Goal: Task Accomplishment & Management: Use online tool/utility

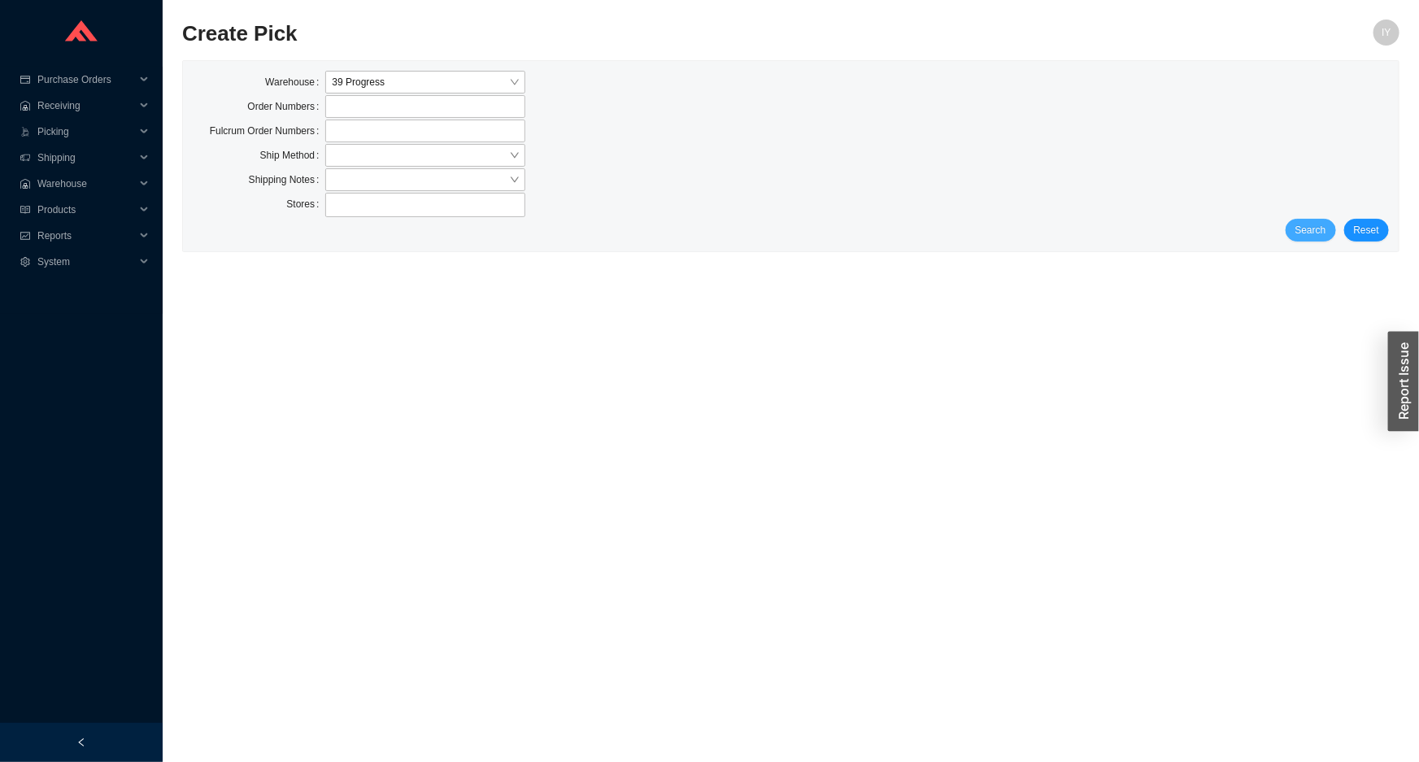
drag, startPoint x: 1292, startPoint y: 217, endPoint x: 1302, endPoint y: 228, distance: 15.0
click at [1293, 217] on div "Stores" at bounding box center [791, 206] width 1196 height 26
click at [1305, 232] on span "Search" at bounding box center [1311, 230] width 31 height 16
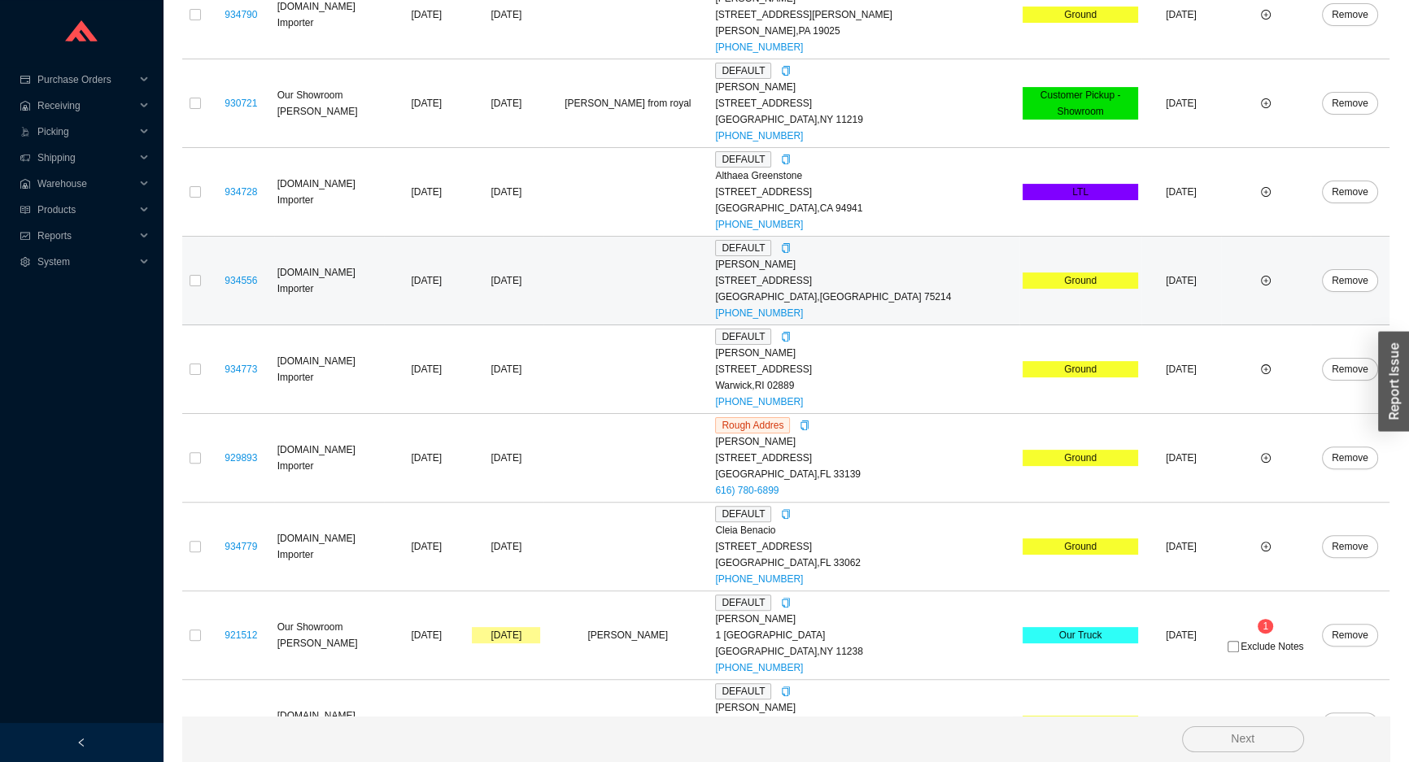
scroll to position [493, 0]
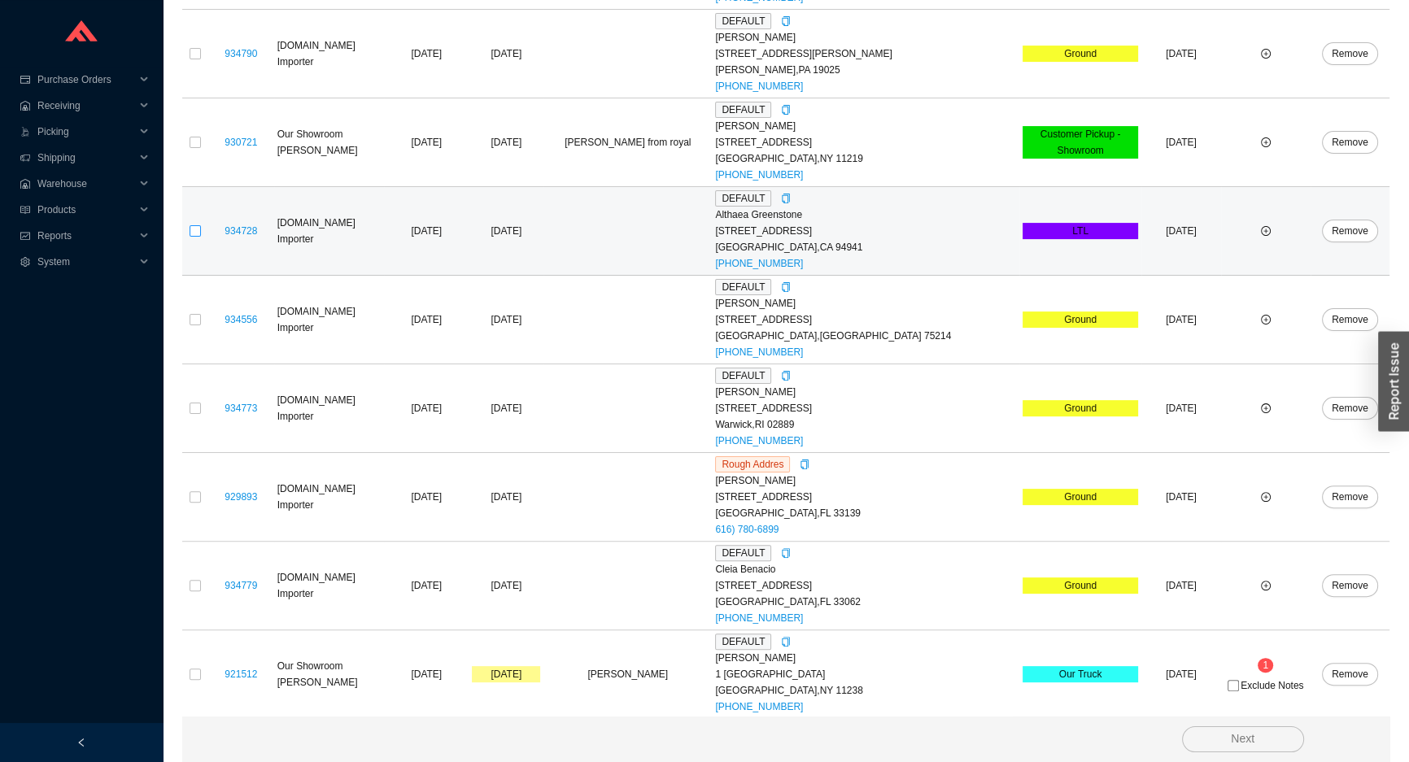
click at [194, 228] on input "checkbox" at bounding box center [195, 230] width 11 height 11
checkbox input "true"
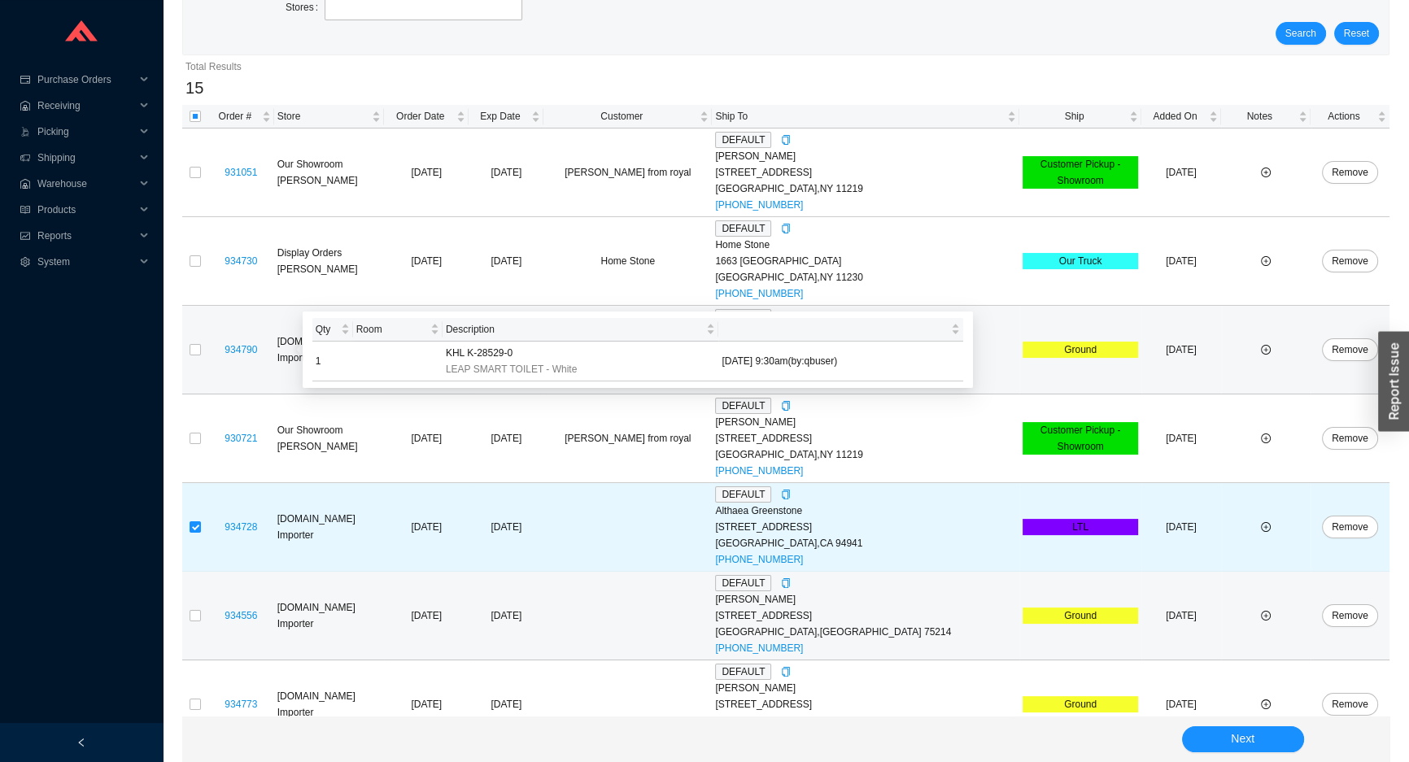
scroll to position [271, 0]
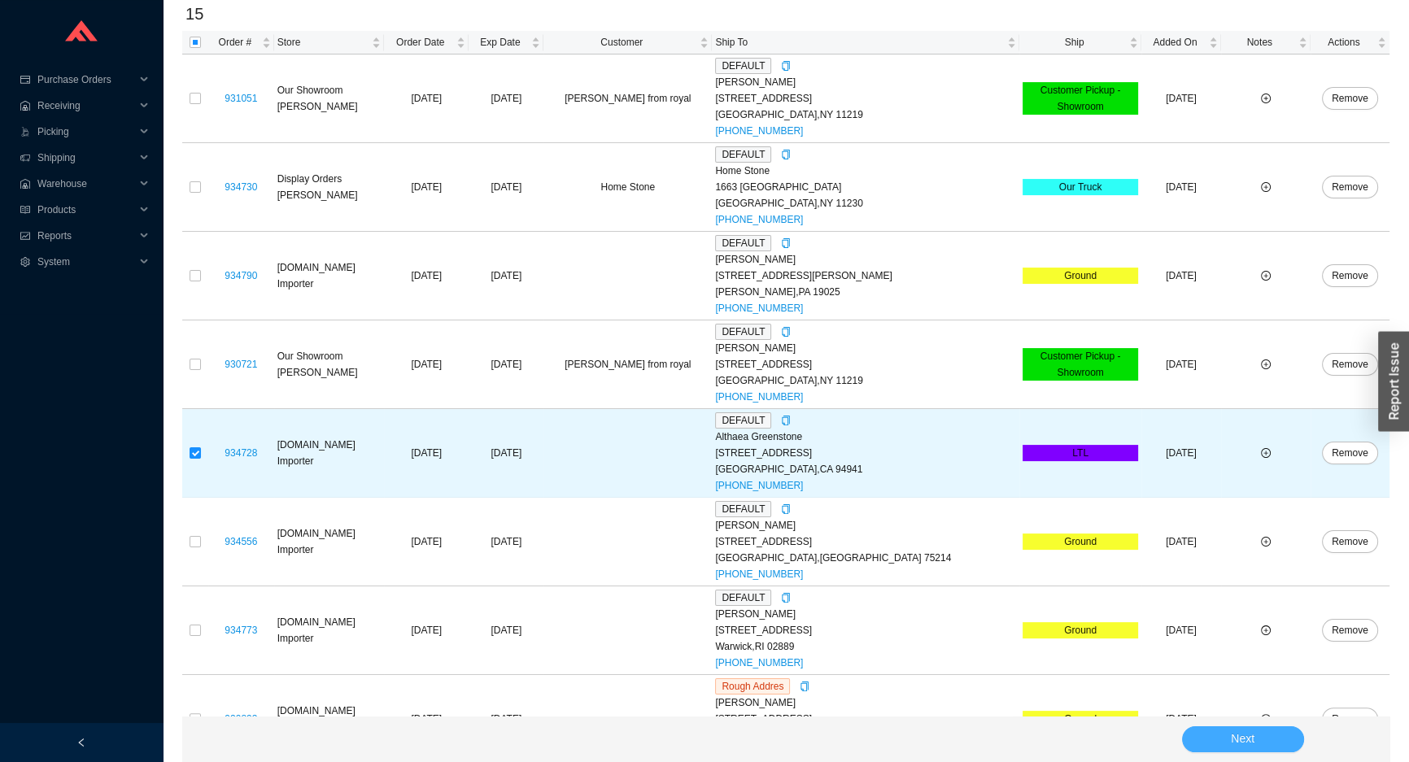
click at [1222, 747] on button "Next" at bounding box center [1243, 739] width 122 height 26
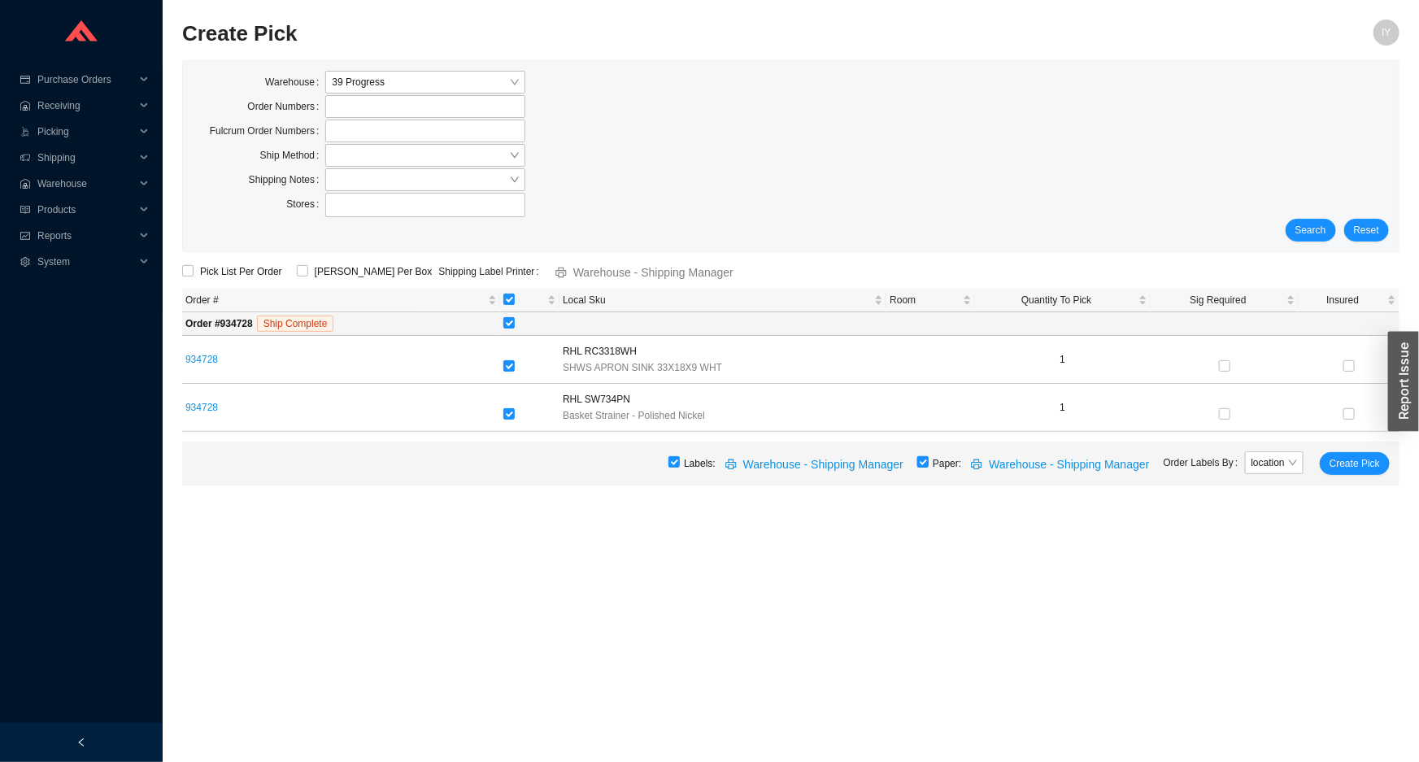
click at [928, 464] on input "checkbox" at bounding box center [922, 461] width 11 height 11
checkbox input "false"
click at [1333, 468] on span "Create Pick" at bounding box center [1355, 463] width 50 height 16
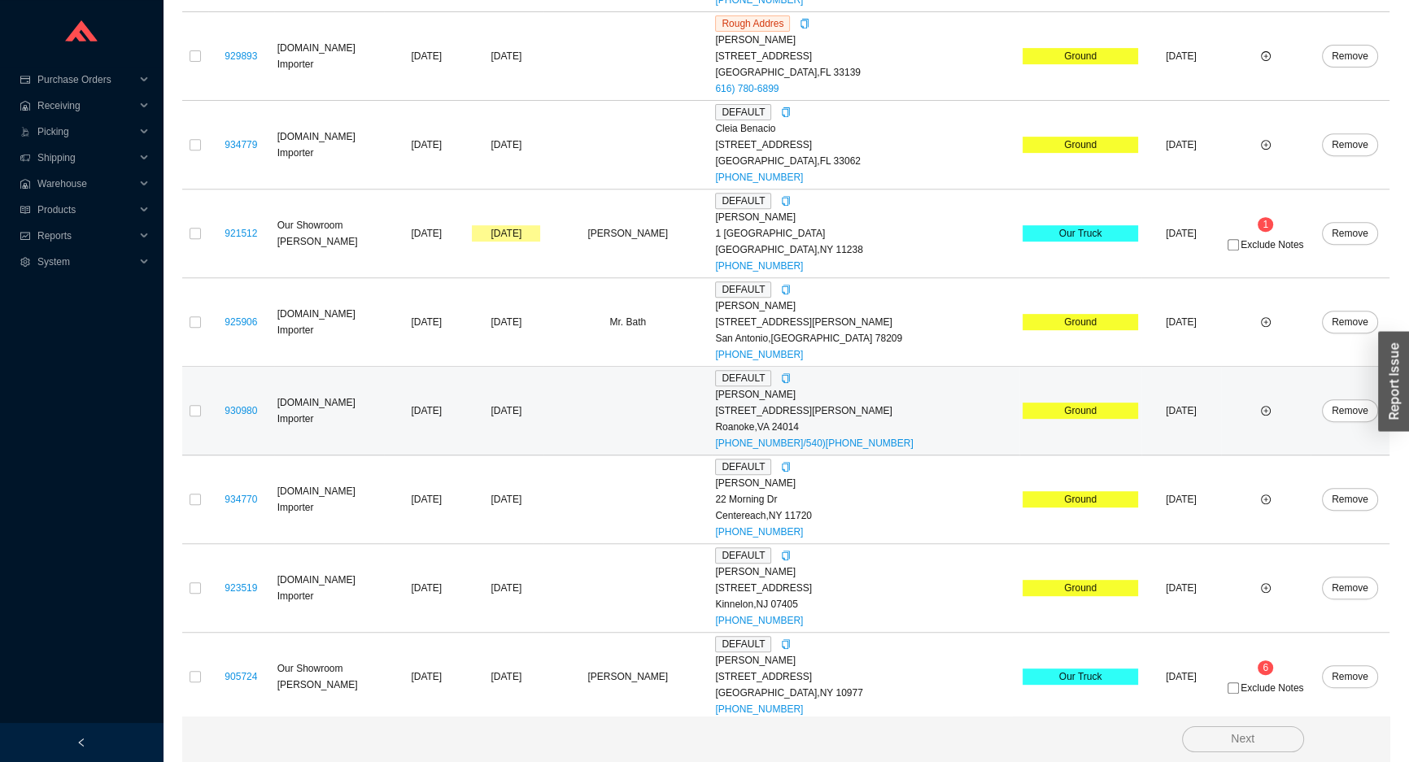
scroll to position [848, 0]
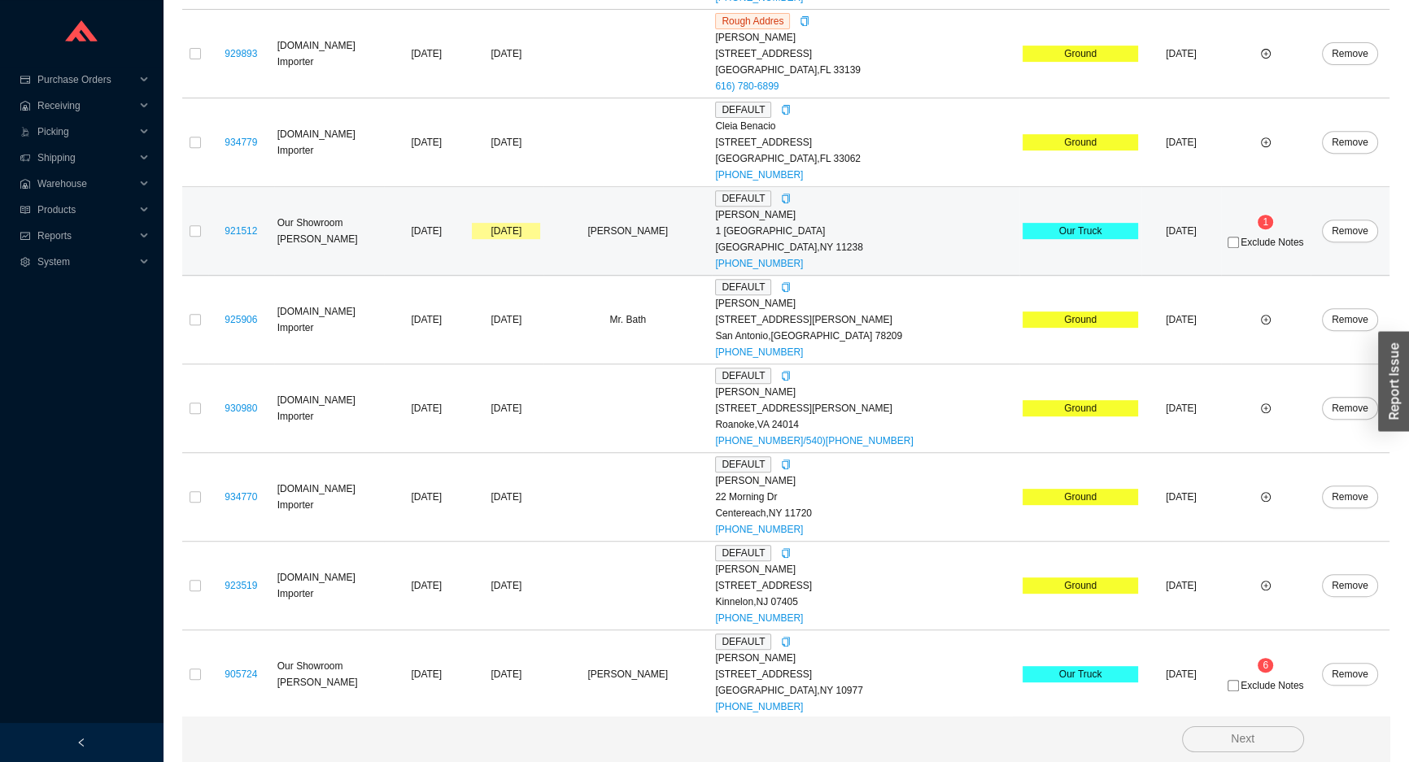
click at [1242, 233] on div "Exclude Notes" at bounding box center [1265, 241] width 83 height 16
click at [1240, 239] on span "Exclude Notes" at bounding box center [1271, 242] width 63 height 10
click at [1228, 239] on input "Exclude Notes" at bounding box center [1232, 242] width 11 height 11
checkbox input "true"
click at [194, 228] on input "checkbox" at bounding box center [195, 230] width 11 height 11
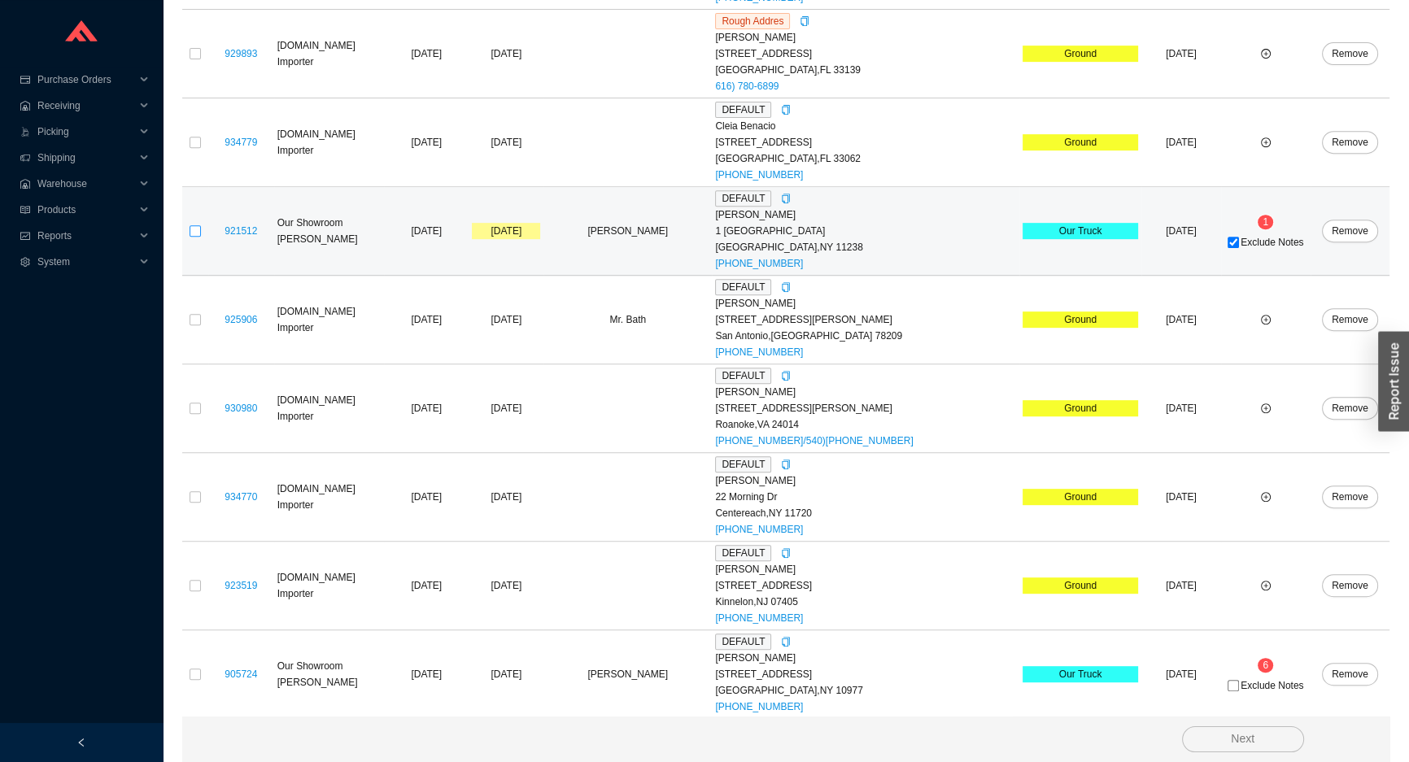
checkbox input "true"
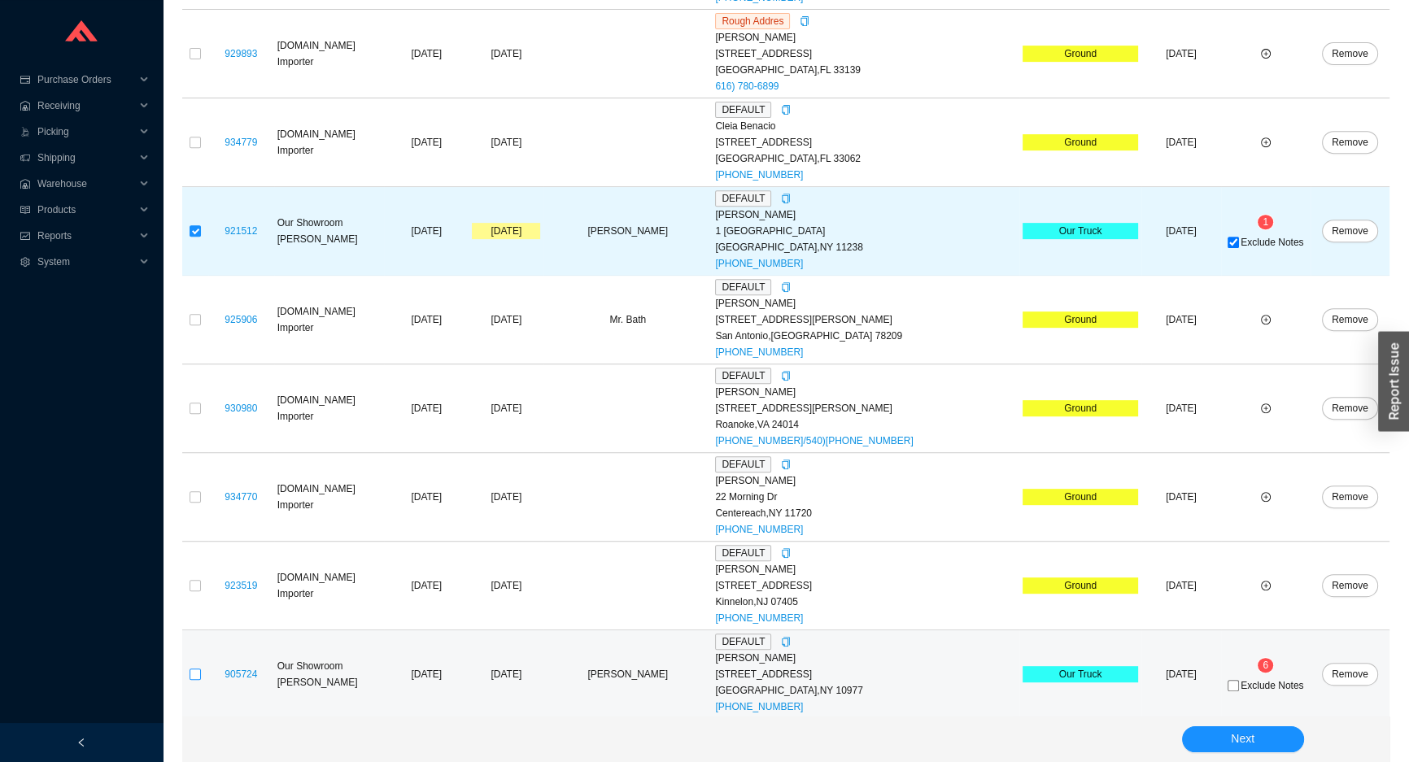
click at [194, 672] on input "checkbox" at bounding box center [195, 674] width 11 height 11
checkbox input "true"
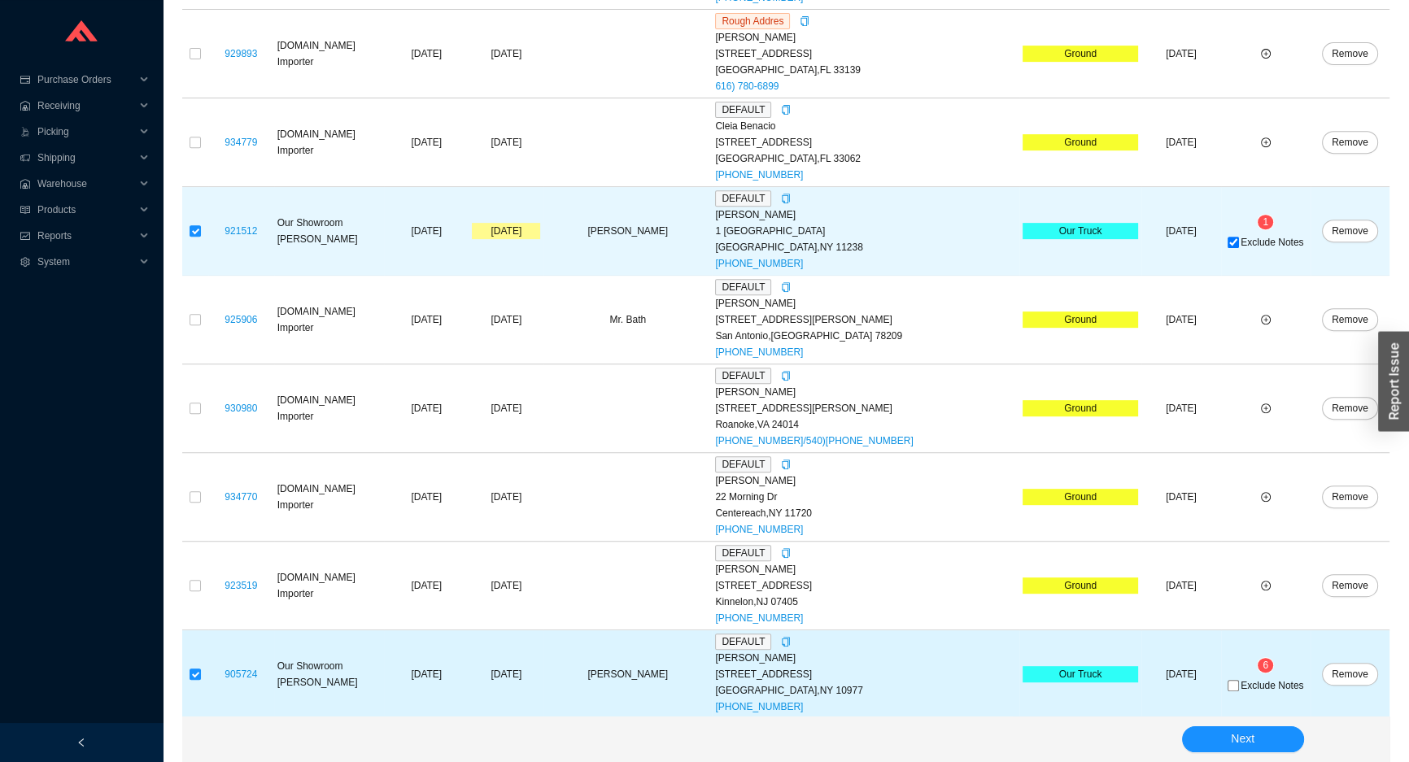
click at [1236, 691] on div "Exclude Notes" at bounding box center [1265, 685] width 83 height 16
click at [1240, 685] on span "Exclude Notes" at bounding box center [1271, 686] width 63 height 10
click at [1228, 685] on input "Exclude Notes" at bounding box center [1232, 685] width 11 height 11
checkbox input "true"
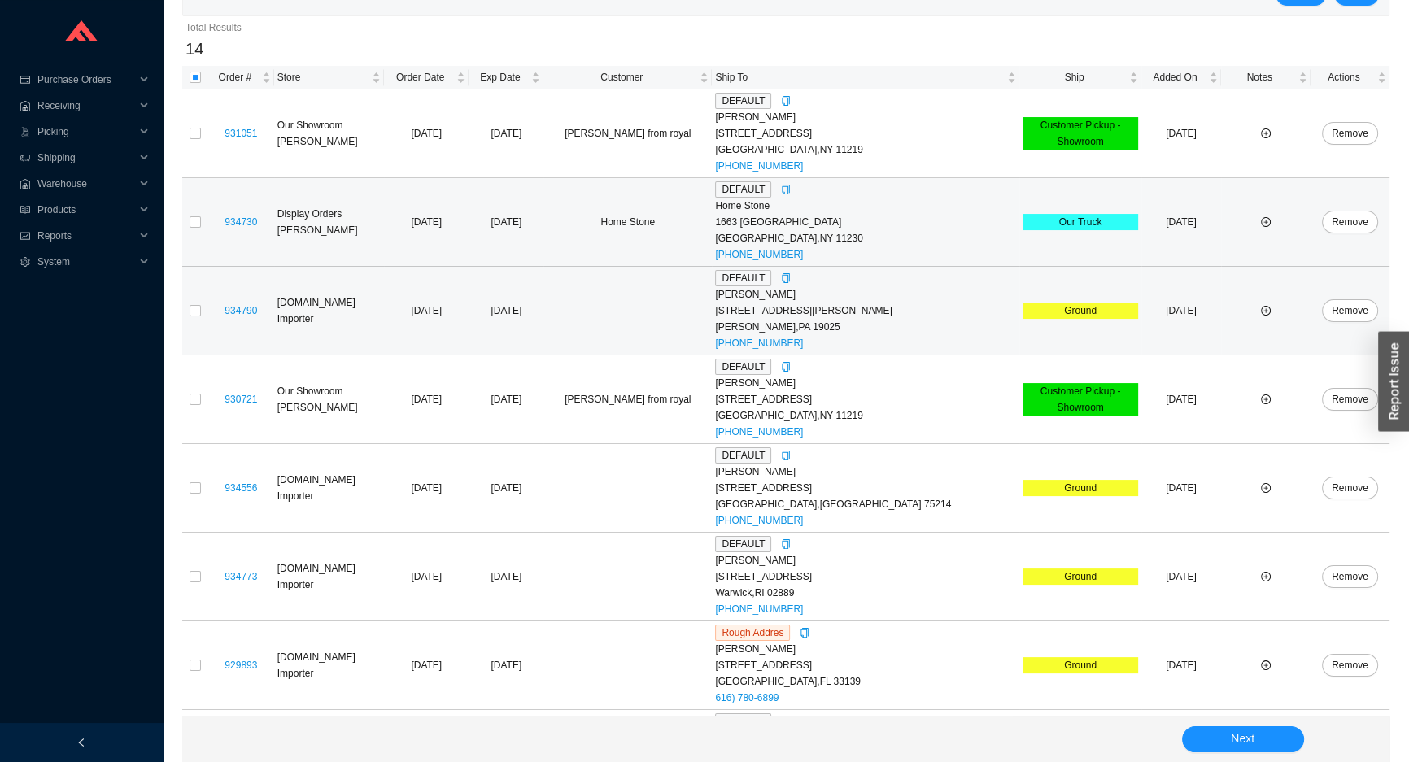
scroll to position [108, 0]
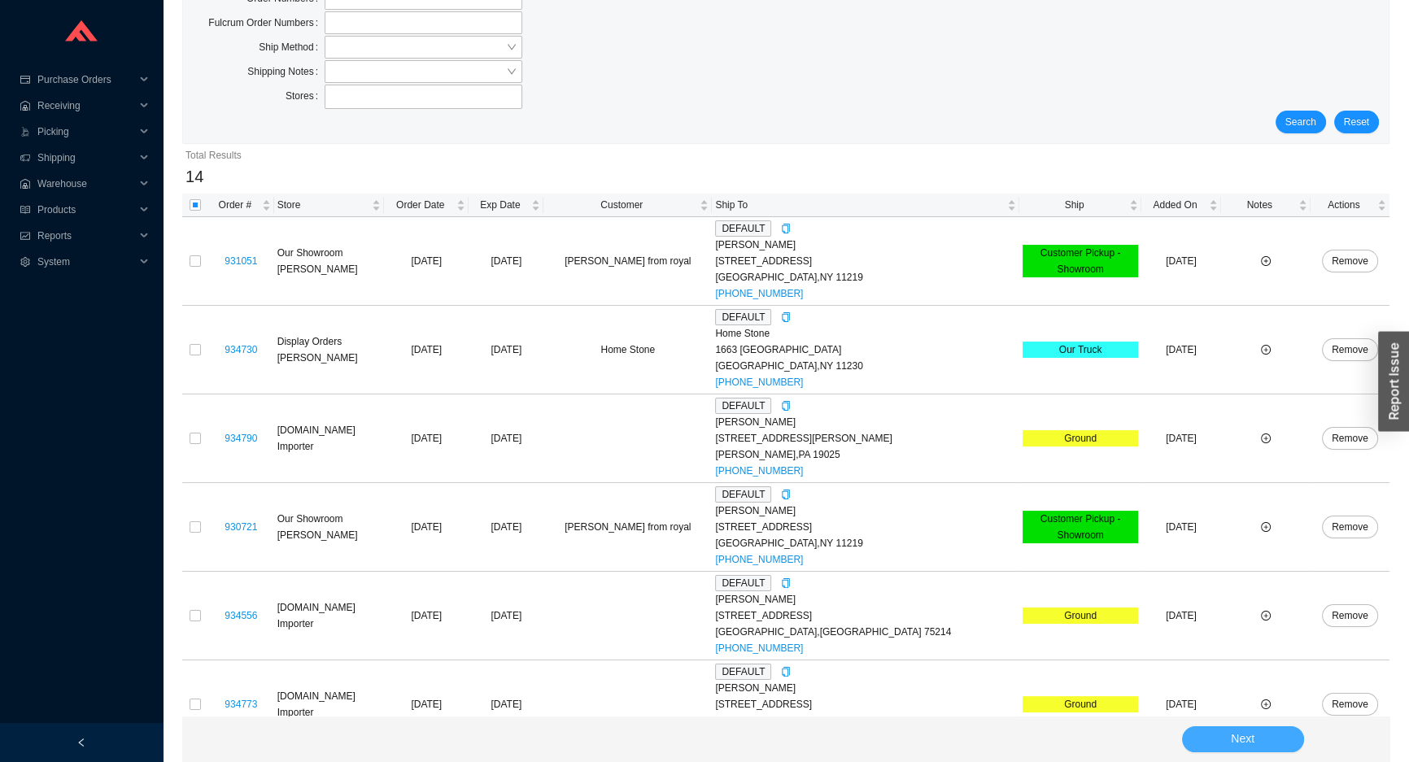
click at [1272, 739] on button "Next" at bounding box center [1243, 739] width 122 height 26
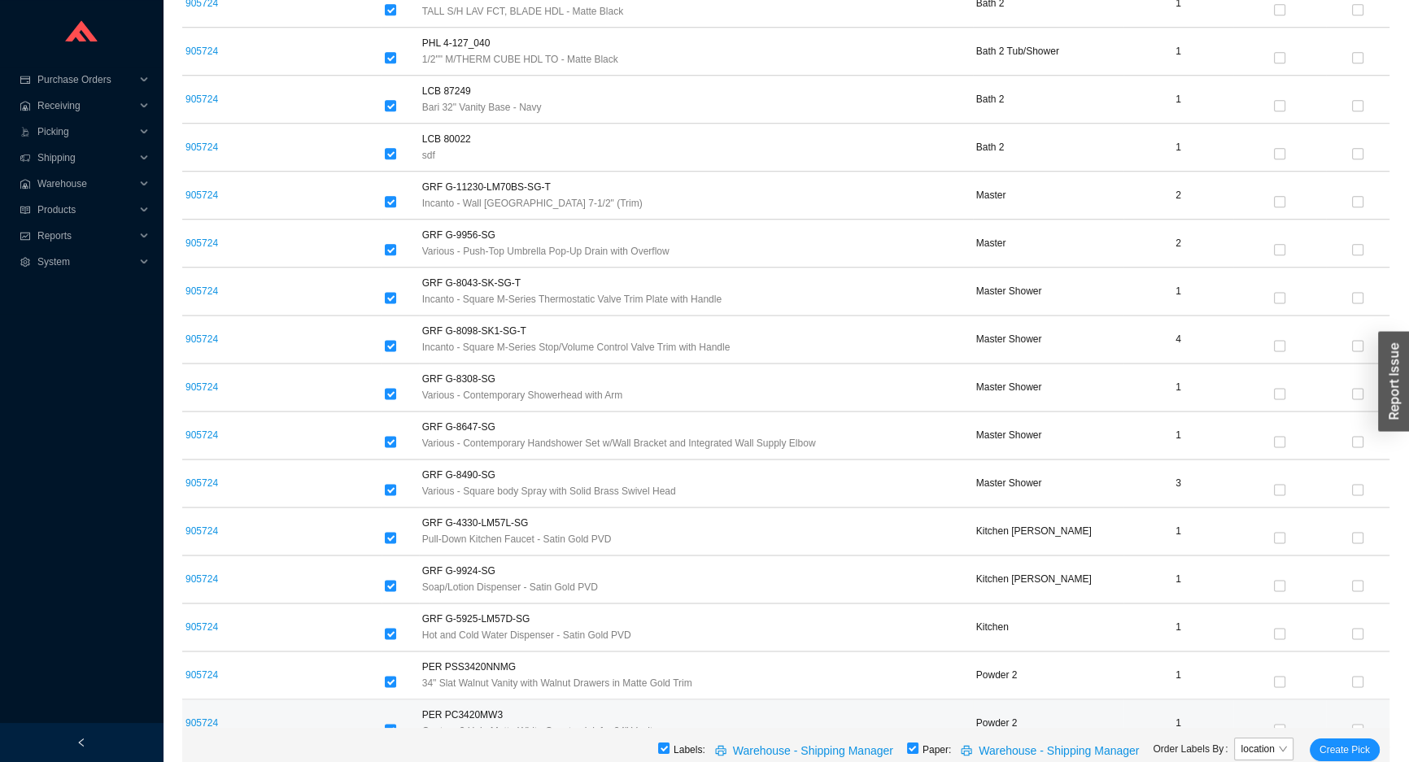
scroll to position [2753, 0]
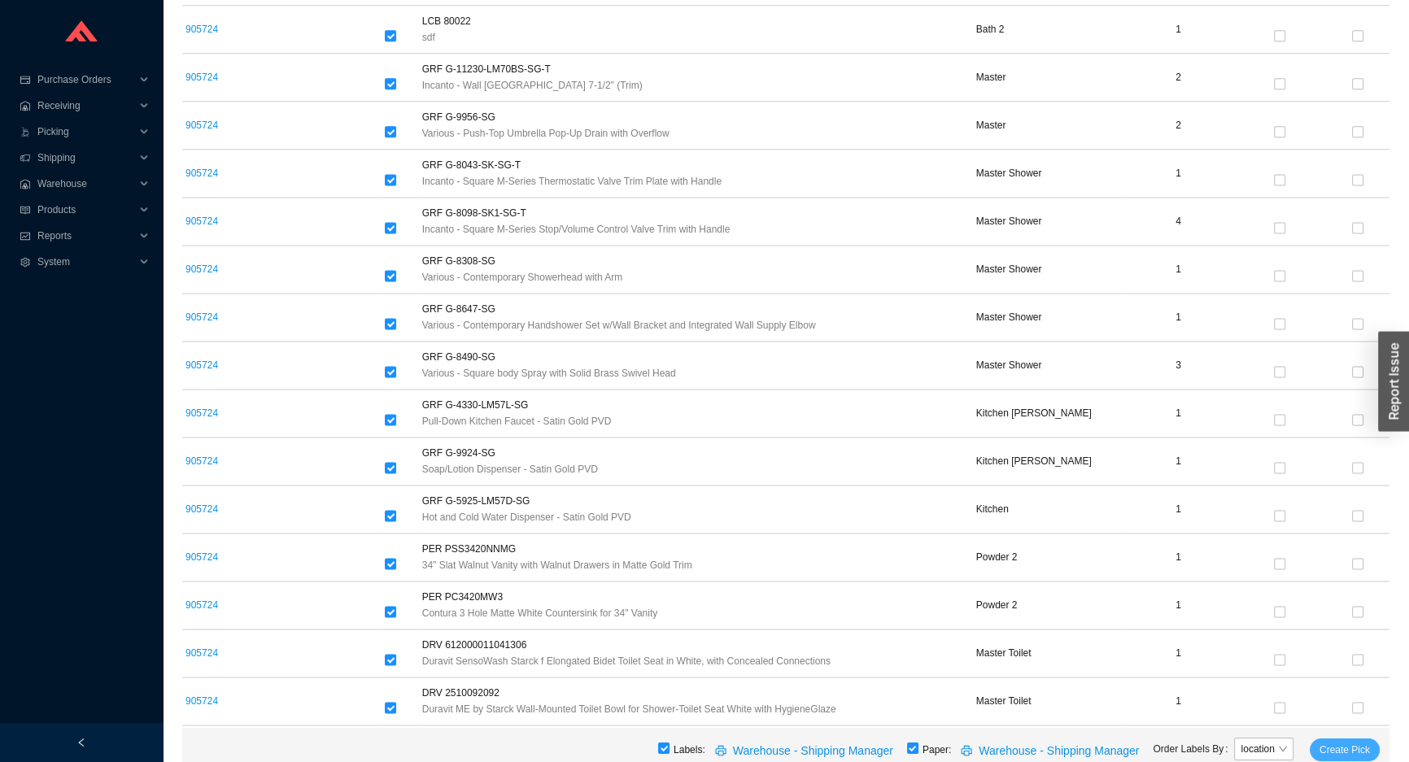
click at [1324, 743] on span "Create Pick" at bounding box center [1344, 750] width 50 height 16
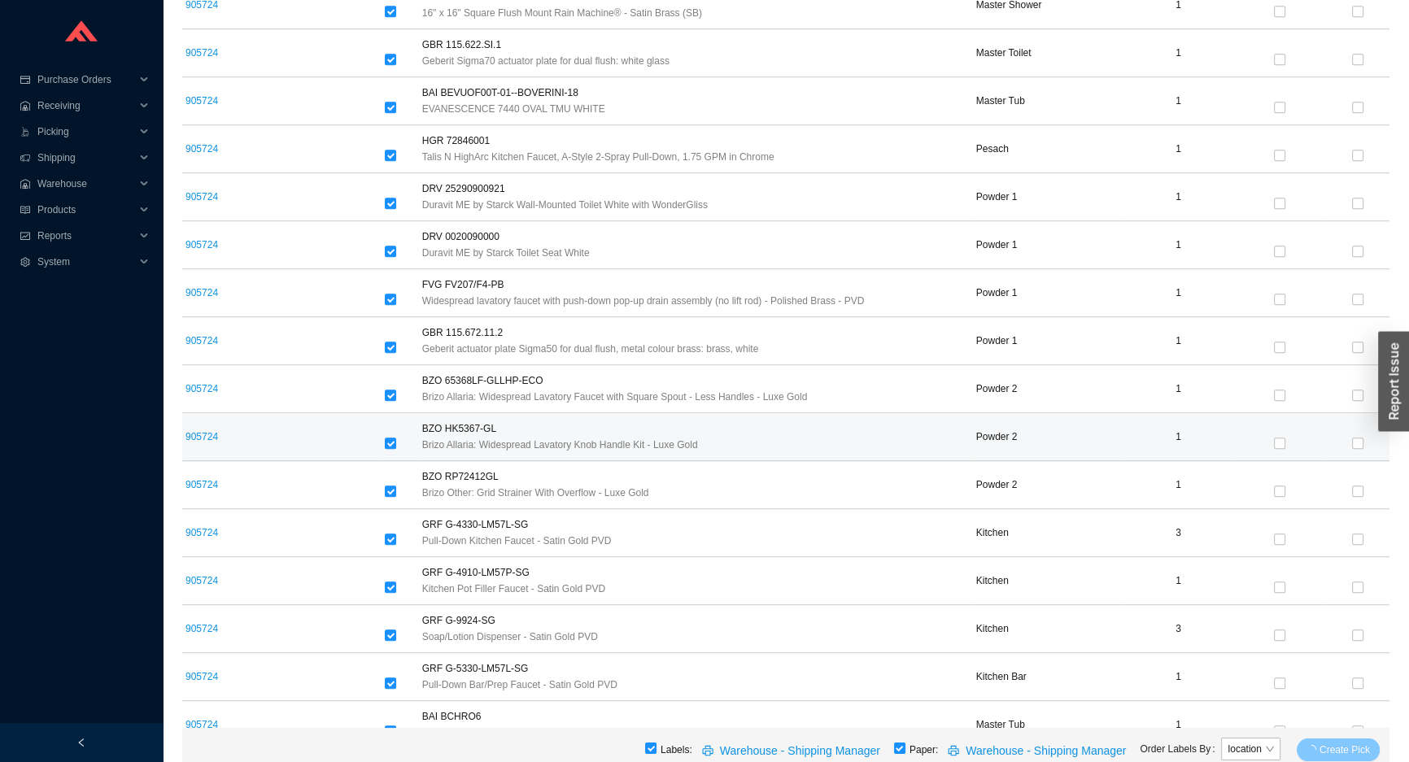
scroll to position [1644, 0]
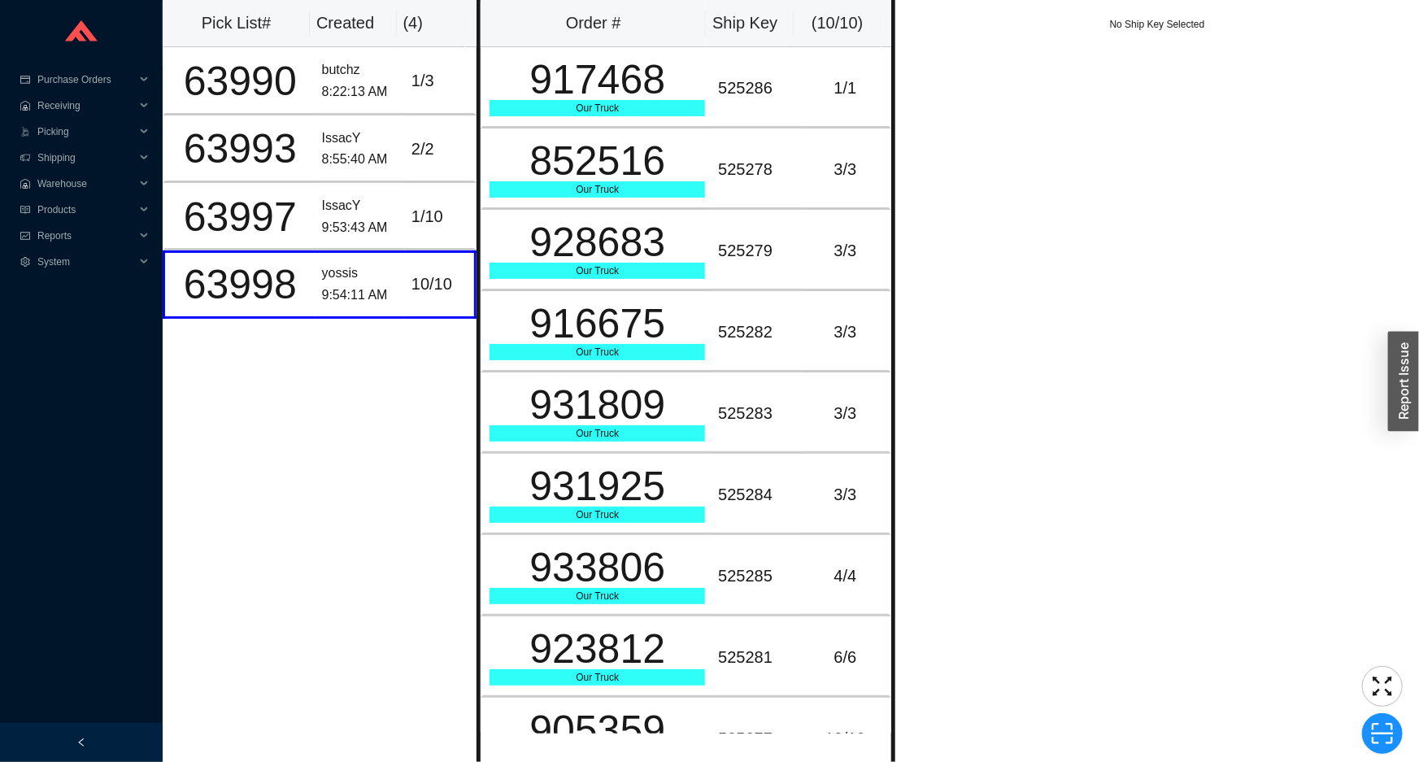
scroll to position [122, 0]
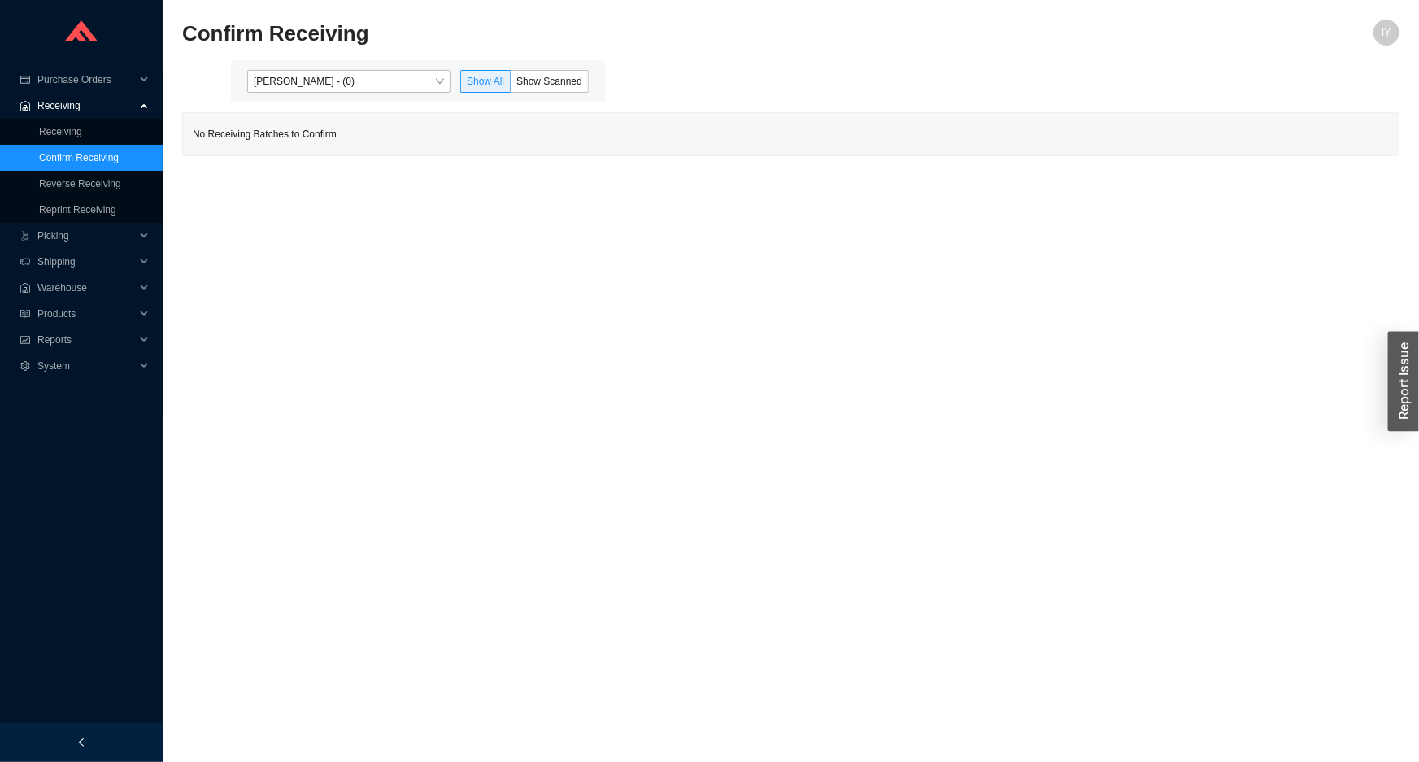
click at [119, 160] on link "Confirm Receiving" at bounding box center [79, 157] width 80 height 11
click at [356, 78] on span "Issac Yoselovsky - (0)" at bounding box center [349, 81] width 190 height 21
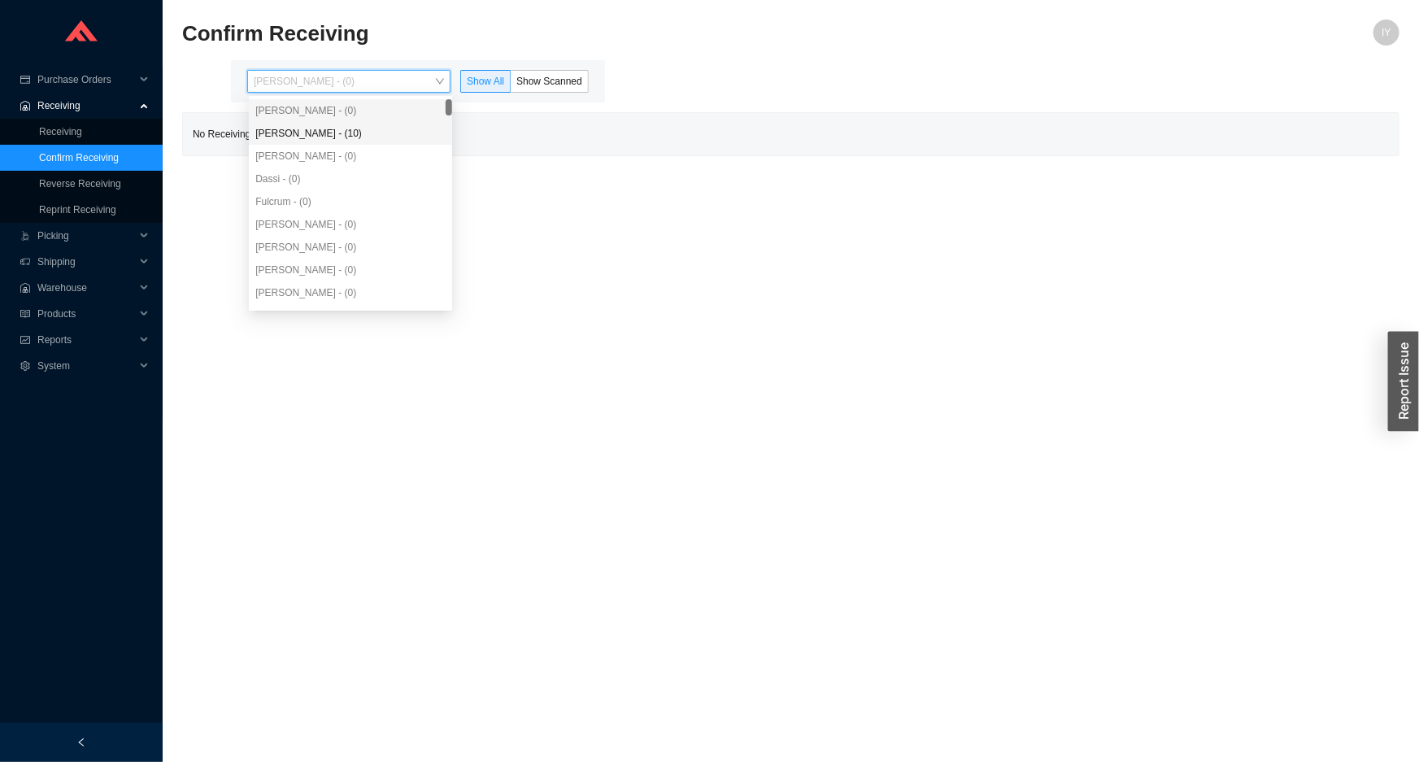
click at [357, 136] on div "Angel Negron - (10)" at bounding box center [350, 133] width 190 height 15
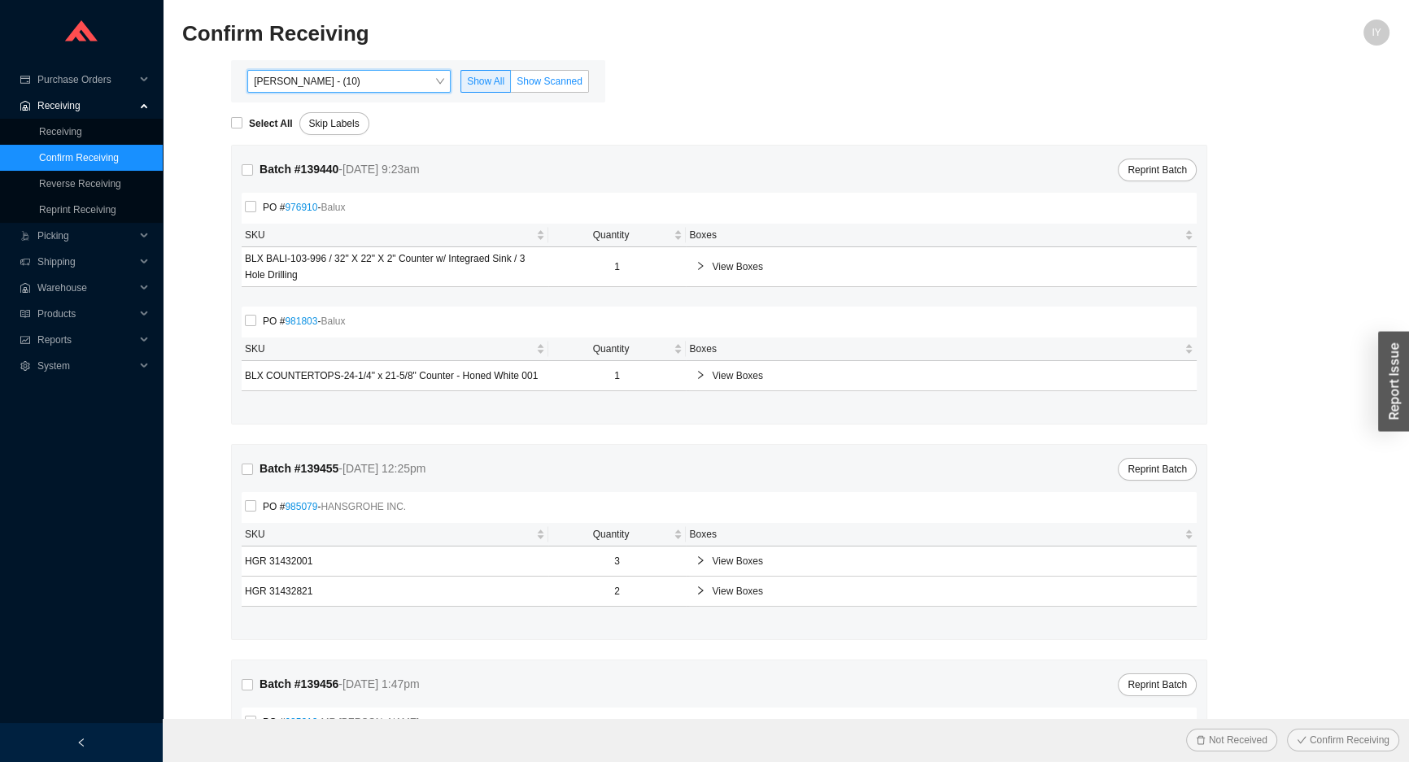
click at [533, 76] on span "Show Scanned" at bounding box center [549, 81] width 66 height 11
click at [511, 85] on input "Show Scanned" at bounding box center [511, 85] width 0 height 0
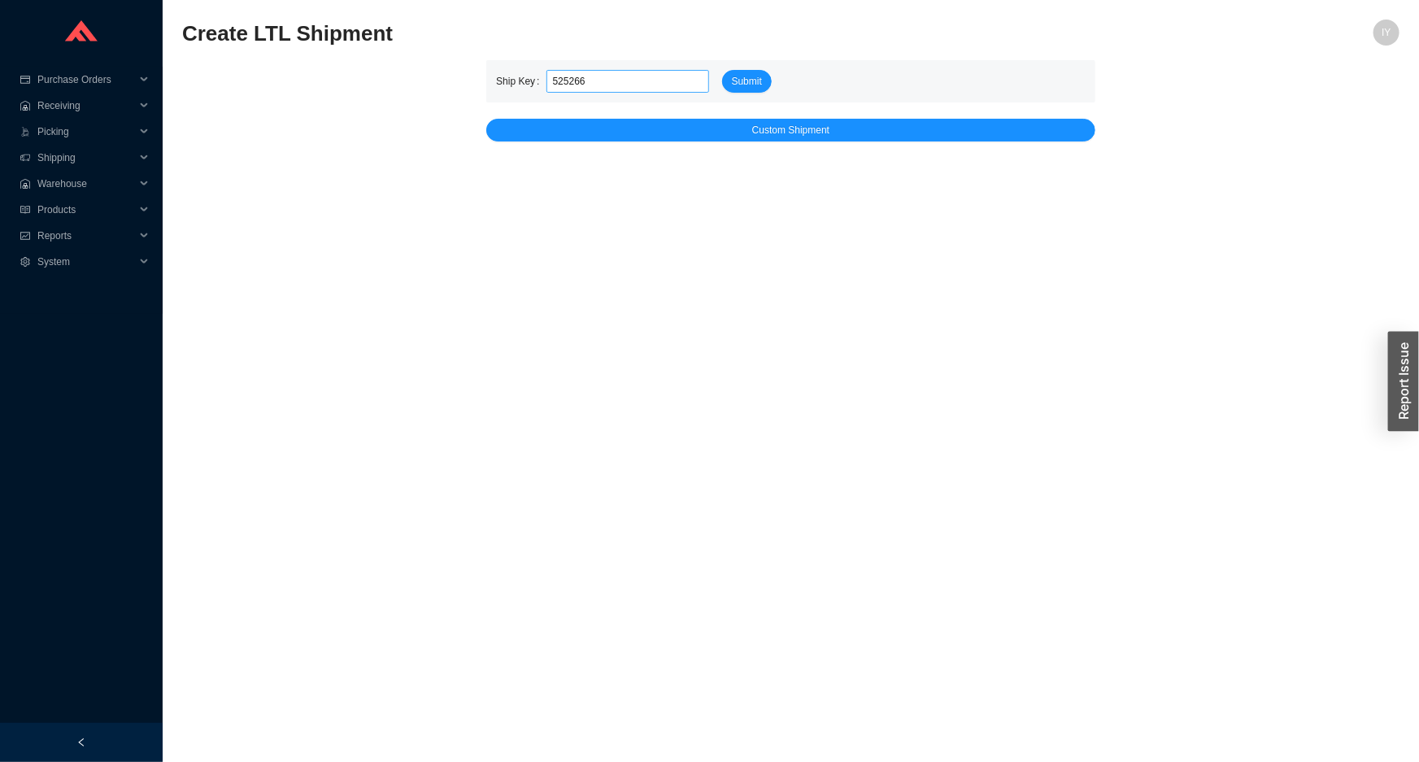
type input "525266"
click at [722, 70] on button "Submit" at bounding box center [747, 81] width 50 height 23
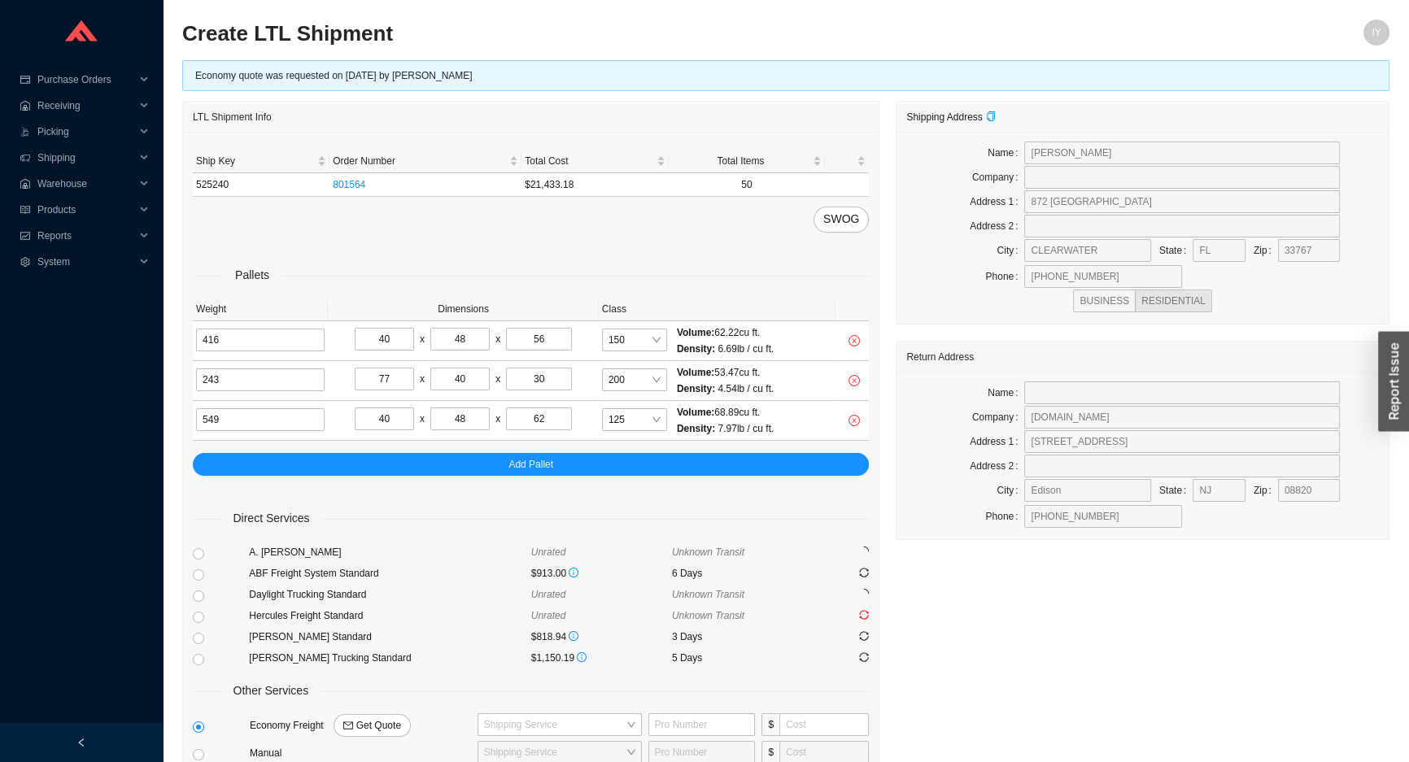
scroll to position [73, 0]
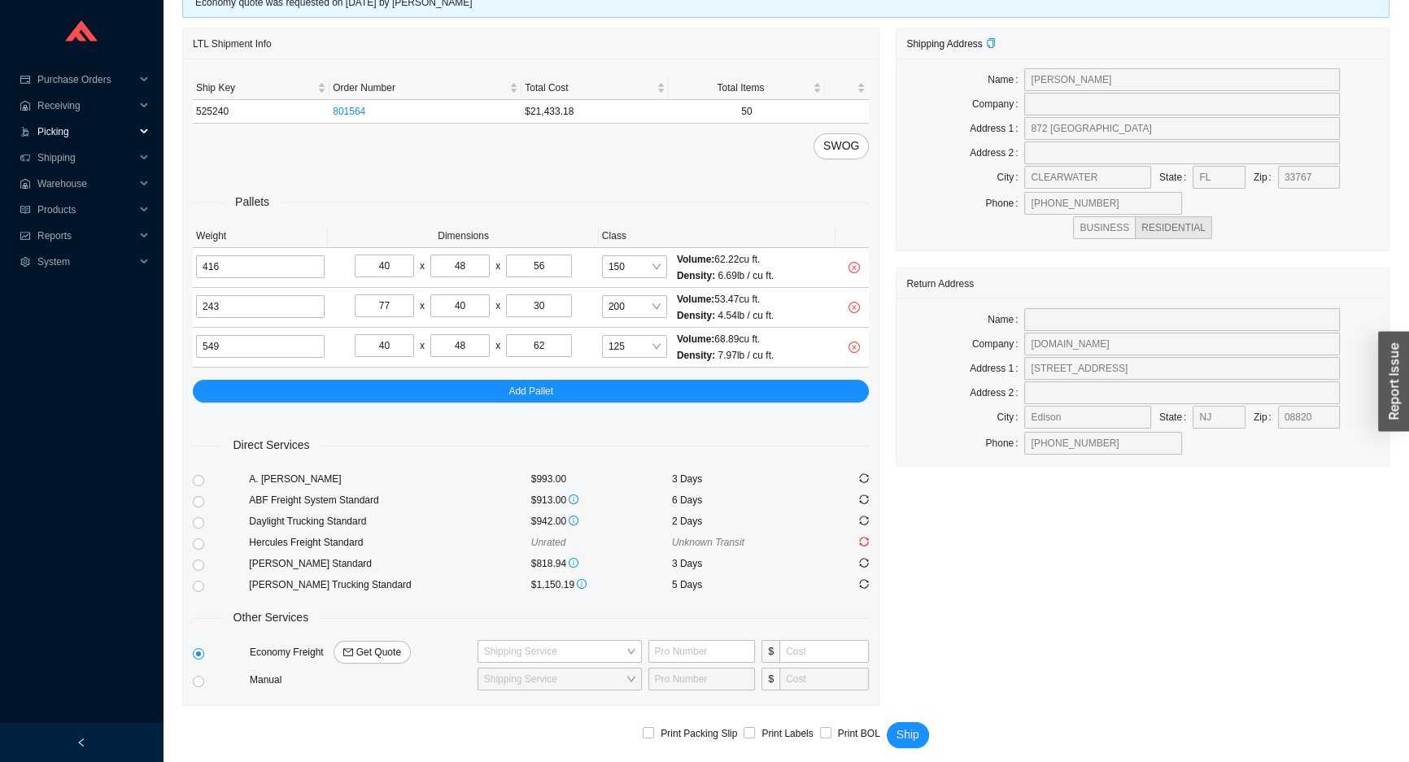
click at [118, 140] on span "Picking" at bounding box center [86, 132] width 98 height 26
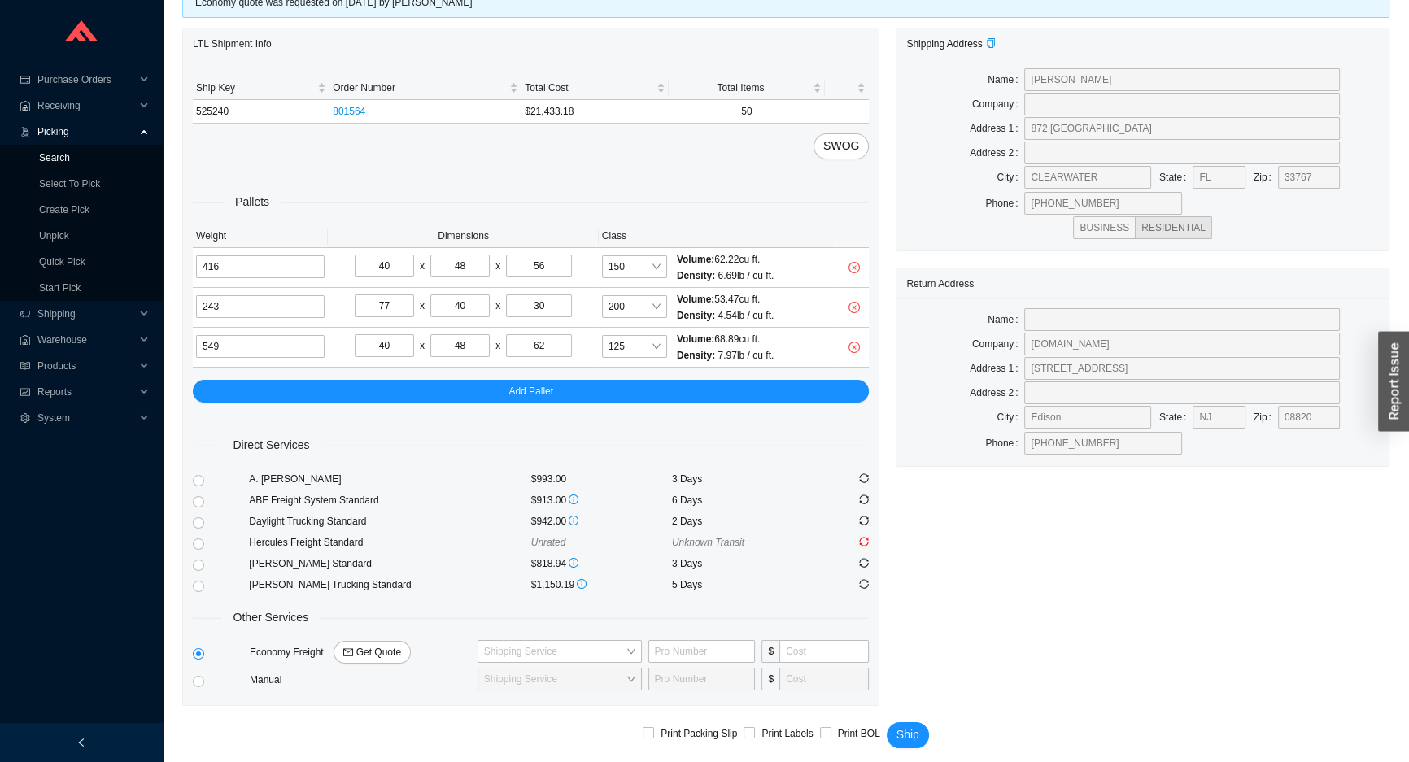
click at [70, 153] on link "Search" at bounding box center [54, 157] width 31 height 11
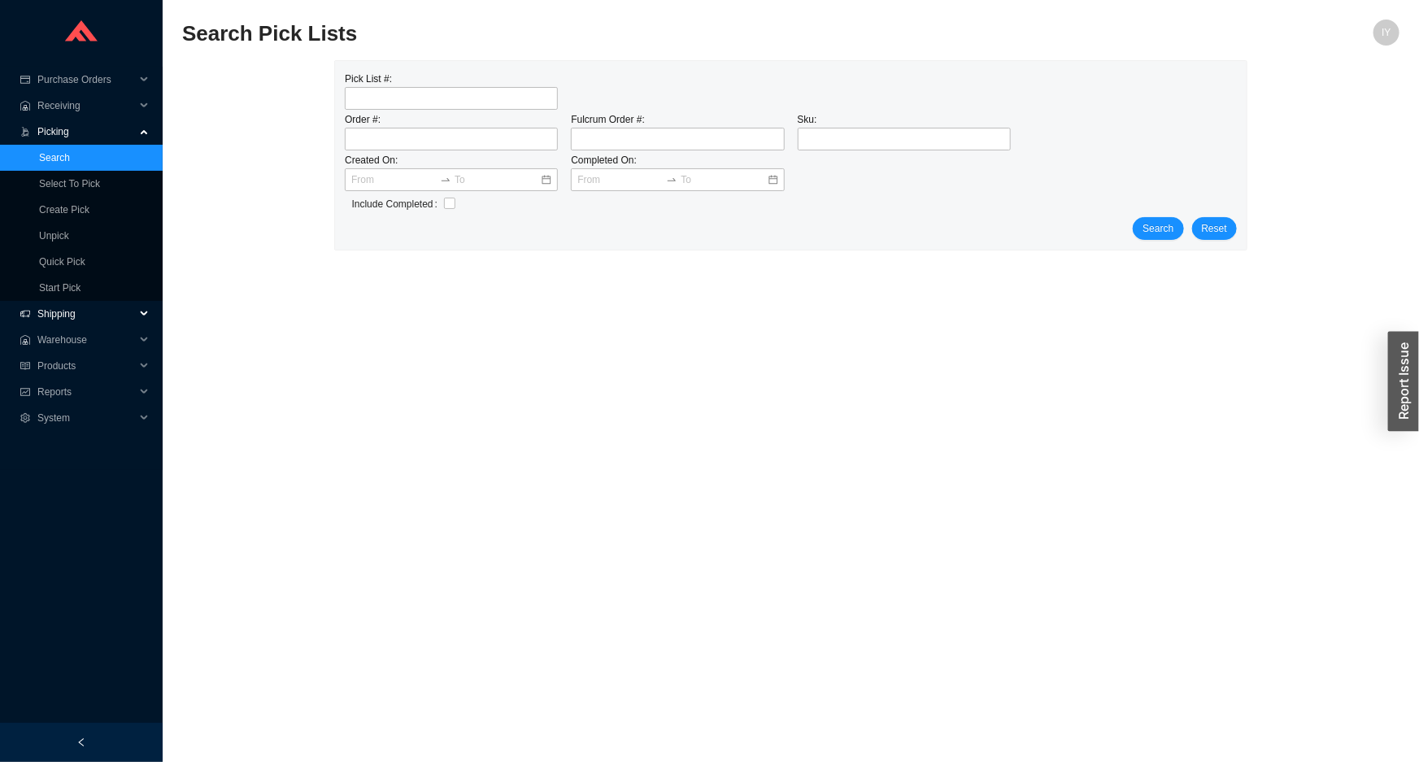
drag, startPoint x: 89, startPoint y: 312, endPoint x: 90, endPoint y: 321, distance: 9.1
click at [91, 312] on span "Shipping" at bounding box center [86, 314] width 98 height 26
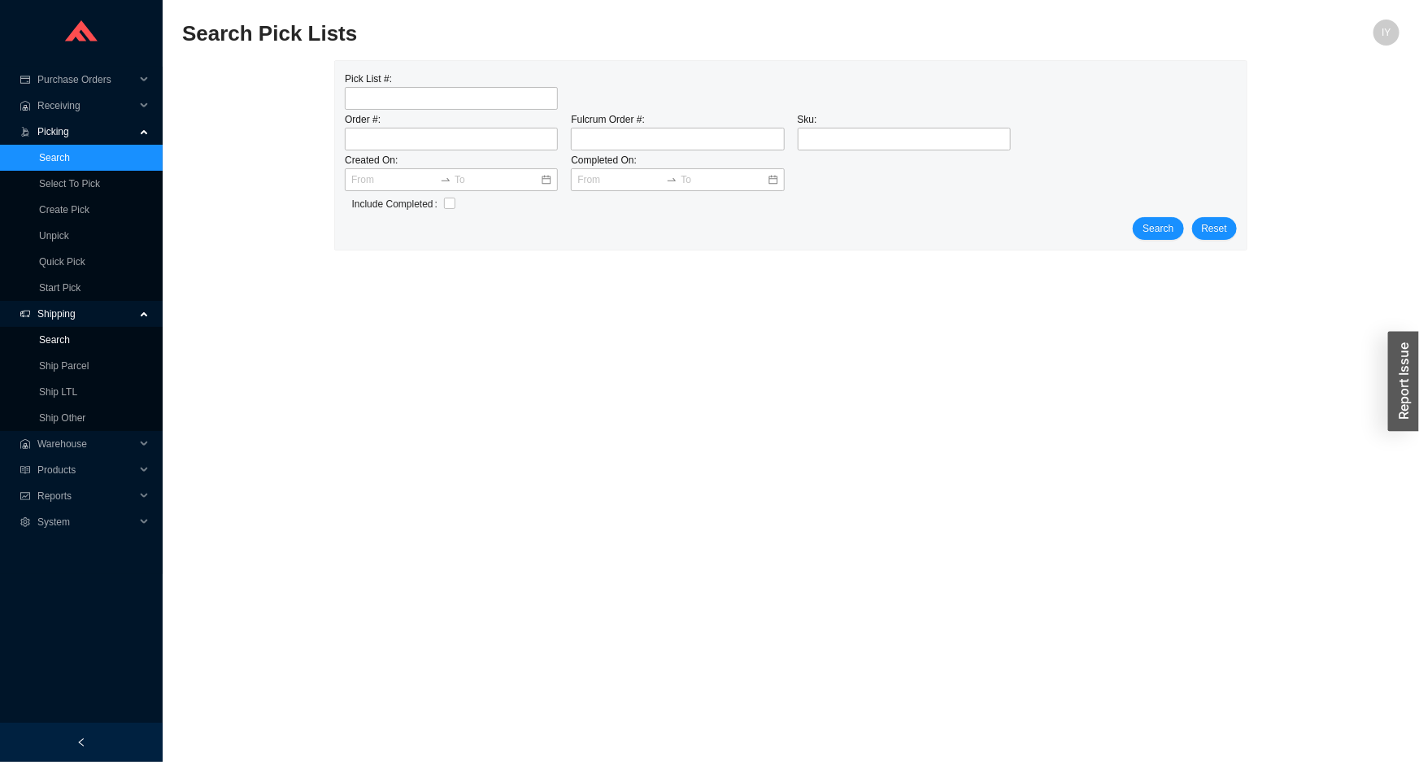
click at [70, 334] on link "Search" at bounding box center [54, 339] width 31 height 11
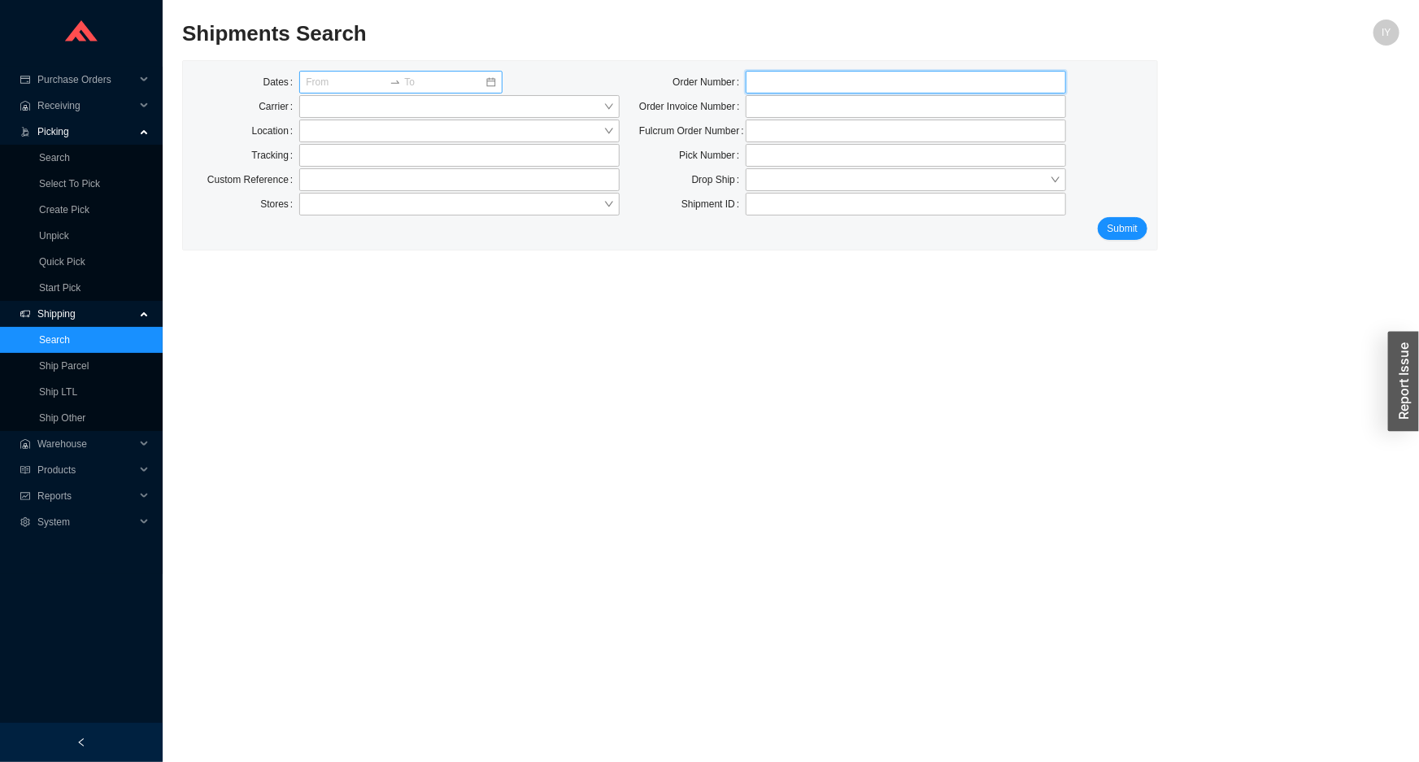
click at [890, 79] on input "tel" at bounding box center [906, 82] width 320 height 23
click at [816, 83] on input "tel" at bounding box center [906, 82] width 320 height 23
paste input "929130"
type input "929130"
click at [1123, 238] on button "Submit" at bounding box center [1123, 228] width 50 height 23
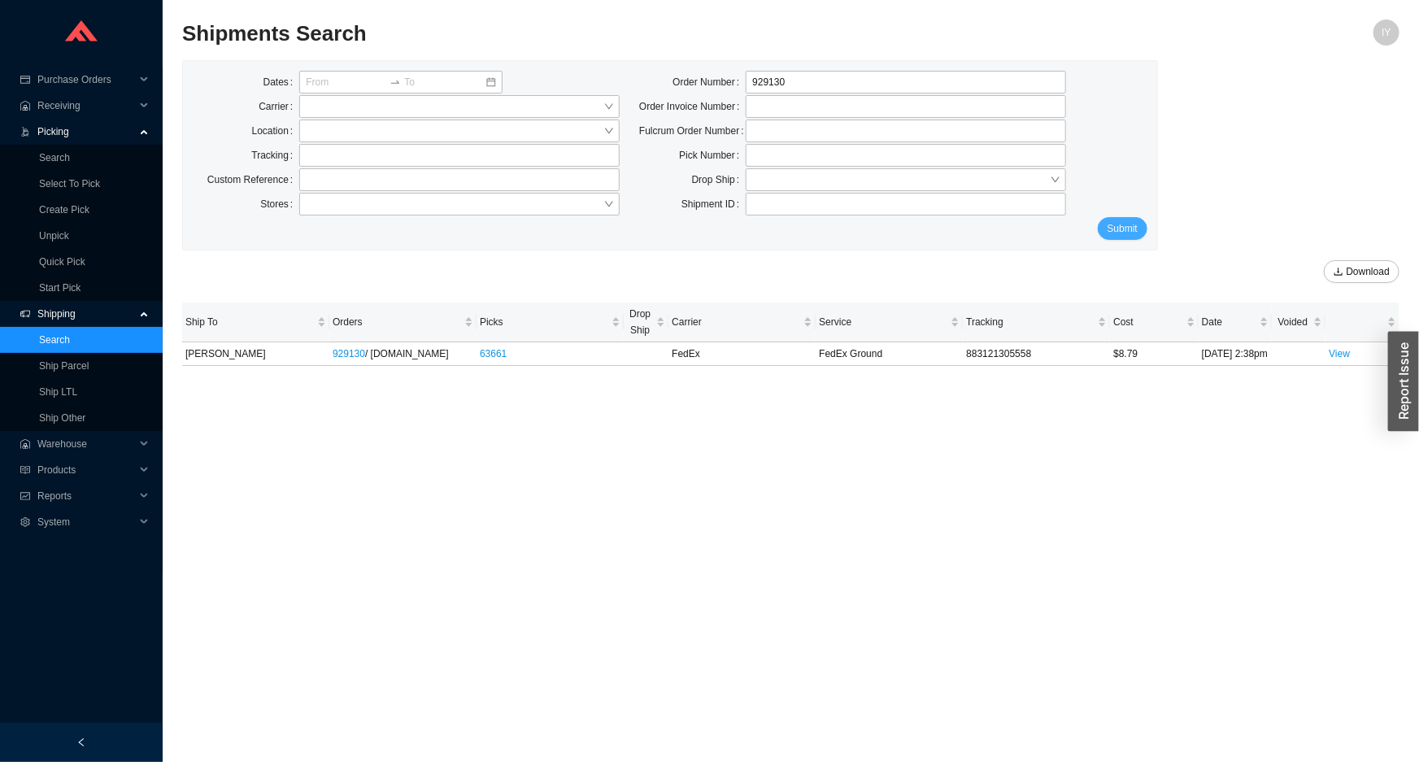
click at [1123, 233] on span "Submit" at bounding box center [1123, 228] width 30 height 16
click at [1340, 359] on link "View" at bounding box center [1339, 353] width 21 height 11
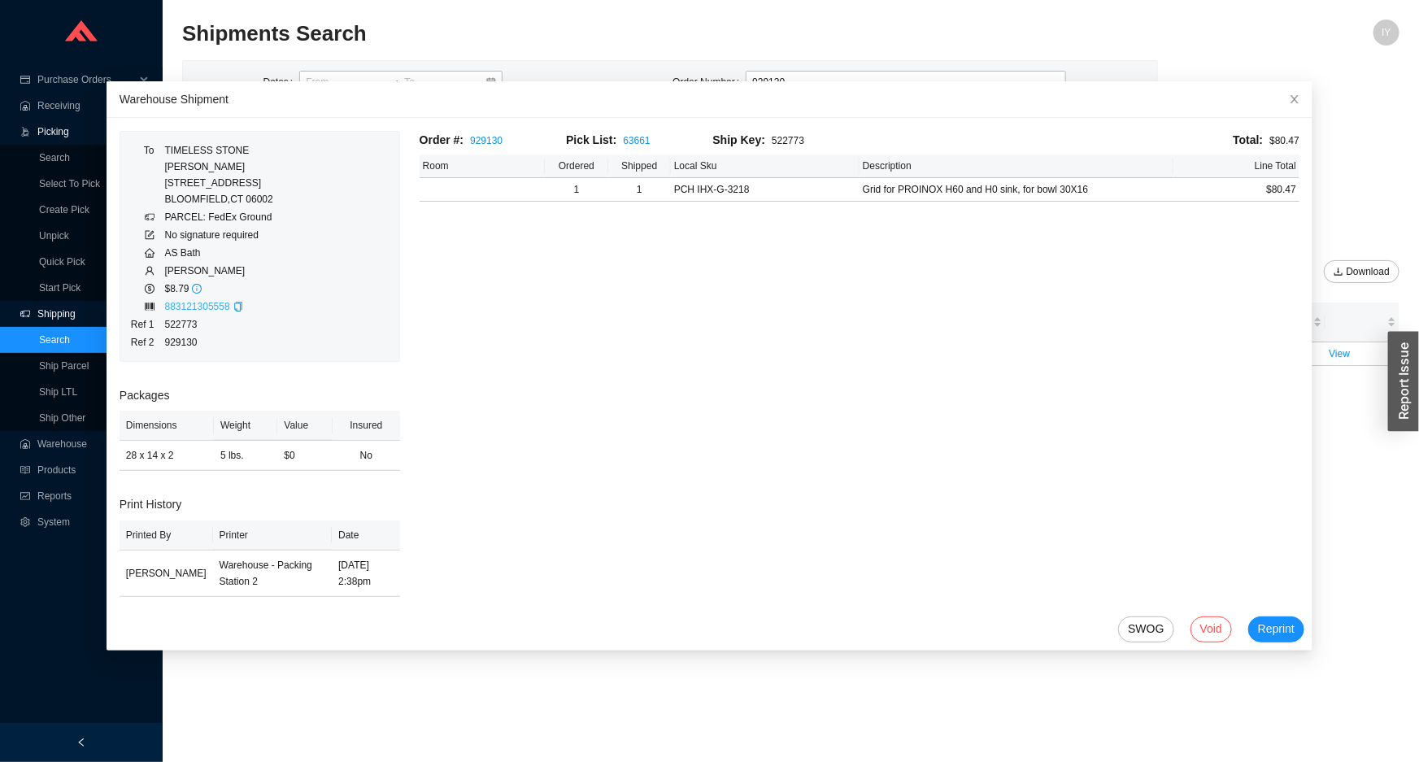
click at [192, 310] on link "883121305558" at bounding box center [197, 306] width 65 height 11
click at [479, 143] on link "929130" at bounding box center [486, 140] width 33 height 11
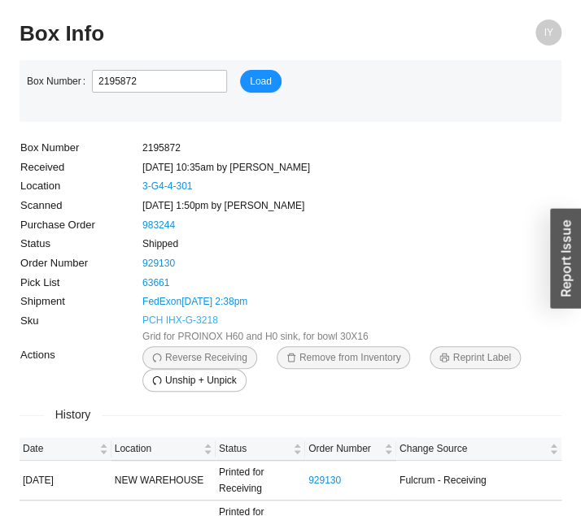
click at [203, 319] on link "PCH IHX-G-3218" at bounding box center [180, 320] width 76 height 16
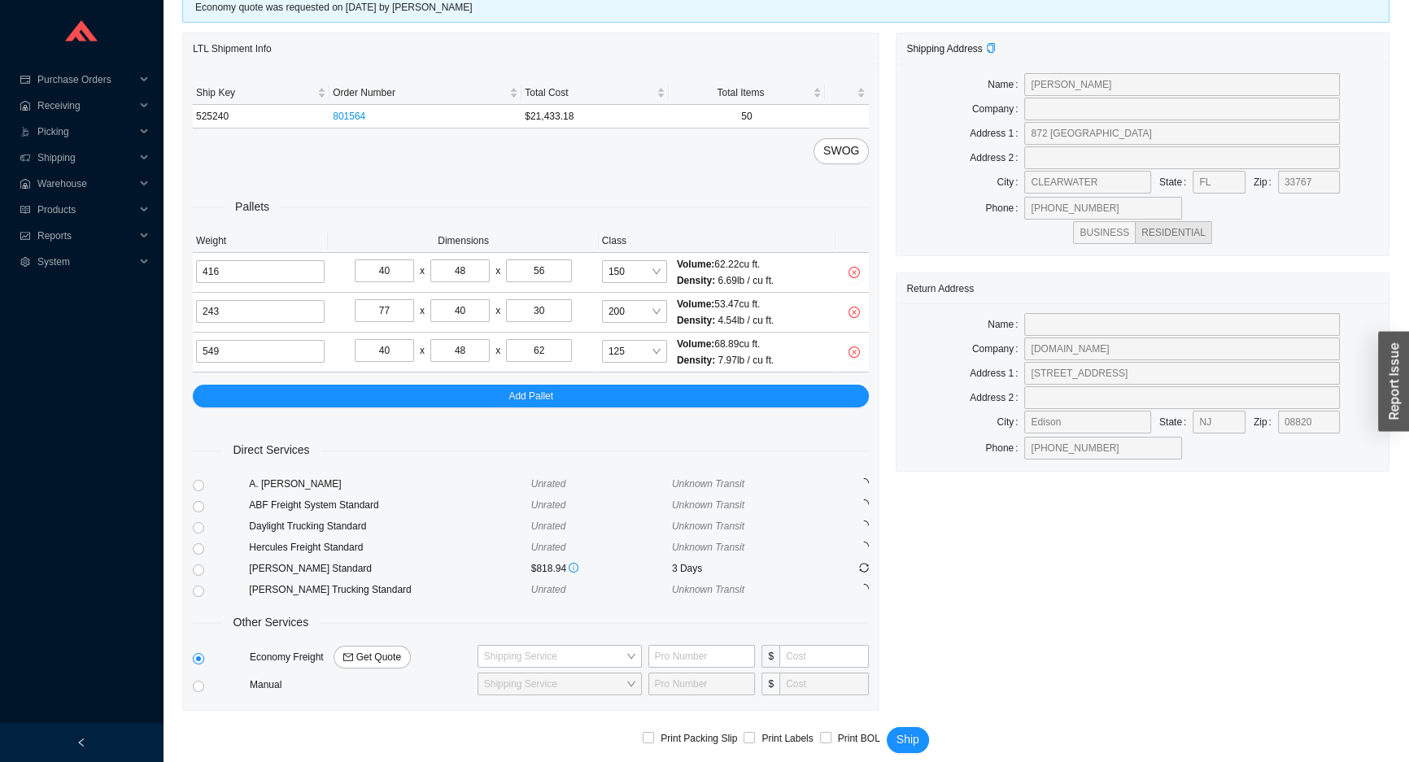
scroll to position [80, 0]
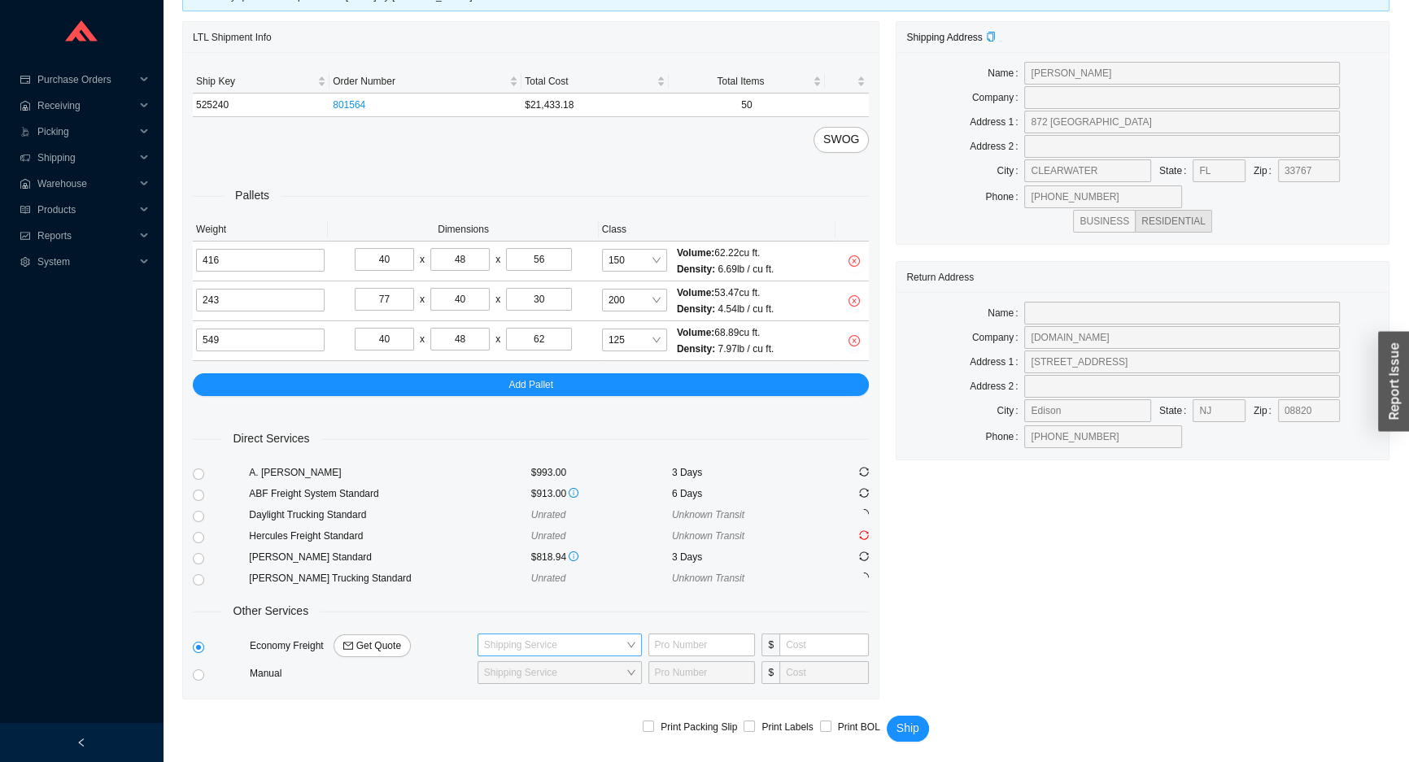
click at [538, 643] on input "search" at bounding box center [555, 644] width 142 height 21
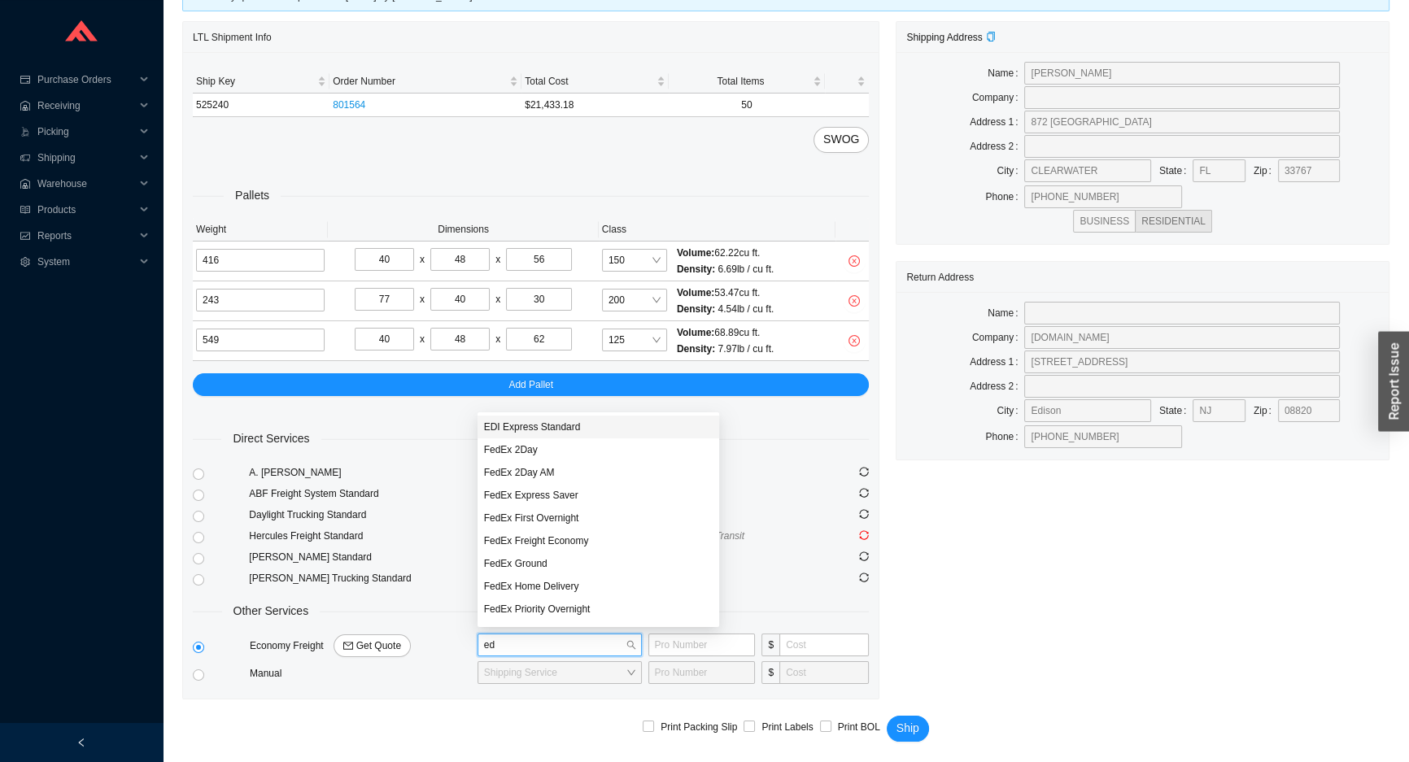
type input "edi"
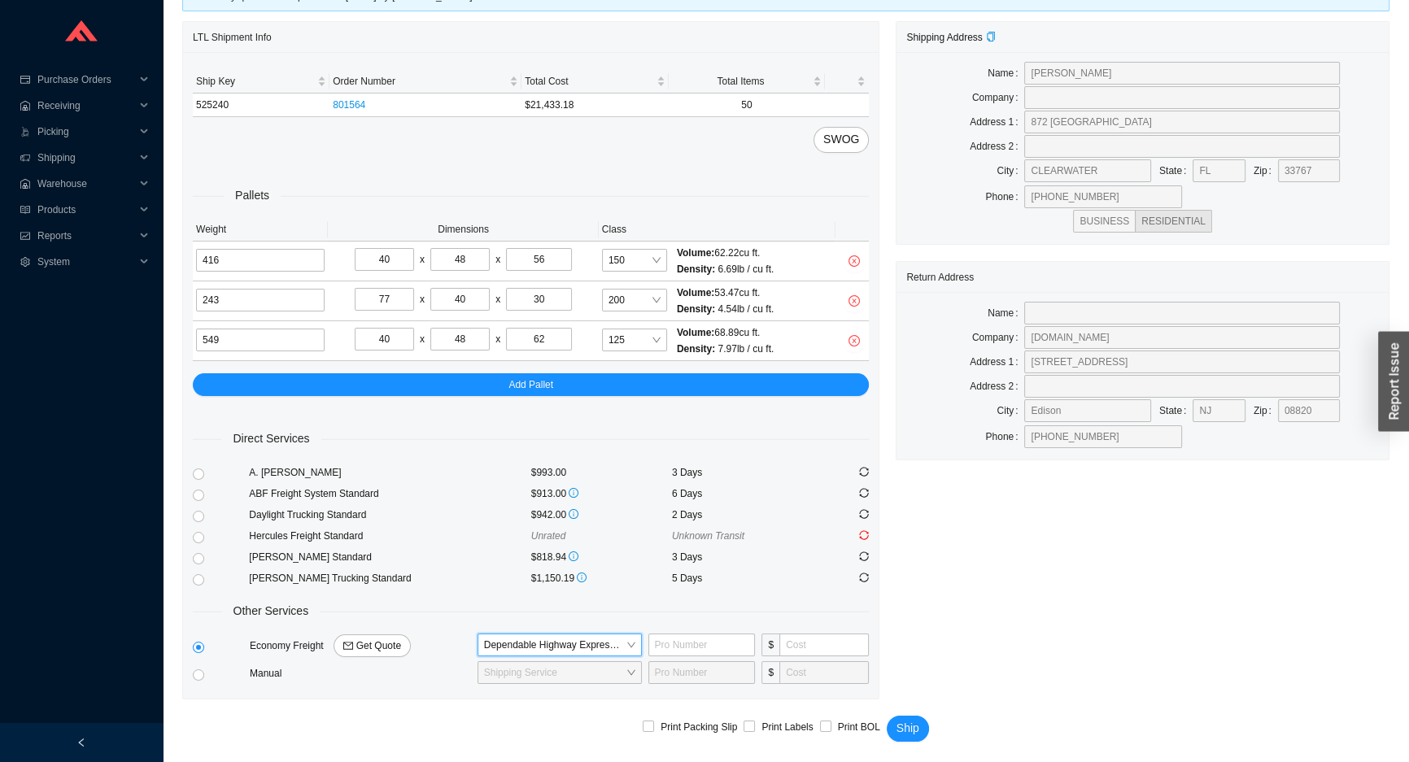
click at [507, 643] on span "Dependable Highway Express Standard" at bounding box center [559, 644] width 151 height 21
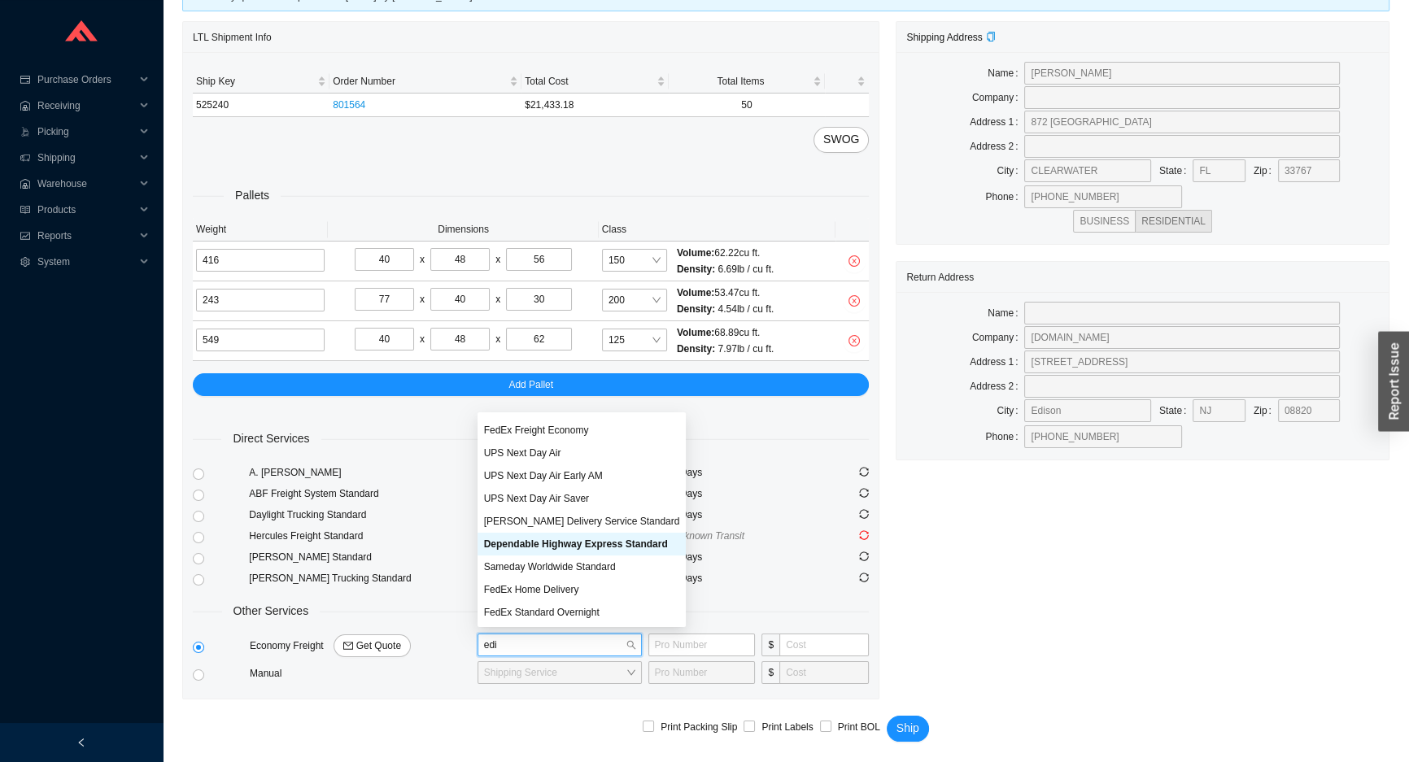
scroll to position [65, 0]
type input "edi"
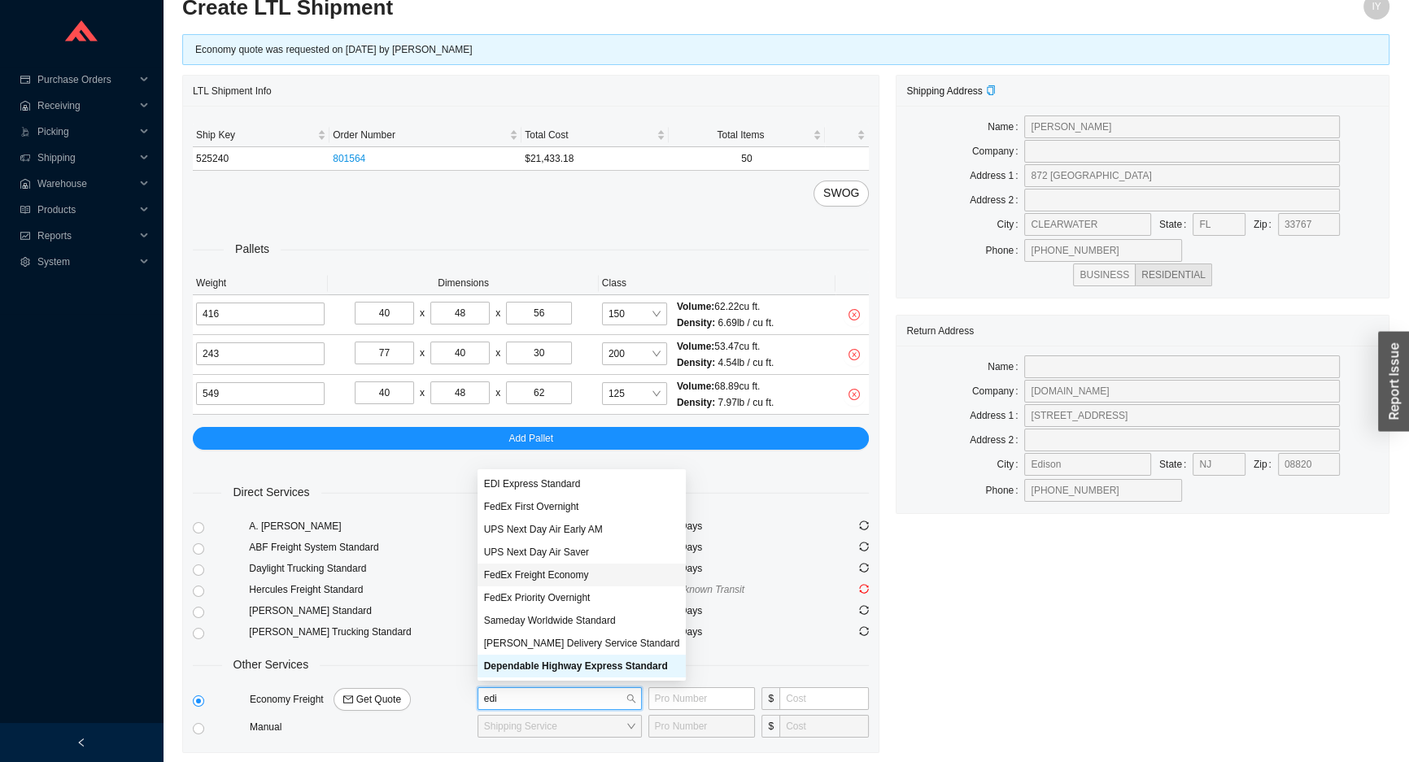
scroll to position [0, 0]
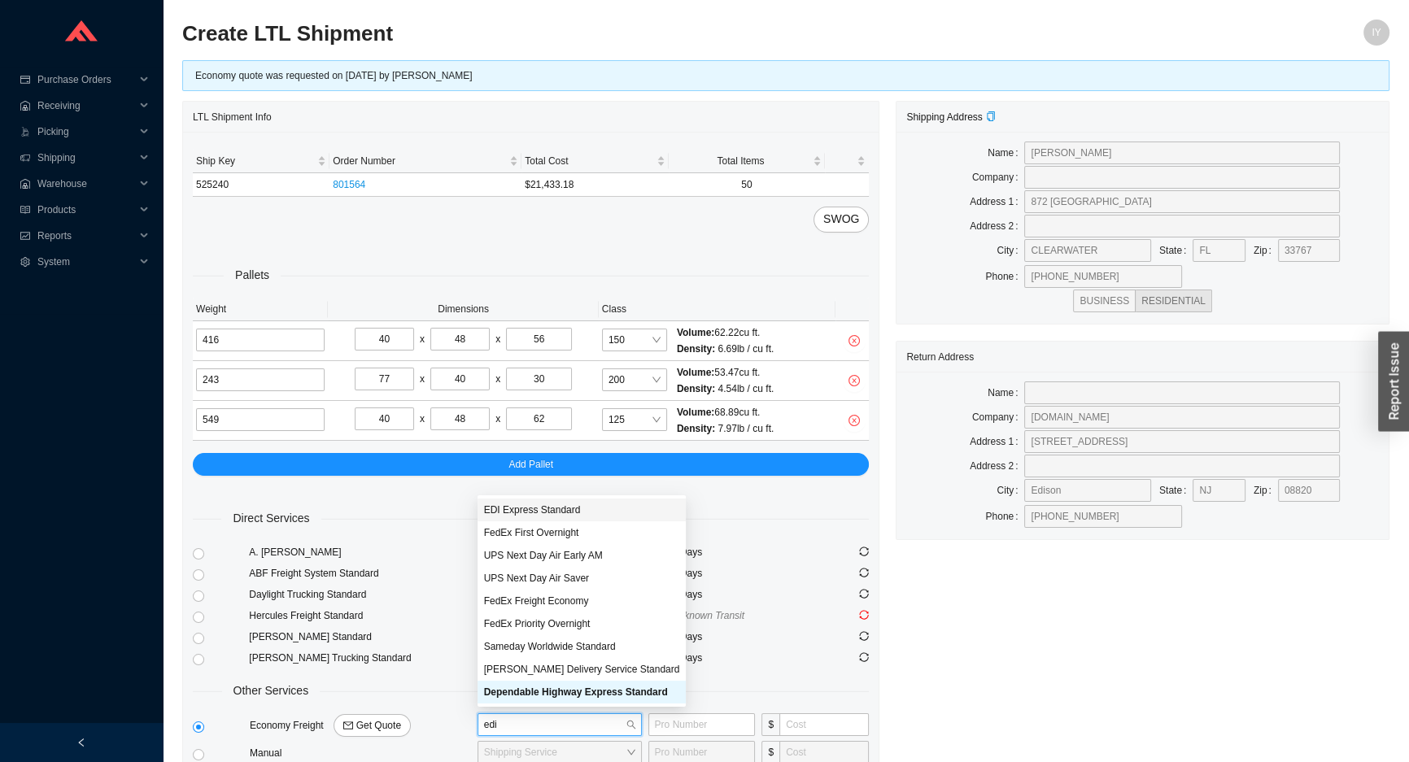
click at [556, 508] on div "EDI Express Standard" at bounding box center [582, 510] width 196 height 15
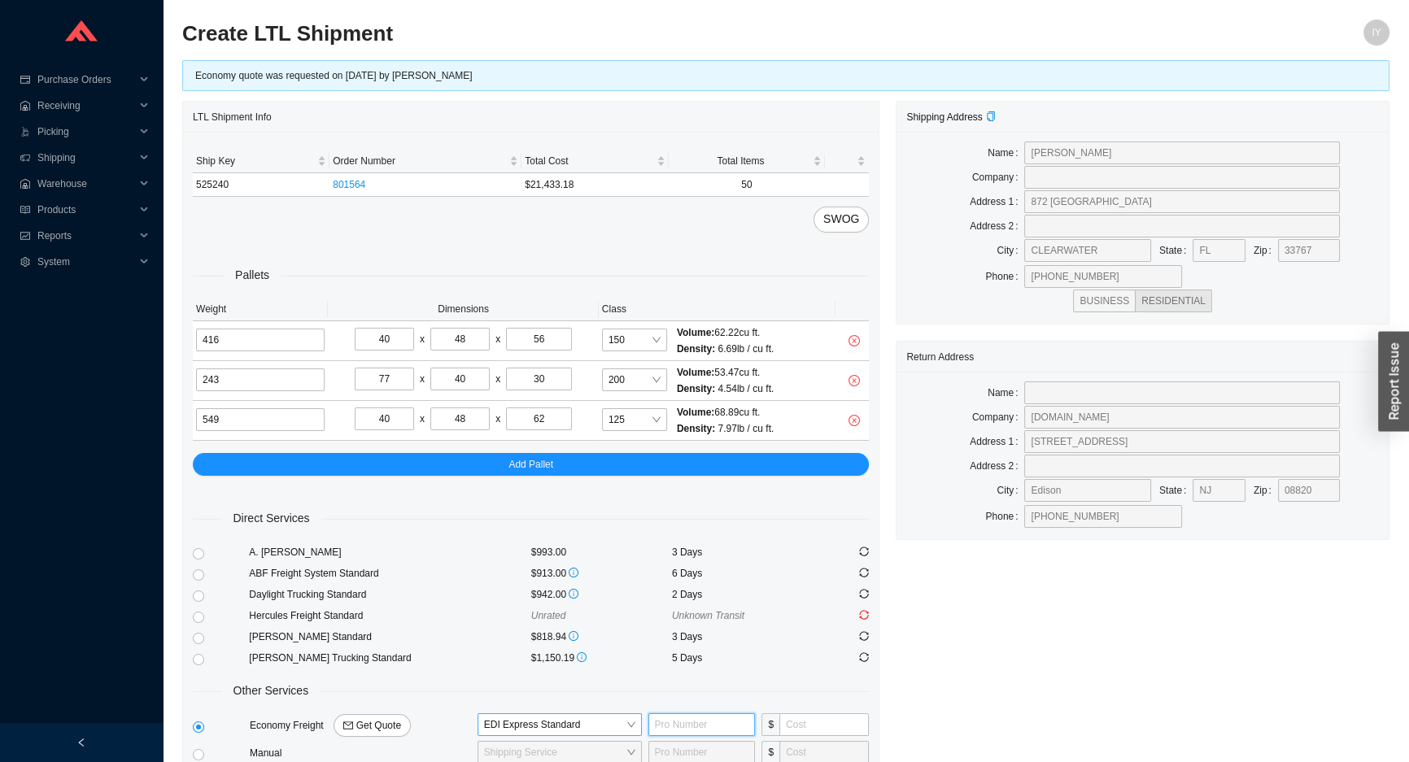
click at [675, 718] on input "text" at bounding box center [701, 724] width 107 height 23
type input "667152318"
type input "495"
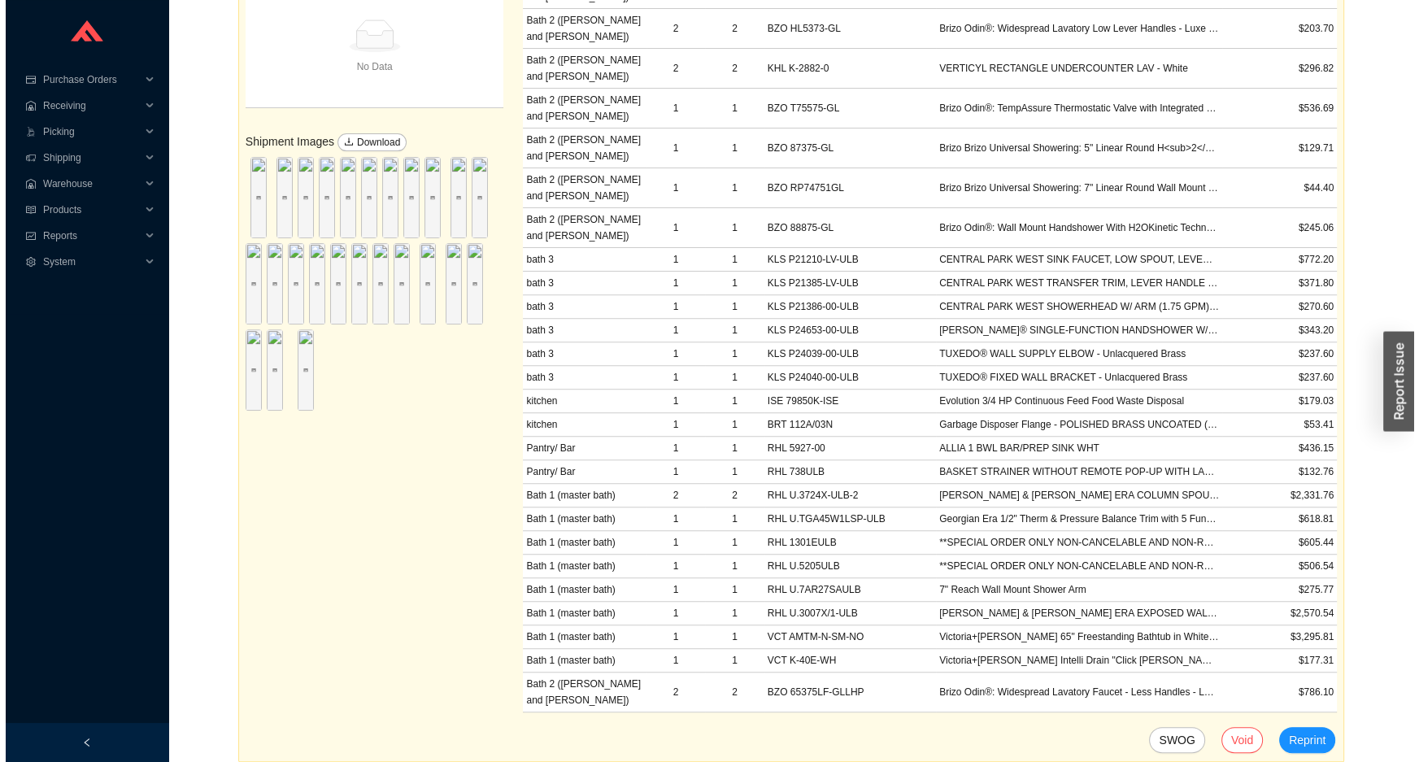
scroll to position [870, 0]
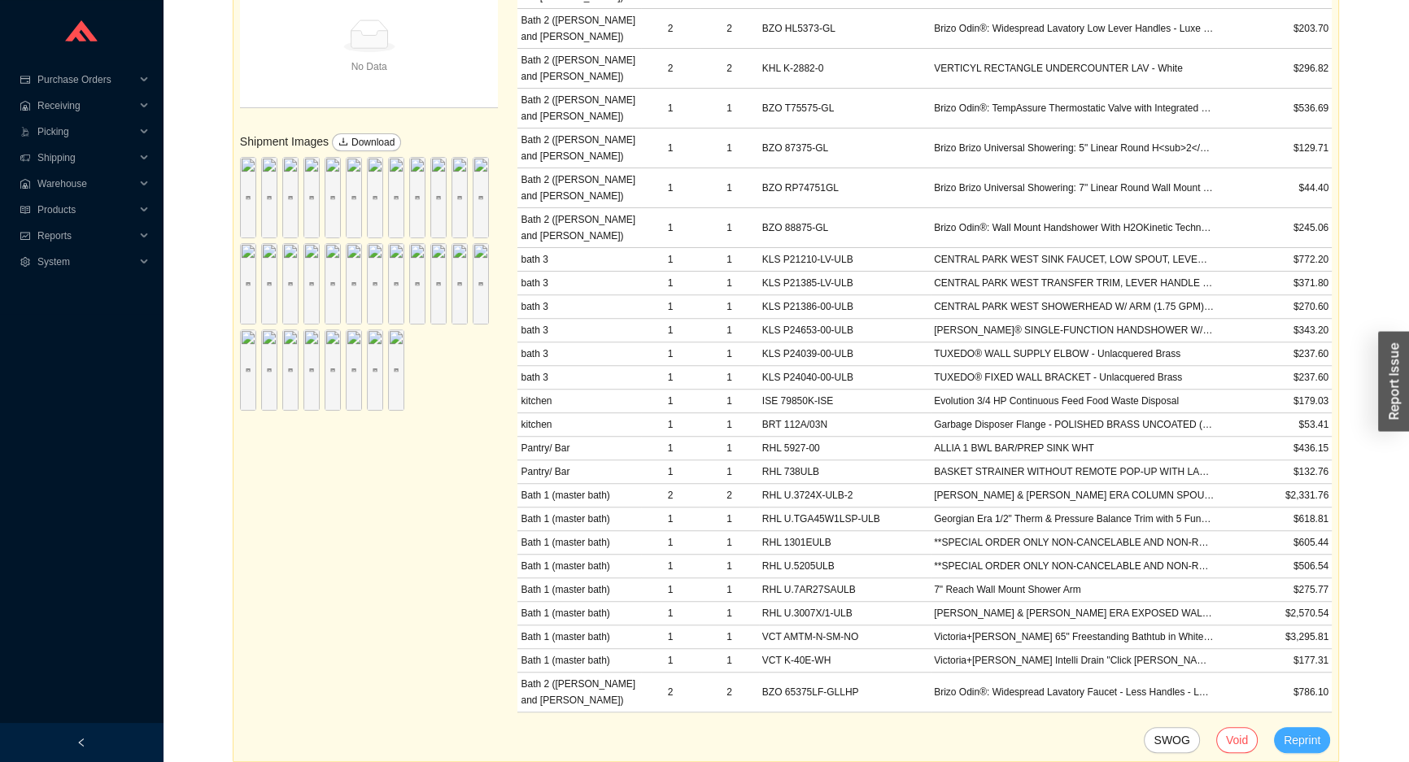
click at [1314, 733] on span "Reprint" at bounding box center [1301, 740] width 37 height 19
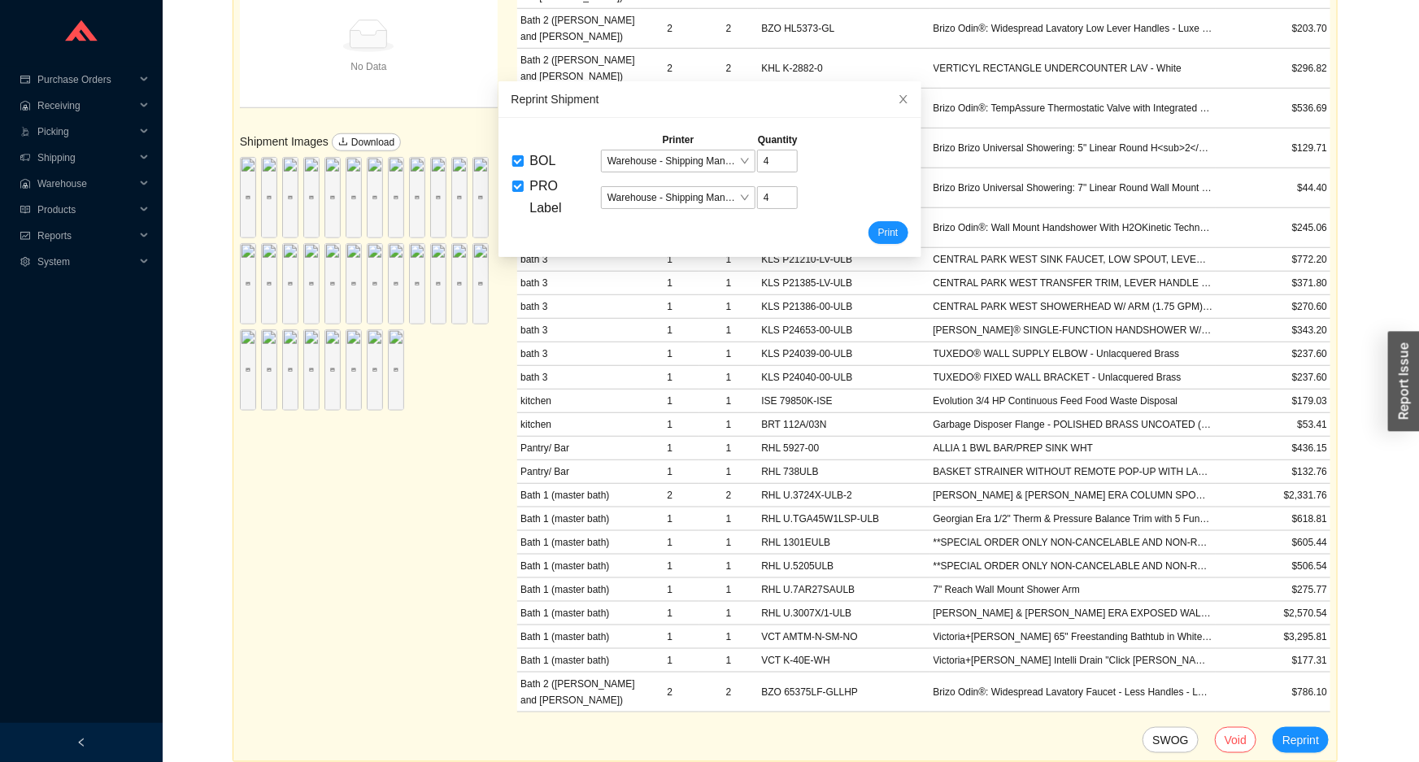
click at [512, 163] on input "BOL" at bounding box center [517, 160] width 11 height 11
checkbox input "false"
click at [888, 228] on button "Print" at bounding box center [889, 232] width 40 height 23
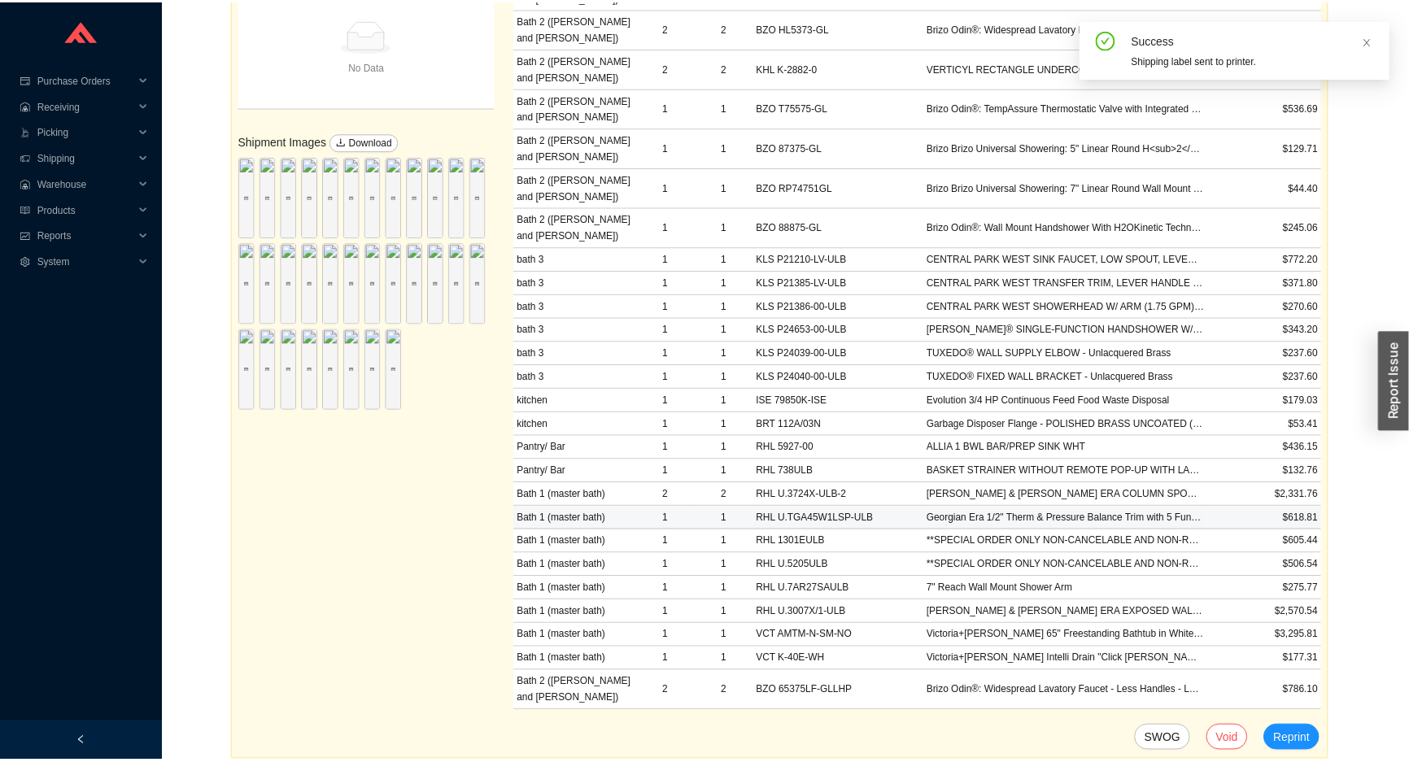
scroll to position [795, 0]
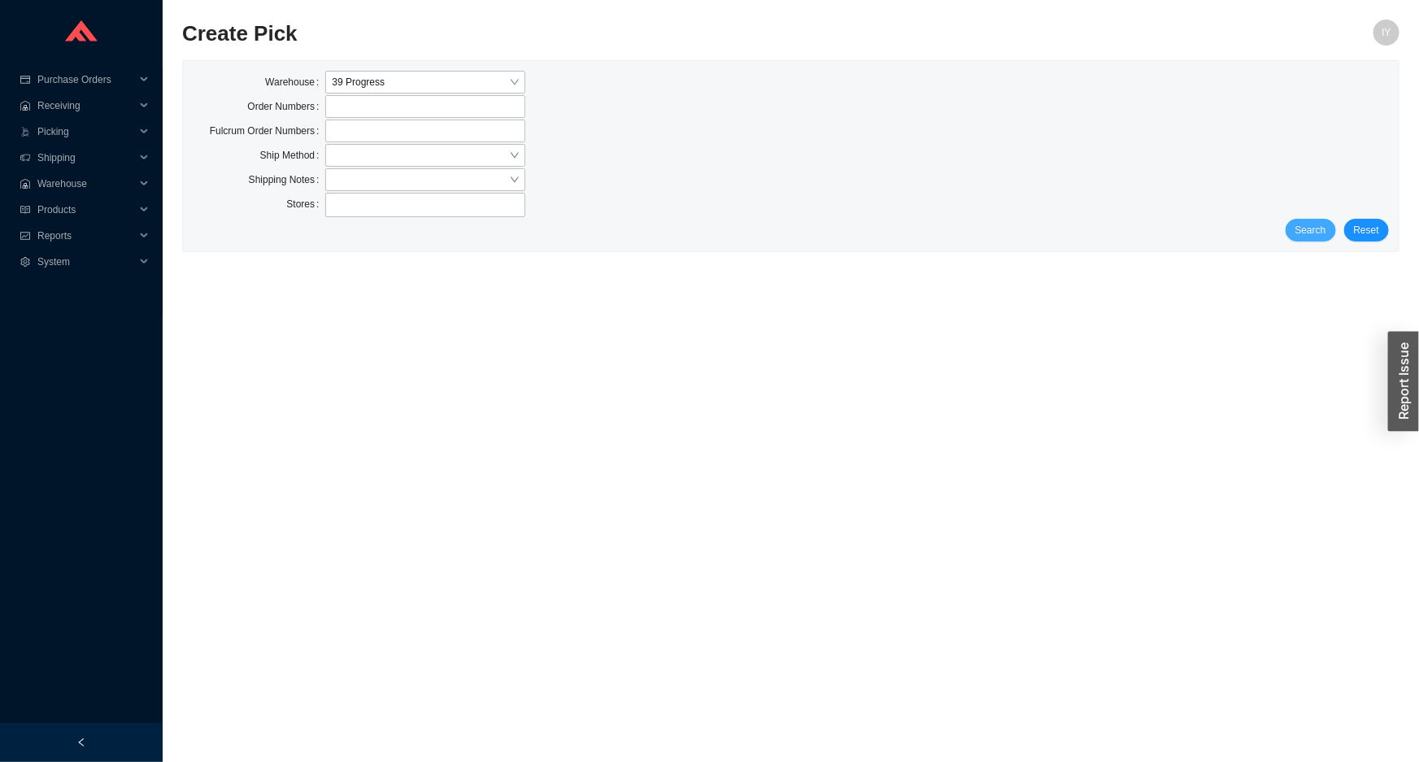
click at [1314, 230] on span "Search" at bounding box center [1311, 230] width 31 height 16
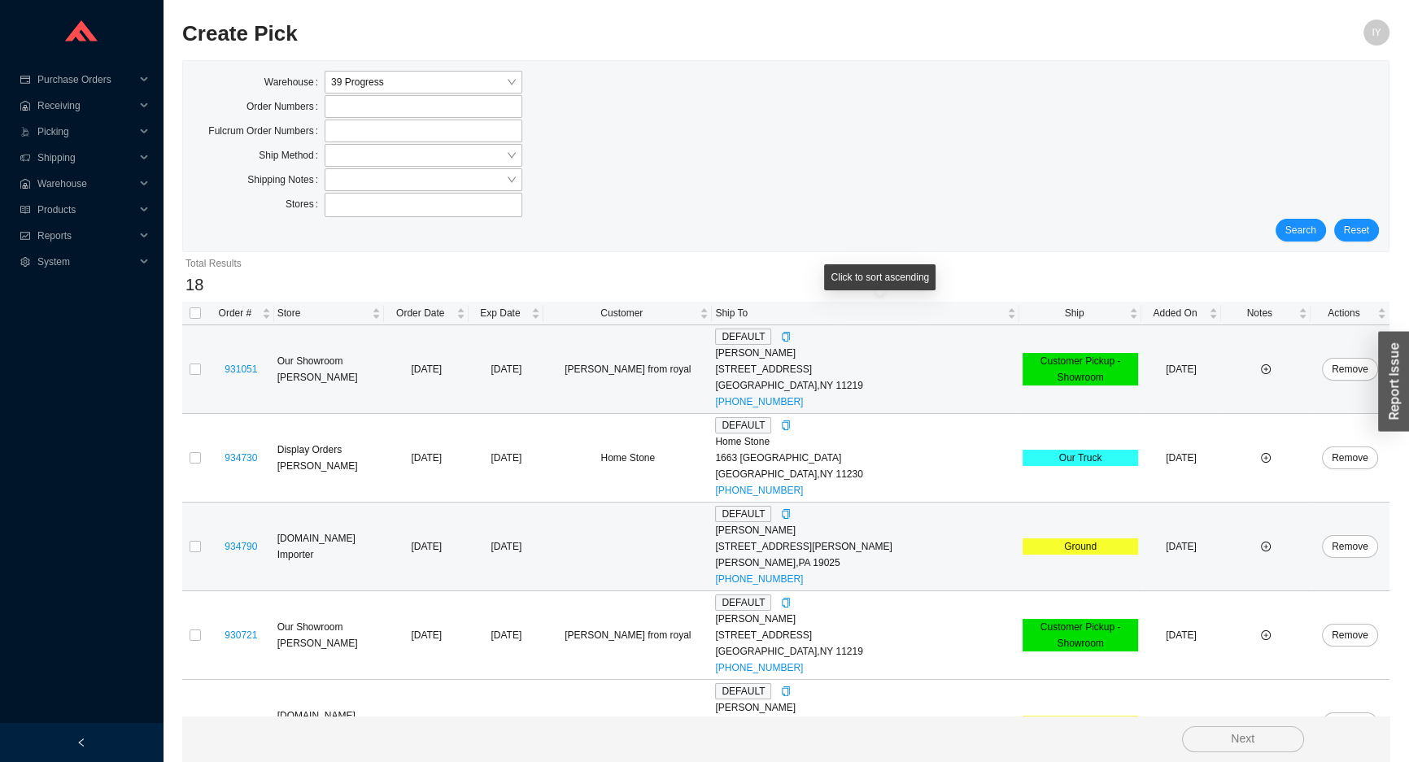
scroll to position [221, 0]
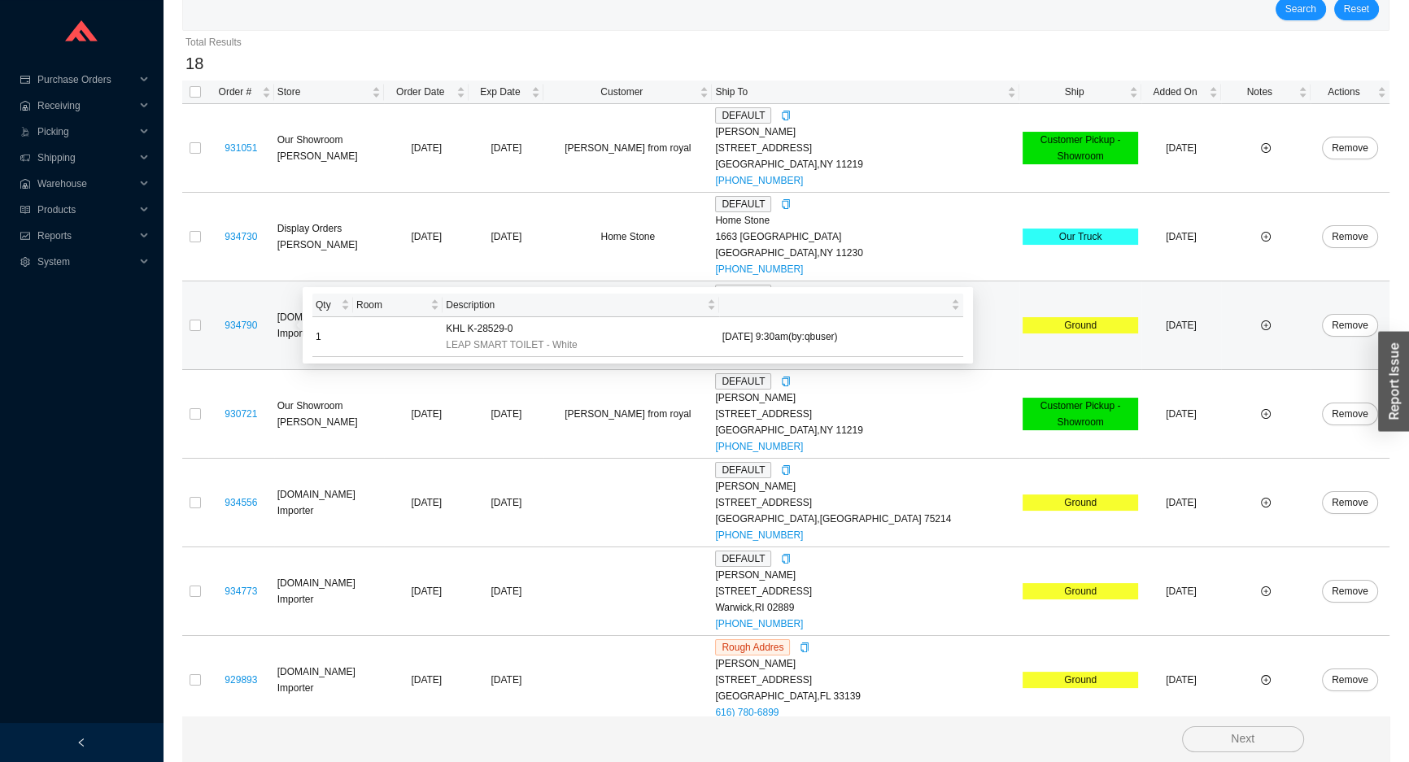
click at [212, 317] on div "934790" at bounding box center [240, 325] width 59 height 16
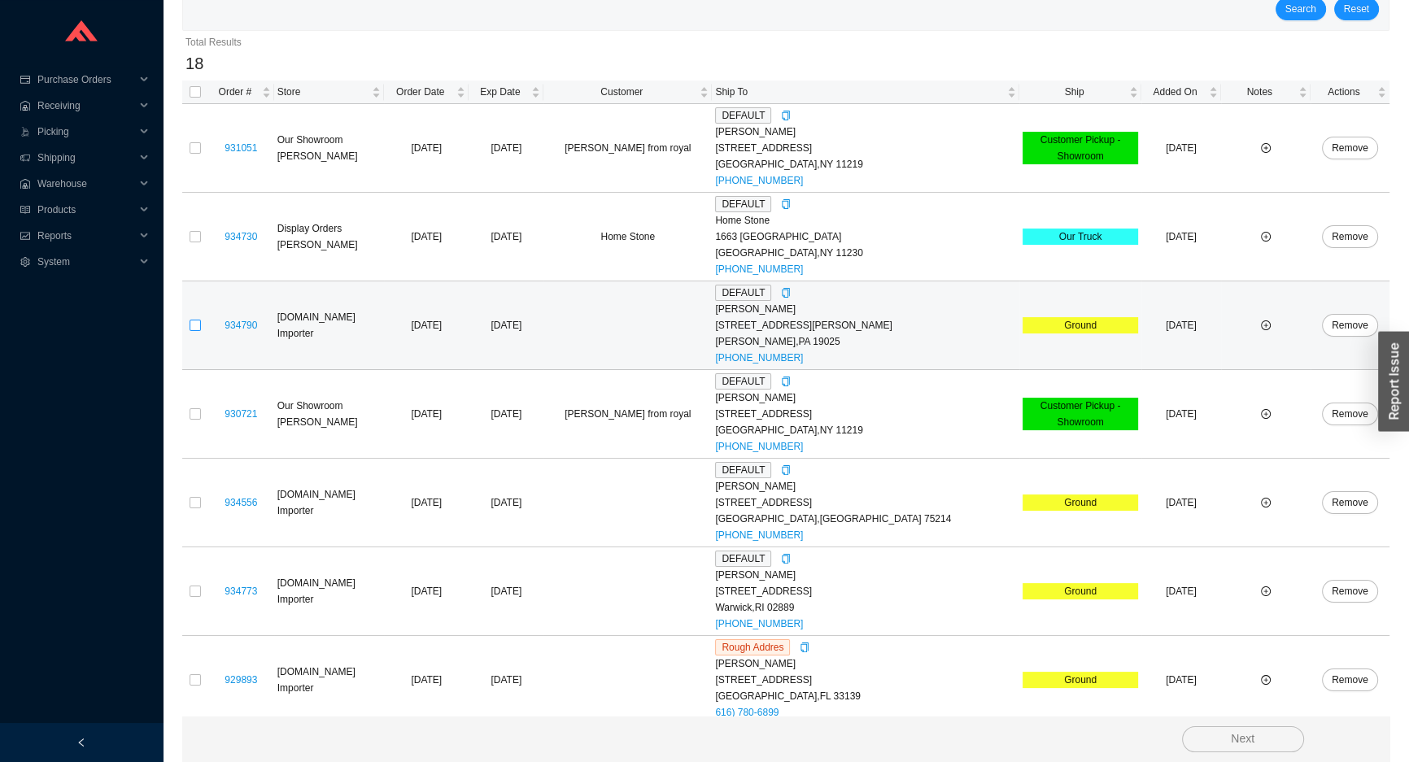
click at [200, 322] on input "checkbox" at bounding box center [195, 325] width 11 height 11
checkbox input "true"
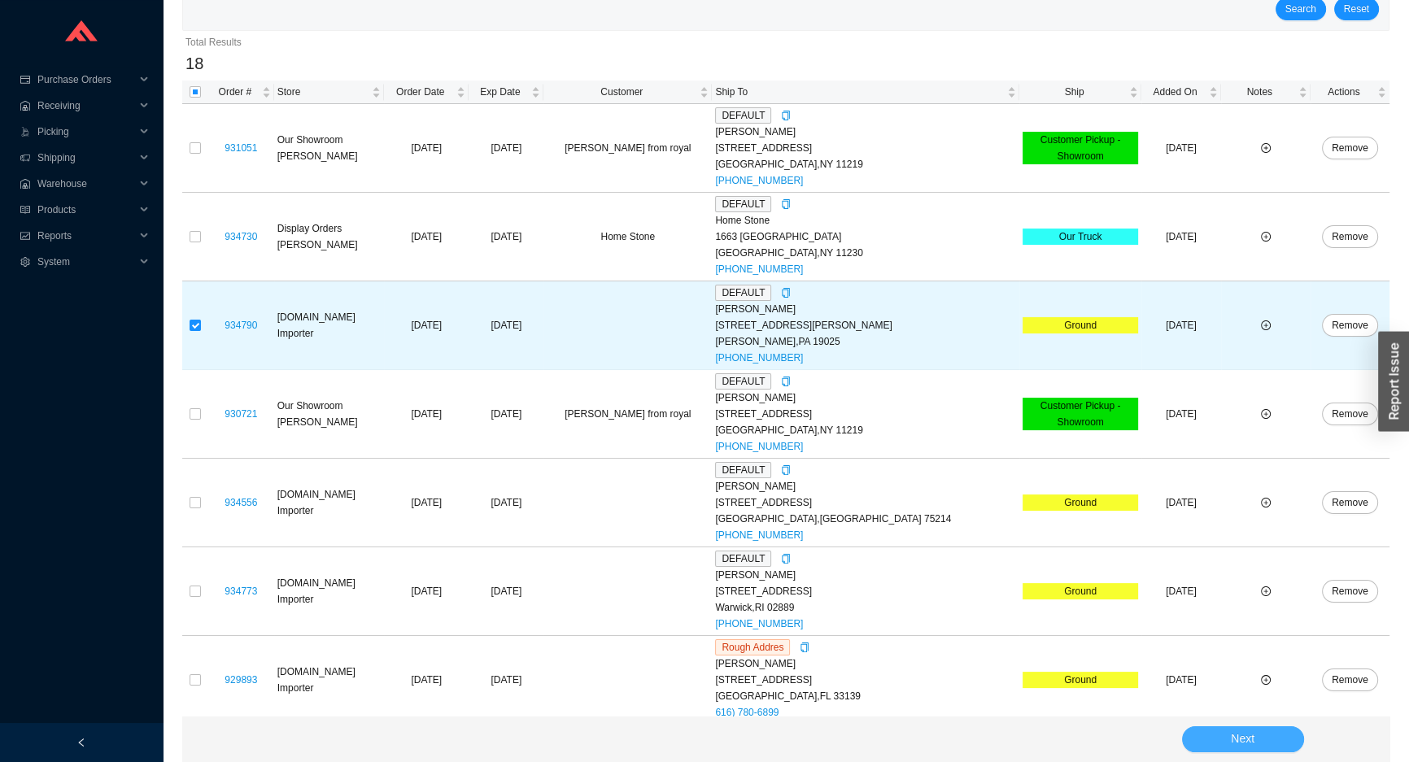
click at [1220, 729] on button "Next" at bounding box center [1243, 739] width 122 height 26
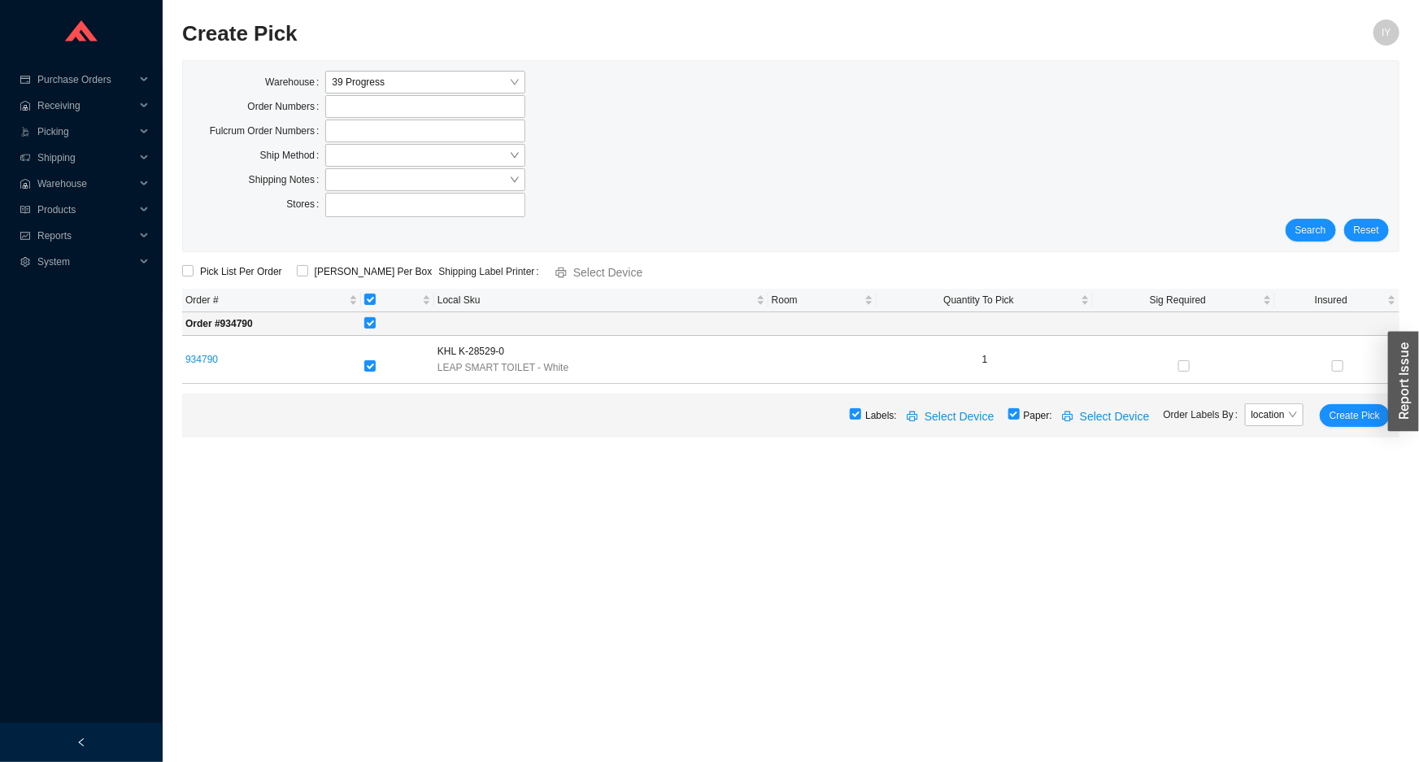
click at [1220, 729] on main "Create Pick IY Warehouse 39 Progress Order Numbers Fulcrum Order Numbers Ship M…" at bounding box center [791, 391] width 1218 height 743
click at [927, 412] on input "checkbox" at bounding box center [922, 413] width 11 height 11
checkbox input "false"
click at [373, 268] on span "[PERSON_NAME] Per Box" at bounding box center [373, 272] width 131 height 16
click at [308, 268] on input "[PERSON_NAME] Per Box" at bounding box center [302, 270] width 11 height 11
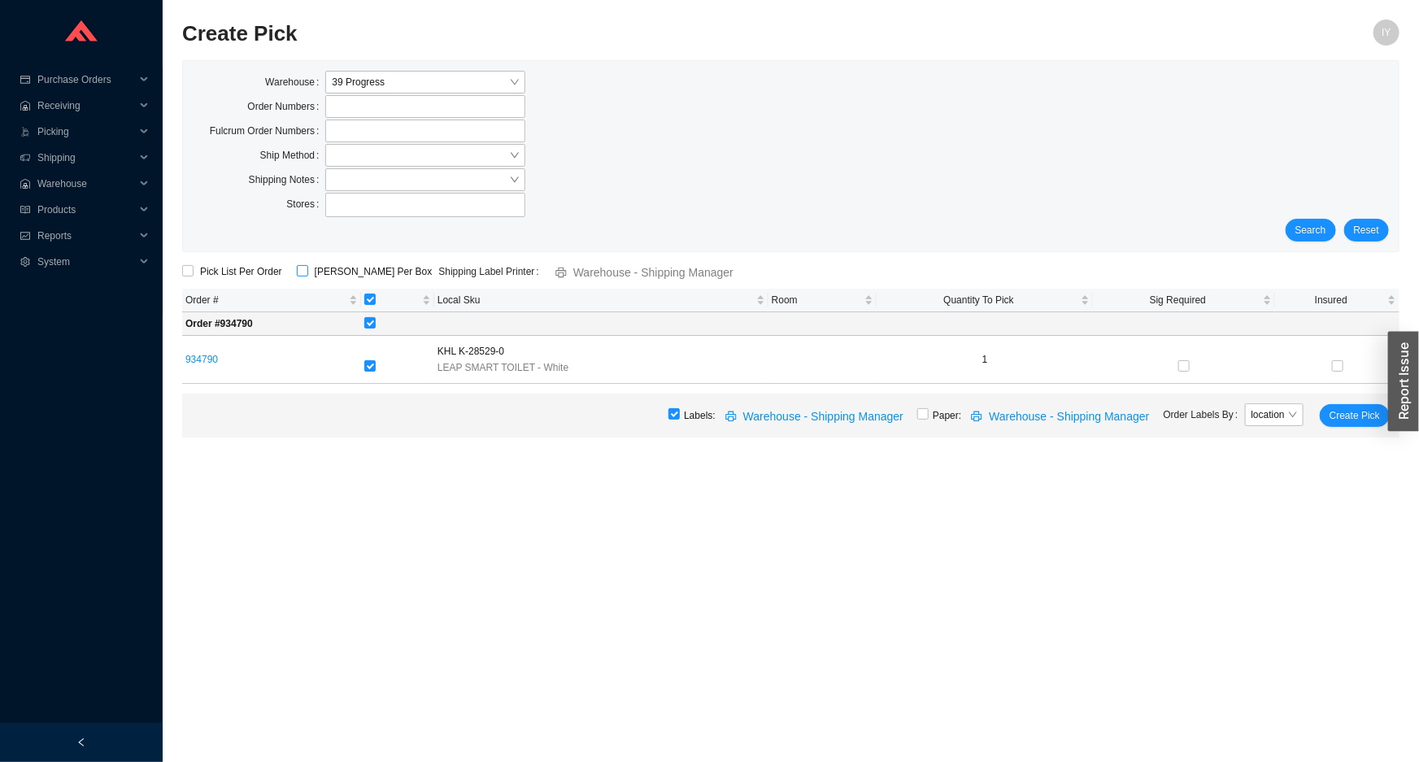
checkbox input "true"
click at [1334, 412] on span "Create Pick" at bounding box center [1355, 415] width 50 height 16
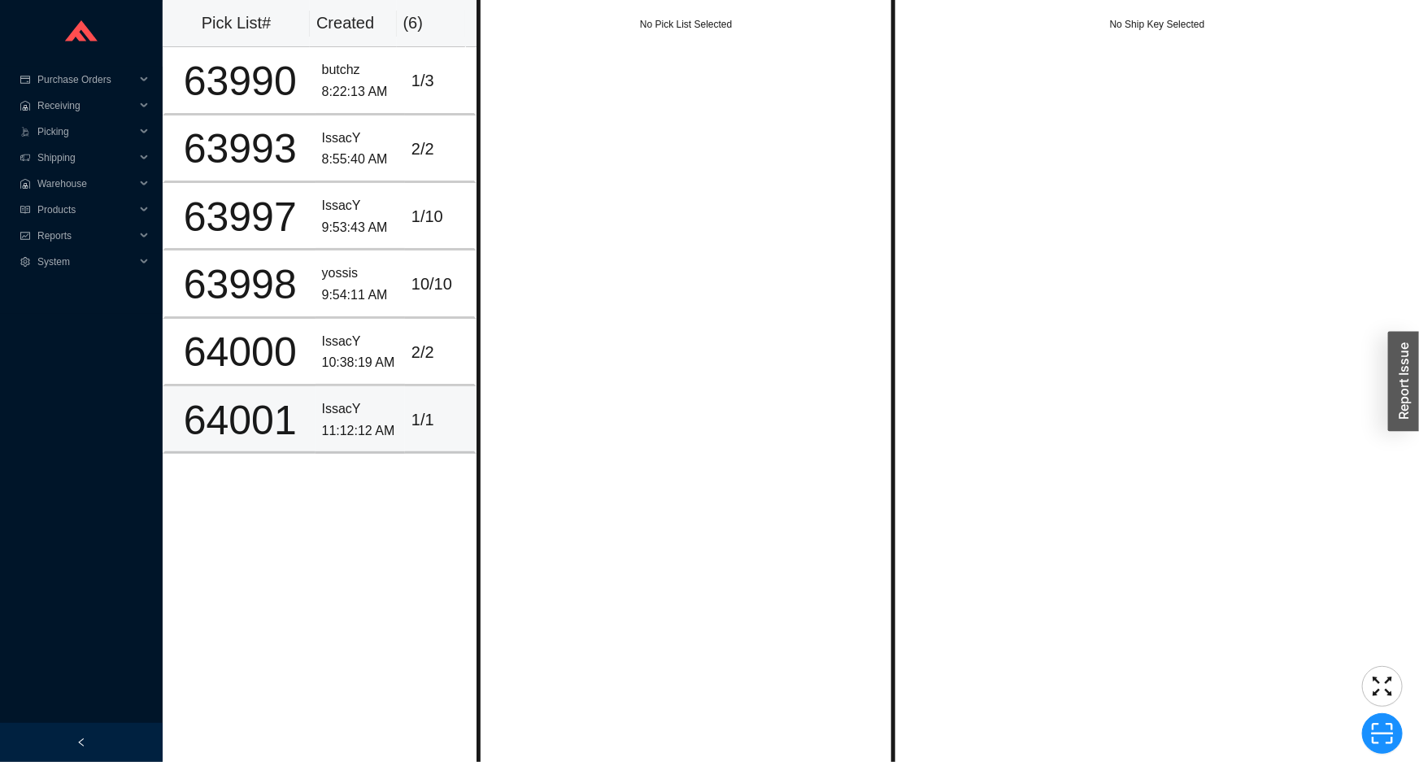
drag, startPoint x: 346, startPoint y: 486, endPoint x: 357, endPoint y: 413, distance: 73.2
click at [349, 479] on div "Pick List# Created ( 6 ) 63990 butchz 8:22:13 AM [DATE] 63993 IssacY 8:55:40 AM…" at bounding box center [320, 381] width 314 height 762
click at [357, 412] on div "IssacY" at bounding box center [360, 410] width 76 height 22
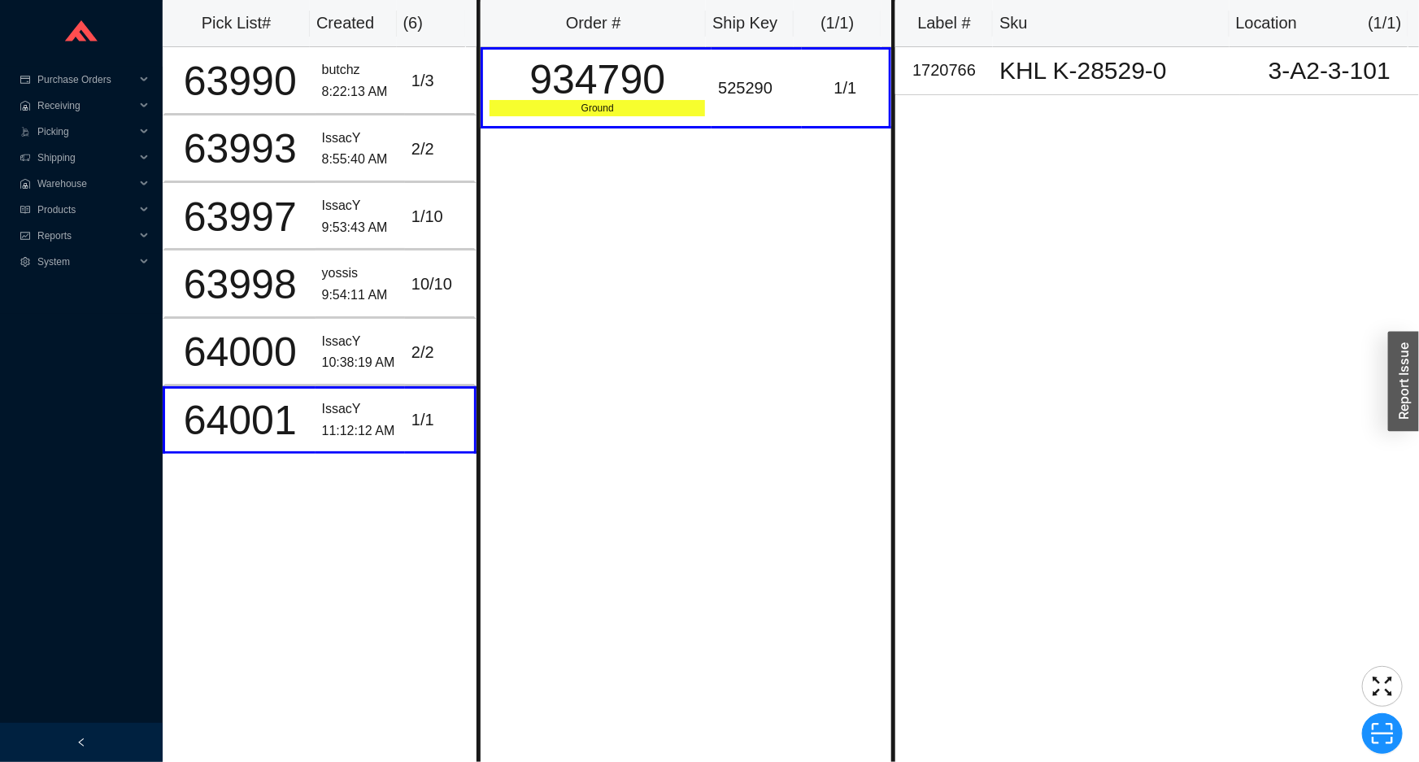
click at [650, 45] on th "Order #" at bounding box center [593, 23] width 225 height 47
click at [712, 77] on td "525290" at bounding box center [756, 87] width 89 height 81
click at [927, 76] on div "1720766" at bounding box center [944, 70] width 85 height 27
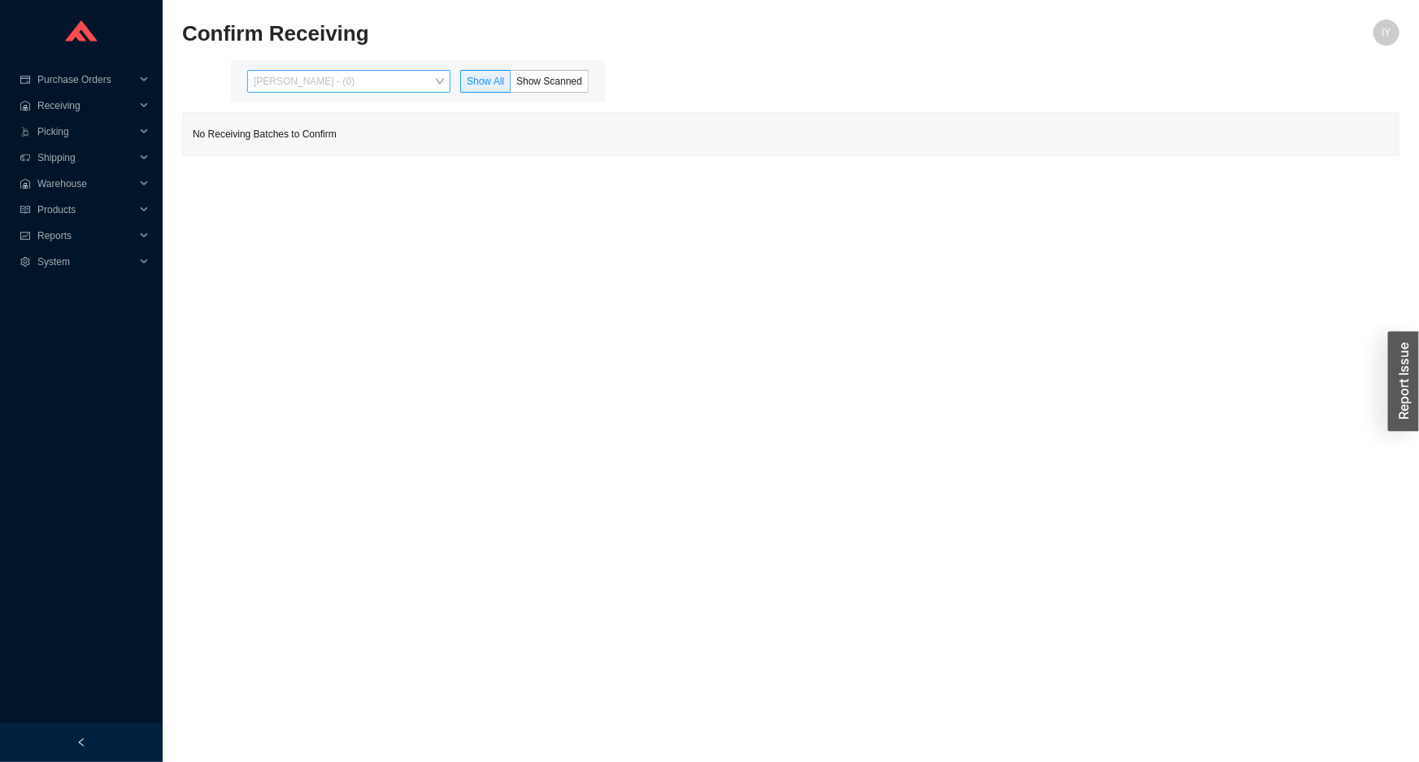
click at [348, 81] on span "Issac Yoselovsky - (0)" at bounding box center [349, 81] width 190 height 21
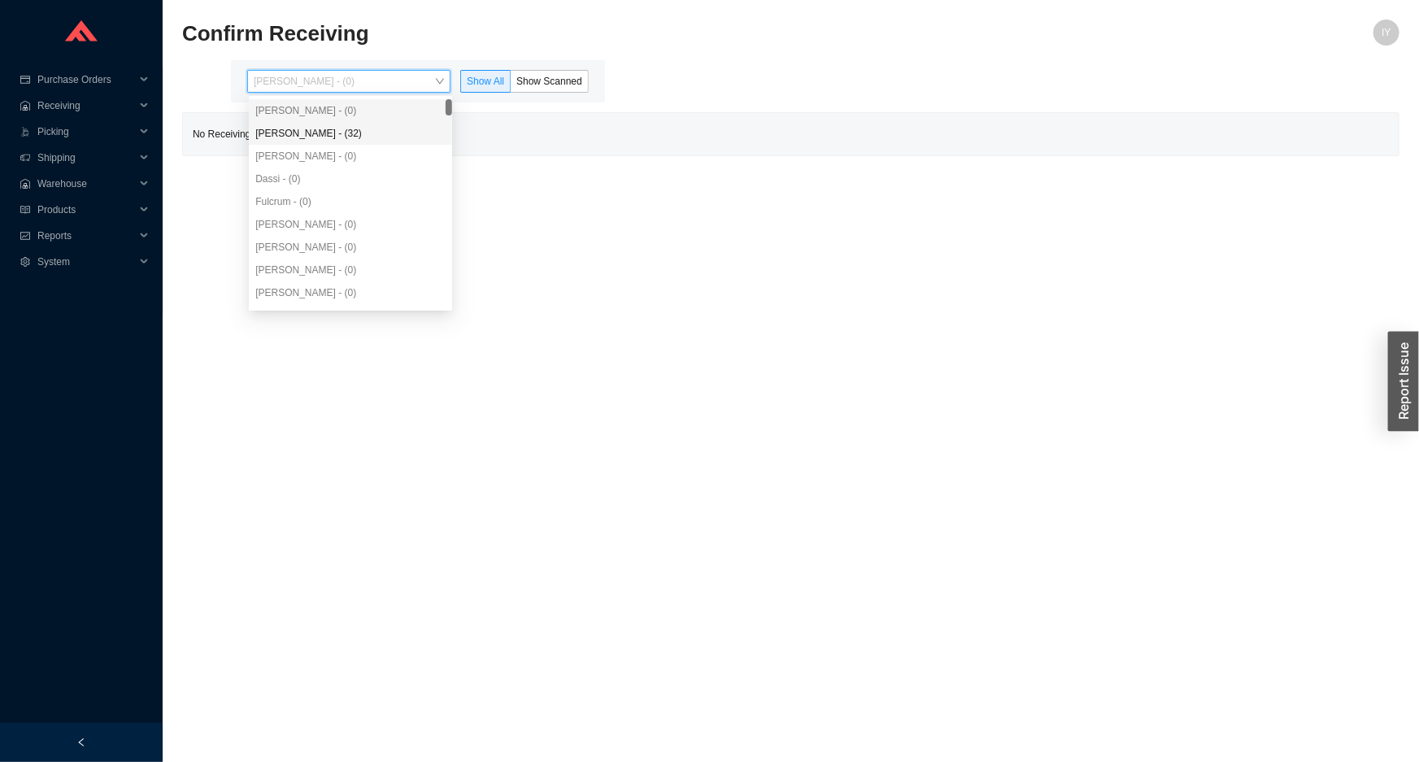
click at [331, 135] on div "Angel Negron - (32)" at bounding box center [350, 133] width 190 height 15
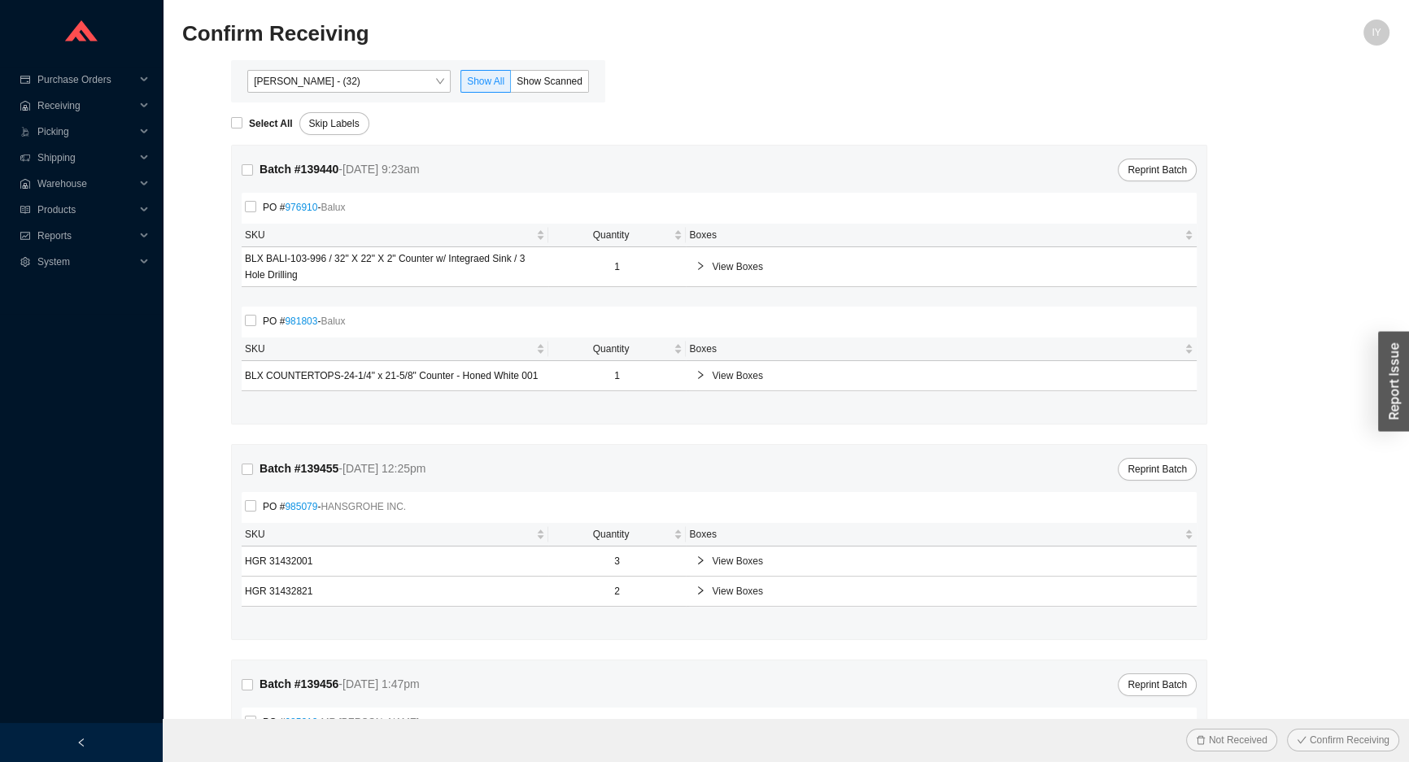
click at [556, 65] on div "Angel Negron - (32) Show All Show Scanned" at bounding box center [418, 81] width 374 height 42
click at [546, 76] on span "Show Scanned" at bounding box center [549, 81] width 66 height 11
click at [511, 85] on input "Show Scanned" at bounding box center [511, 85] width 0 height 0
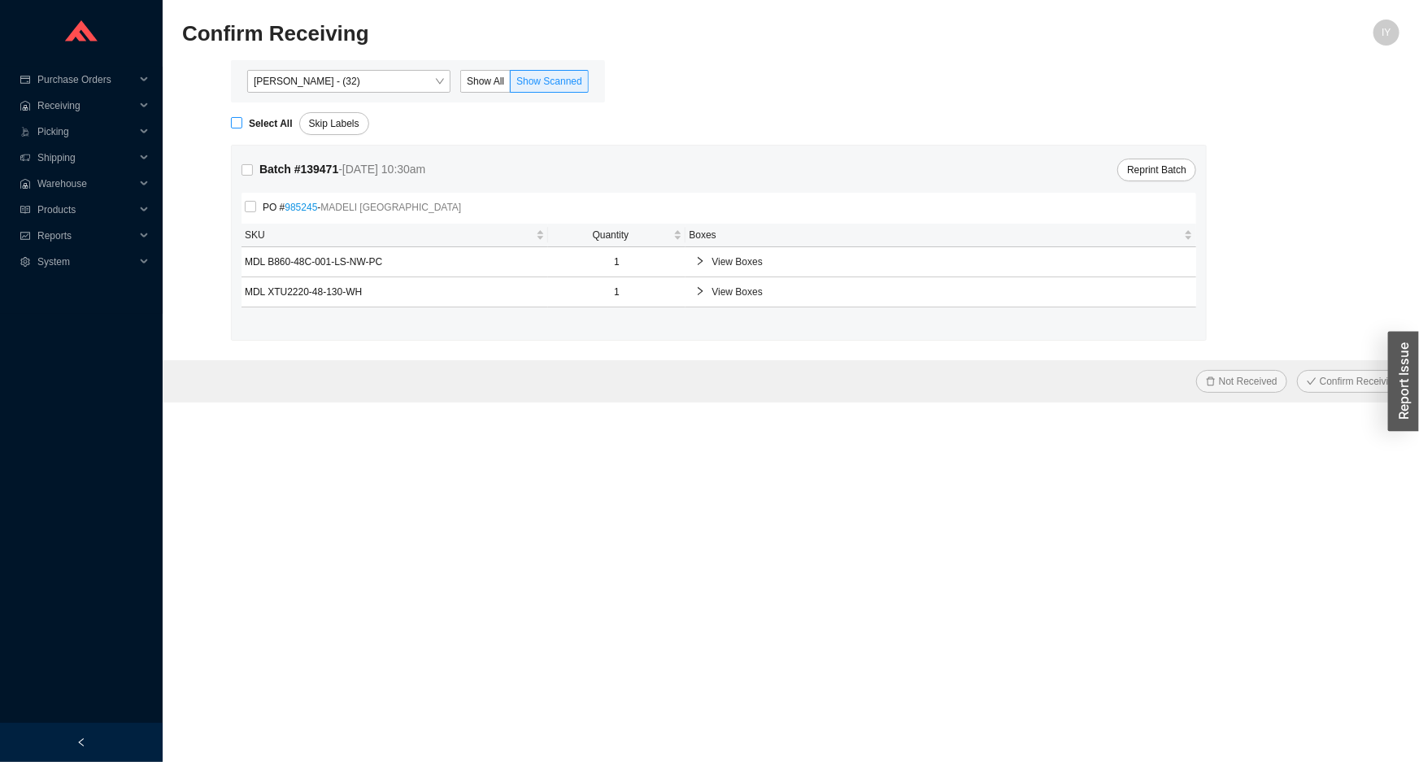
click at [262, 118] on strong "Select All" at bounding box center [271, 123] width 44 height 11
click at [242, 117] on input "Select All" at bounding box center [236, 122] width 11 height 11
checkbox input "true"
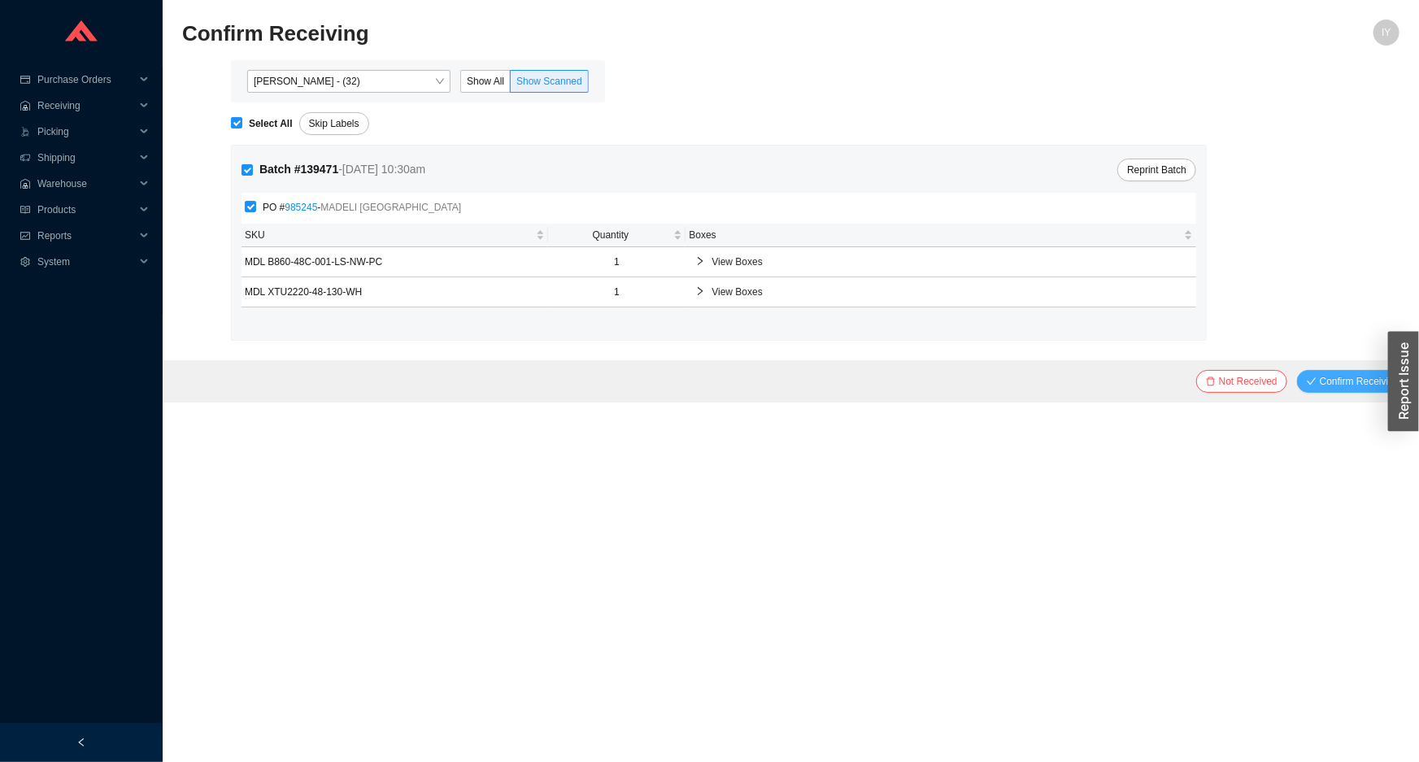
click at [1327, 372] on button "Confirm Receiving" at bounding box center [1353, 381] width 112 height 23
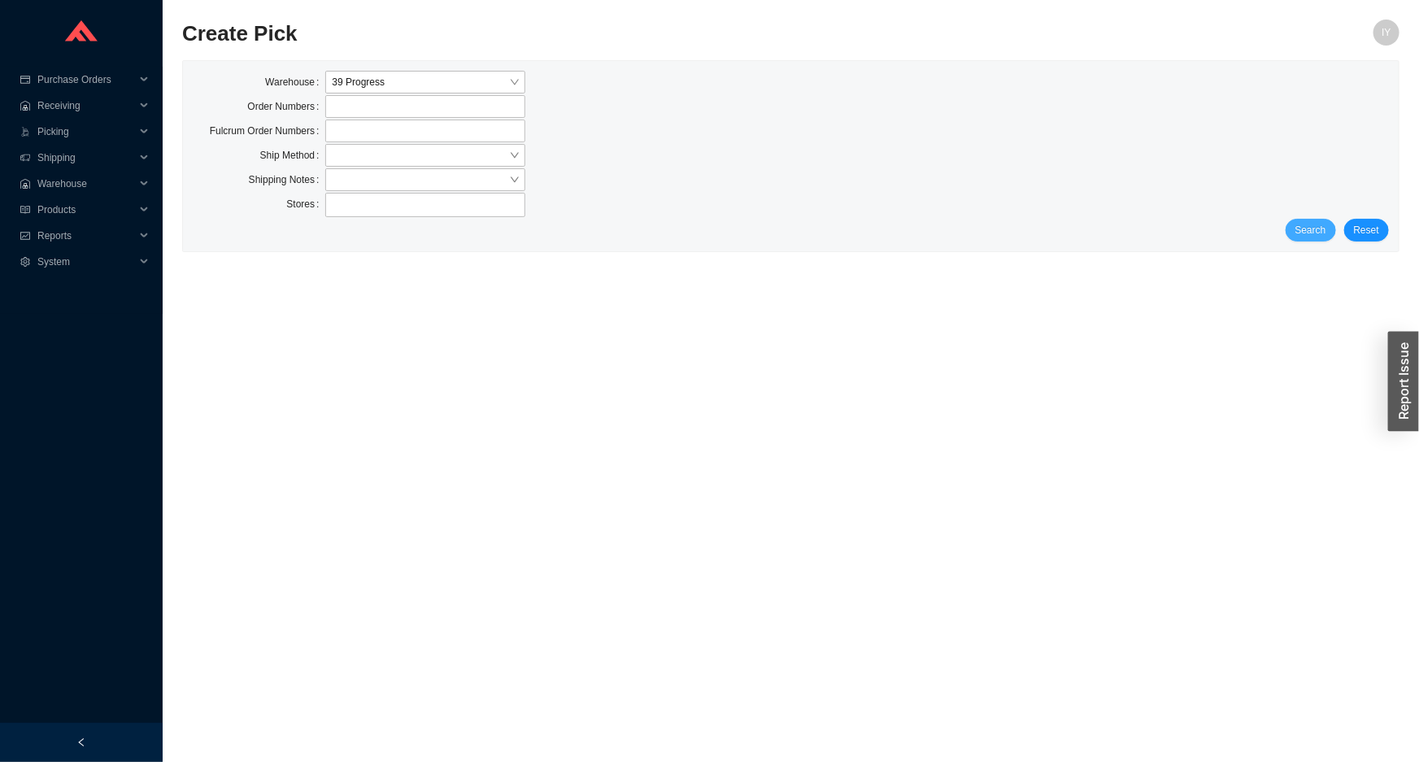
click at [1309, 236] on span "Search" at bounding box center [1311, 230] width 31 height 16
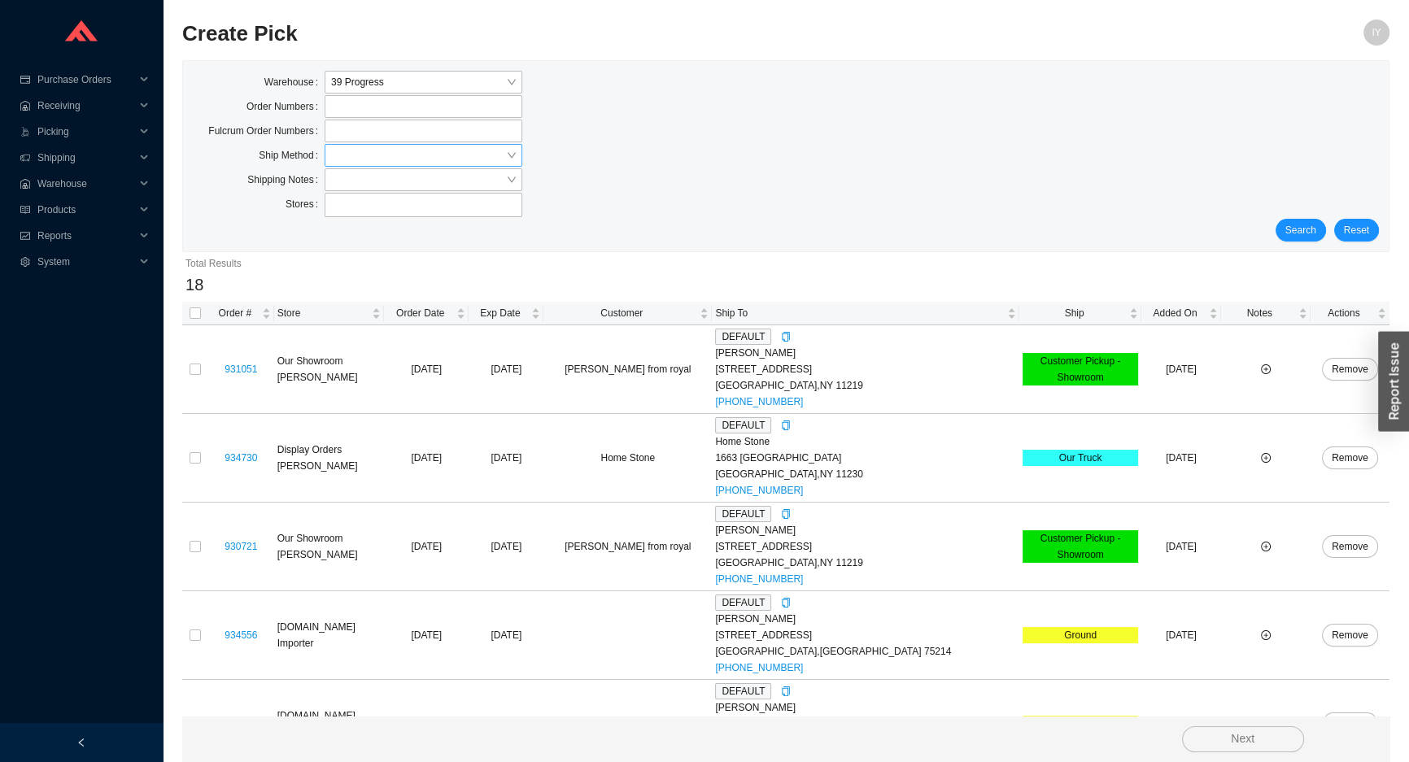
click at [414, 159] on input "search" at bounding box center [418, 155] width 175 height 21
click at [383, 269] on div "UPS" at bounding box center [423, 275] width 185 height 15
click at [1293, 230] on span "Search" at bounding box center [1300, 230] width 31 height 16
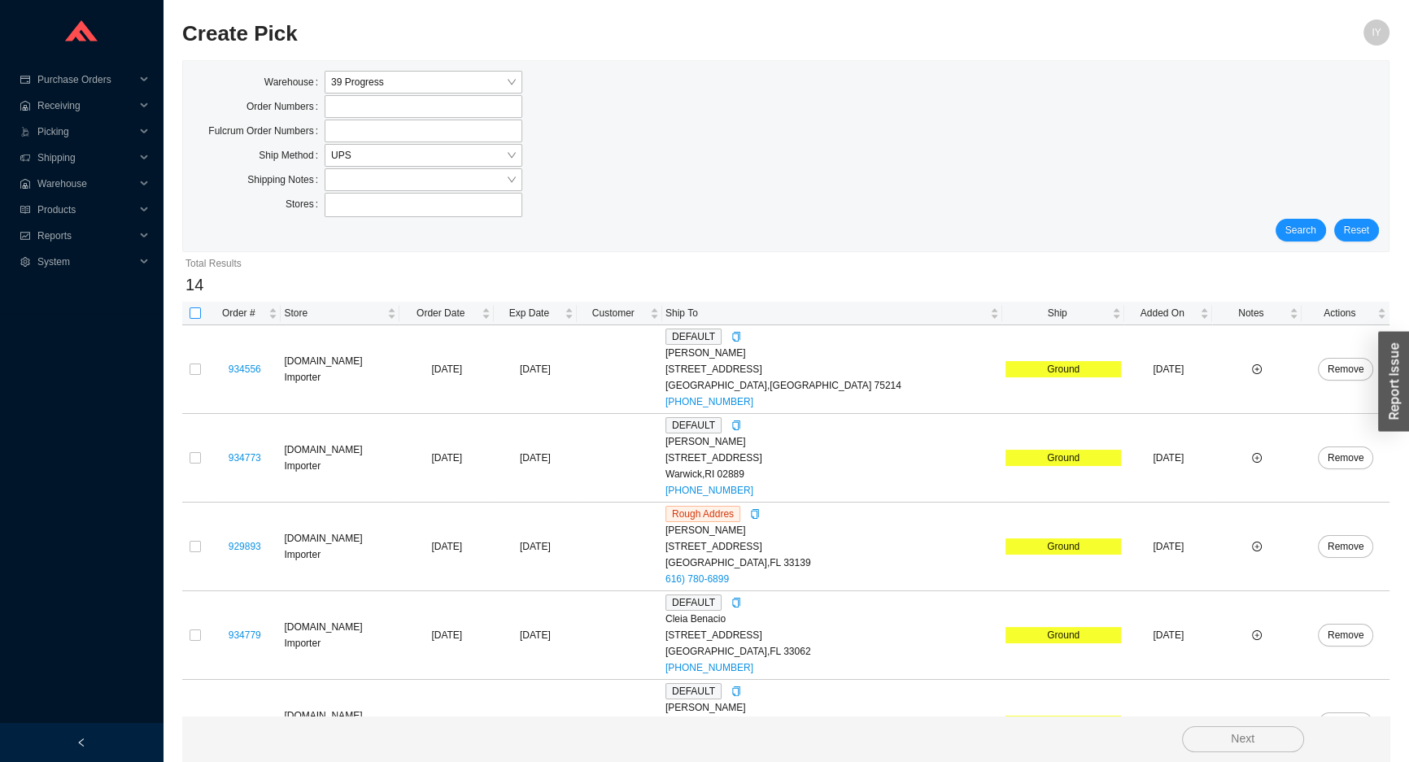
click at [193, 310] on input "checkbox" at bounding box center [195, 312] width 11 height 11
checkbox input "true"
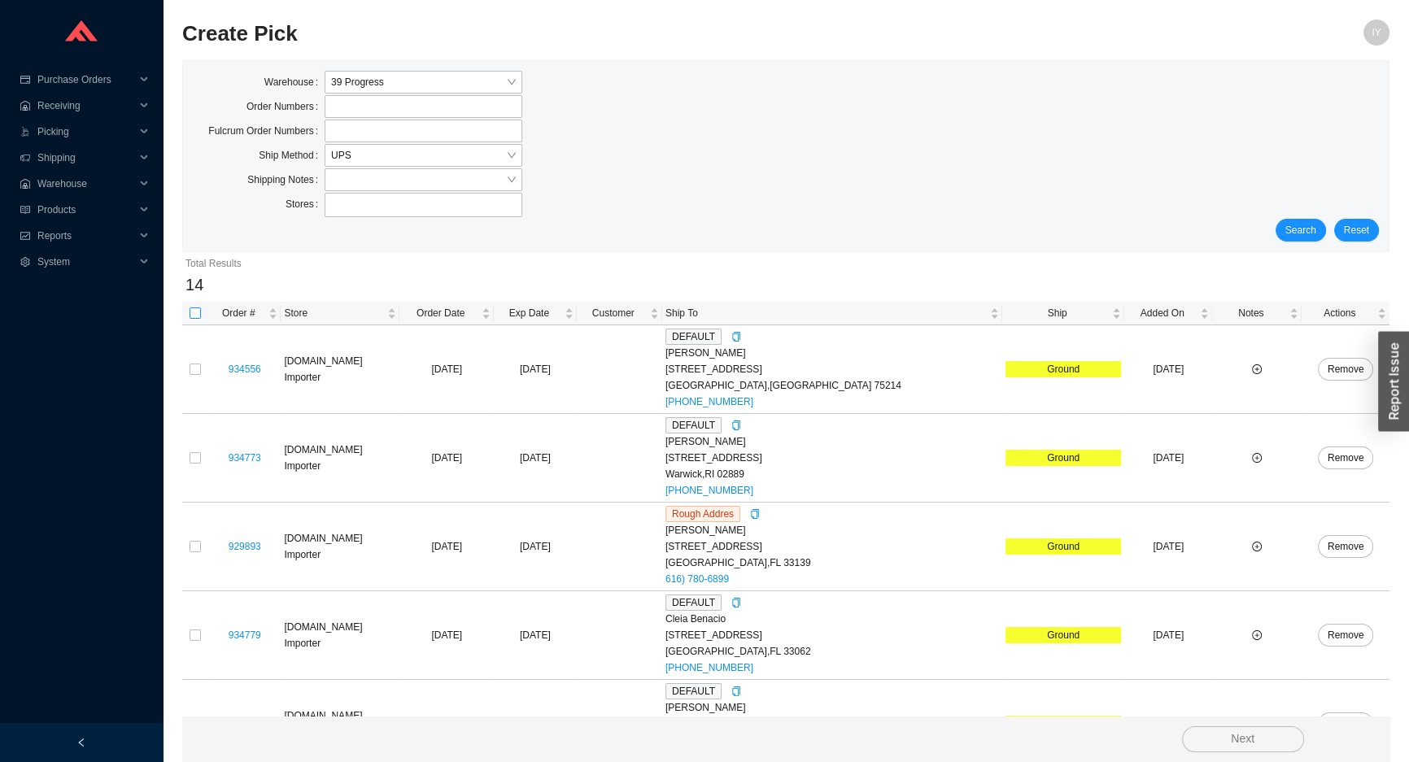
checkbox input "true"
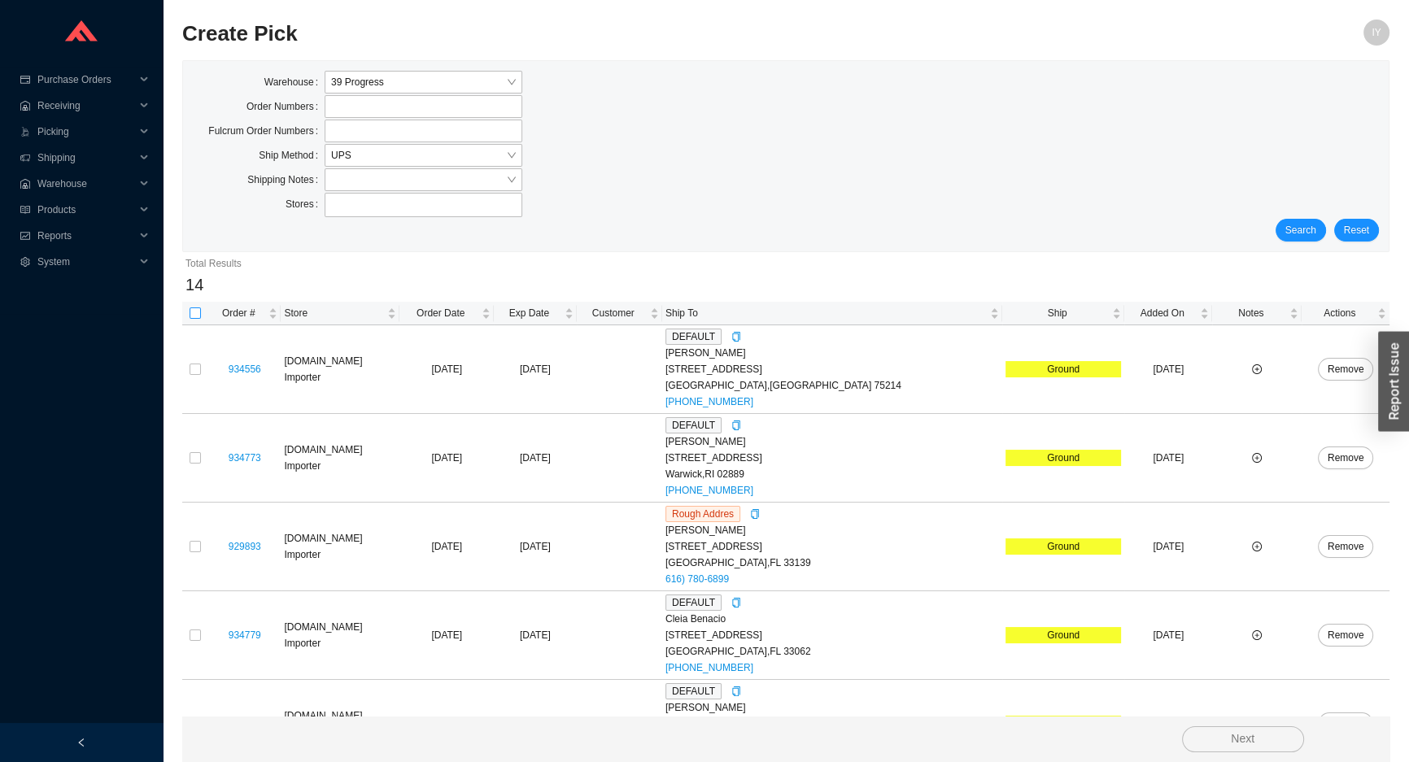
checkbox input "true"
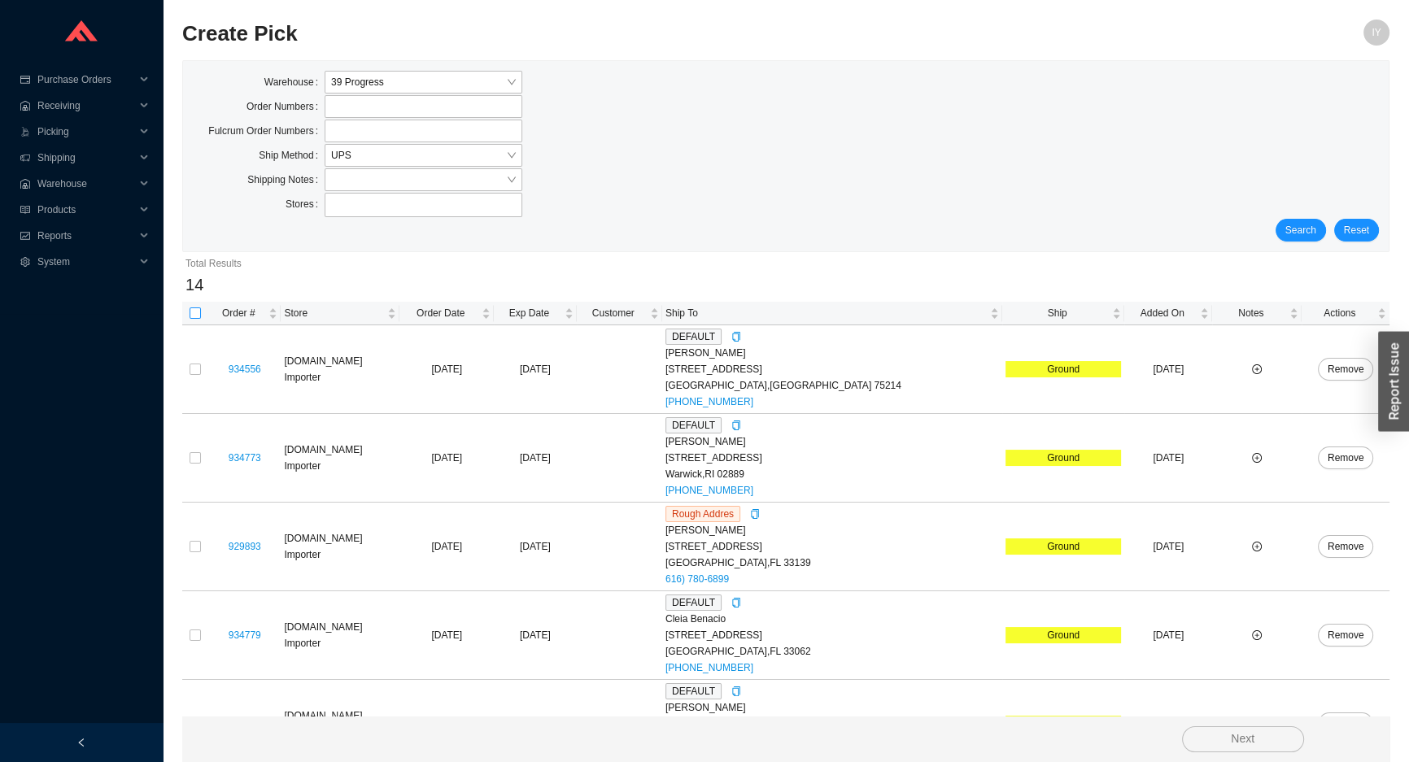
checkbox input "true"
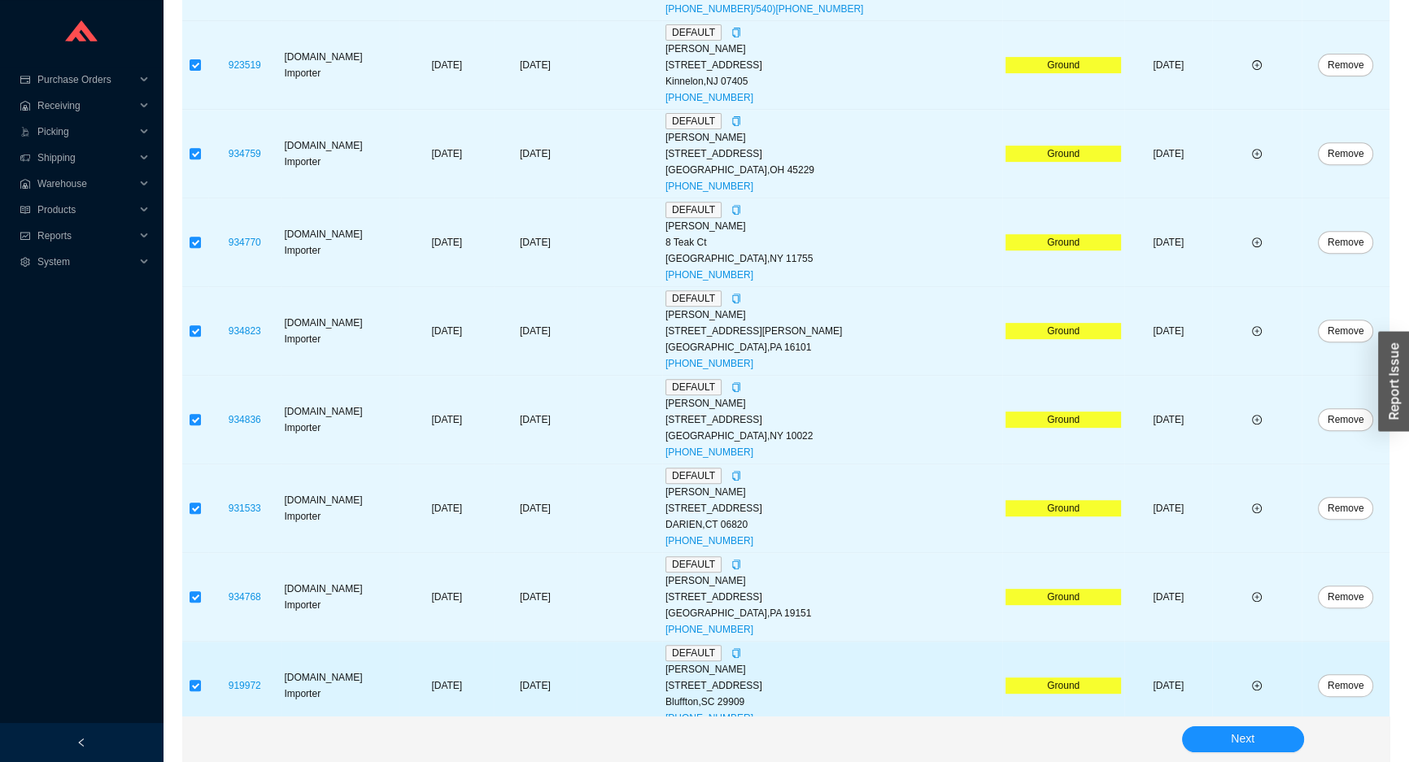
scroll to position [848, 0]
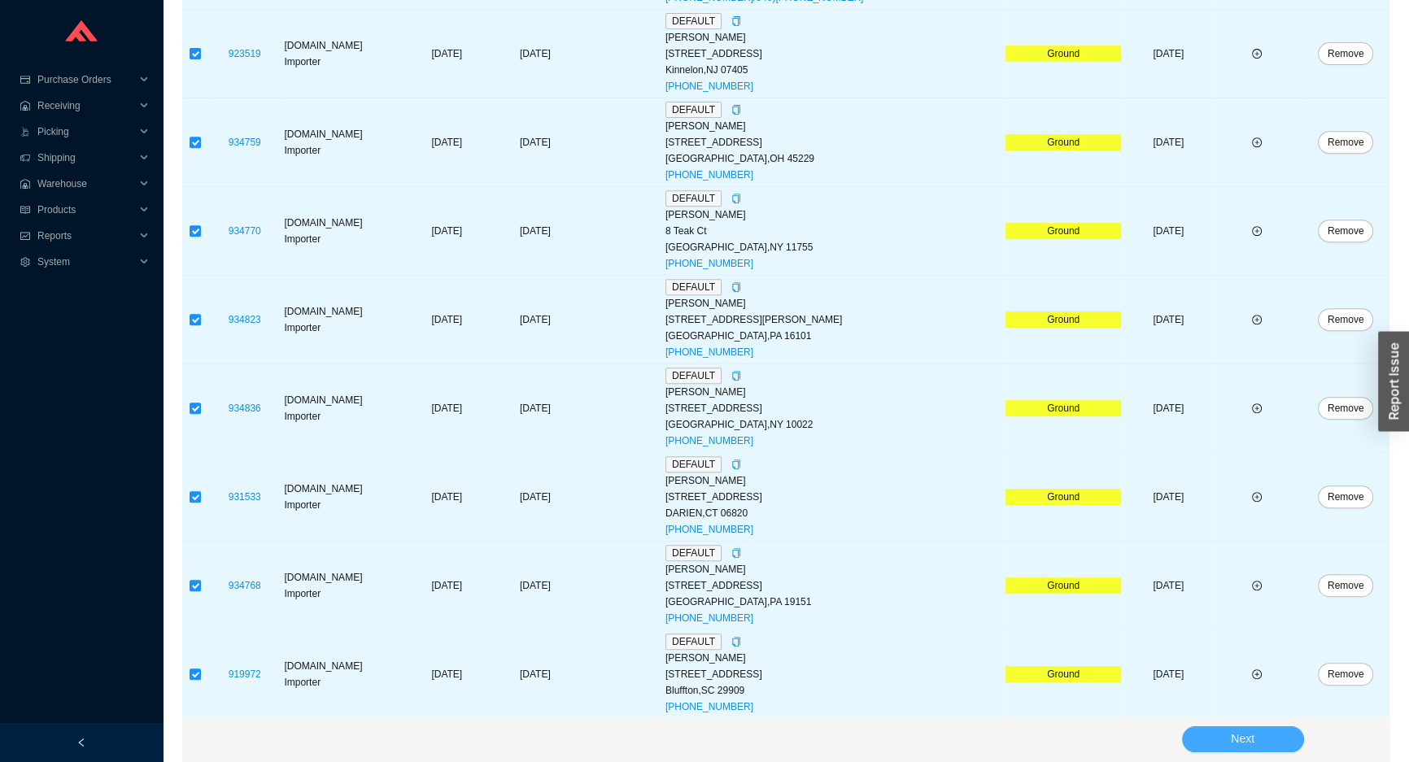
click at [1251, 741] on span "Next" at bounding box center [1243, 739] width 24 height 19
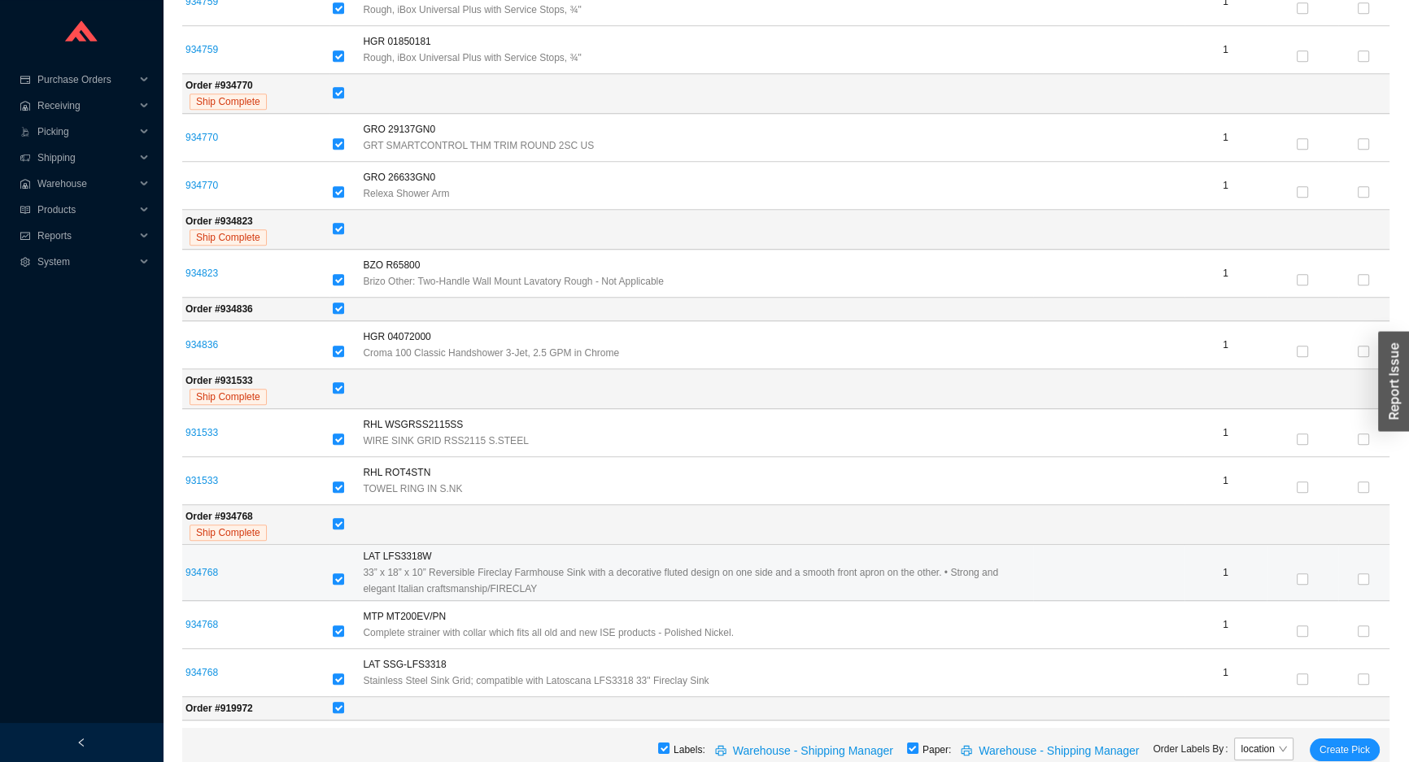
scroll to position [1322, 0]
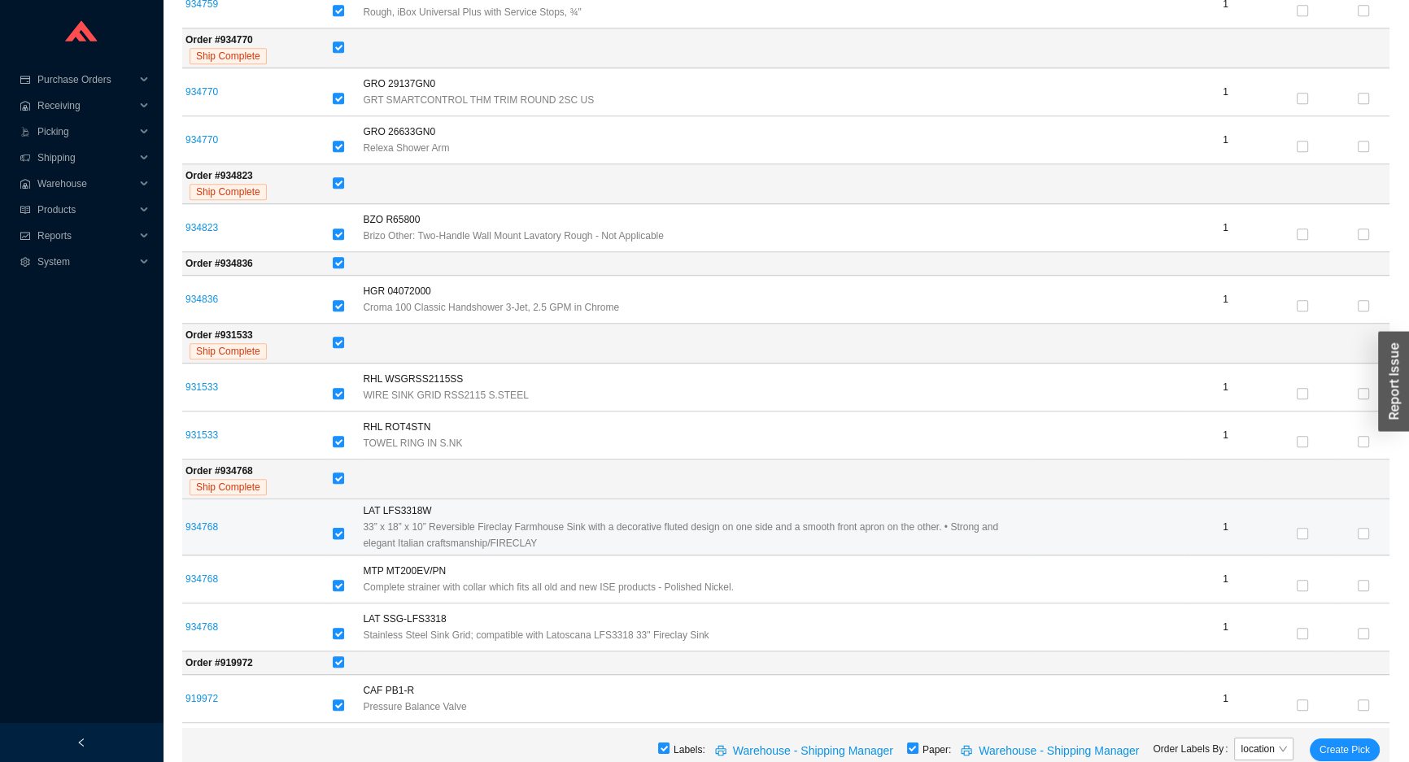
click at [341, 530] on input "checkbox" at bounding box center [338, 533] width 11 height 11
checkbox input "false"
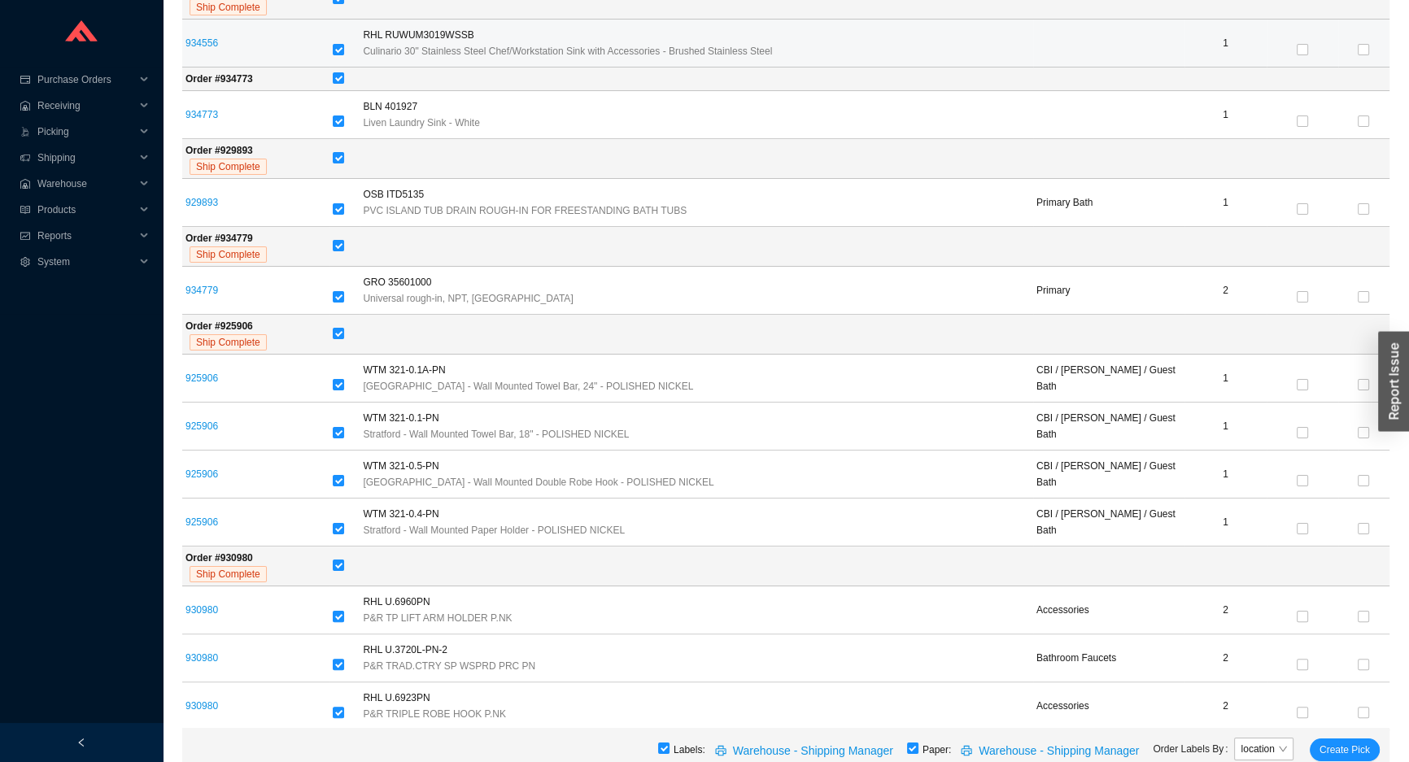
scroll to position [213, 0]
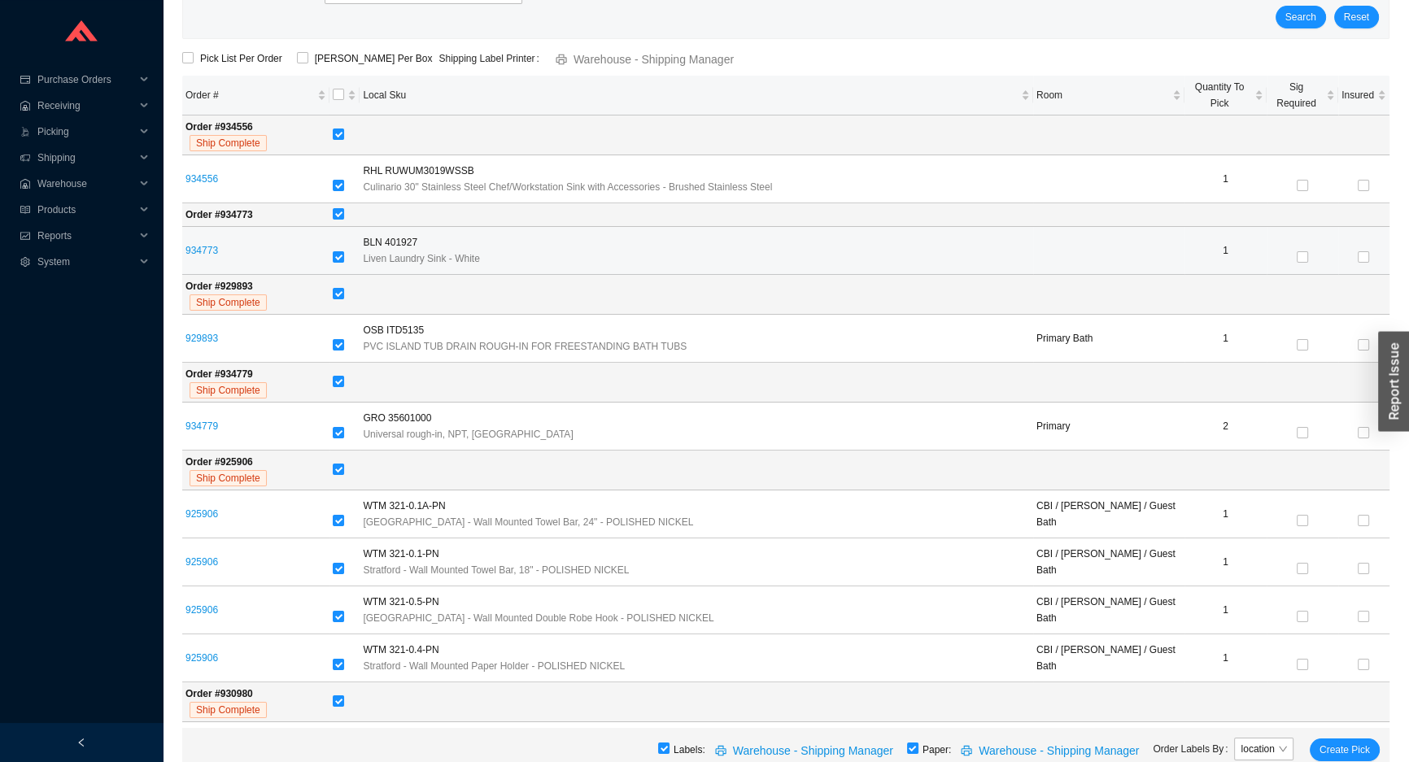
click at [329, 245] on td "934773" at bounding box center [255, 251] width 147 height 48
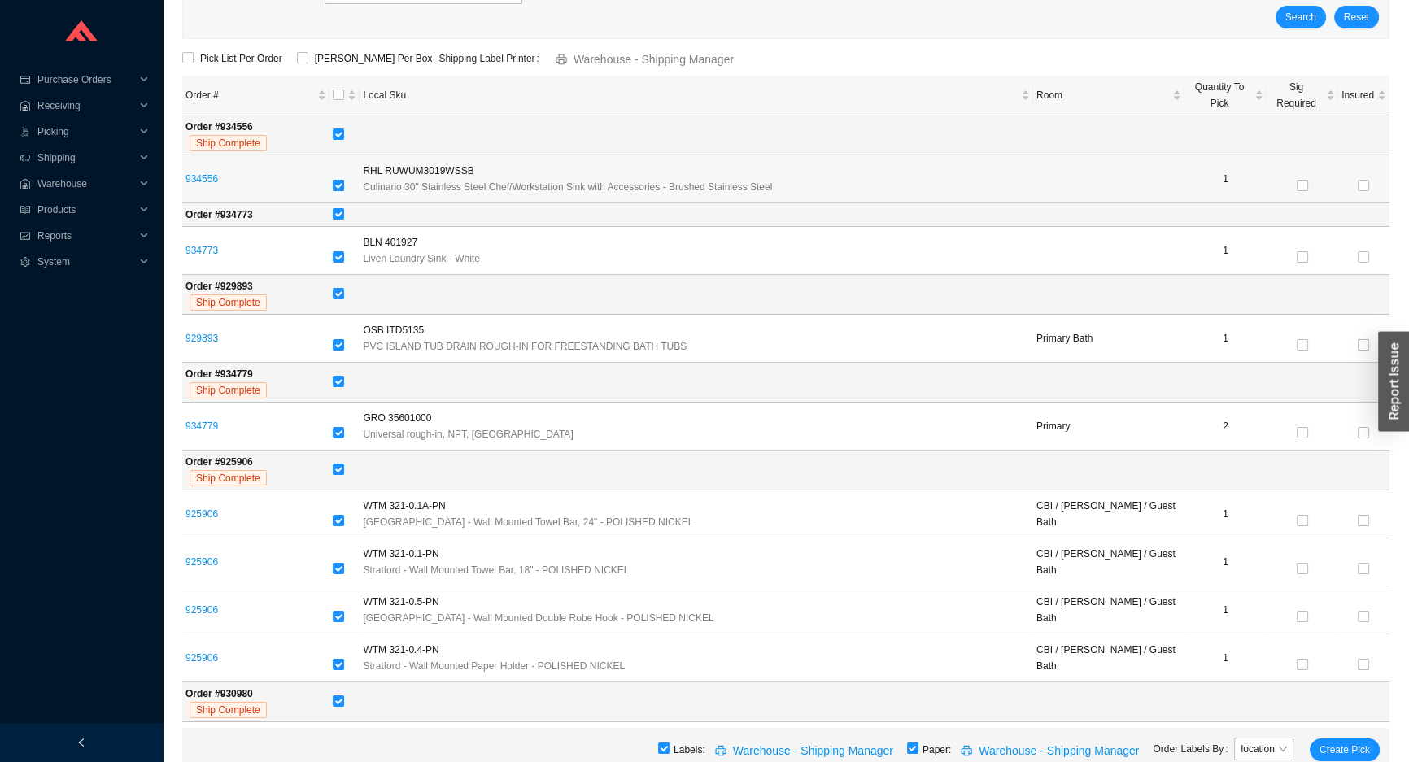
click at [338, 186] on input "checkbox" at bounding box center [338, 185] width 11 height 11
checkbox input "false"
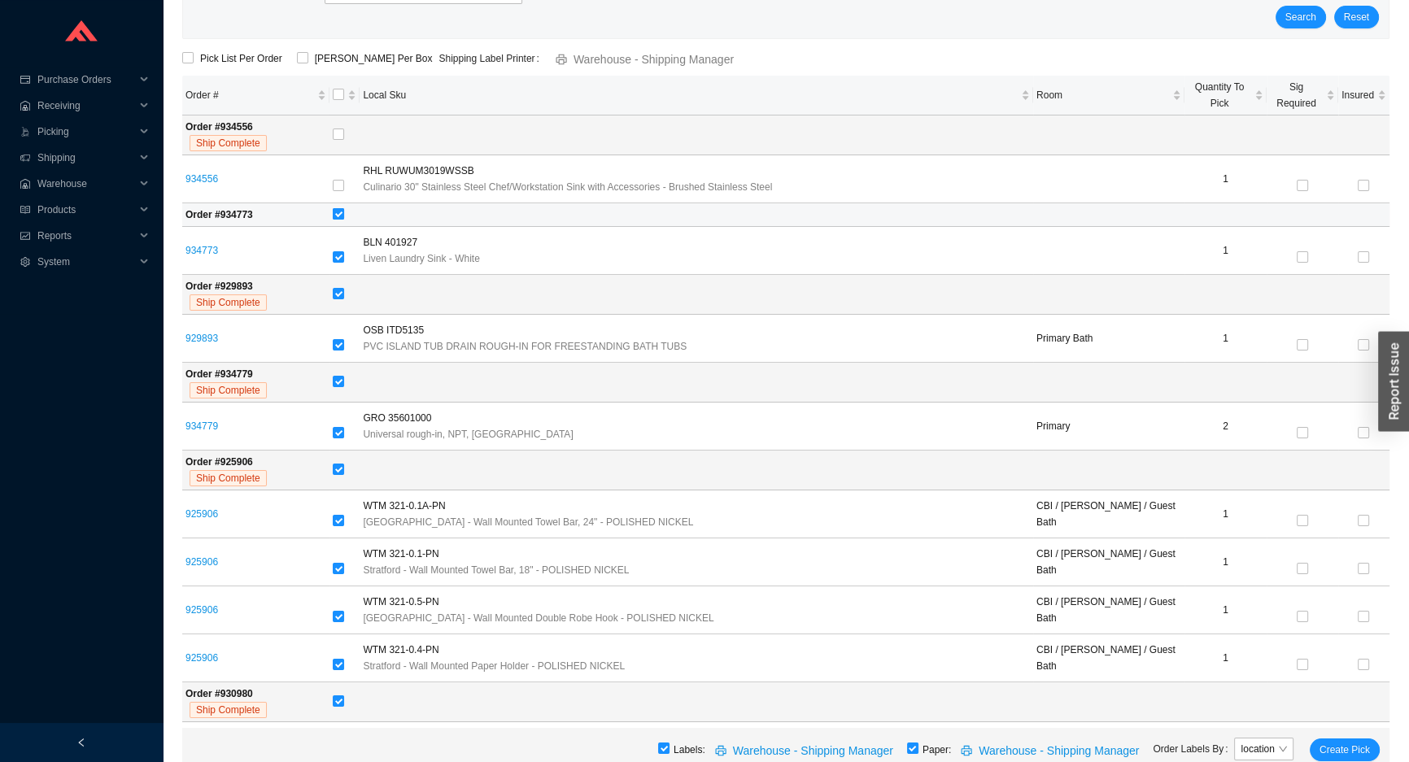
click at [342, 211] on input "checkbox" at bounding box center [338, 213] width 11 height 11
checkbox input "false"
click at [1357, 742] on span "Create Pick" at bounding box center [1344, 750] width 50 height 16
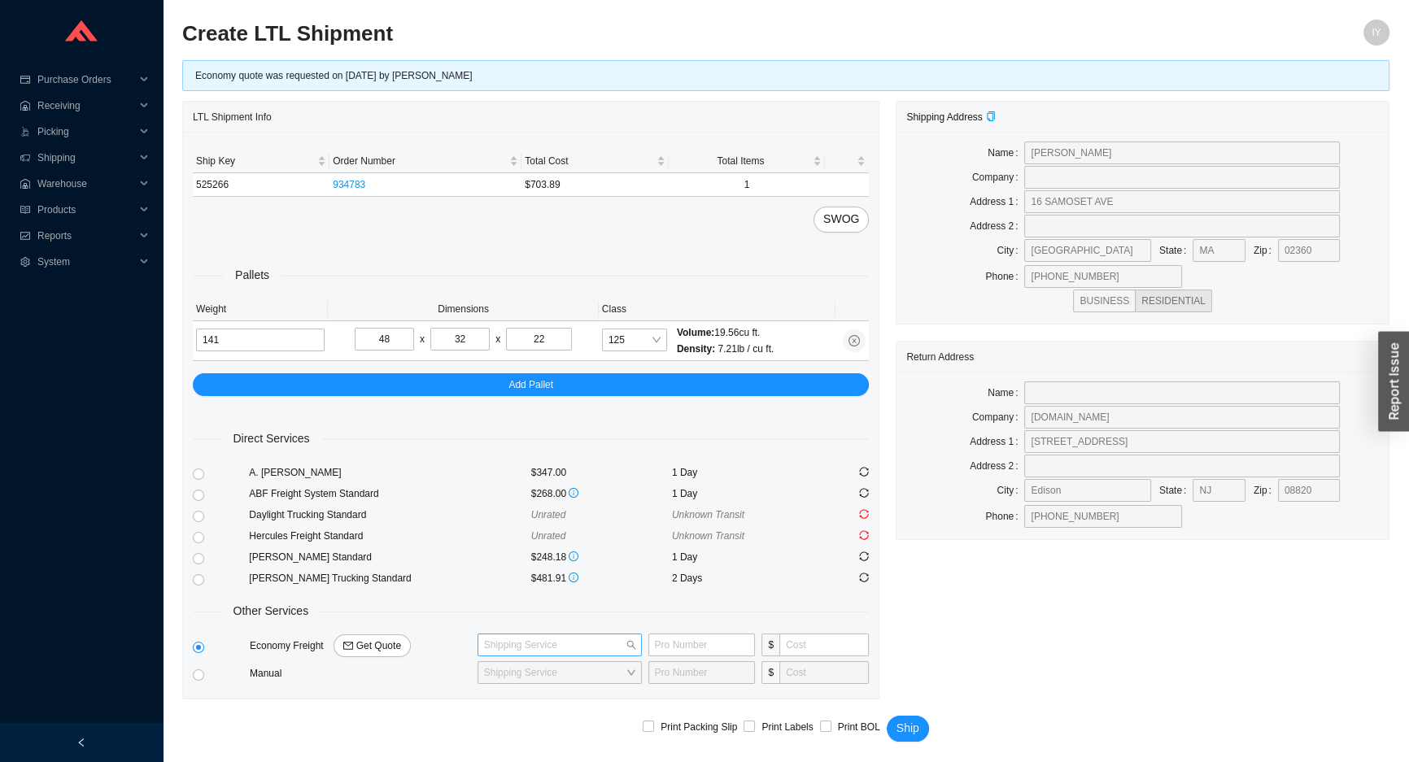
click at [521, 637] on input "search" at bounding box center [555, 644] width 142 height 21
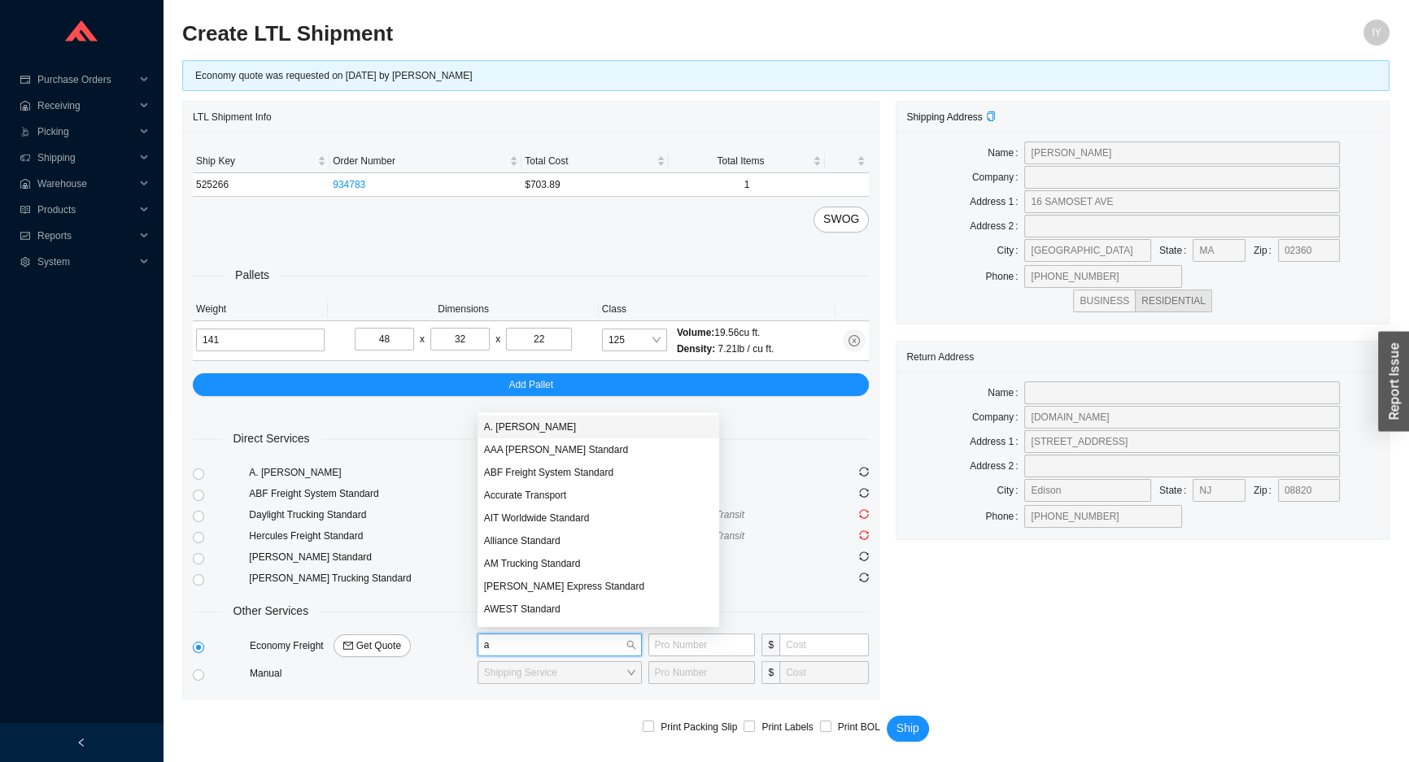
type input "ac"
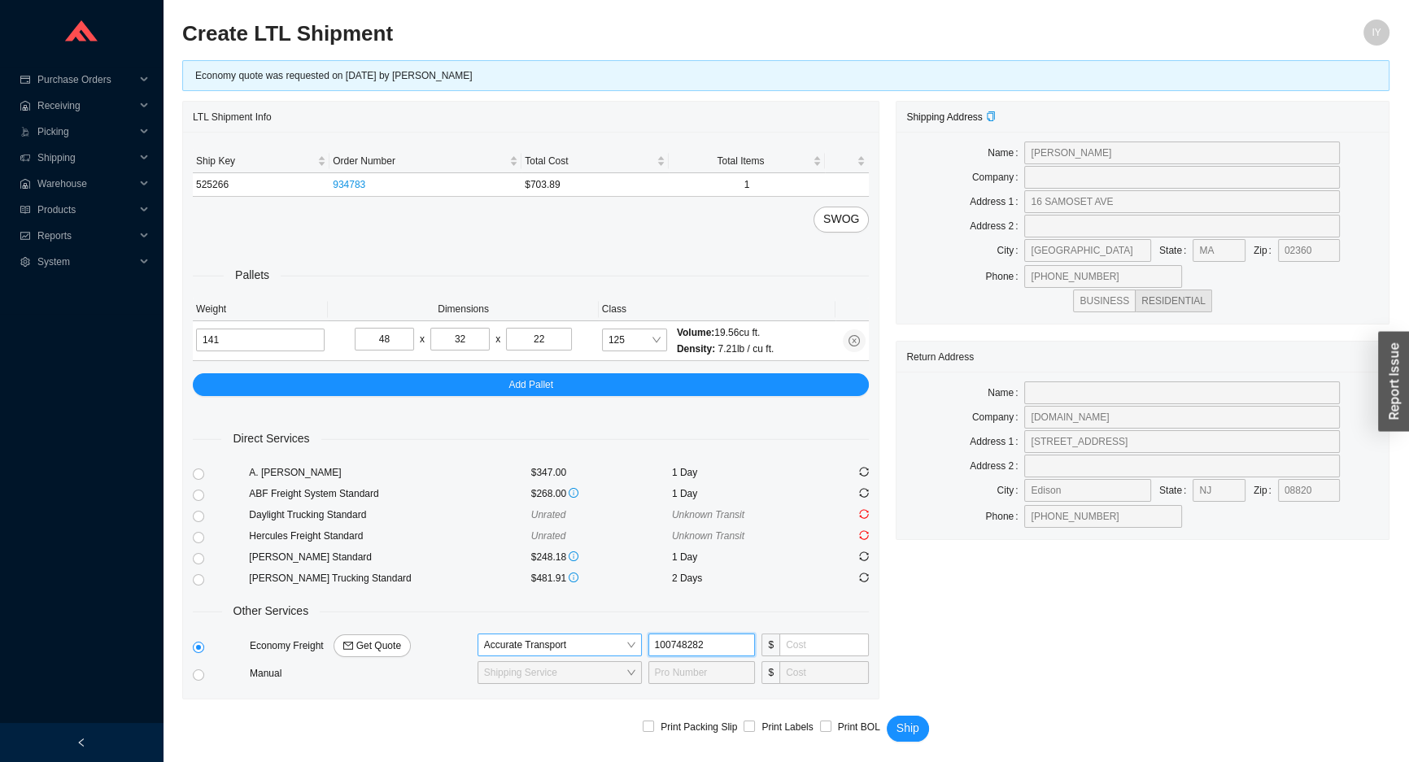
type input "100748282"
type input "195"
click at [887, 716] on button "Ship" at bounding box center [908, 729] width 42 height 26
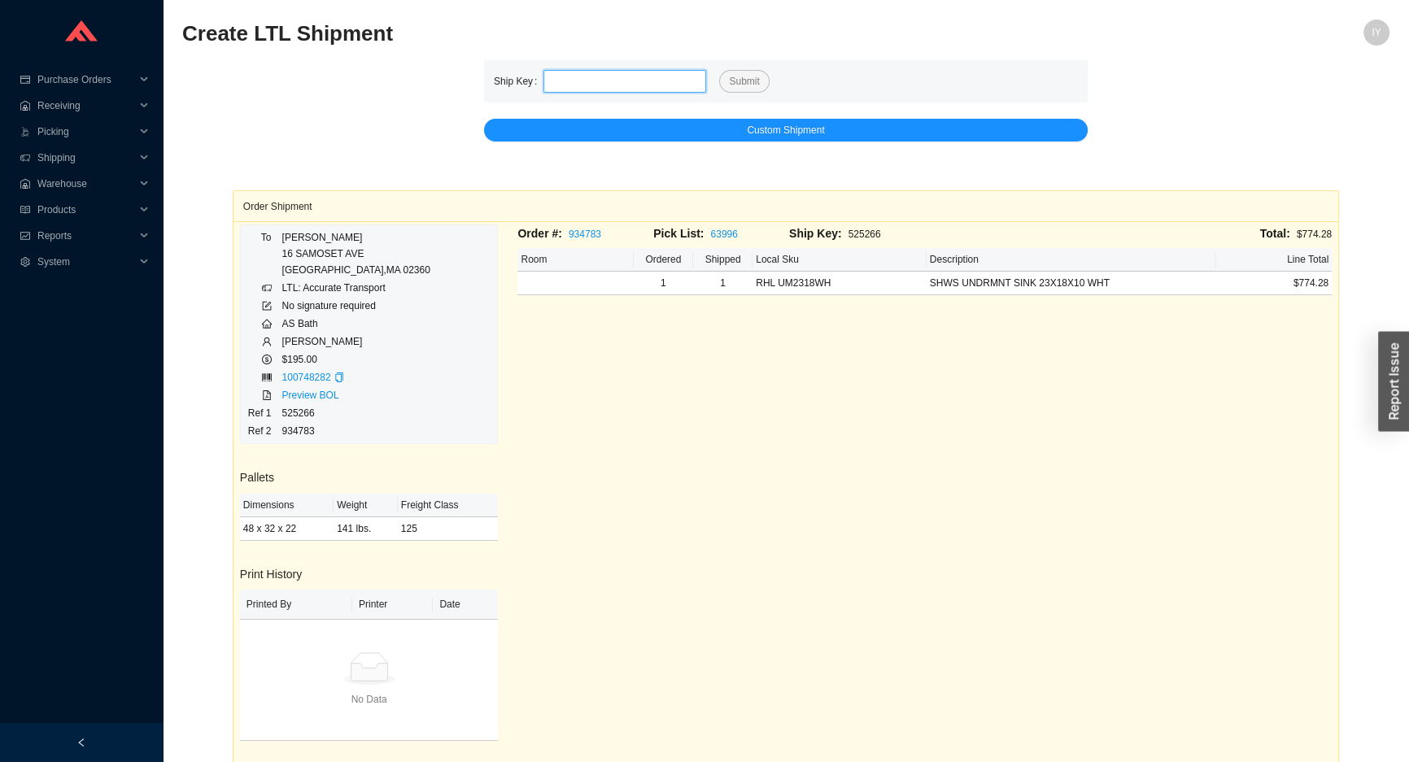
click at [579, 72] on input "tel" at bounding box center [624, 81] width 163 height 23
paste input "525242"
type input "525242"
click at [747, 79] on span "Submit" at bounding box center [744, 81] width 30 height 16
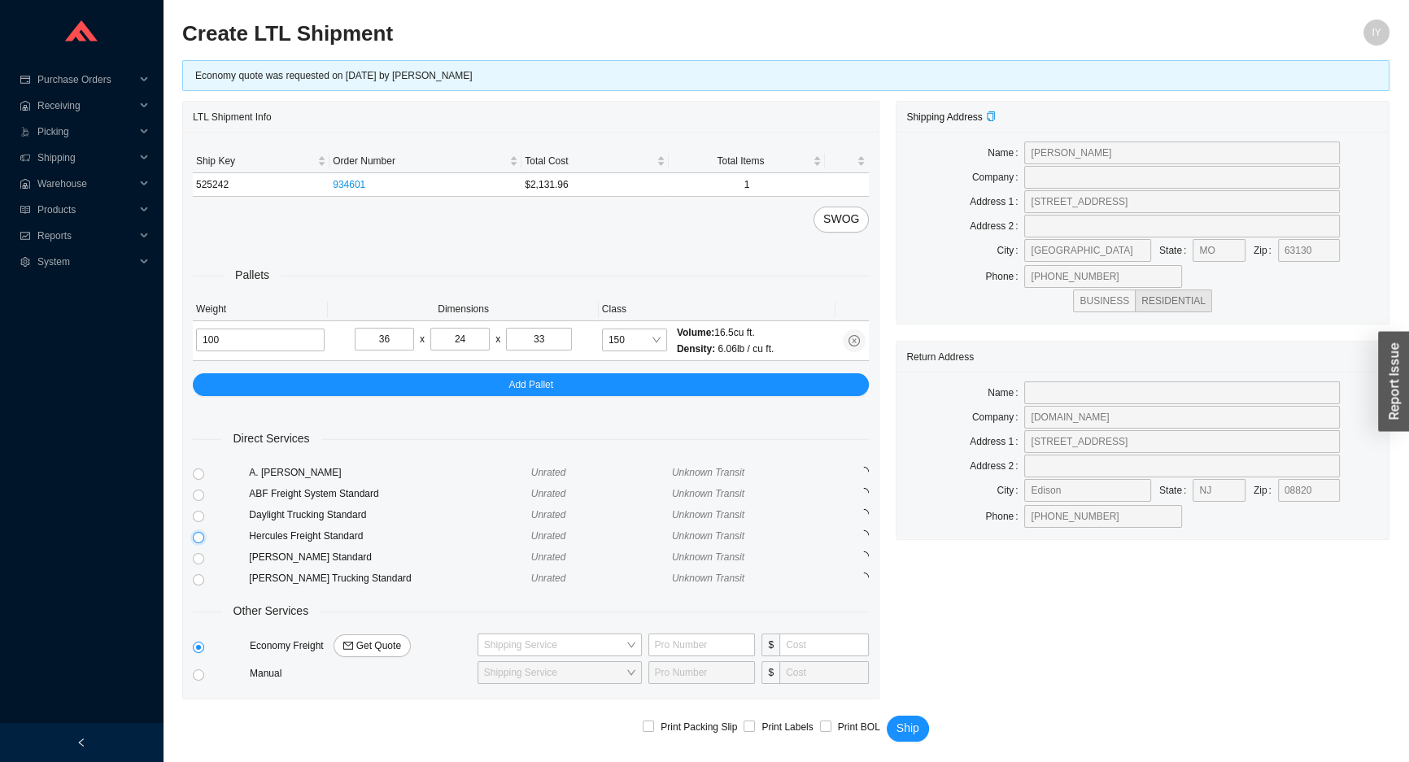
click at [195, 537] on input "radio" at bounding box center [198, 537] width 11 height 11
radio input "true"
checkbox input "true"
click at [626, 337] on span "150" at bounding box center [634, 339] width 52 height 21
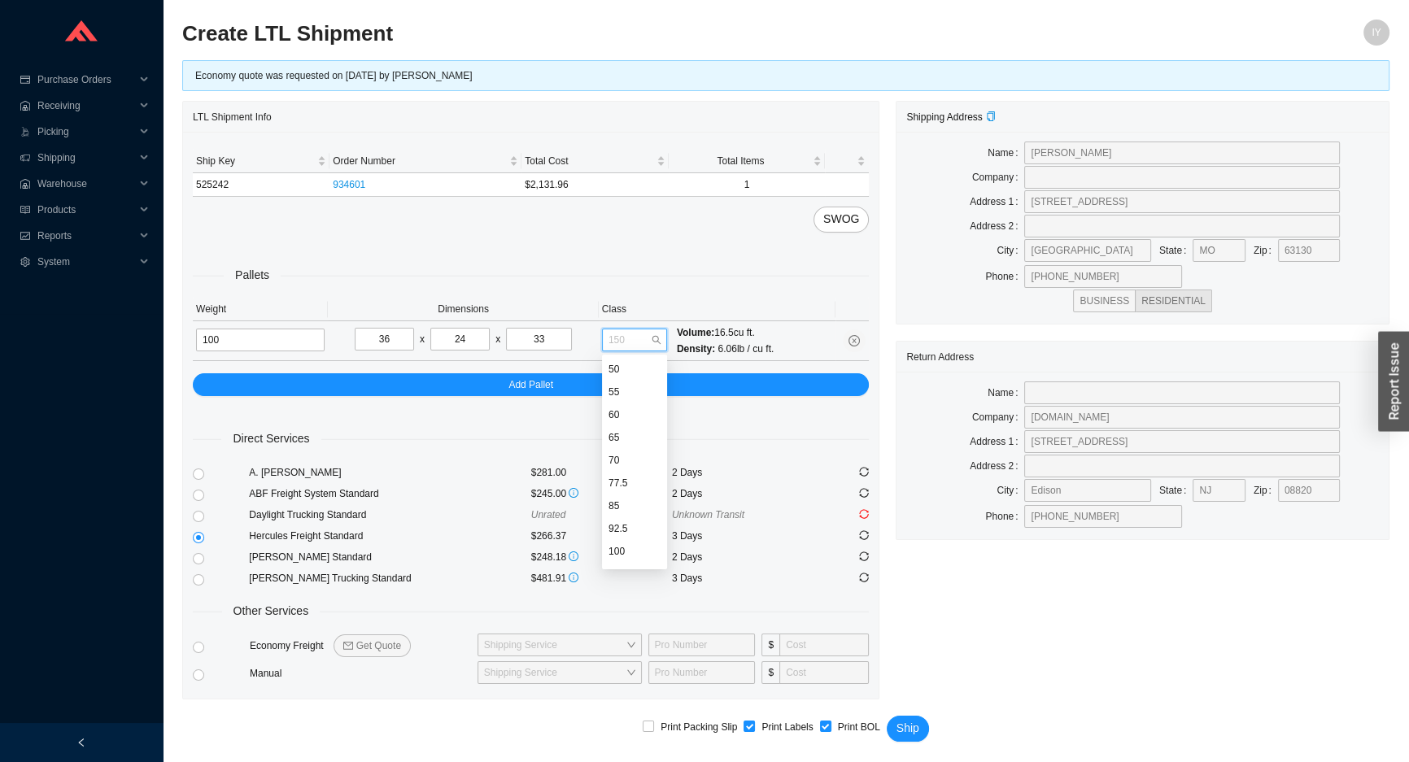
scroll to position [65, 0]
click at [613, 532] on div "125" at bounding box center [634, 532] width 52 height 15
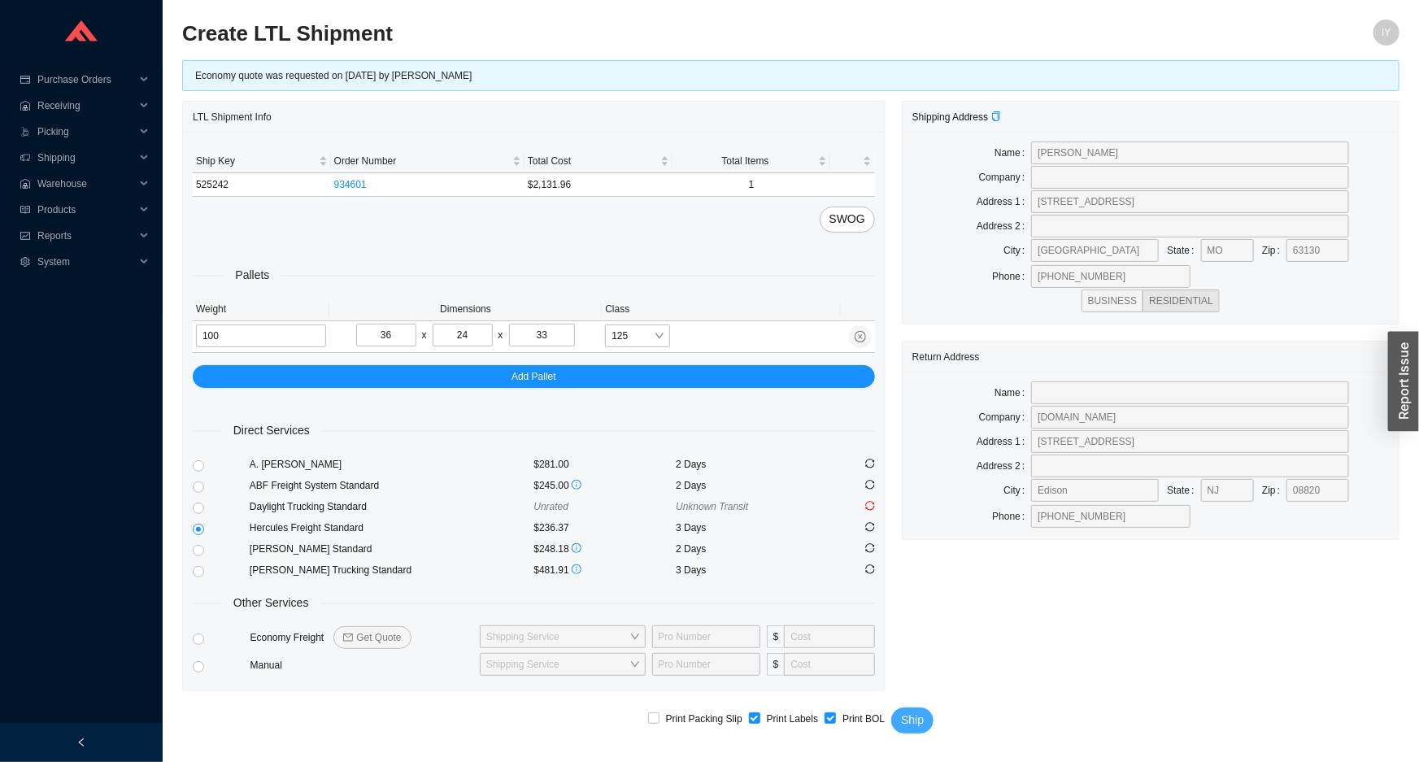
click at [924, 715] on button "Ship" at bounding box center [912, 721] width 42 height 26
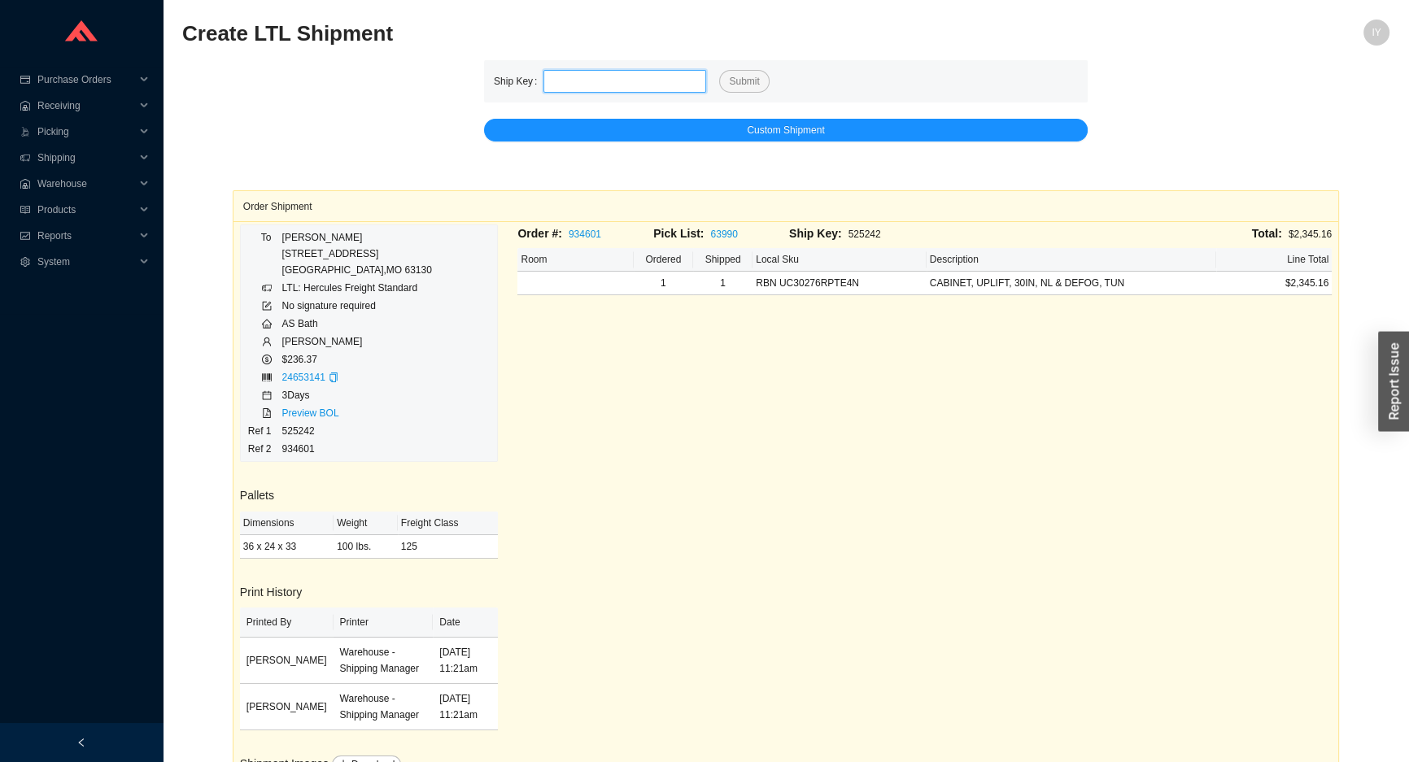
click at [602, 85] on input "tel" at bounding box center [624, 81] width 163 height 23
paste input "525241"
type input "525241"
click at [746, 76] on span "Submit" at bounding box center [744, 81] width 30 height 16
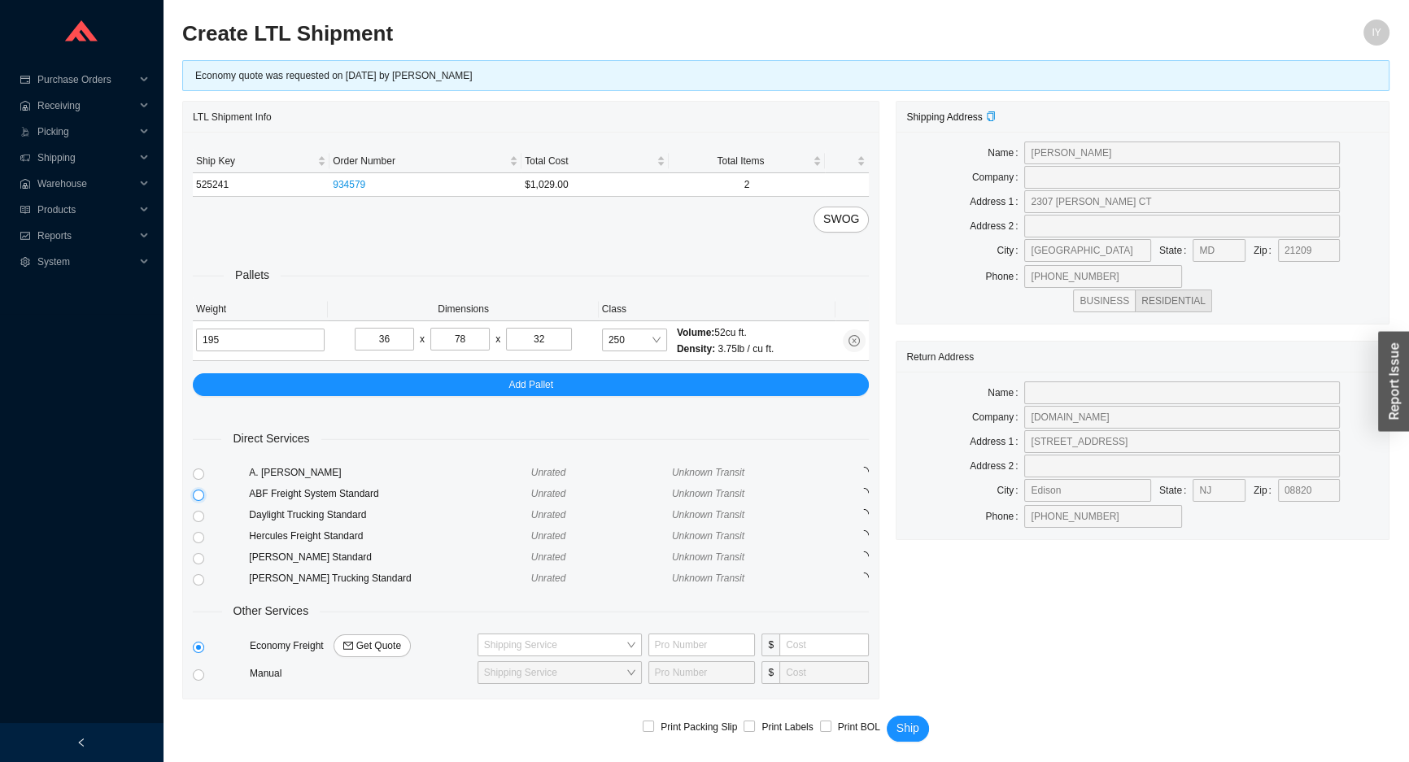
click at [197, 490] on input "radio" at bounding box center [198, 495] width 11 height 11
radio input "true"
checkbox input "true"
click at [914, 732] on span "Ship" at bounding box center [907, 728] width 23 height 19
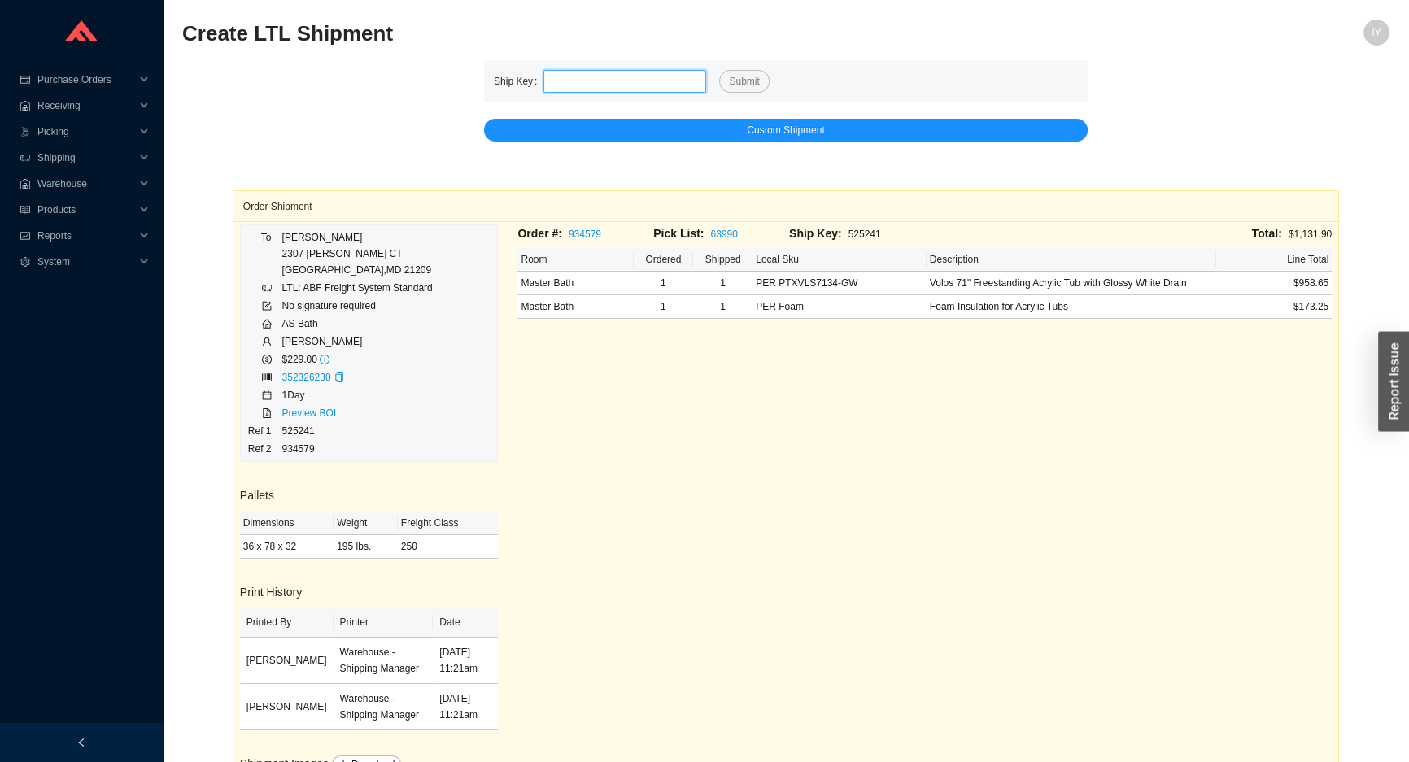
click at [675, 71] on input "tel" at bounding box center [624, 81] width 163 height 23
paste input "525287"
type input "525287"
click at [746, 76] on span "Submit" at bounding box center [744, 81] width 30 height 16
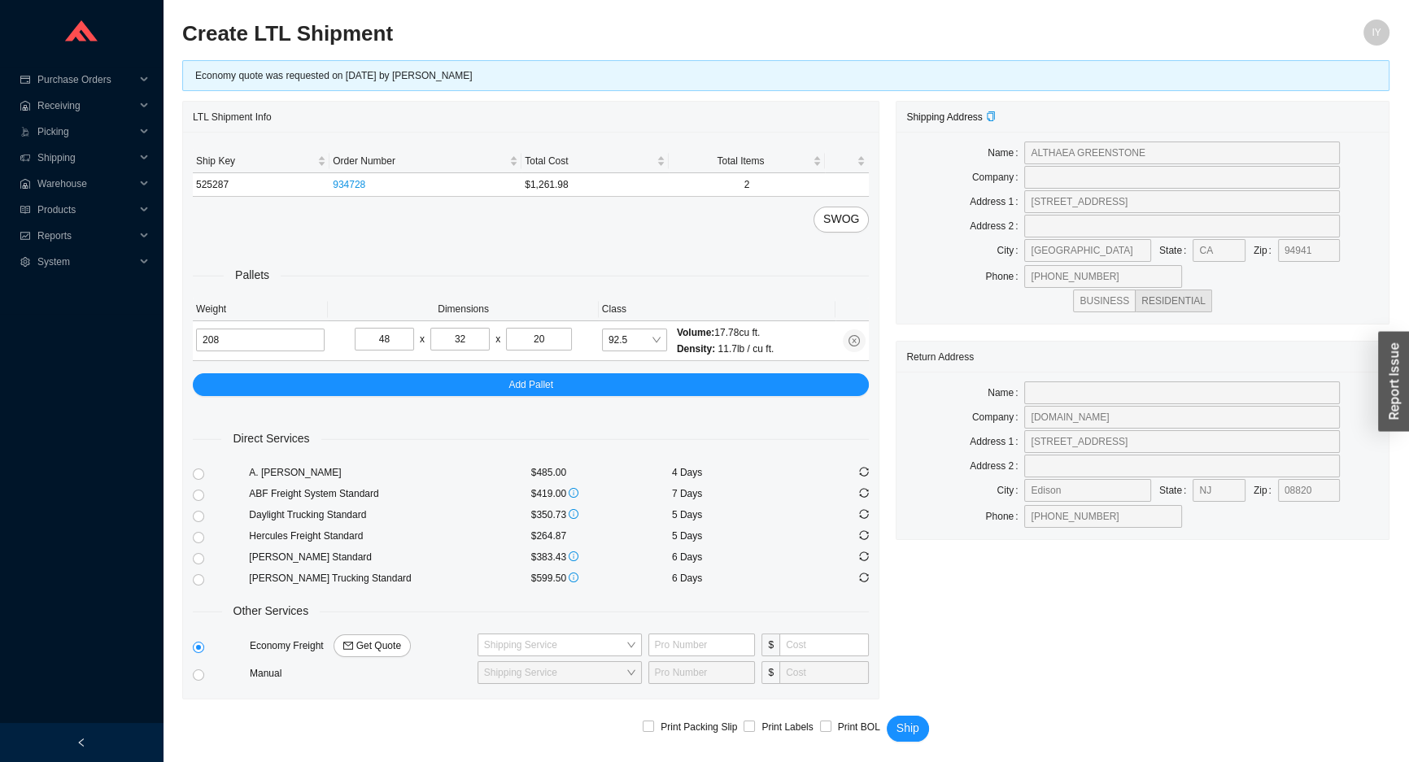
click at [205, 533] on div at bounding box center [221, 535] width 56 height 21
click at [198, 538] on input "radio" at bounding box center [198, 537] width 11 height 11
radio input "true"
checkbox input "true"
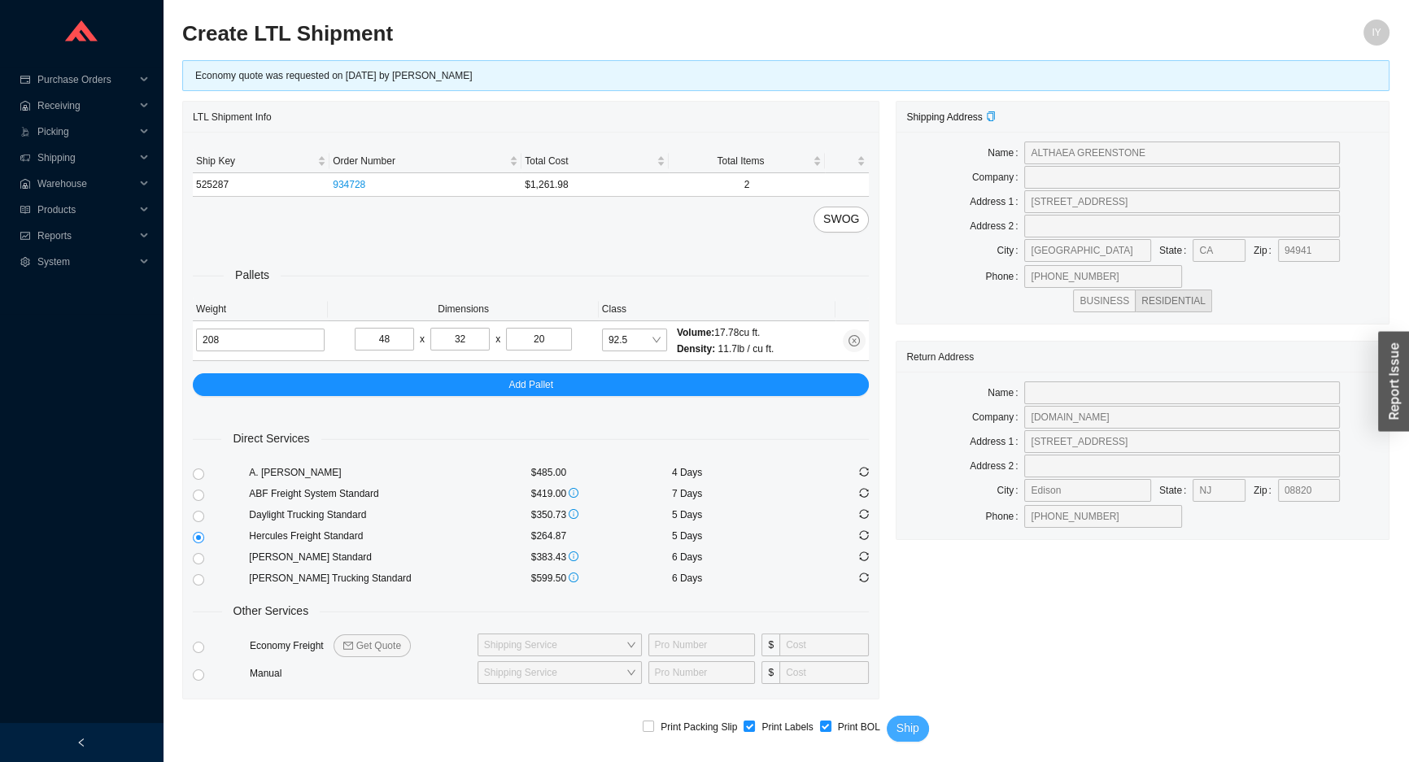
click at [915, 724] on button "Ship" at bounding box center [908, 729] width 42 height 26
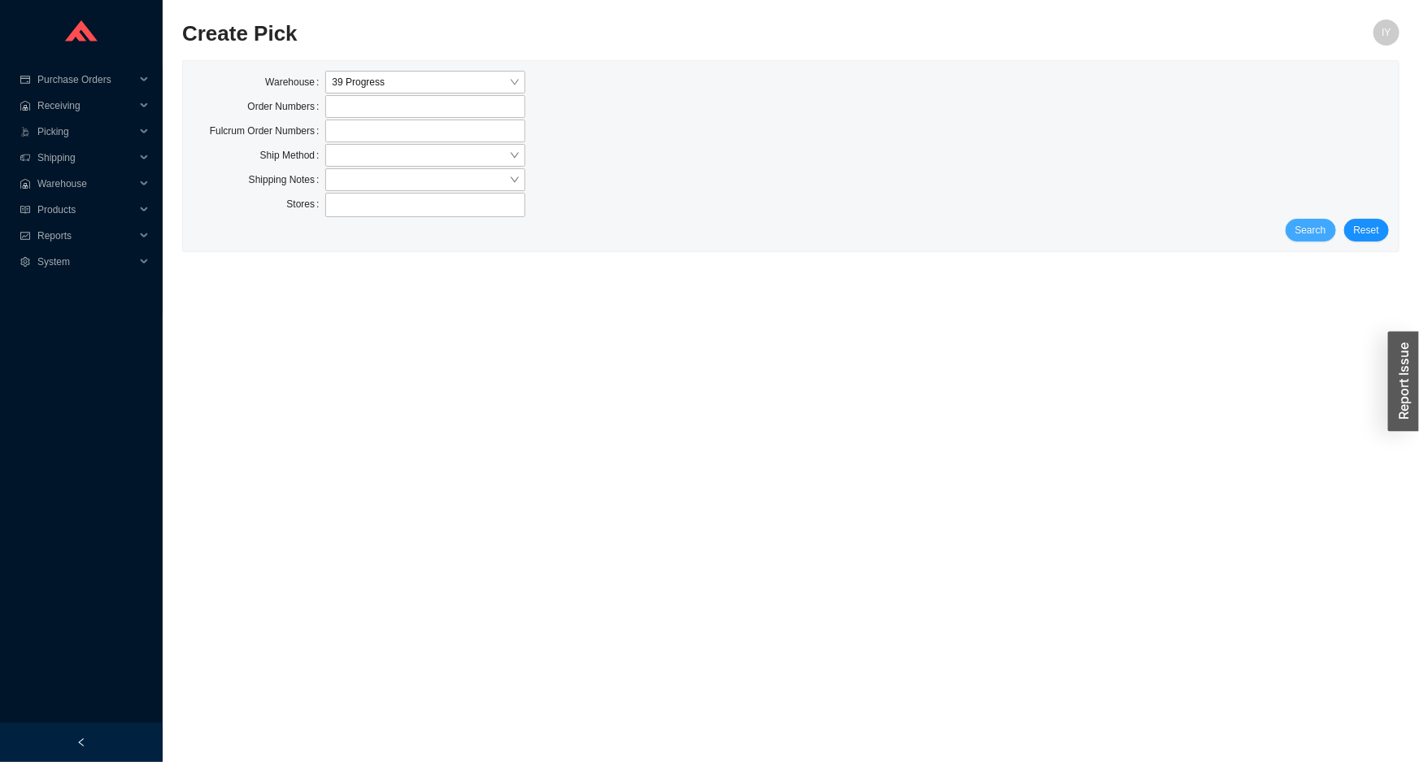
click at [1301, 236] on span "Search" at bounding box center [1311, 230] width 31 height 16
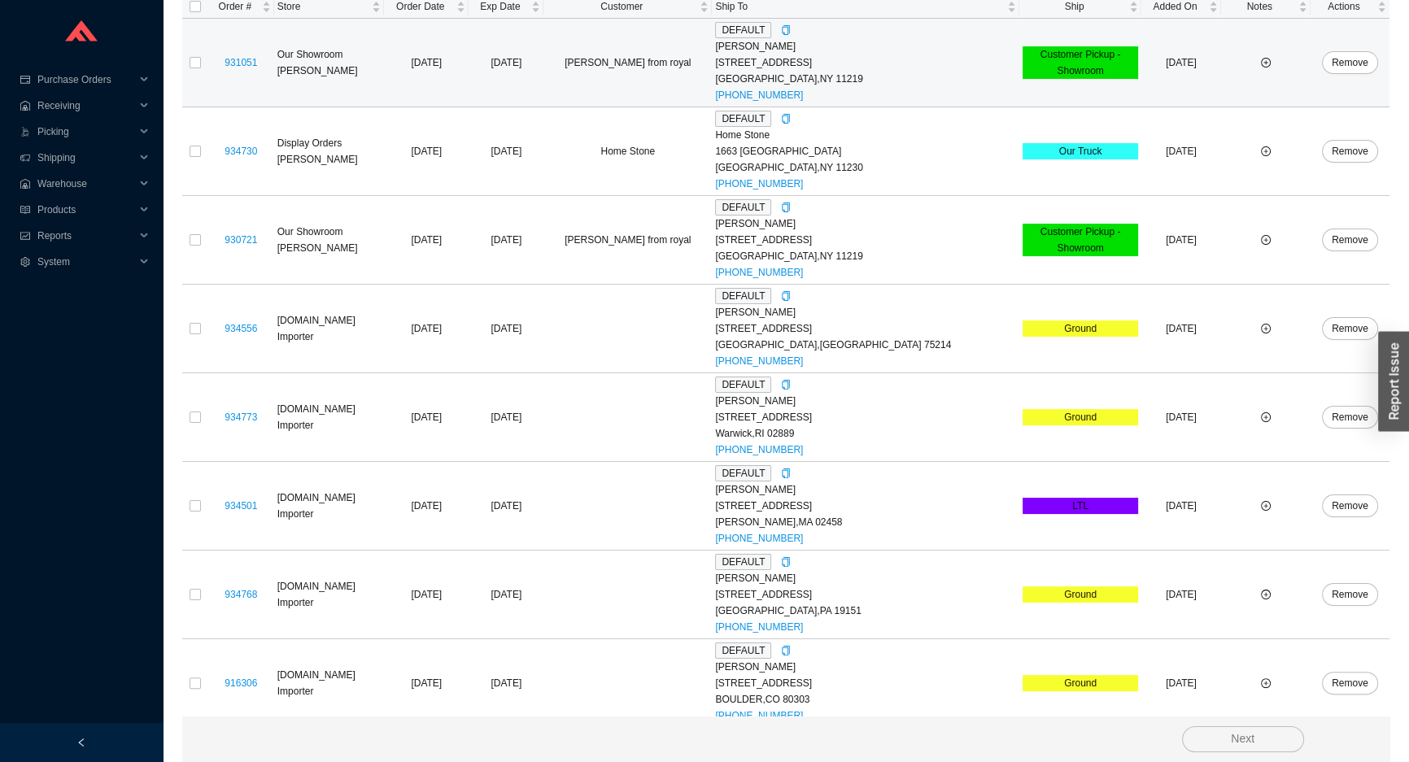
scroll to position [50, 0]
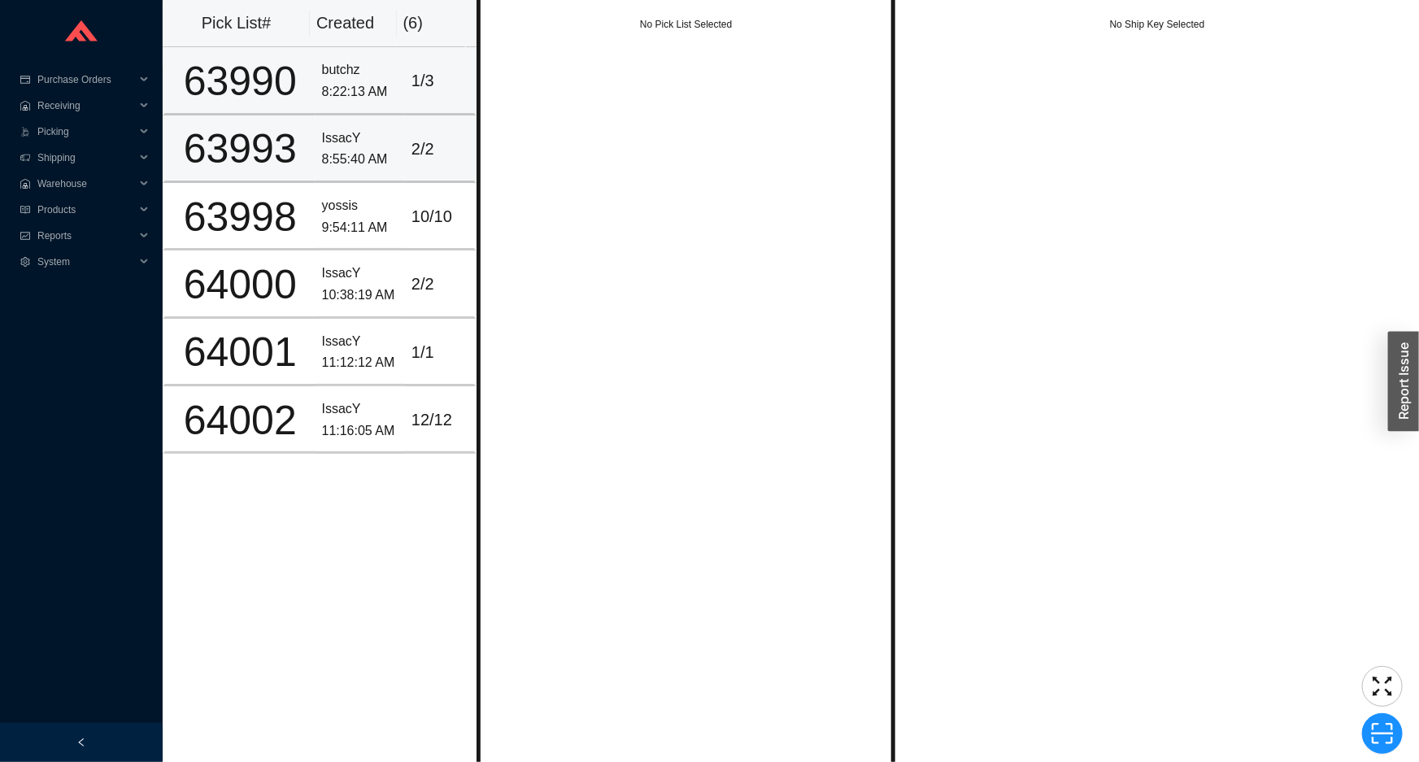
click at [394, 112] on td "butchz 8:22:13 AM" at bounding box center [360, 81] width 89 height 68
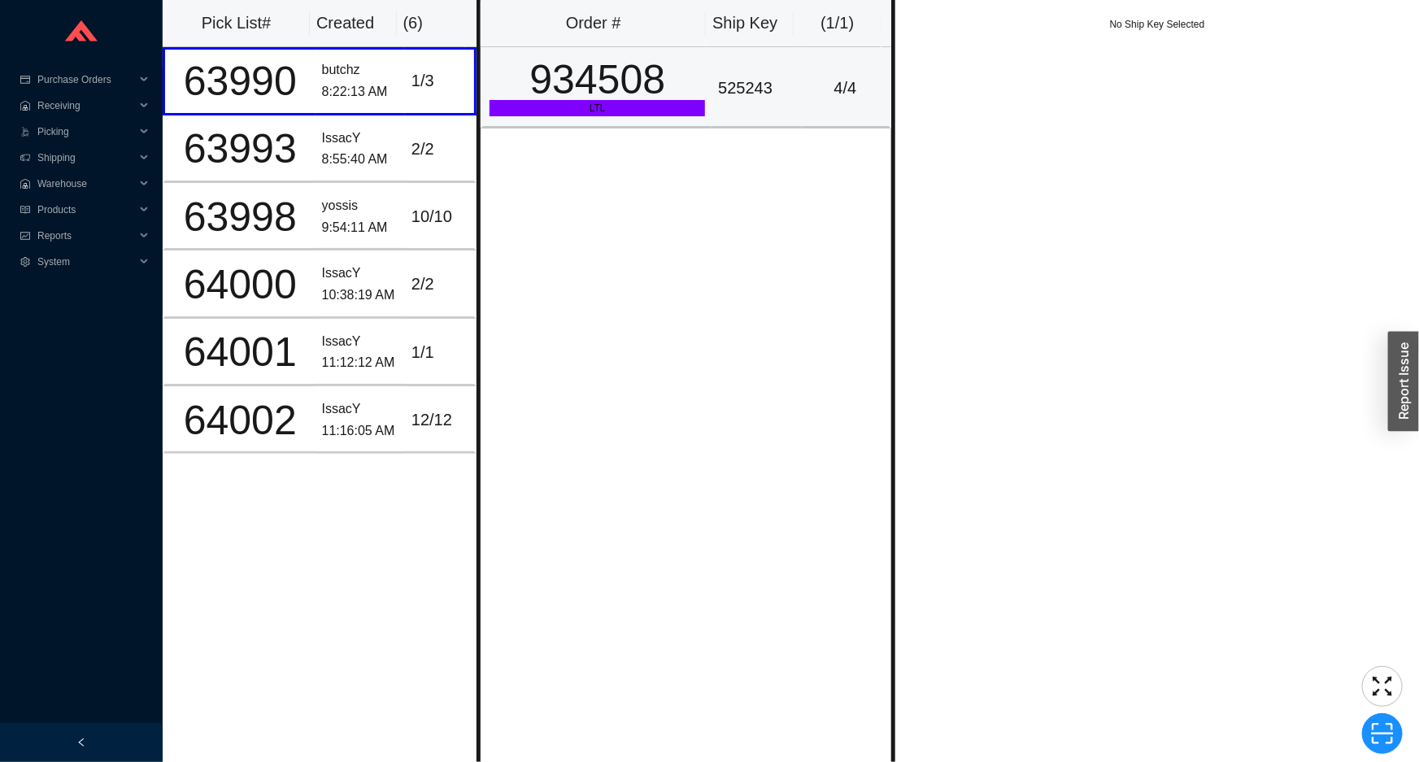
click at [559, 100] on div "934508" at bounding box center [598, 79] width 216 height 41
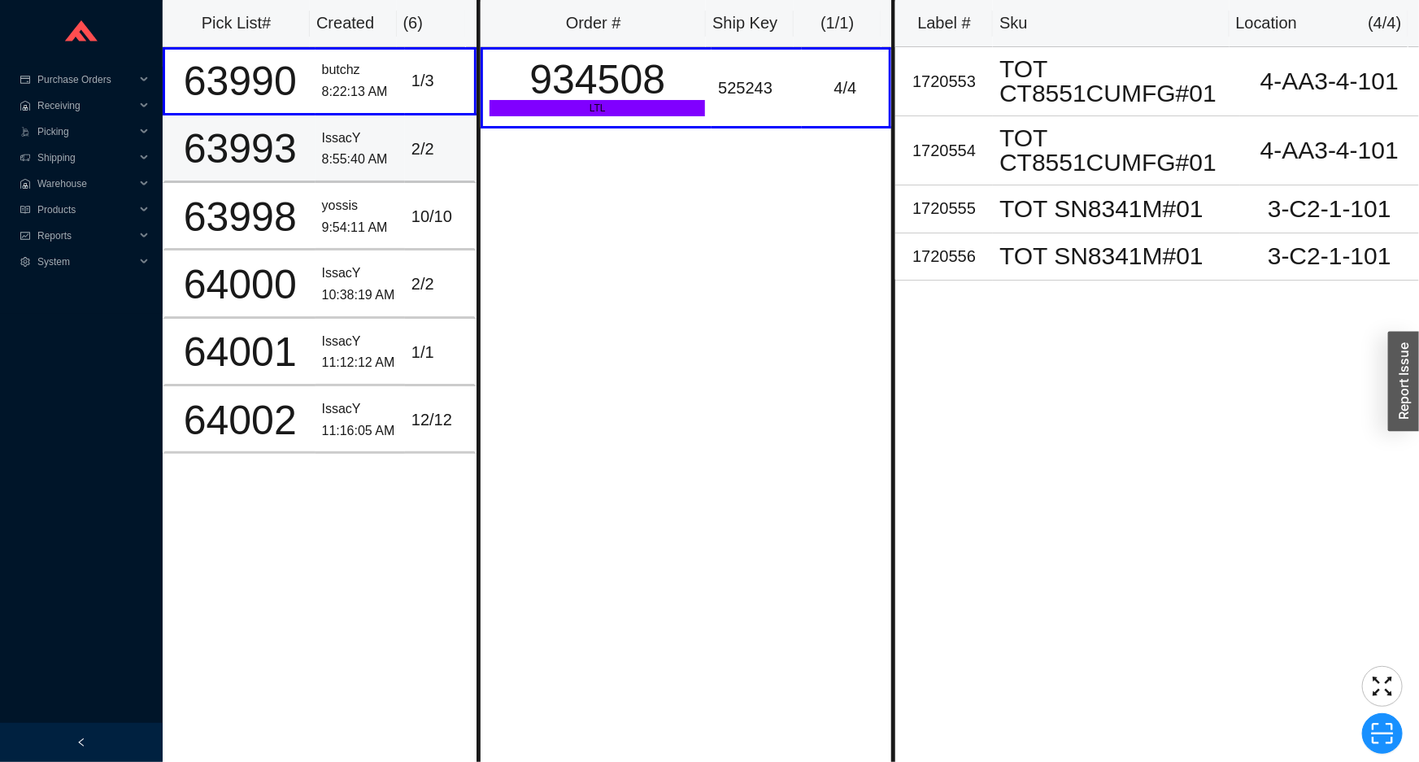
click at [446, 143] on div "2 / 2" at bounding box center [440, 149] width 56 height 27
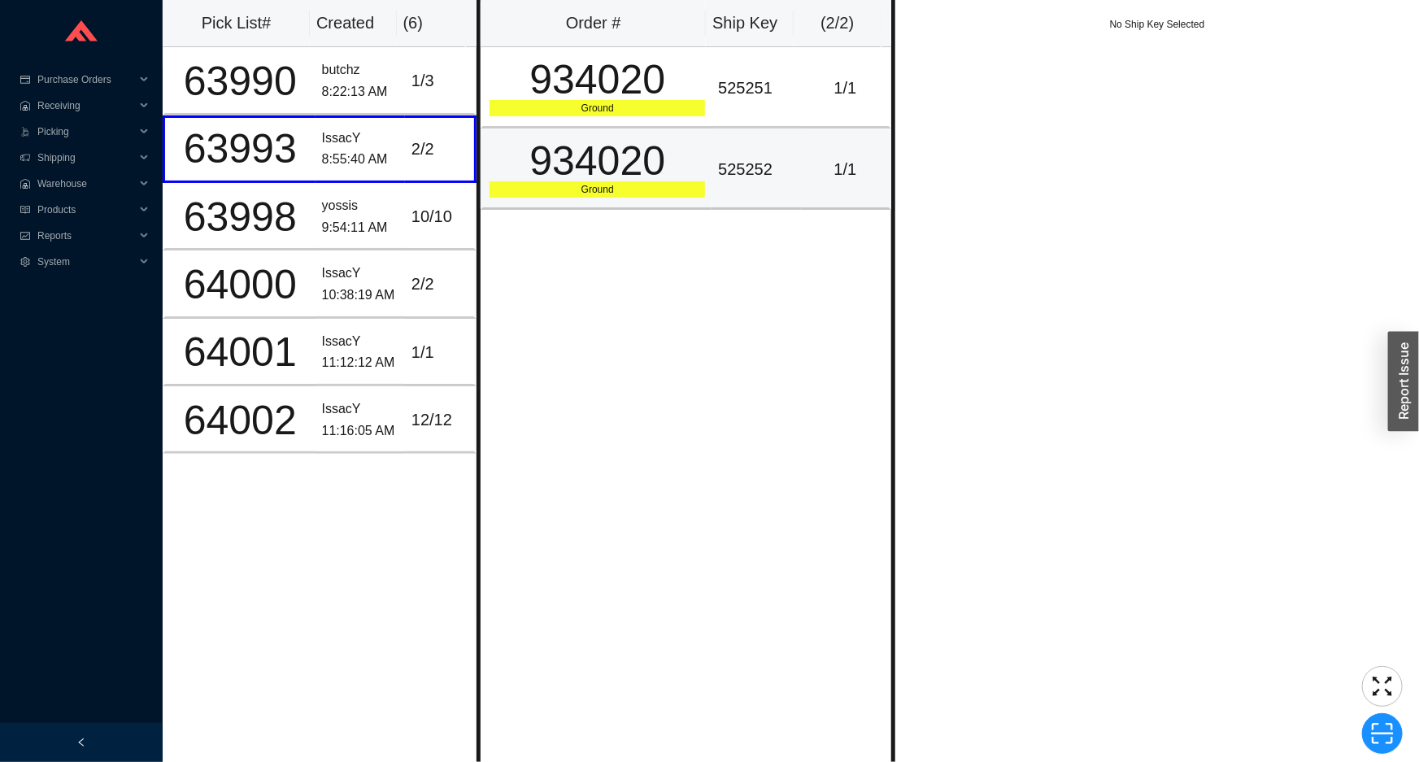
click at [583, 132] on td "934020 Ground" at bounding box center [596, 169] width 231 height 81
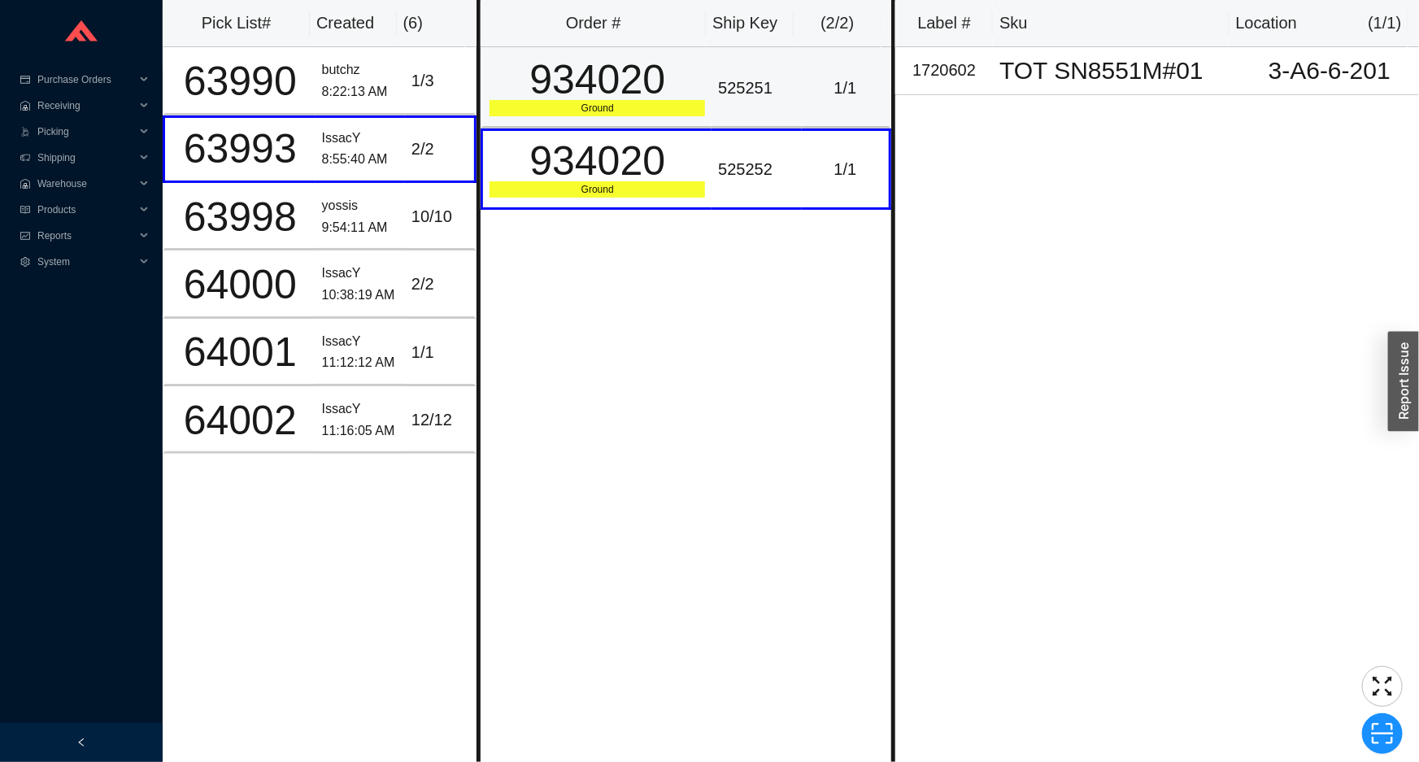
click at [576, 92] on div "934020" at bounding box center [598, 79] width 216 height 41
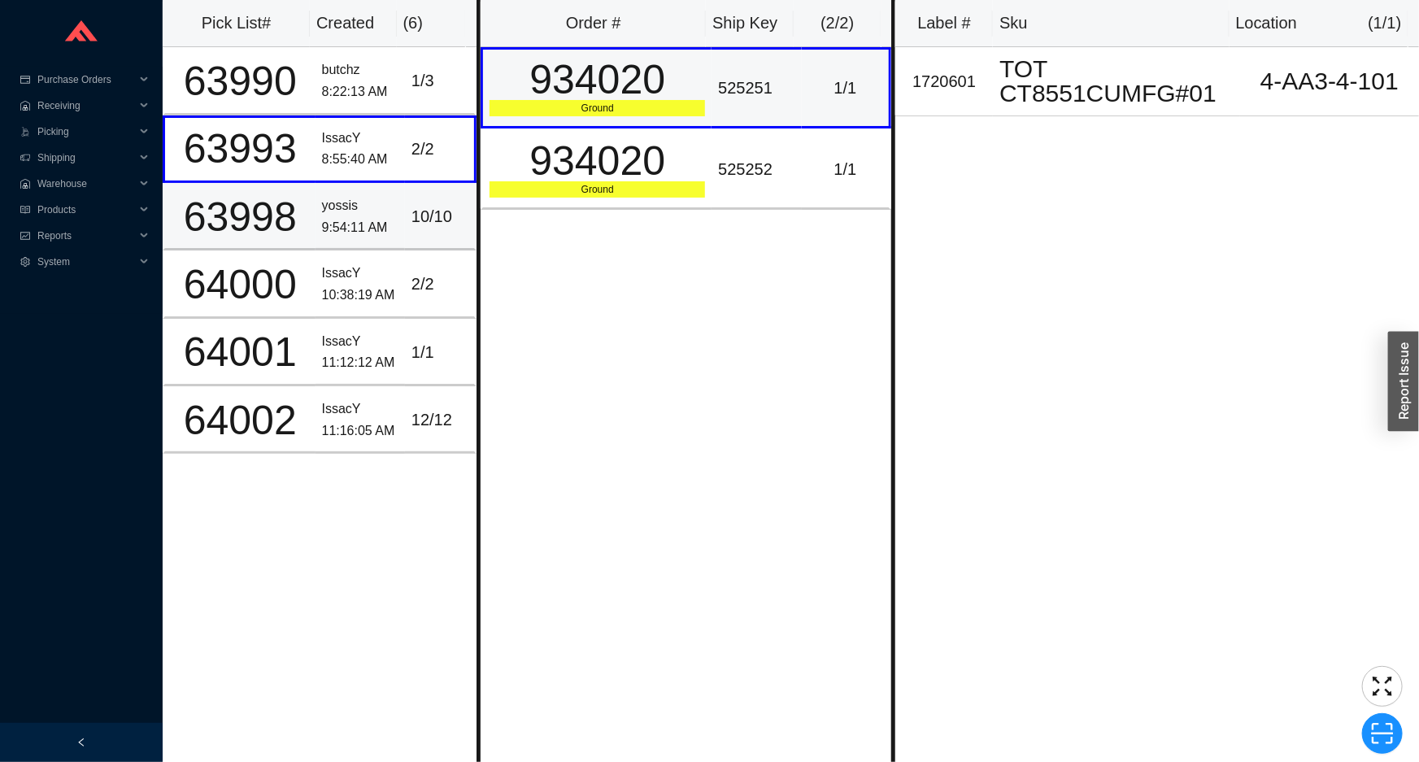
drag, startPoint x: 388, startPoint y: 209, endPoint x: 516, endPoint y: 122, distance: 155.2
click at [395, 204] on td "yossis 9:54:11 AM" at bounding box center [360, 217] width 89 height 68
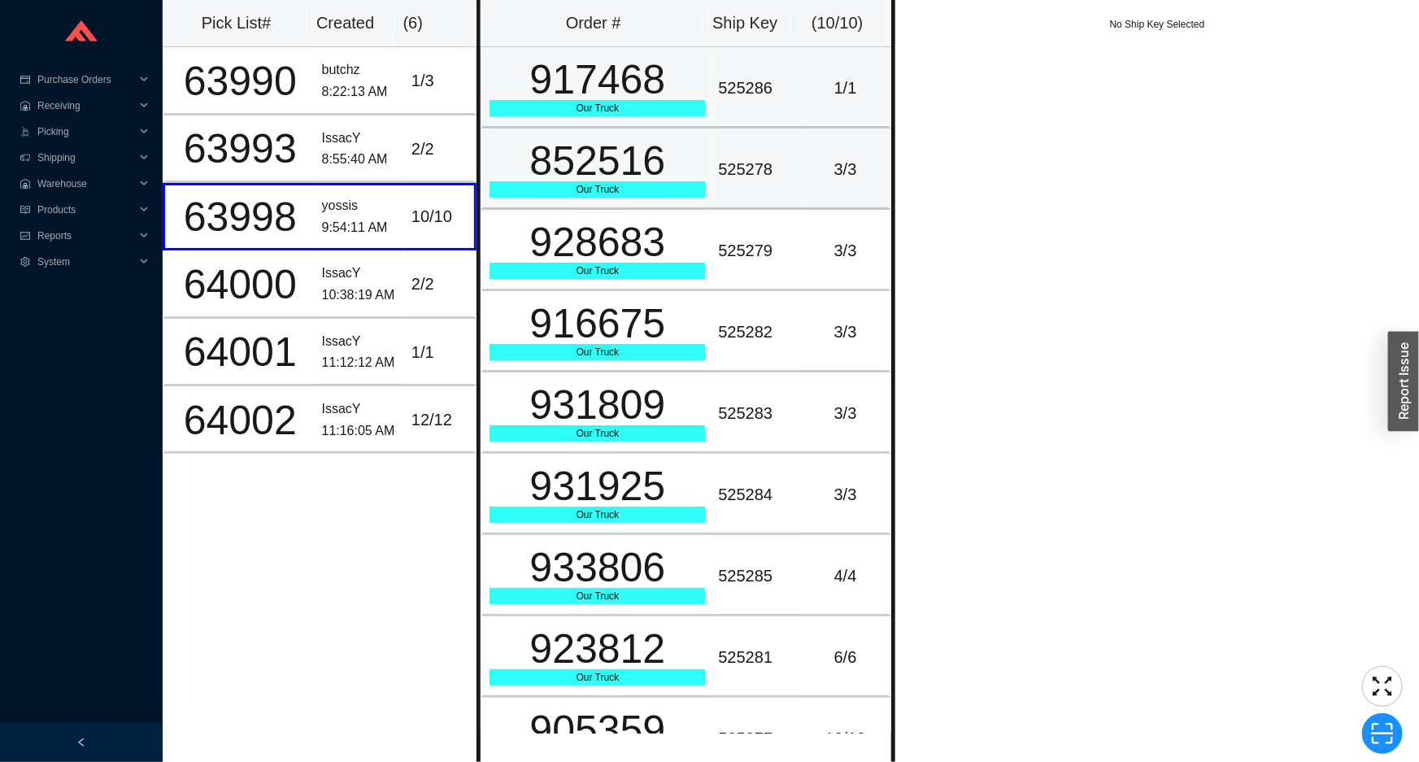
drag, startPoint x: 556, startPoint y: 102, endPoint x: 556, endPoint y: 164, distance: 61.8
click at [556, 100] on div "917468" at bounding box center [598, 79] width 216 height 41
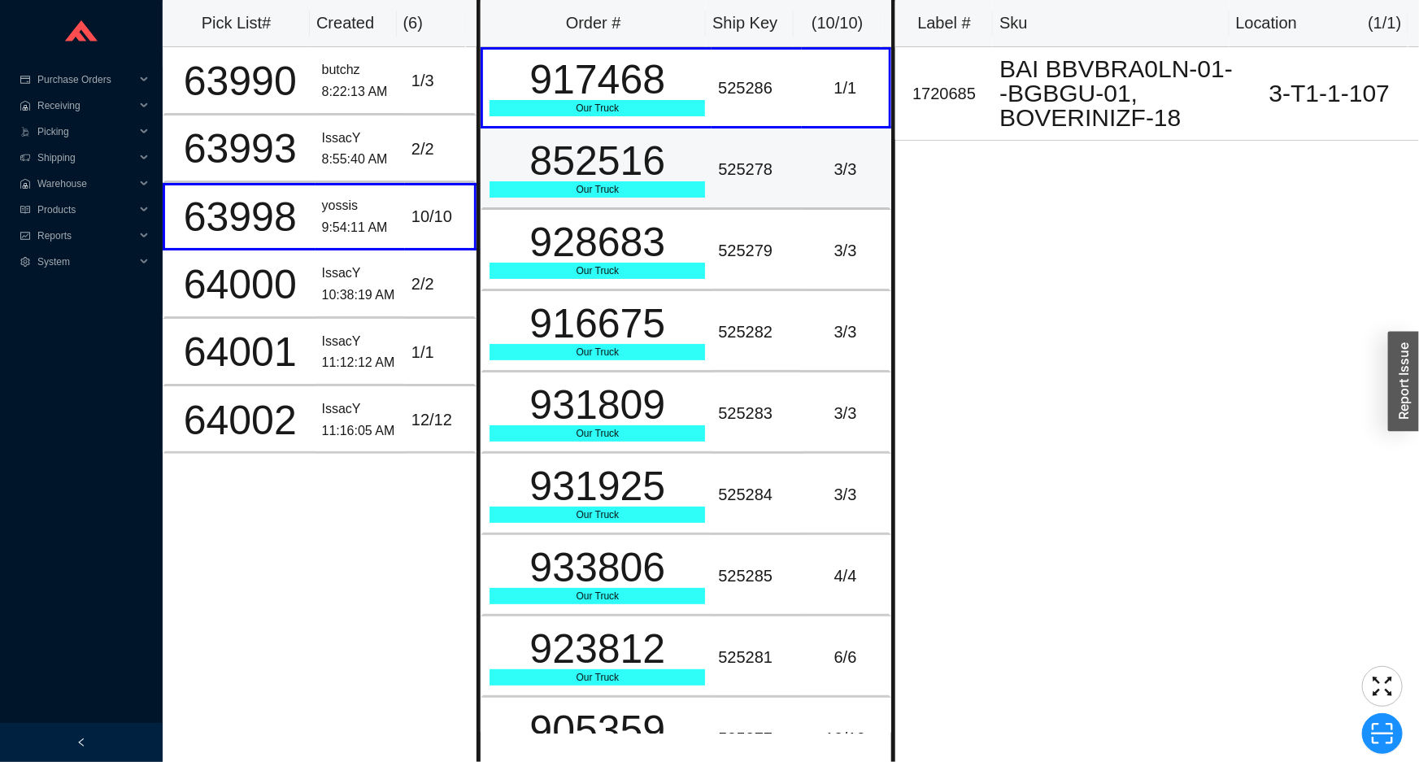
drag, startPoint x: 556, startPoint y: 174, endPoint x: 557, endPoint y: 184, distance: 9.9
click at [556, 176] on div "852516" at bounding box center [598, 161] width 216 height 41
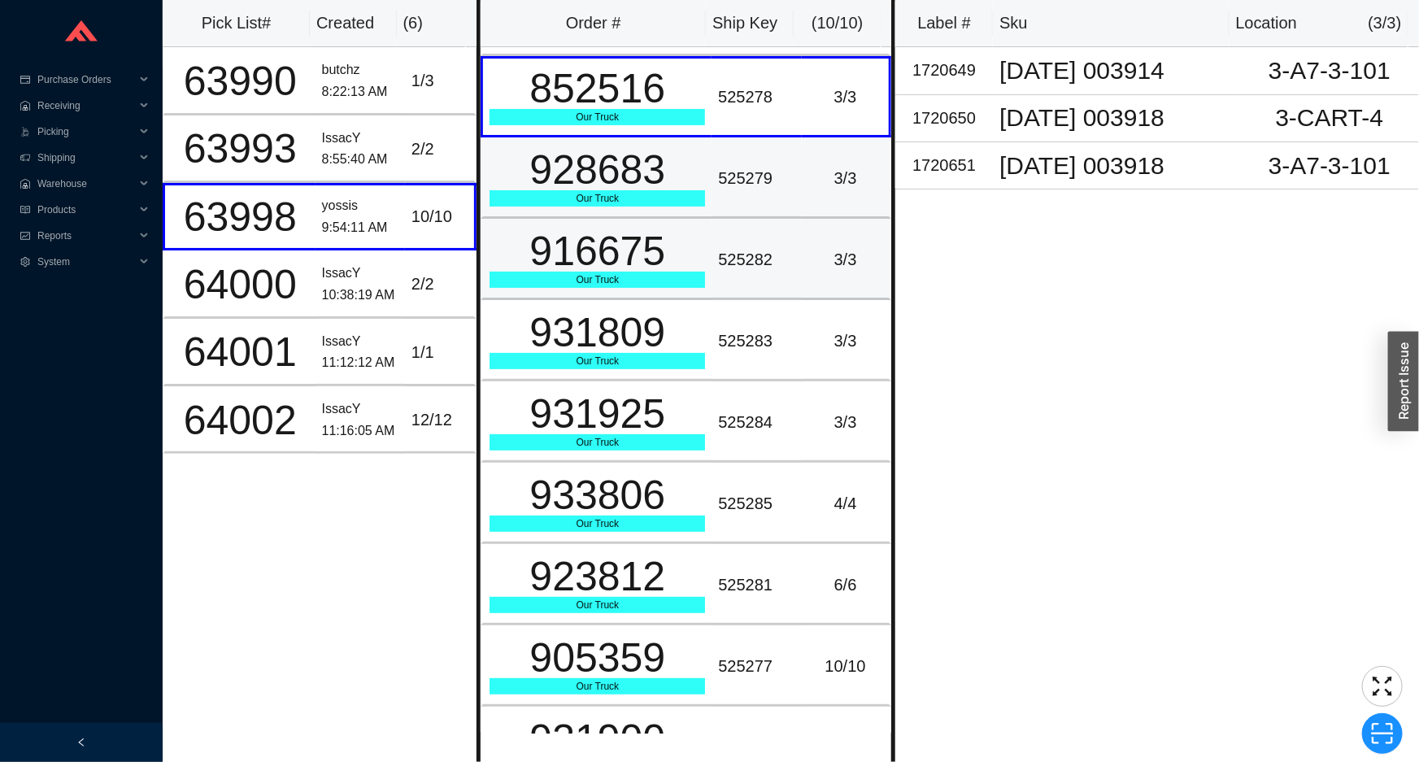
scroll to position [122, 0]
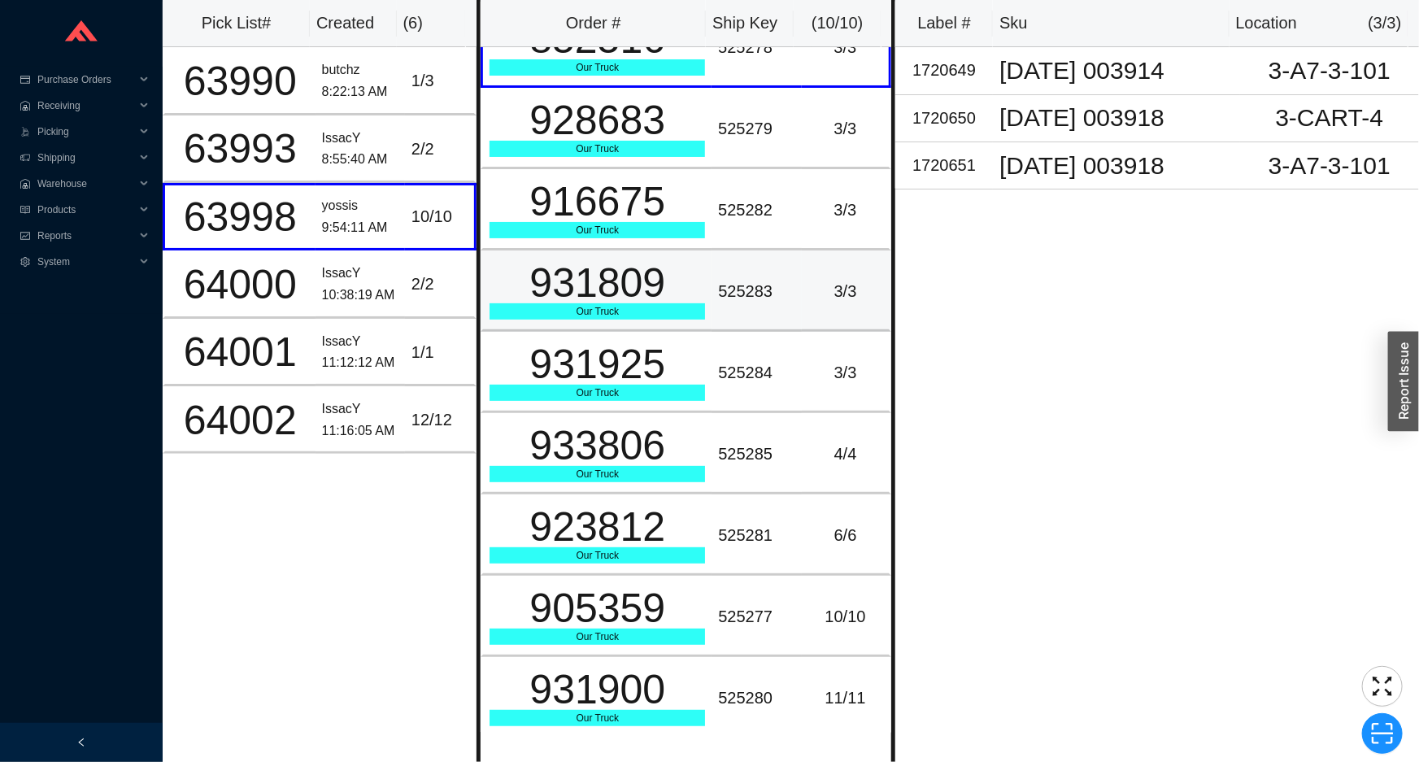
click at [617, 308] on div "Our Truck" at bounding box center [598, 311] width 216 height 16
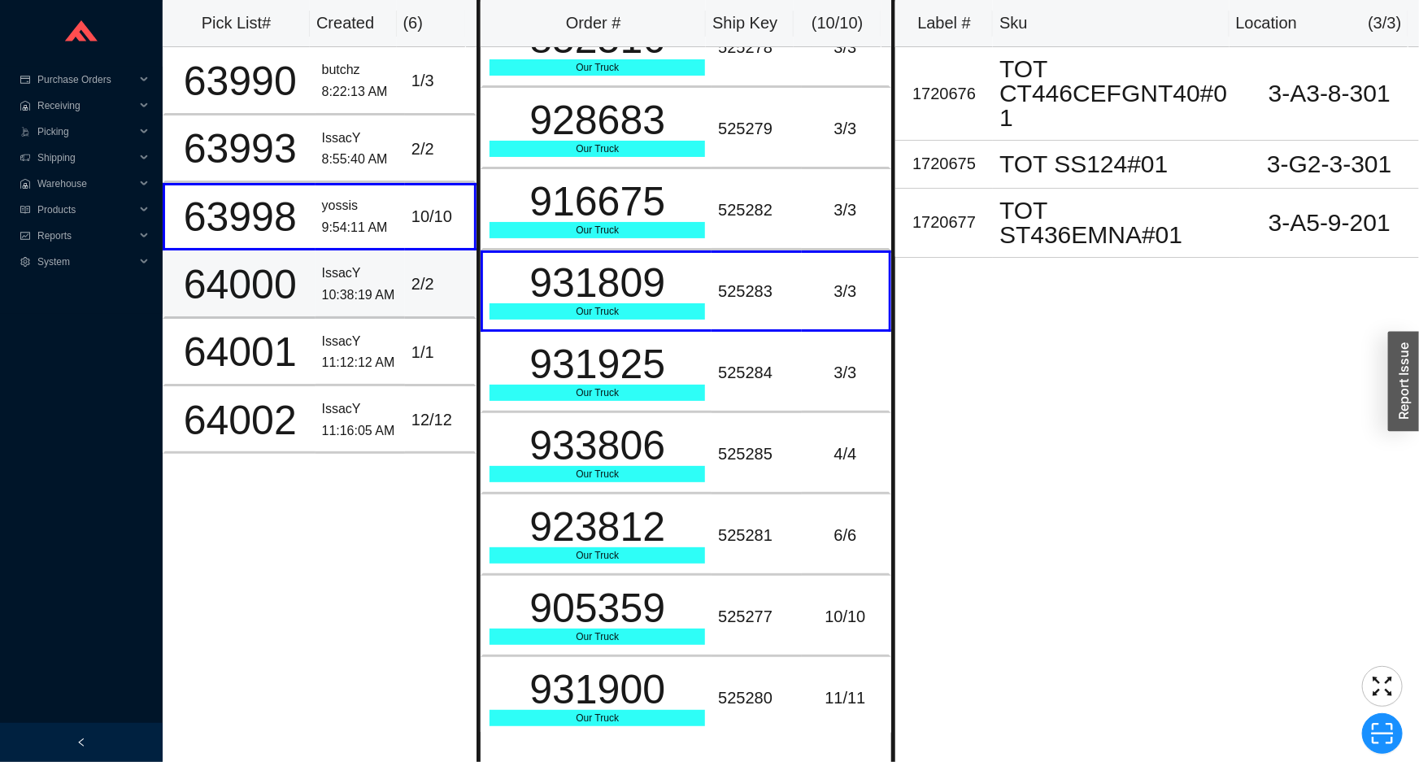
click at [415, 298] on td "2 / 2" at bounding box center [441, 285] width 72 height 68
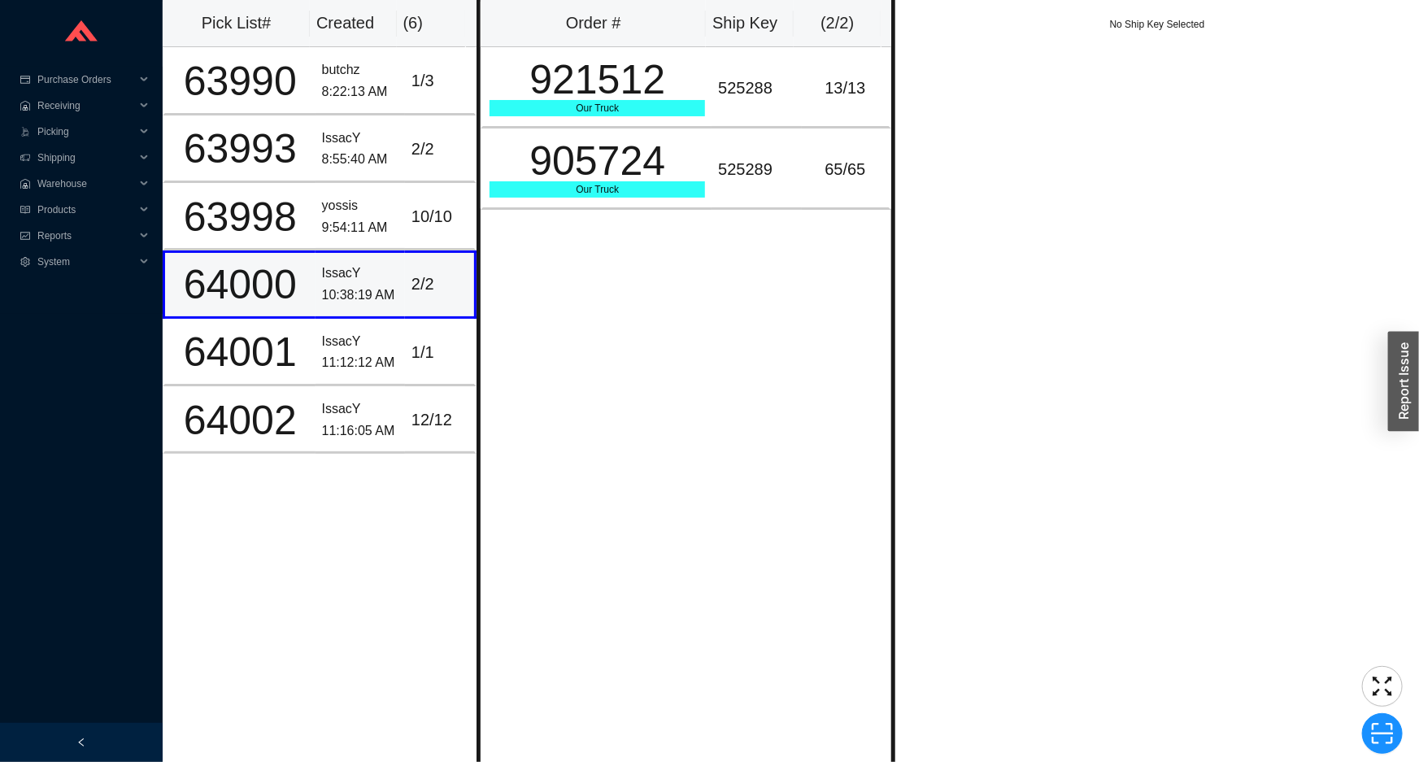
scroll to position [0, 0]
click at [733, 93] on div "525288" at bounding box center [756, 88] width 76 height 27
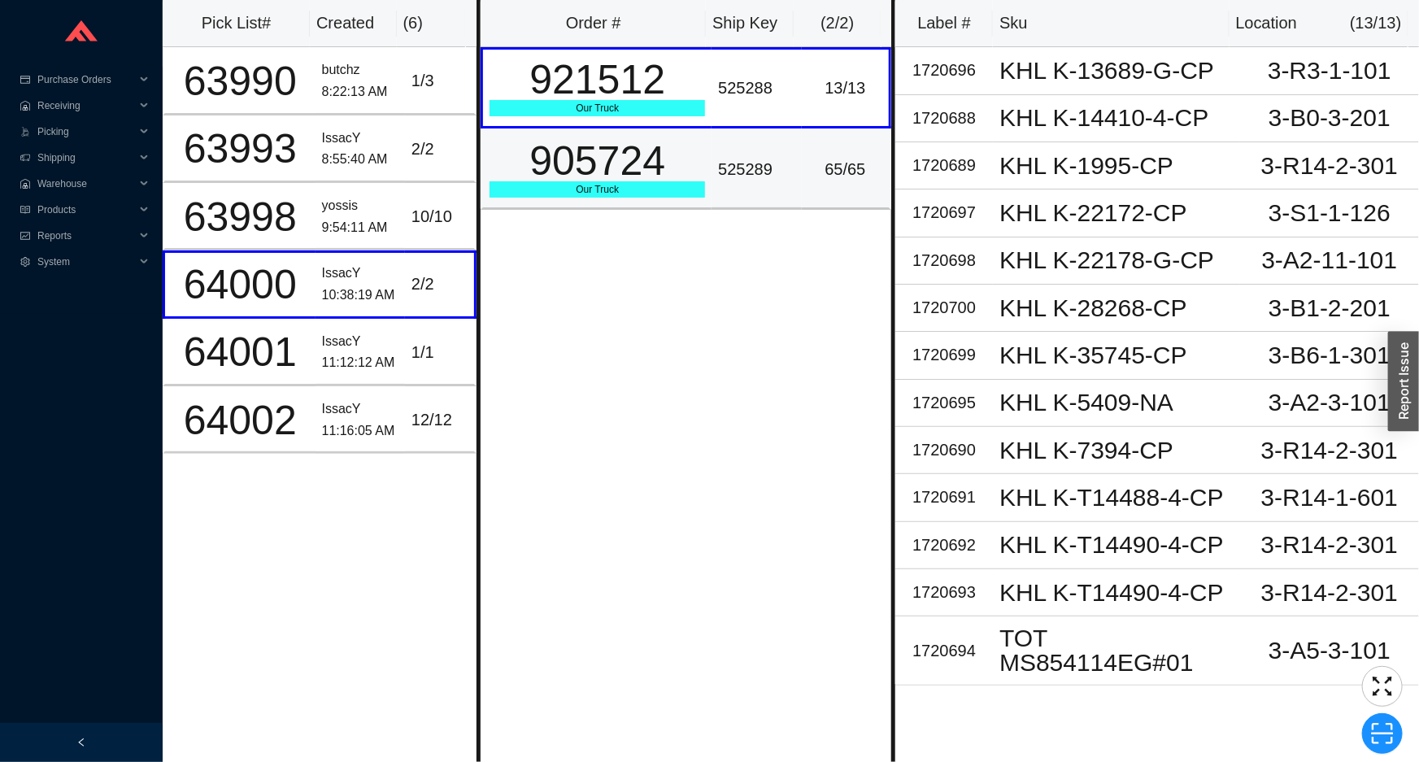
click at [712, 169] on td "525289" at bounding box center [756, 169] width 89 height 81
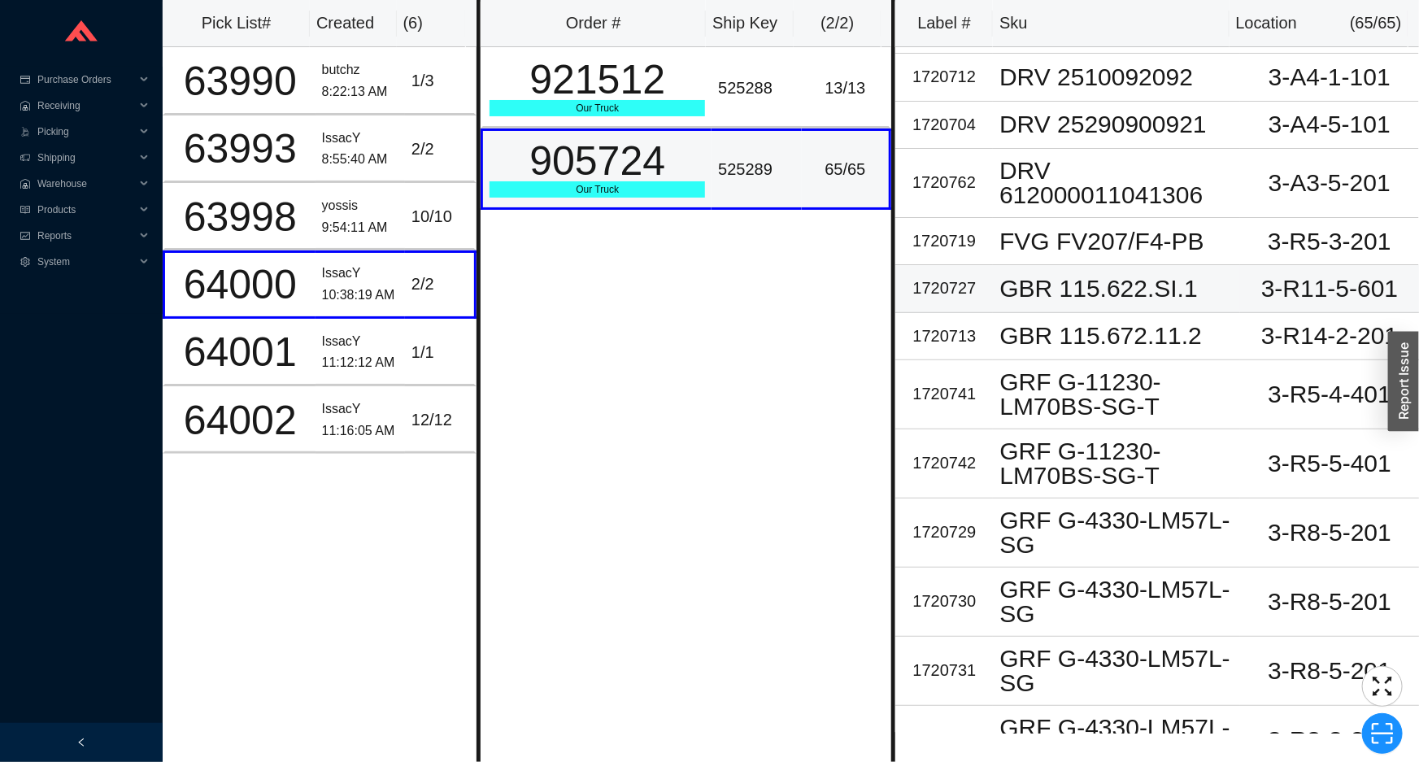
scroll to position [443, 0]
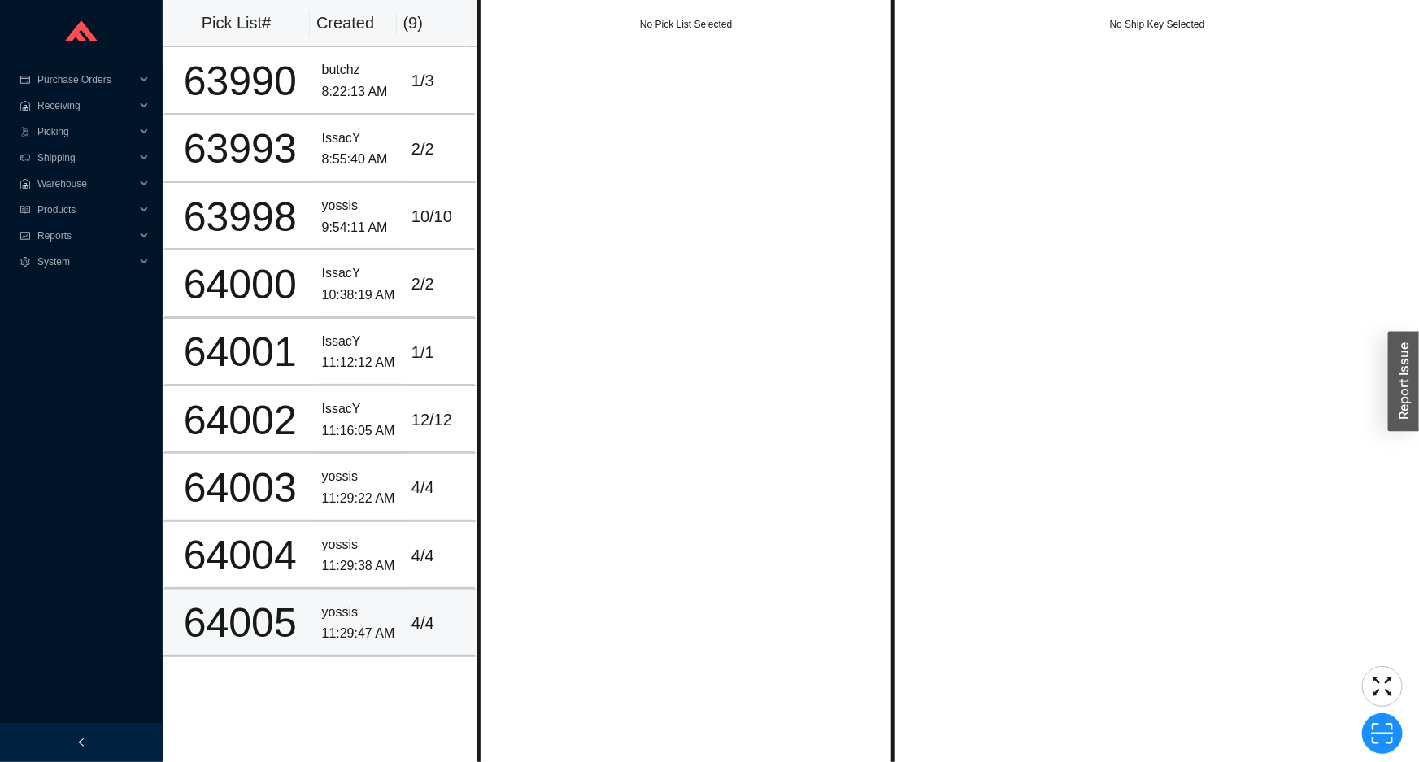
click at [412, 628] on div "4 / 4" at bounding box center [440, 623] width 56 height 27
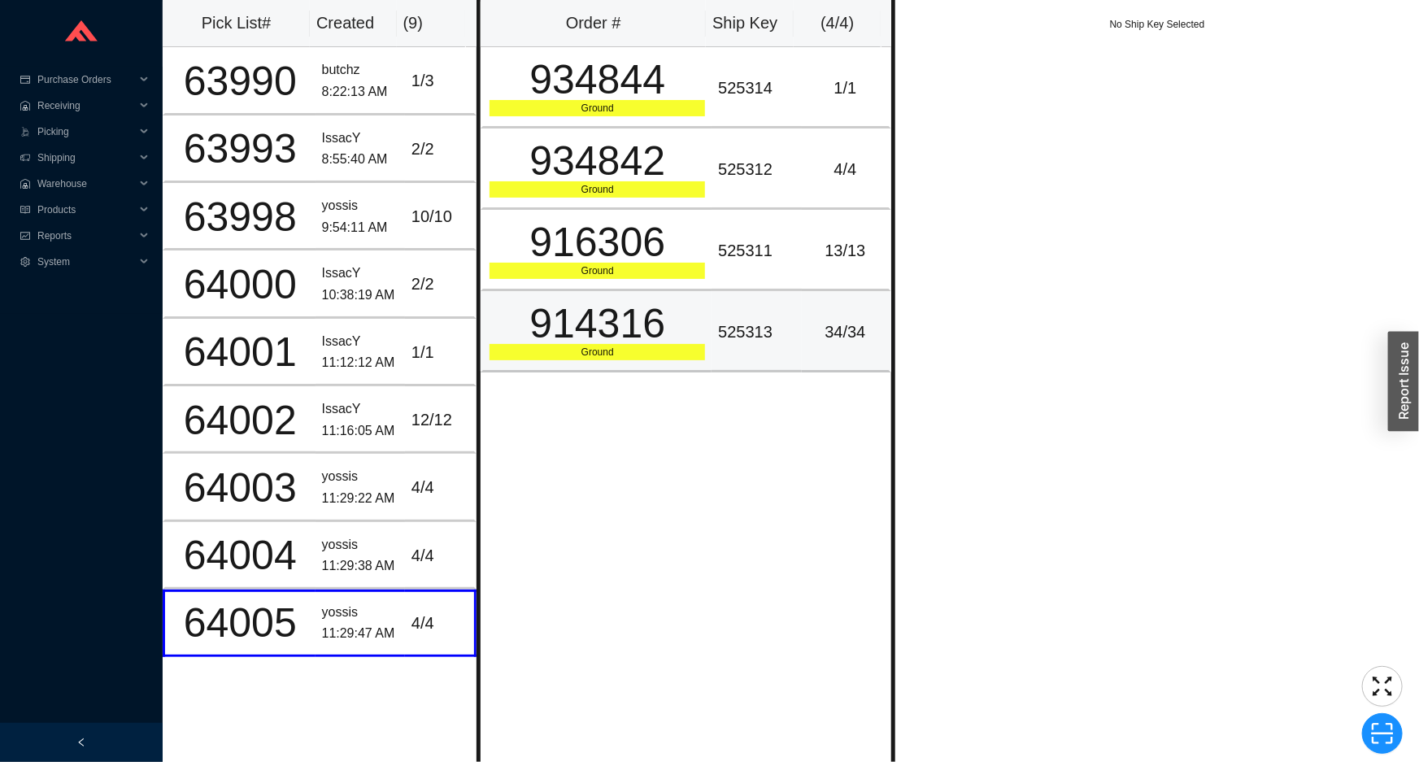
click at [766, 358] on td "525313" at bounding box center [756, 331] width 89 height 81
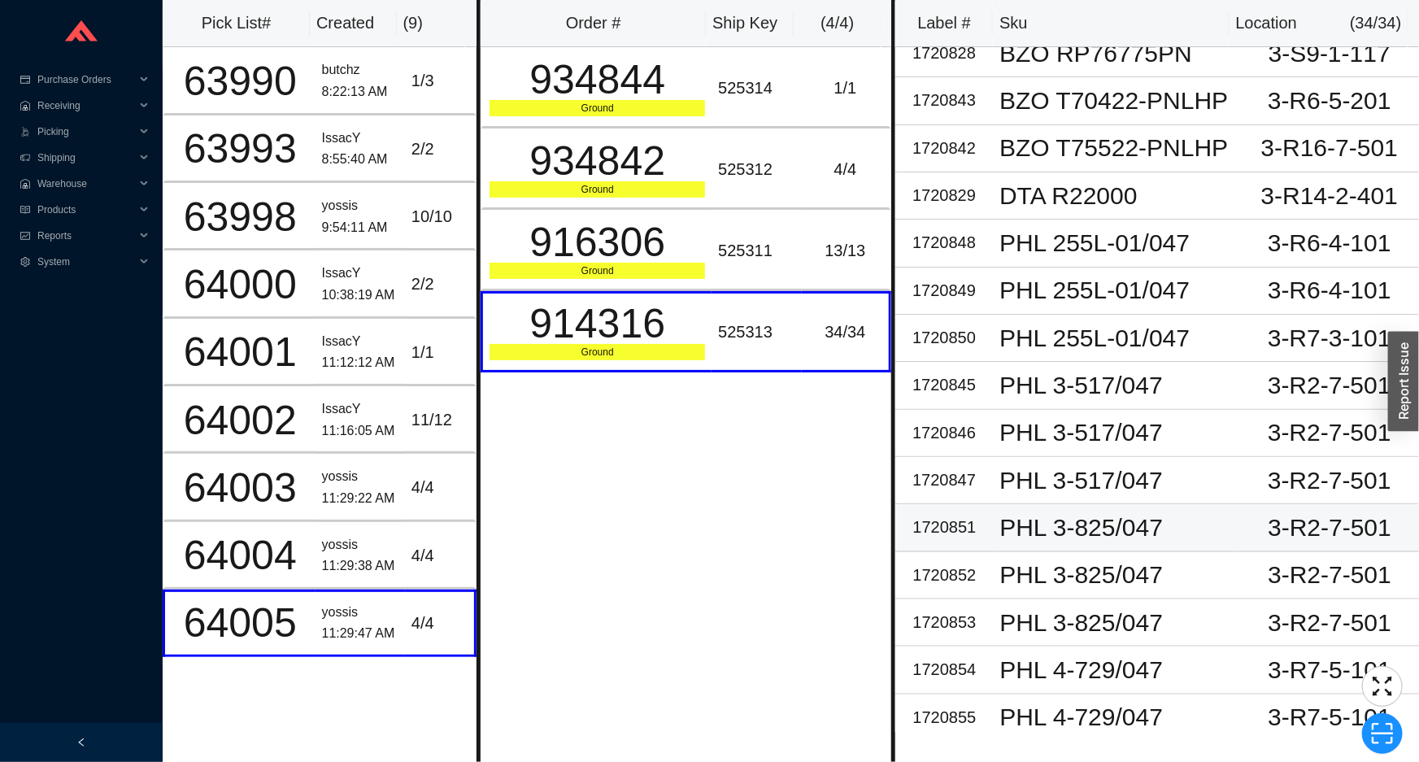
scroll to position [701, 0]
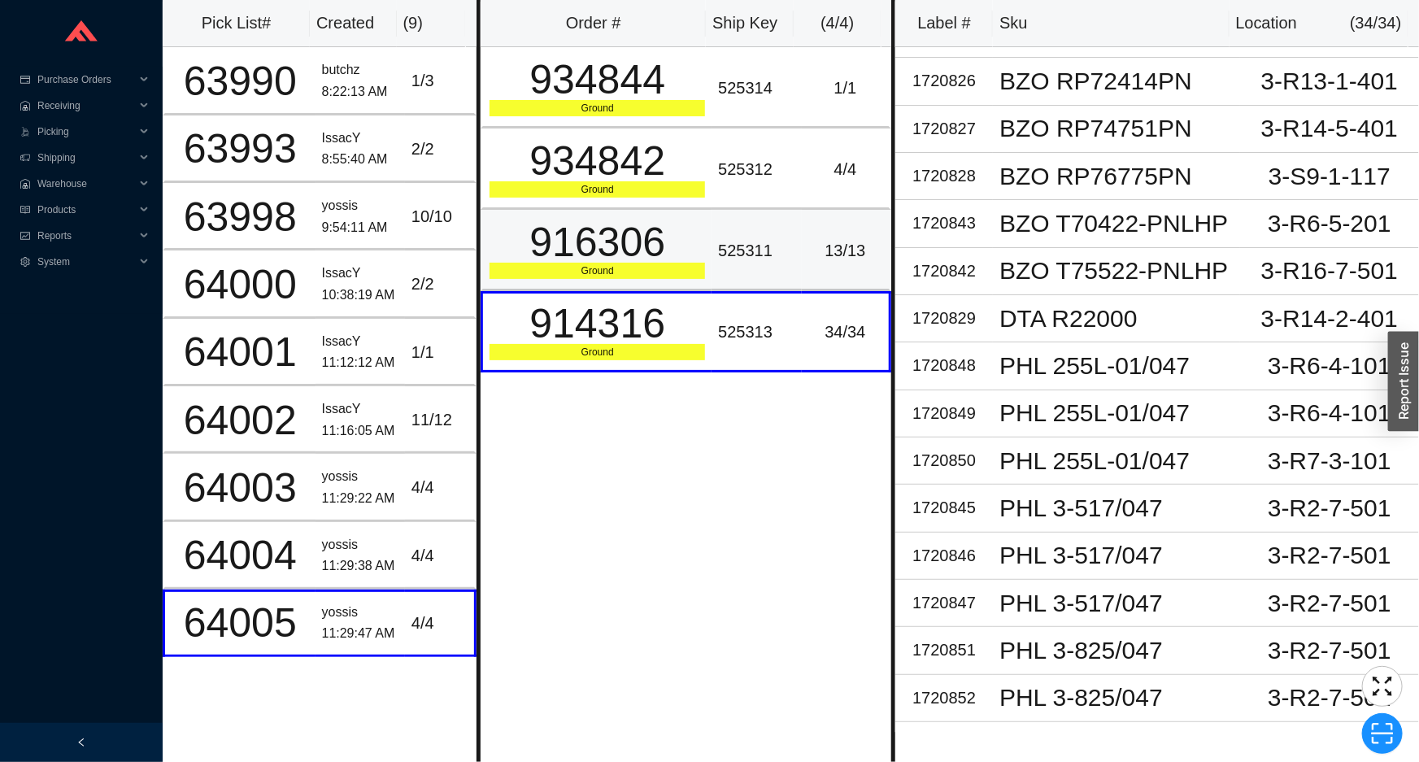
click at [781, 264] on td "525311" at bounding box center [756, 250] width 89 height 81
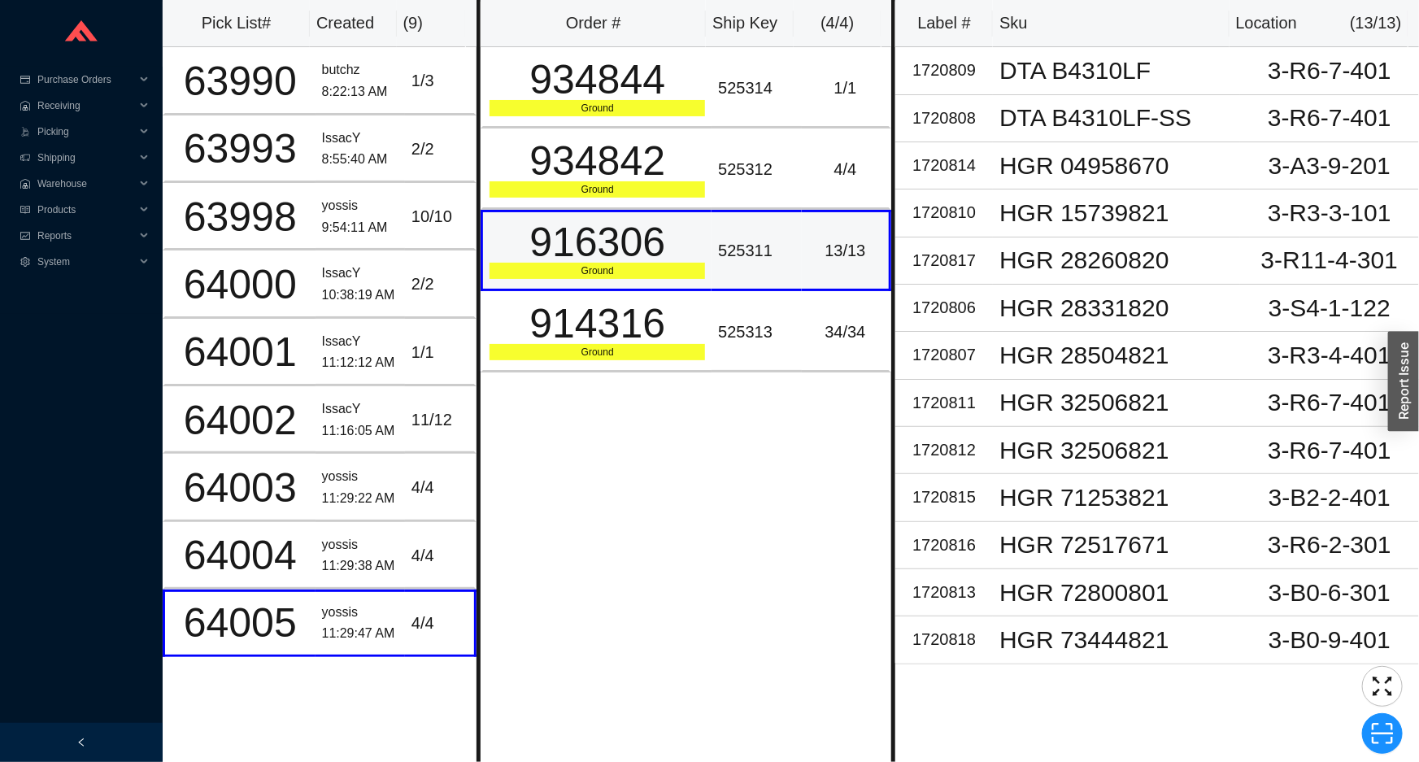
scroll to position [0, 0]
click at [385, 573] on td "yossis 11:29:38 AM" at bounding box center [360, 556] width 89 height 68
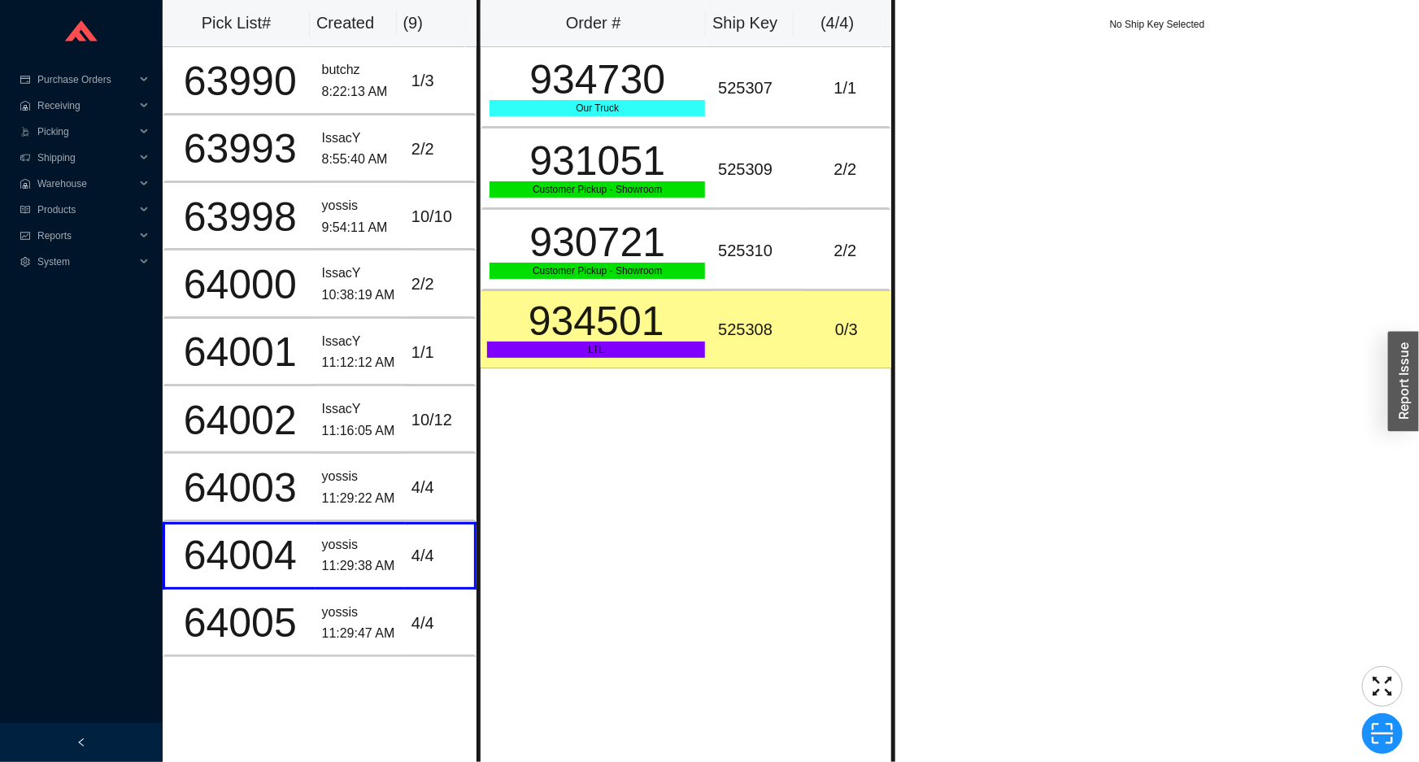
click at [590, 344] on div "LTL" at bounding box center [596, 350] width 218 height 16
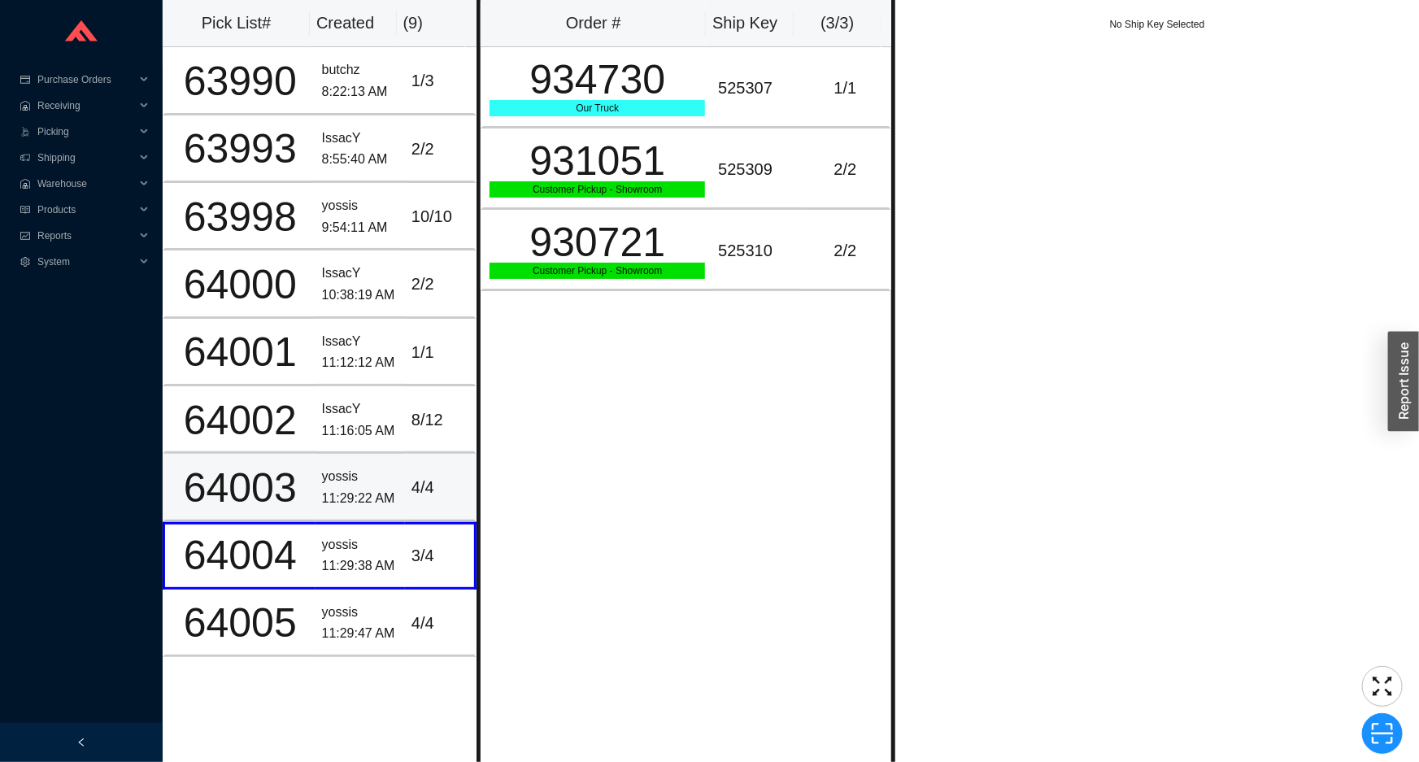
click at [406, 501] on td "4 / 4" at bounding box center [441, 488] width 72 height 68
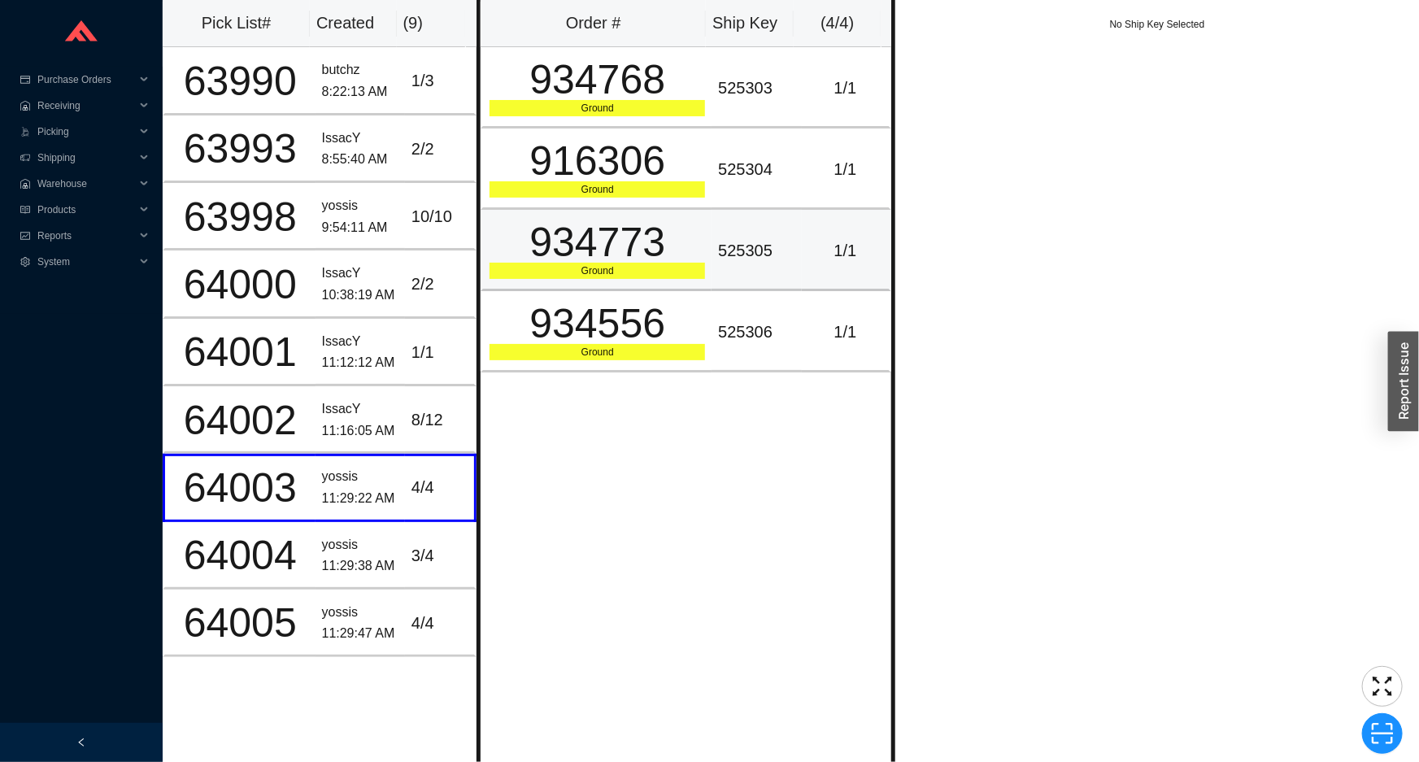
click at [620, 252] on div "934773" at bounding box center [598, 242] width 216 height 41
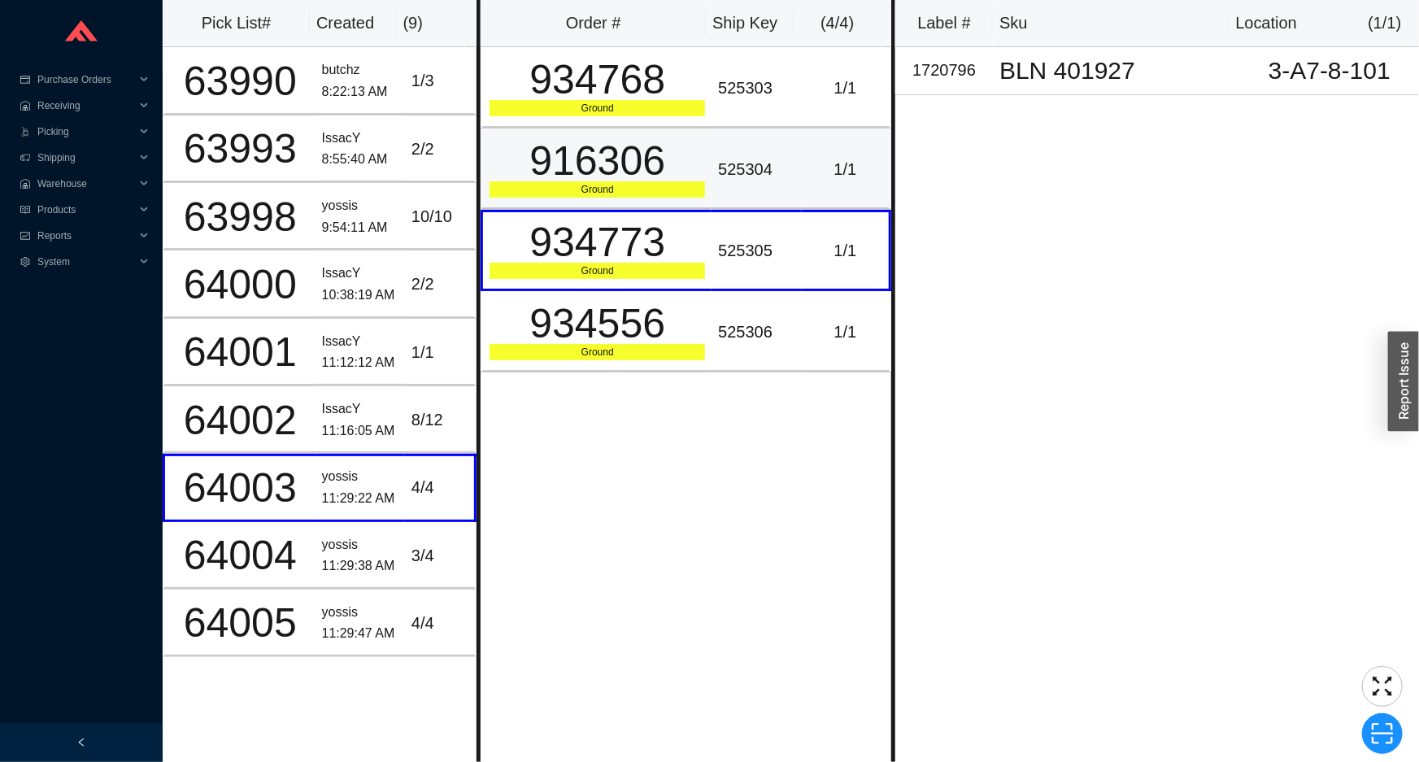
click at [702, 132] on td "916306 Ground" at bounding box center [596, 169] width 231 height 81
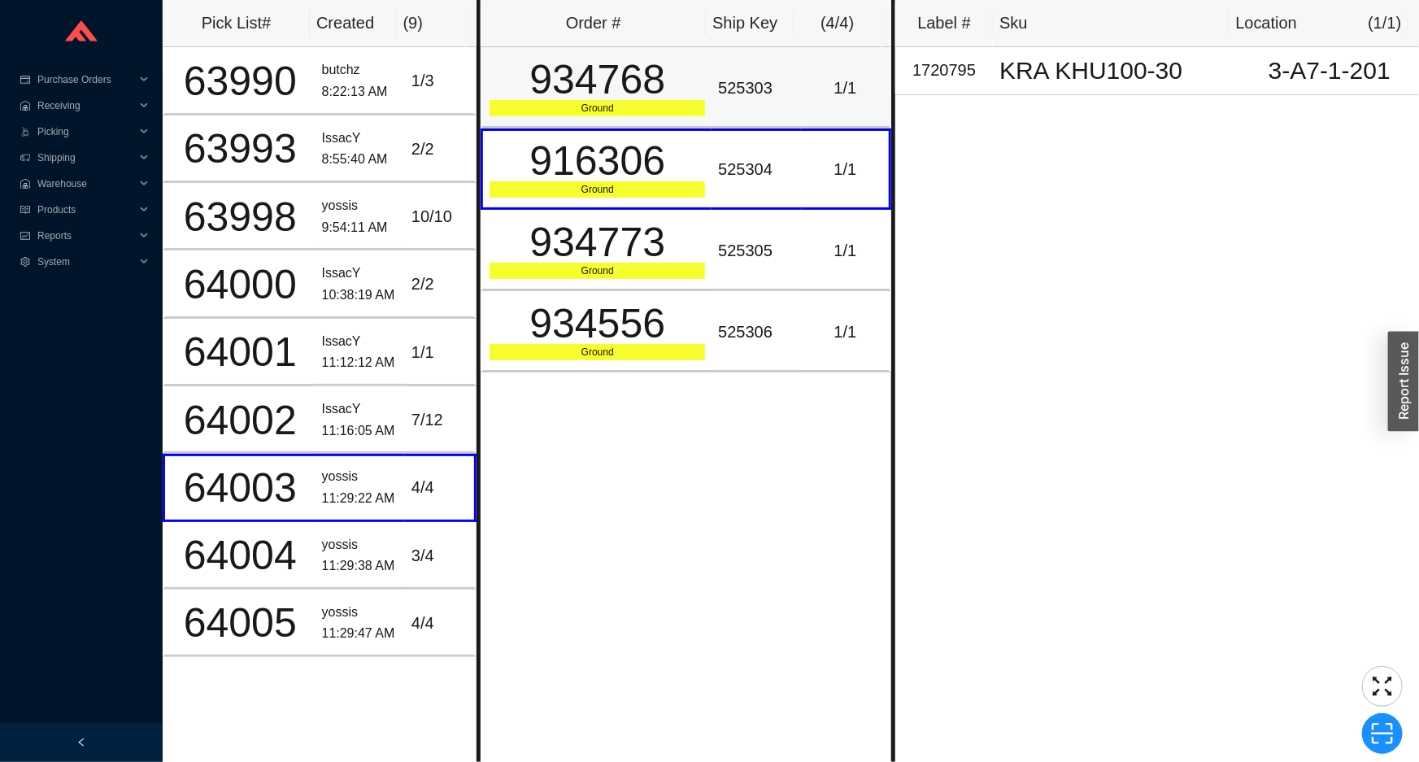
click at [704, 96] on td "934768 Ground" at bounding box center [596, 87] width 231 height 81
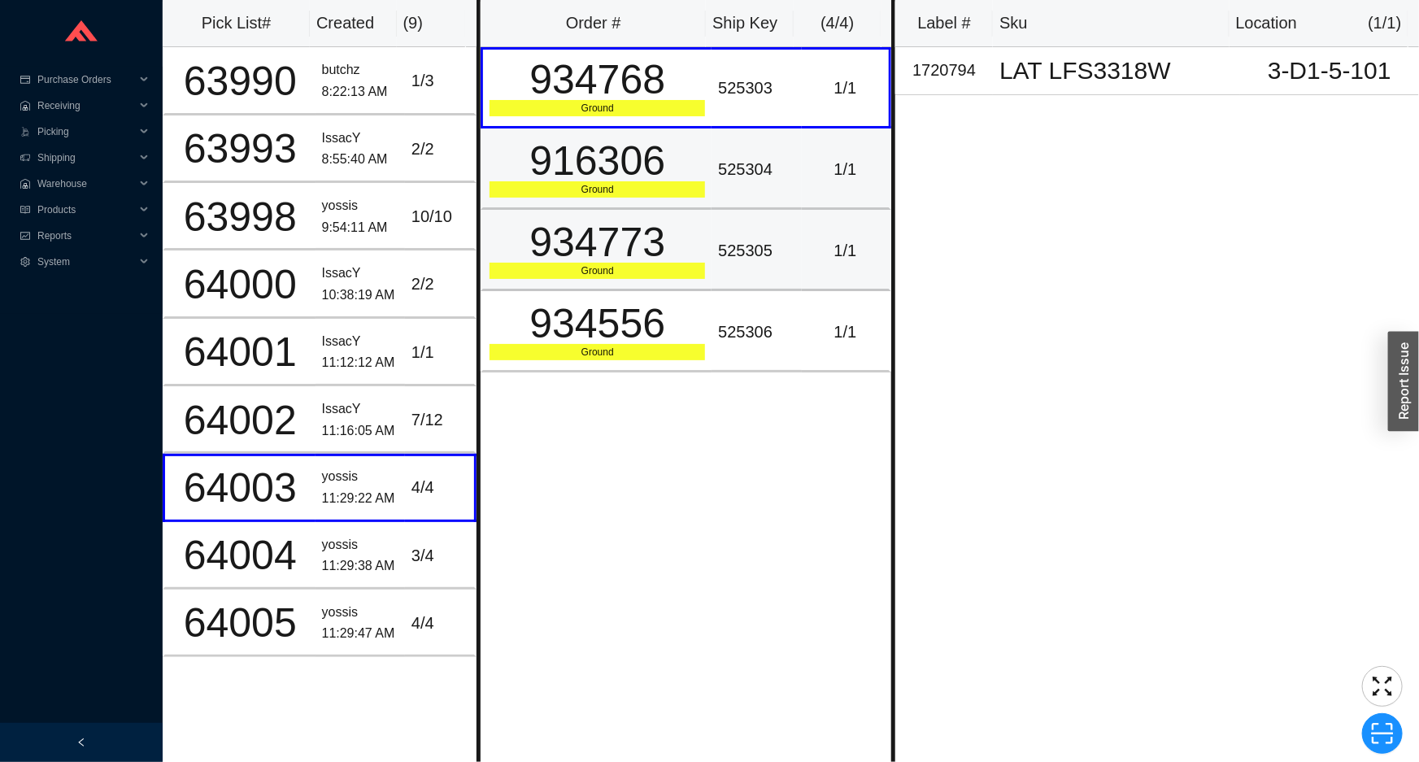
drag, startPoint x: 708, startPoint y: 169, endPoint x: 708, endPoint y: 225, distance: 56.1
click at [712, 173] on td "525304" at bounding box center [756, 169] width 89 height 81
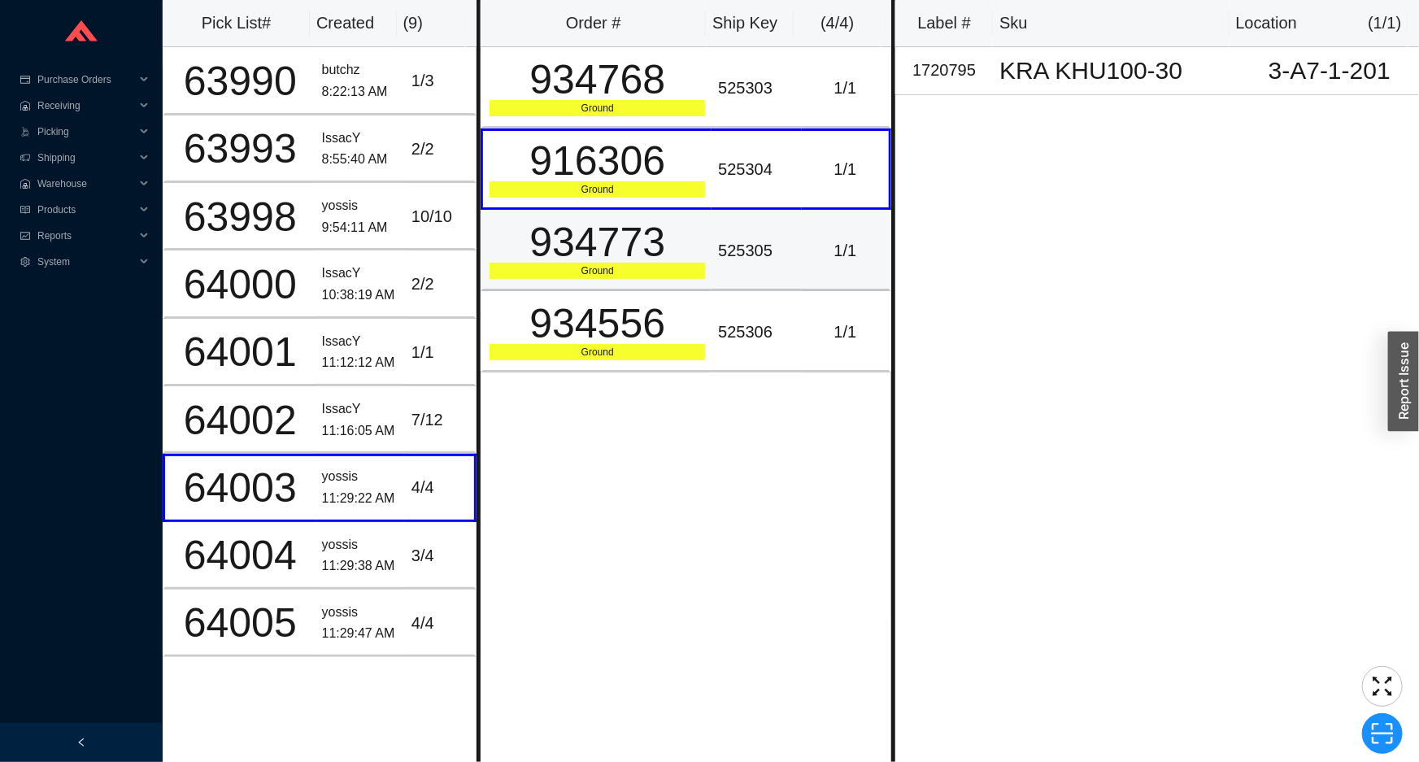
drag, startPoint x: 708, startPoint y: 256, endPoint x: 708, endPoint y: 270, distance: 13.8
click at [712, 265] on td "525305" at bounding box center [756, 250] width 89 height 81
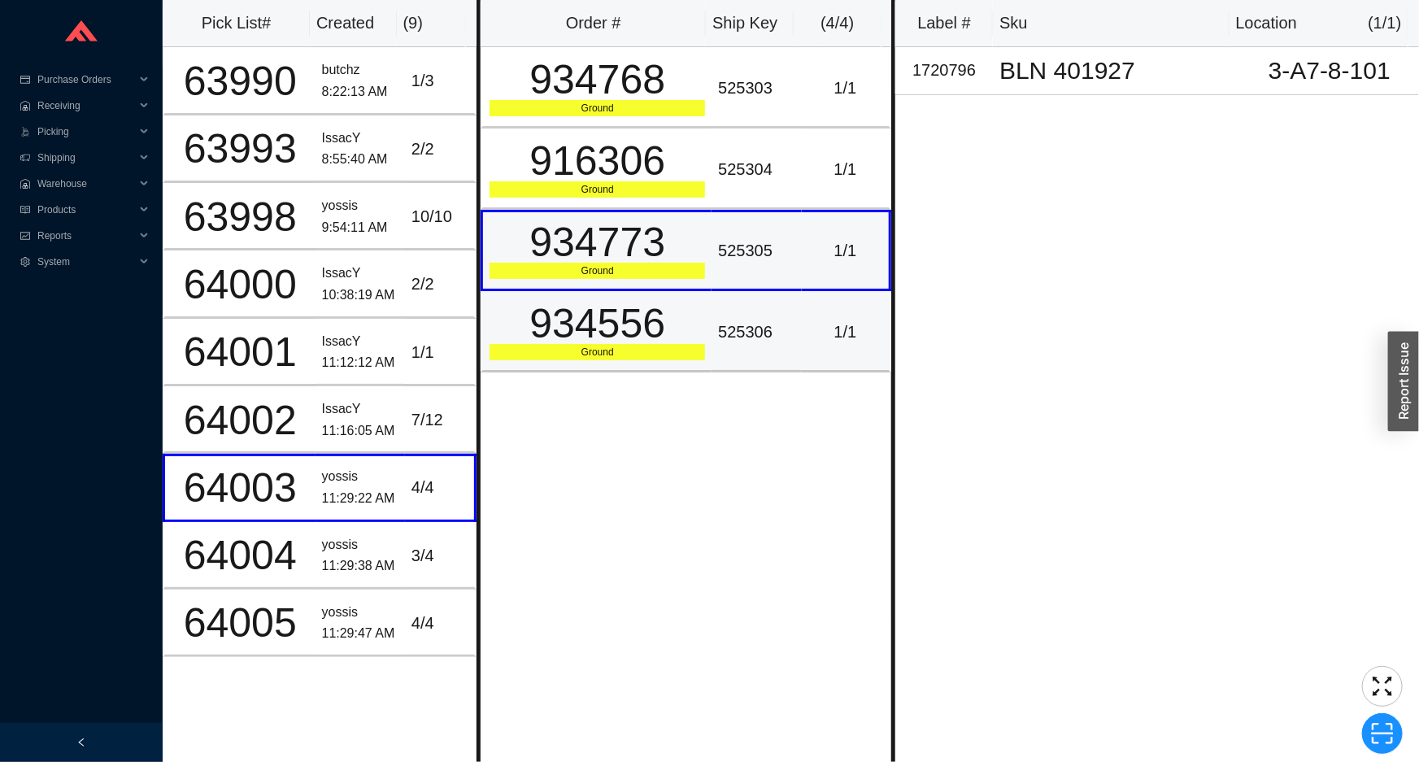
click at [688, 315] on div "934556" at bounding box center [598, 323] width 216 height 41
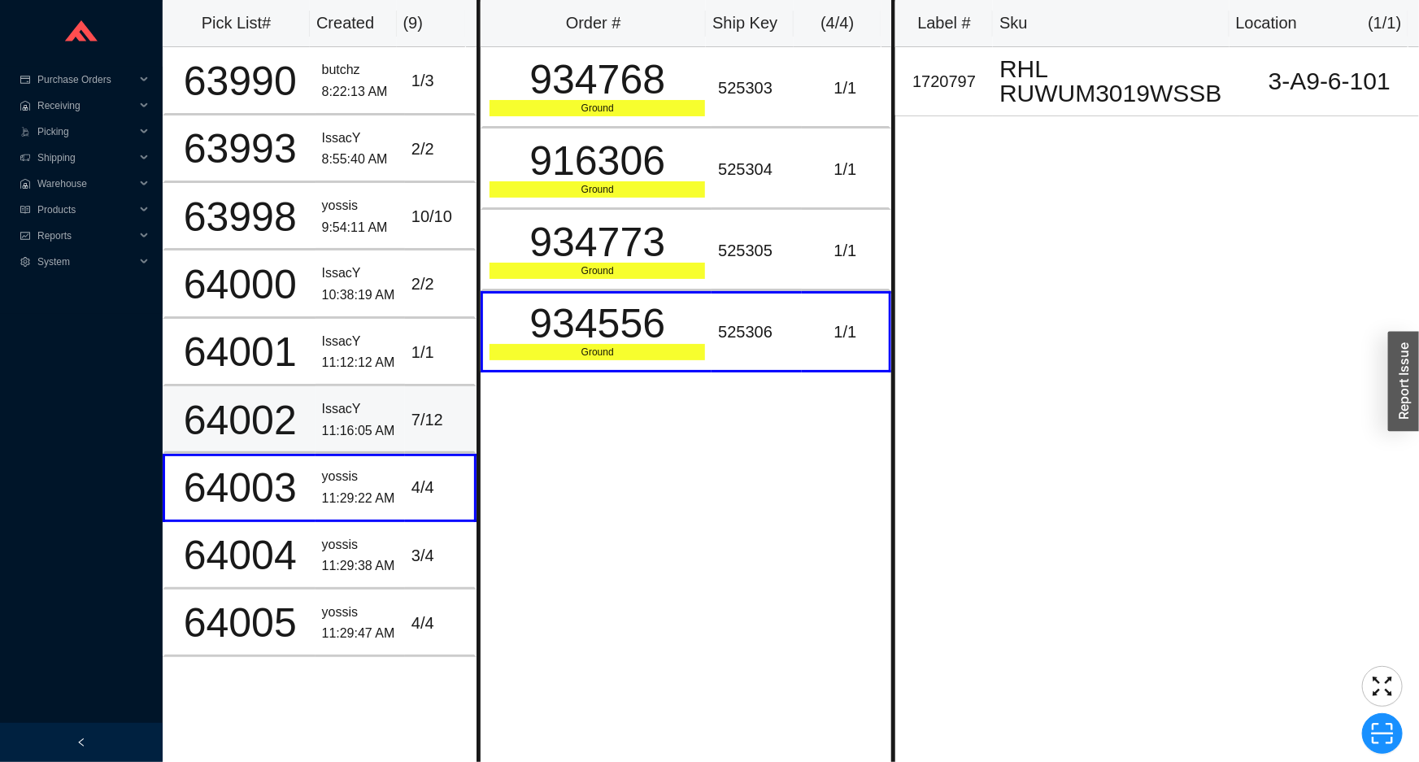
click at [417, 421] on div "7 / 12" at bounding box center [440, 420] width 56 height 27
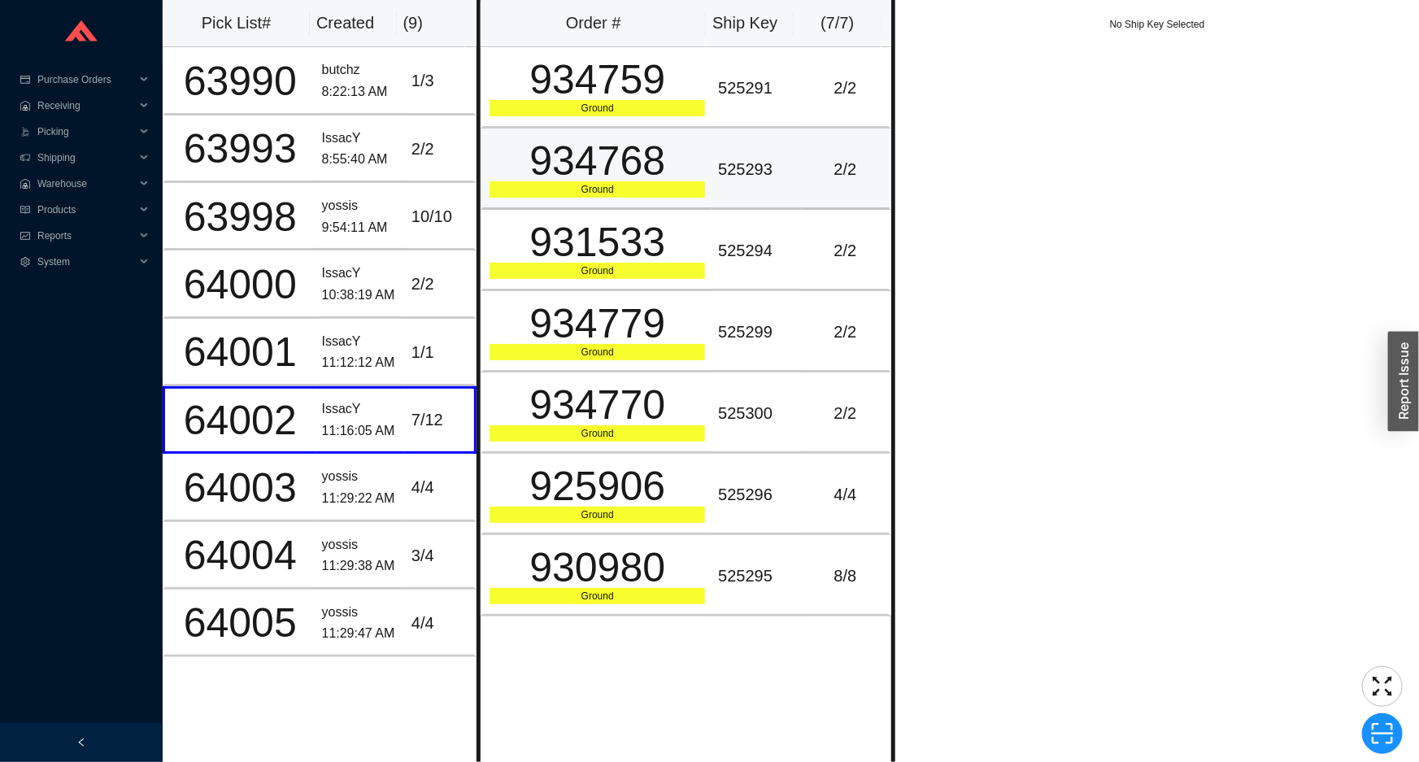
click at [712, 157] on td "525293" at bounding box center [756, 169] width 89 height 81
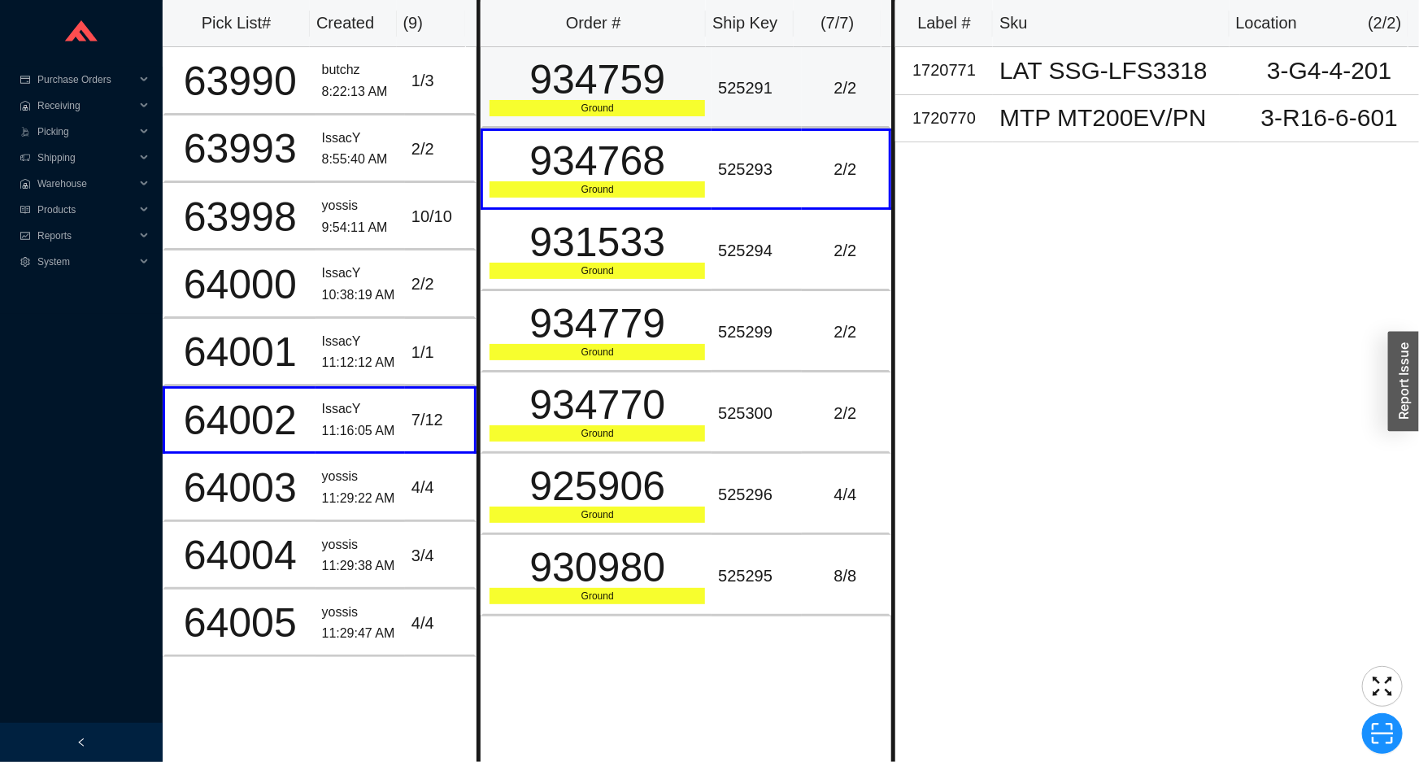
click at [731, 100] on div "525291" at bounding box center [756, 88] width 76 height 27
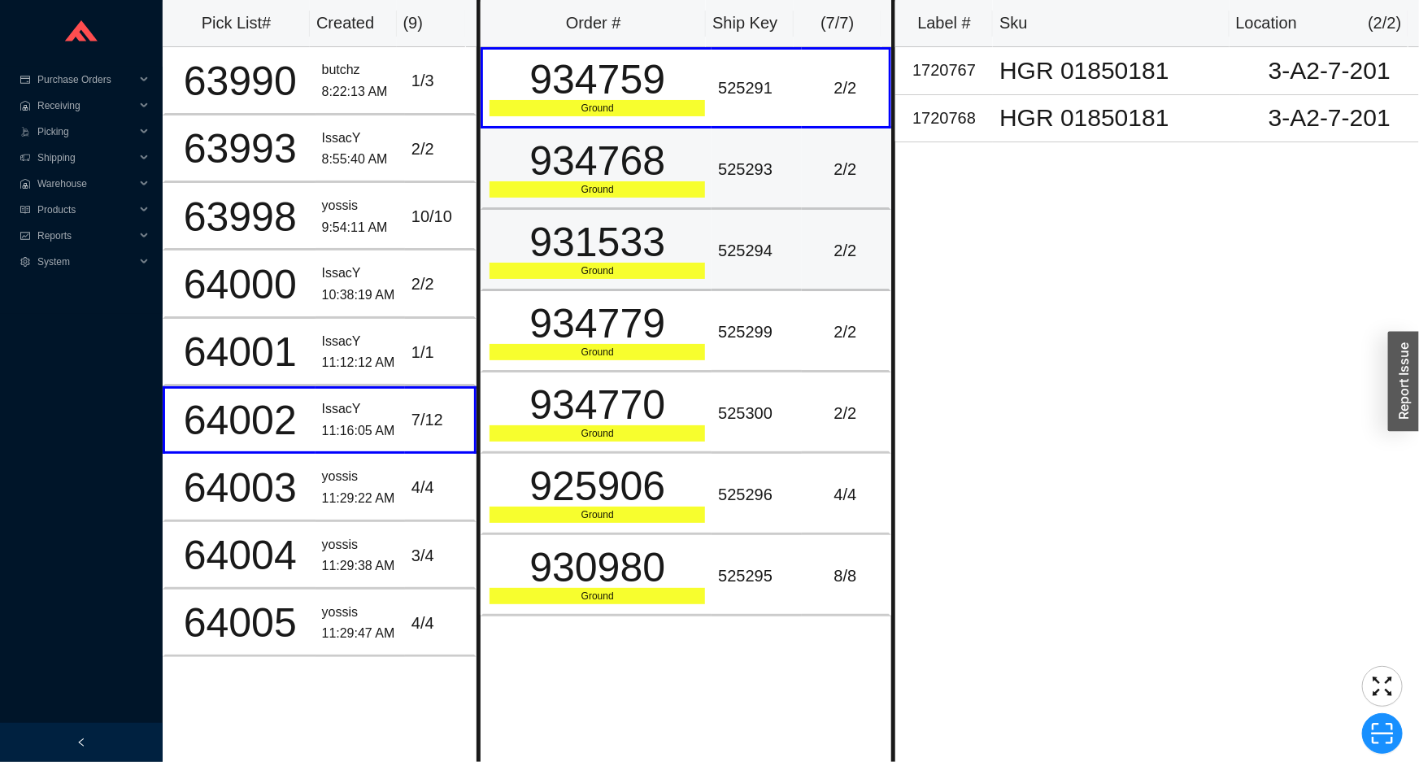
drag, startPoint x: 723, startPoint y: 163, endPoint x: 712, endPoint y: 224, distance: 61.1
click at [723, 171] on div "525293" at bounding box center [756, 169] width 76 height 27
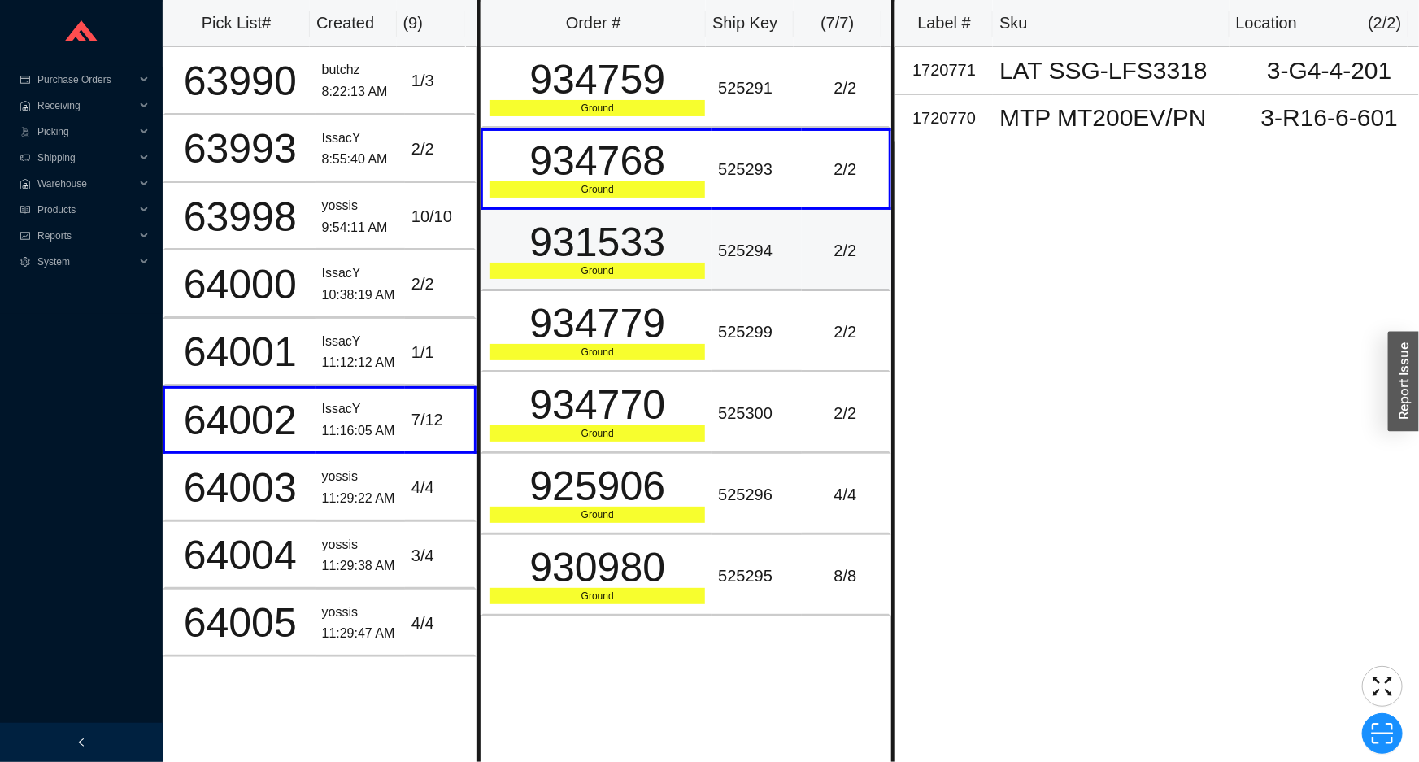
click at [712, 229] on td "525294" at bounding box center [756, 250] width 89 height 81
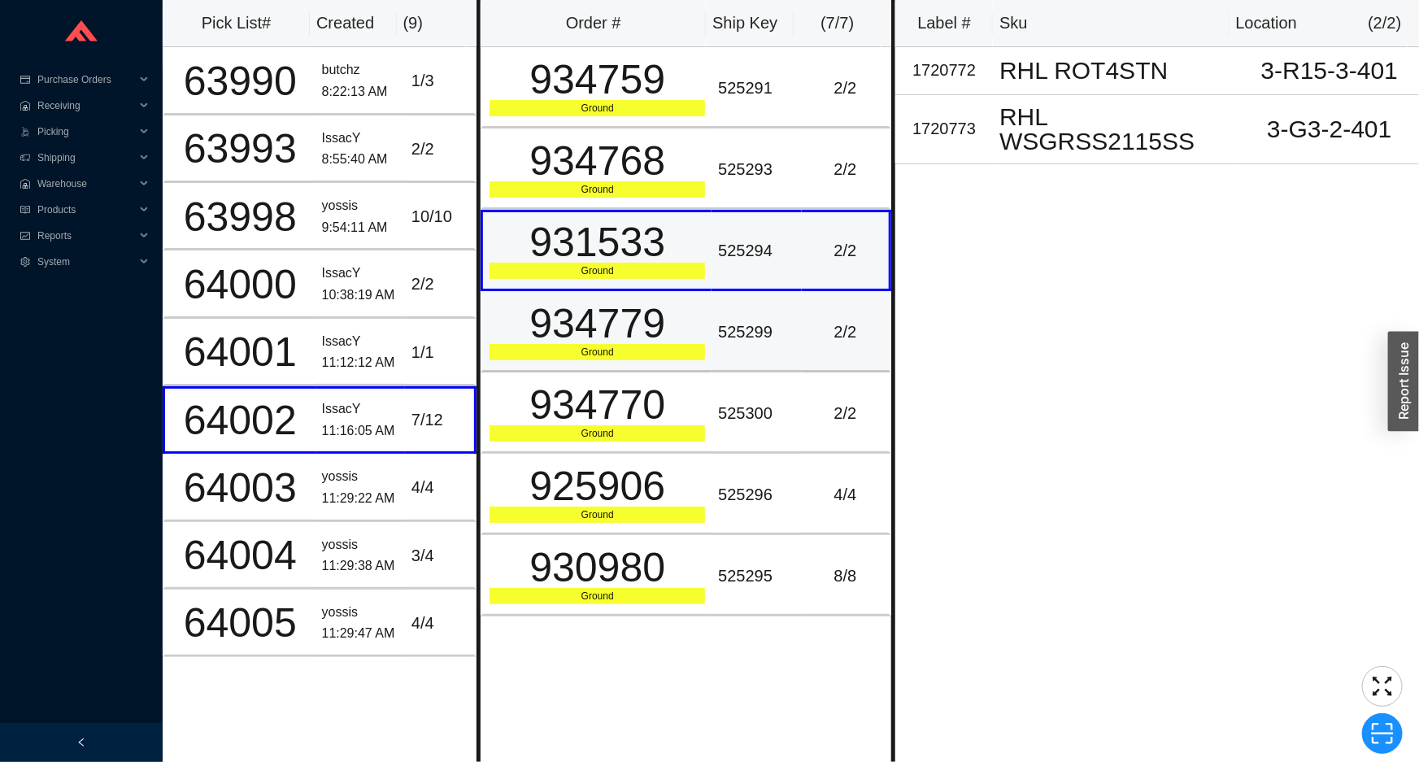
drag, startPoint x: 705, startPoint y: 285, endPoint x: 688, endPoint y: 338, distance: 56.3
click at [704, 287] on tr "931533 Ground 525294 2 / 2" at bounding box center [686, 250] width 411 height 81
click at [685, 348] on div "Ground" at bounding box center [598, 352] width 216 height 16
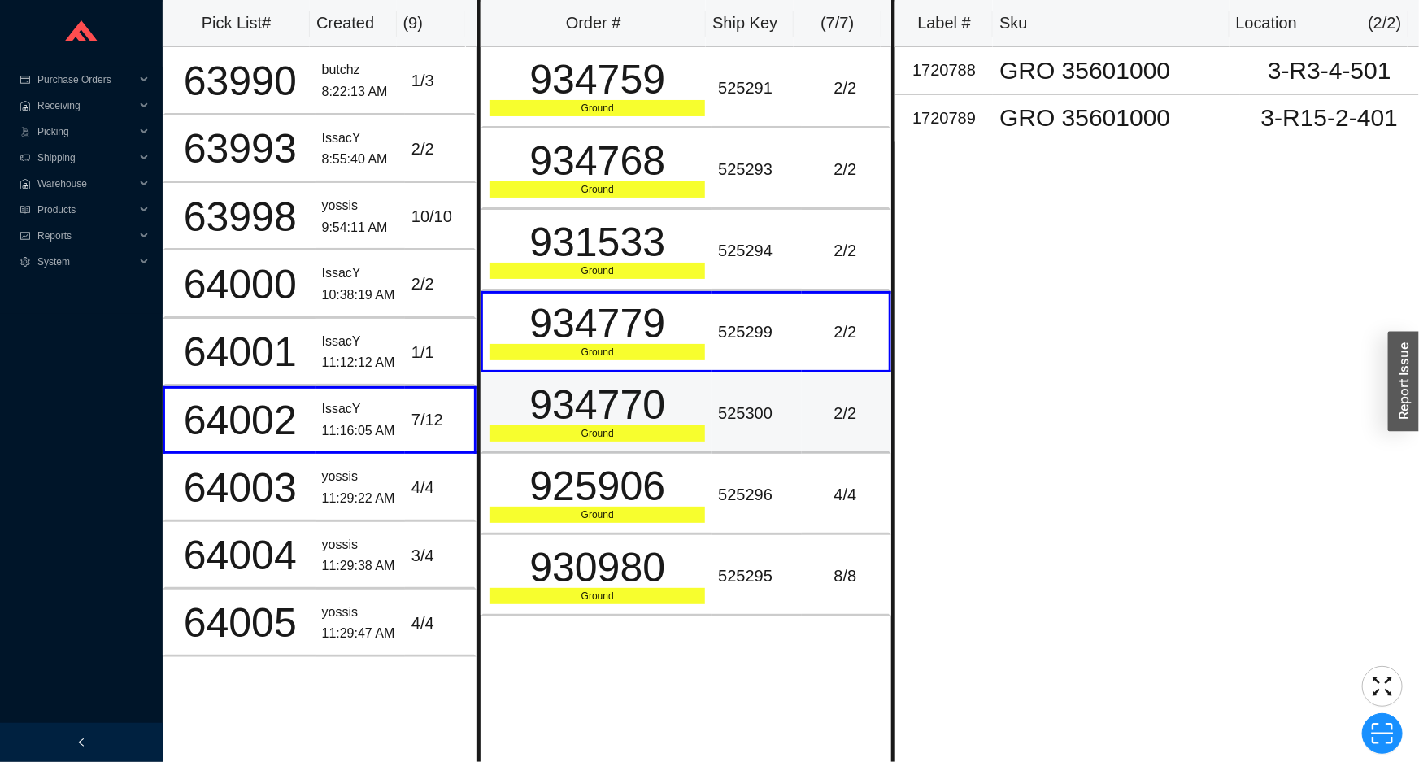
click at [671, 450] on td "934770 Ground" at bounding box center [596, 413] width 231 height 81
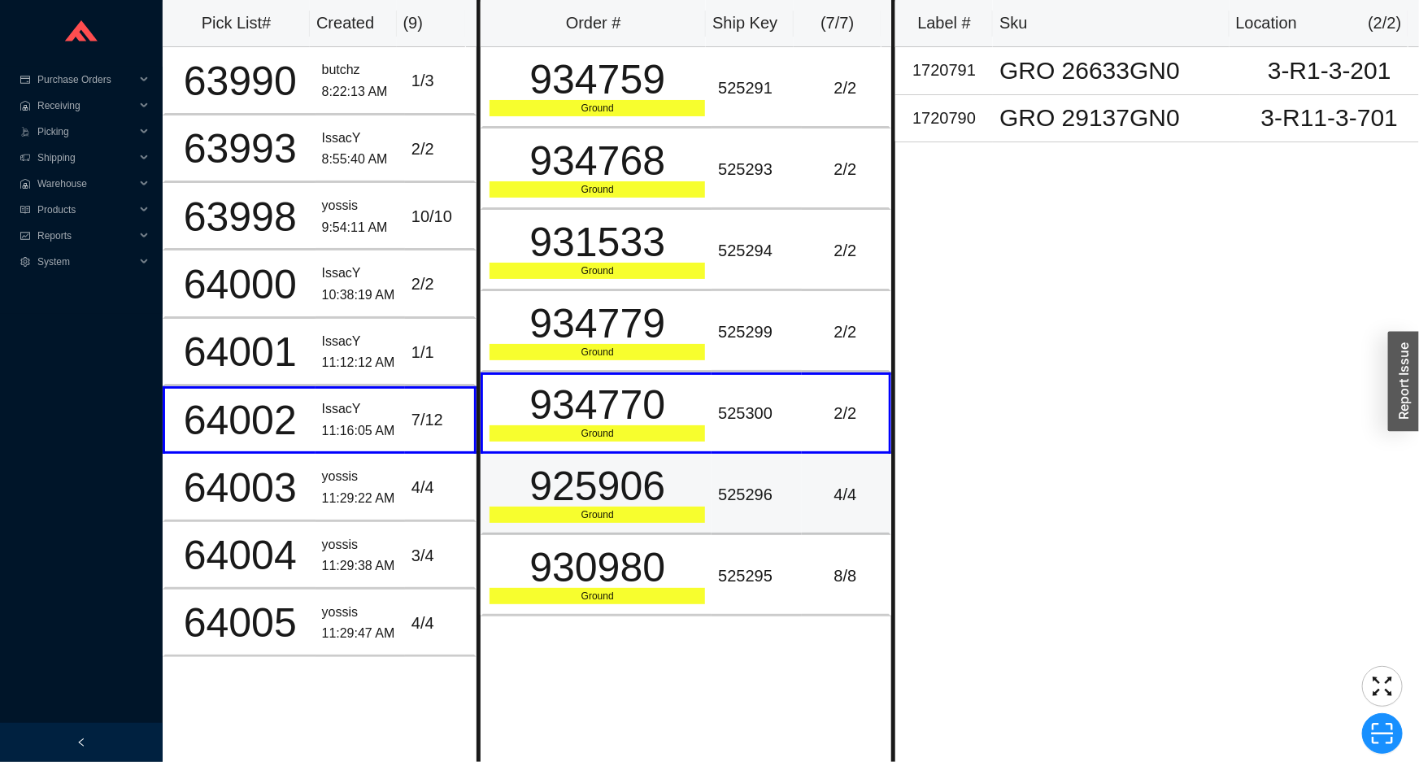
click at [654, 521] on div "Ground" at bounding box center [598, 515] width 216 height 16
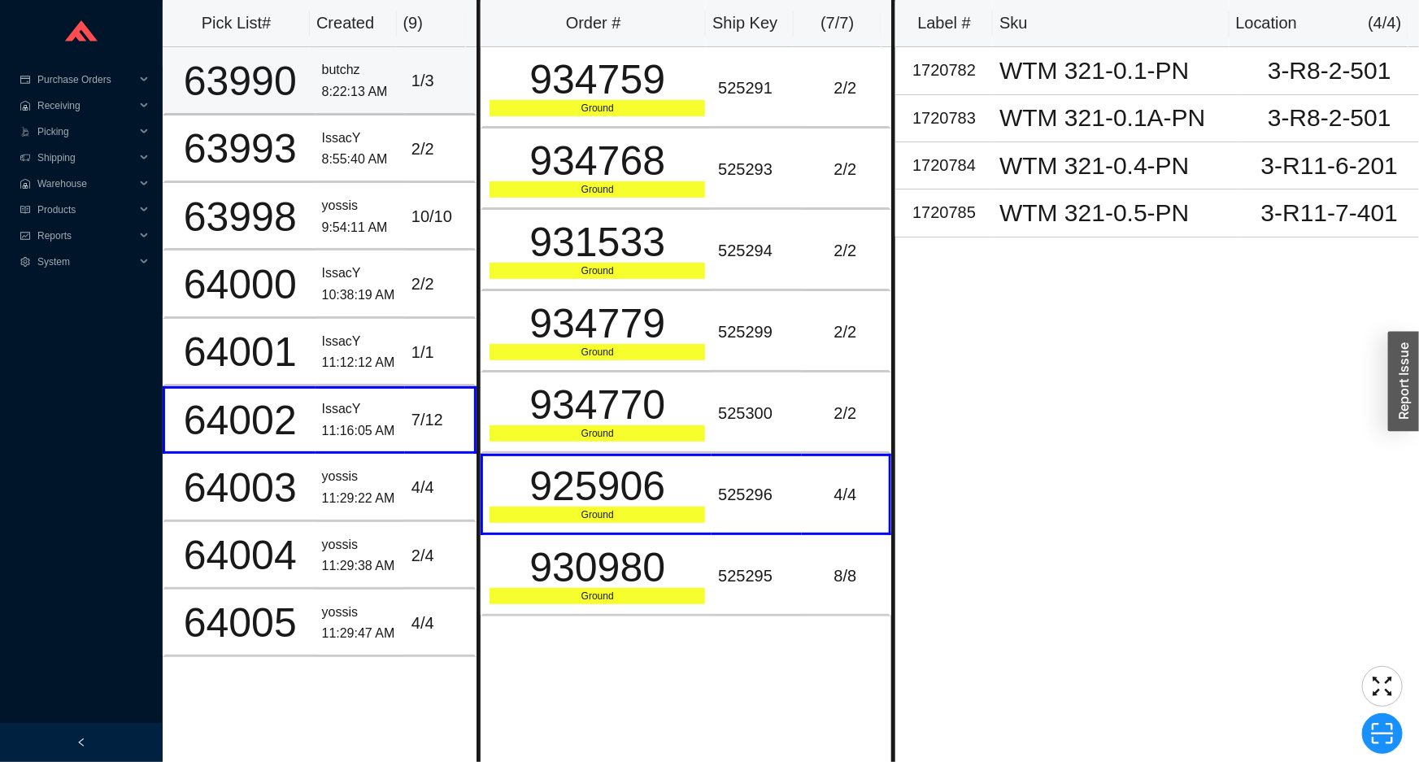
click at [416, 100] on td "1 / 3" at bounding box center [441, 81] width 72 height 68
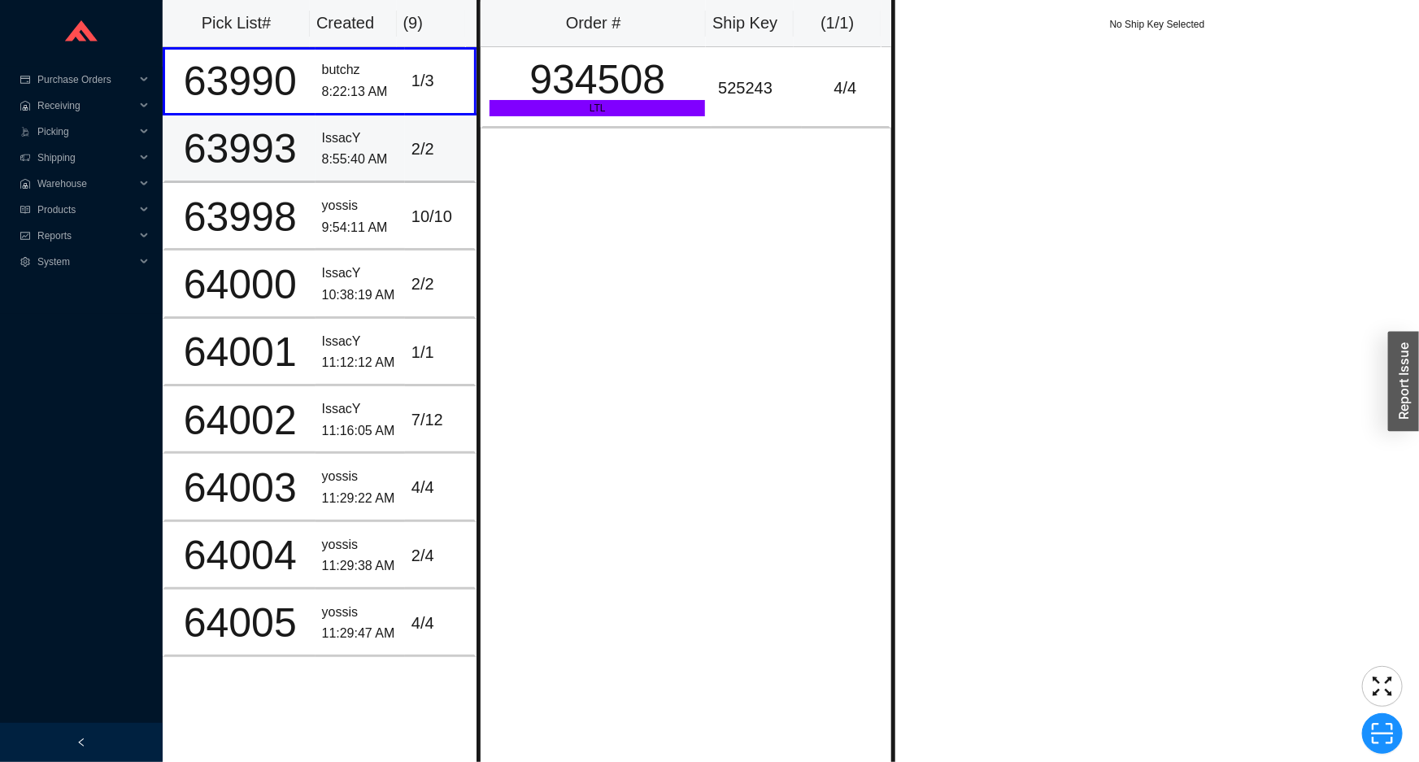
click at [420, 152] on div "2 / 2" at bounding box center [440, 149] width 56 height 27
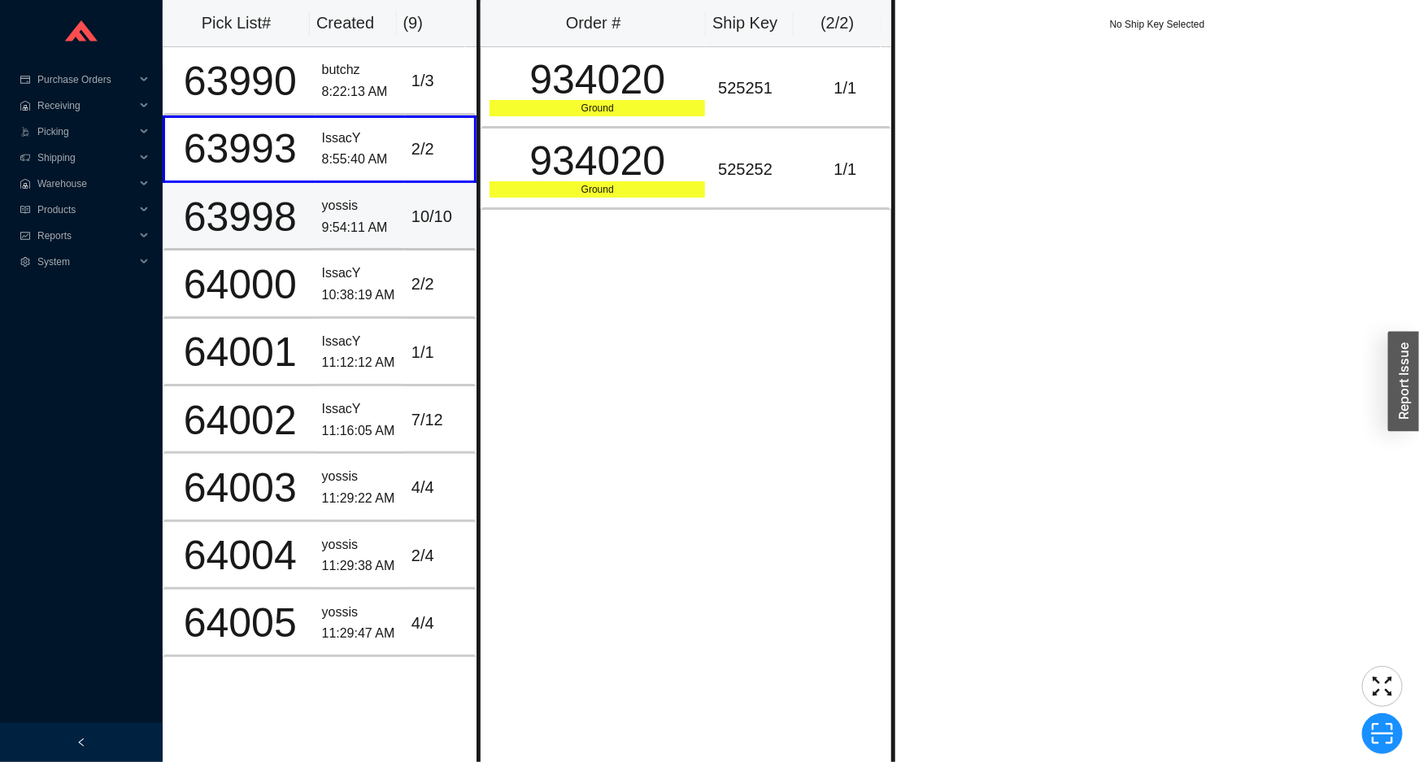
click at [405, 230] on td "10 / 10" at bounding box center [441, 217] width 72 height 68
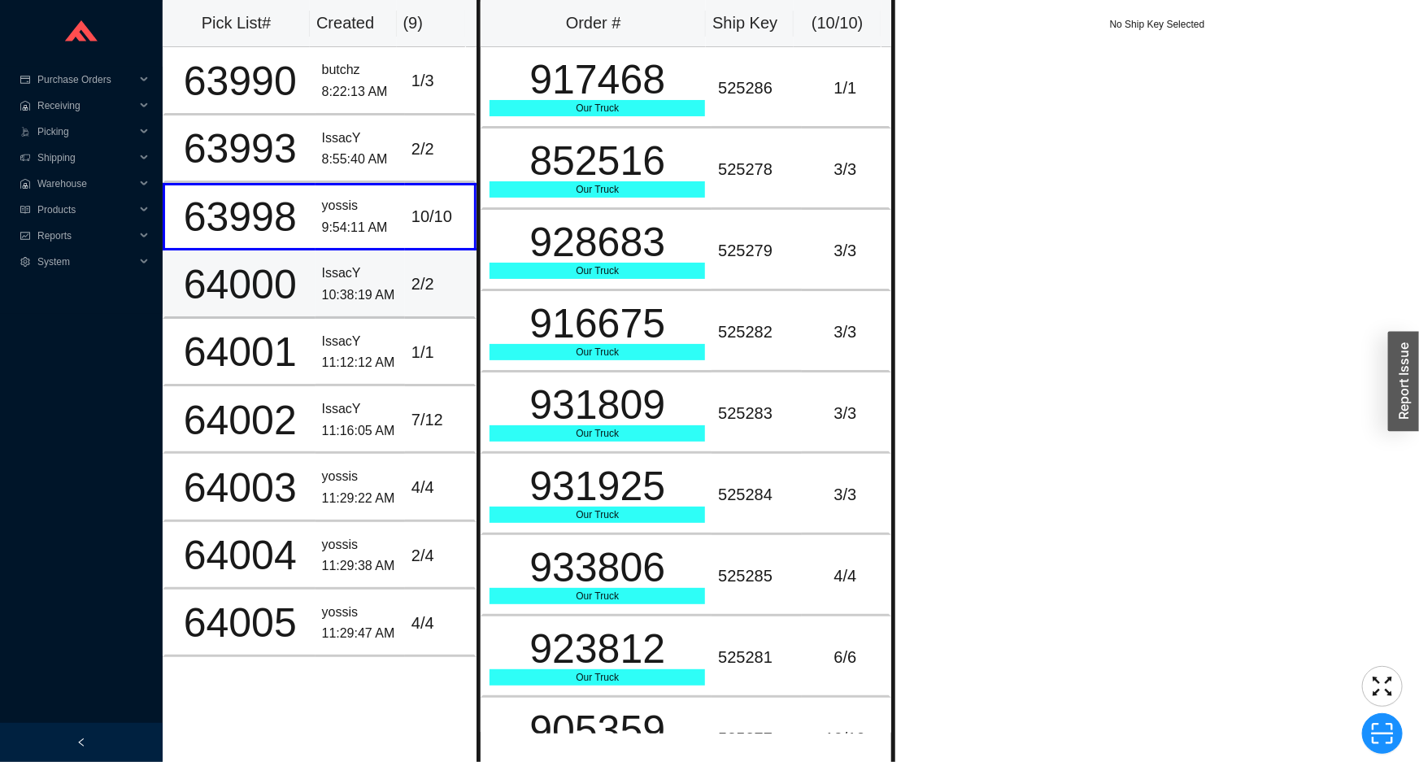
click at [432, 303] on td "2 / 2" at bounding box center [441, 285] width 72 height 68
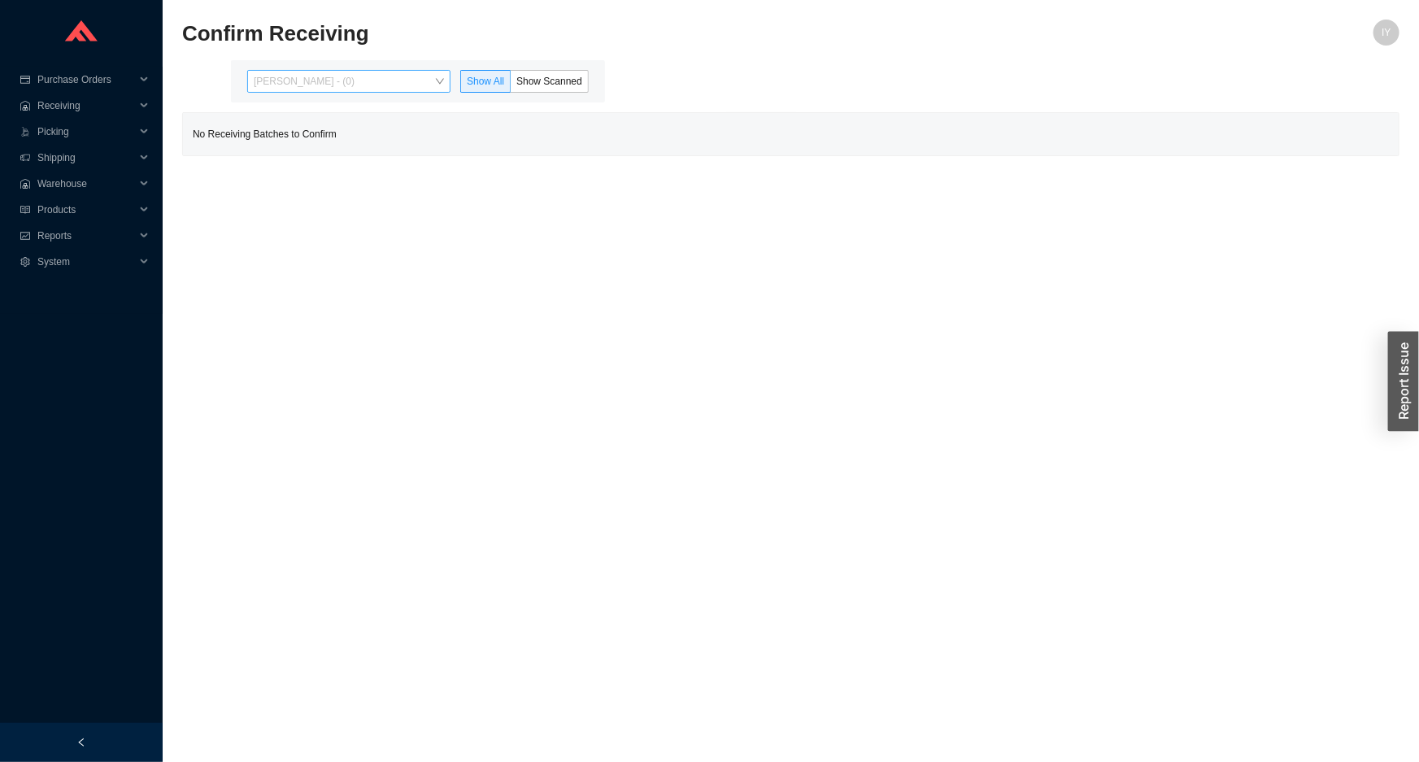
click at [413, 81] on span "Issac Yoselovsky - (0)" at bounding box center [349, 81] width 190 height 21
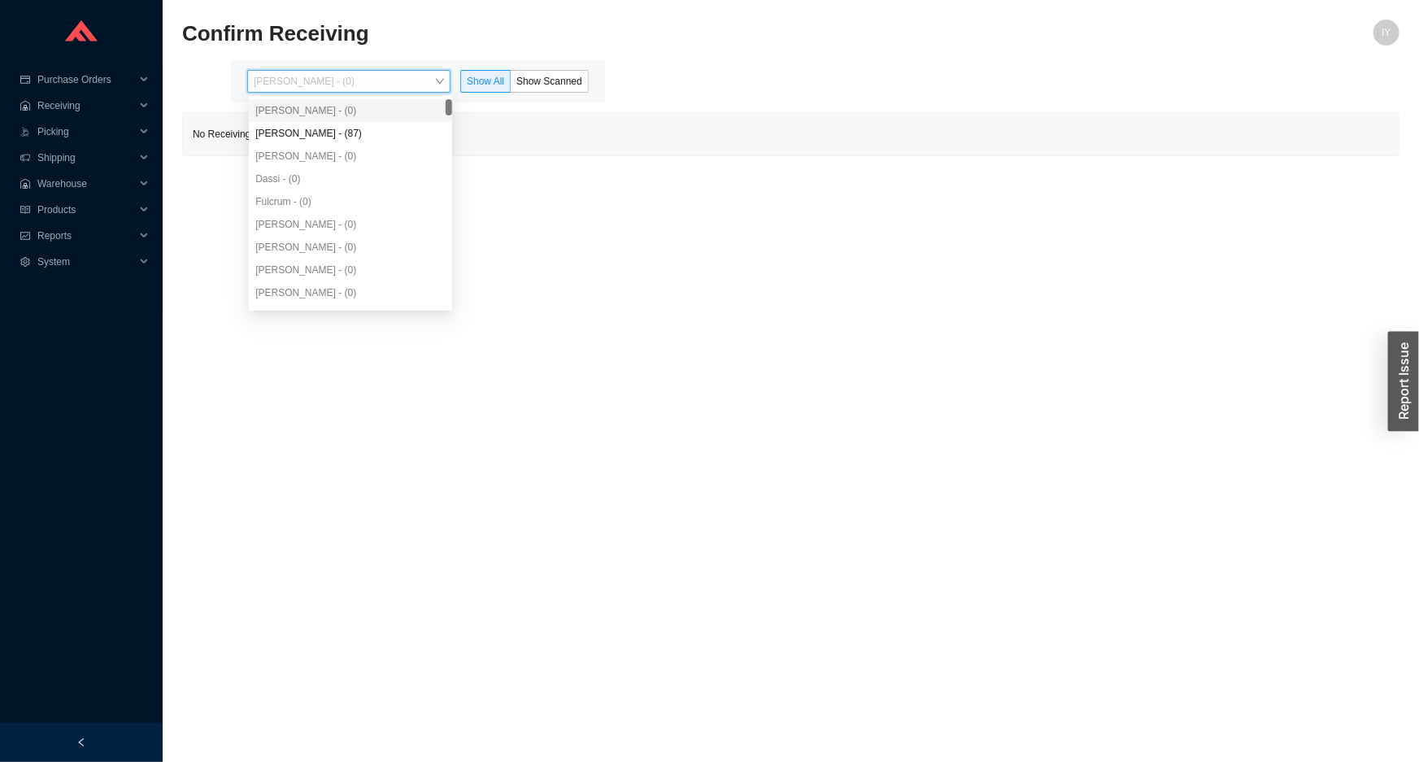
drag, startPoint x: 388, startPoint y: 120, endPoint x: 380, endPoint y: 130, distance: 12.7
click at [386, 122] on div "Issac Yoselovsky - (0) Angel Negron - (87) Aron - (0) Dassi - (0) Fulcrum - (0)…" at bounding box center [350, 224] width 203 height 251
click at [380, 130] on div "Angel Negron - (87)" at bounding box center [350, 133] width 190 height 15
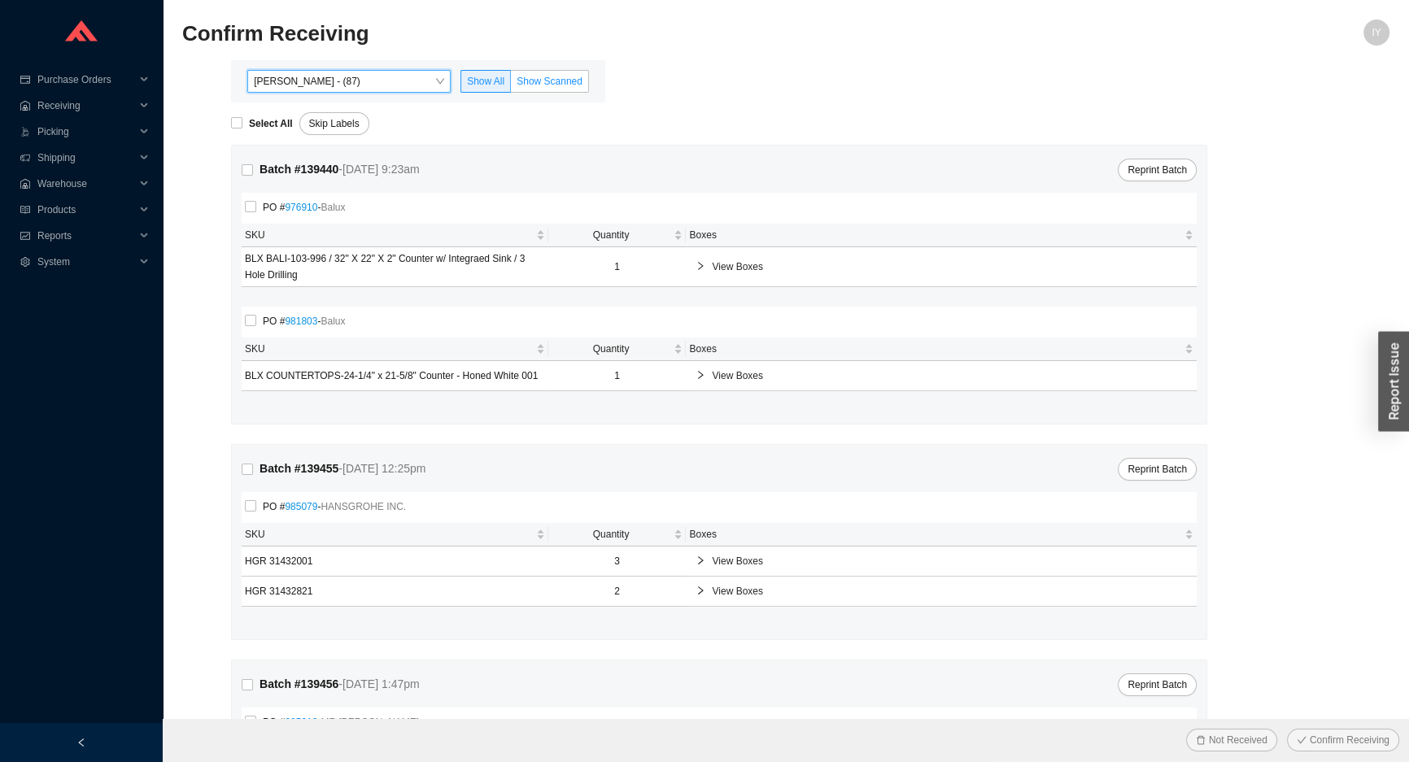
click at [516, 81] on label "Show Scanned" at bounding box center [550, 81] width 78 height 23
click at [511, 85] on input "Show Scanned" at bounding box center [511, 85] width 0 height 0
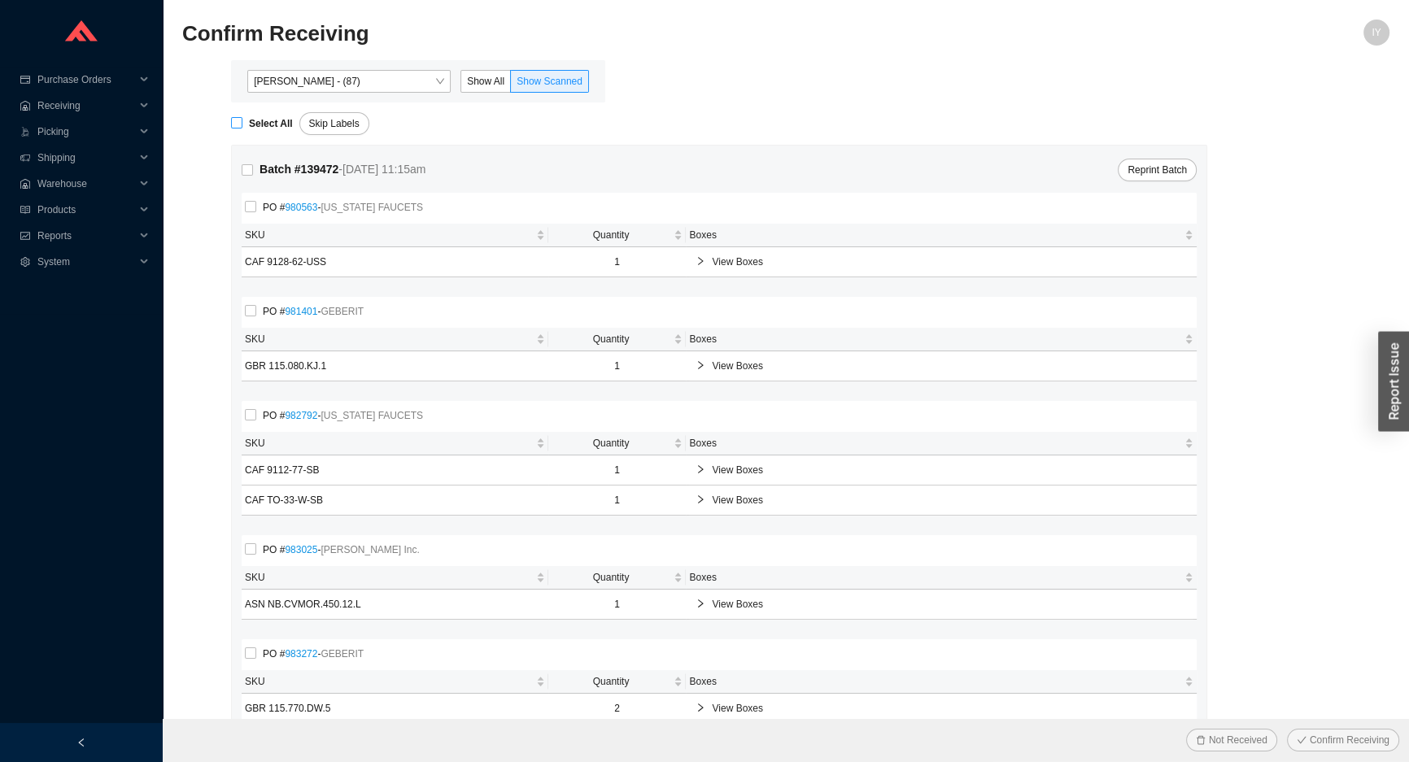
click at [245, 126] on span "Select All" at bounding box center [270, 123] width 57 height 16
click at [242, 126] on input "Select All" at bounding box center [236, 122] width 11 height 11
checkbox input "true"
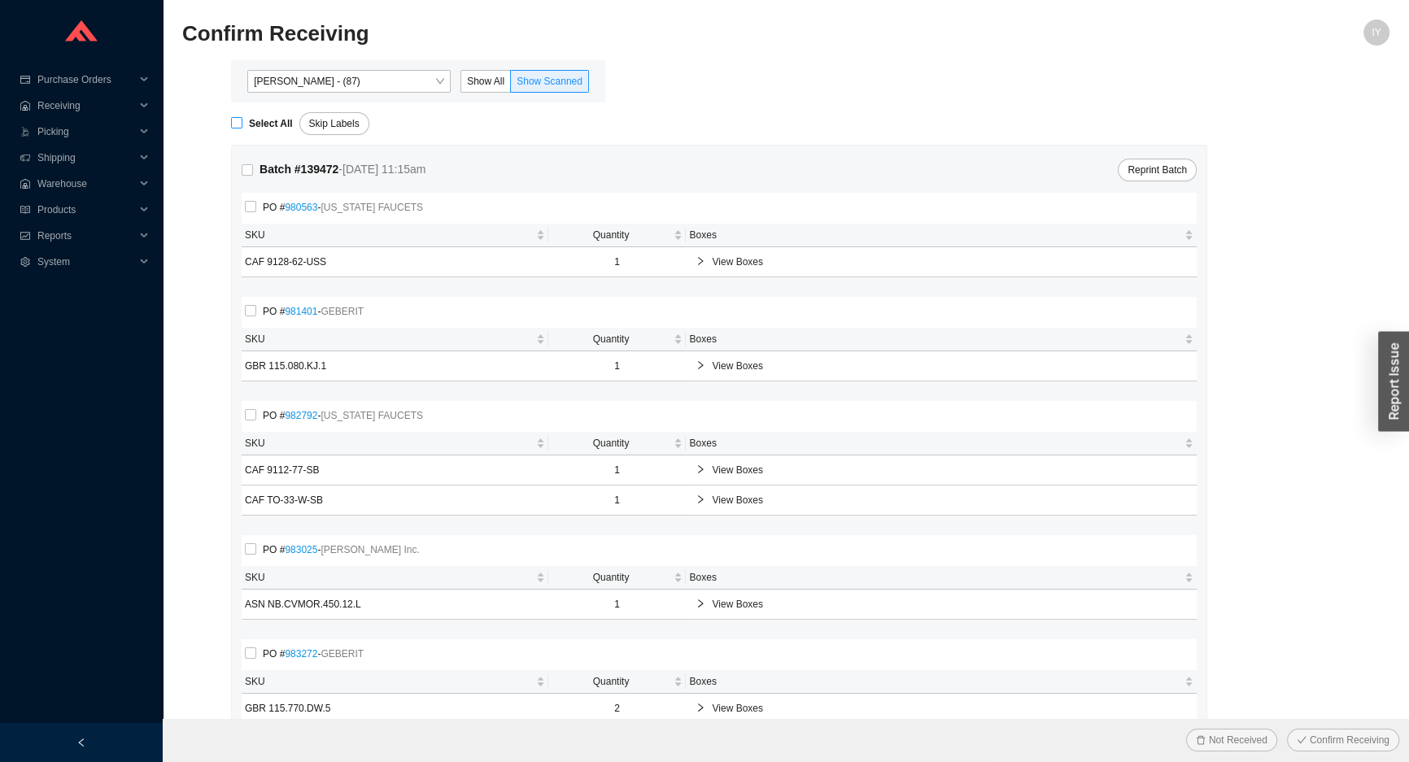
checkbox input "true"
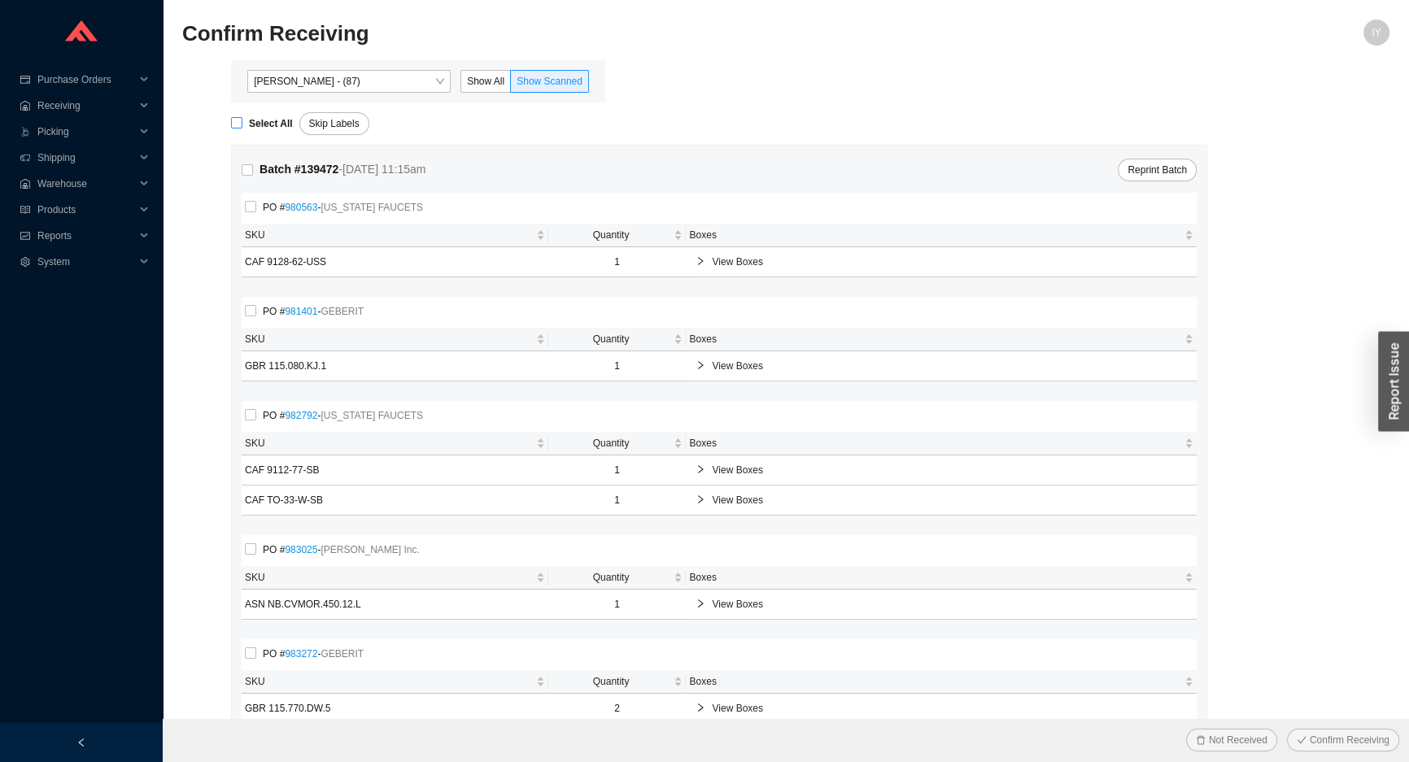
checkbox input "true"
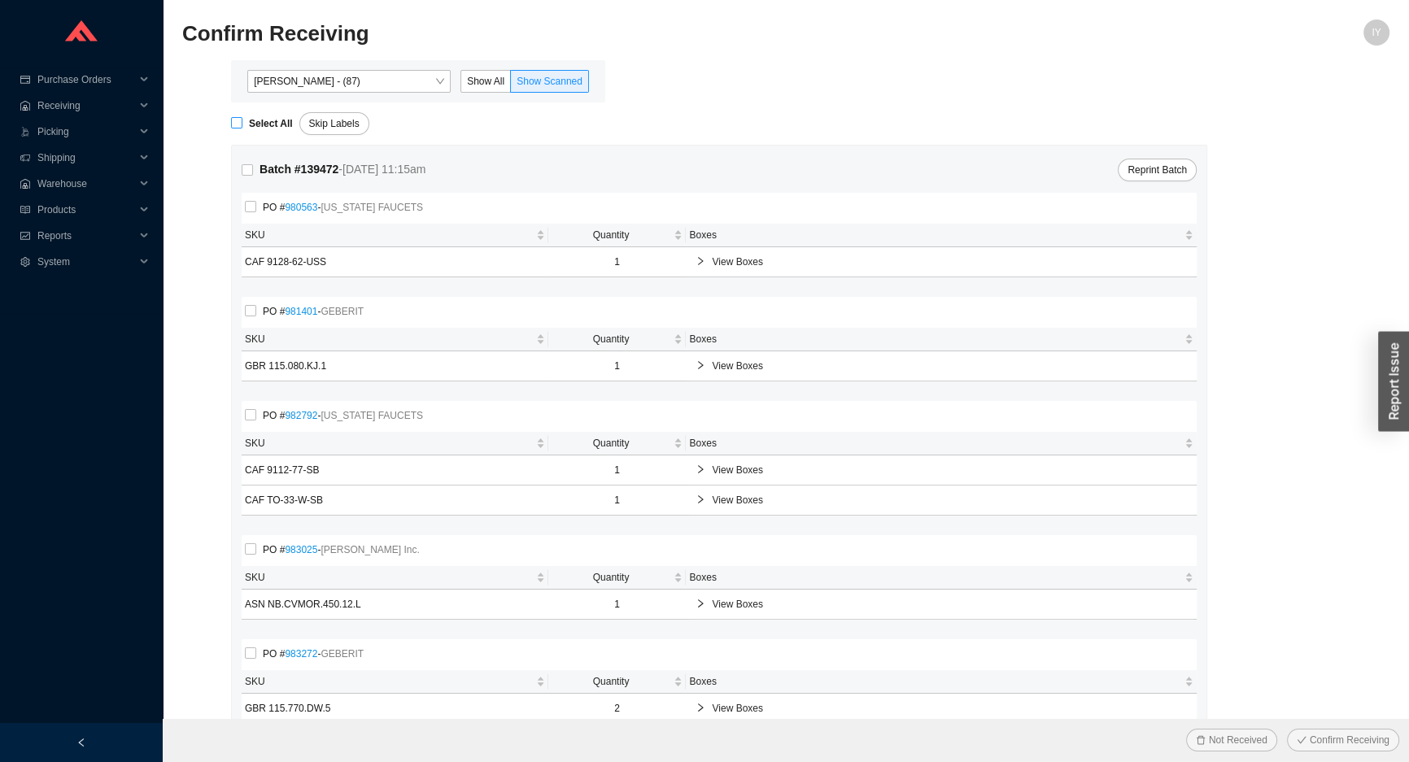
checkbox input "true"
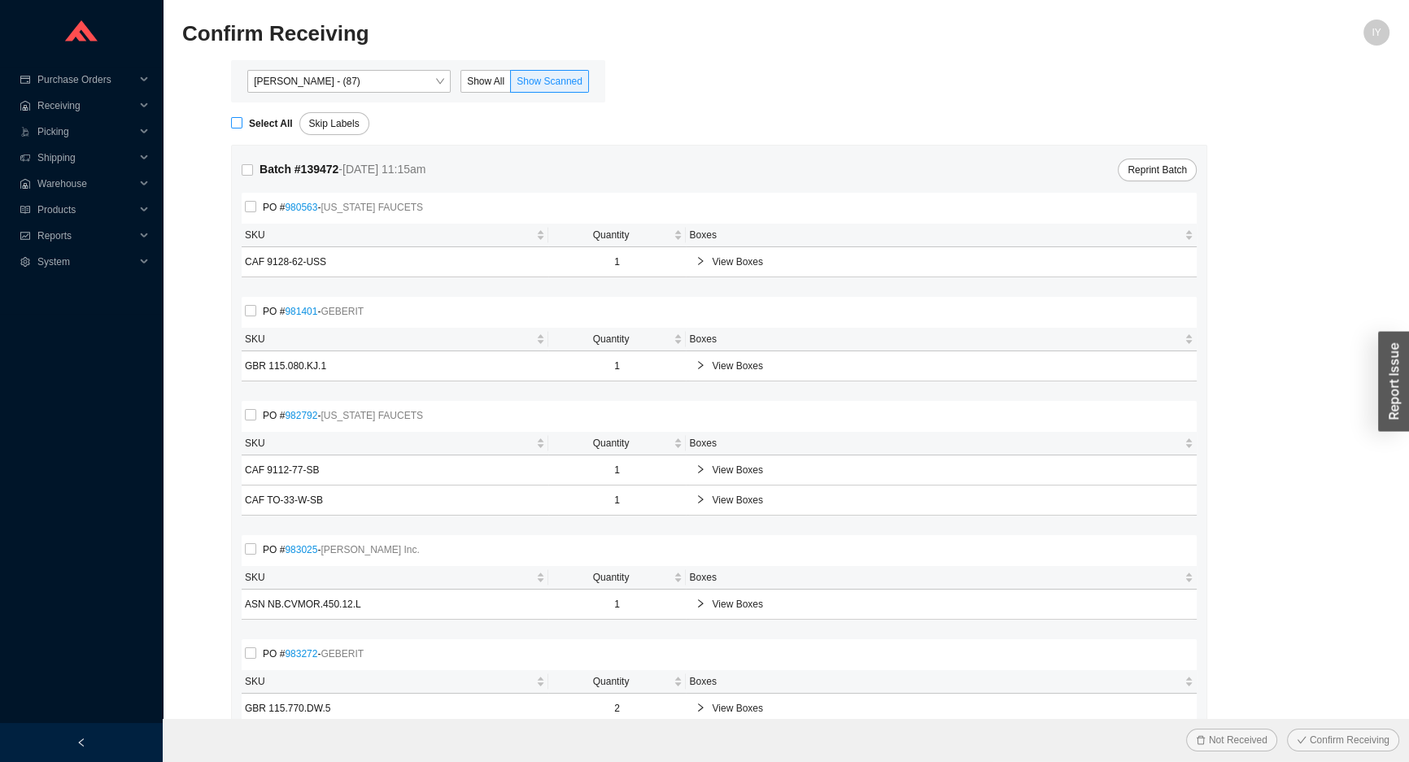
checkbox input "true"
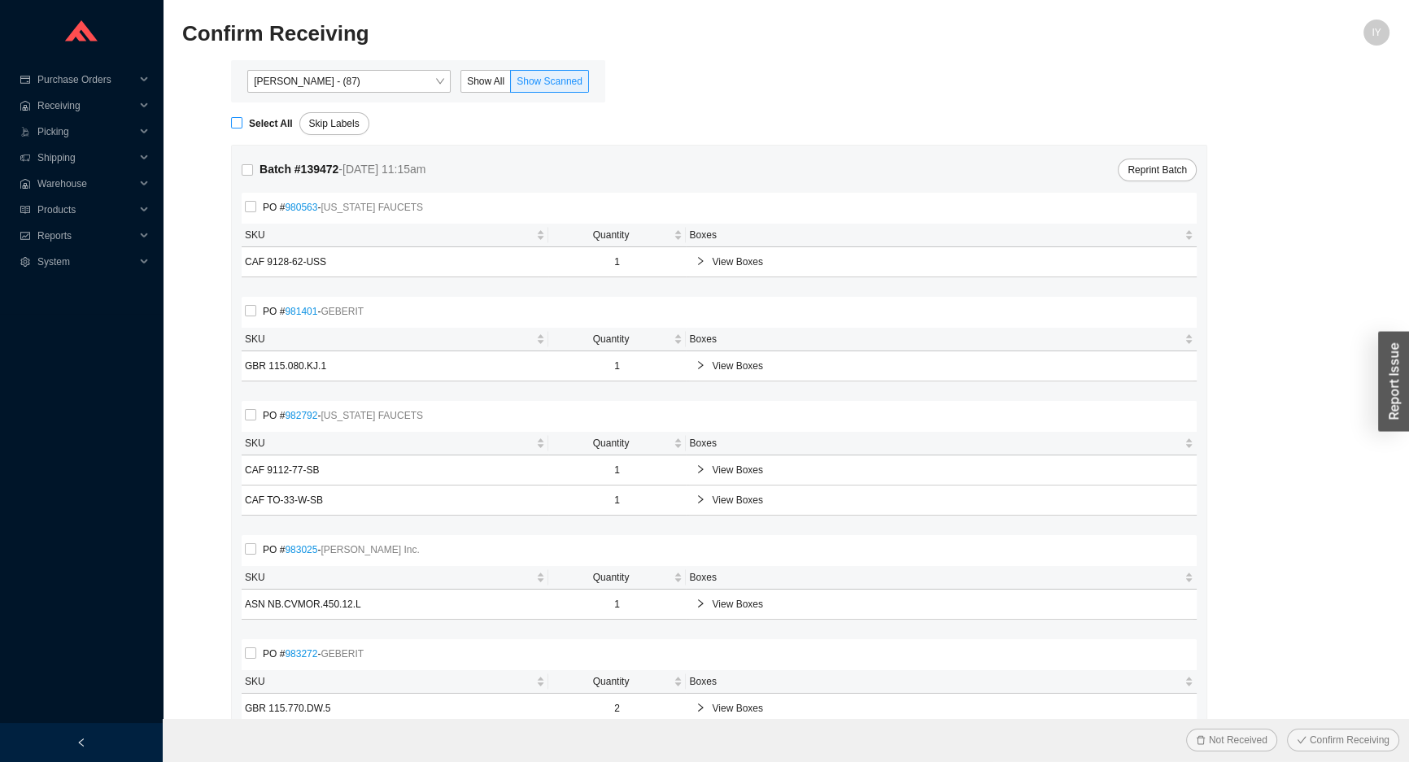
checkbox input "true"
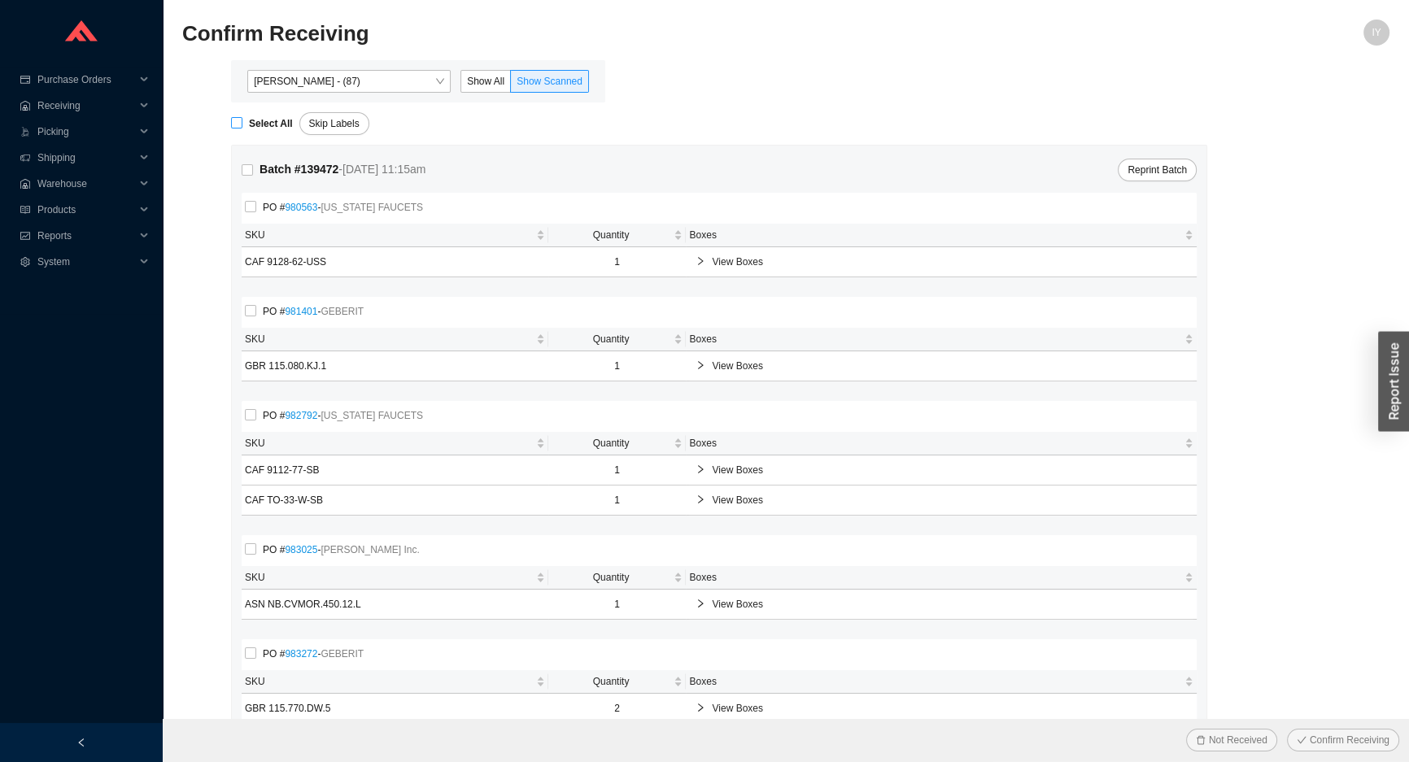
checkbox input "true"
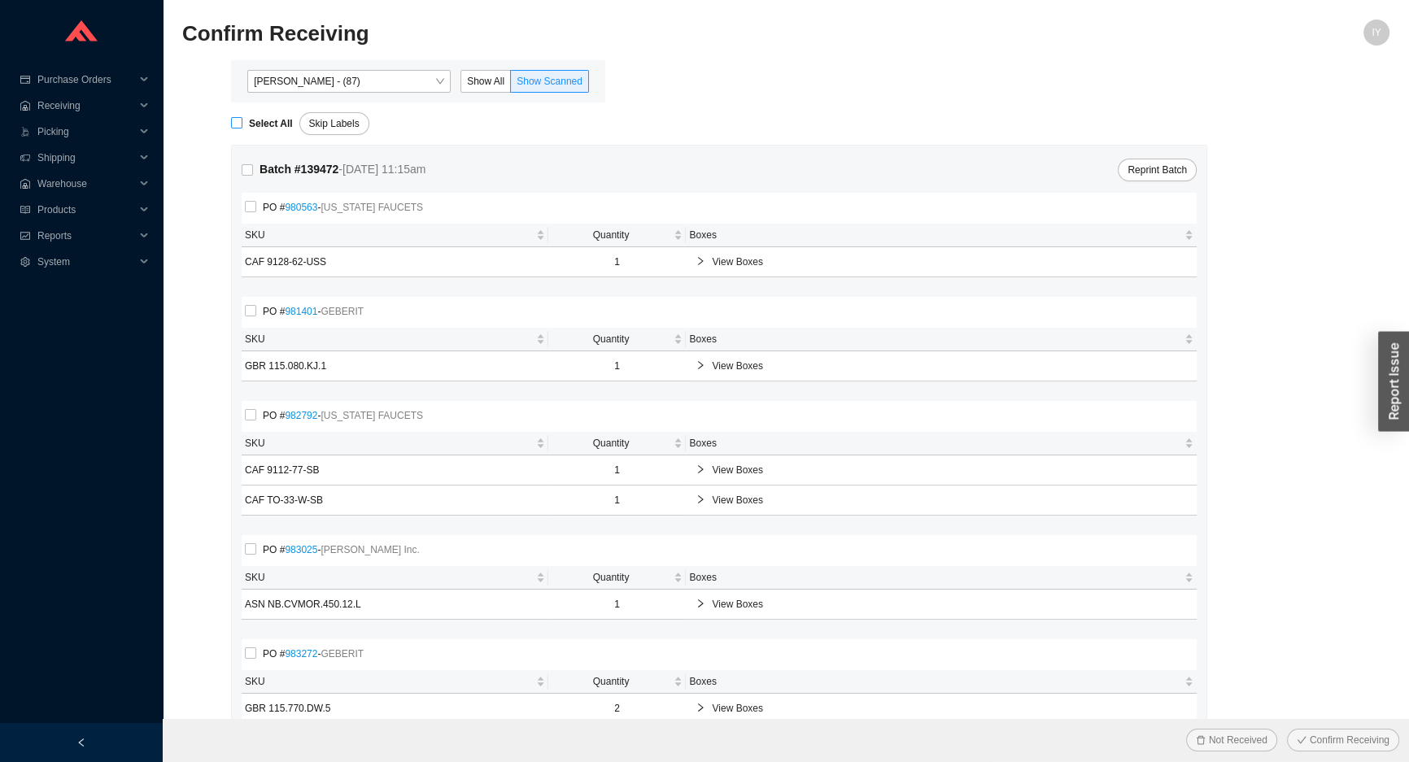
checkbox input "true"
click at [1287, 729] on button "Confirm Receiving" at bounding box center [1343, 740] width 112 height 23
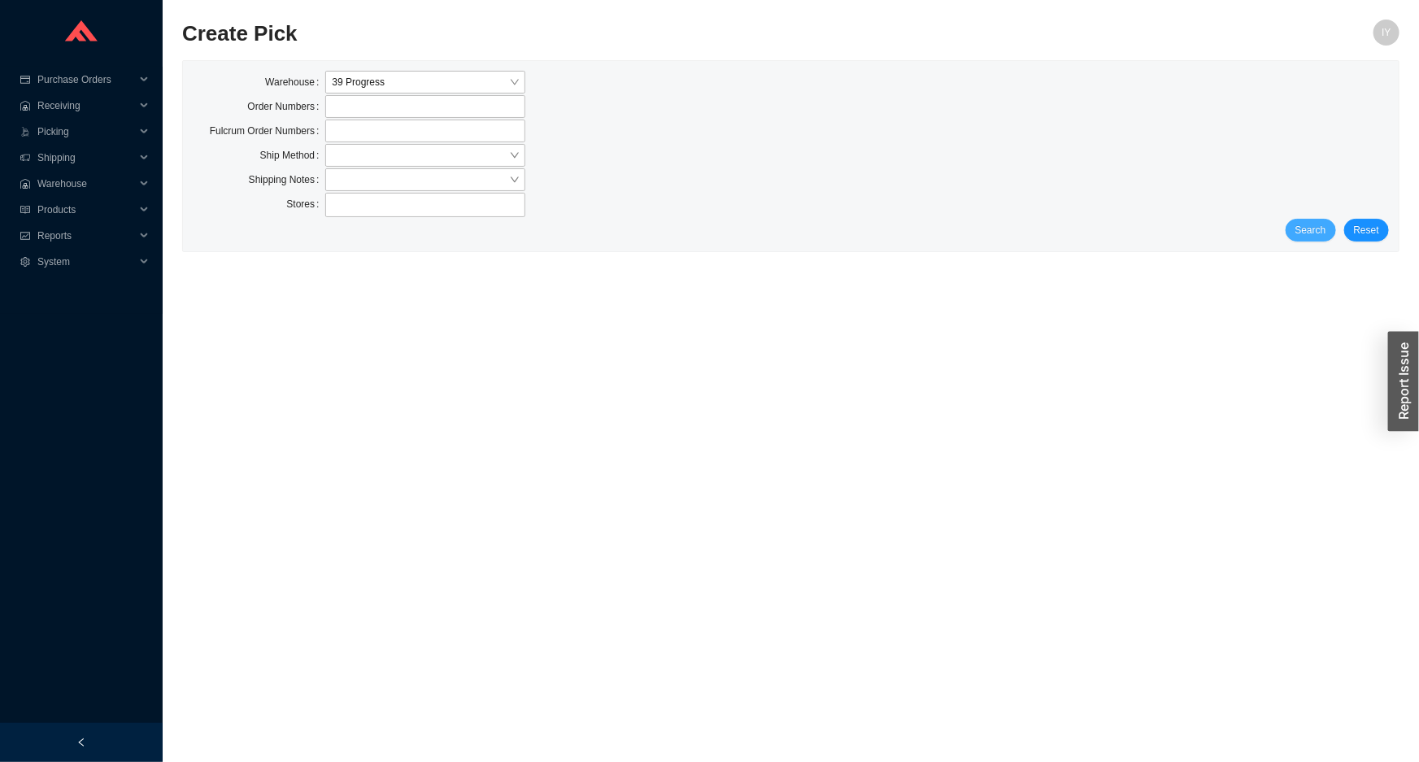
click at [1304, 233] on span "Search" at bounding box center [1311, 230] width 31 height 16
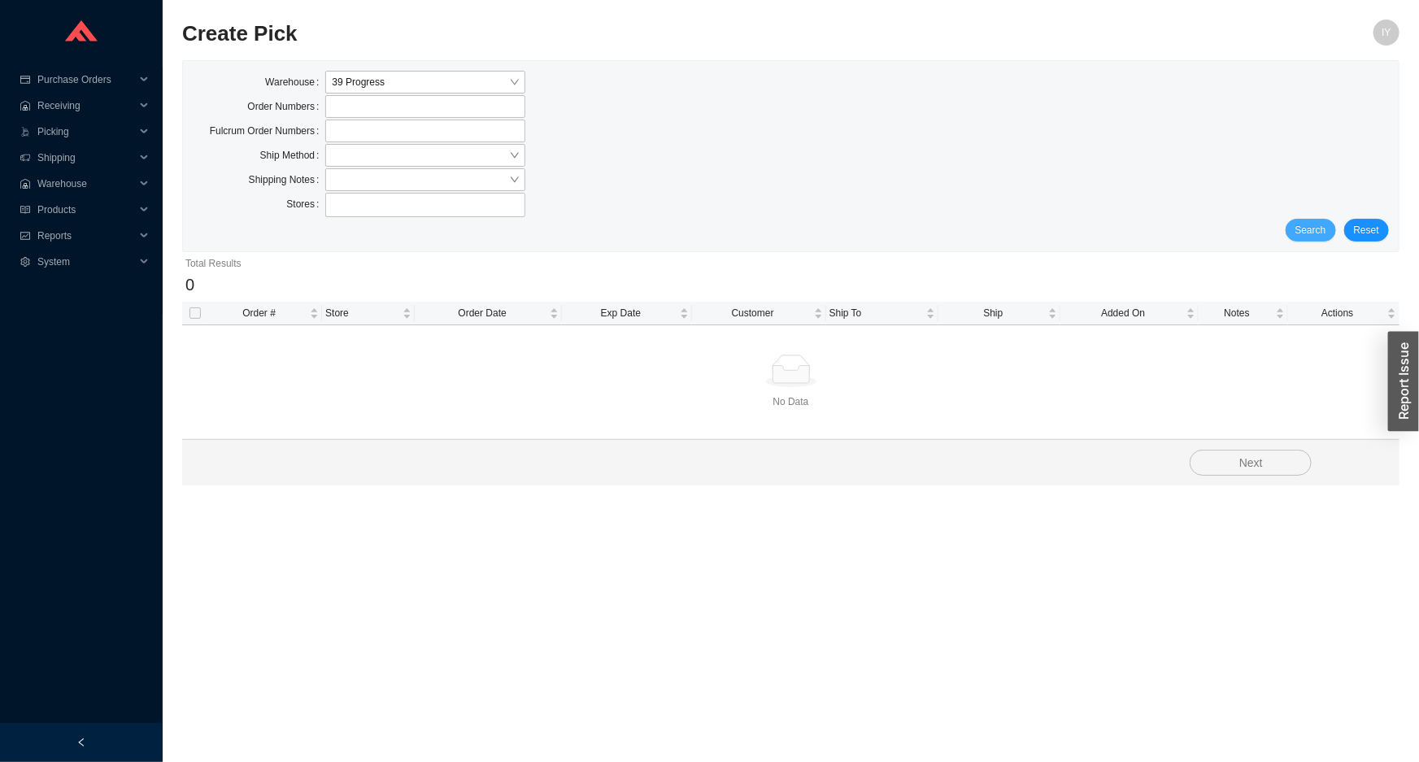
click at [1304, 233] on span "Search" at bounding box center [1311, 230] width 31 height 16
click at [1304, 233] on button "Search" at bounding box center [1304, 230] width 63 height 23
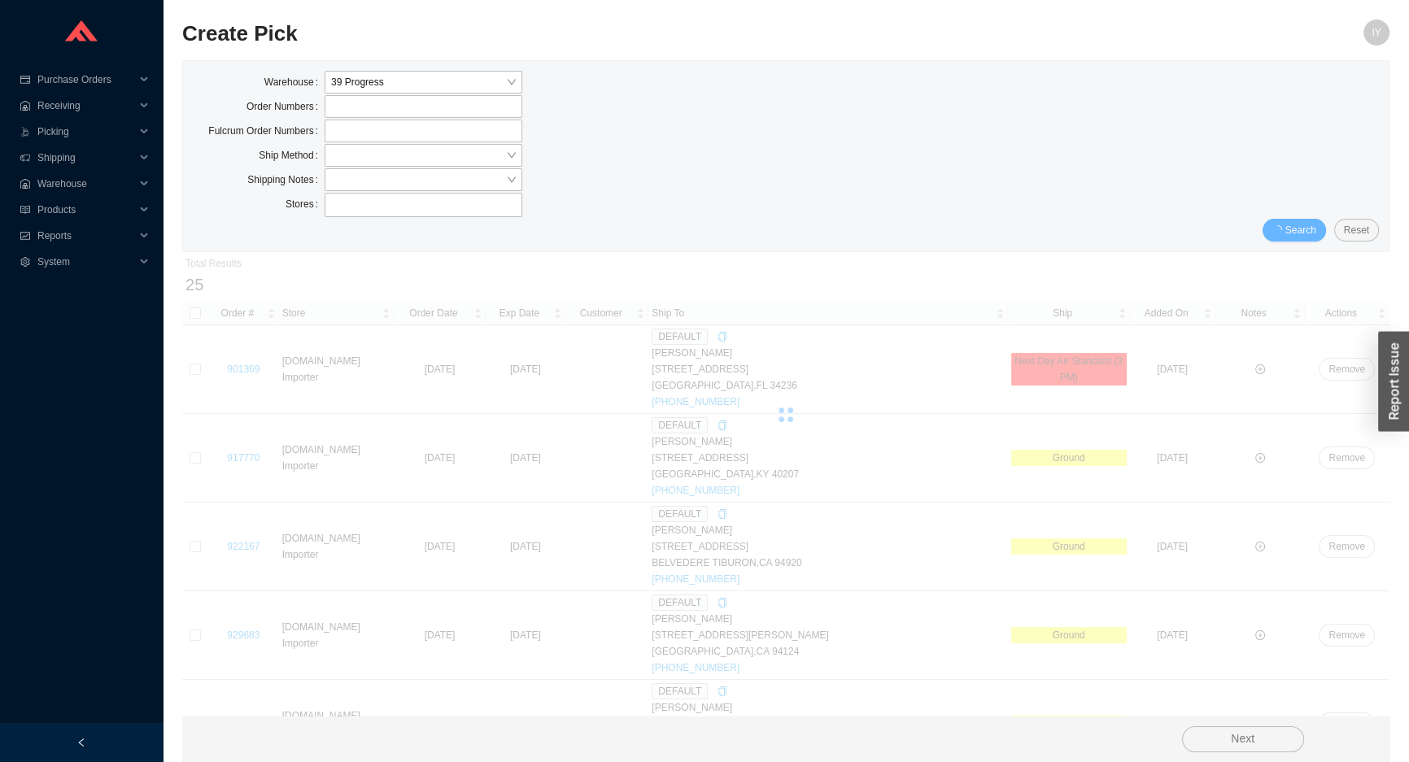
click at [1304, 233] on span "Search" at bounding box center [1300, 230] width 31 height 16
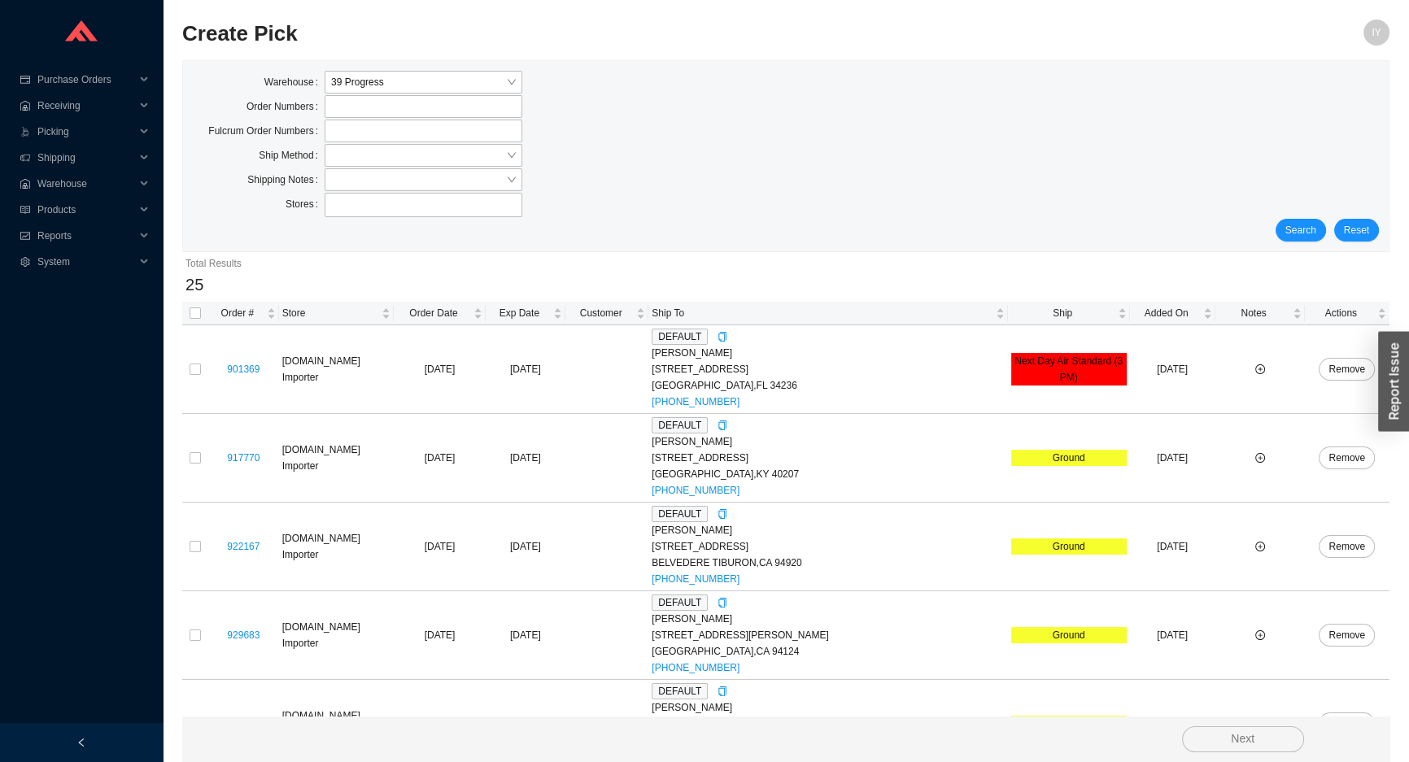
click at [1304, 233] on span "Search" at bounding box center [1300, 230] width 31 height 16
click at [191, 311] on input "checkbox" at bounding box center [195, 312] width 11 height 11
checkbox input "true"
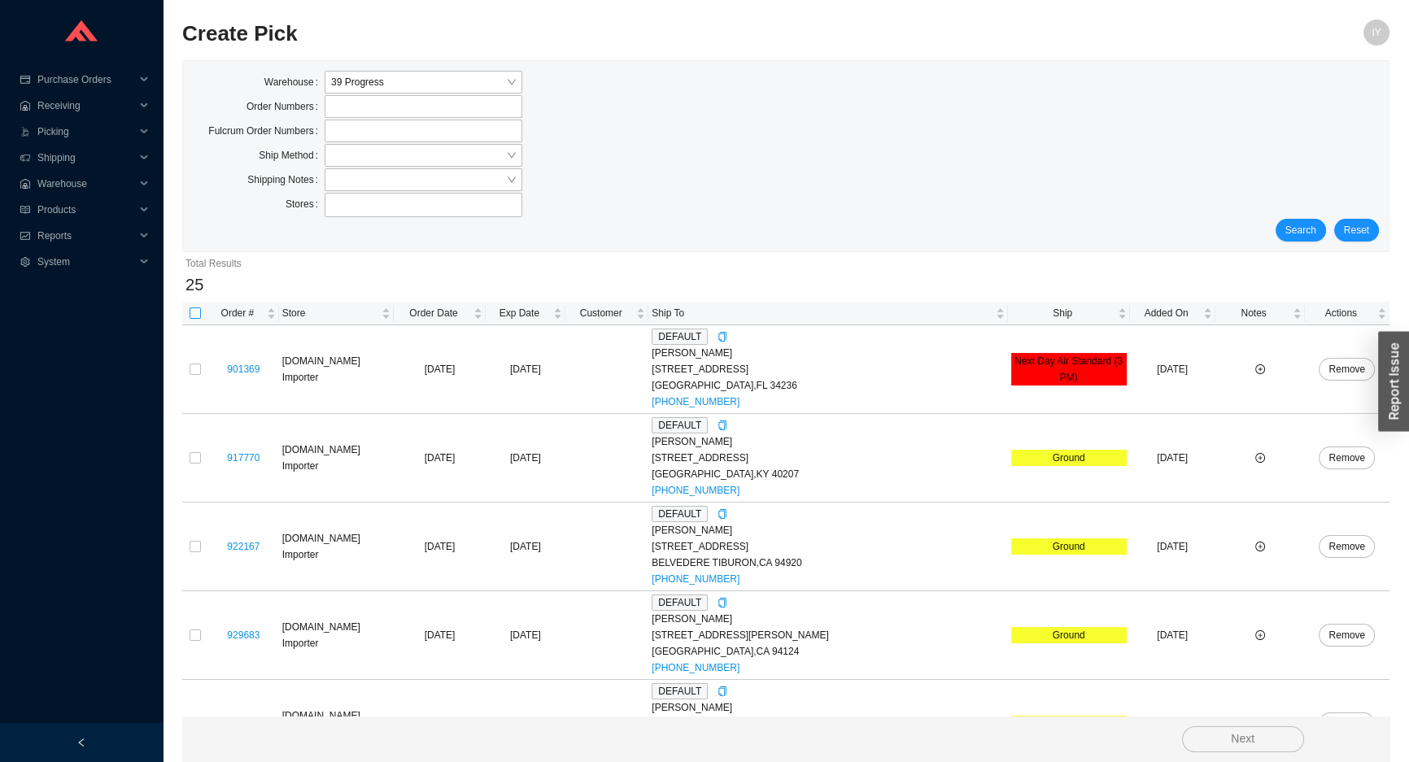
checkbox input "true"
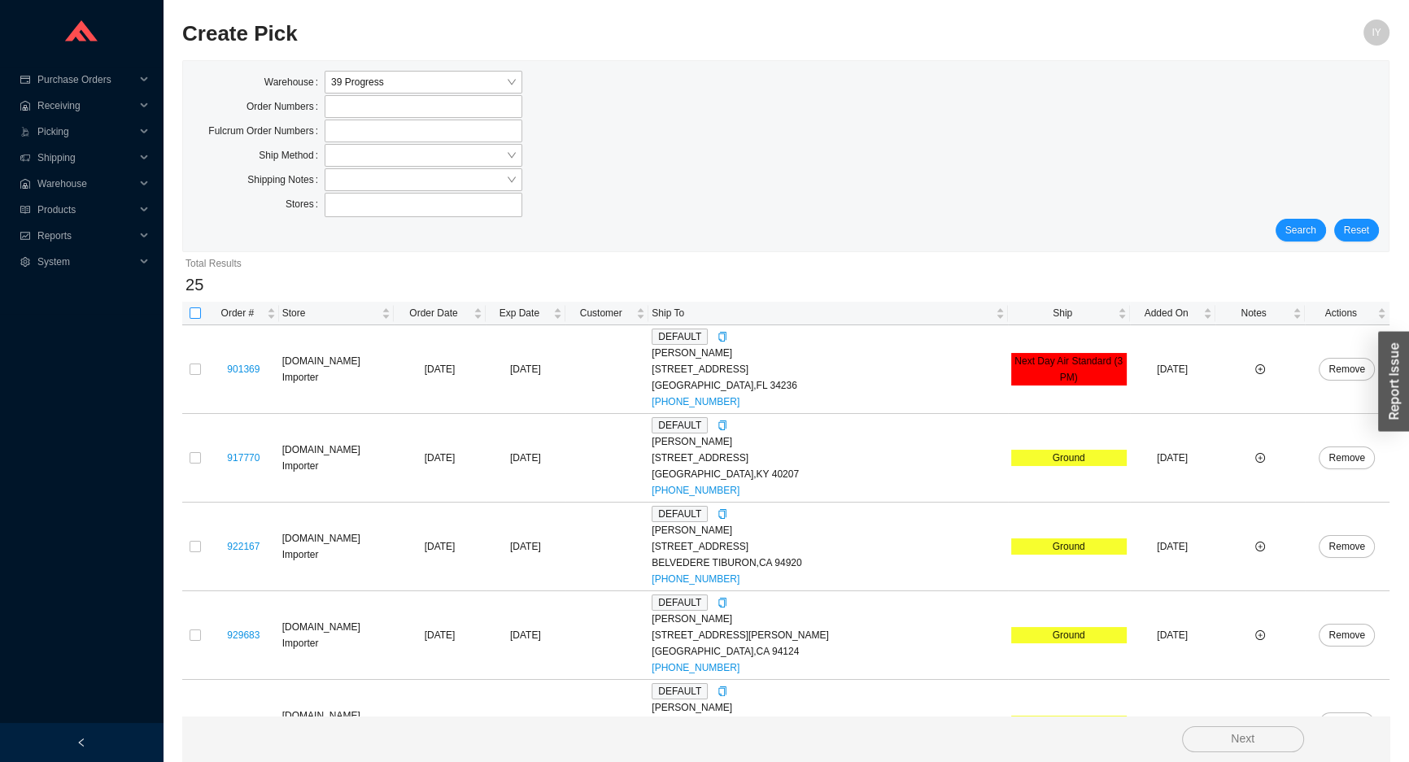
checkbox input "true"
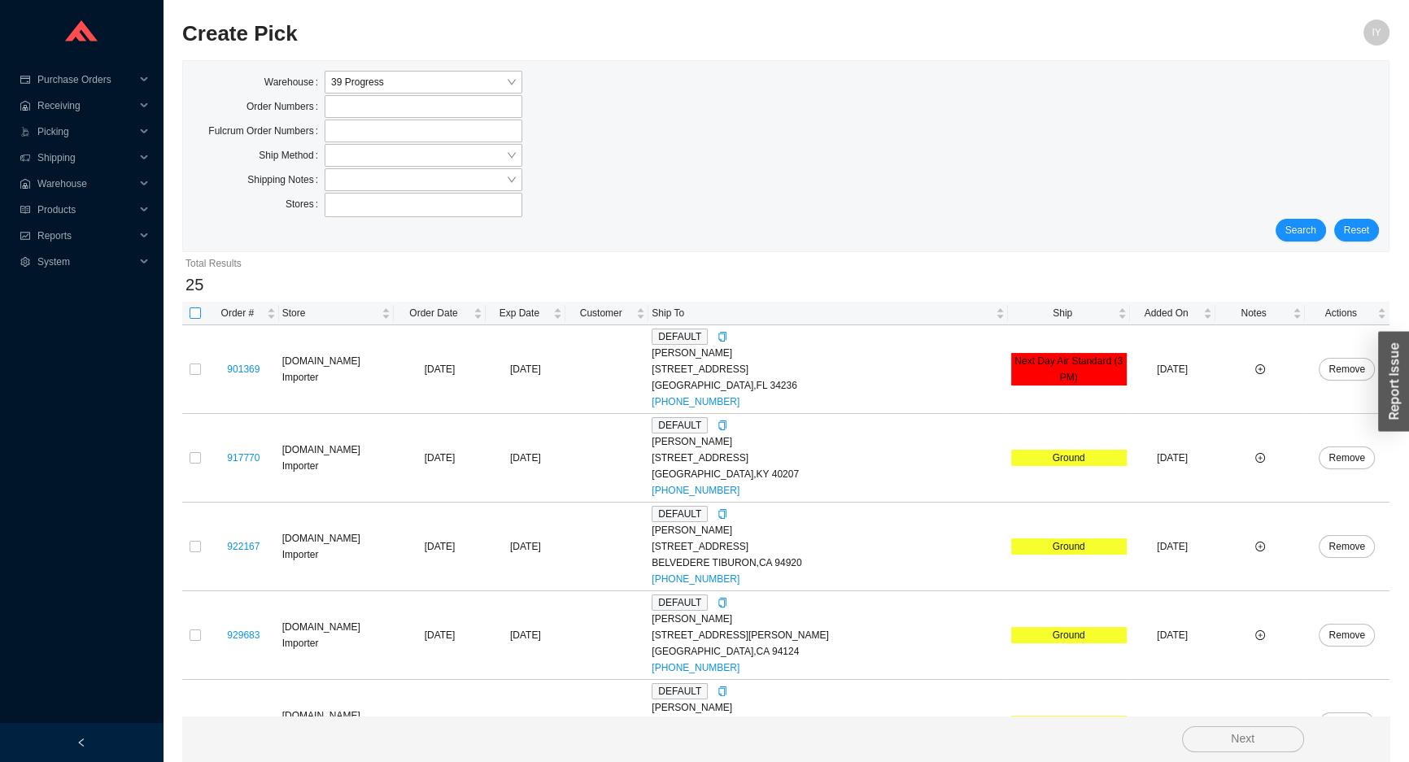
checkbox input "true"
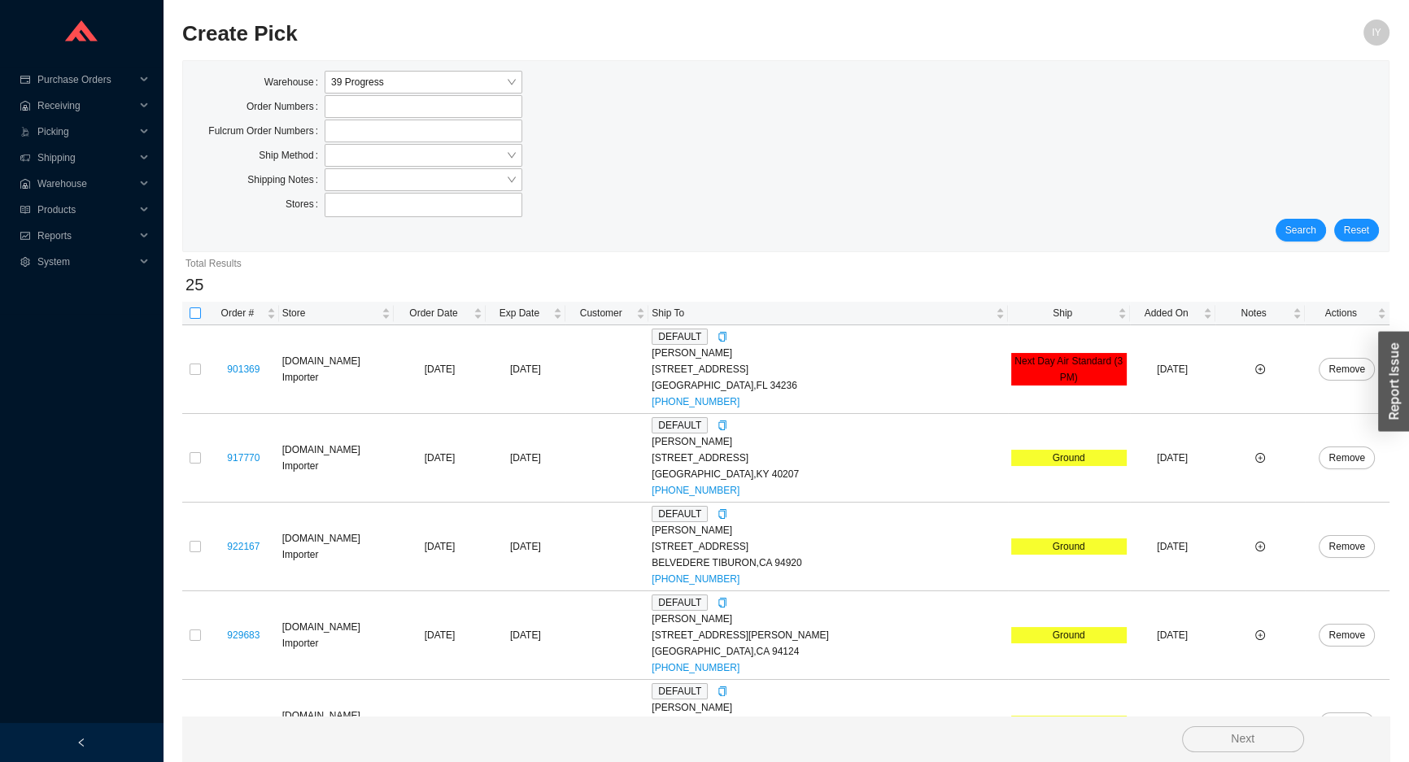
checkbox input "true"
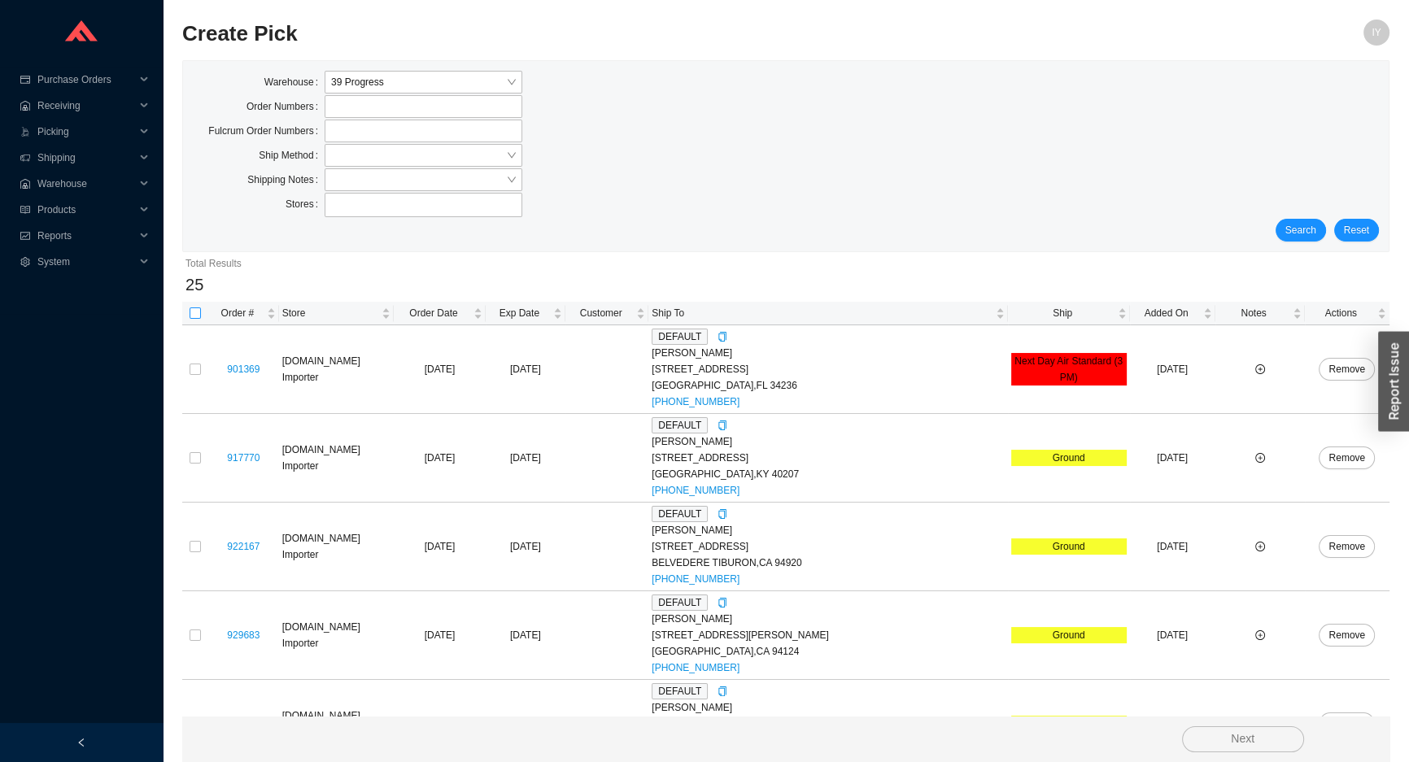
checkbox input "true"
click at [194, 316] on input "checkbox" at bounding box center [195, 312] width 11 height 11
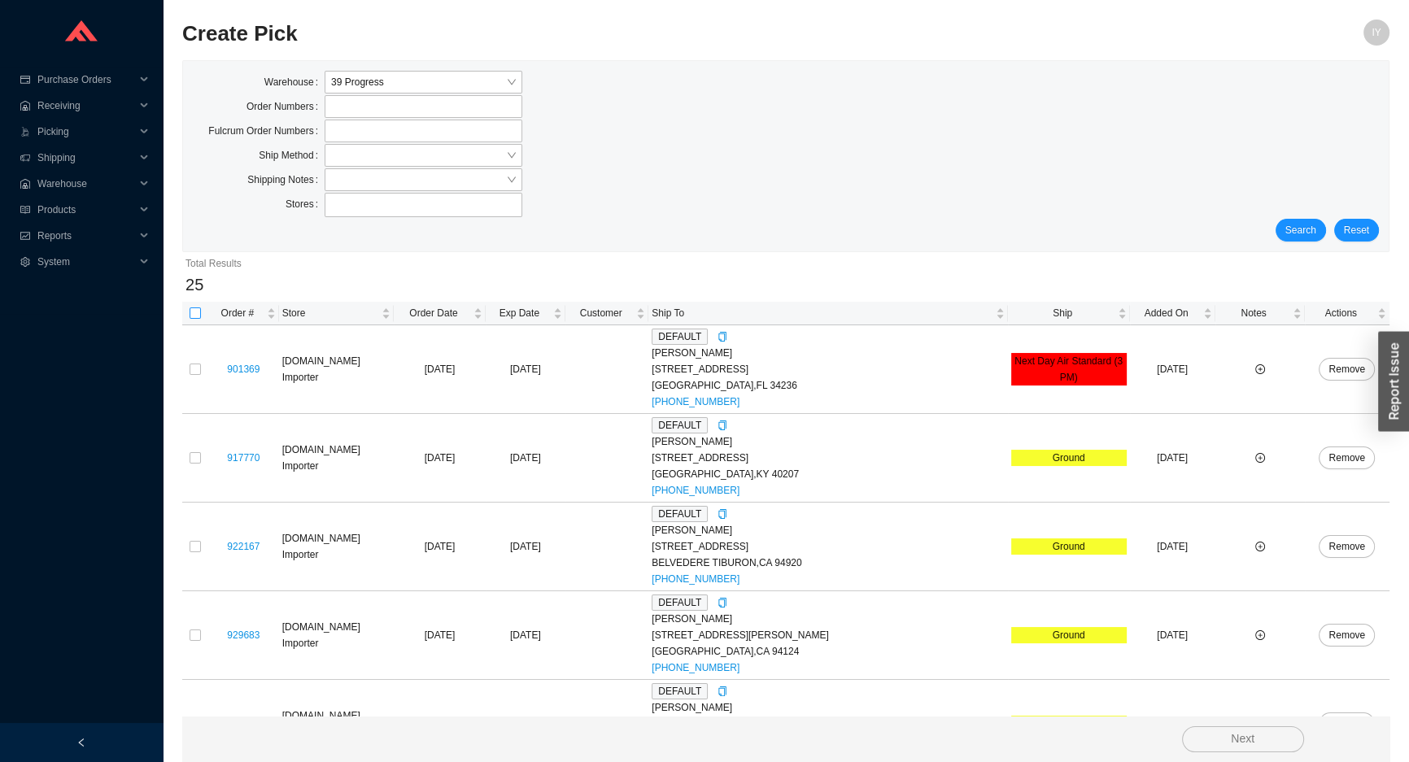
checkbox input "true"
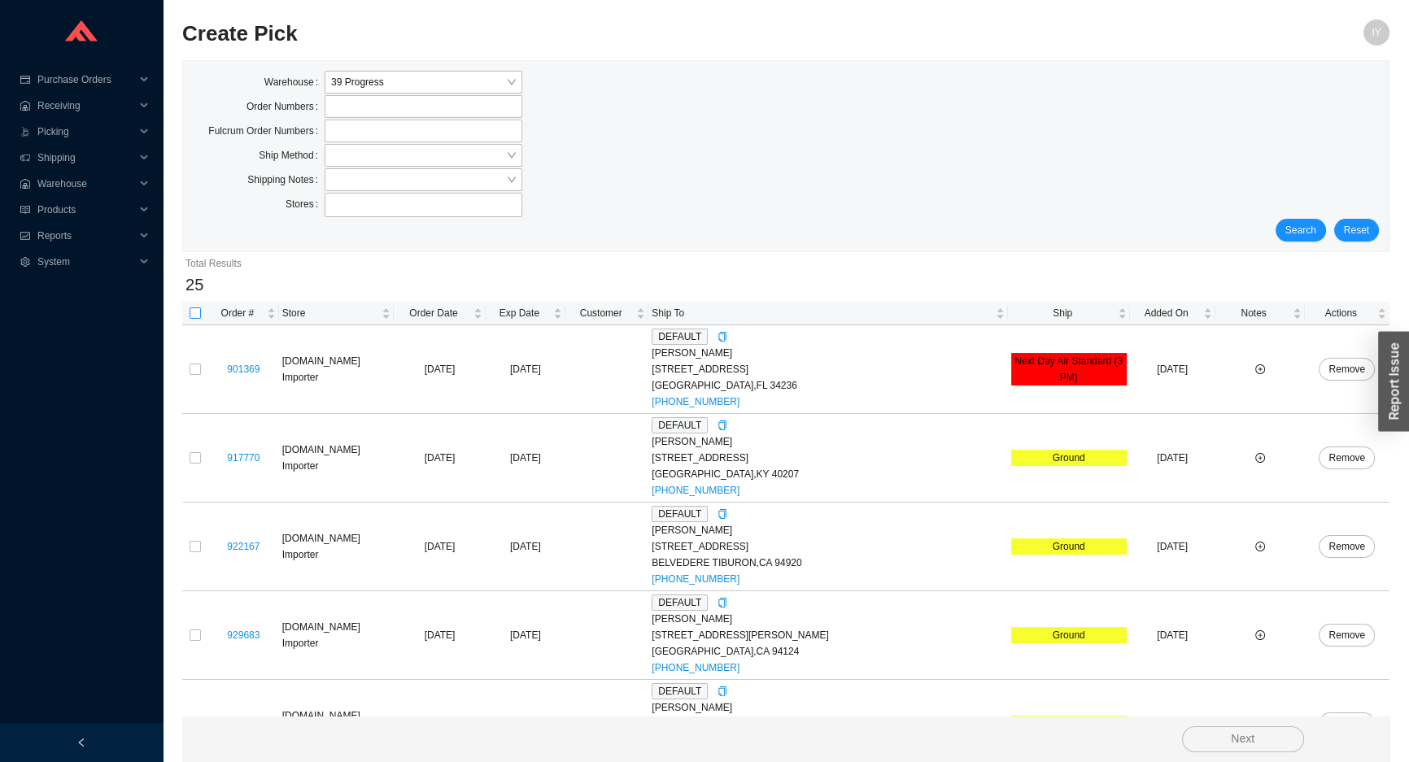
checkbox input "true"
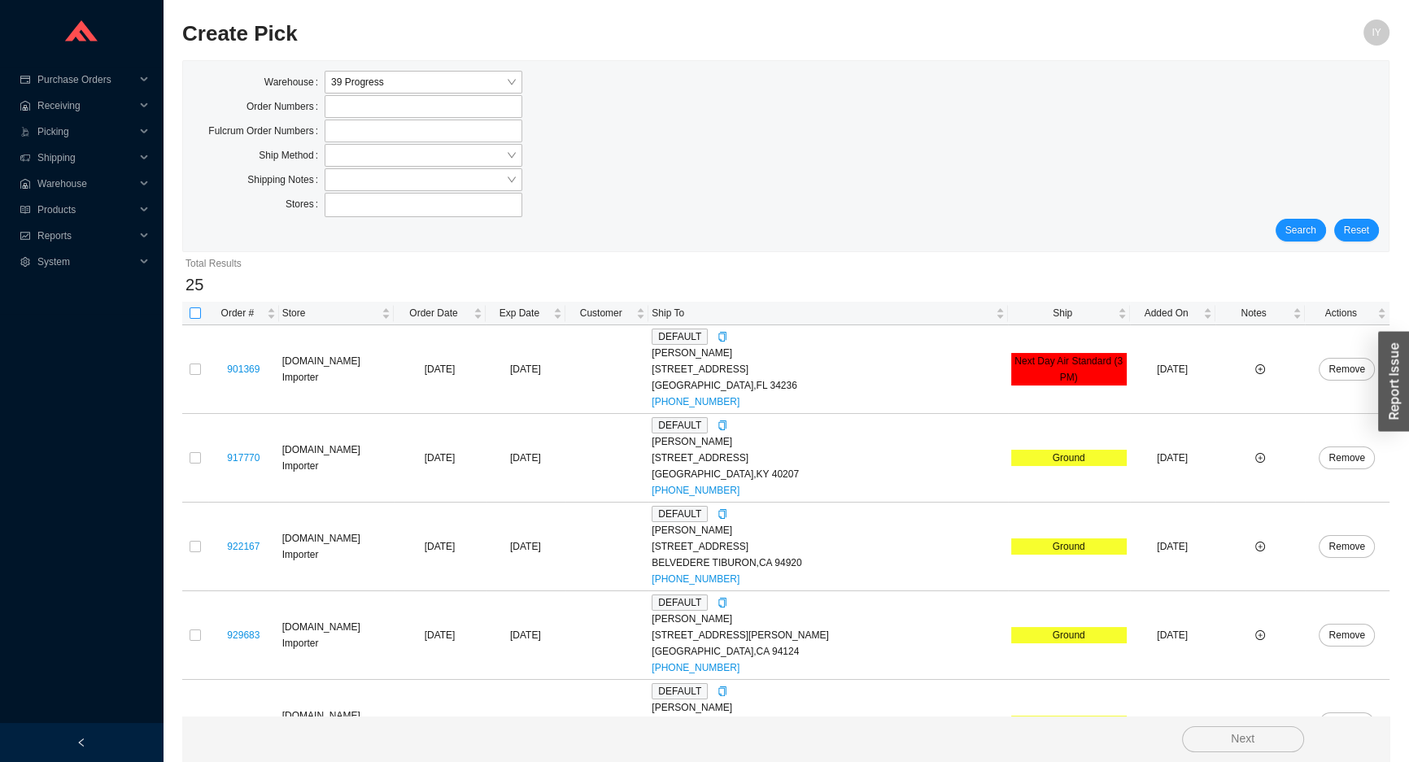
checkbox input "true"
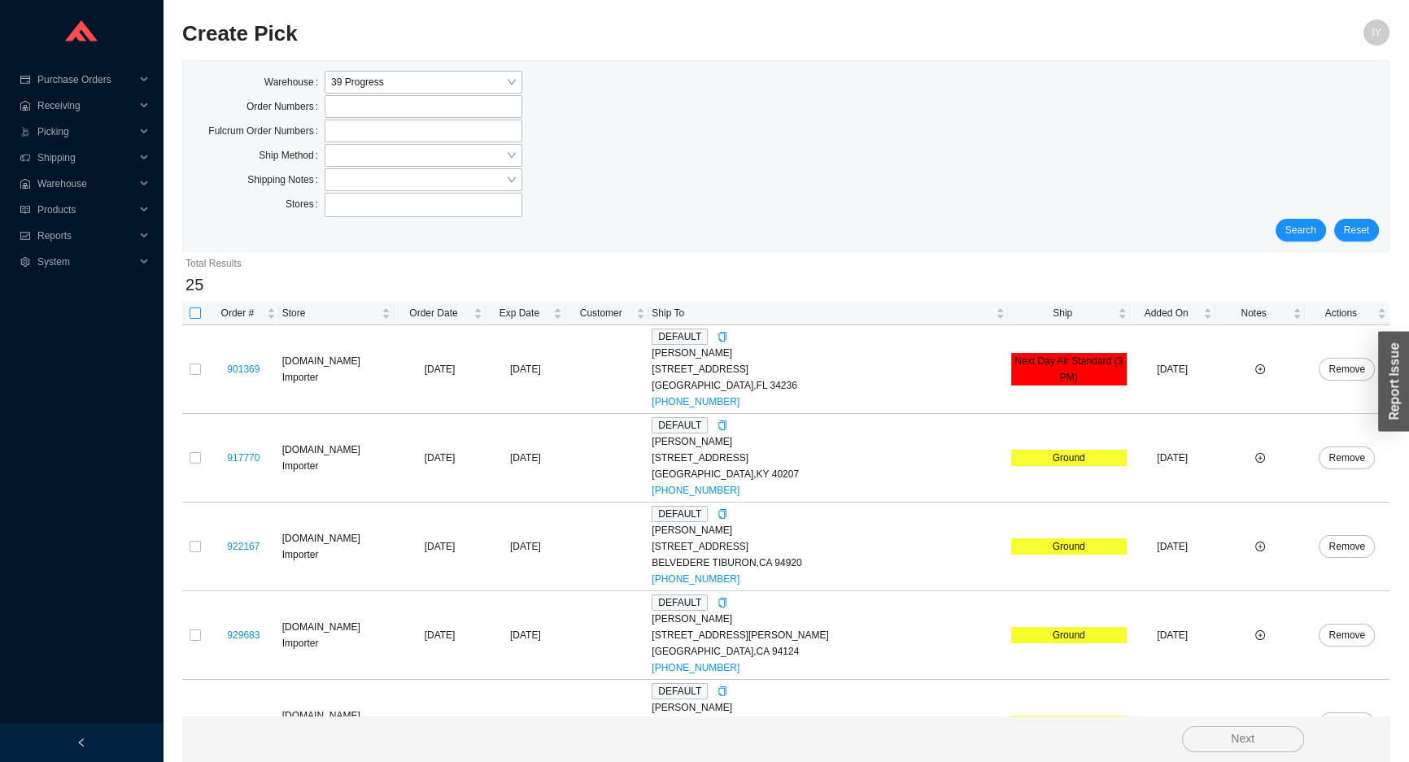
checkbox input "true"
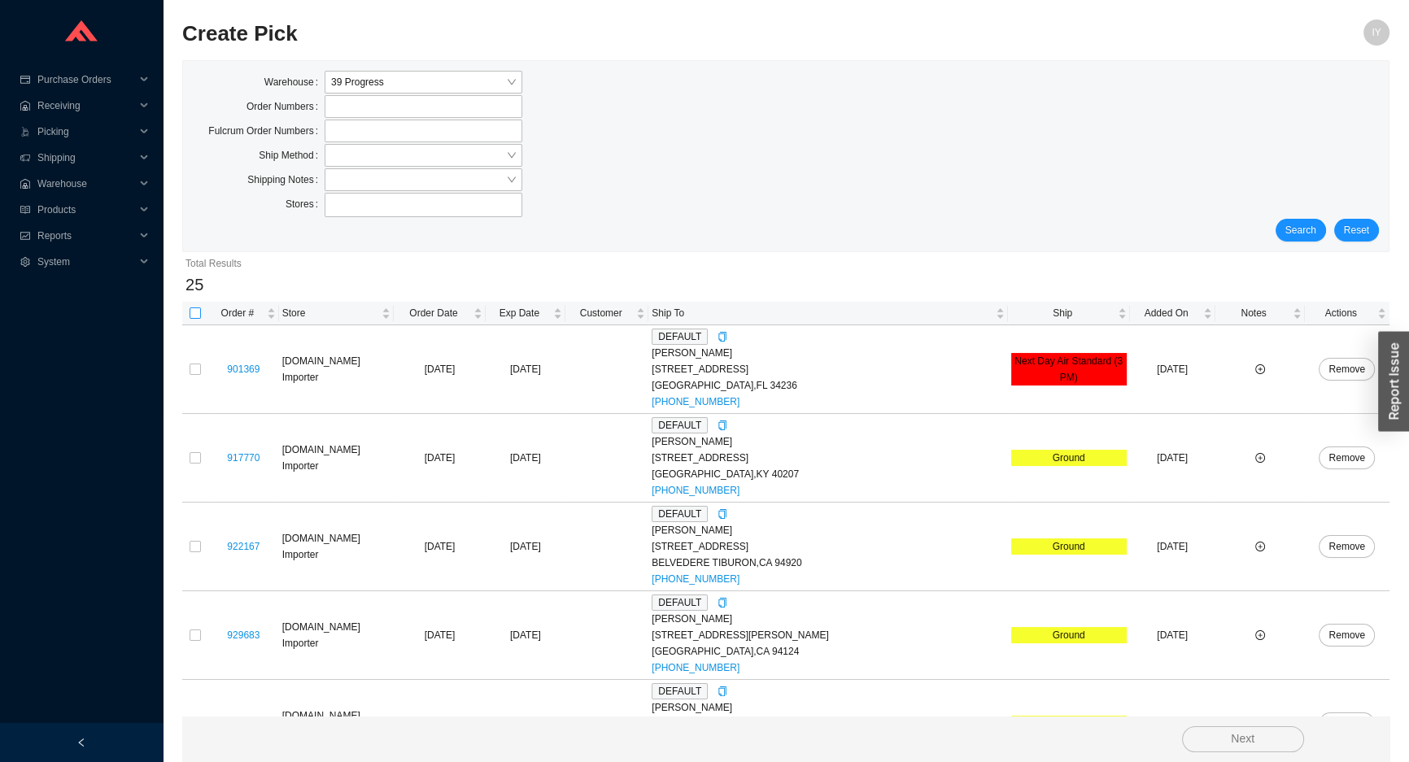
checkbox input "true"
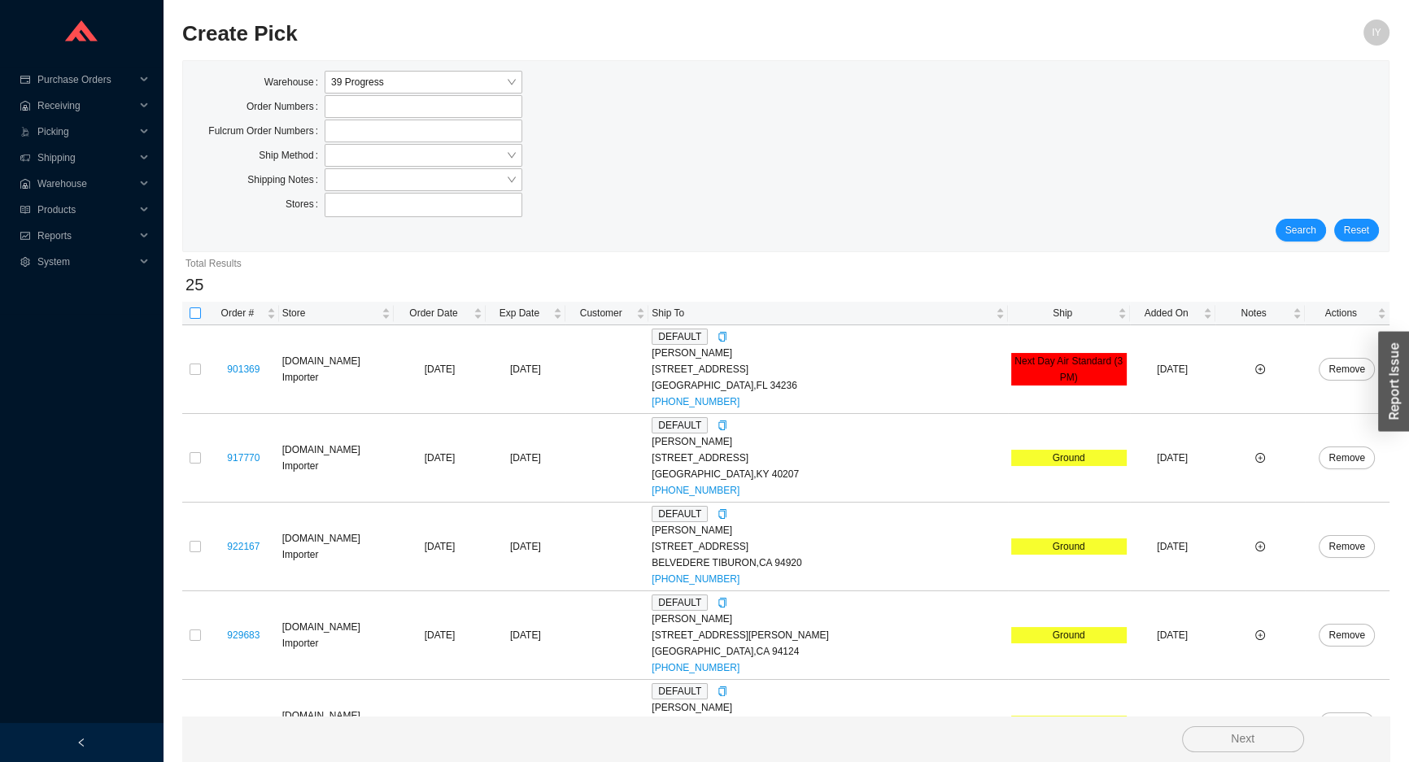
checkbox input "true"
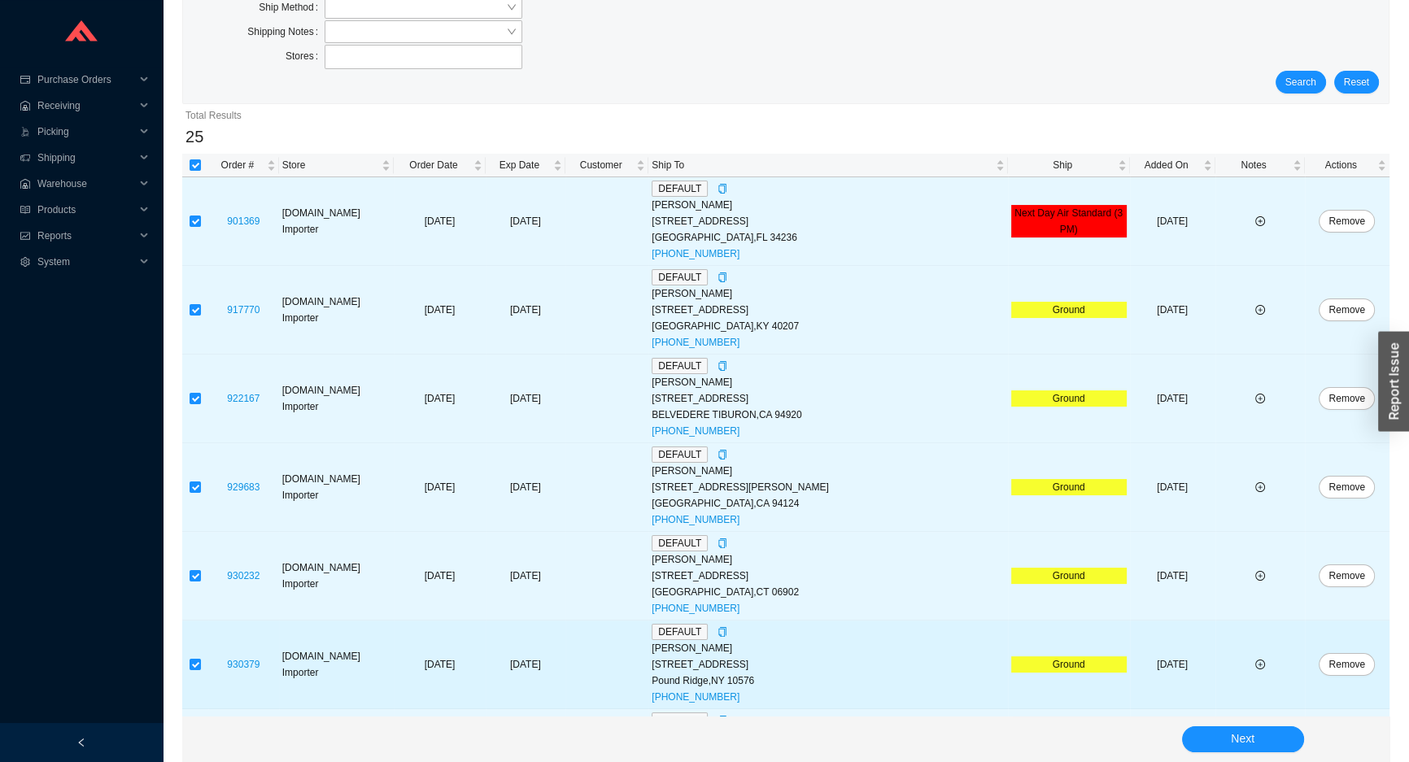
scroll to position [369, 0]
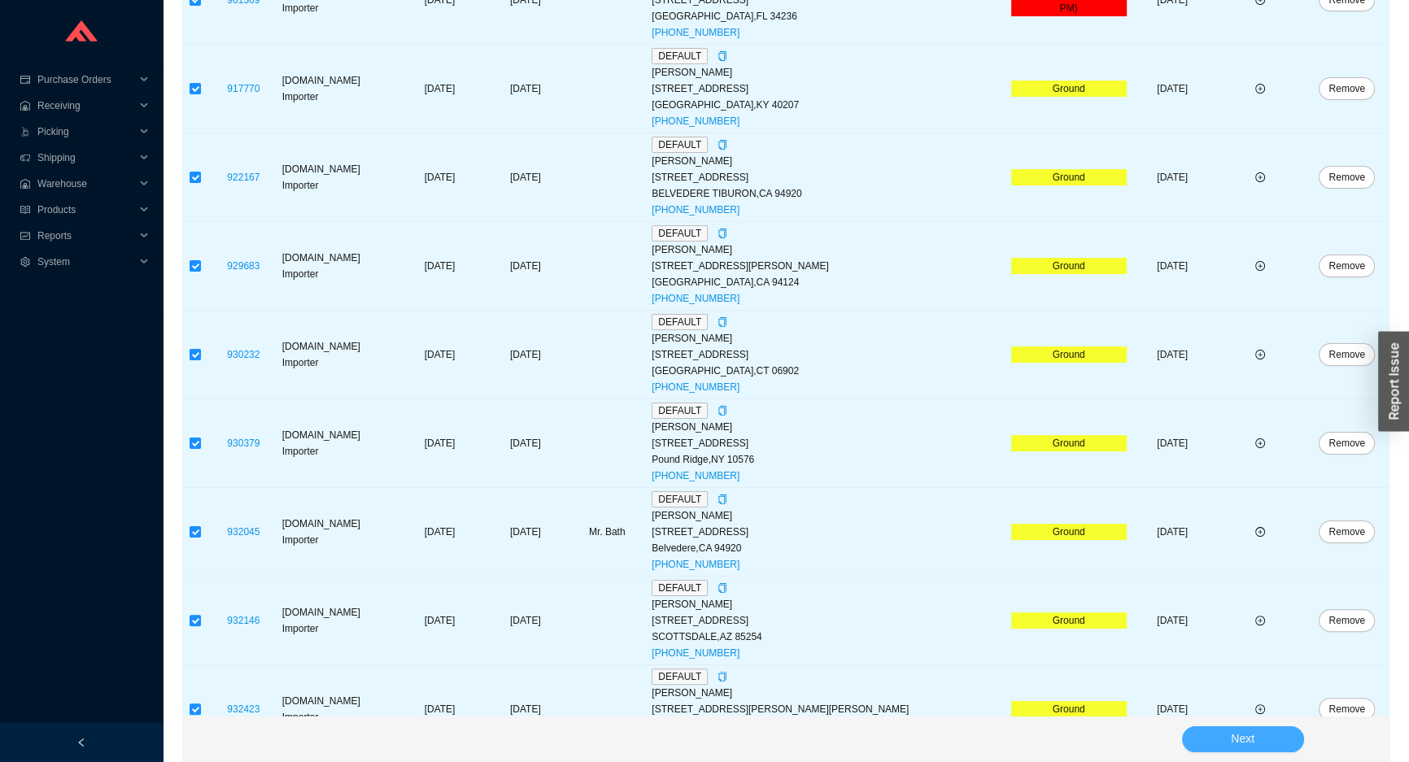
click at [1269, 739] on button "Next" at bounding box center [1243, 739] width 122 height 26
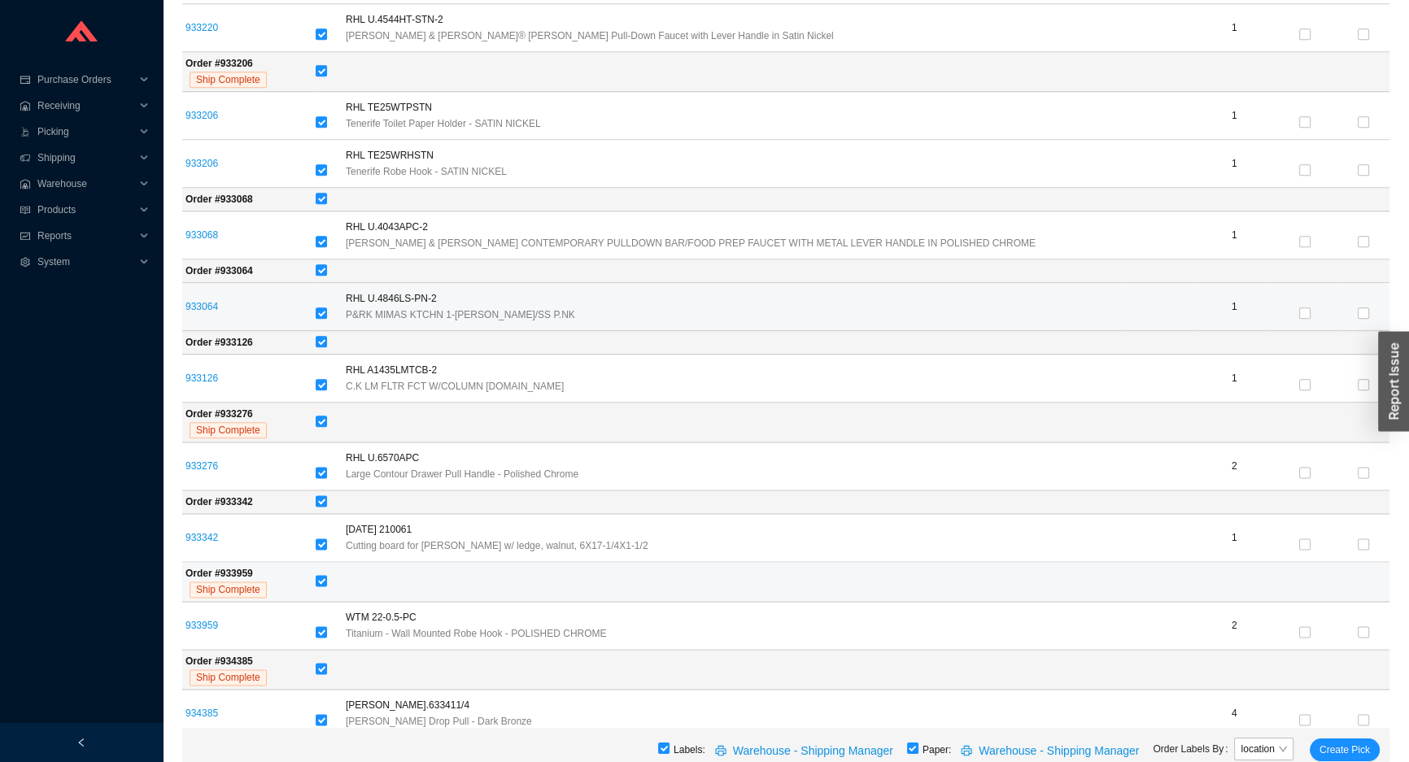
scroll to position [2612, 0]
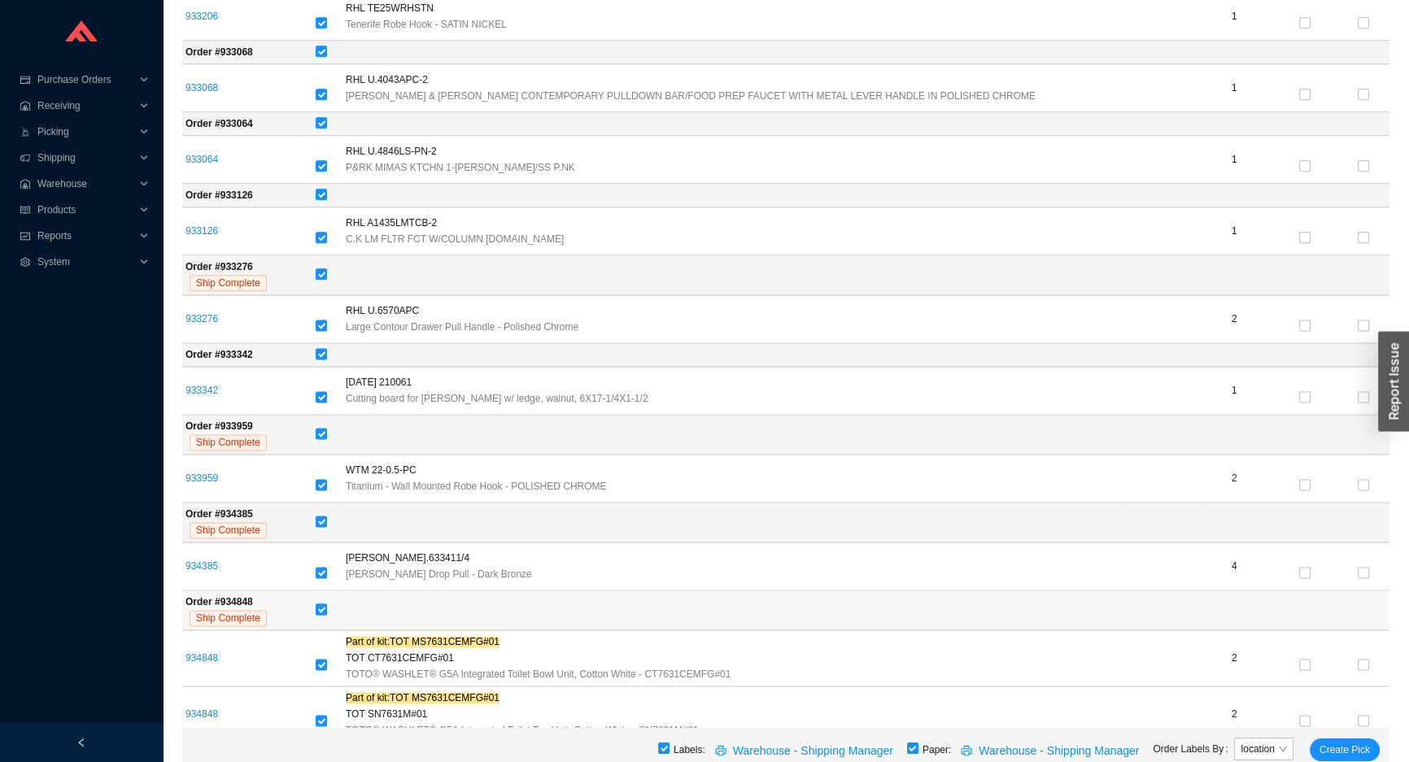
click at [320, 603] on input "checkbox" at bounding box center [321, 608] width 11 height 11
checkbox input "false"
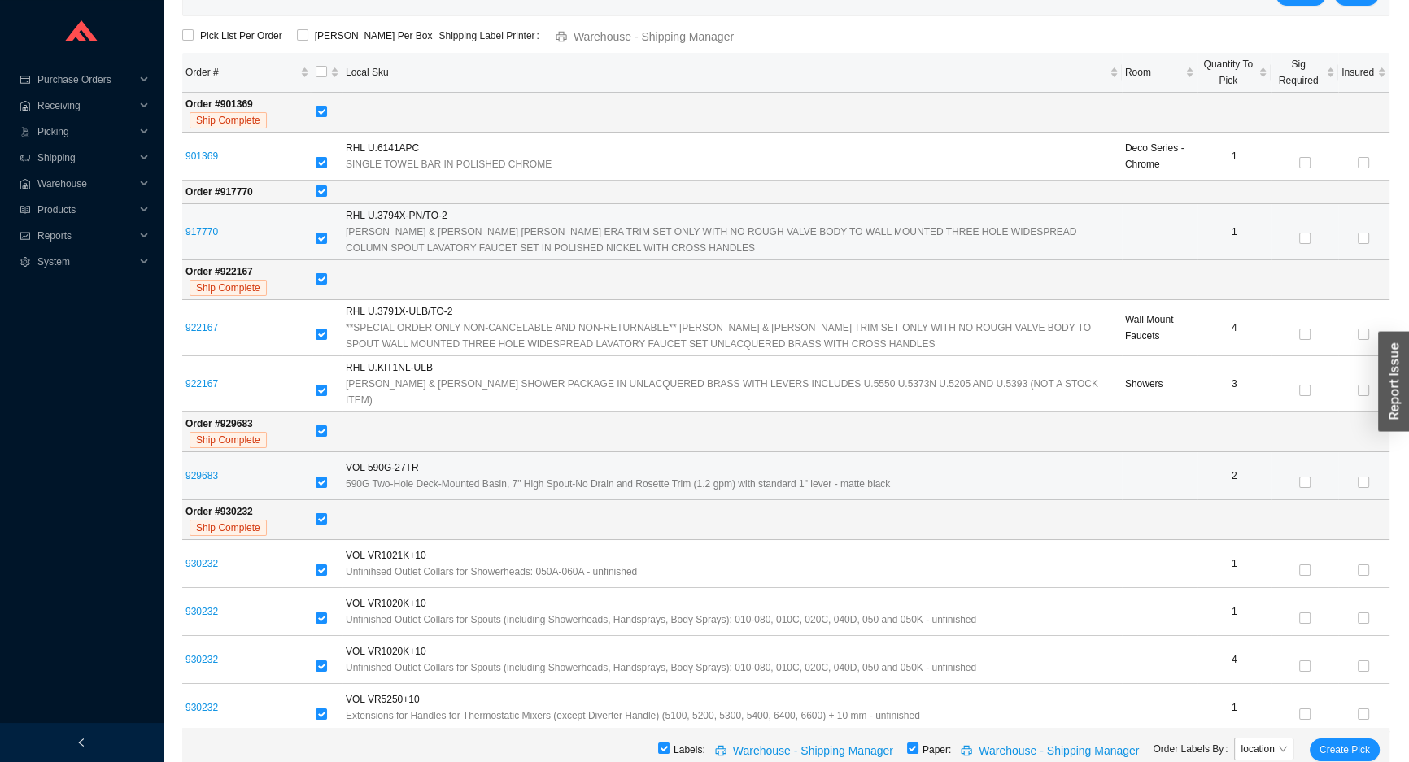
scroll to position [172, 0]
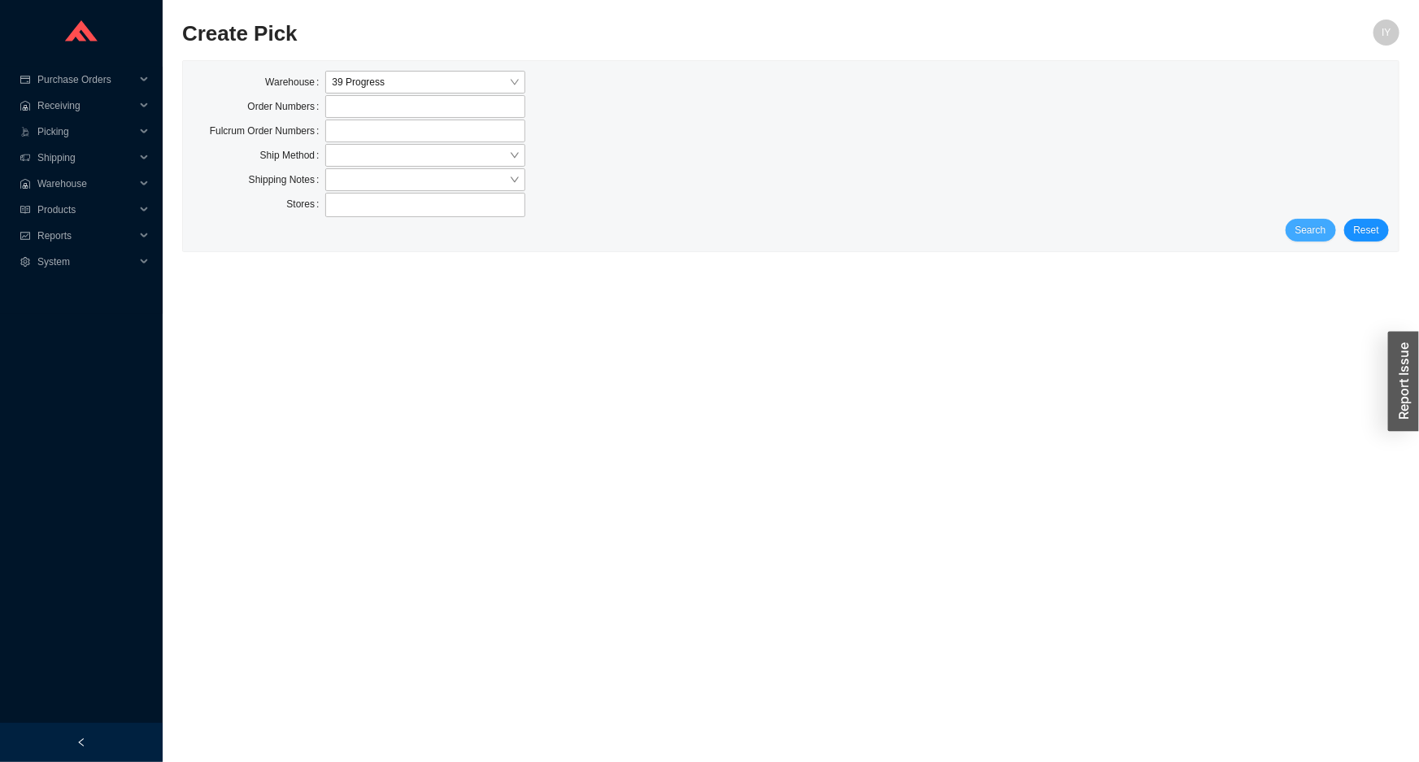
click at [1326, 228] on span "Search" at bounding box center [1311, 230] width 31 height 16
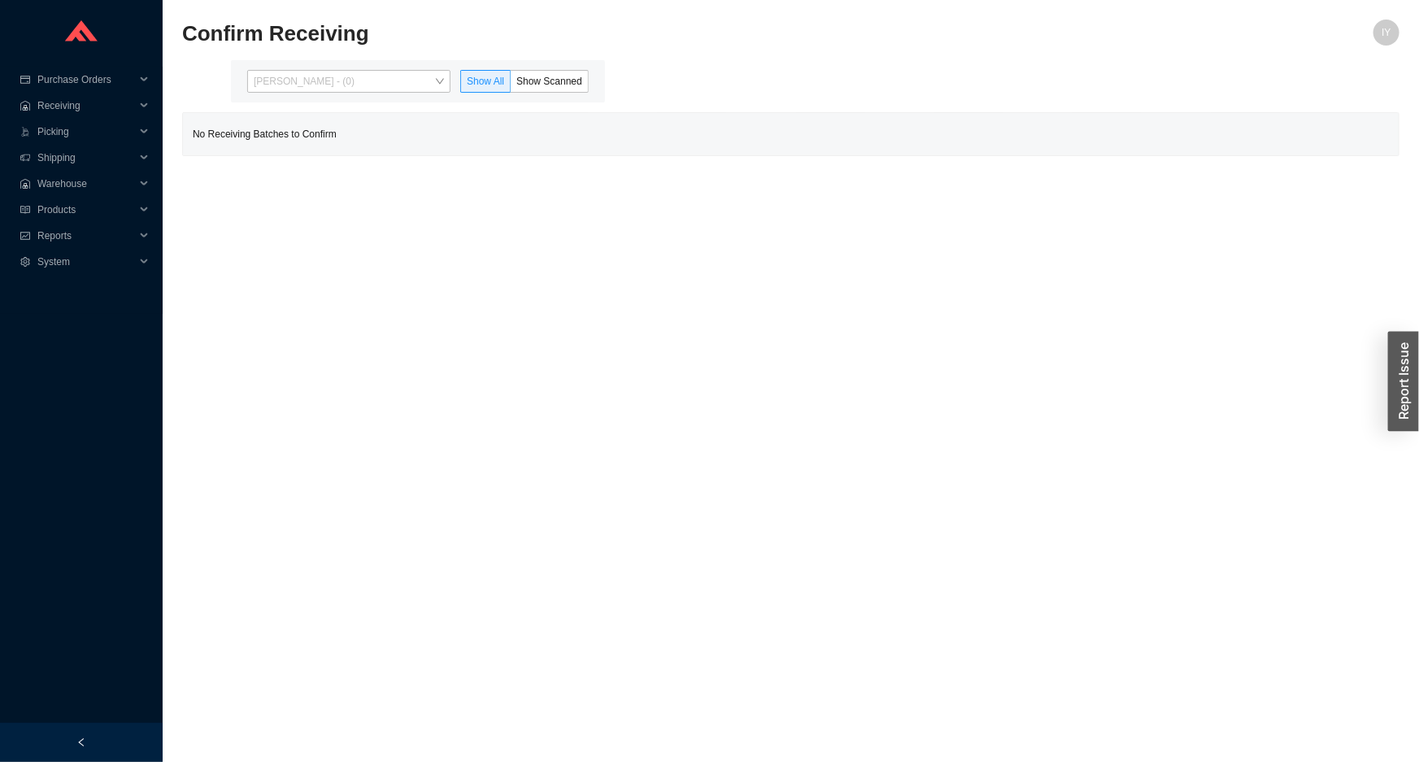
drag, startPoint x: 425, startPoint y: 83, endPoint x: 406, endPoint y: 145, distance: 64.8
click at [424, 87] on span "[PERSON_NAME] - (0)" at bounding box center [349, 81] width 190 height 21
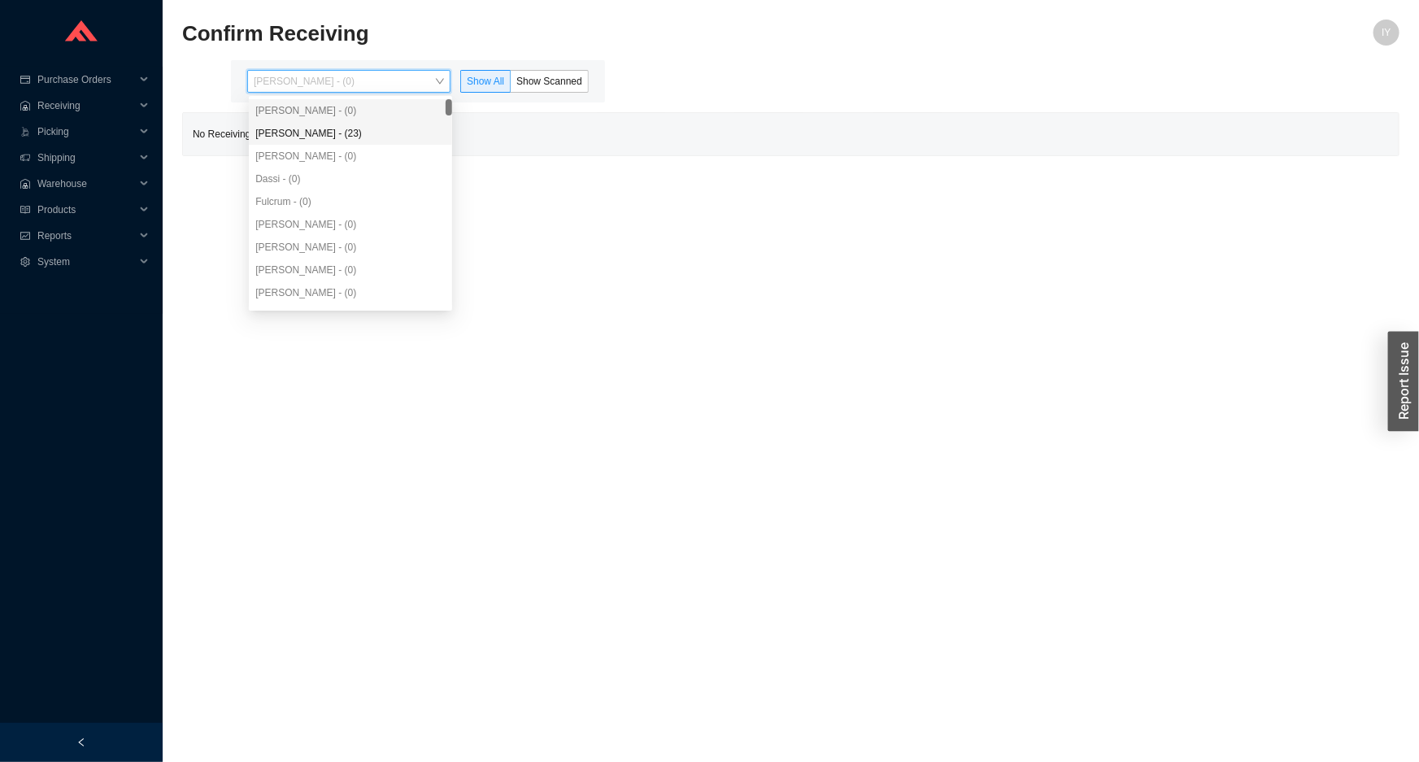
click at [406, 138] on div "[PERSON_NAME] - (23)" at bounding box center [350, 133] width 190 height 15
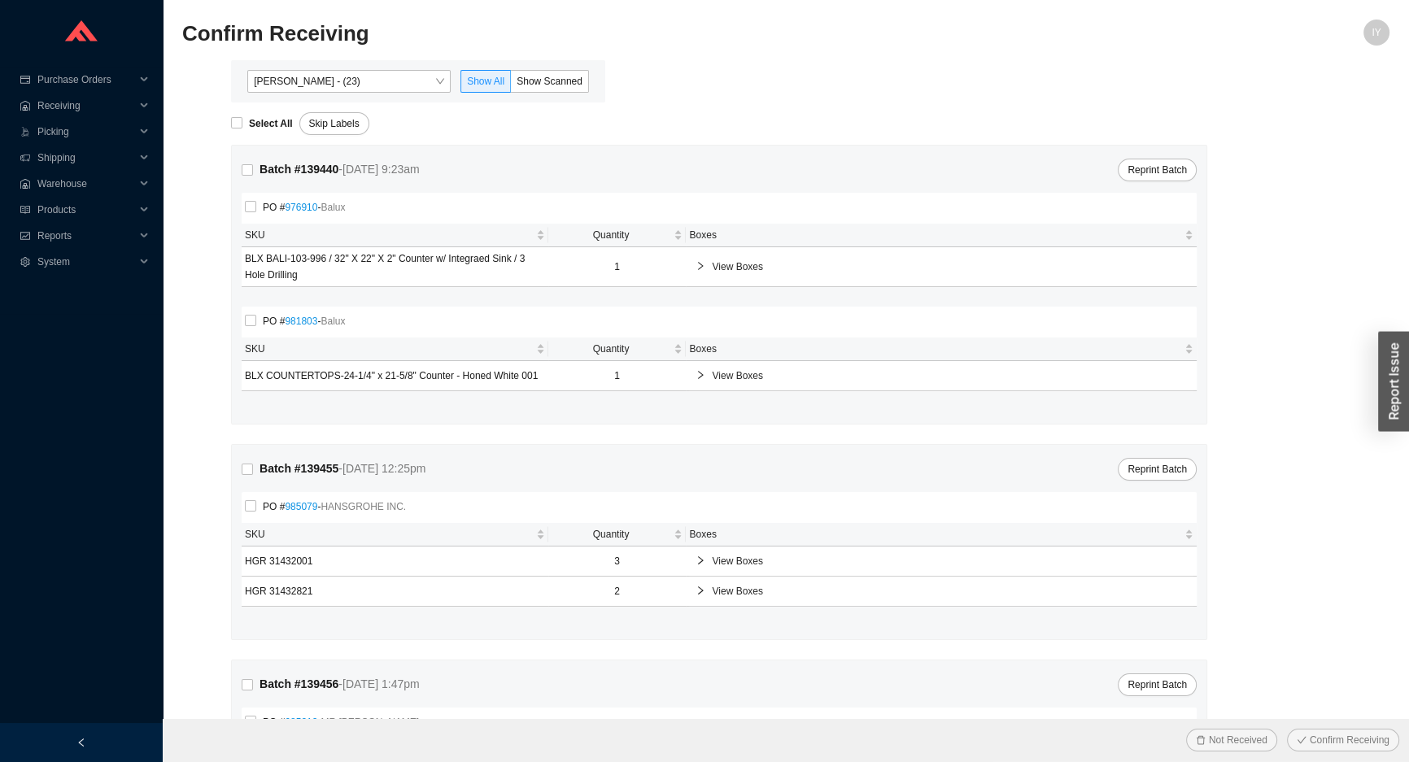
drag, startPoint x: 599, startPoint y: 68, endPoint x: 592, endPoint y: 73, distance: 8.6
click at [594, 72] on div "[PERSON_NAME] - (23) Show All Show Scanned" at bounding box center [418, 81] width 374 height 42
click at [572, 81] on span "Show Scanned" at bounding box center [549, 81] width 66 height 11
click at [511, 85] on input "Show Scanned" at bounding box center [511, 85] width 0 height 0
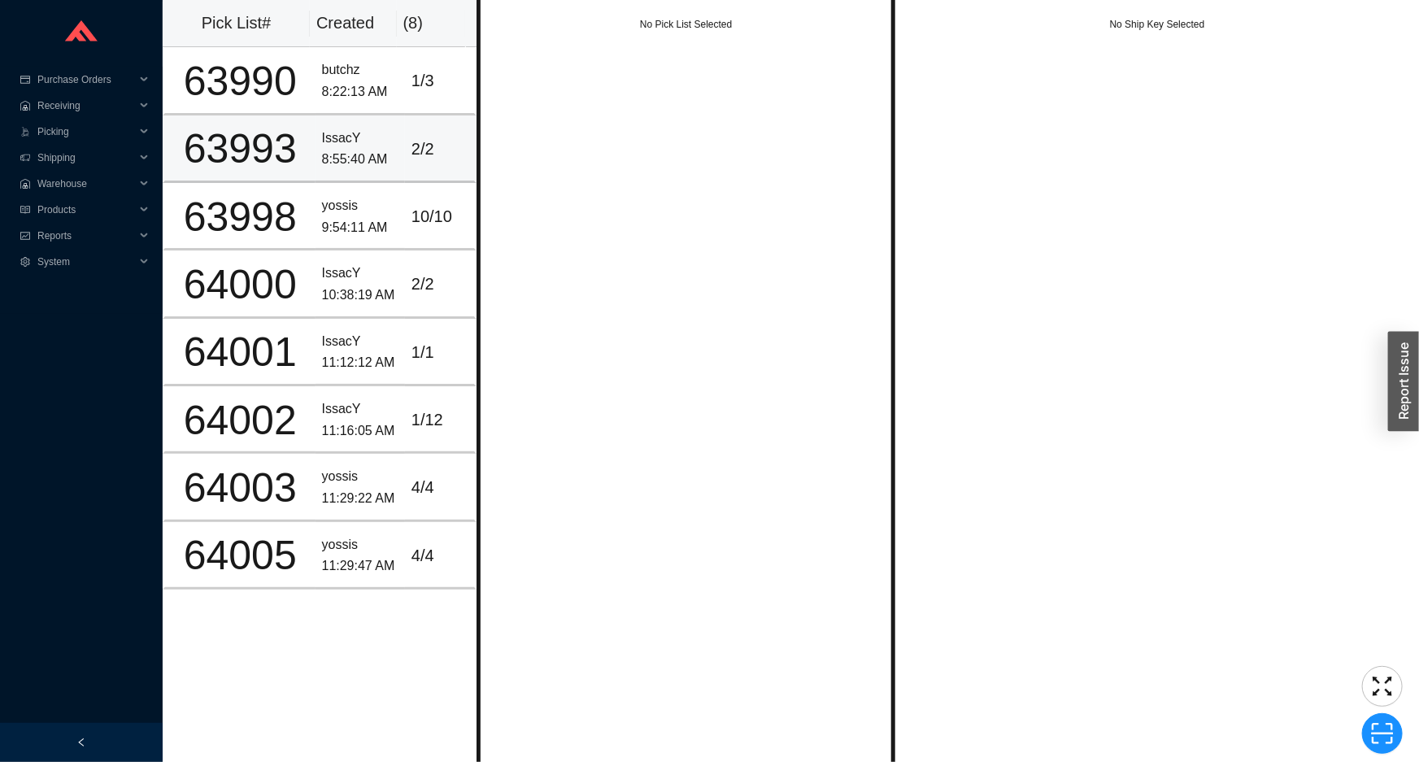
click at [352, 138] on div "IssacY" at bounding box center [360, 139] width 76 height 22
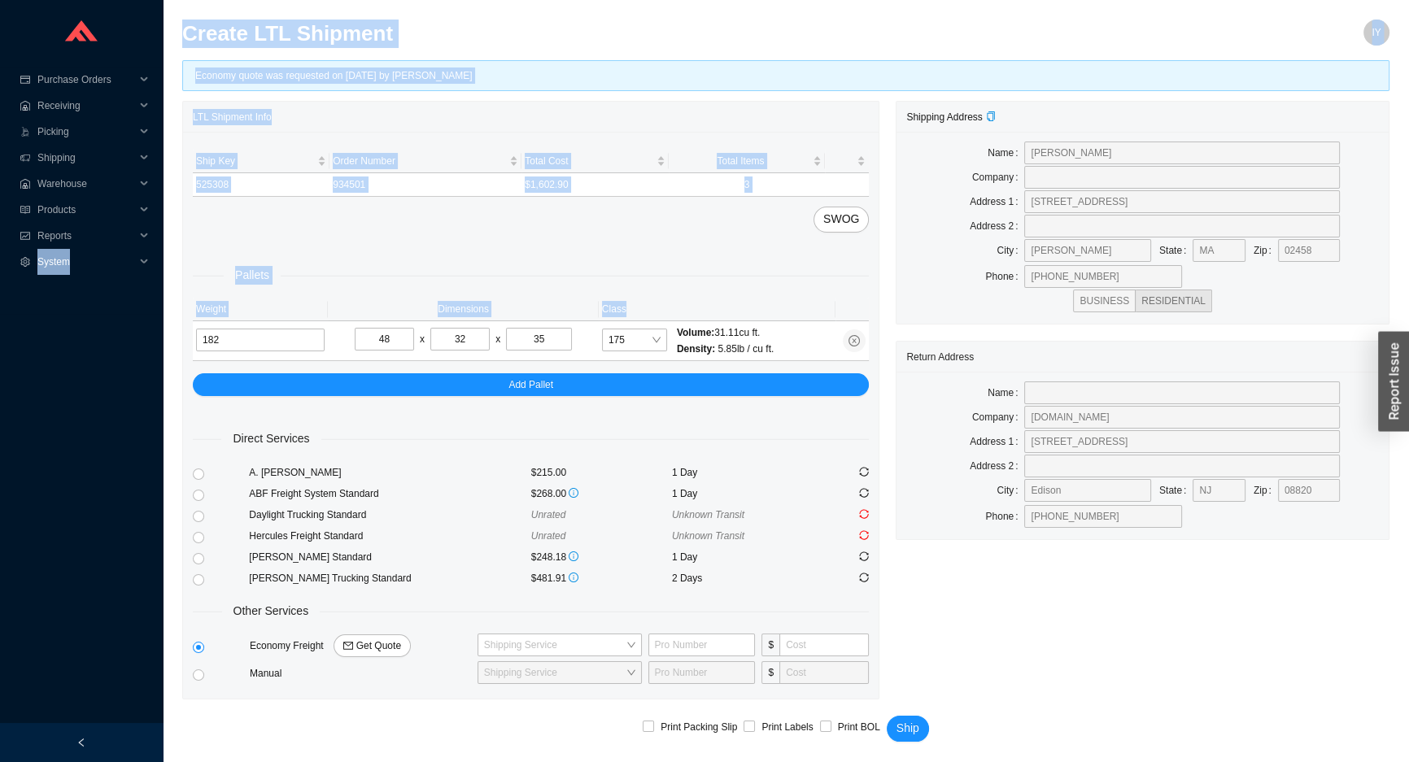
drag, startPoint x: 289, startPoint y: 351, endPoint x: -133, endPoint y: 437, distance: 430.8
click at [0, 437] on html "Purchase Orders .warehouse_svg__a{fill:none;stroke:currentColor;stroke-linecap:…" at bounding box center [704, 381] width 1409 height 762
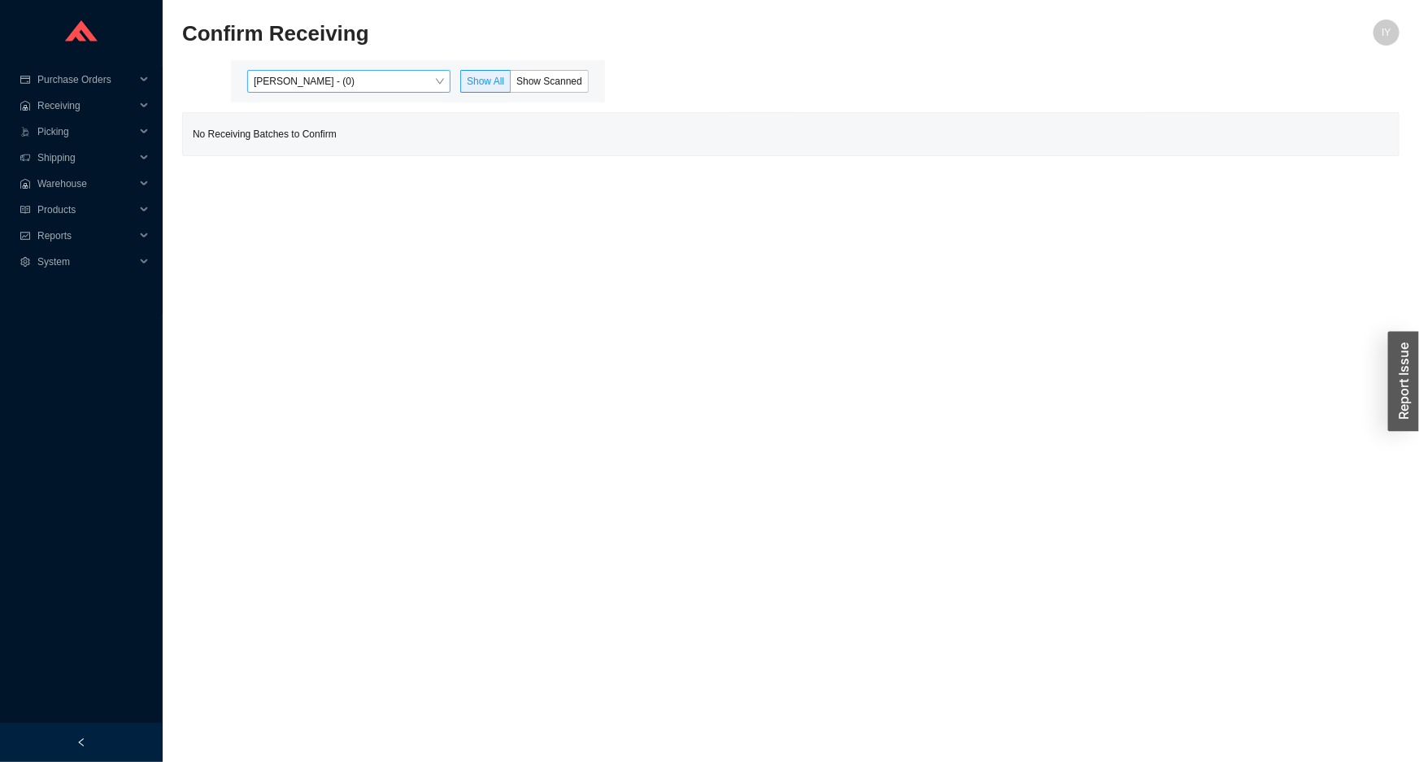
drag, startPoint x: 370, startPoint y: 75, endPoint x: 371, endPoint y: 89, distance: 13.9
click at [370, 76] on span "[PERSON_NAME] - (0)" at bounding box center [349, 81] width 190 height 21
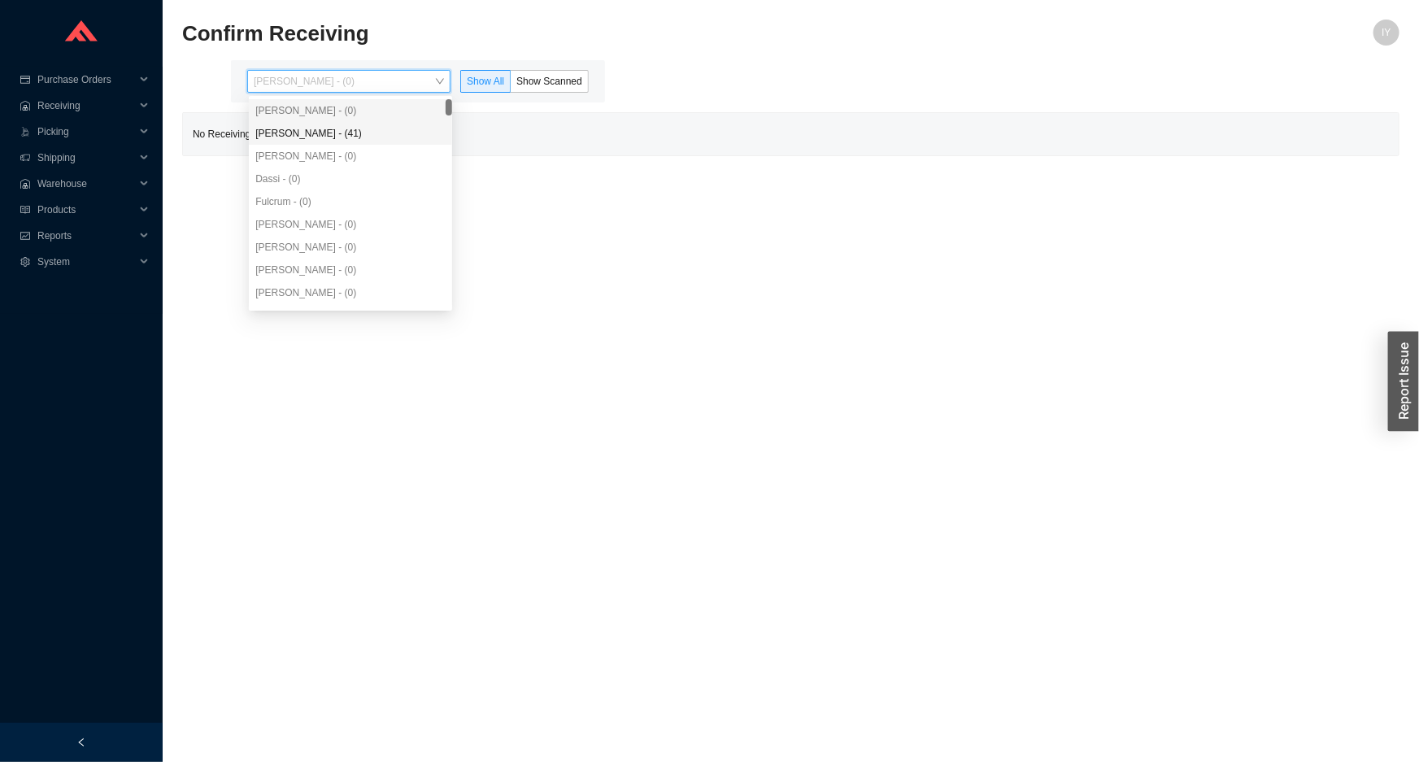
click at [364, 122] on div "[PERSON_NAME] - (41)" at bounding box center [350, 133] width 203 height 23
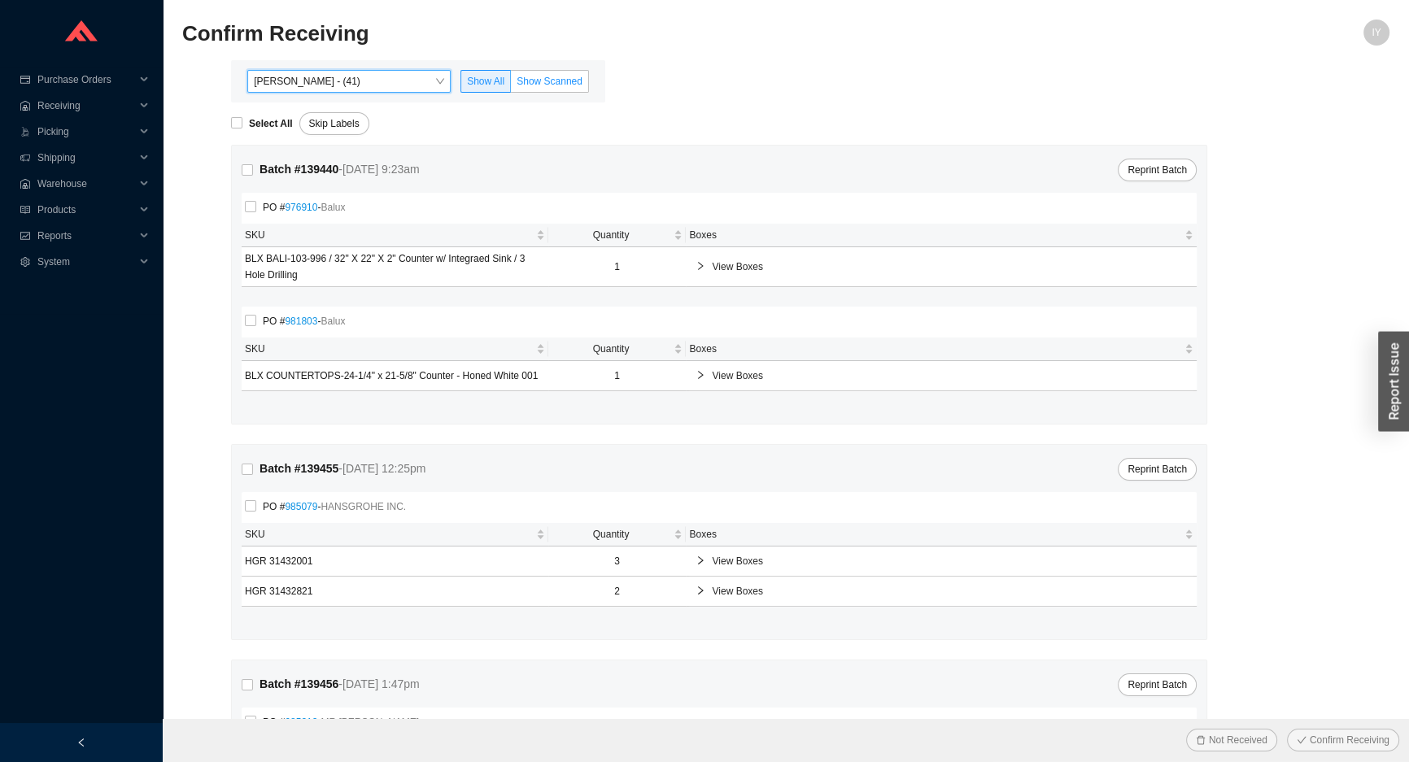
click at [578, 76] on span "Show Scanned" at bounding box center [549, 81] width 66 height 11
click at [511, 85] on input "Show Scanned" at bounding box center [511, 85] width 0 height 0
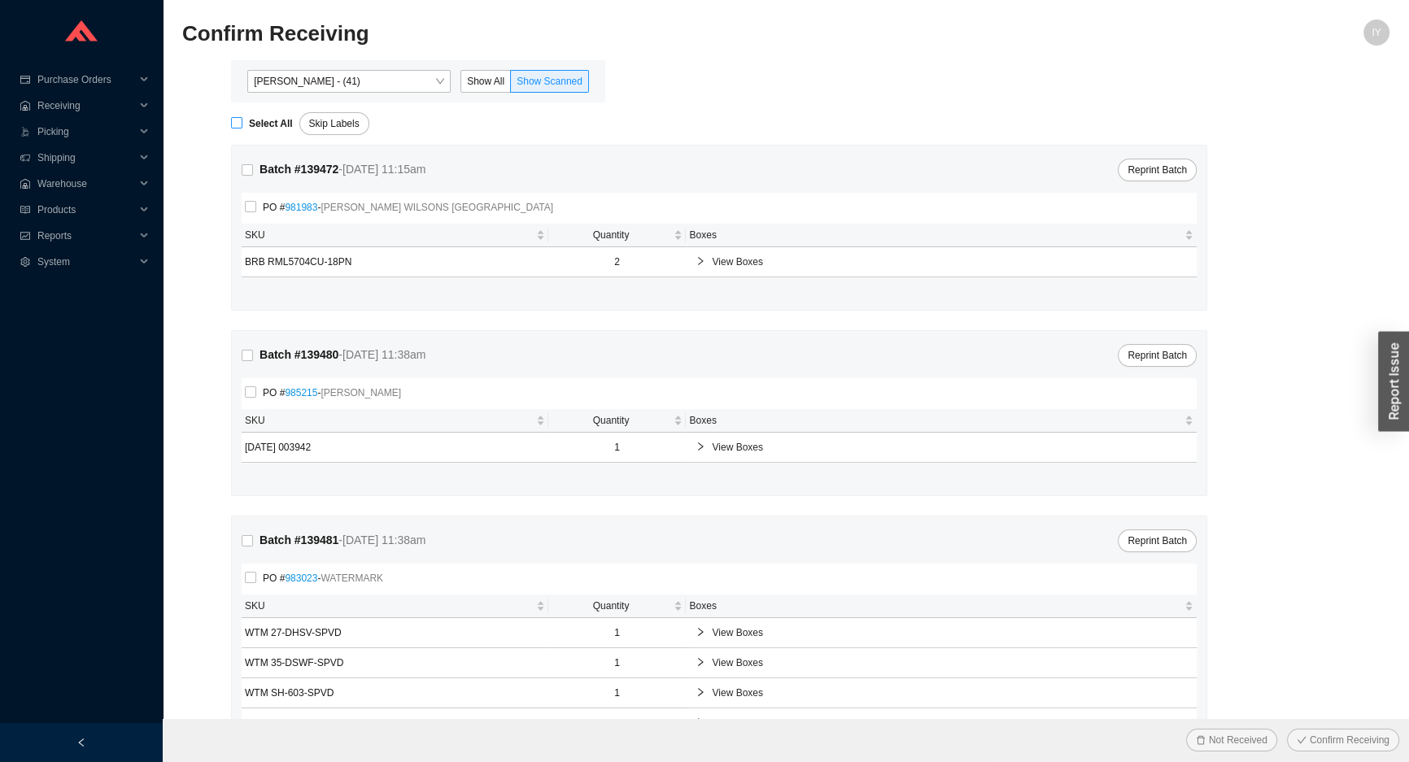
click at [236, 124] on input "Select All" at bounding box center [236, 122] width 11 height 11
checkbox input "true"
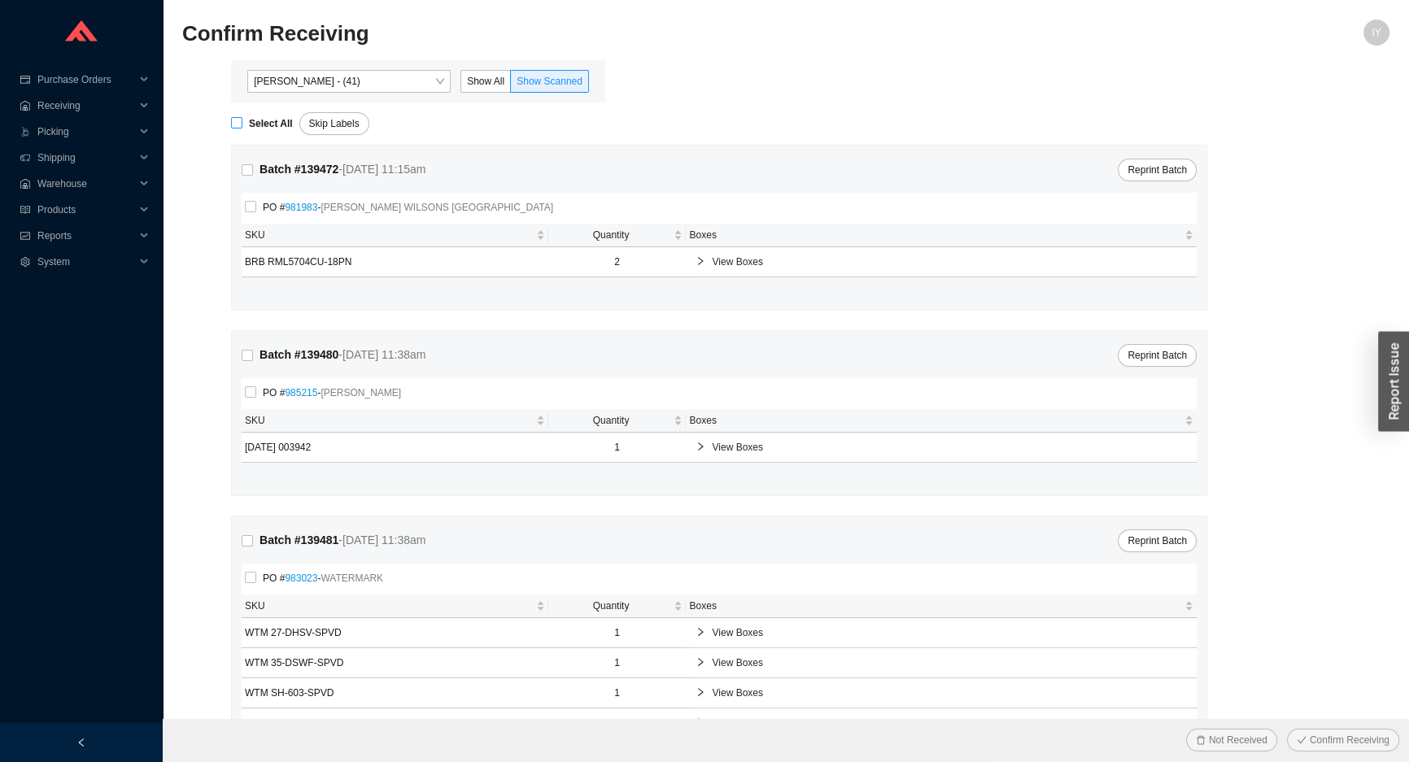
checkbox input "true"
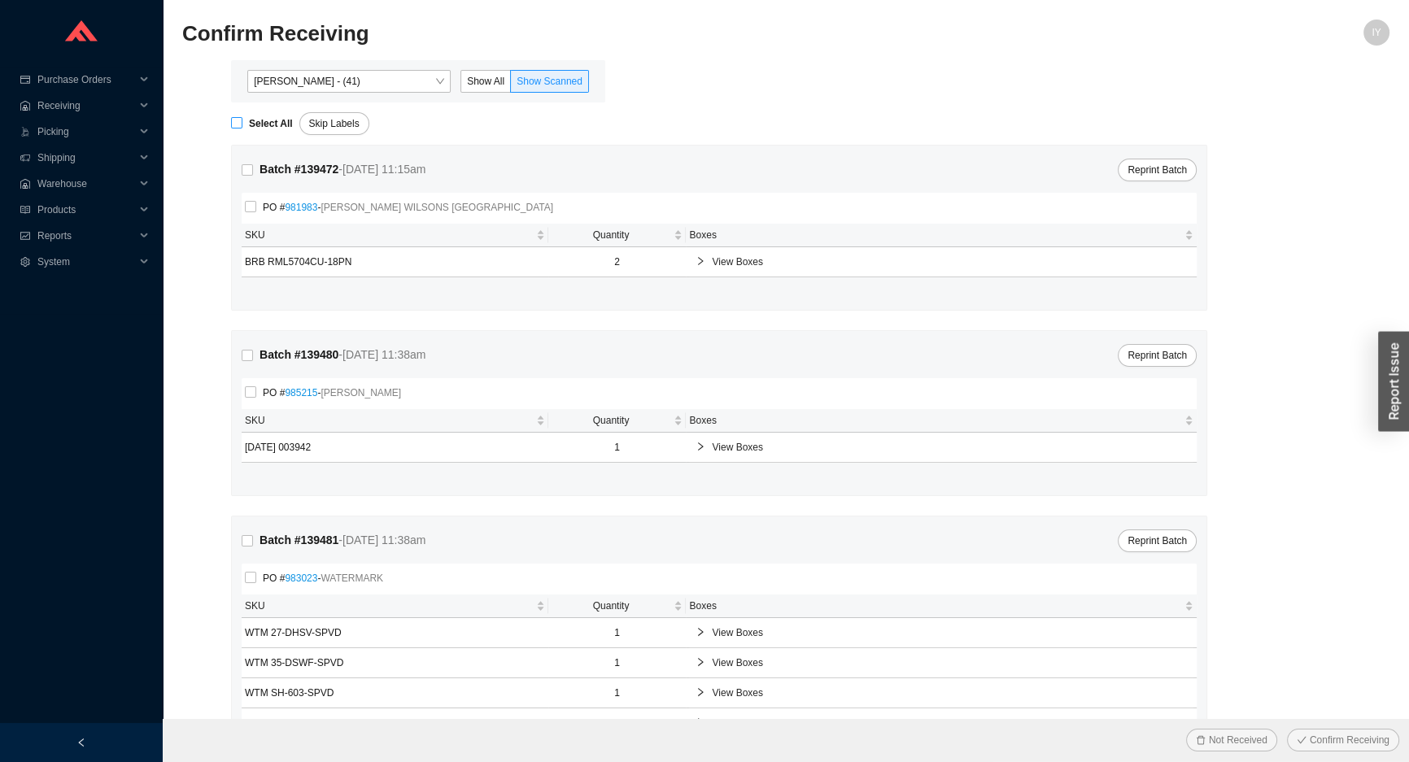
checkbox input "true"
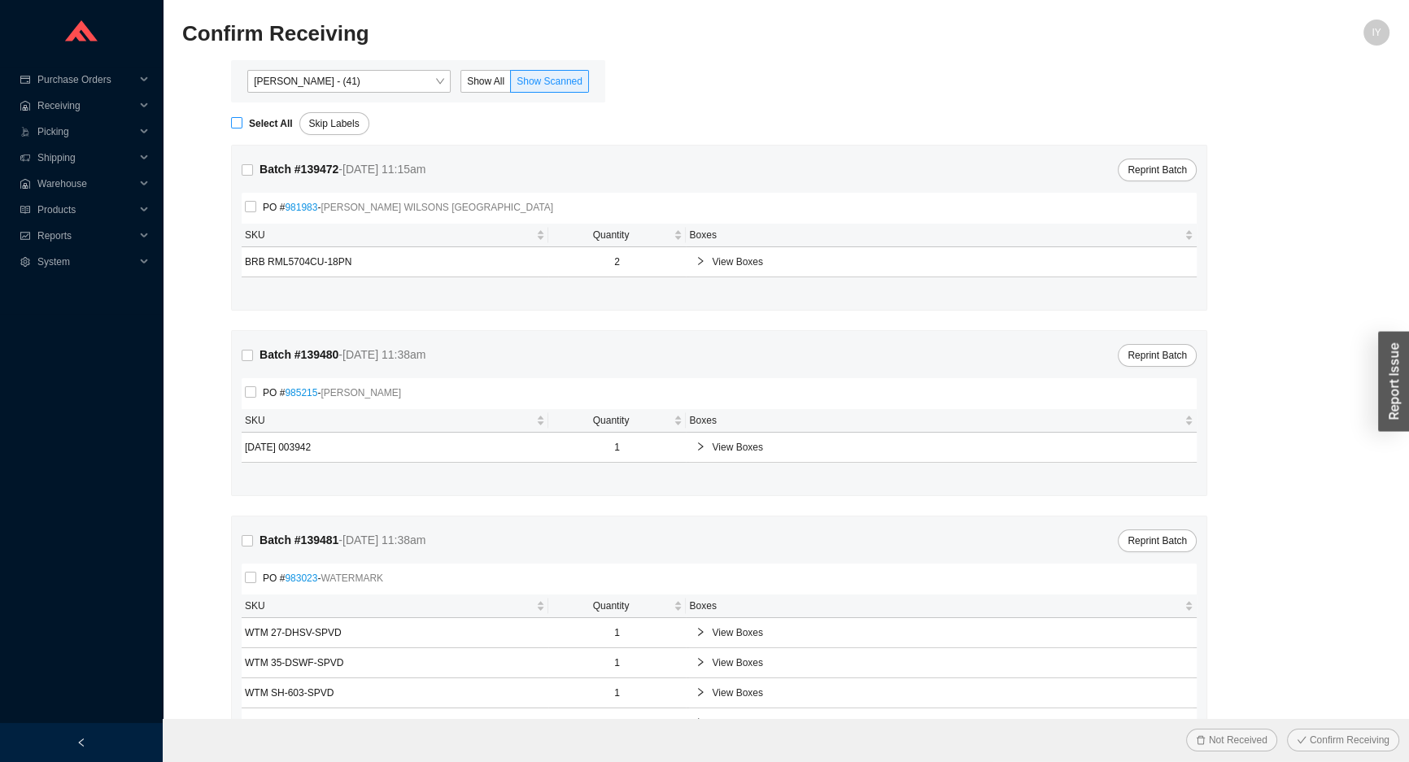
checkbox input "true"
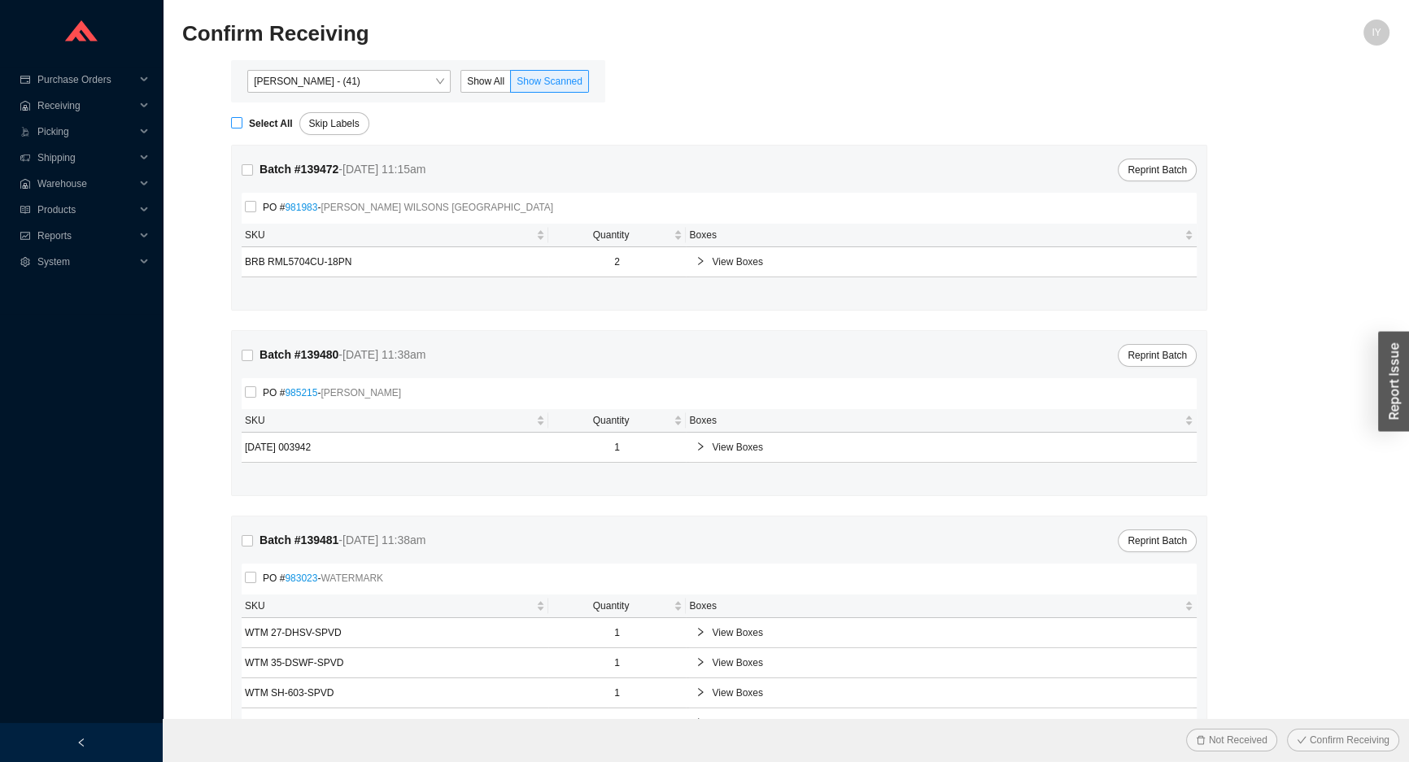
checkbox input "true"
click at [1287, 729] on button "Confirm Receiving" at bounding box center [1343, 740] width 112 height 23
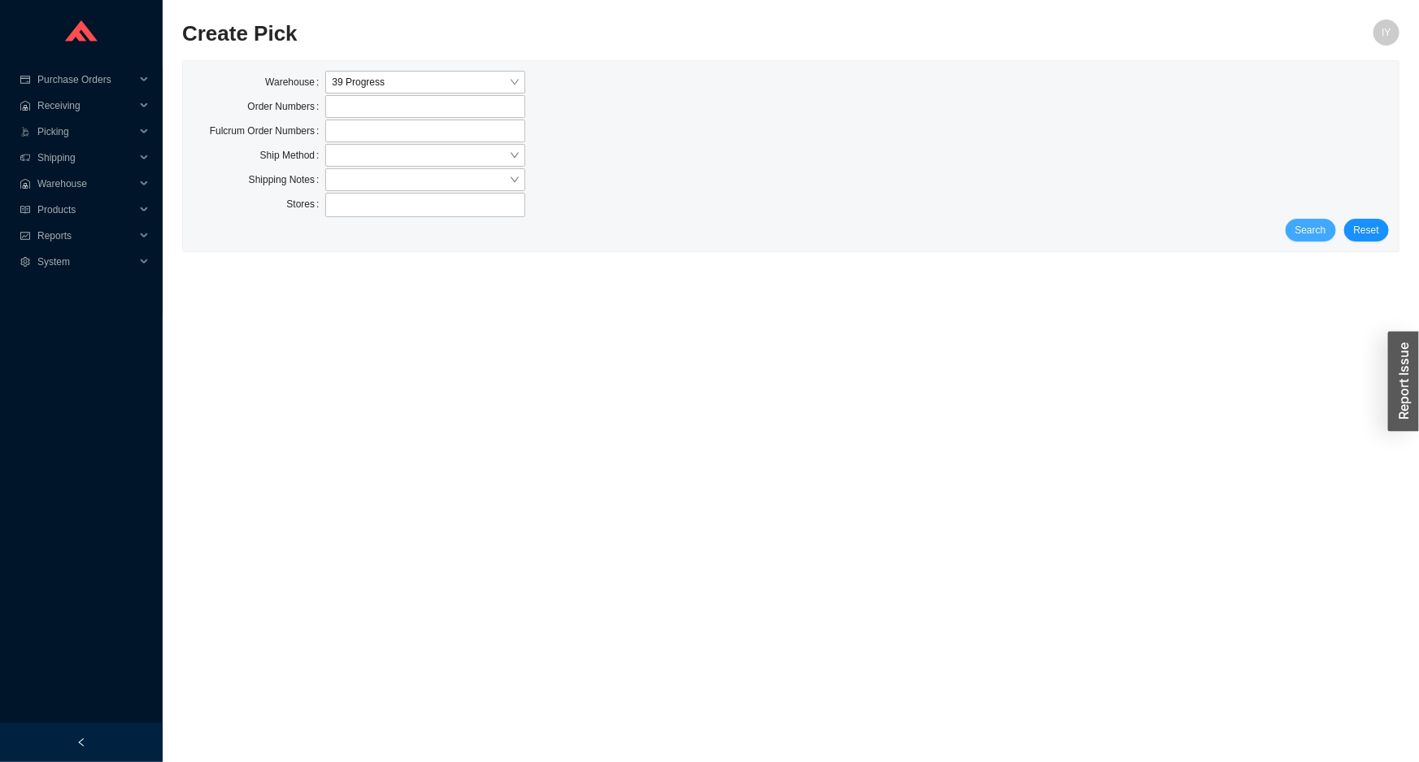
click at [1304, 222] on span "Search" at bounding box center [1311, 230] width 31 height 16
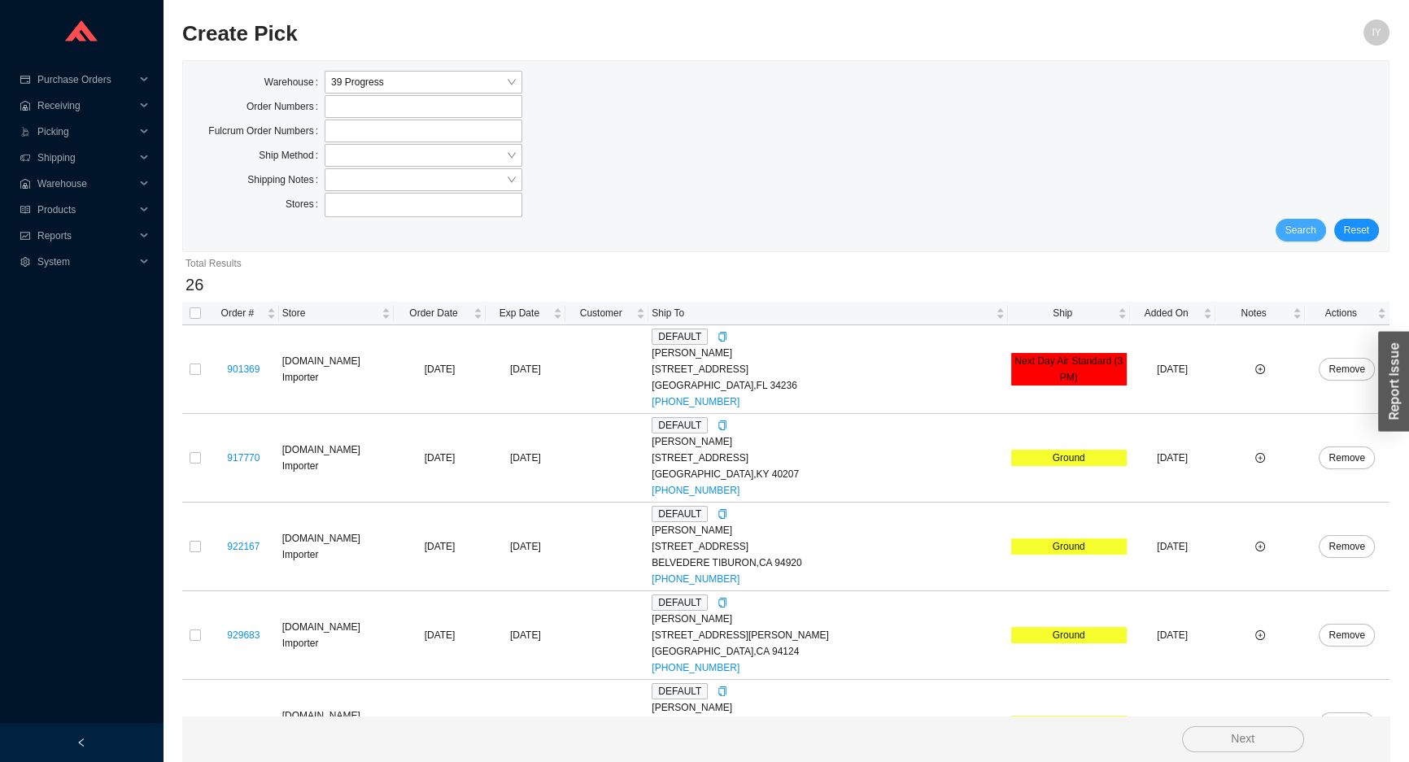
click at [1304, 223] on span "Search" at bounding box center [1300, 230] width 31 height 16
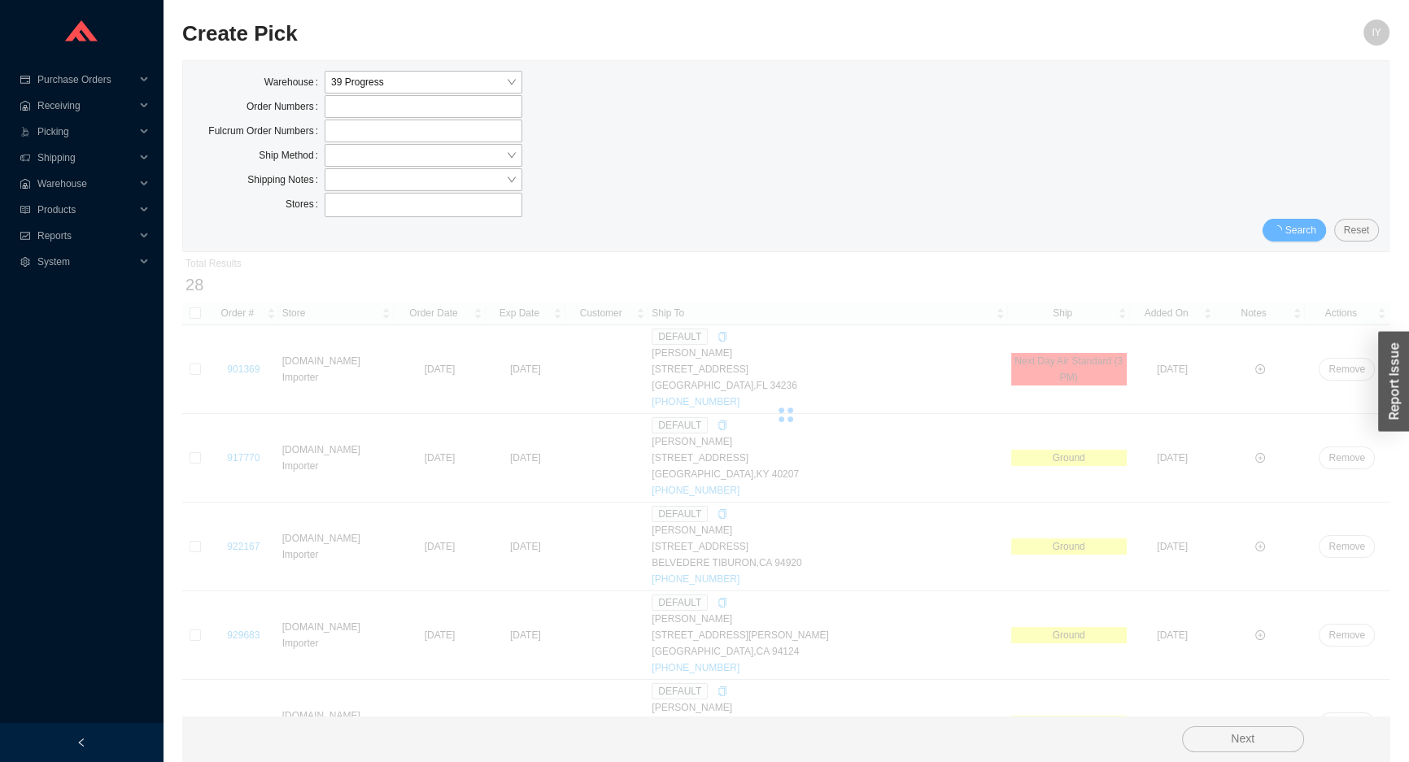
click at [1304, 223] on span "Search" at bounding box center [1300, 230] width 31 height 16
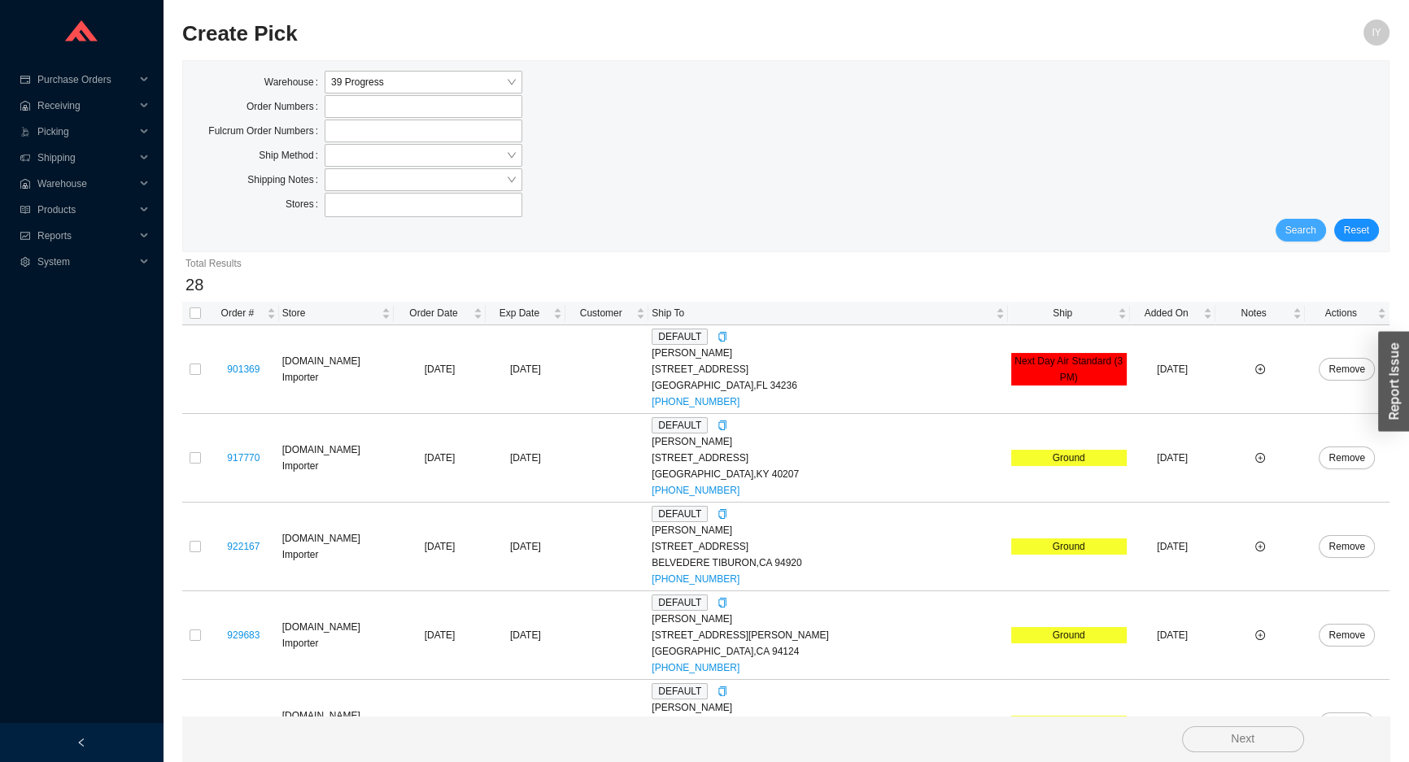
click at [1296, 224] on span "Search" at bounding box center [1300, 230] width 31 height 16
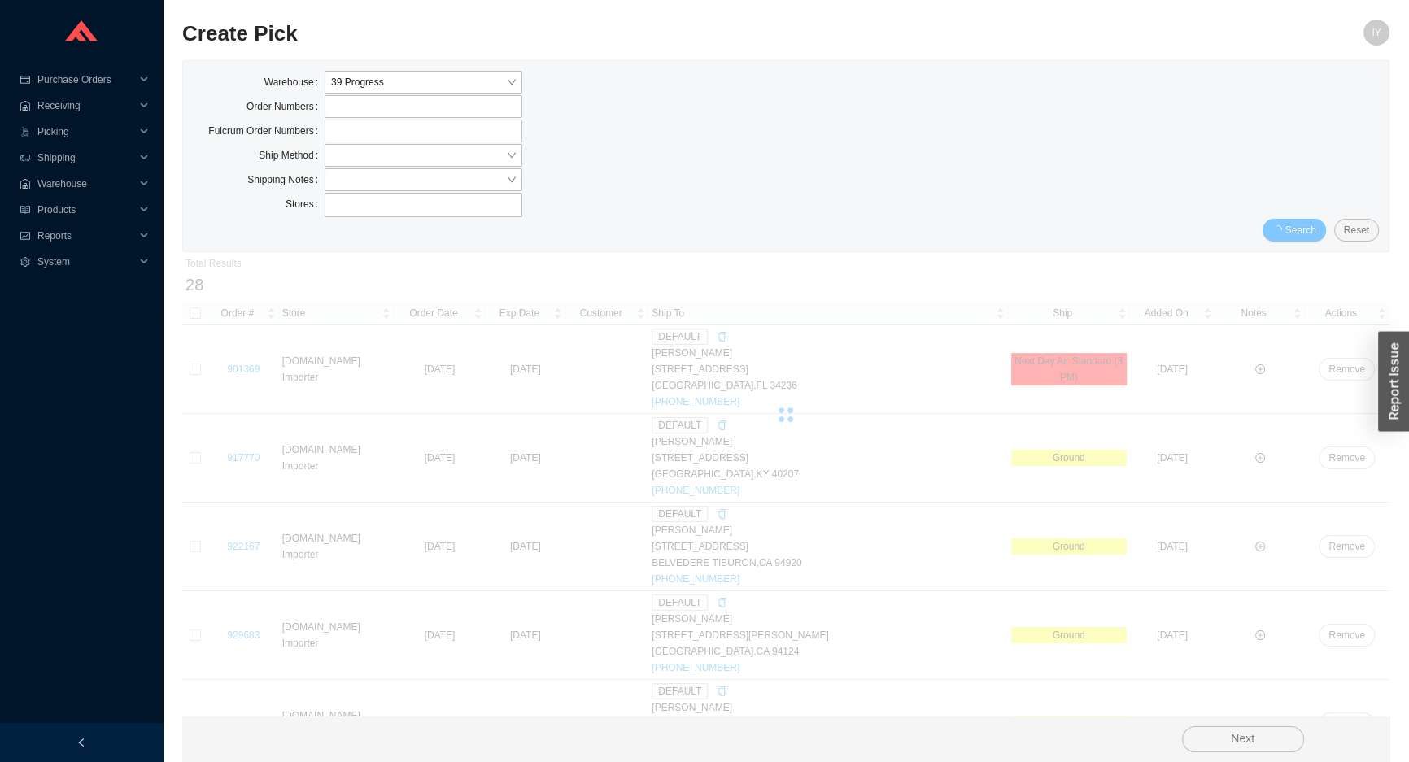
click at [1295, 224] on span "Search" at bounding box center [1300, 230] width 31 height 16
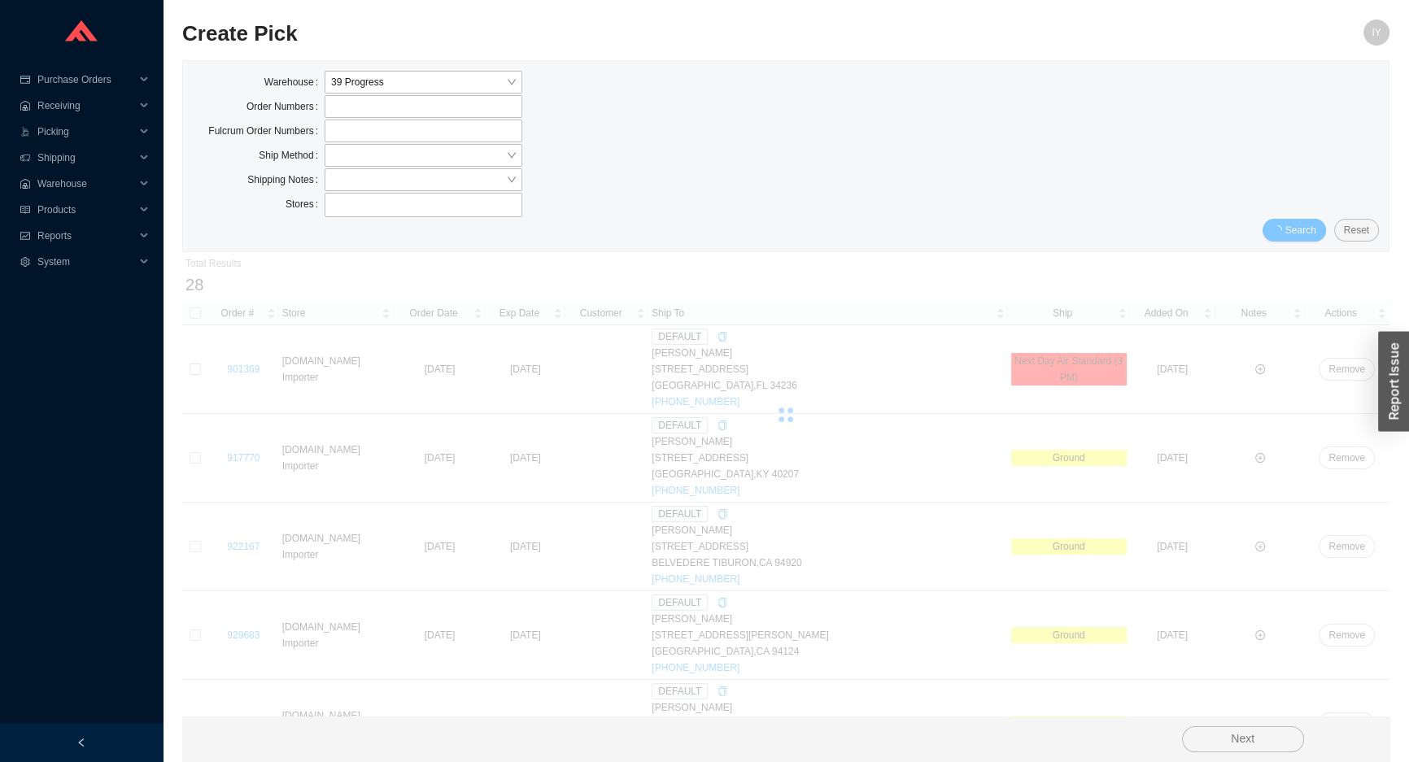
click at [1295, 224] on span "Search" at bounding box center [1300, 230] width 31 height 16
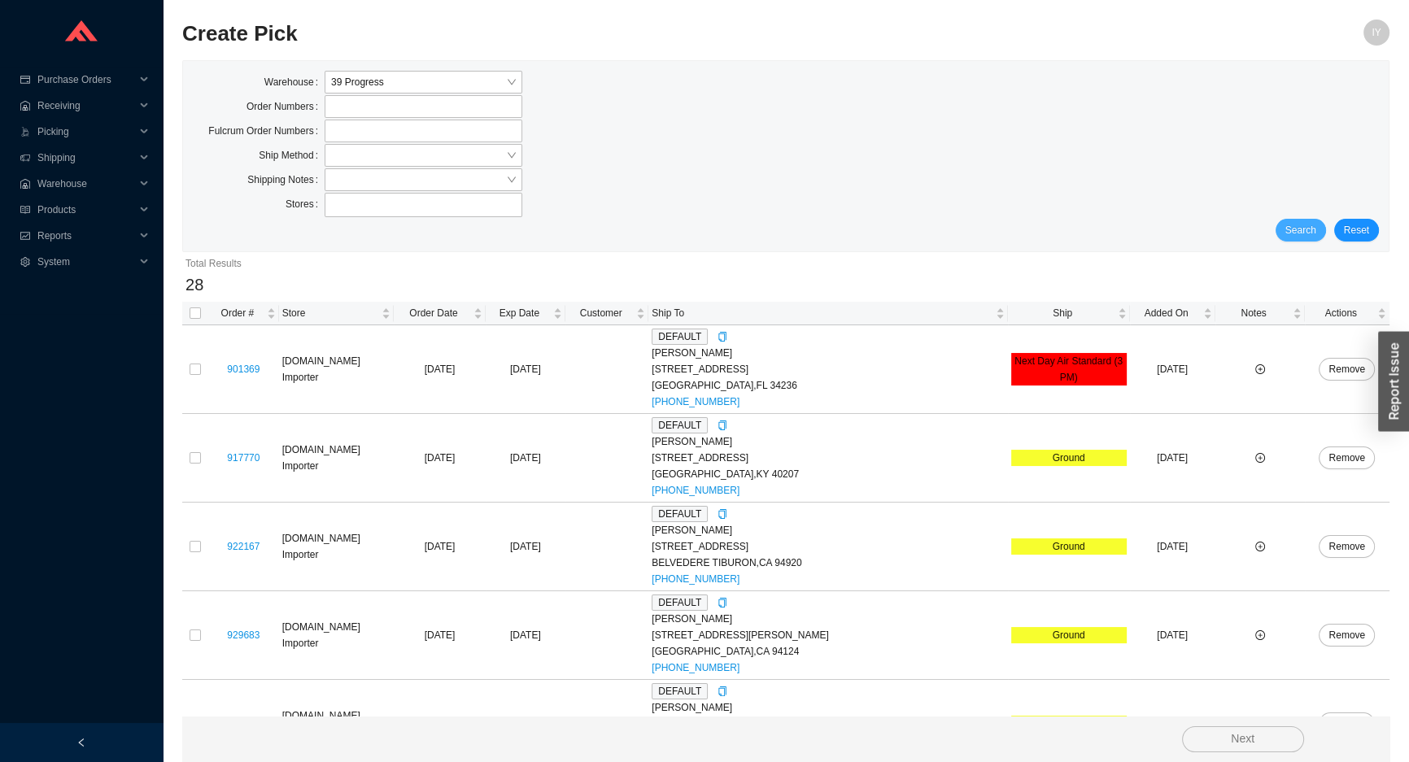
click at [1295, 224] on span "Search" at bounding box center [1300, 230] width 31 height 16
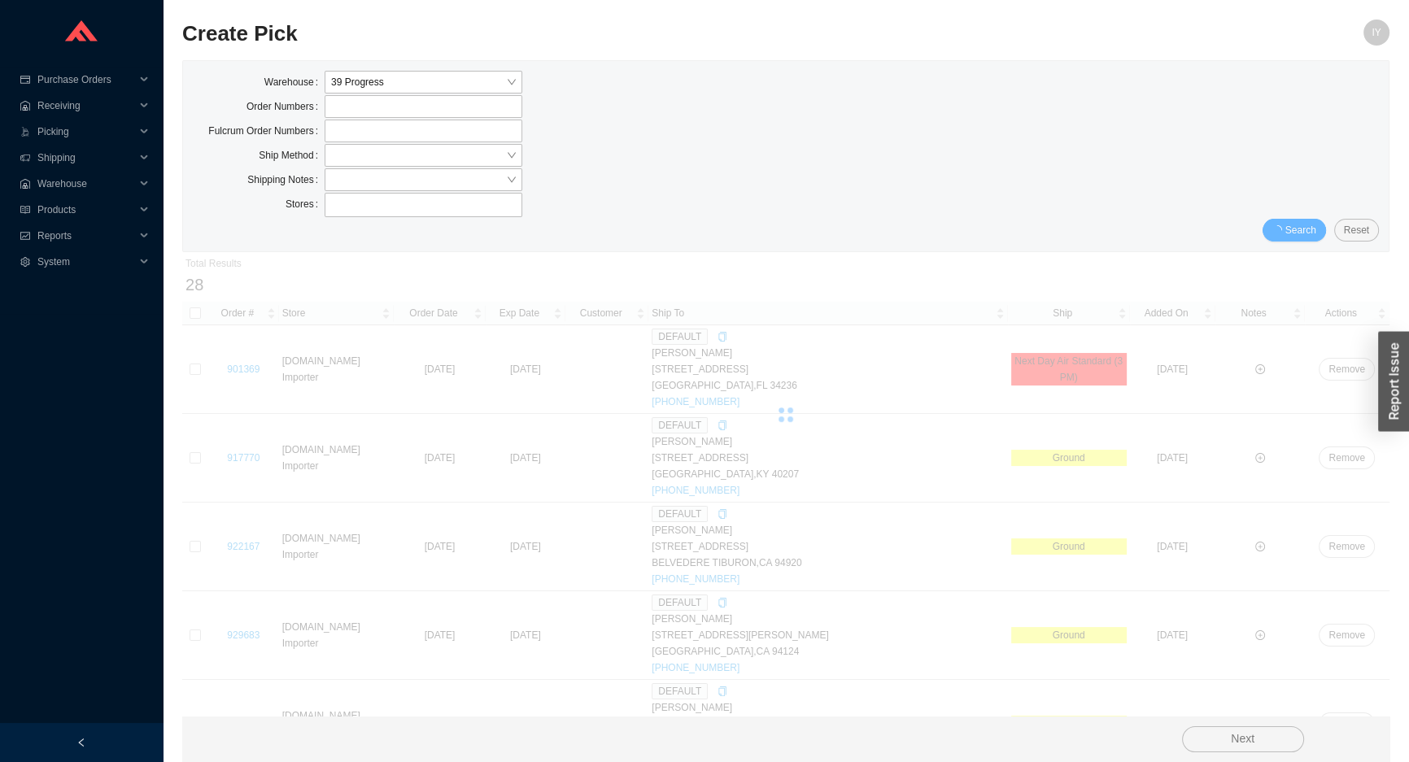
click at [1295, 224] on span "Search" at bounding box center [1300, 230] width 31 height 16
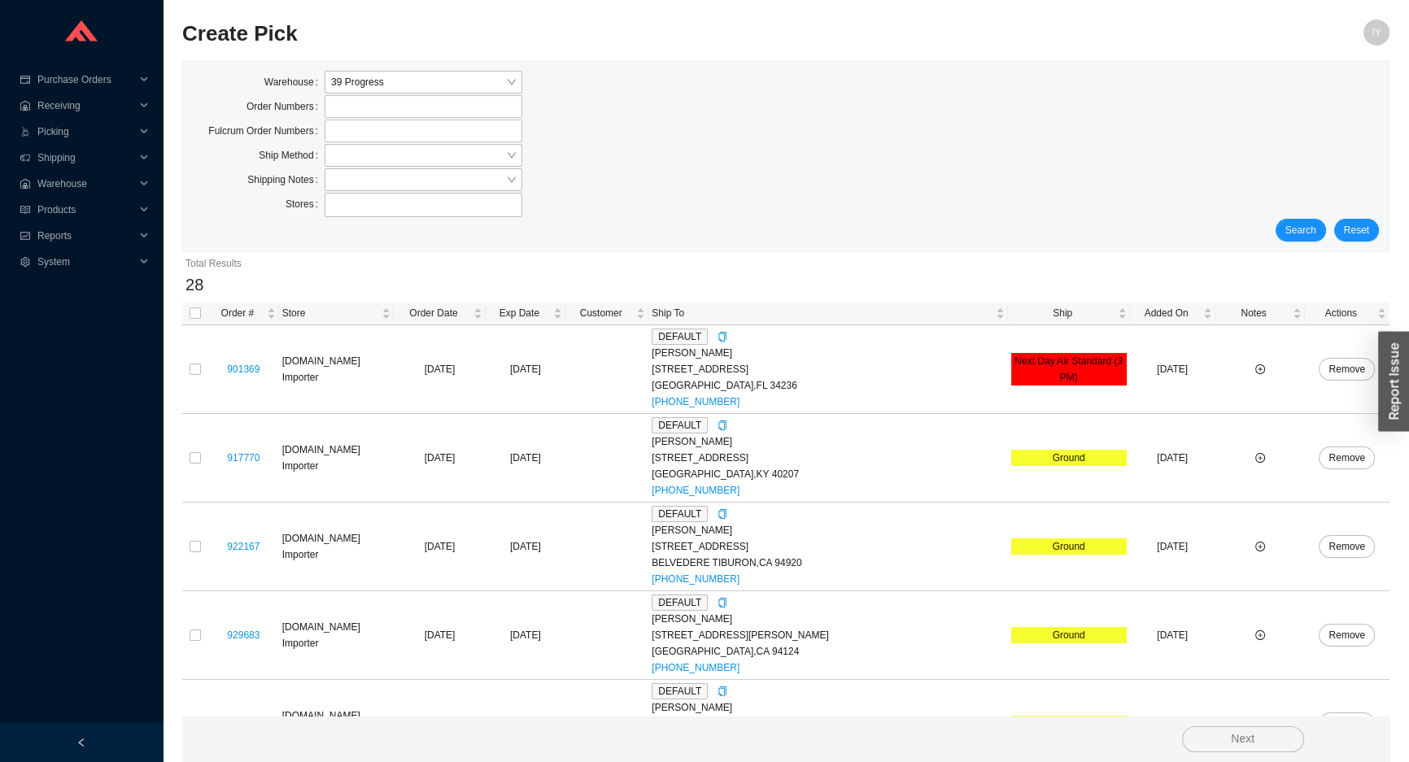
click at [1295, 224] on span "Search" at bounding box center [1300, 230] width 31 height 16
click at [1293, 224] on span "Search" at bounding box center [1300, 230] width 31 height 16
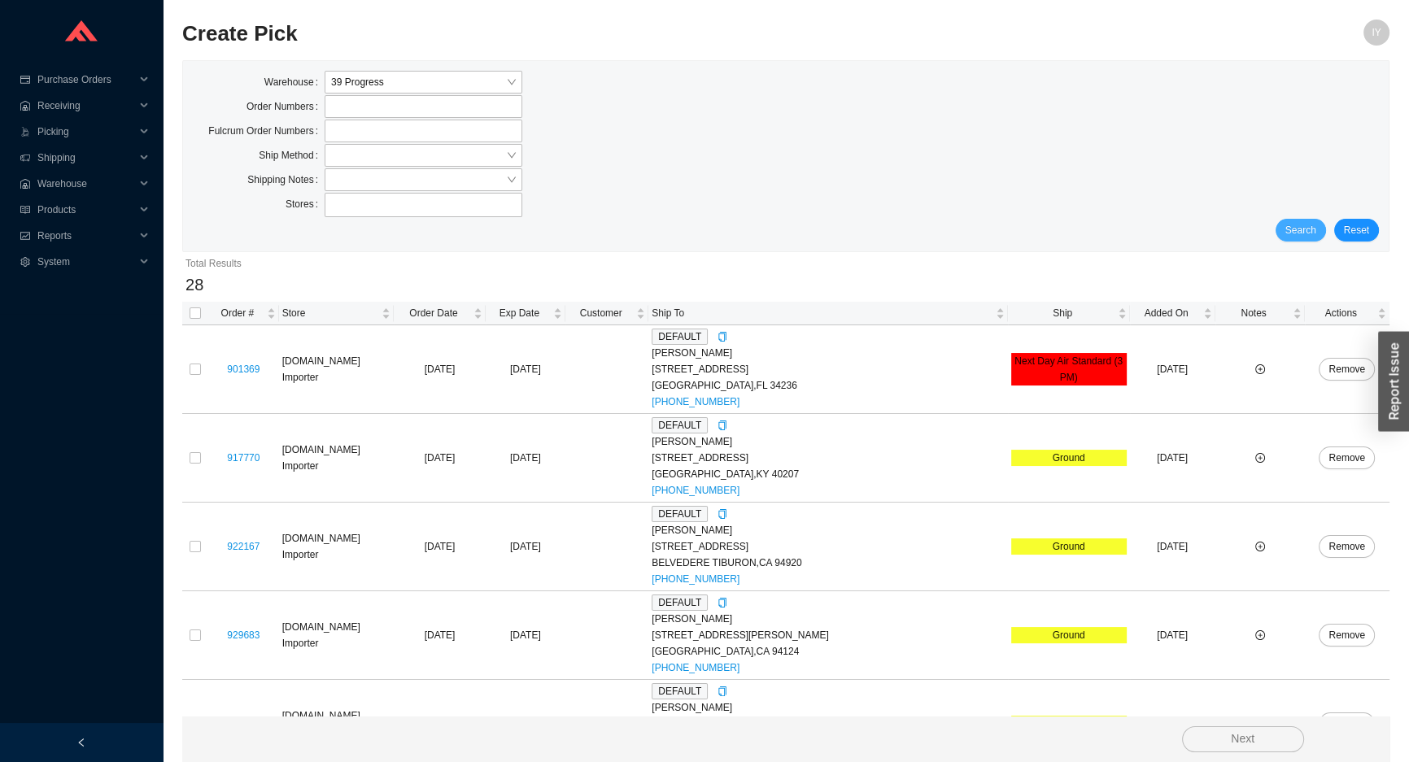
click at [1293, 224] on span "Search" at bounding box center [1300, 230] width 31 height 16
click at [1309, 234] on span "Search" at bounding box center [1300, 230] width 31 height 16
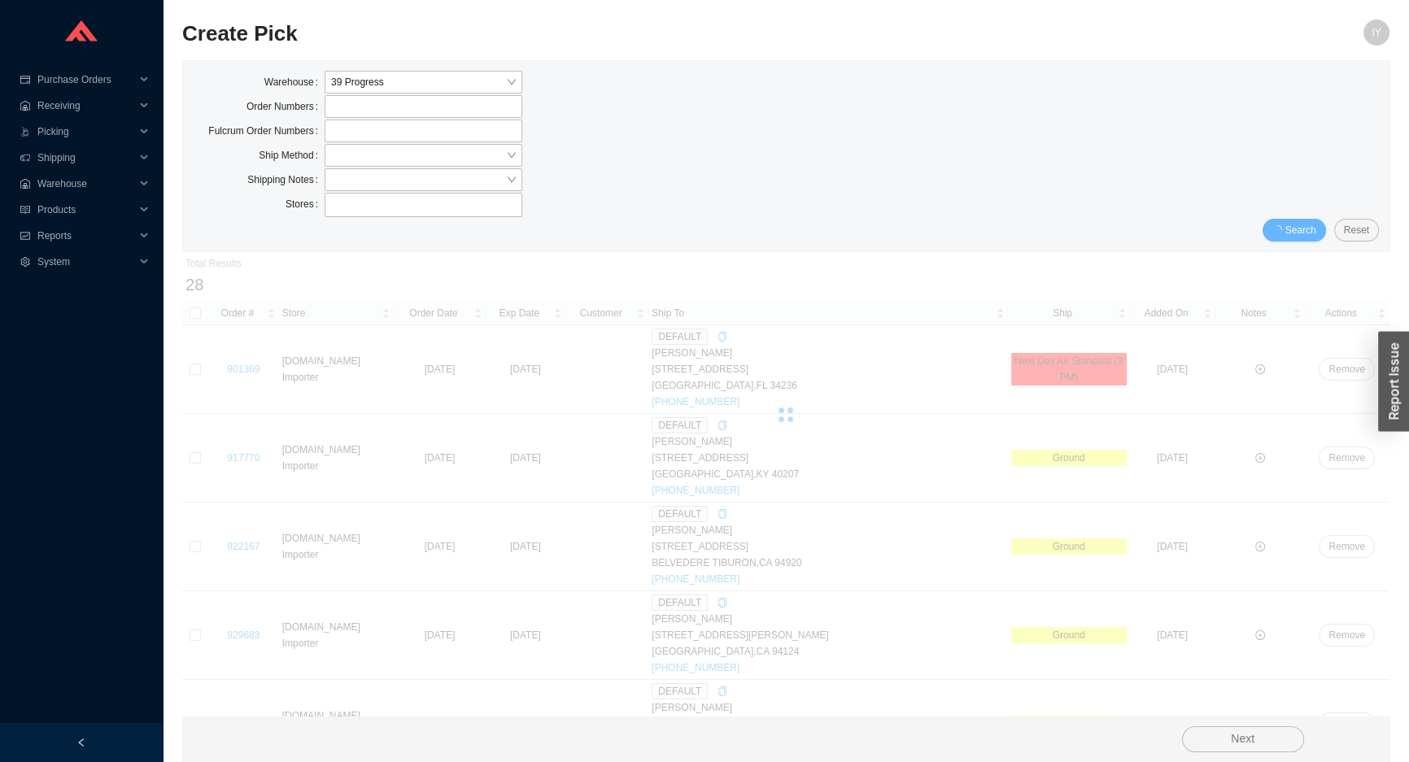
click at [1309, 234] on span "Search" at bounding box center [1300, 230] width 31 height 16
click at [1308, 234] on span "Search" at bounding box center [1300, 230] width 31 height 16
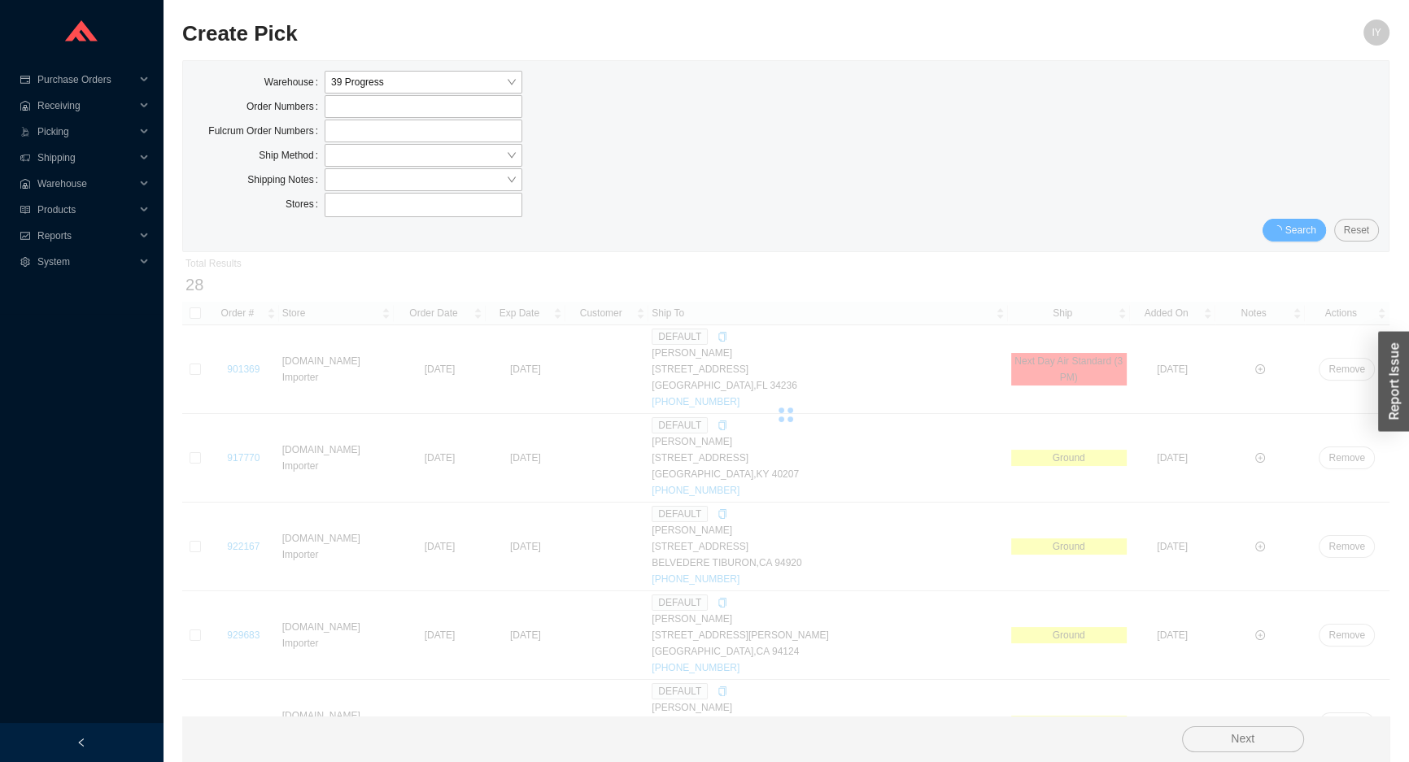
click at [1308, 234] on span "Search" at bounding box center [1300, 230] width 31 height 16
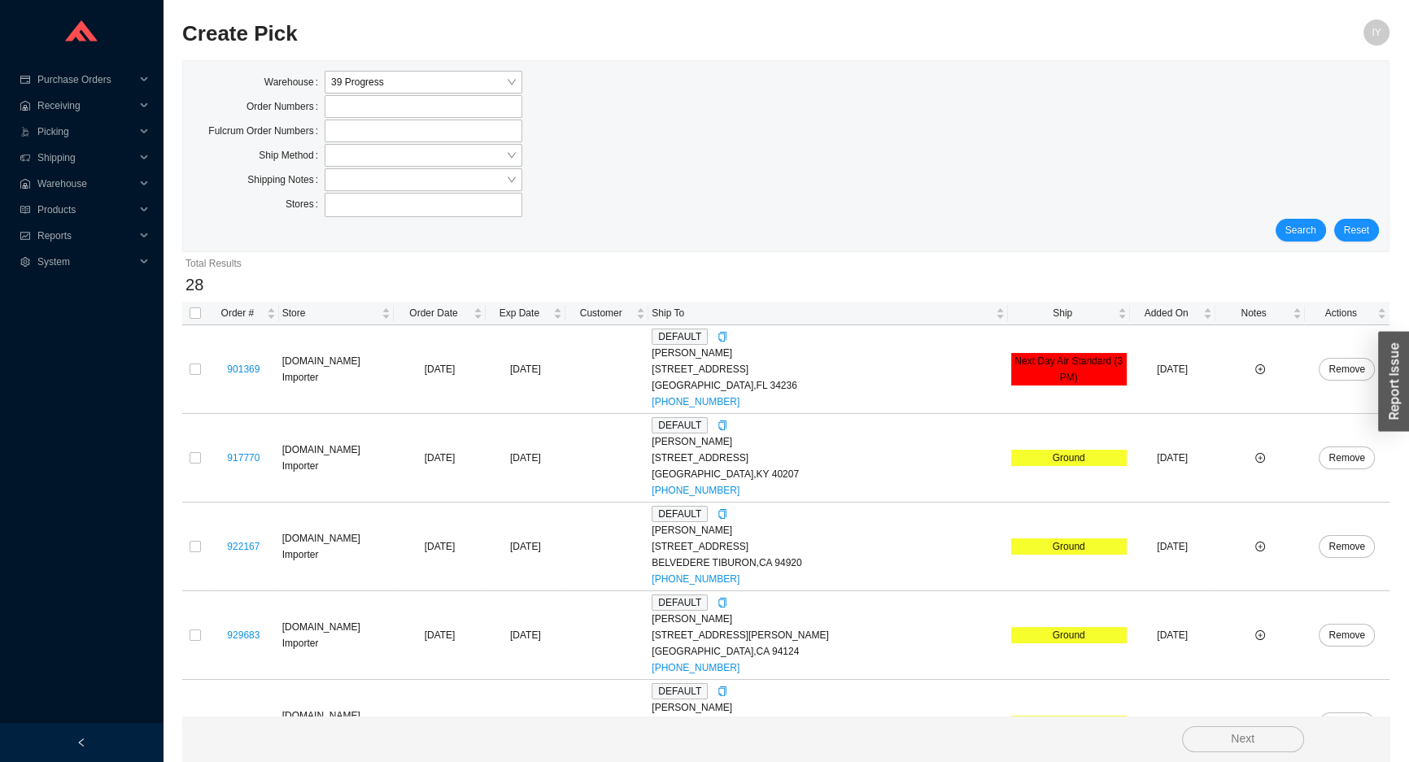
click at [1308, 234] on span "Search" at bounding box center [1300, 230] width 31 height 16
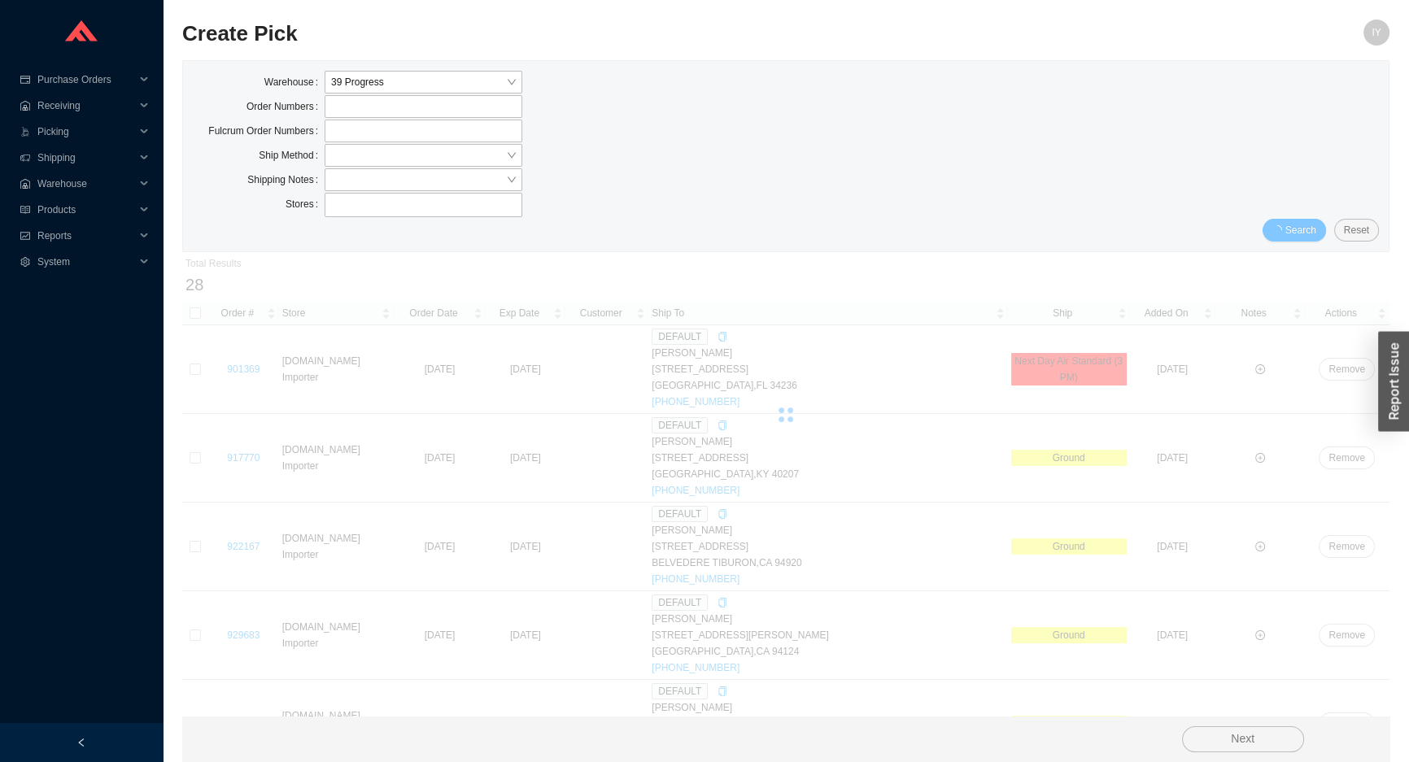
click at [1308, 234] on span "Search" at bounding box center [1300, 230] width 31 height 16
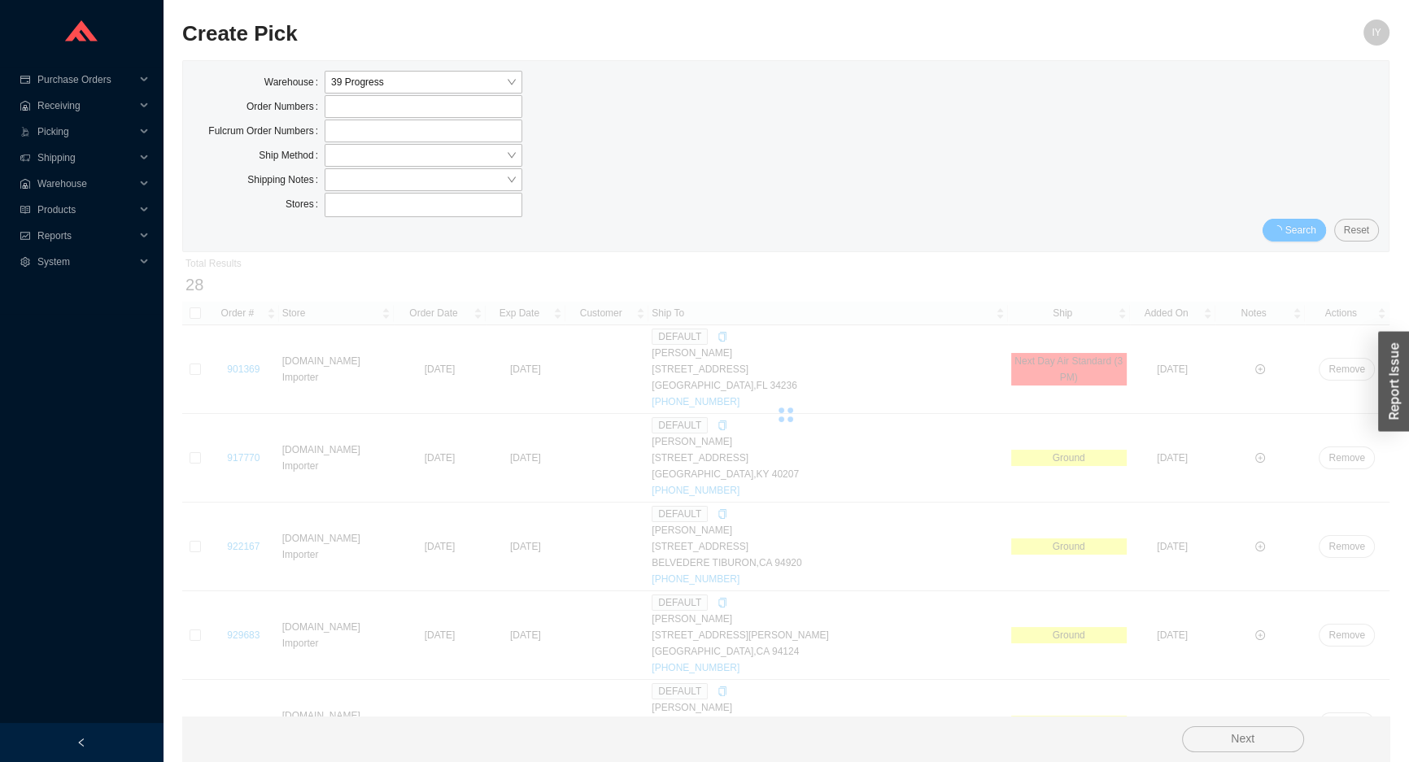
click at [1308, 234] on span "Search" at bounding box center [1300, 230] width 31 height 16
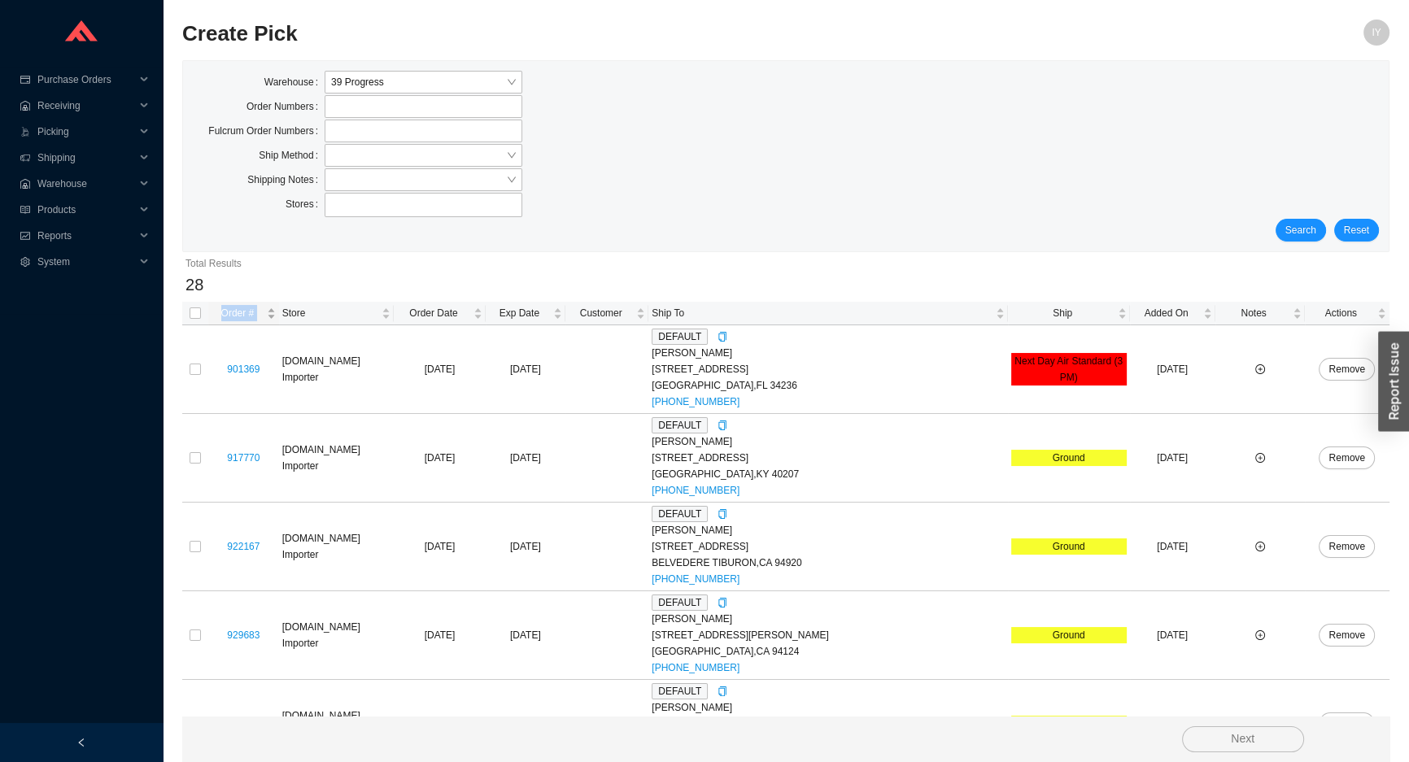
click at [207, 312] on tr "Order # Store Order Date Exp Date Customer Ship To Ship Added On Notes Actions" at bounding box center [785, 314] width 1207 height 24
click at [196, 314] on input "checkbox" at bounding box center [195, 312] width 11 height 11
checkbox input "true"
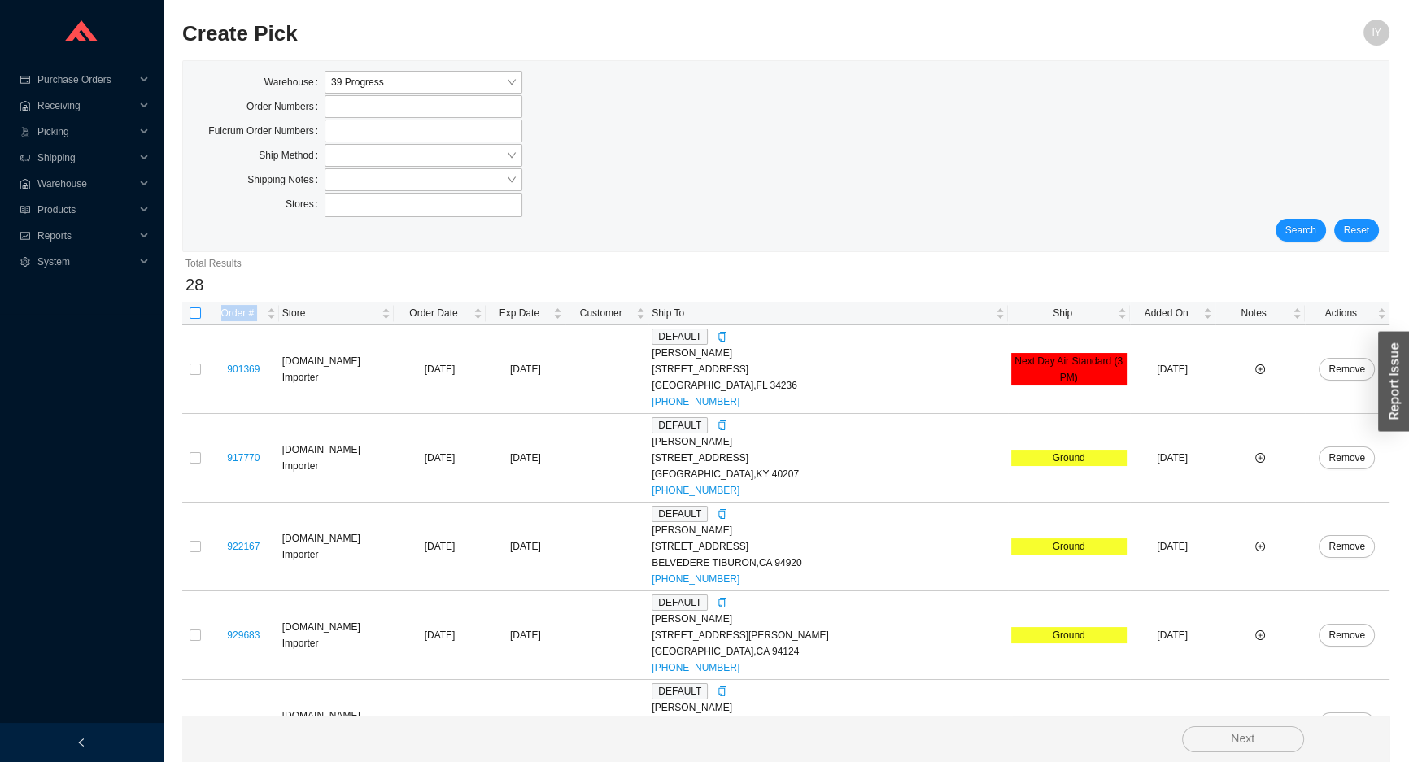
checkbox input "true"
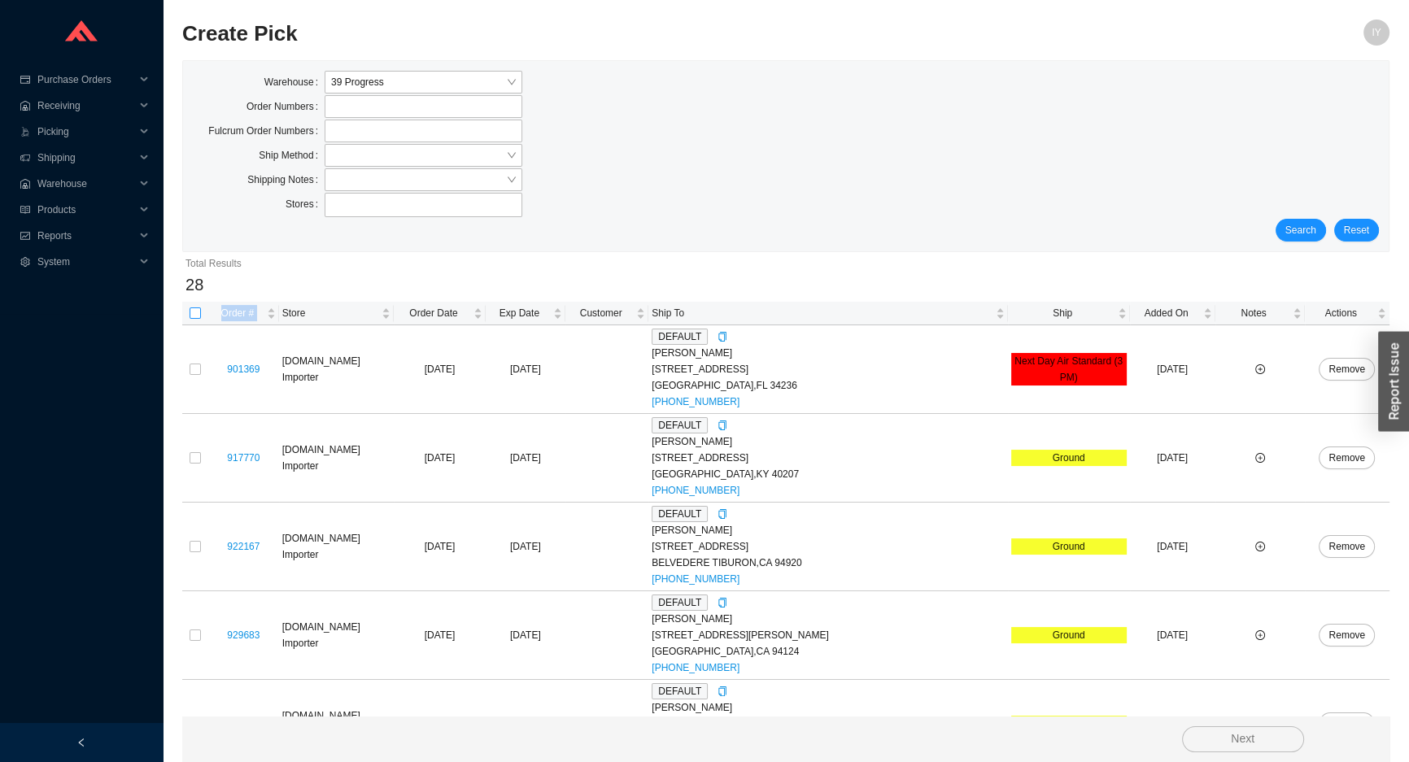
checkbox input "true"
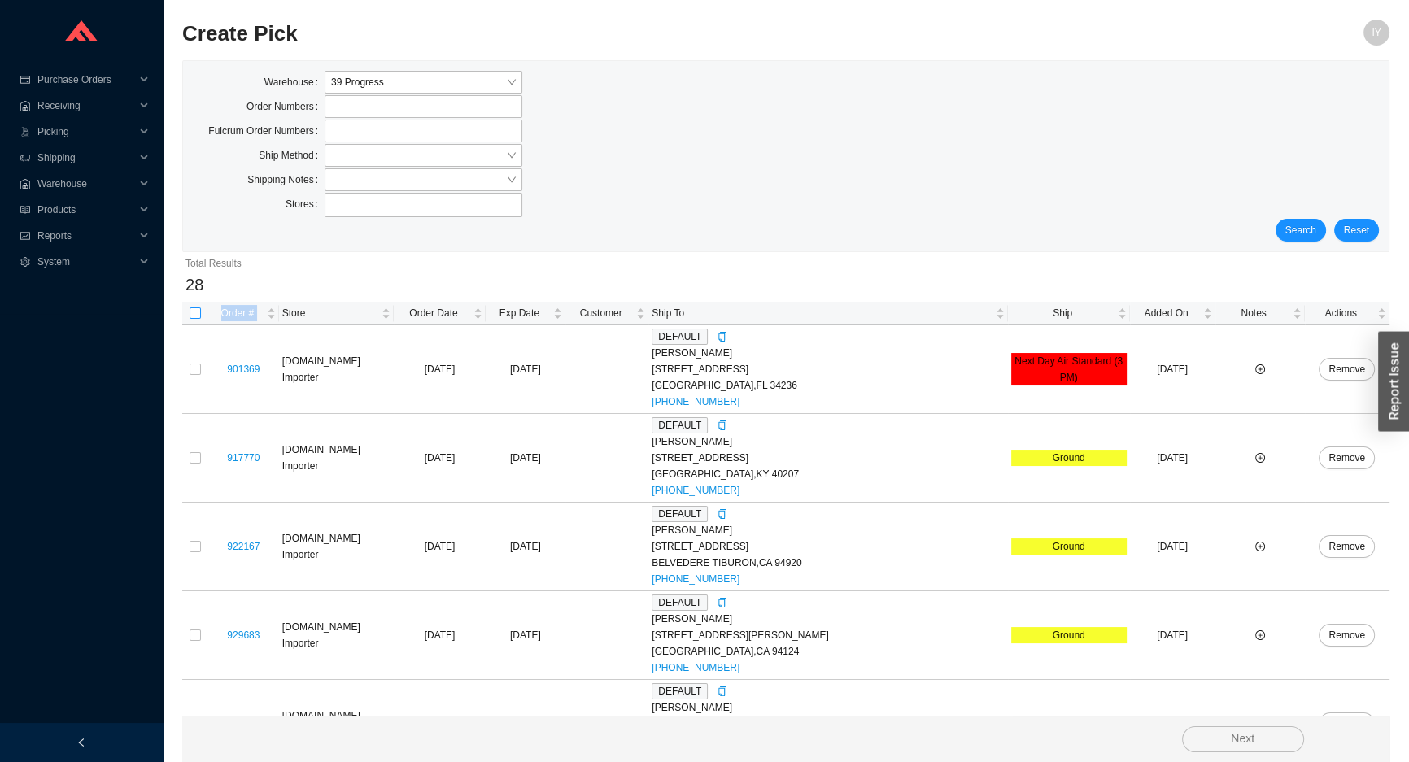
checkbox input "true"
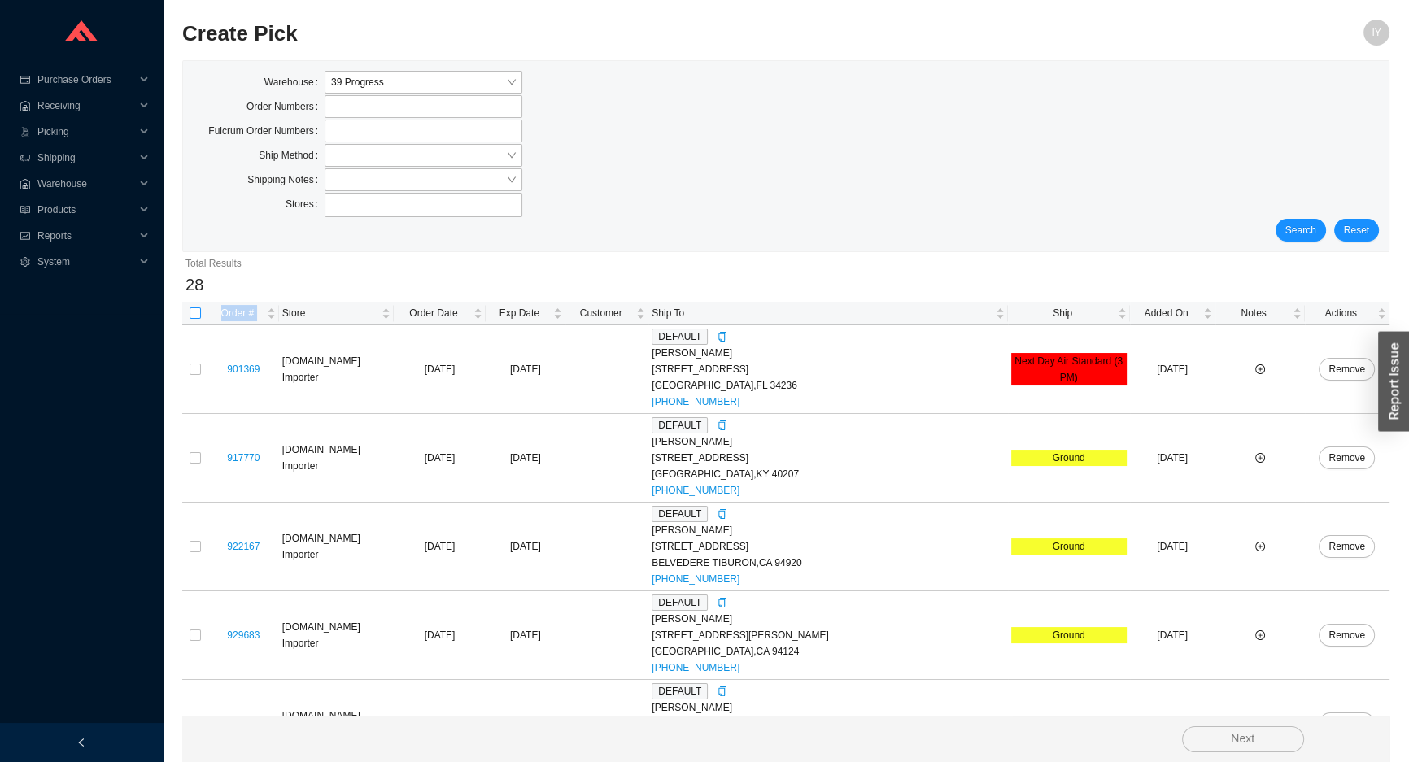
checkbox input "true"
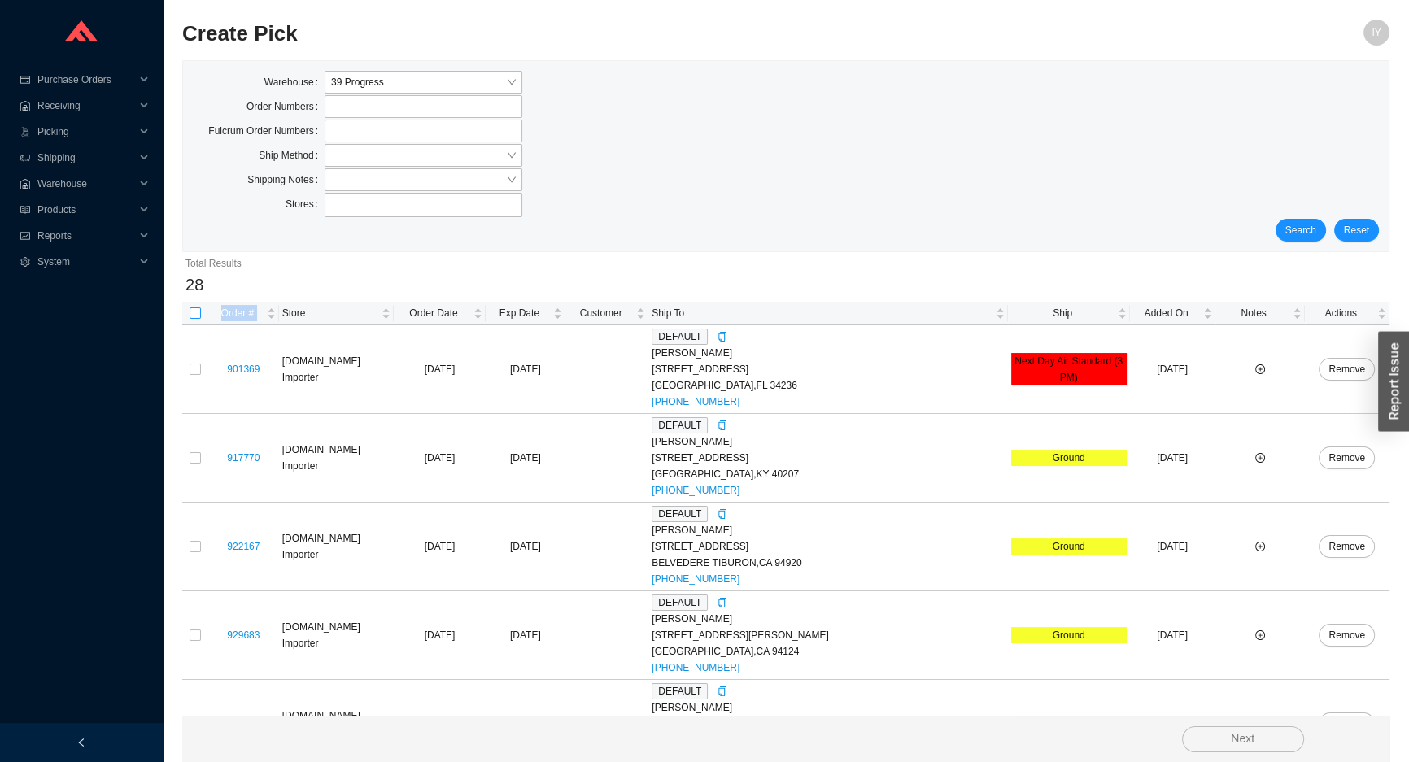
checkbox input "true"
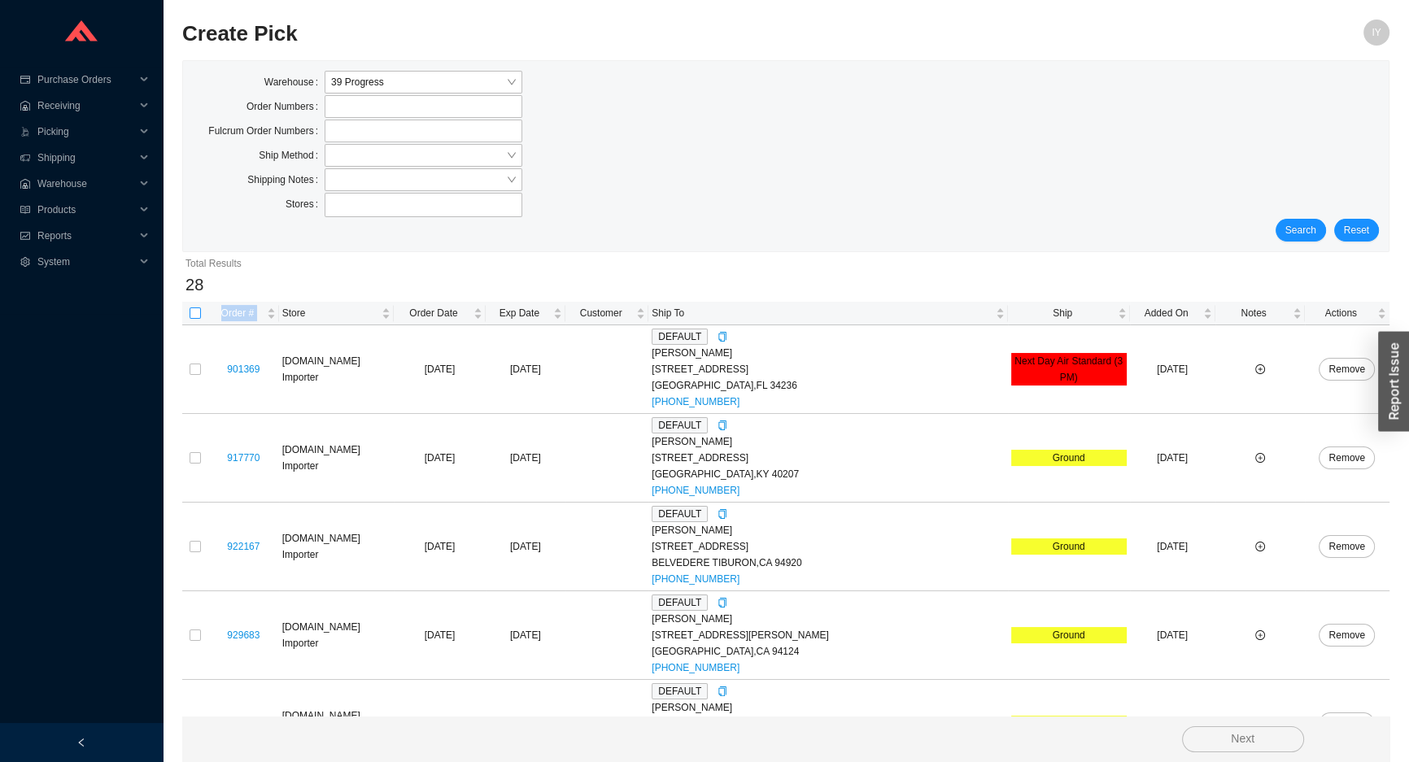
checkbox input "true"
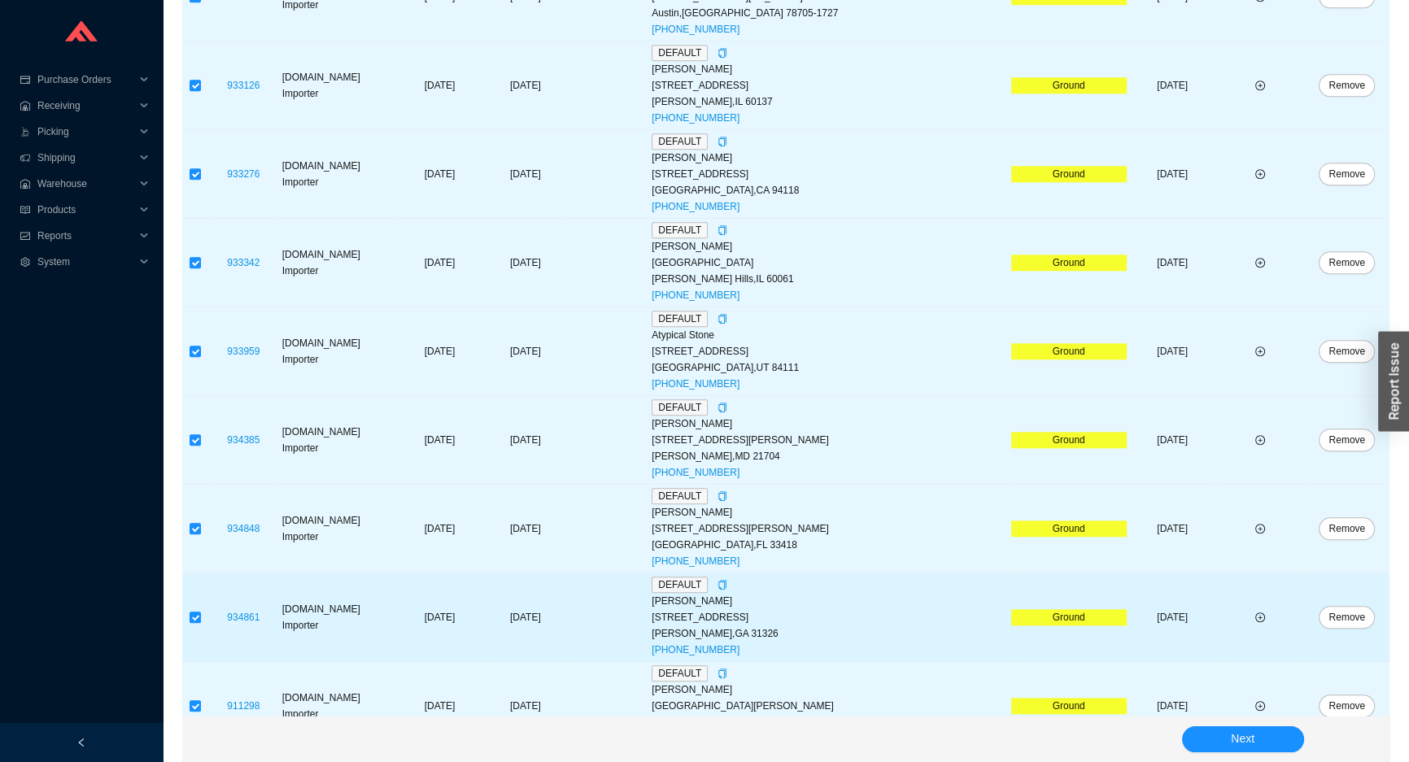
scroll to position [2088, 0]
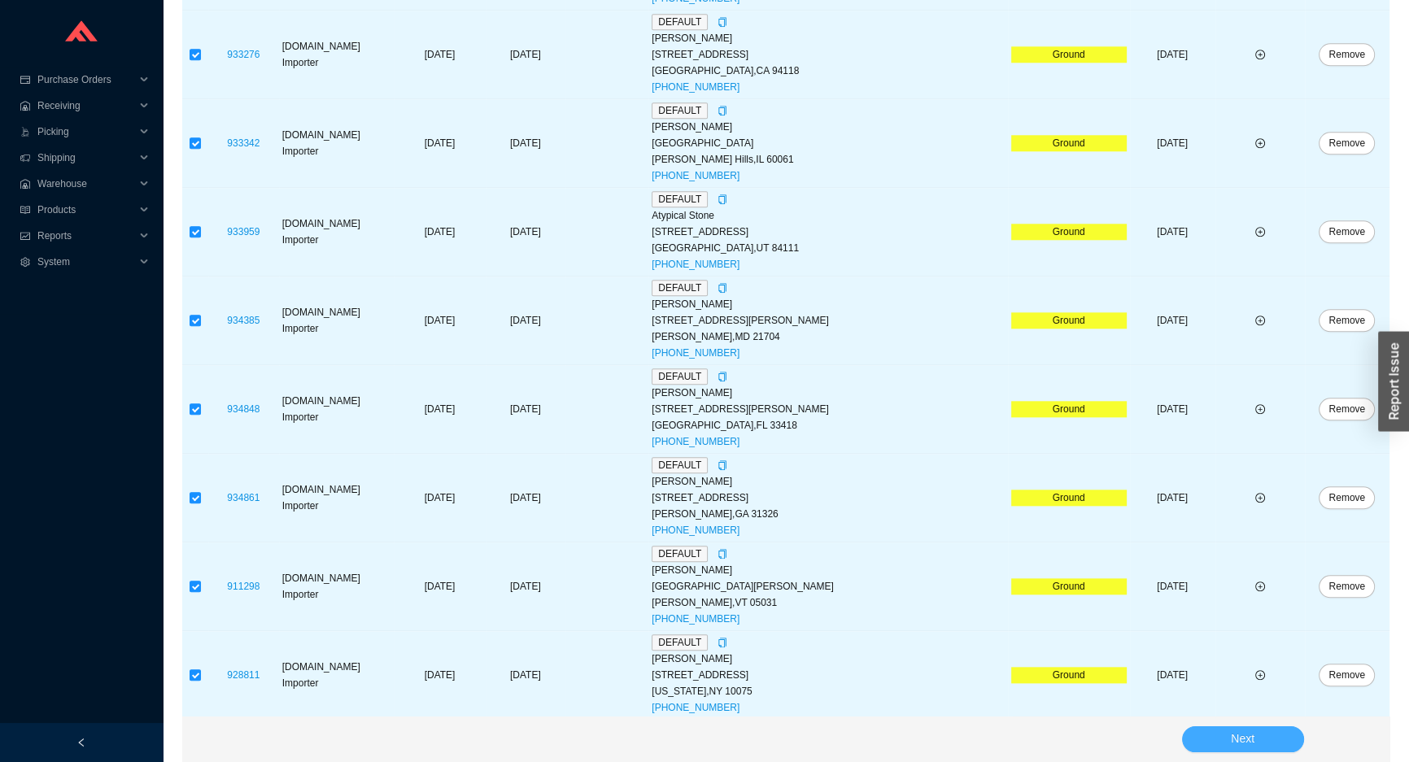
click at [1214, 742] on button "Next" at bounding box center [1243, 739] width 122 height 26
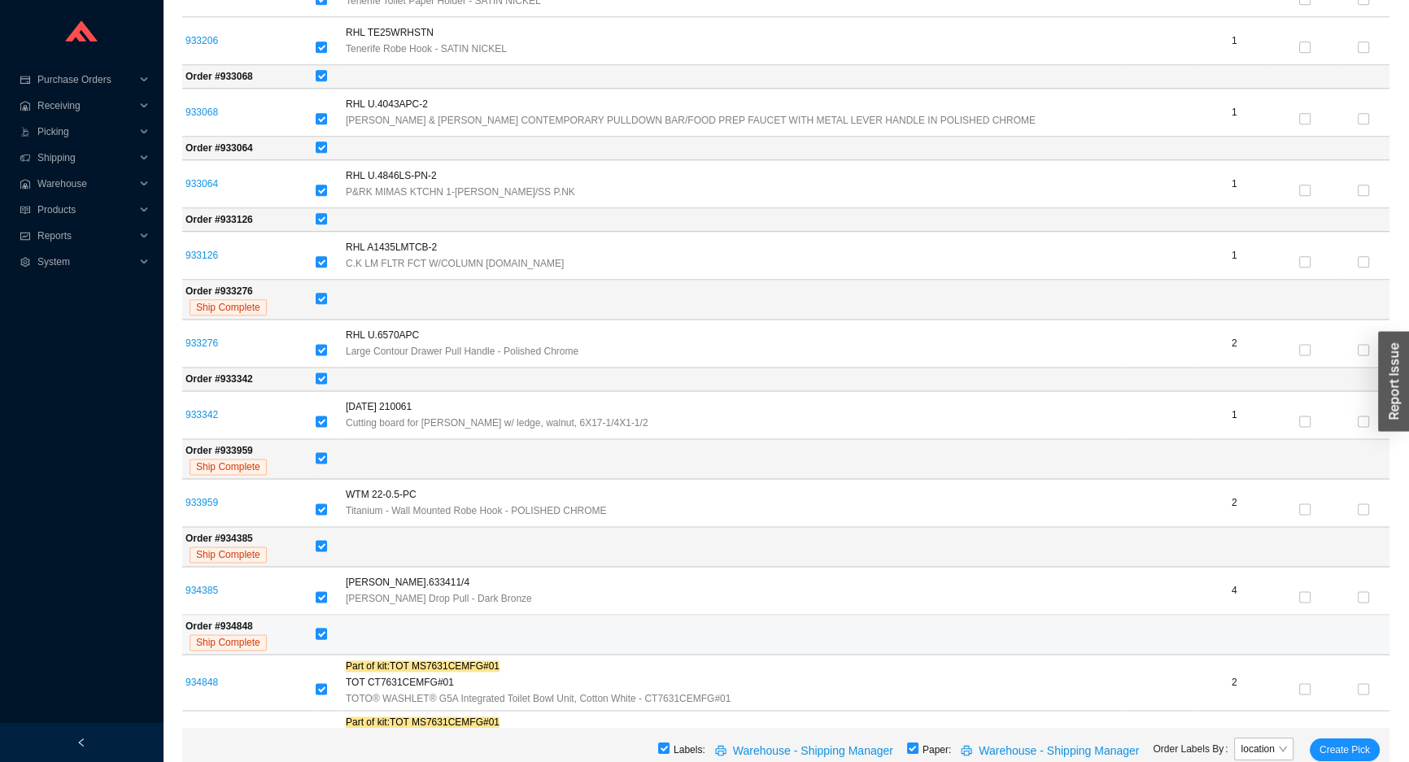
scroll to position [2661, 0]
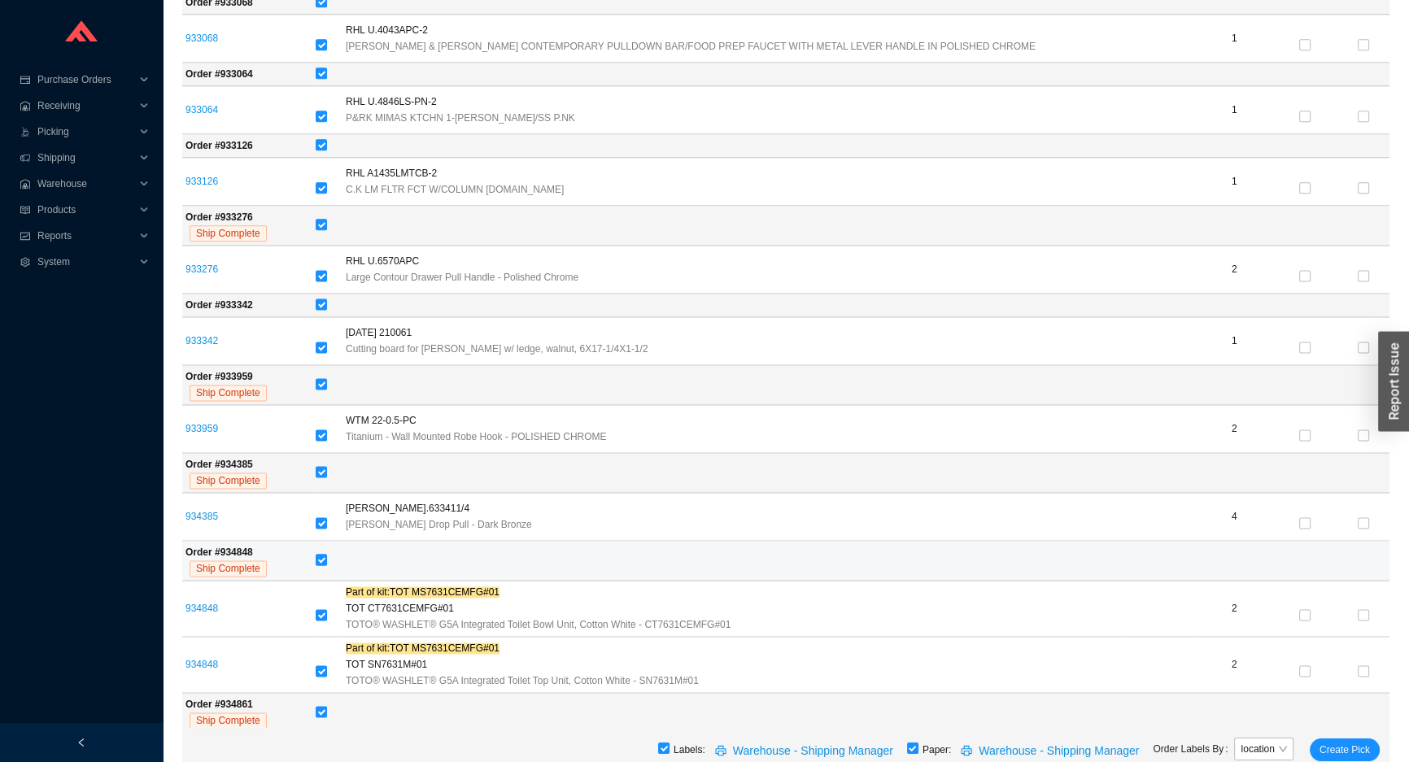
click at [321, 554] on input "checkbox" at bounding box center [321, 559] width 11 height 11
checkbox input "false"
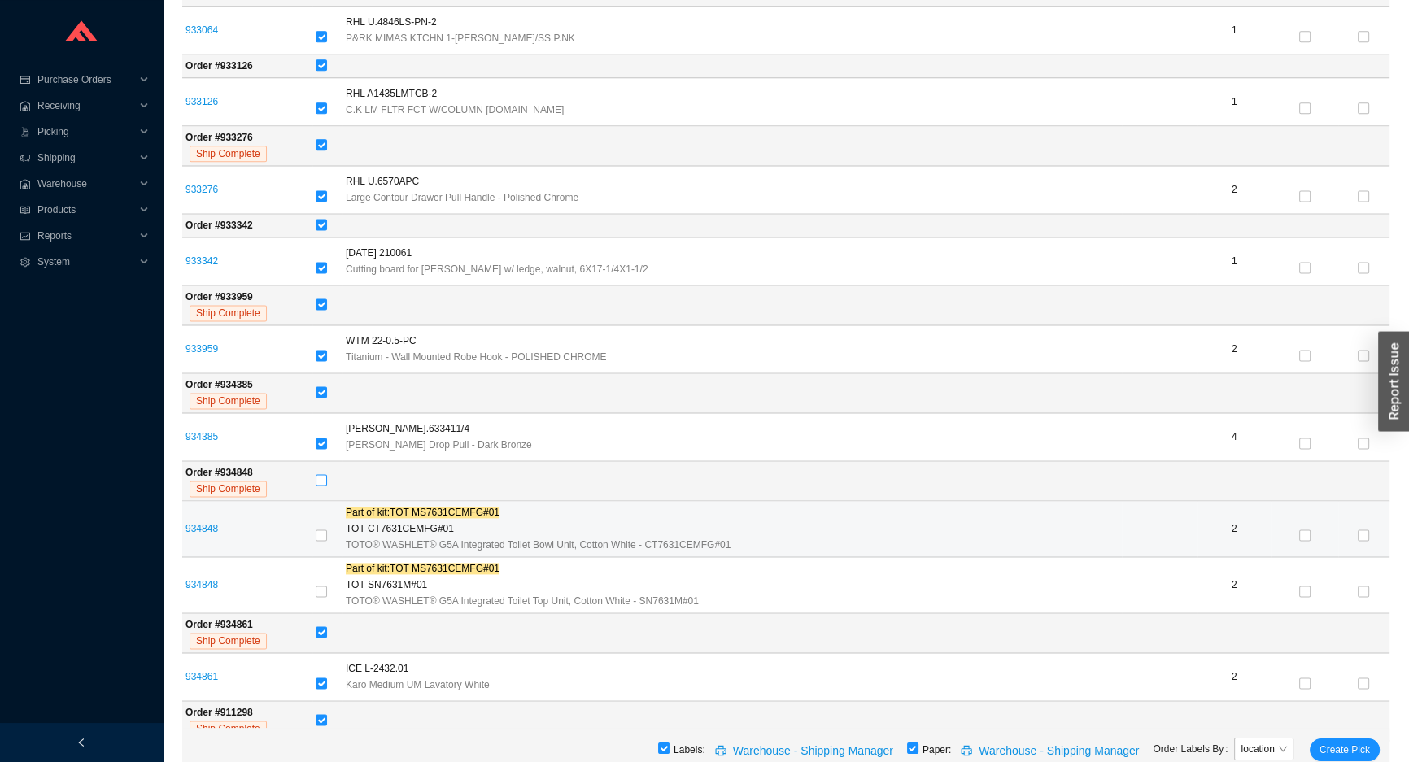
scroll to position [2867, 0]
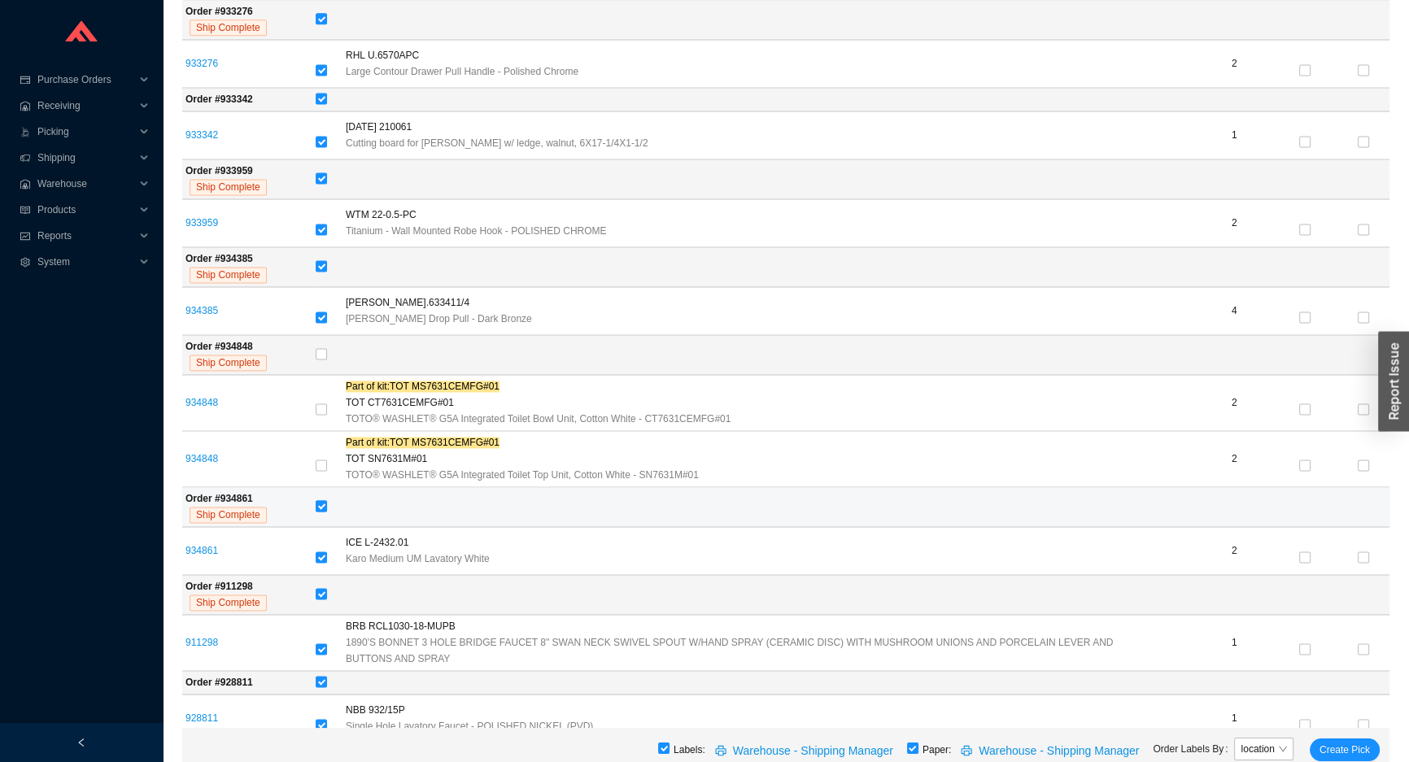
click at [322, 500] on input "checkbox" at bounding box center [321, 505] width 11 height 11
checkbox input "false"
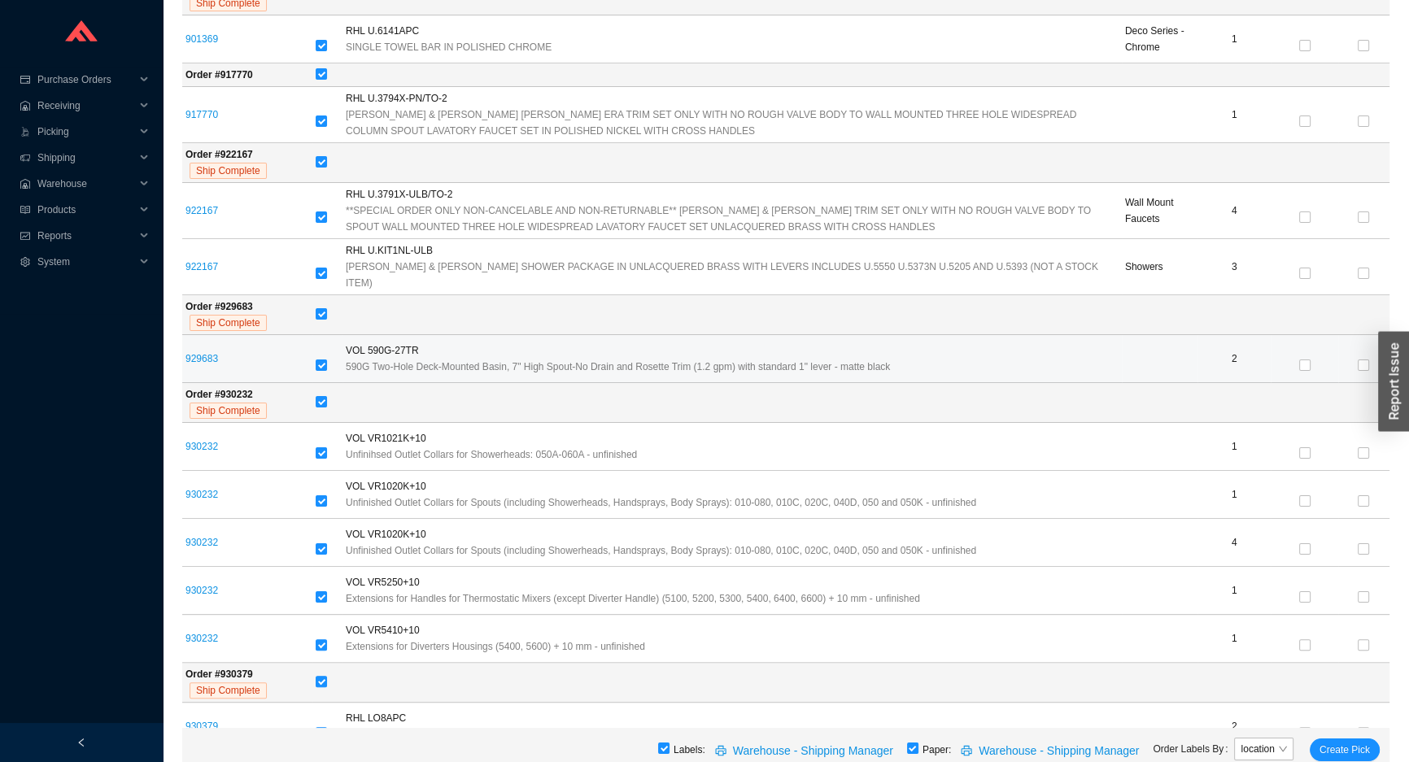
scroll to position [205, 0]
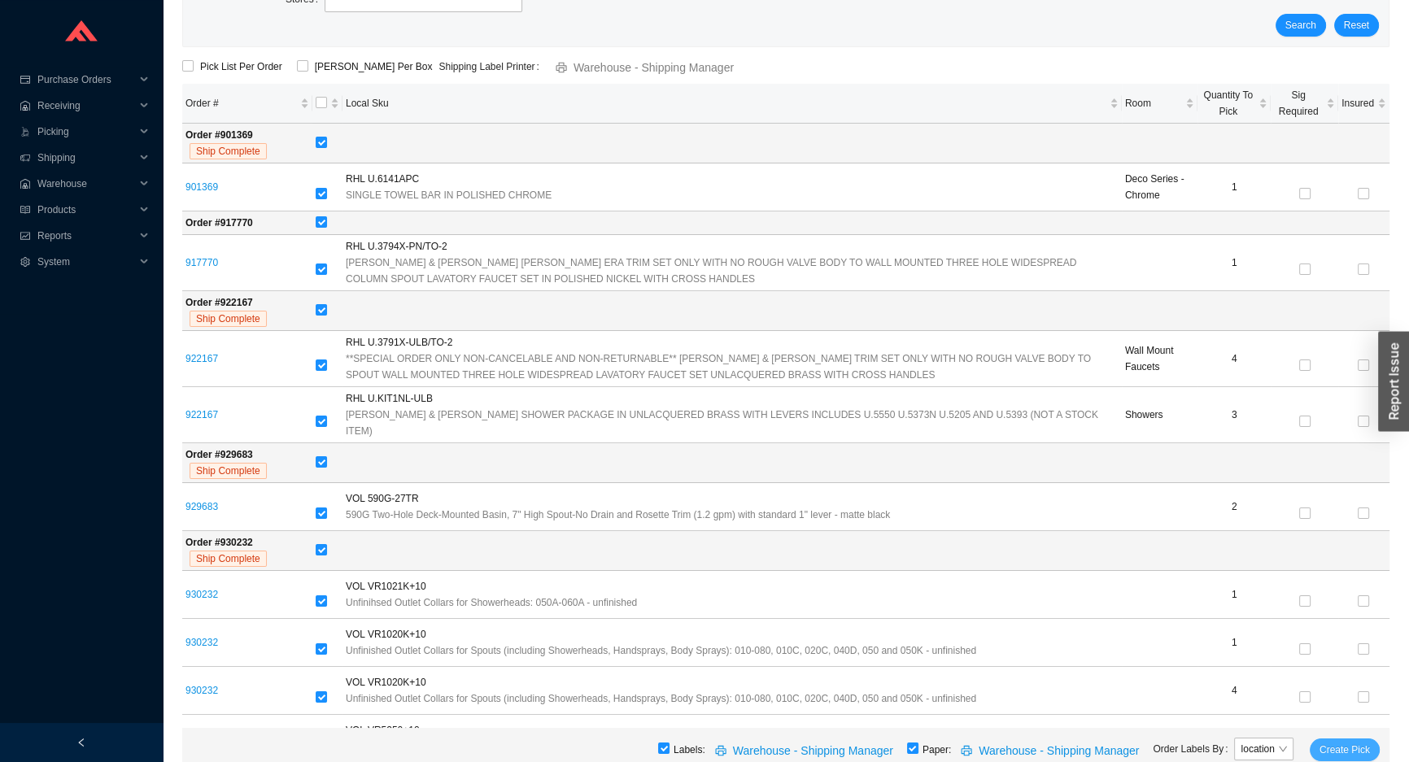
click at [1362, 740] on button "Create Pick" at bounding box center [1344, 750] width 70 height 23
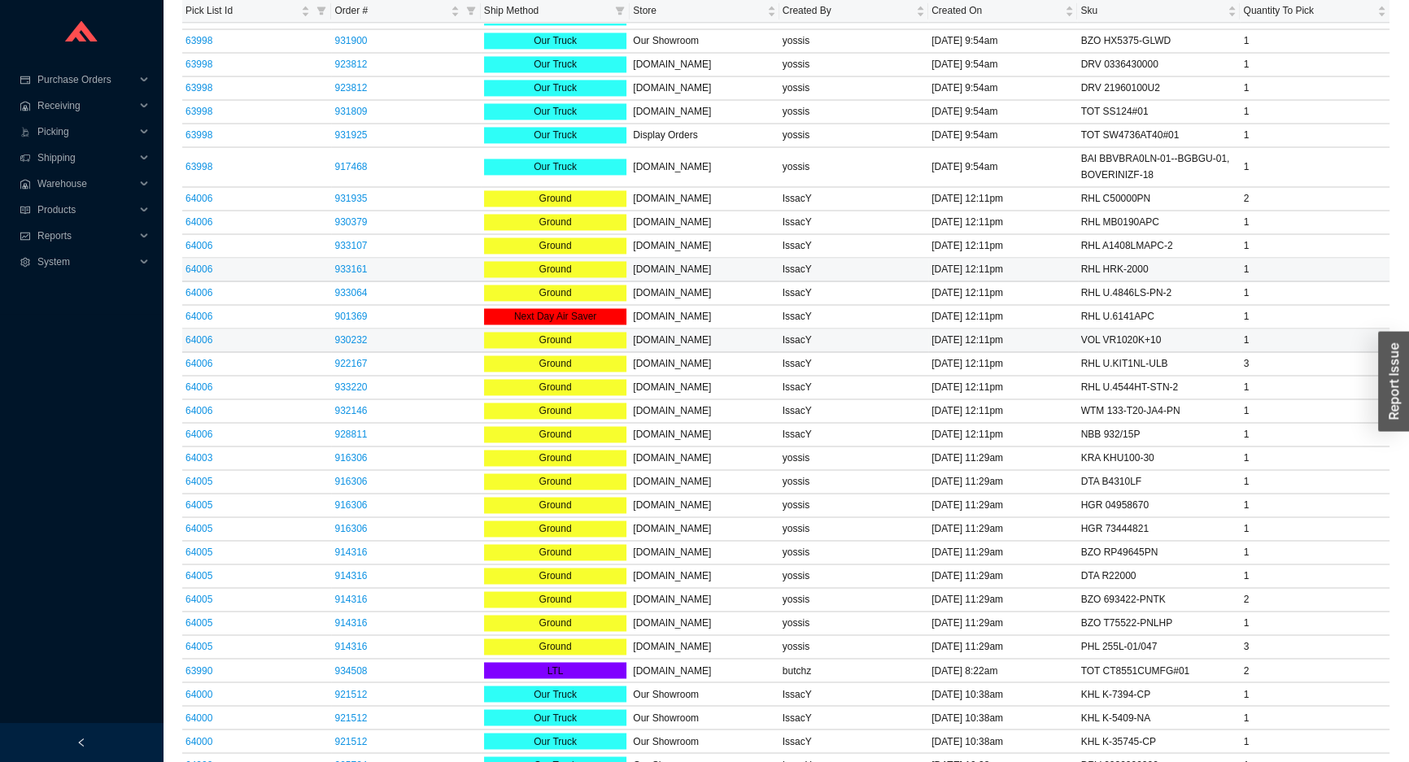
scroll to position [3179, 0]
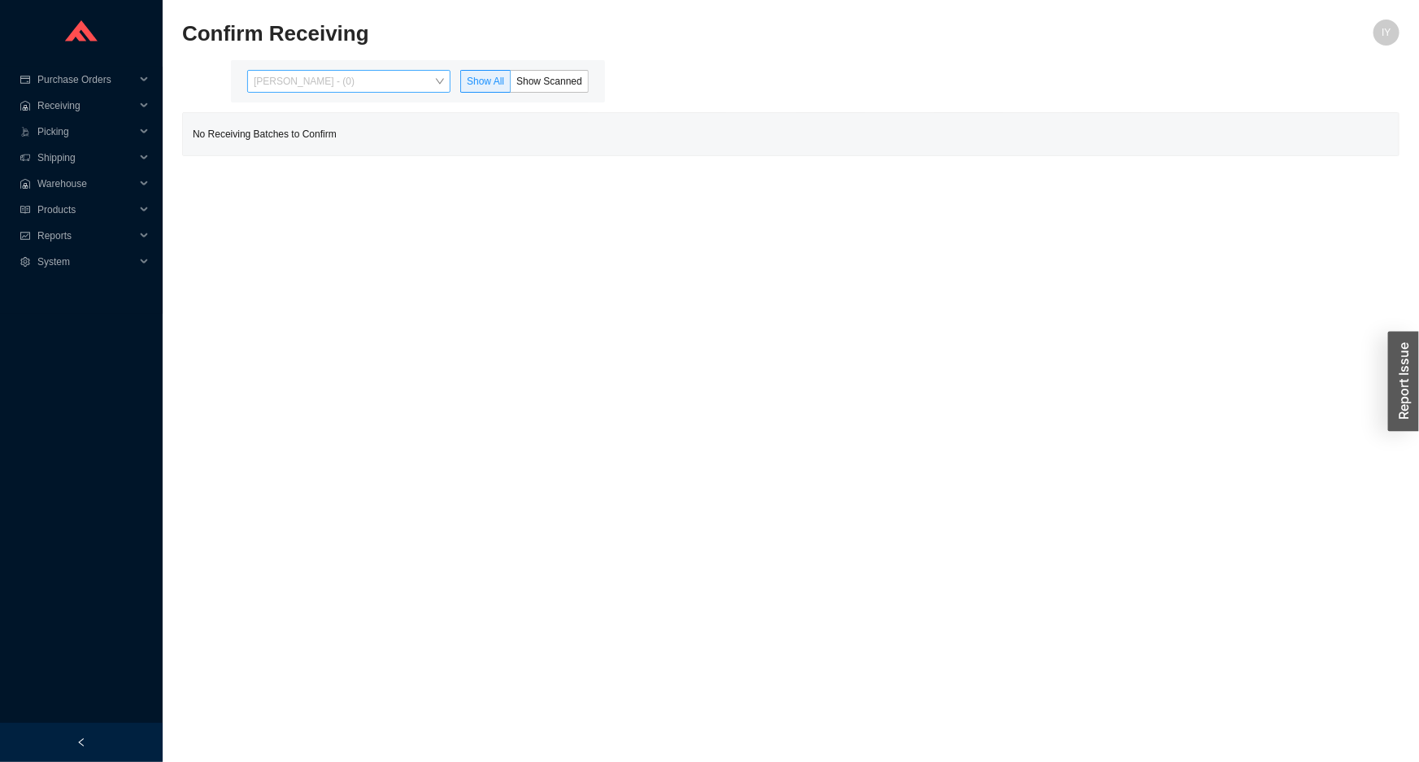
click at [396, 88] on span "[PERSON_NAME] - (0)" at bounding box center [349, 81] width 190 height 21
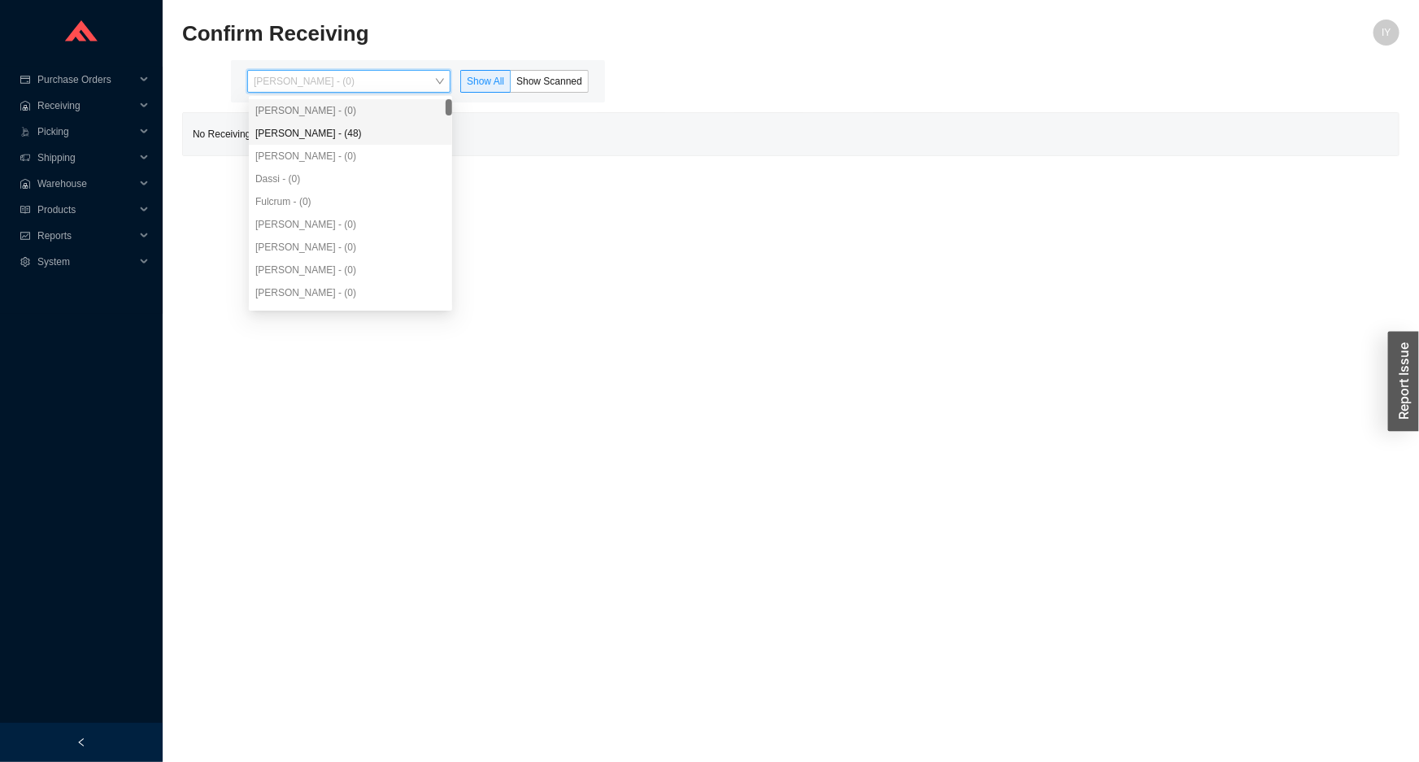
click at [398, 122] on div "[PERSON_NAME] - (48)" at bounding box center [350, 133] width 203 height 23
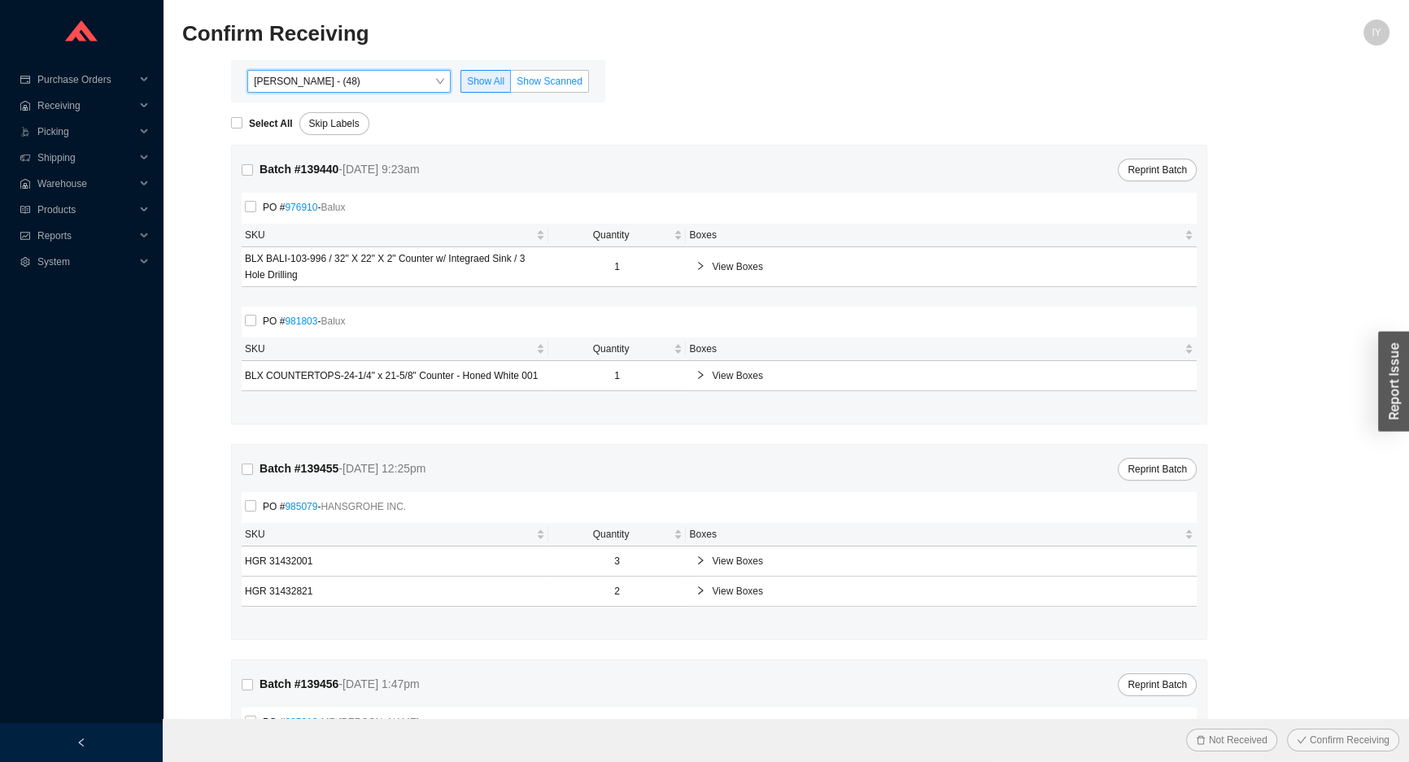
click at [537, 85] on span "Show Scanned" at bounding box center [549, 81] width 66 height 11
click at [511, 85] on input "Show Scanned" at bounding box center [511, 85] width 0 height 0
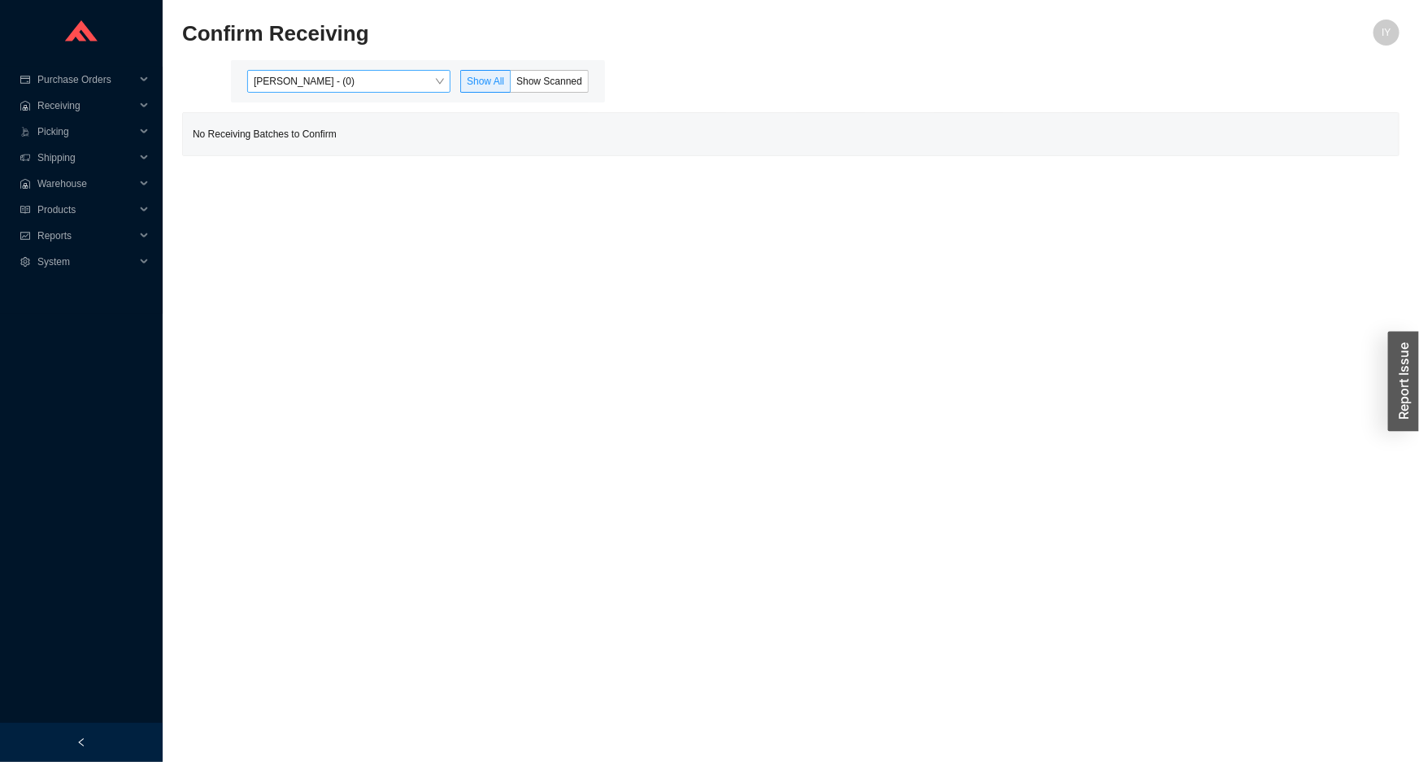
click at [436, 88] on span "Issac Yoselovsky - (0)" at bounding box center [349, 81] width 190 height 21
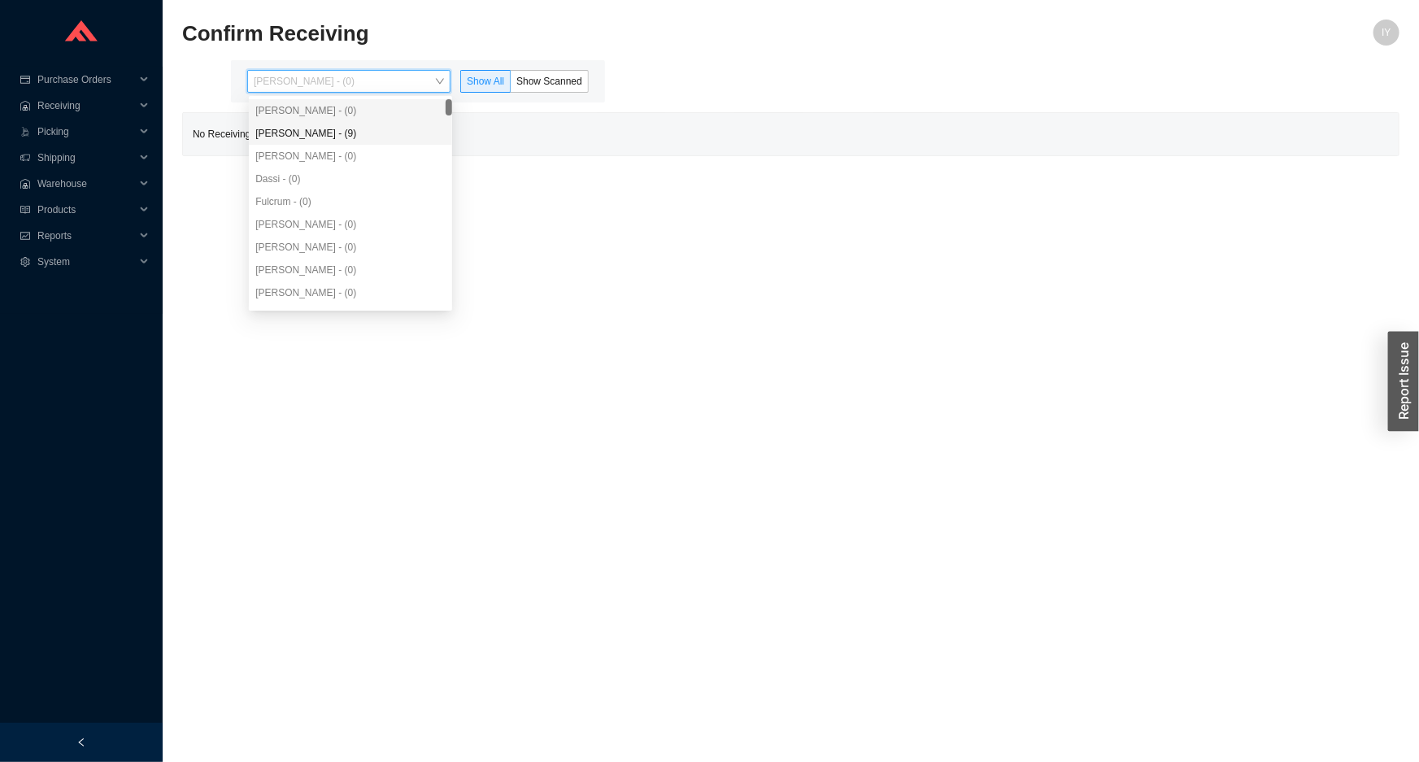
click at [412, 130] on div "Angel Negron - (9)" at bounding box center [350, 133] width 190 height 15
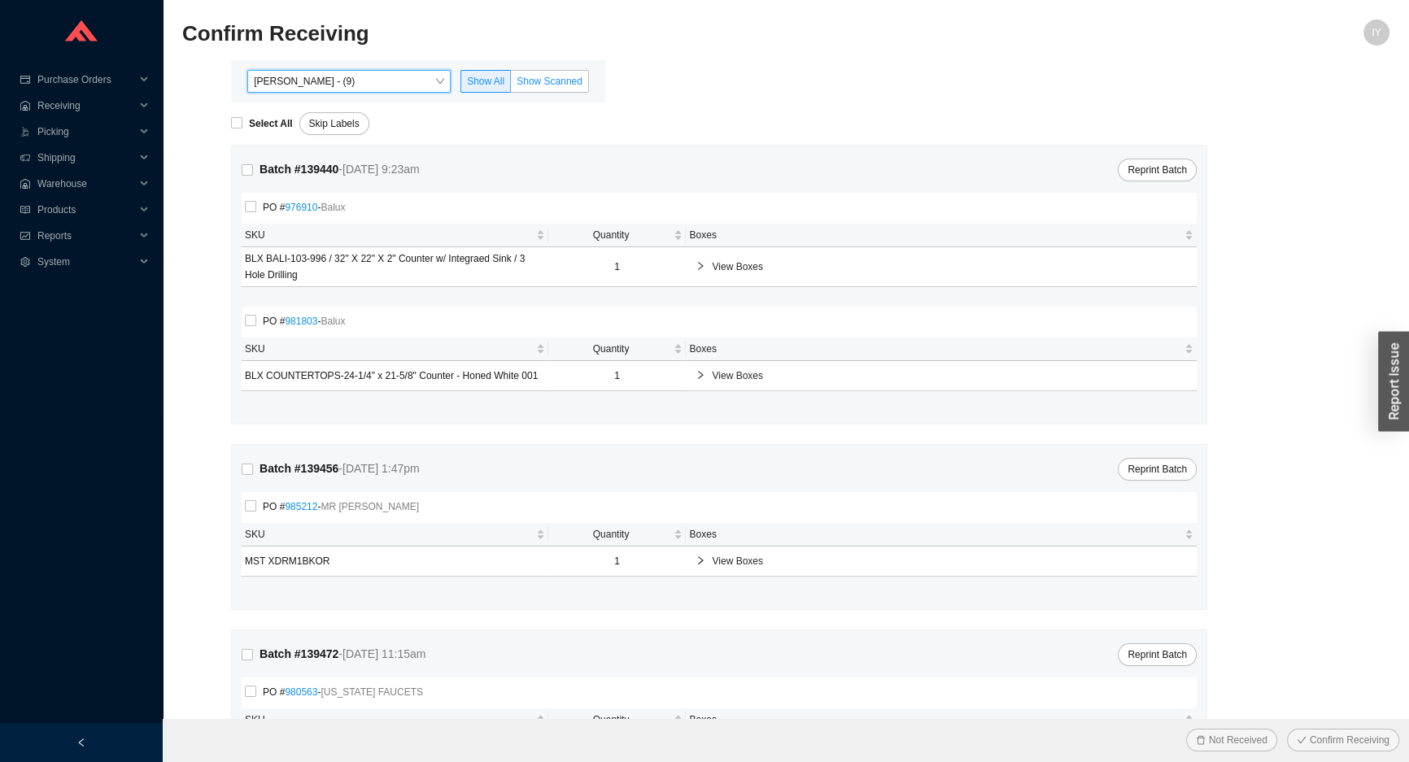
click at [548, 81] on span "Show Scanned" at bounding box center [549, 81] width 66 height 11
click at [511, 85] on input "Show Scanned" at bounding box center [511, 85] width 0 height 0
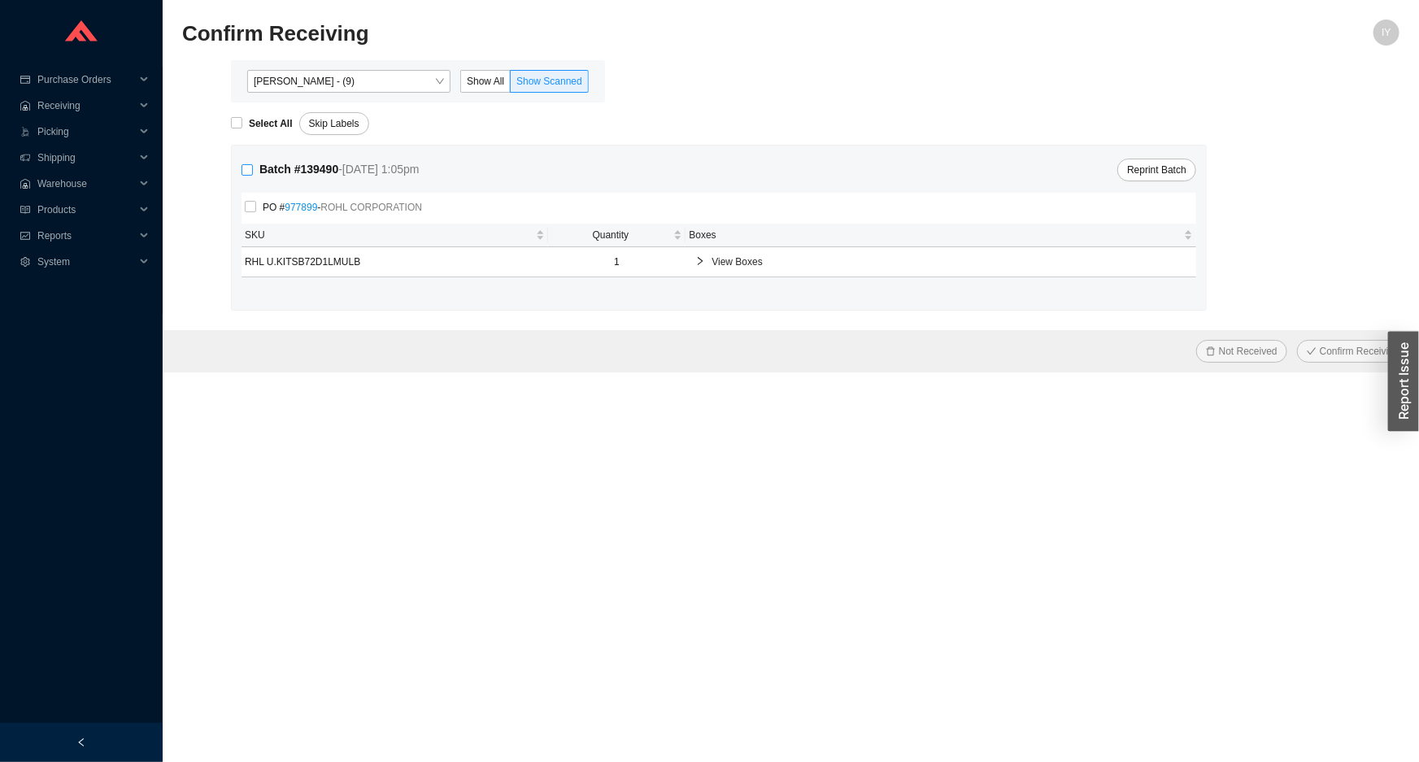
click at [243, 171] on input "Batch # 139490 - 8/19/25 1:05pm" at bounding box center [247, 169] width 11 height 11
checkbox input "true"
click at [1297, 340] on button "Confirm Receiving" at bounding box center [1353, 351] width 112 height 23
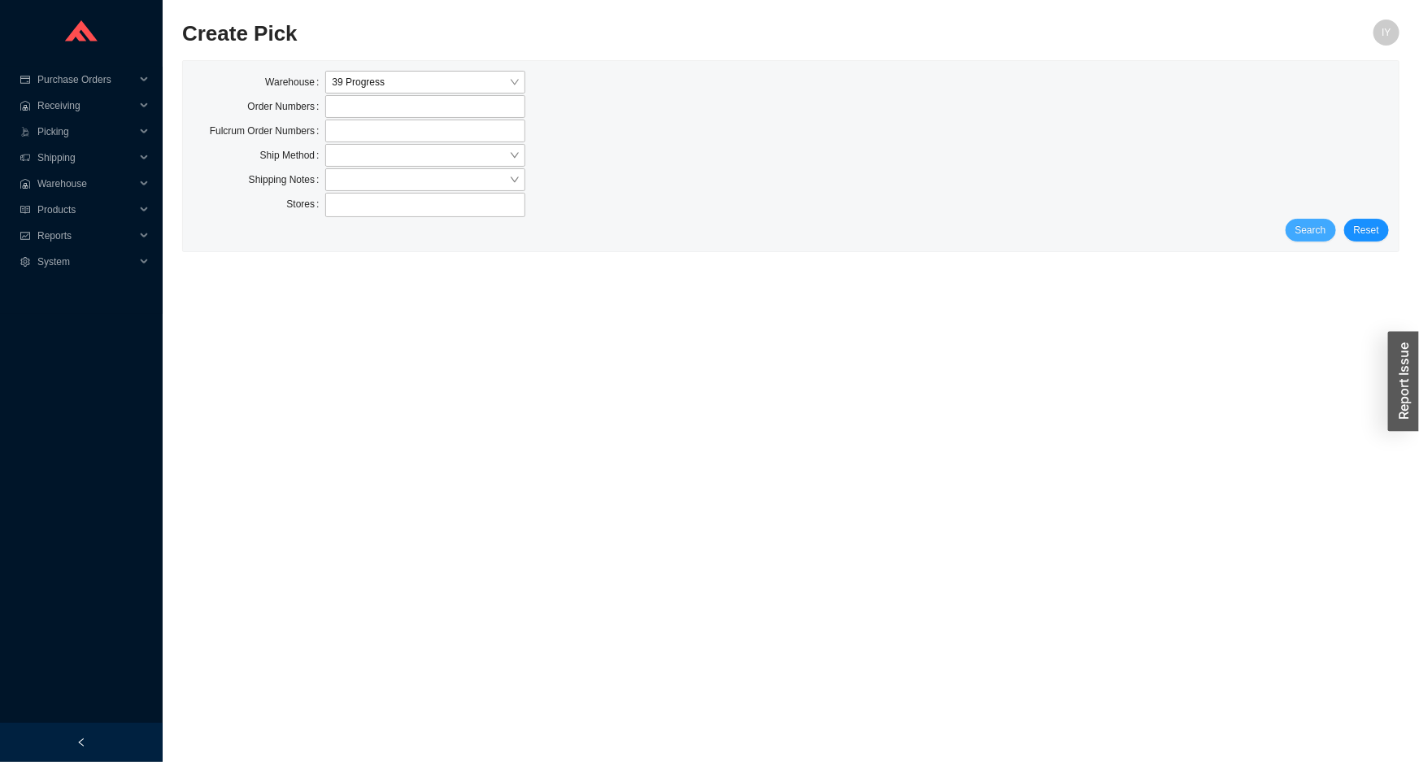
click at [1305, 233] on span "Search" at bounding box center [1311, 230] width 31 height 16
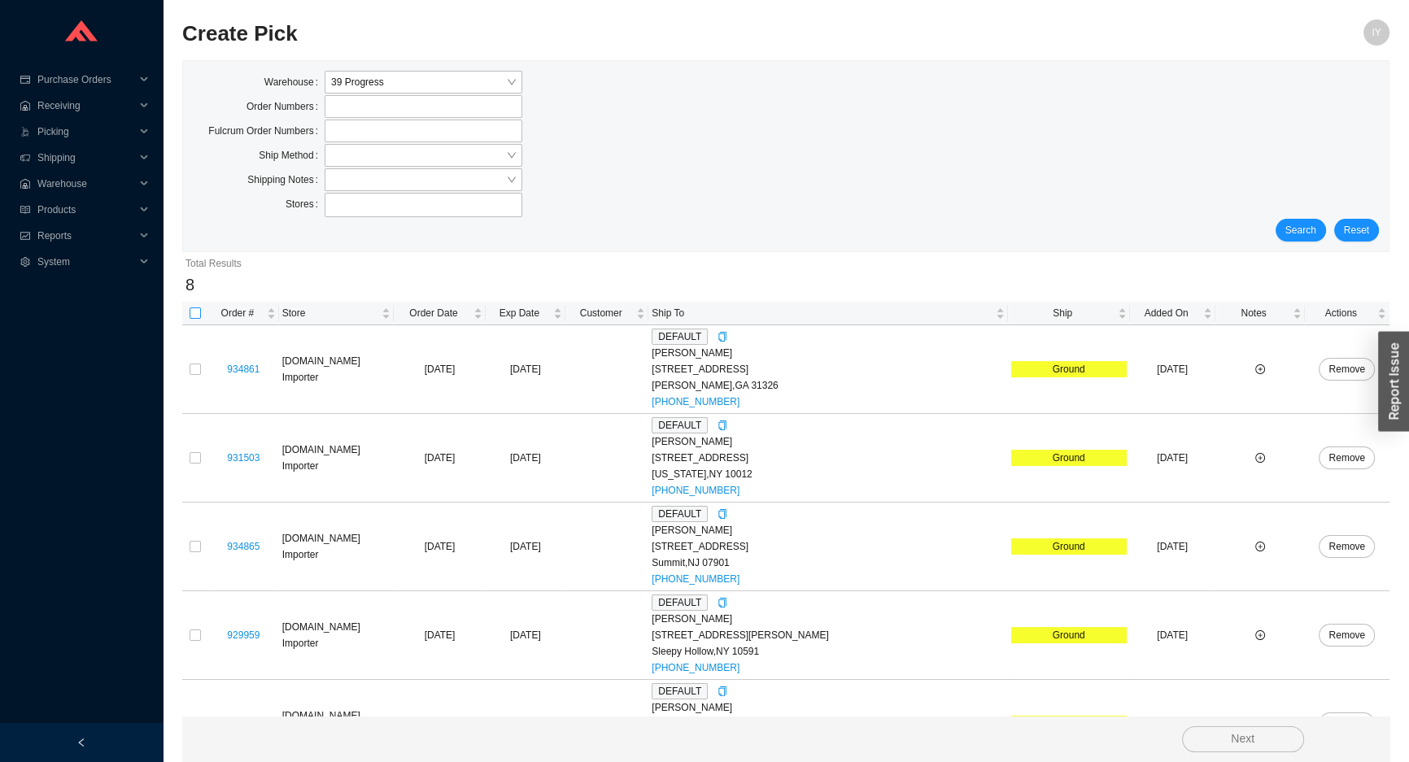
click at [193, 316] on input "checkbox" at bounding box center [195, 312] width 11 height 11
checkbox input "true"
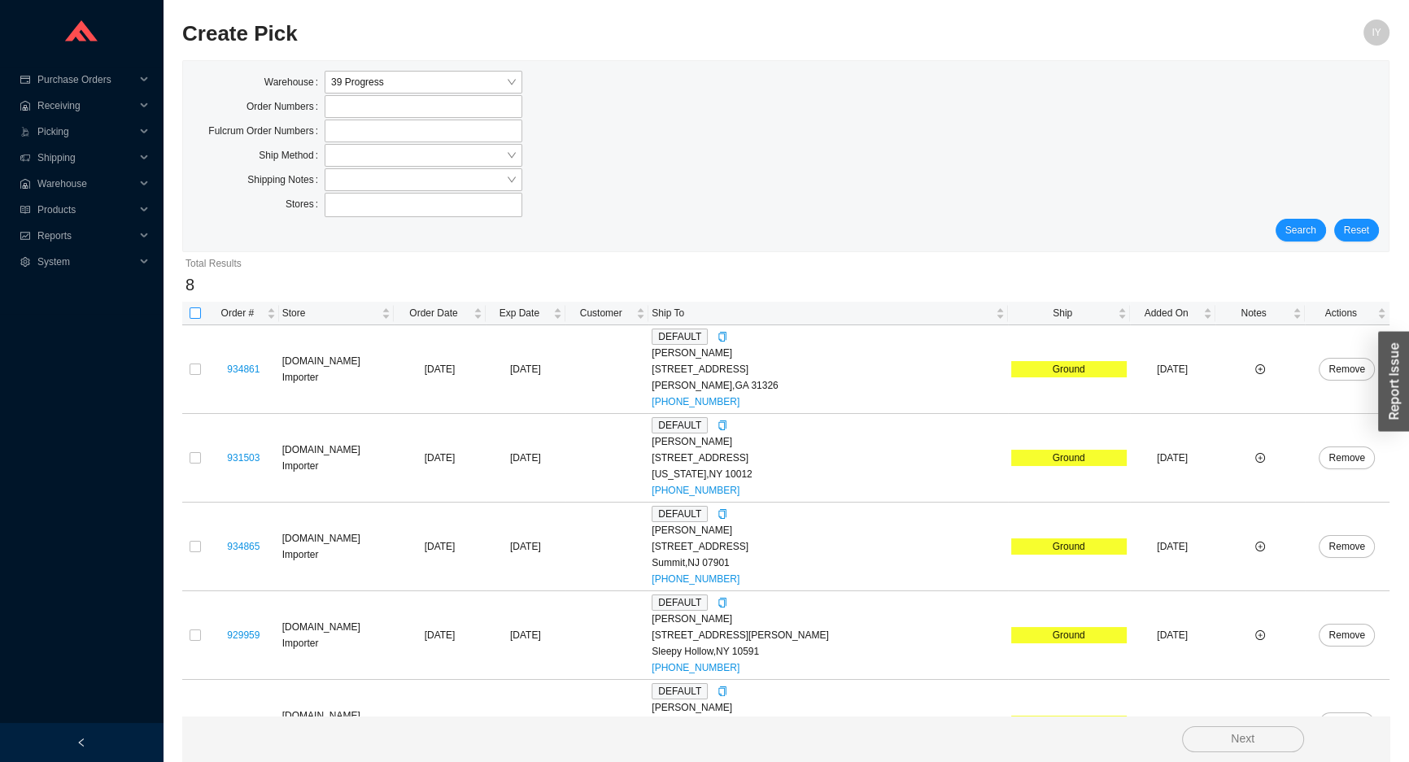
checkbox input "true"
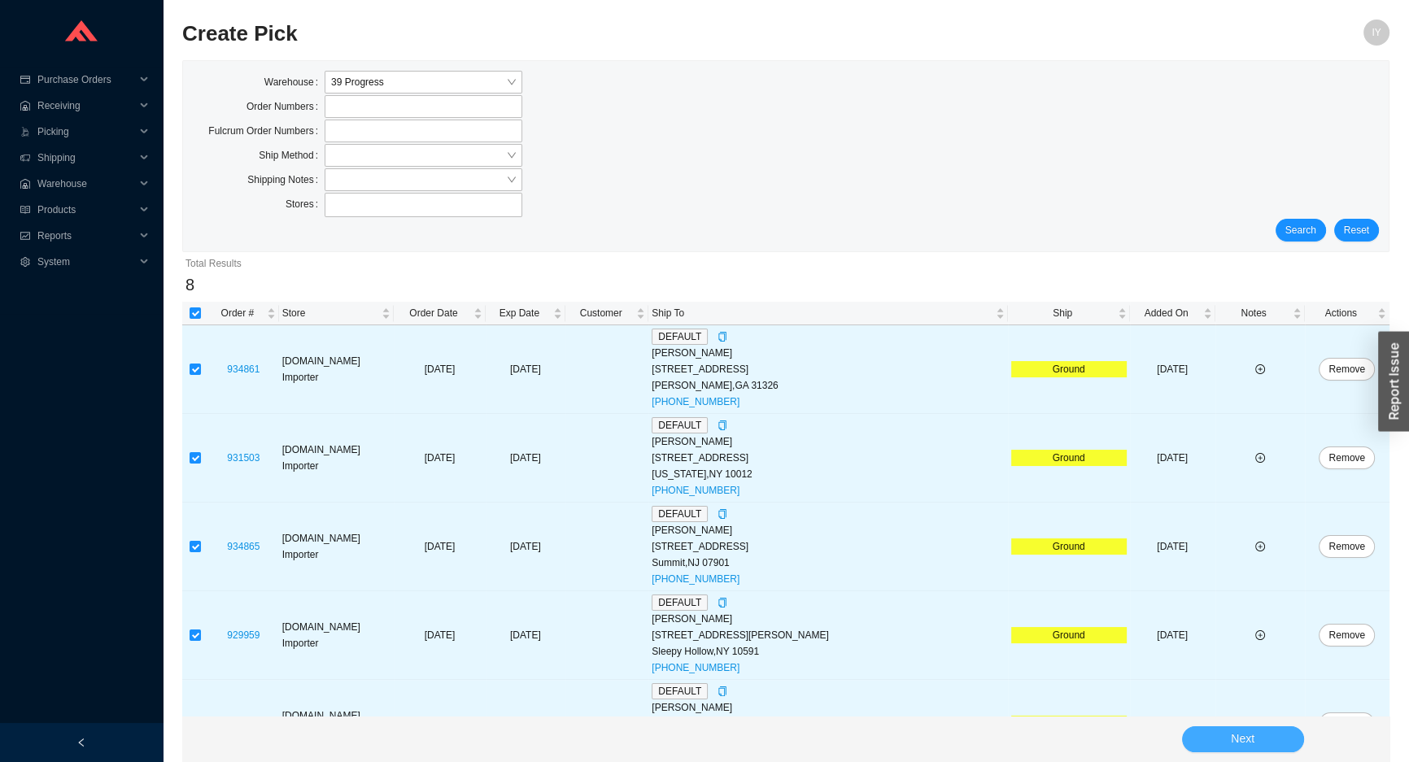
click at [1184, 735] on button "Next" at bounding box center [1243, 739] width 122 height 26
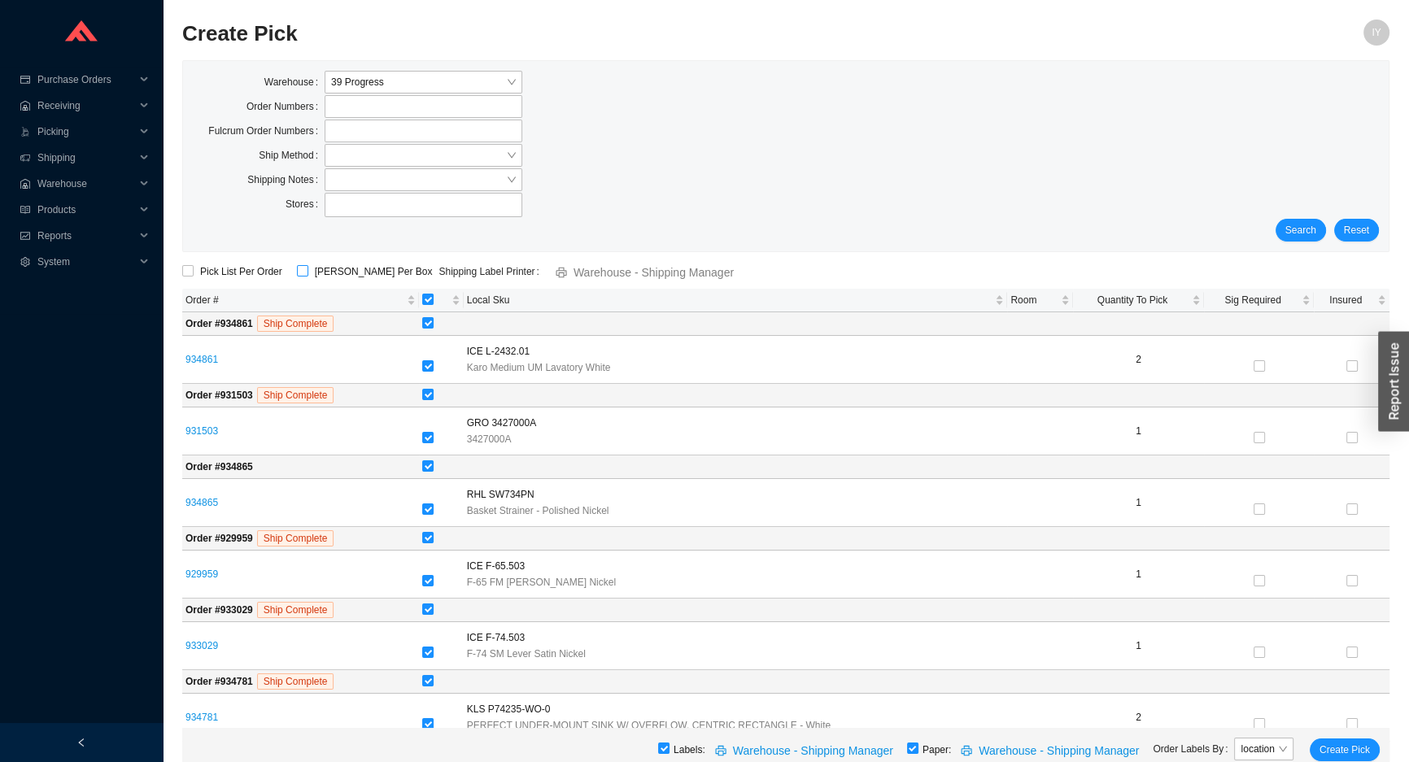
click at [297, 268] on input "[PERSON_NAME] Per Box" at bounding box center [302, 270] width 11 height 11
checkbox input "true"
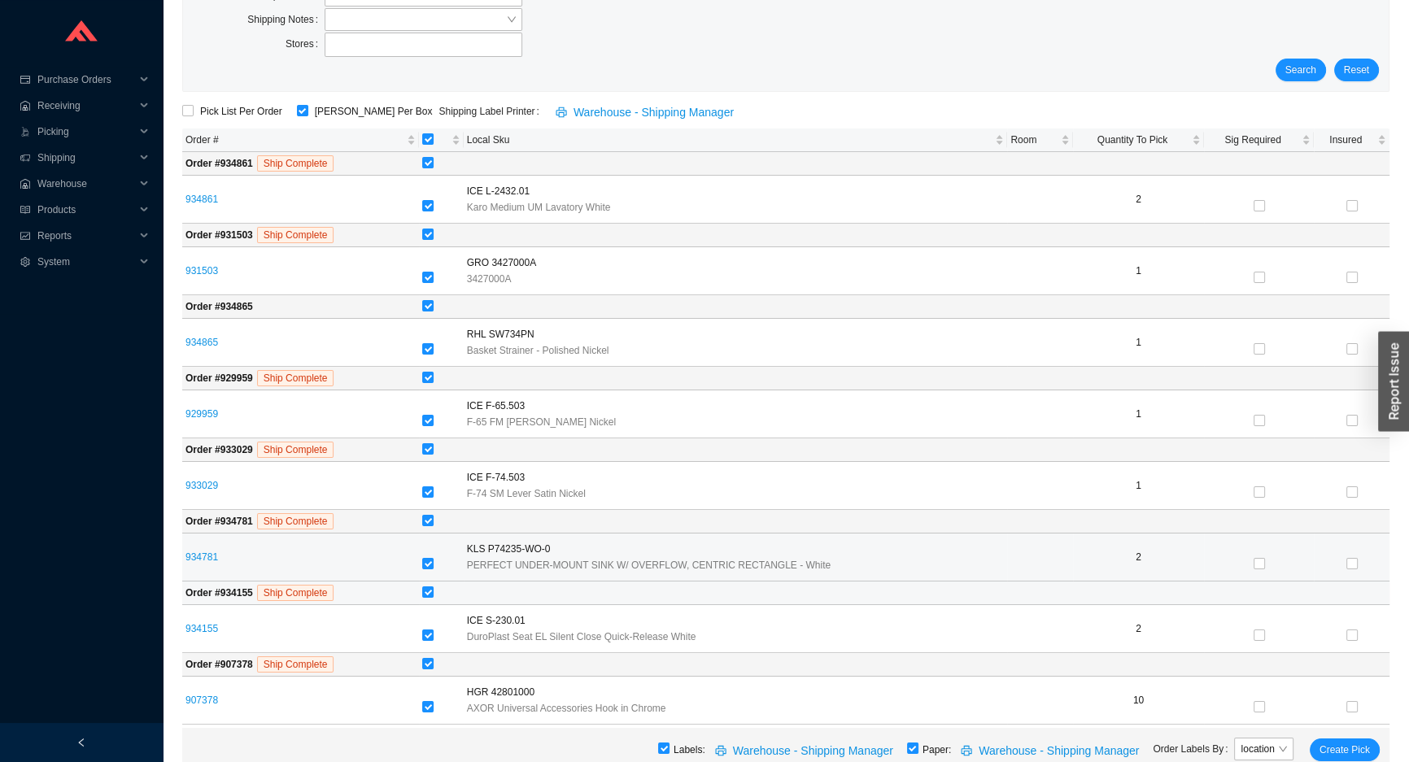
scroll to position [164, 0]
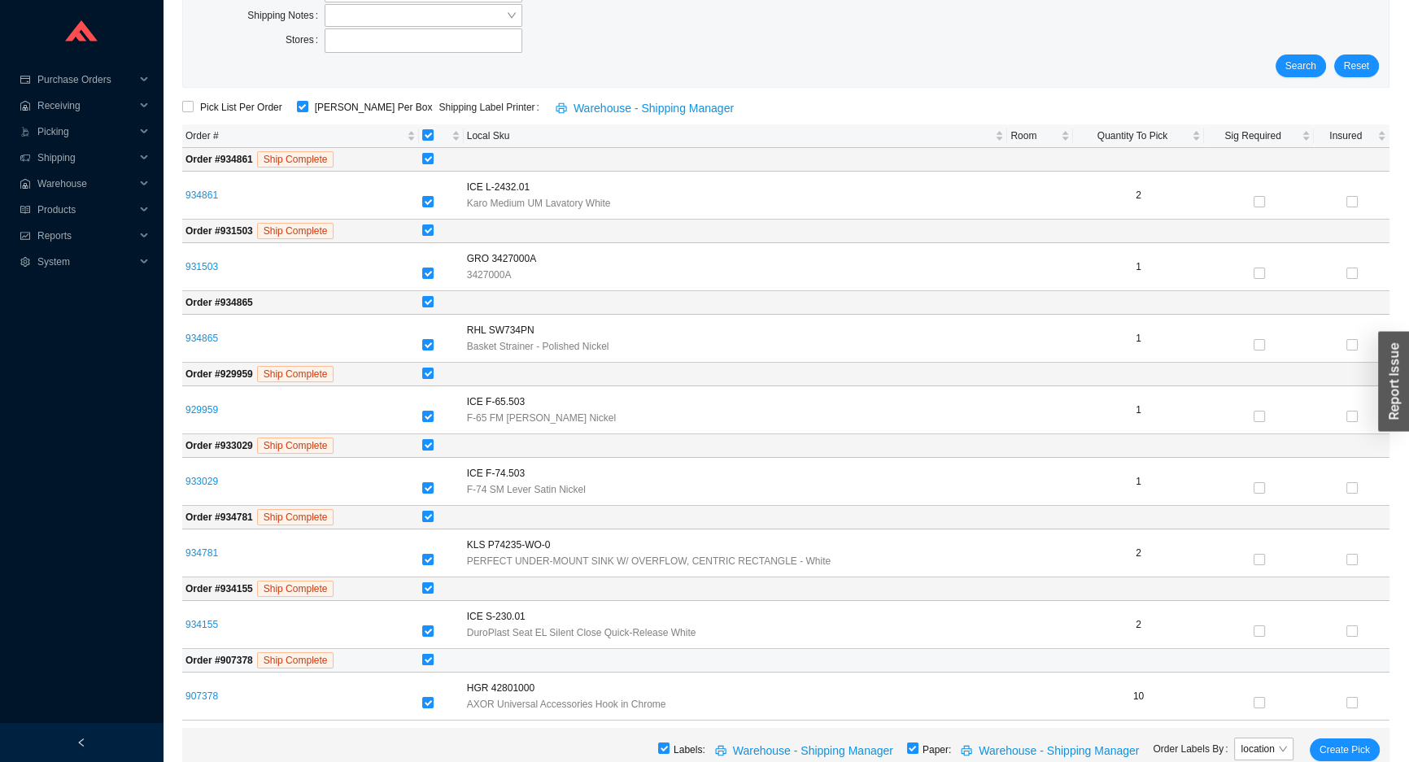
click at [432, 652] on label at bounding box center [427, 660] width 11 height 16
click at [432, 654] on input "checkbox" at bounding box center [427, 659] width 11 height 11
checkbox input "false"
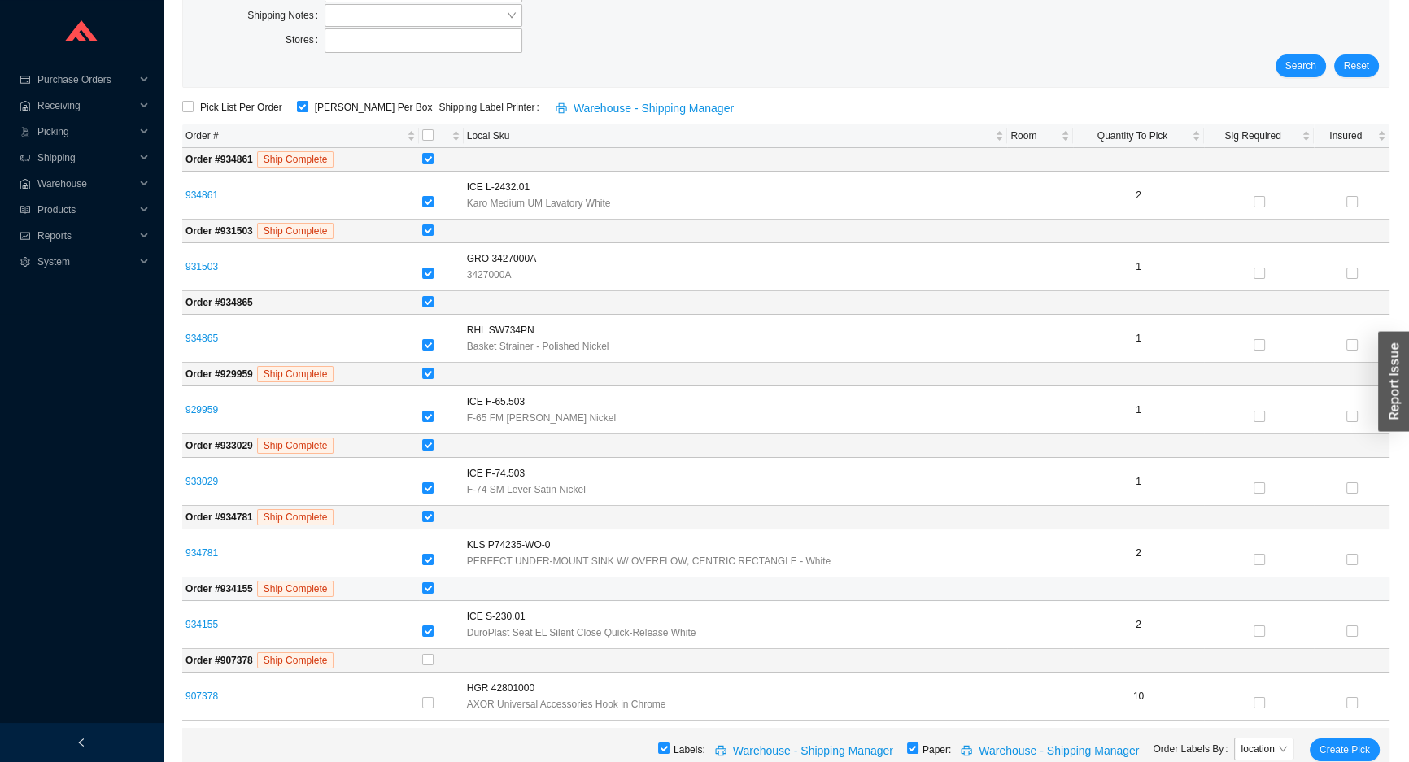
click at [442, 590] on td at bounding box center [904, 589] width 970 height 24
click at [432, 595] on td at bounding box center [904, 589] width 970 height 24
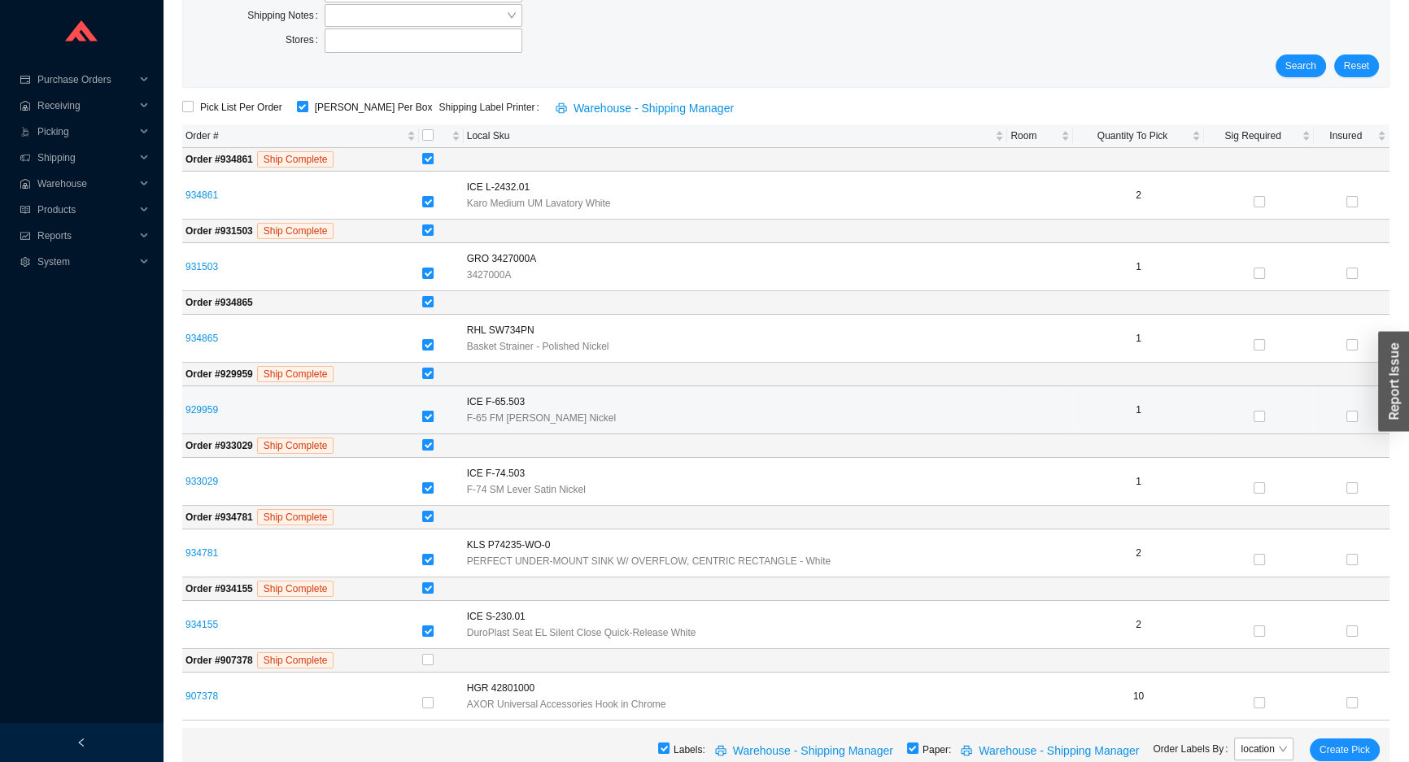
click at [431, 411] on input "checkbox" at bounding box center [427, 416] width 11 height 11
checkbox input "false"
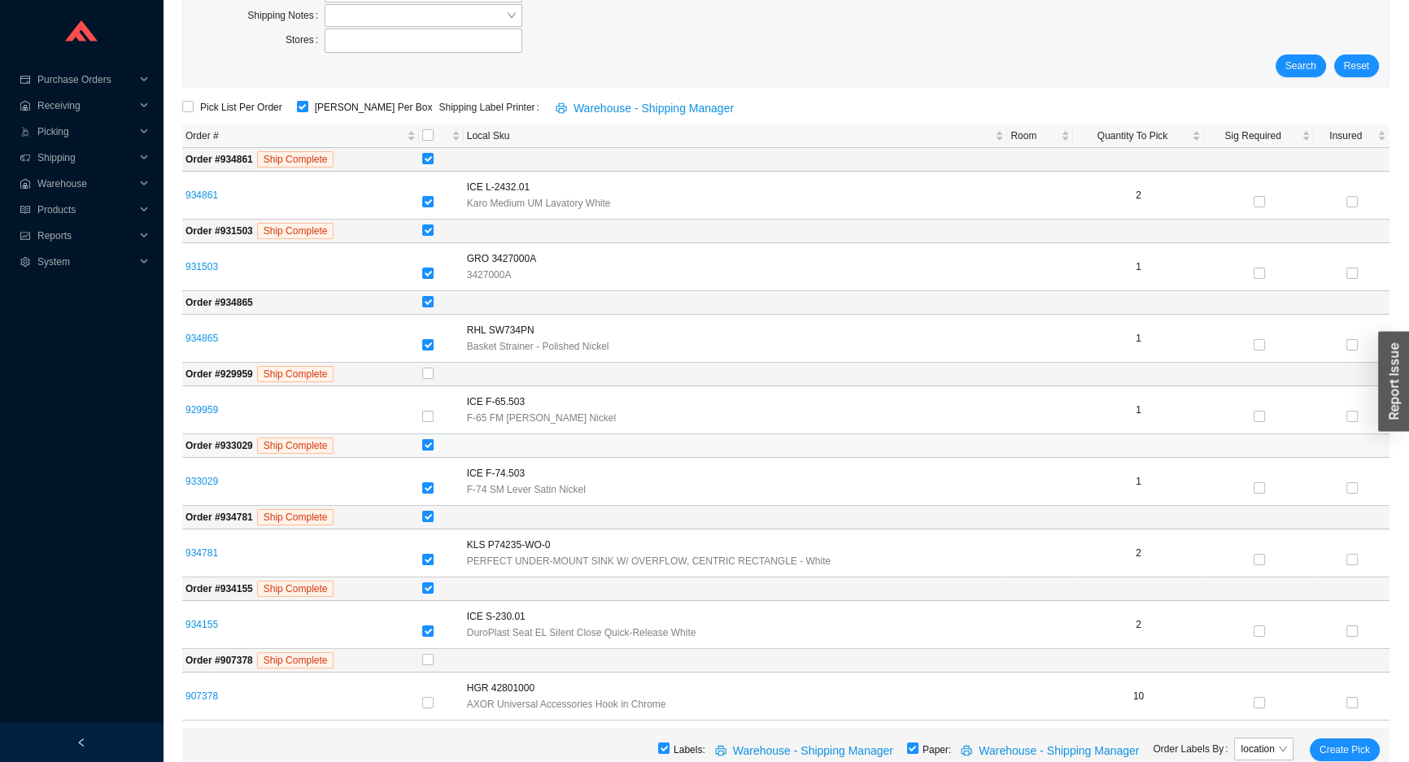
click at [434, 444] on input "checkbox" at bounding box center [427, 444] width 11 height 11
checkbox input "false"
click at [432, 585] on input "checkbox" at bounding box center [427, 587] width 11 height 11
checkbox input "false"
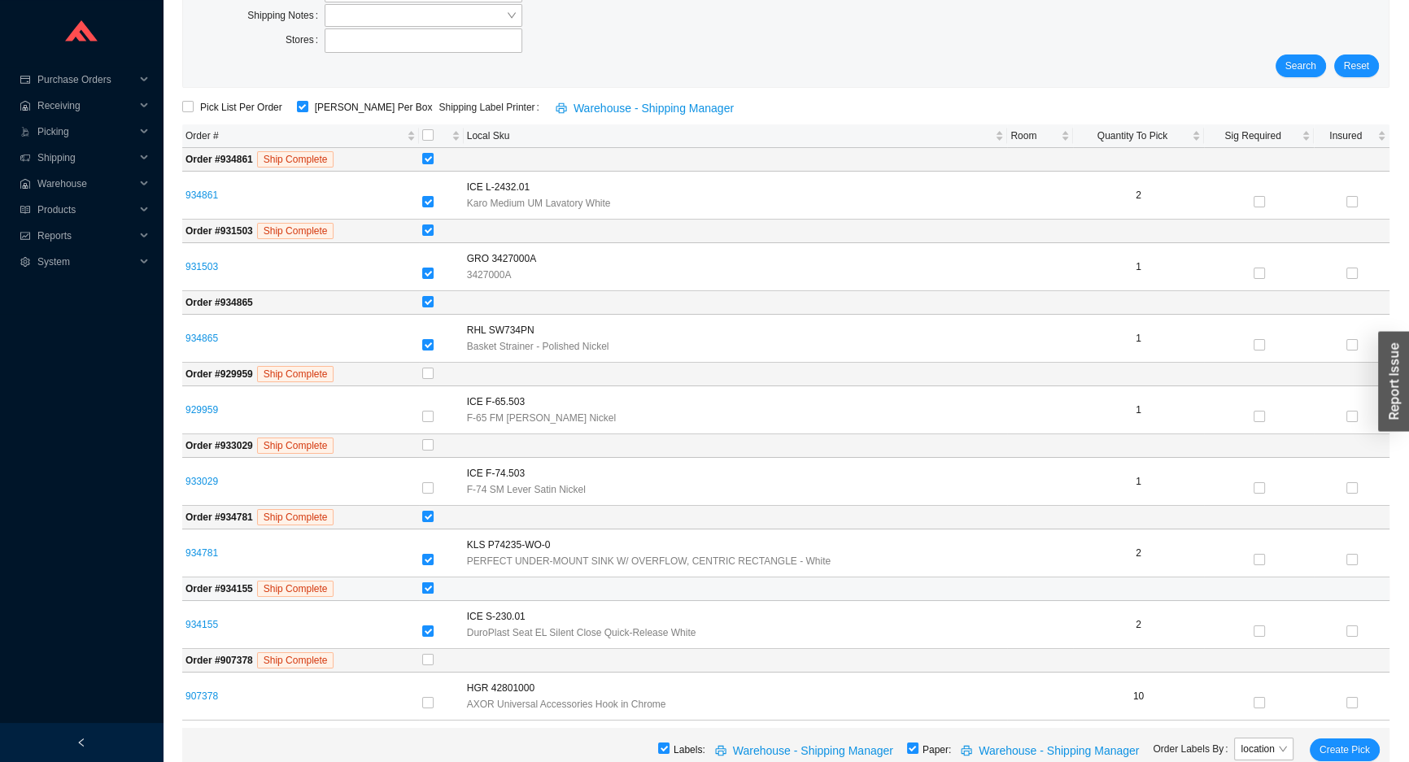
checkbox input "false"
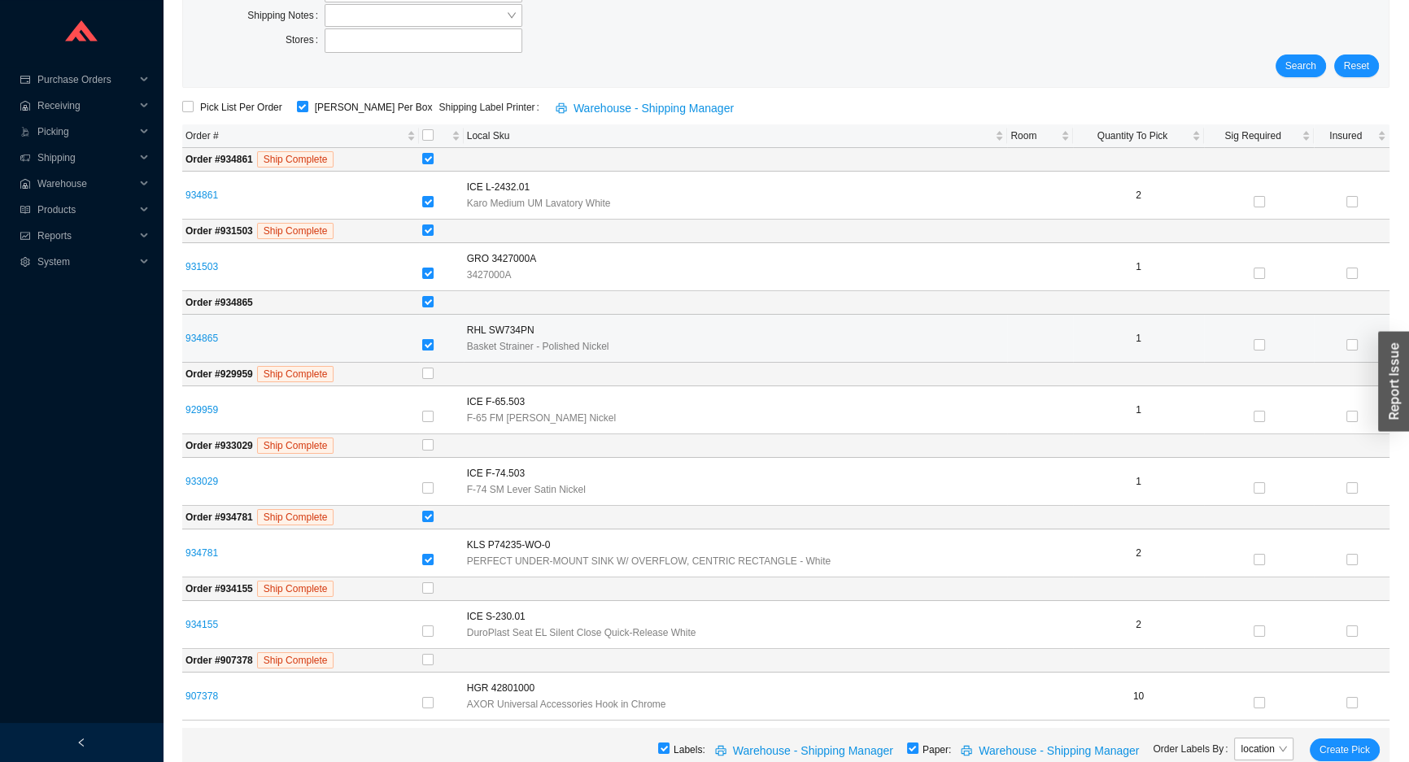
click at [431, 349] on input "checkbox" at bounding box center [427, 344] width 11 height 11
checkbox input "false"
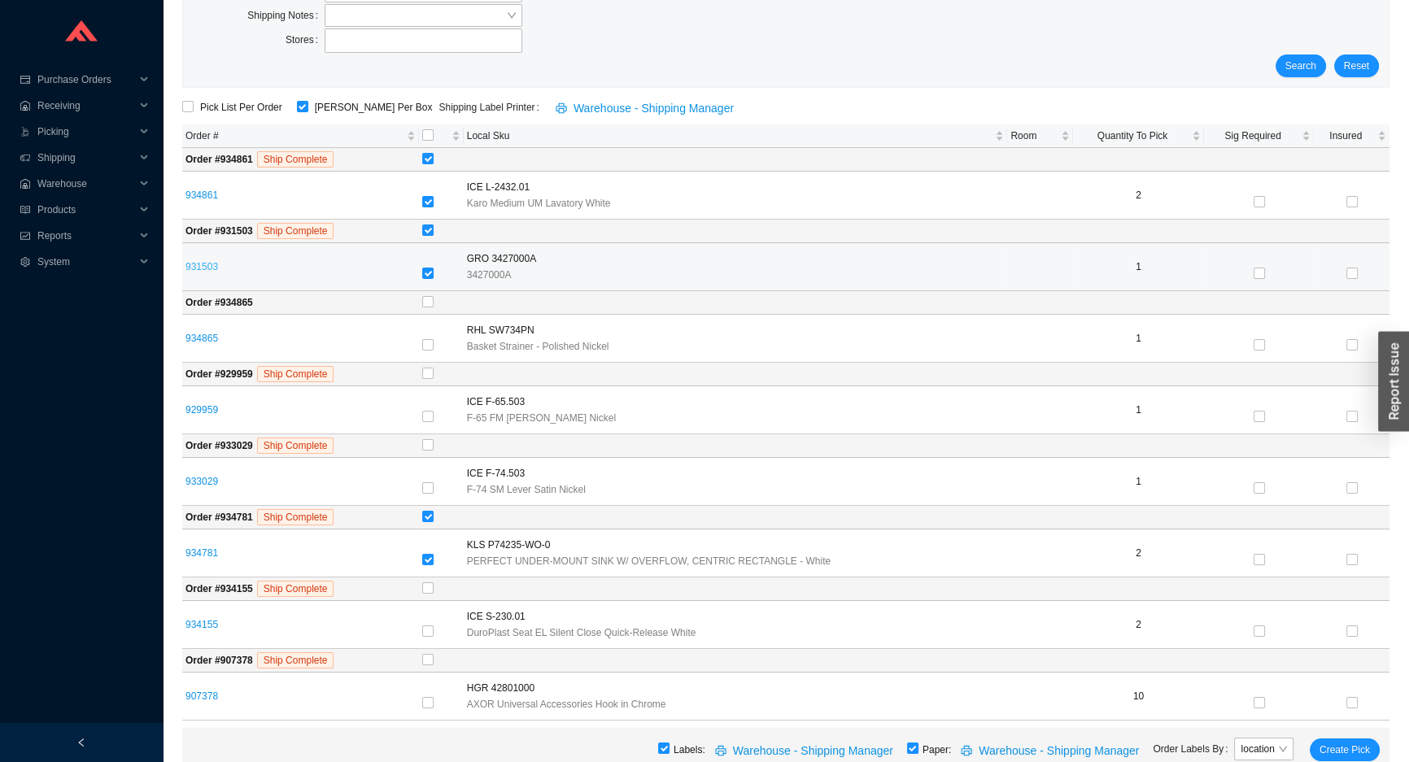
click at [187, 262] on link "931503" at bounding box center [201, 266] width 33 height 11
click at [419, 272] on td "931503" at bounding box center [300, 267] width 237 height 48
click at [434, 271] on input "checkbox" at bounding box center [427, 273] width 11 height 11
checkbox input "false"
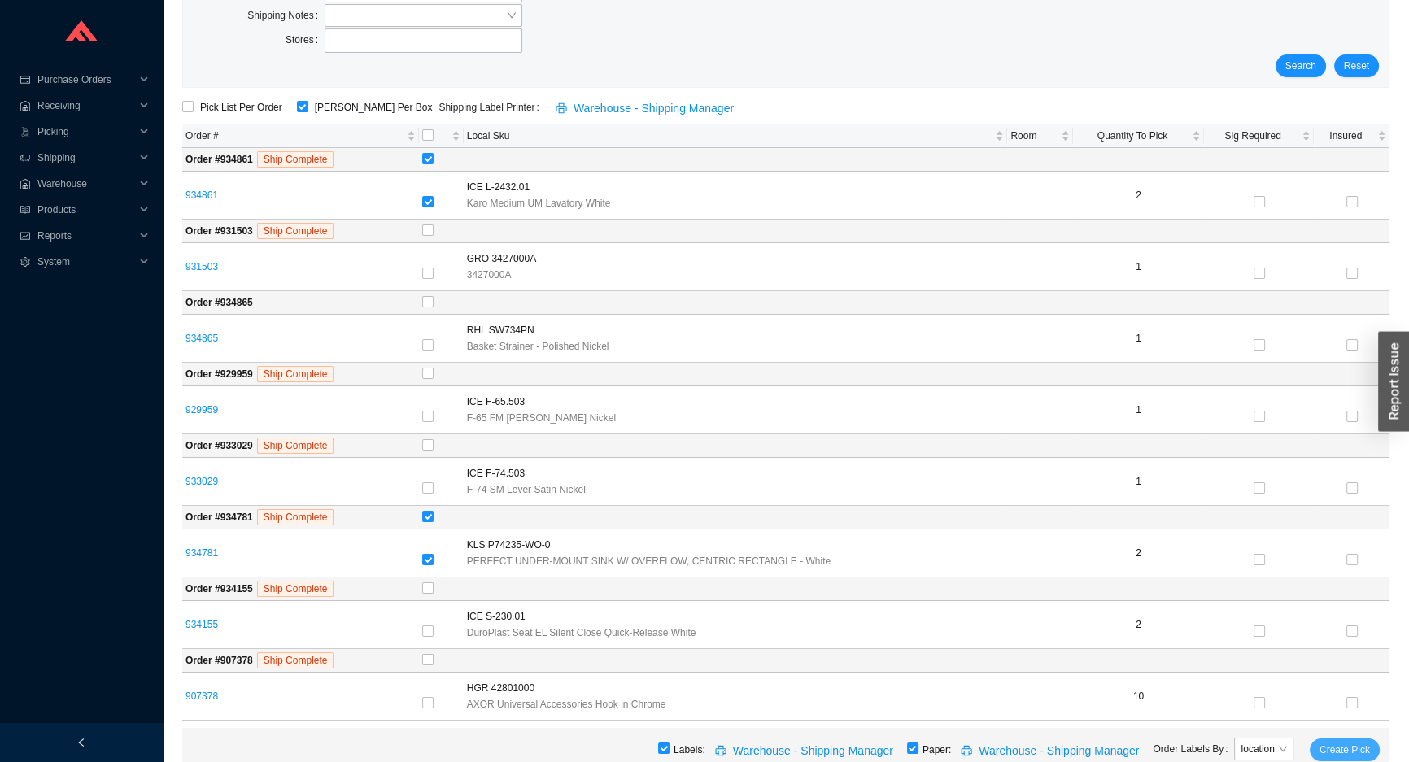
click at [1364, 752] on span "Create Pick" at bounding box center [1344, 750] width 50 height 16
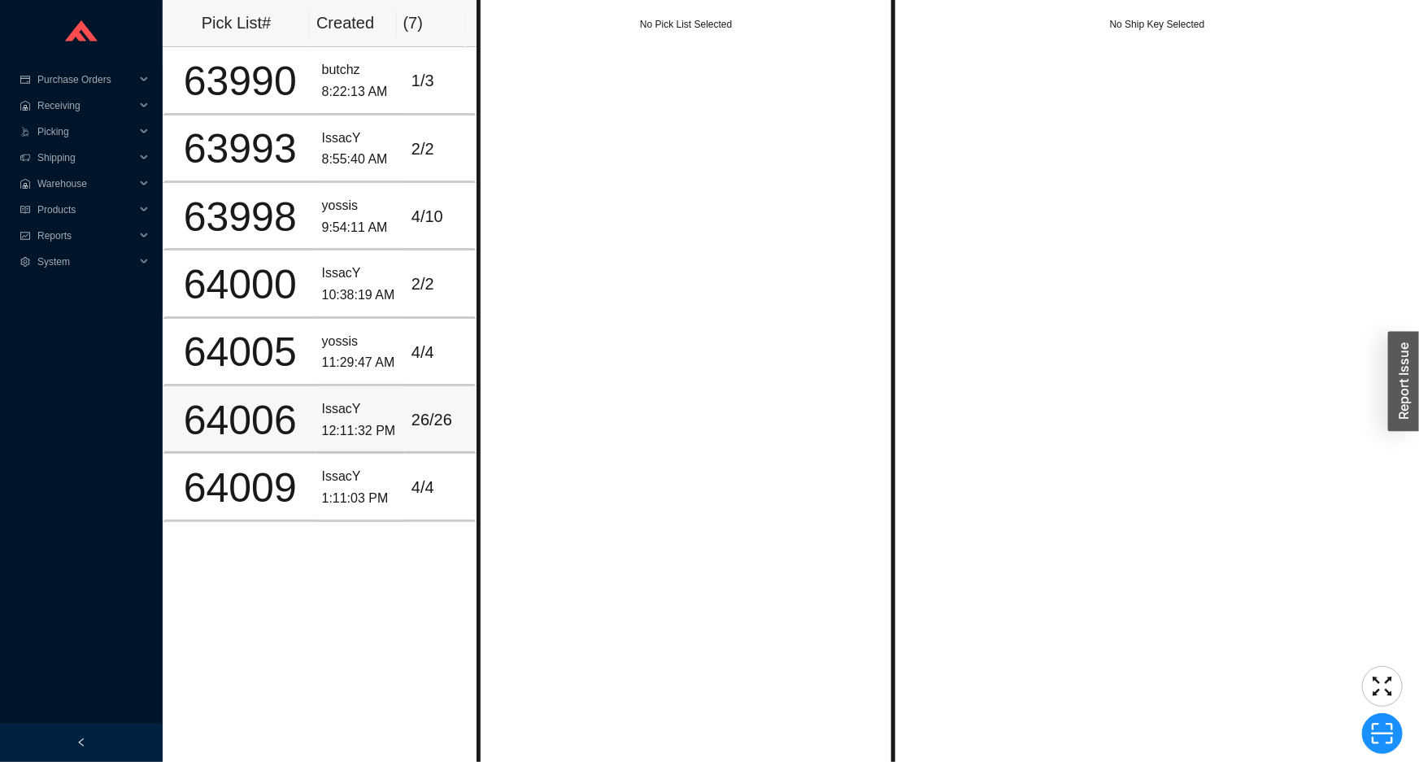
drag, startPoint x: 268, startPoint y: 428, endPoint x: 281, endPoint y: 416, distance: 17.3
click at [268, 427] on div "64006" at bounding box center [240, 420] width 137 height 41
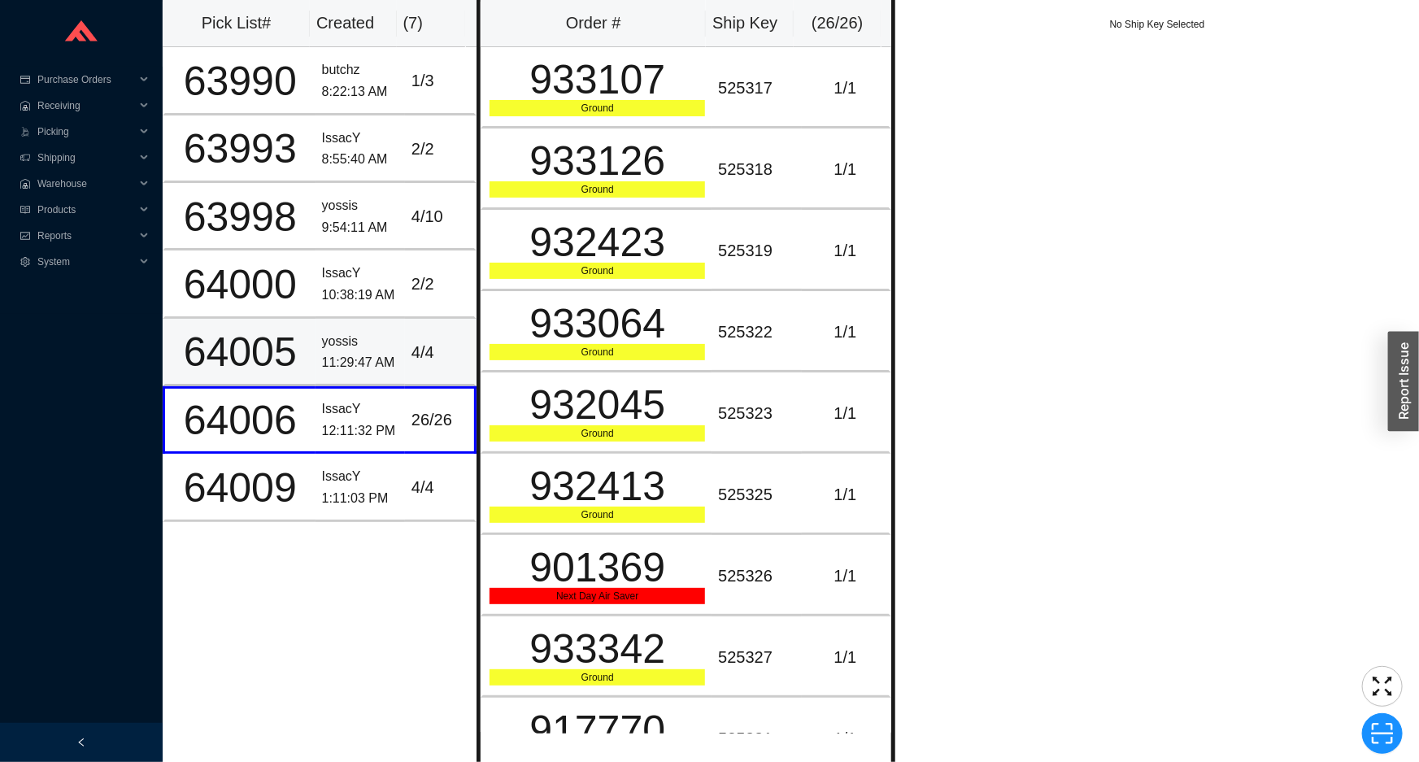
click at [339, 348] on div "yossis" at bounding box center [360, 342] width 76 height 22
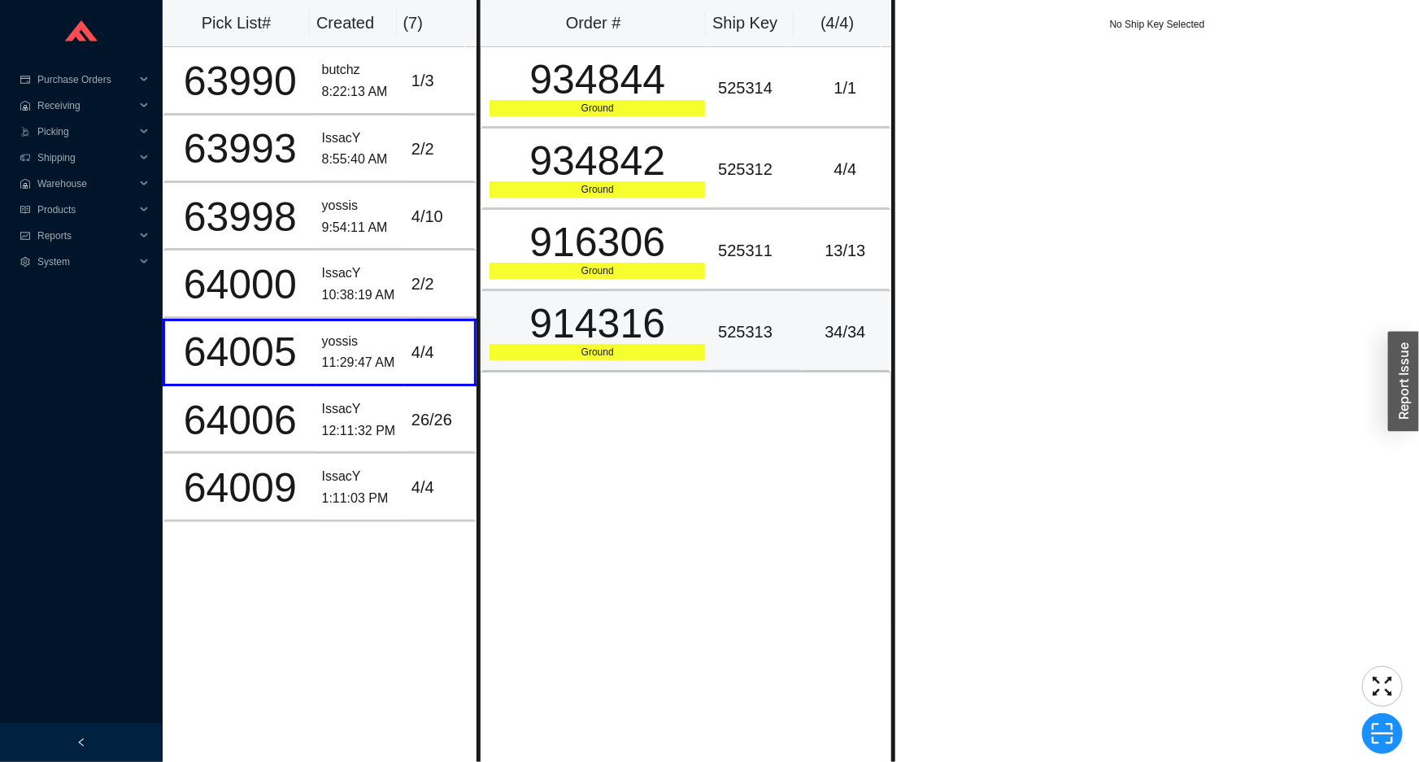
drag, startPoint x: 887, startPoint y: 395, endPoint x: 845, endPoint y: 345, distance: 65.3
click at [882, 395] on div "Order # Ship Key ( 4 / 4 ) 934844 Ground 525314 1 / 1 934842 Ground 525312 4 / …" at bounding box center [686, 381] width 419 height 762
click at [803, 286] on td "13 / 13" at bounding box center [846, 250] width 89 height 81
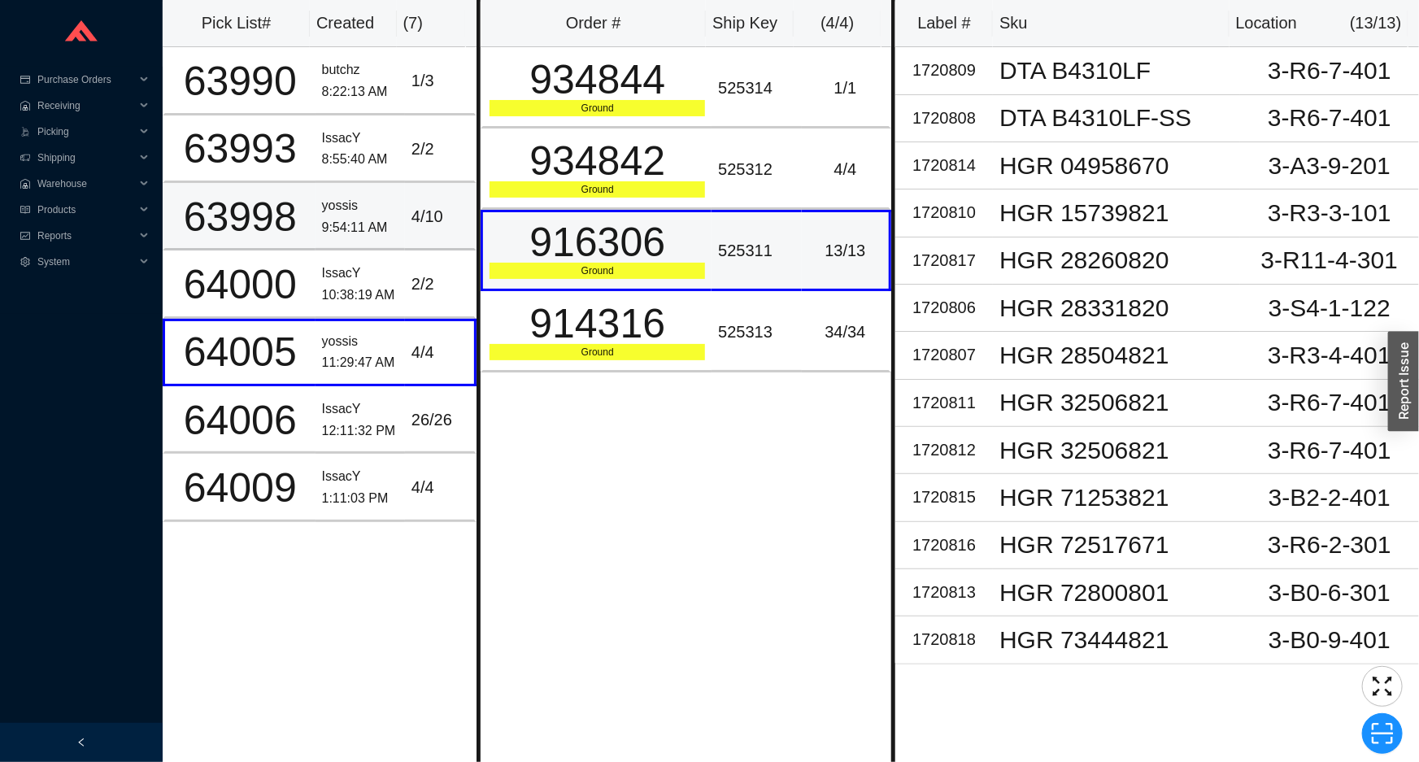
click at [455, 230] on td "4 / 10" at bounding box center [441, 217] width 72 height 68
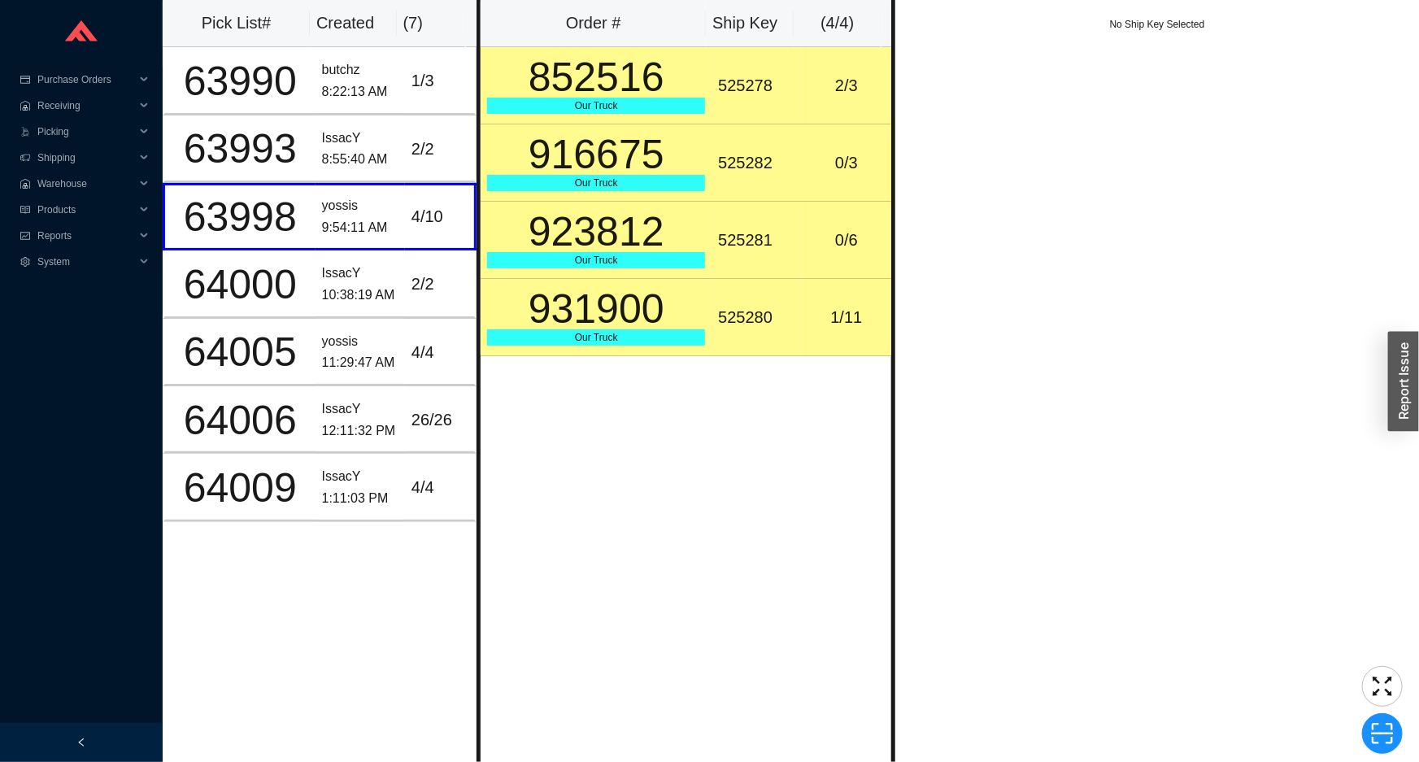
drag, startPoint x: 656, startPoint y: 166, endPoint x: 605, endPoint y: 171, distance: 51.5
click at [656, 166] on div "916675" at bounding box center [596, 154] width 218 height 41
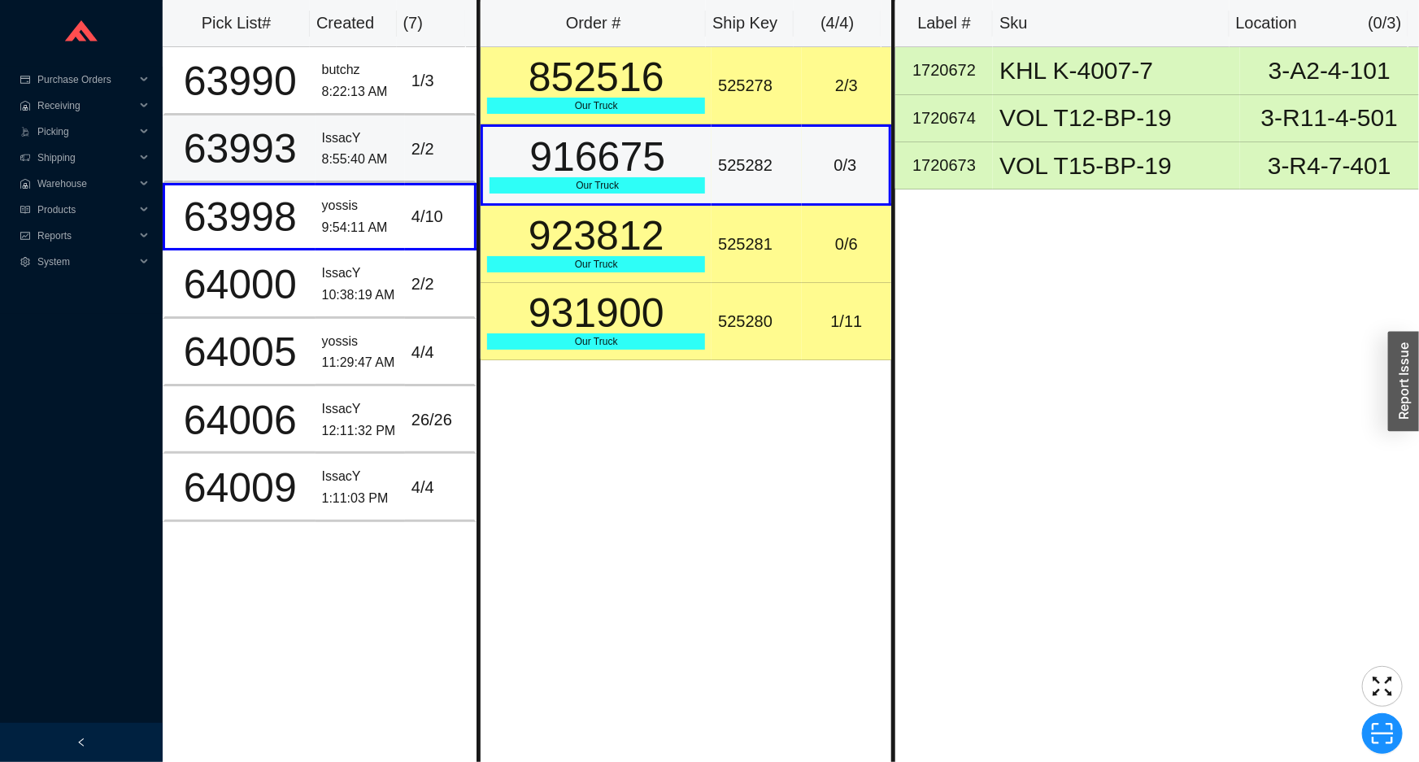
drag, startPoint x: 459, startPoint y: 138, endPoint x: 448, endPoint y: 142, distance: 11.1
click at [449, 142] on td "2 / 2" at bounding box center [441, 149] width 72 height 68
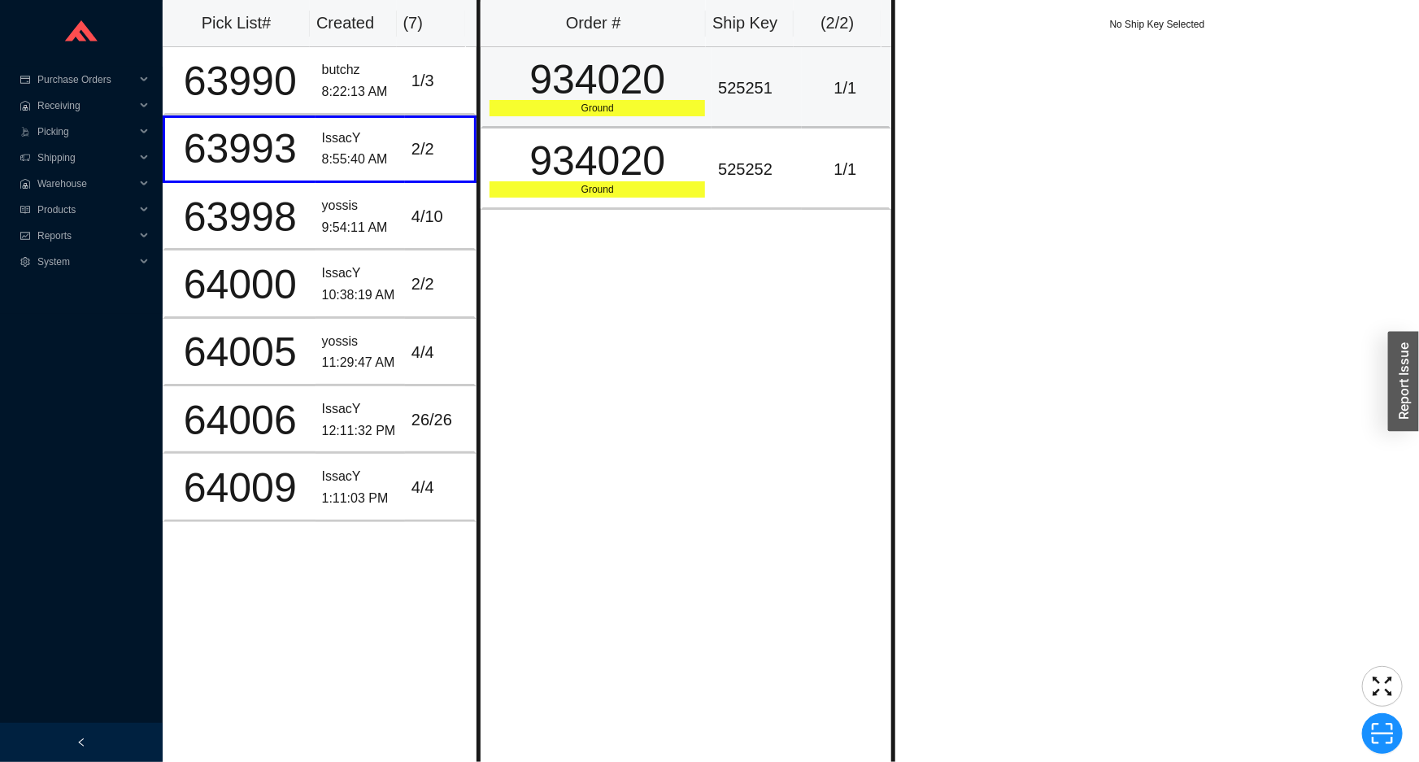
click at [555, 107] on div "Ground" at bounding box center [598, 108] width 216 height 16
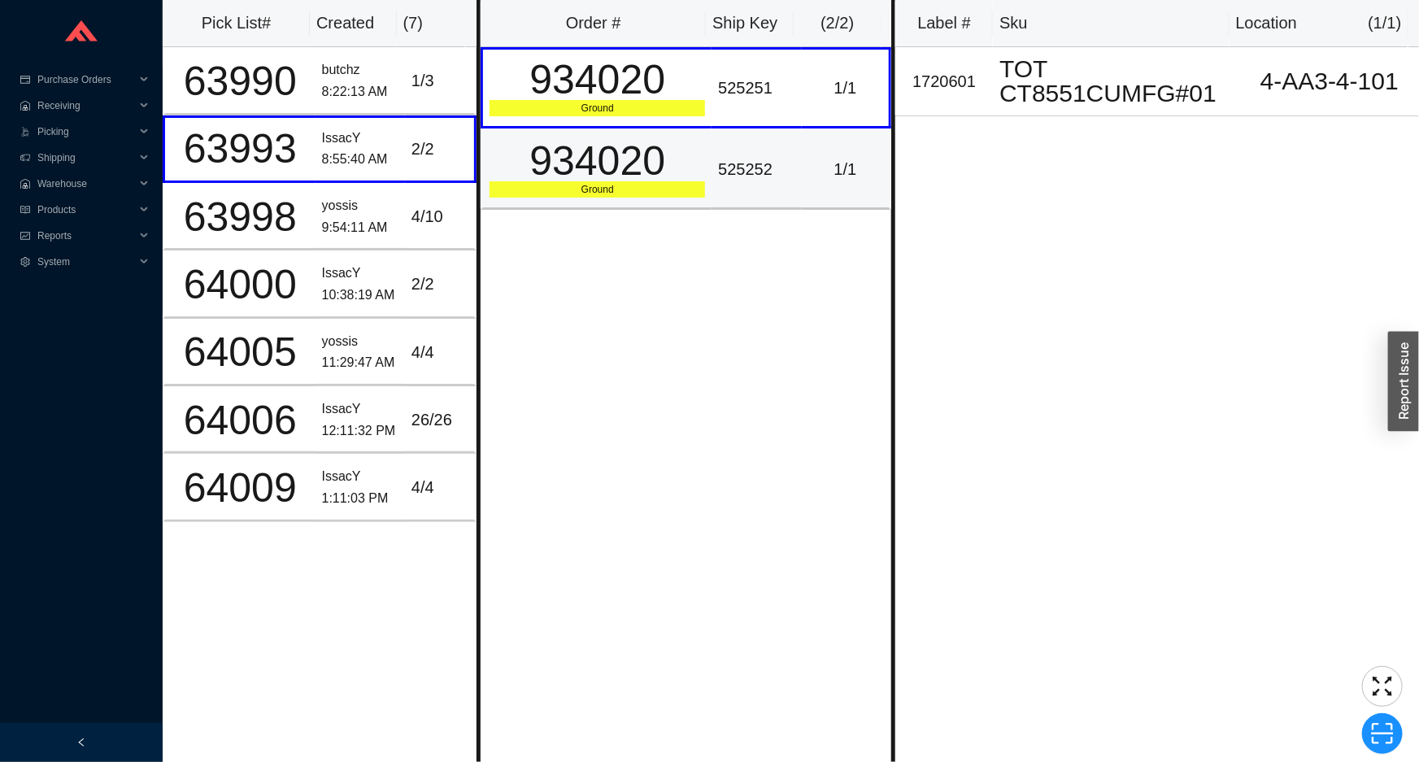
click at [566, 146] on div "934020" at bounding box center [598, 161] width 216 height 41
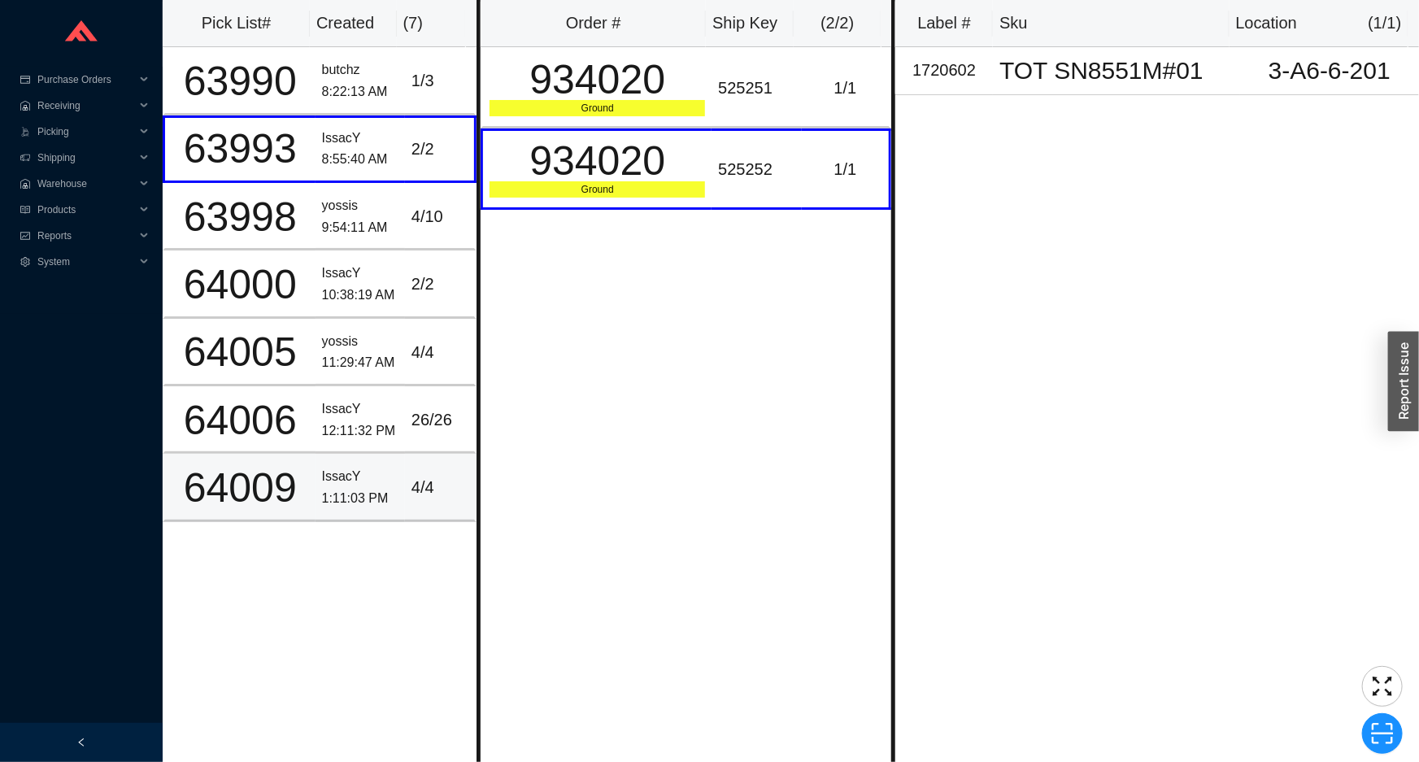
click at [329, 477] on div "IssacY" at bounding box center [360, 477] width 76 height 22
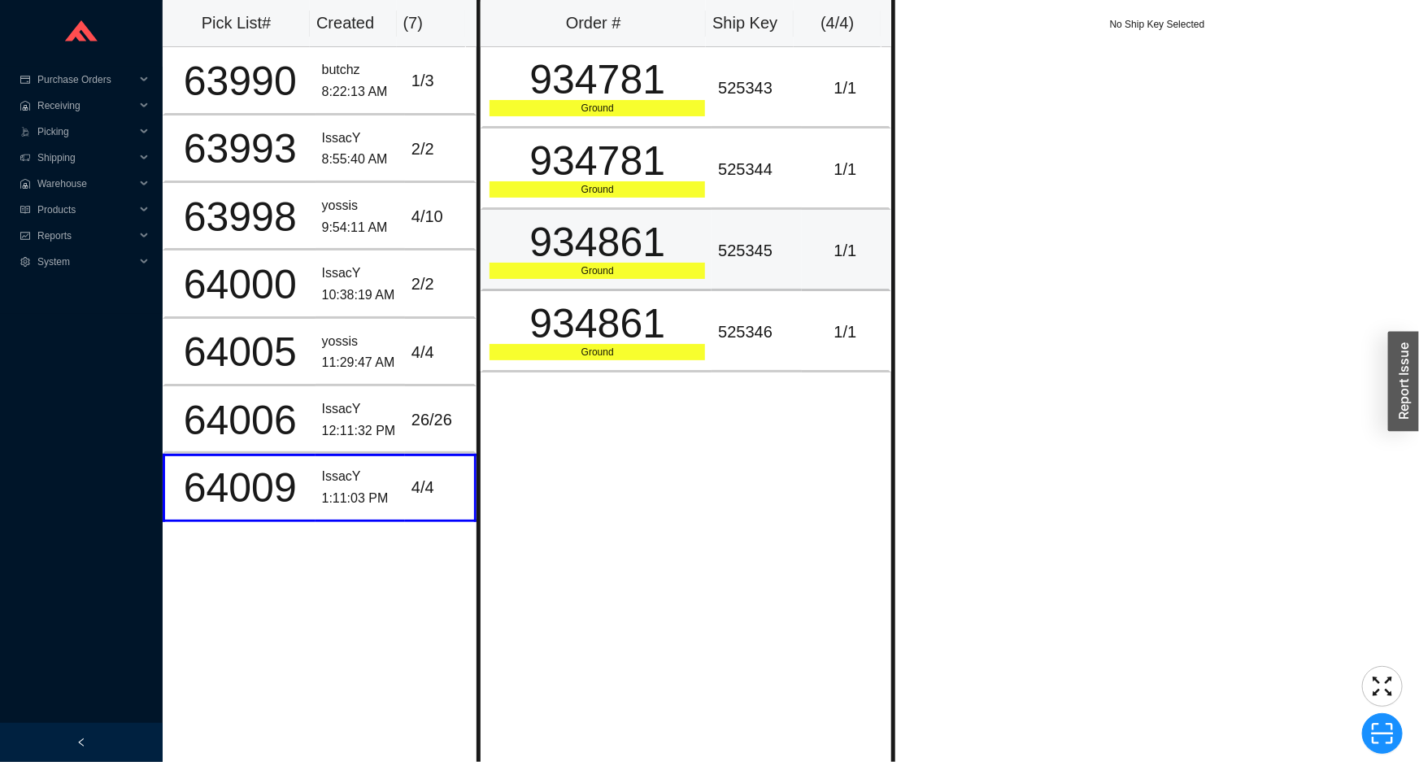
click at [641, 236] on div "934861" at bounding box center [598, 242] width 216 height 41
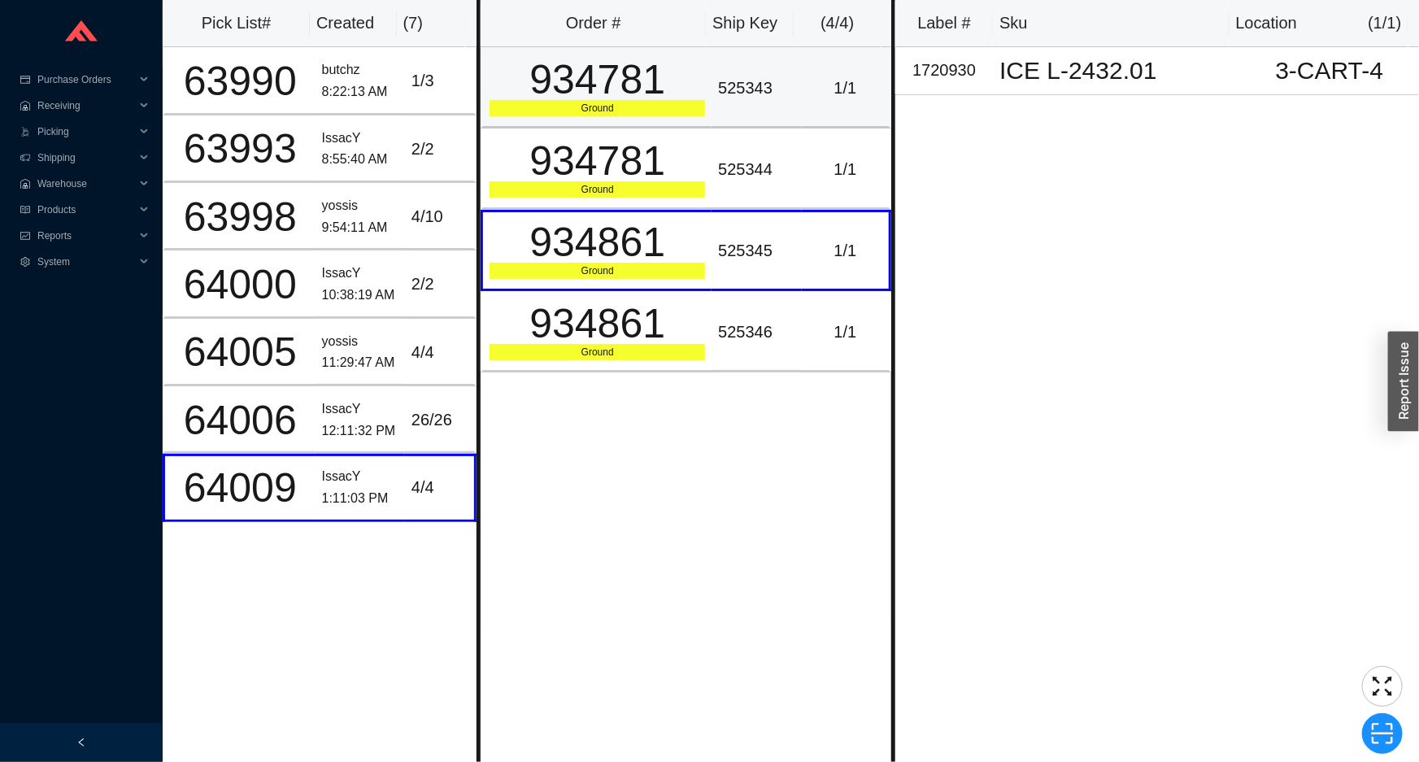
click at [684, 100] on div "Ground" at bounding box center [598, 108] width 216 height 16
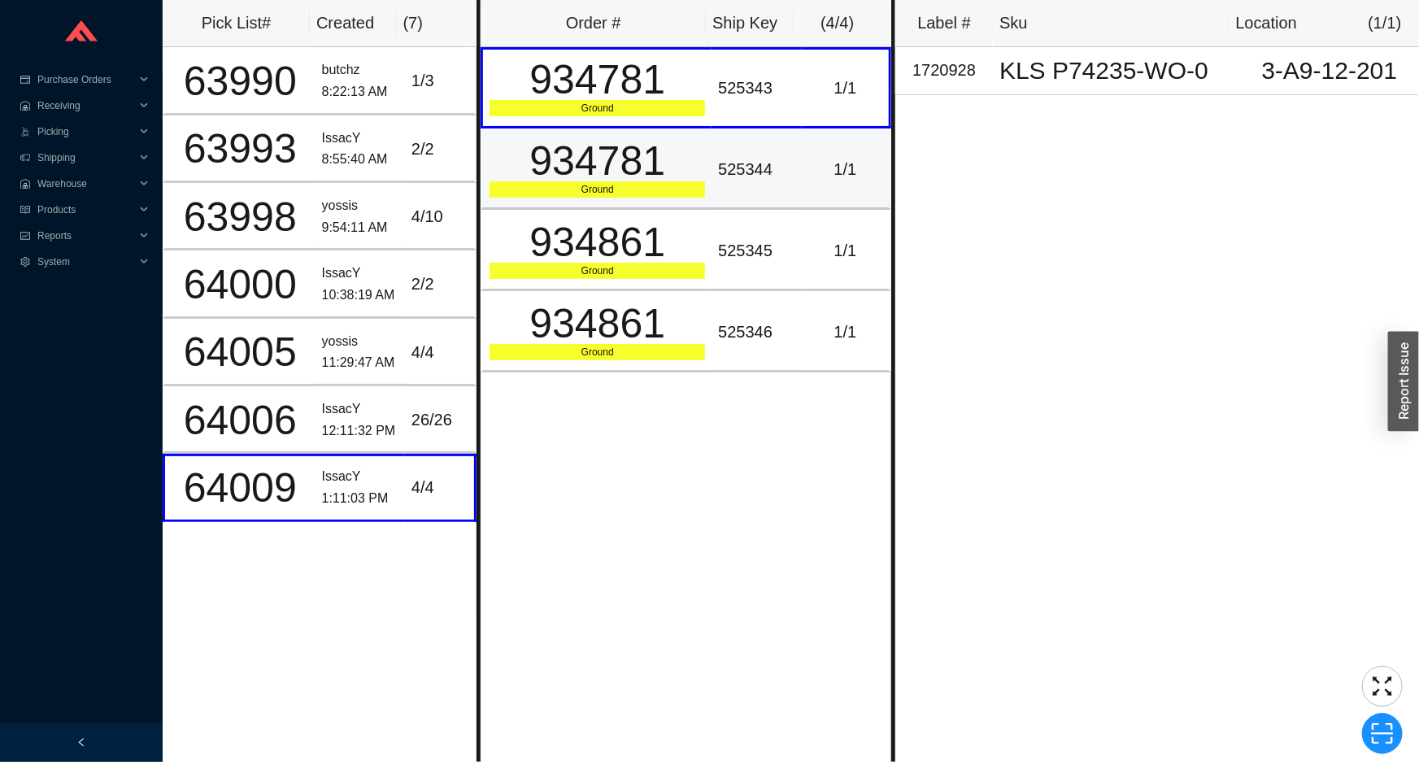
click at [654, 179] on div "934781" at bounding box center [598, 161] width 216 height 41
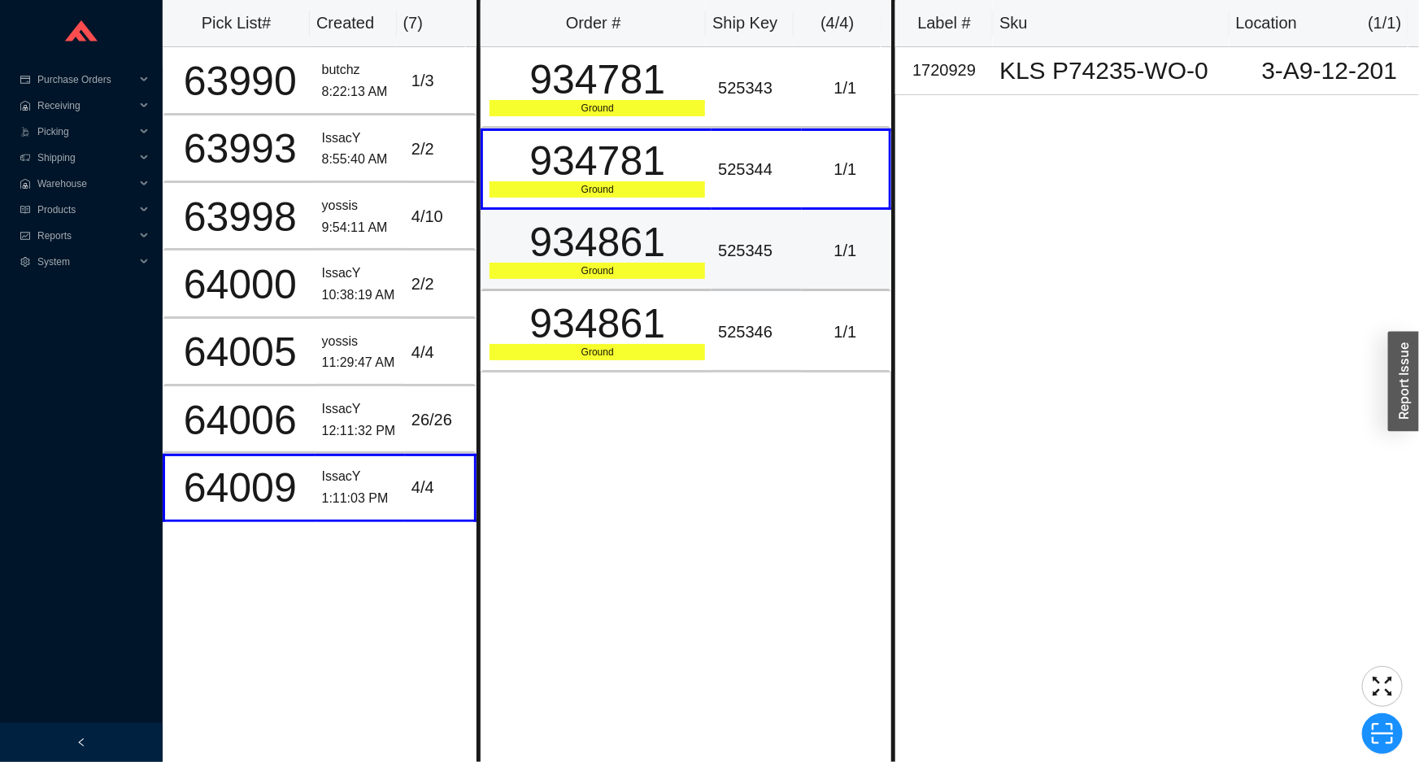
drag, startPoint x: 649, startPoint y: 244, endPoint x: 618, endPoint y: 317, distance: 79.5
click at [649, 246] on div "934861" at bounding box center [598, 242] width 216 height 41
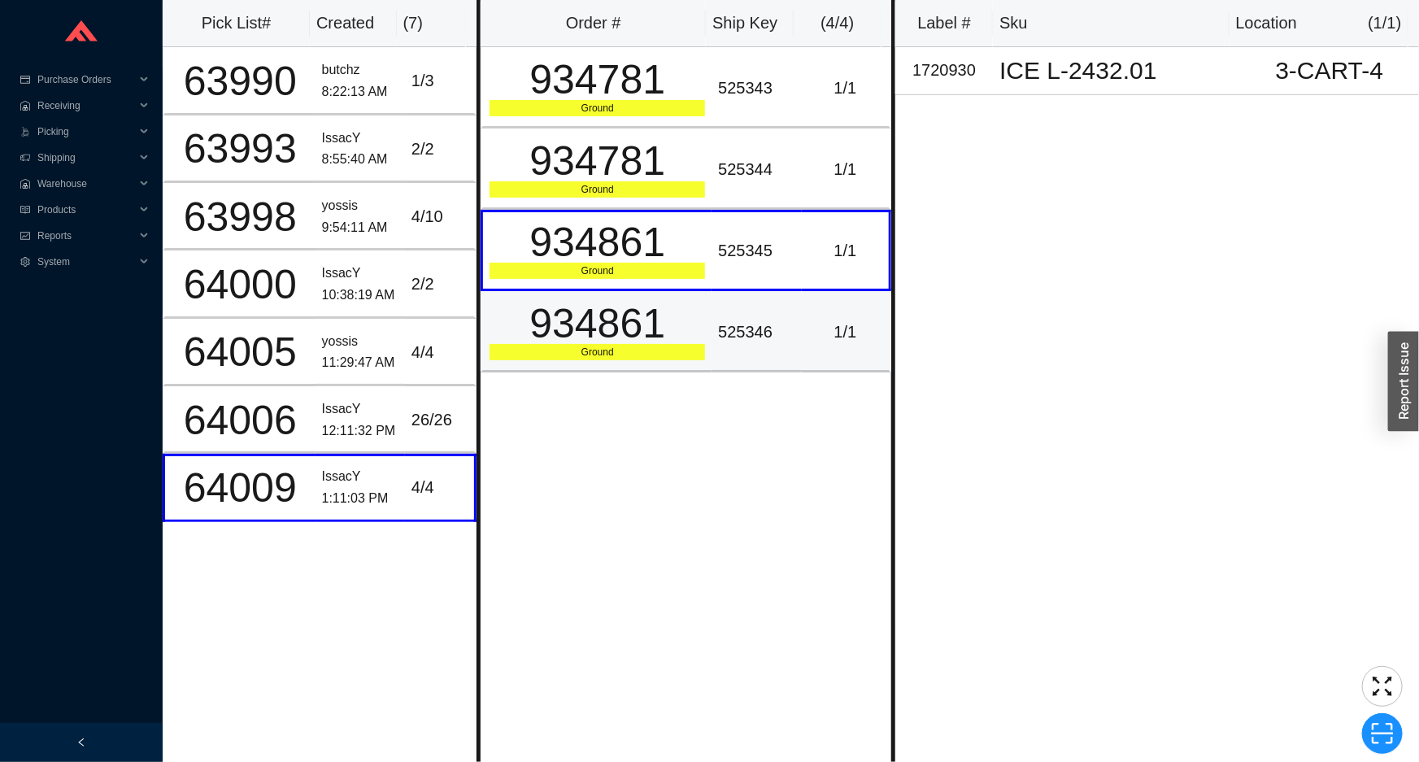
click at [617, 319] on div "934861" at bounding box center [598, 323] width 216 height 41
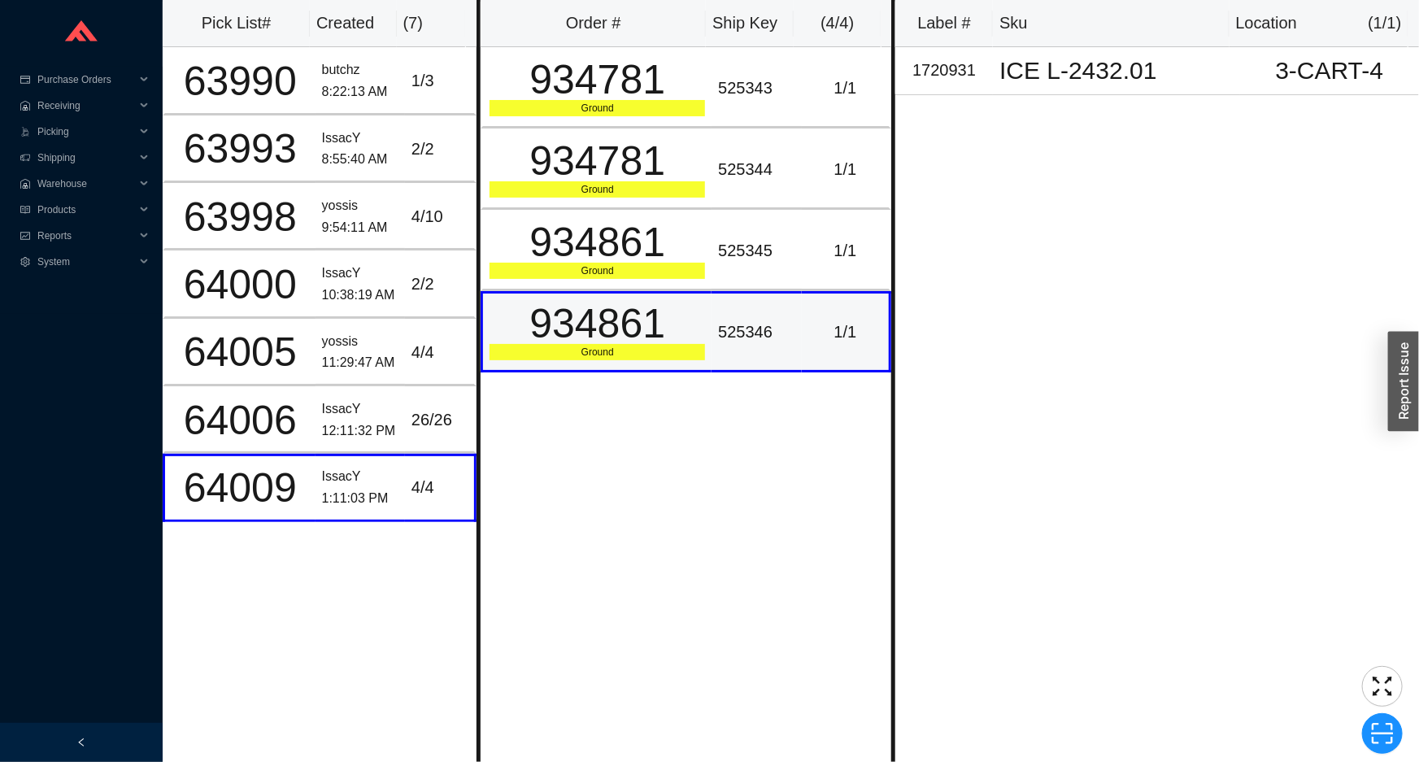
click at [610, 344] on div "934861" at bounding box center [598, 323] width 216 height 41
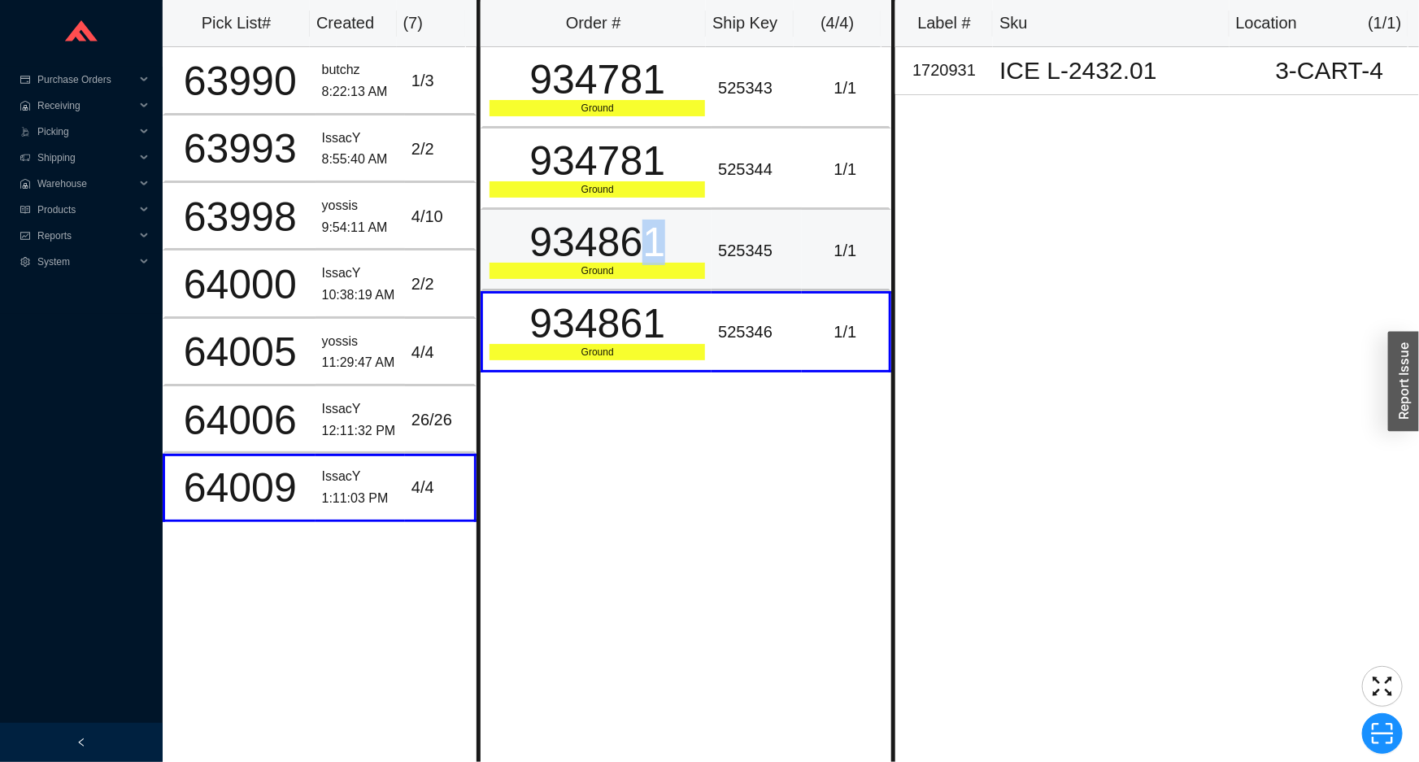
drag, startPoint x: 650, startPoint y: 225, endPoint x: 640, endPoint y: 219, distance: 11.7
click at [643, 222] on div "934861" at bounding box center [598, 242] width 216 height 41
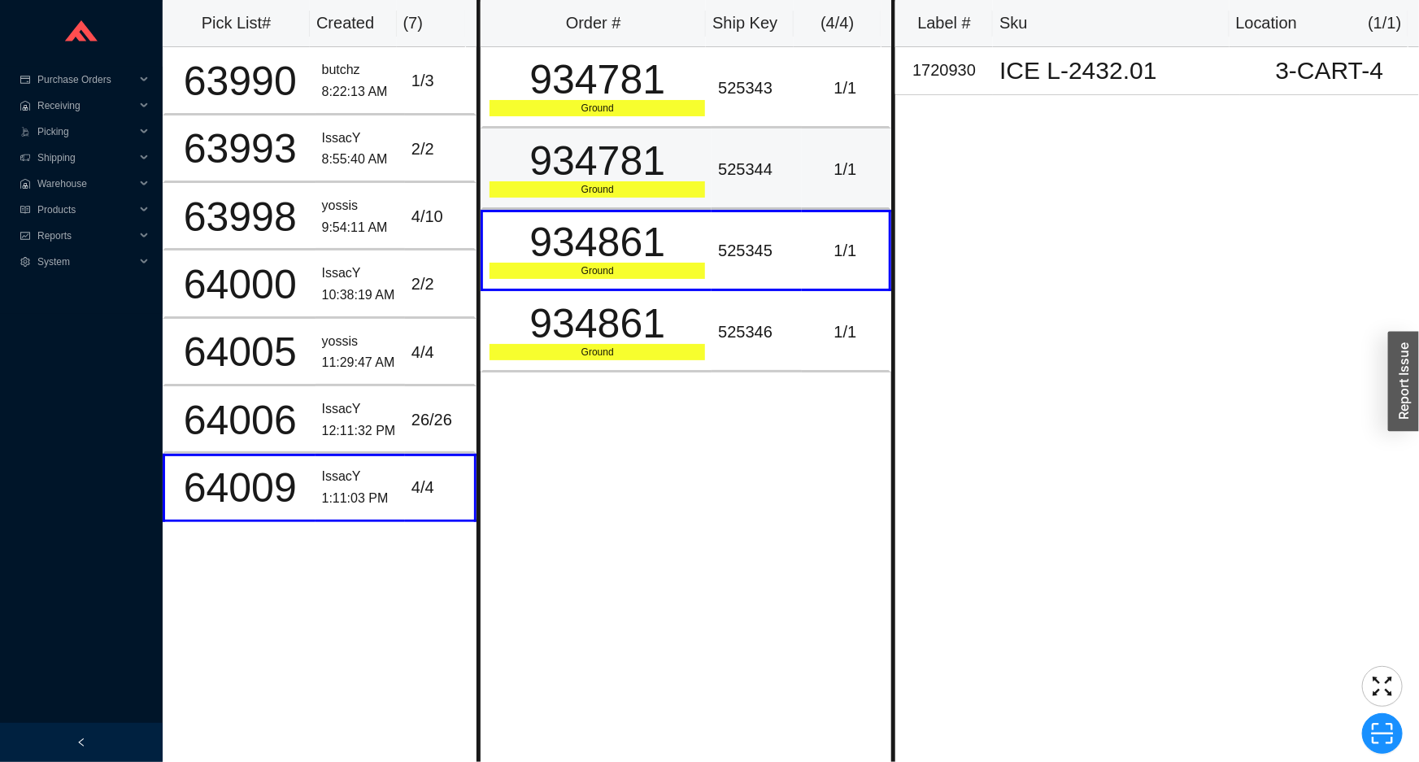
click at [630, 172] on div "934781" at bounding box center [598, 161] width 216 height 41
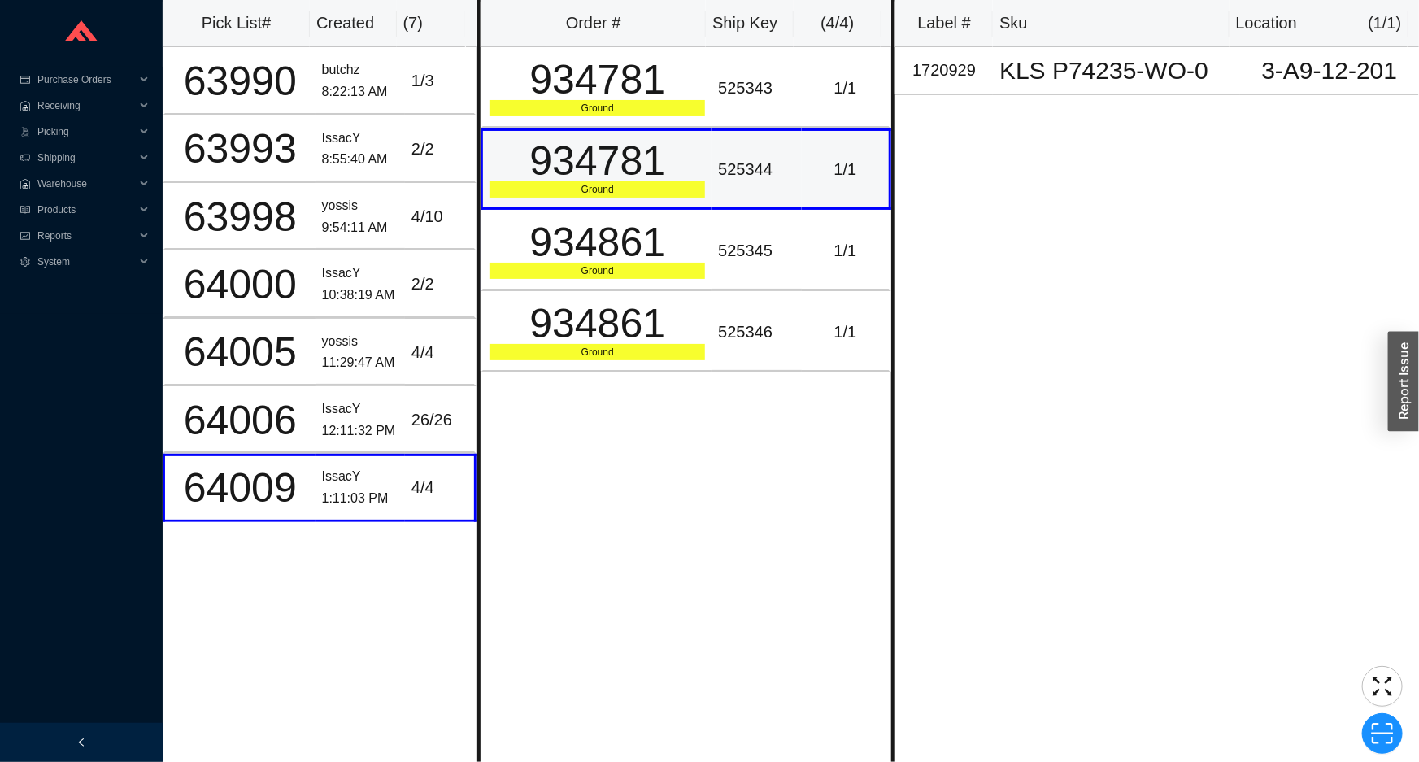
click at [639, 154] on div "934781" at bounding box center [598, 161] width 216 height 41
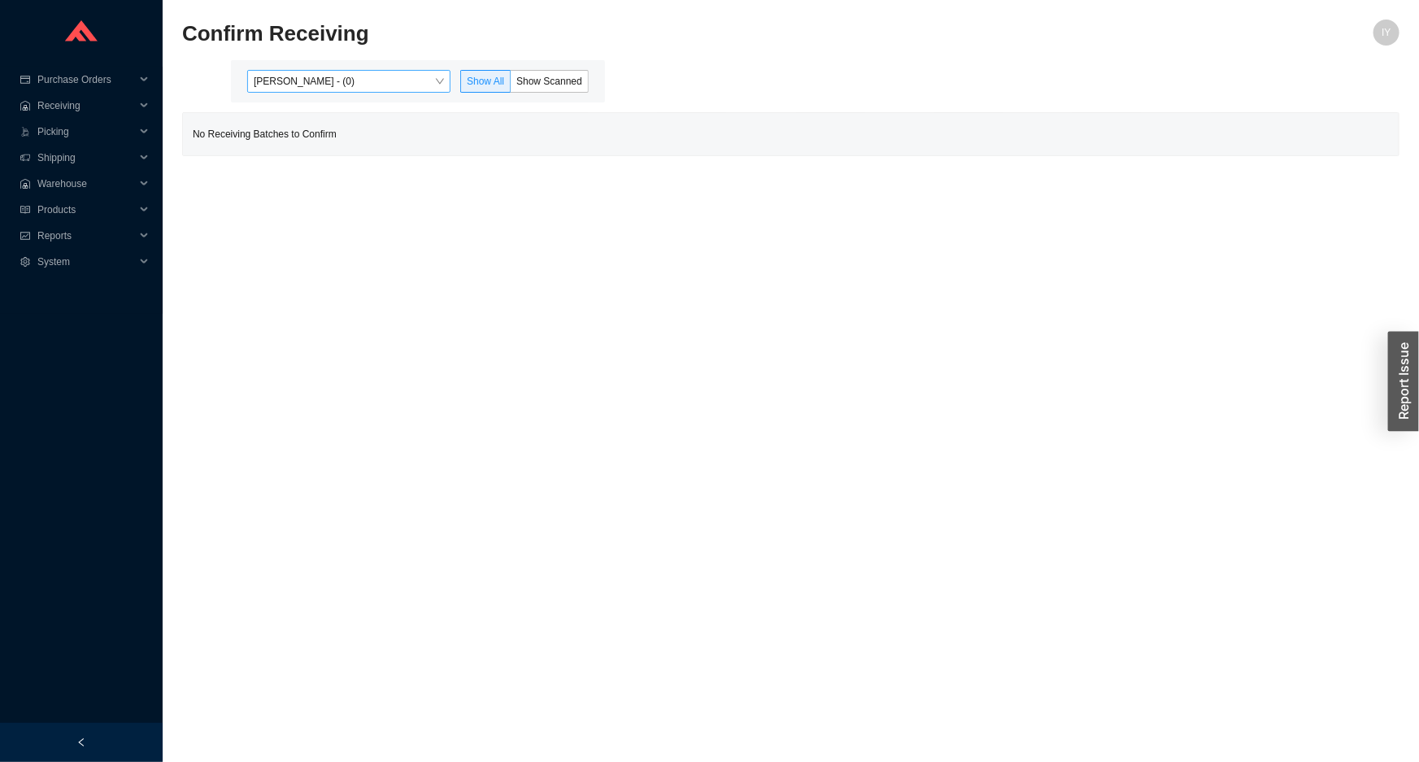
click at [413, 76] on span "[PERSON_NAME] - (0)" at bounding box center [349, 81] width 190 height 21
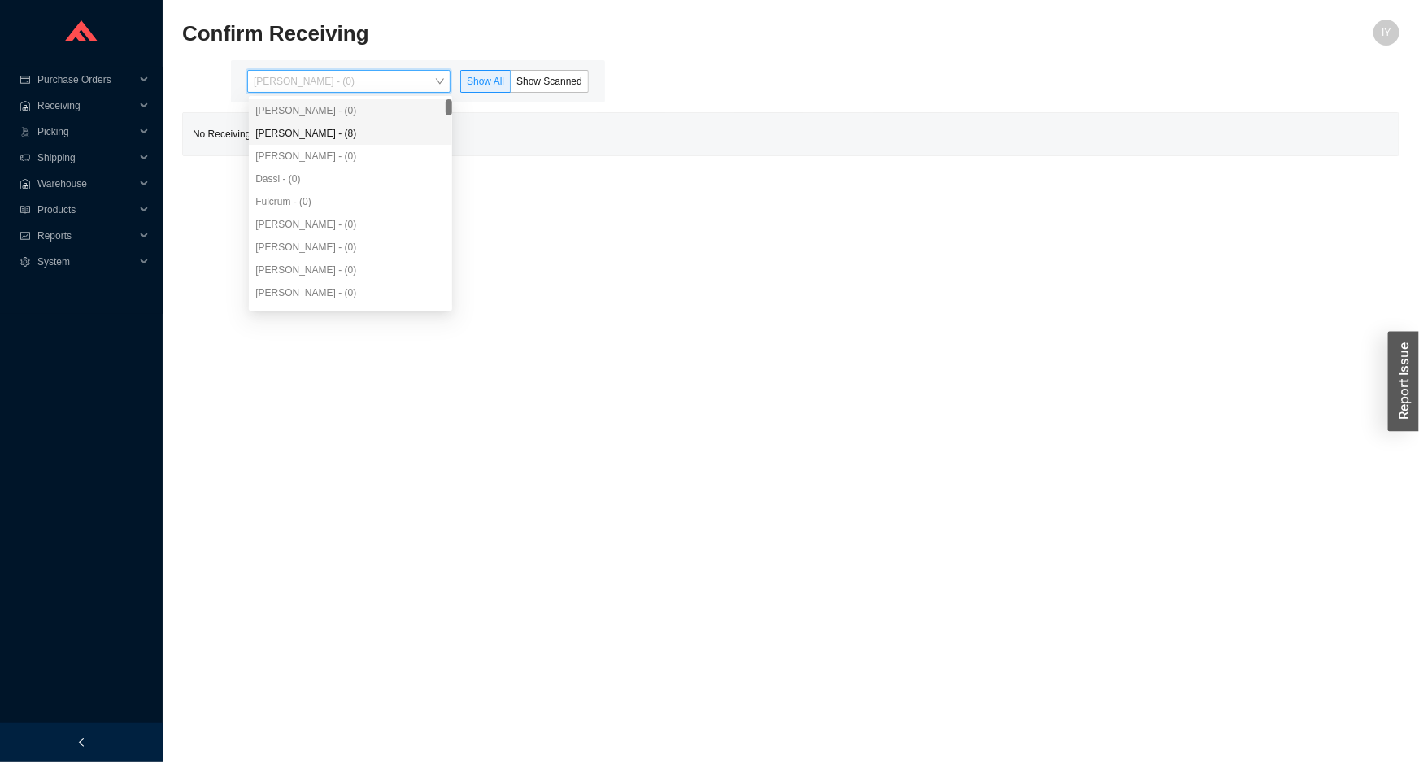
click at [398, 123] on div "[PERSON_NAME] - (8)" at bounding box center [350, 133] width 203 height 23
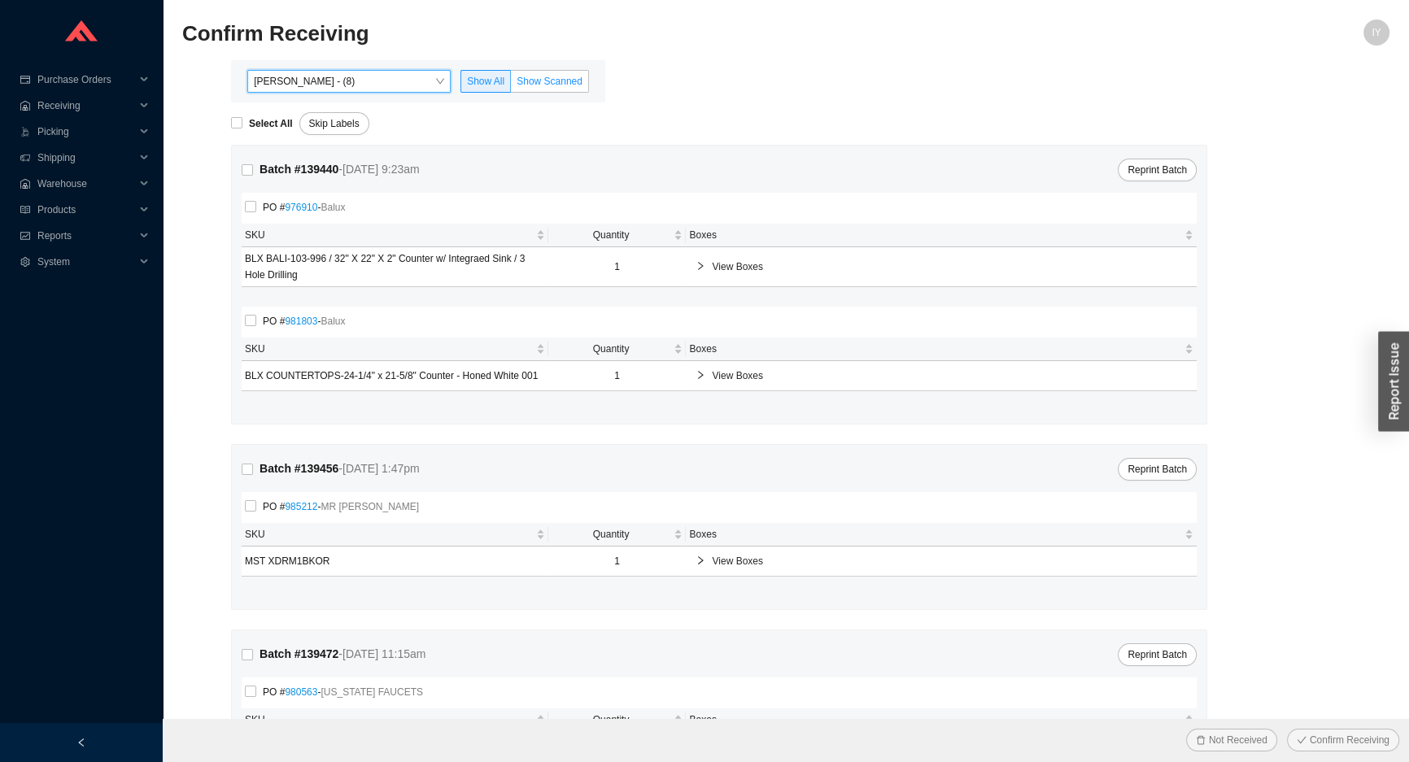
click at [536, 80] on span "Show Scanned" at bounding box center [549, 81] width 66 height 11
click at [511, 85] on input "Show Scanned" at bounding box center [511, 85] width 0 height 0
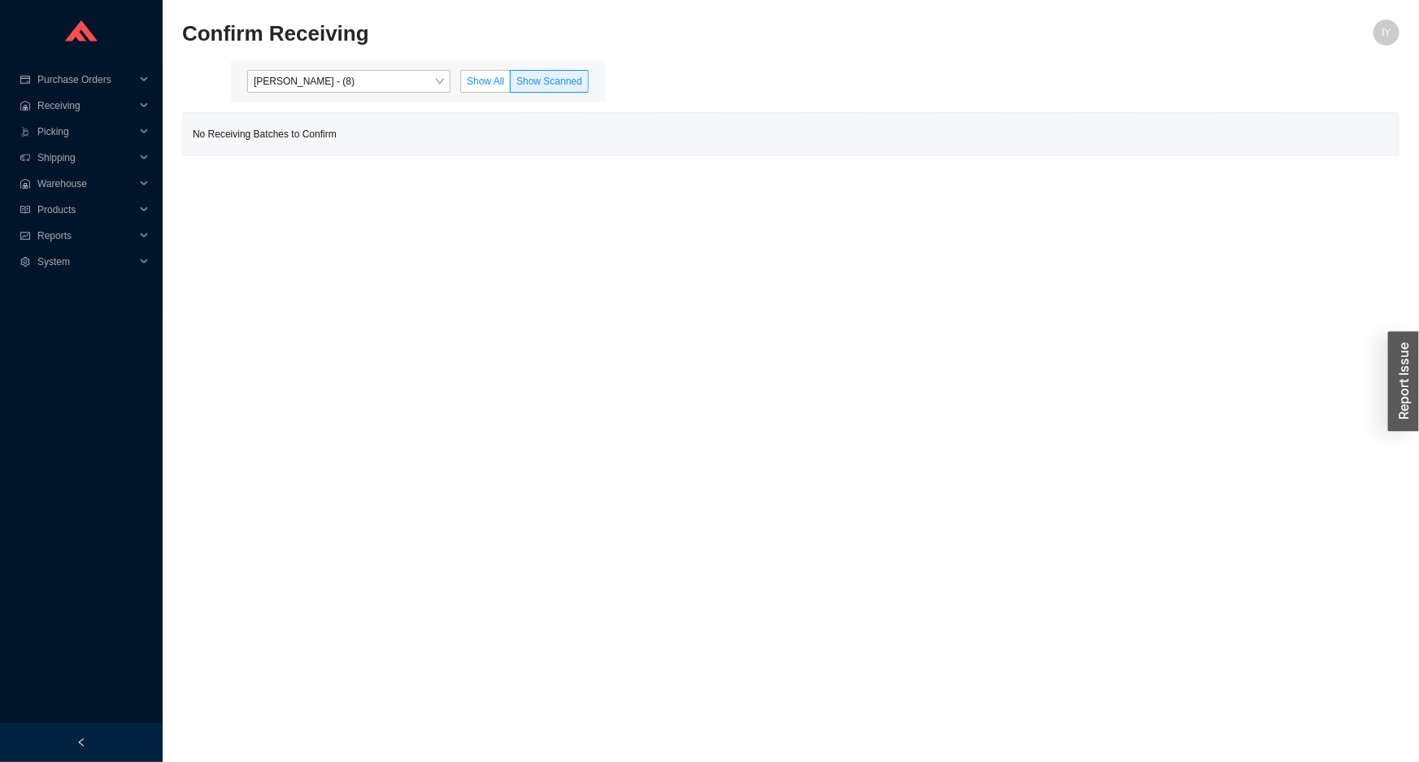
click at [479, 76] on span "Show All" at bounding box center [485, 81] width 37 height 11
click at [461, 85] on input "Show All" at bounding box center [461, 85] width 0 height 0
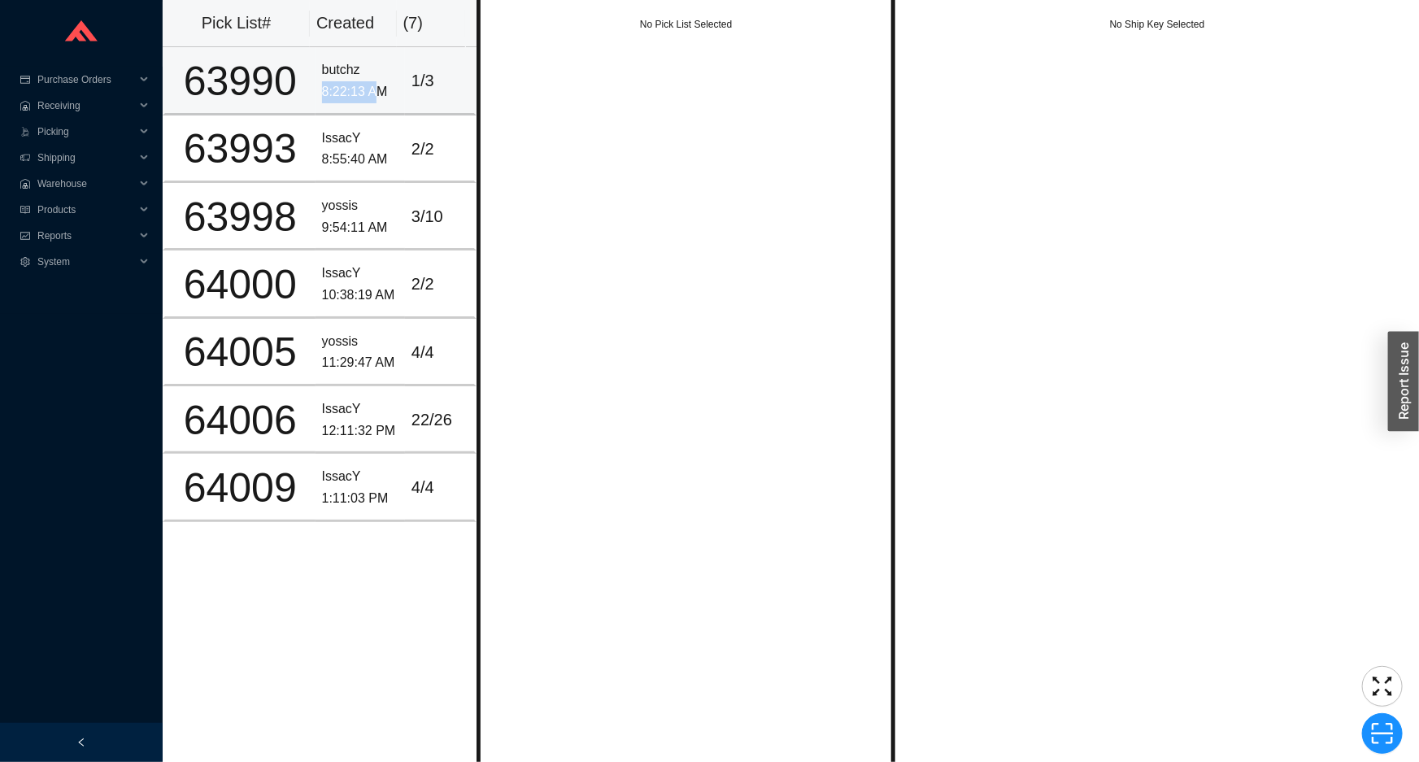
drag, startPoint x: 372, startPoint y: 79, endPoint x: 391, endPoint y: 106, distance: 33.2
click at [374, 87] on div "butchz 8:22:13 AM" at bounding box center [360, 80] width 76 height 43
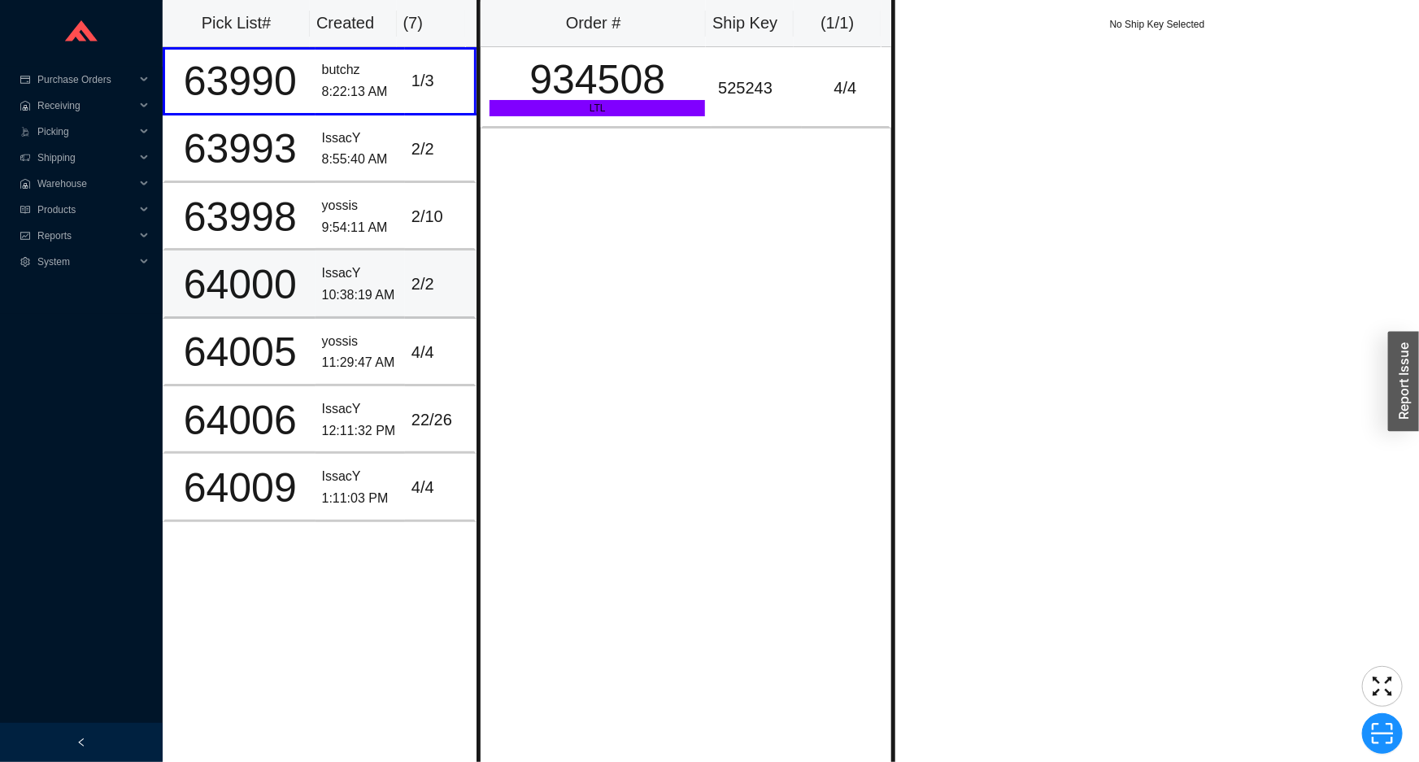
click at [298, 304] on td "64000" at bounding box center [239, 285] width 153 height 68
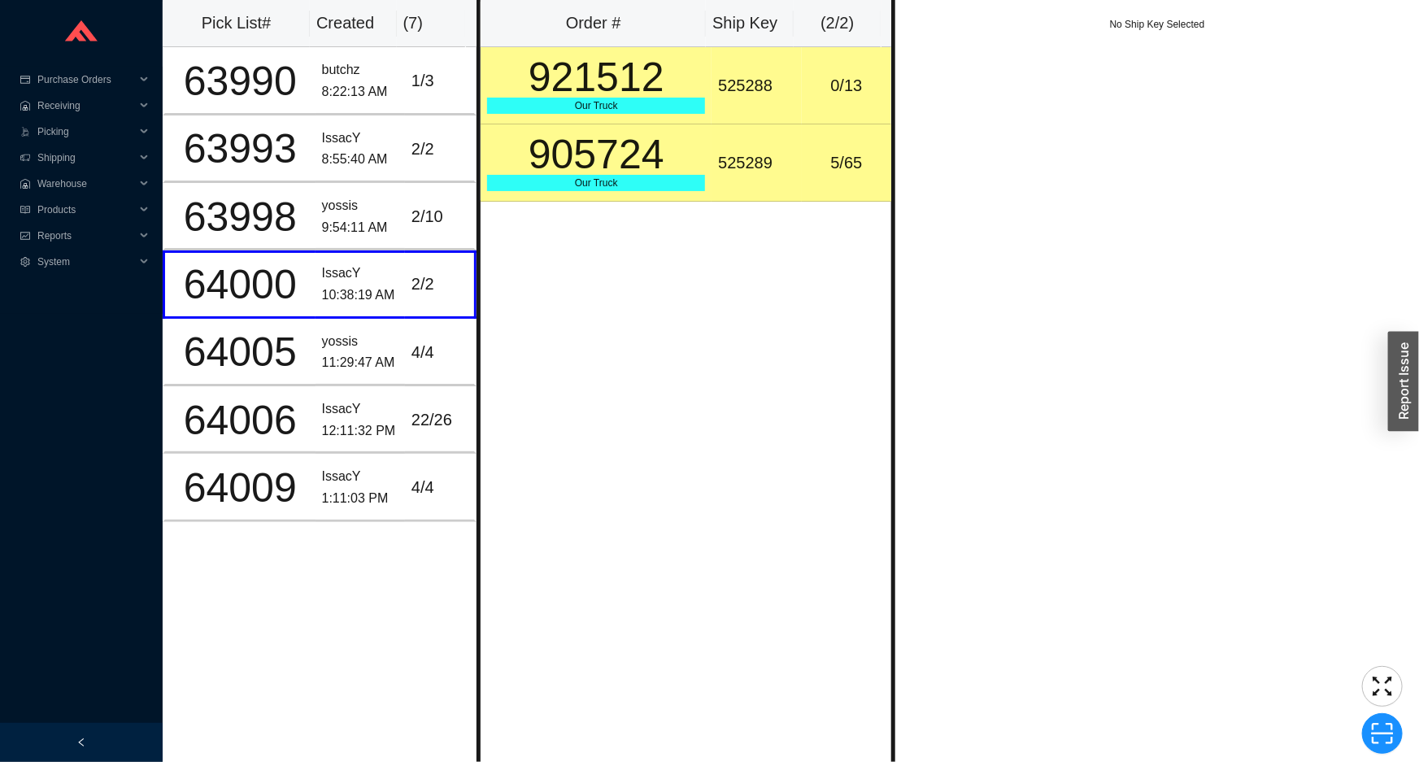
click at [630, 151] on div "905724" at bounding box center [596, 154] width 218 height 41
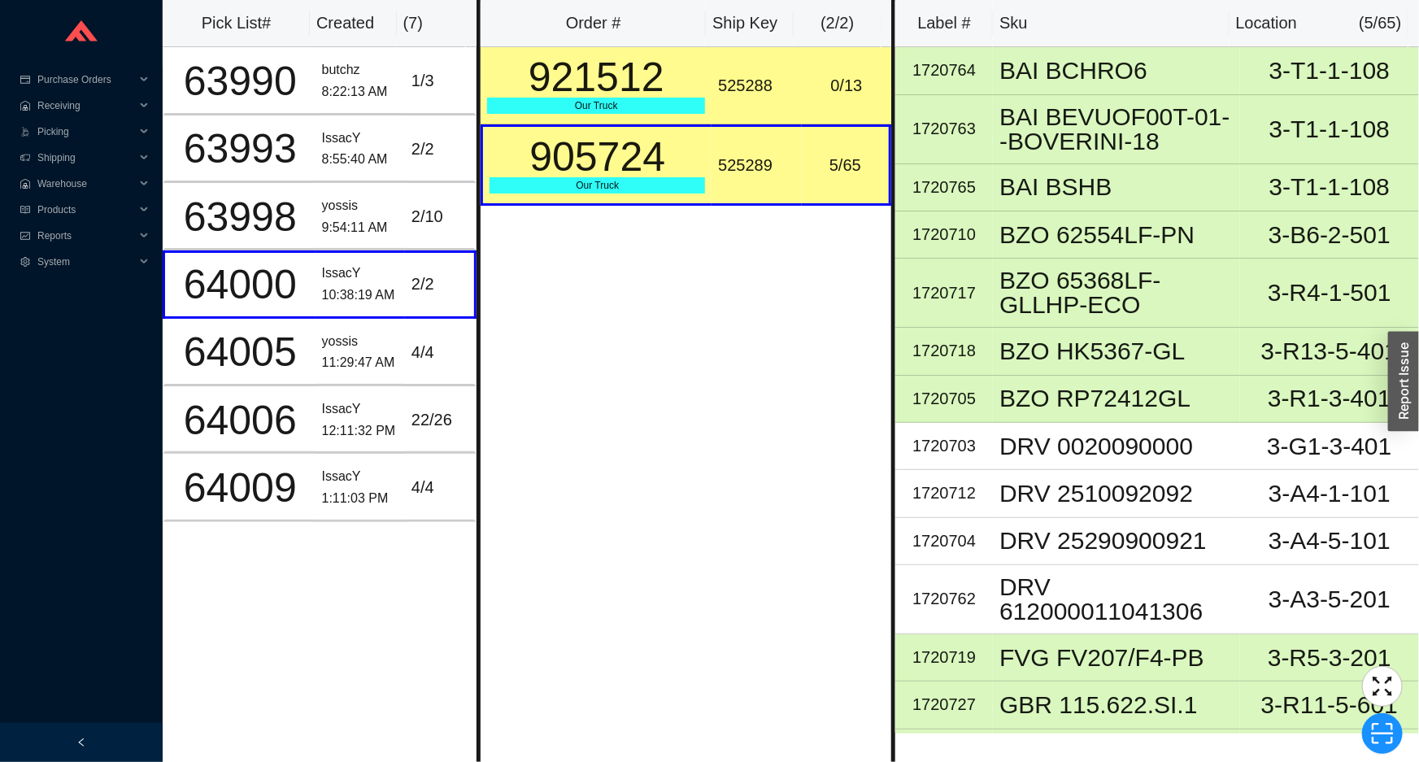
click at [647, 89] on div "921512" at bounding box center [596, 77] width 218 height 41
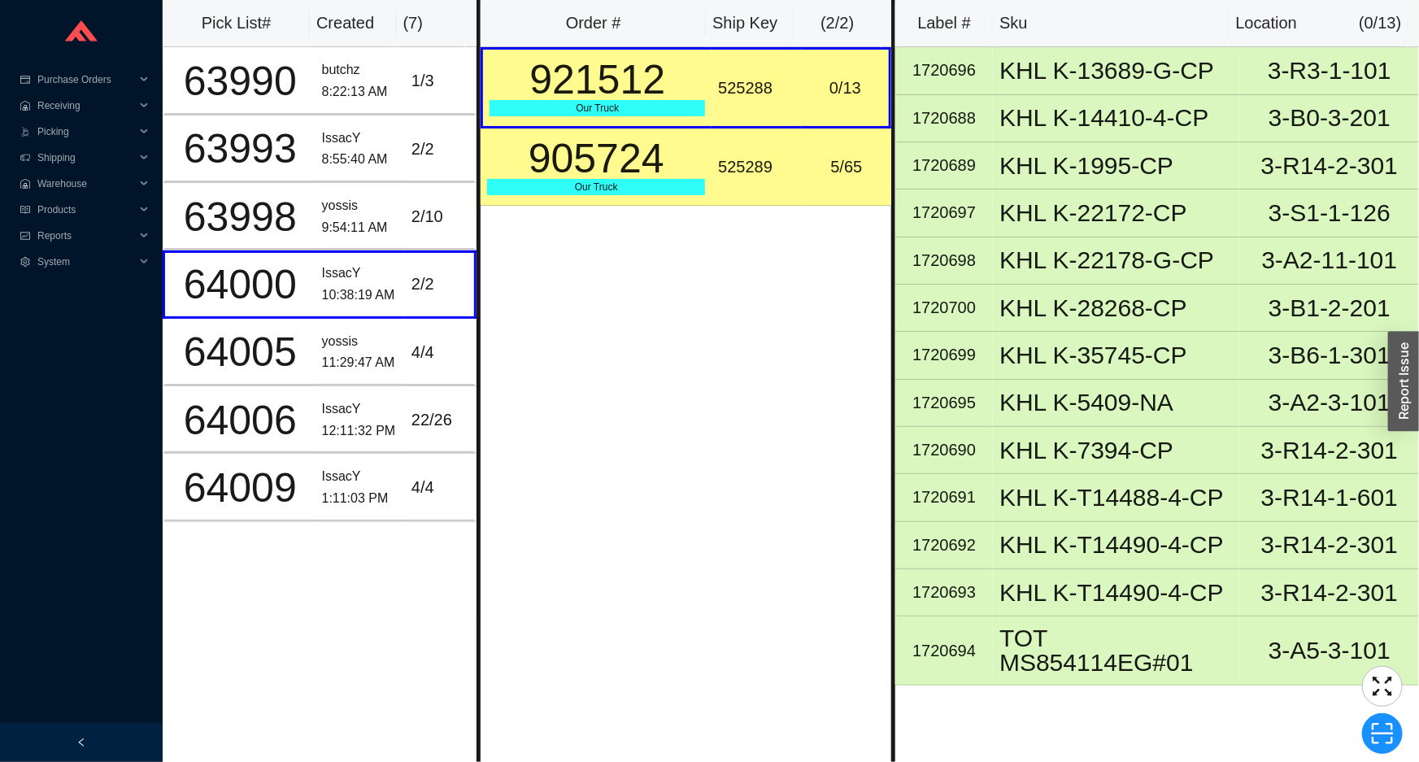
click at [652, 140] on div "905724" at bounding box center [596, 158] width 218 height 41
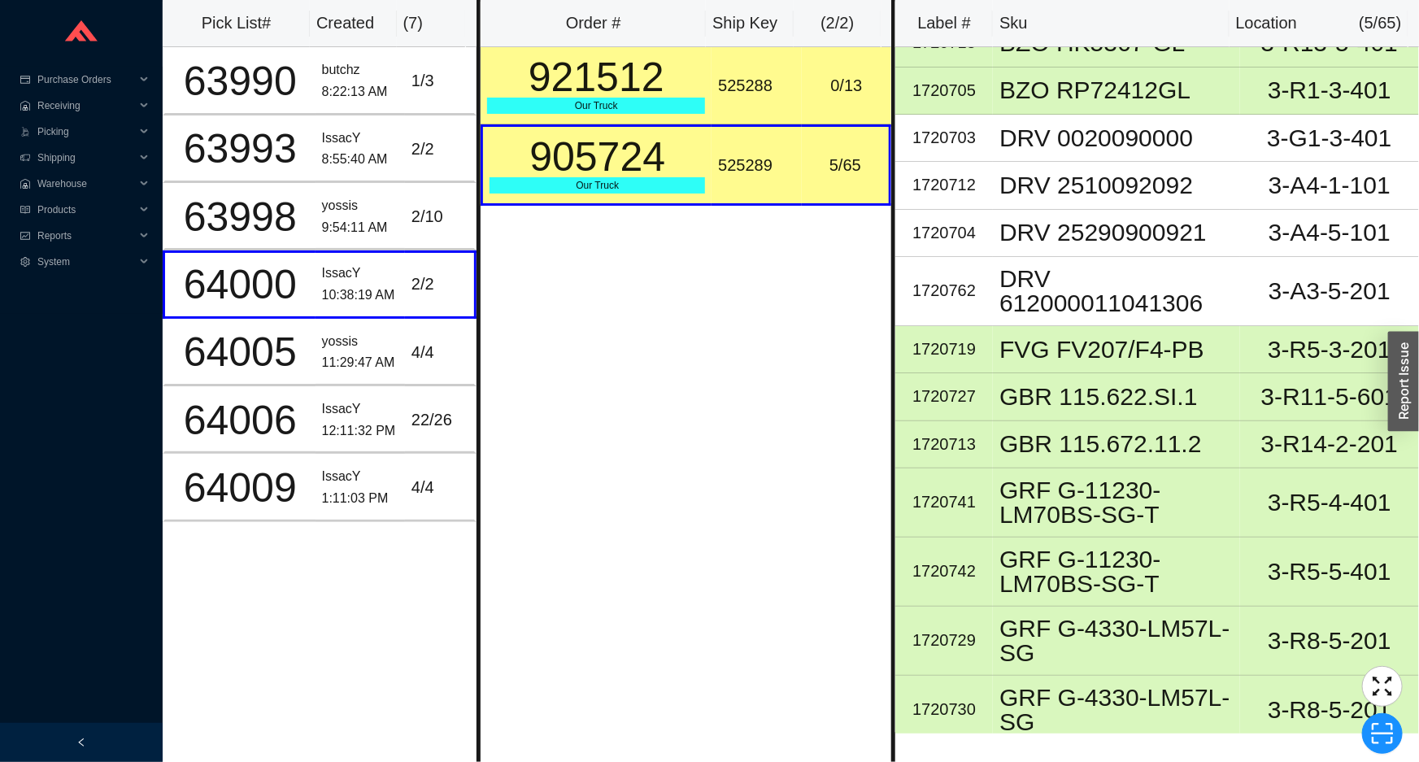
scroll to position [295, 0]
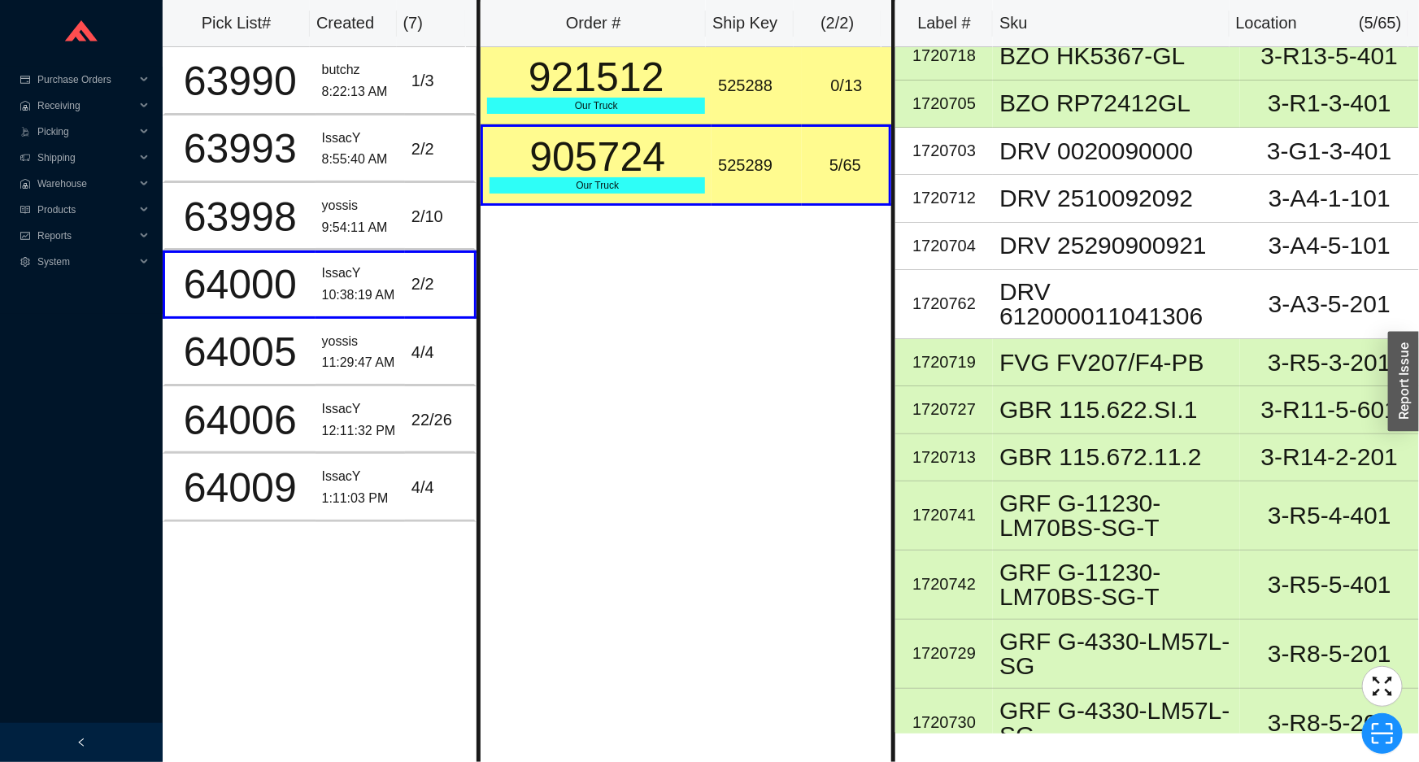
click at [682, 65] on div "921512" at bounding box center [596, 77] width 218 height 41
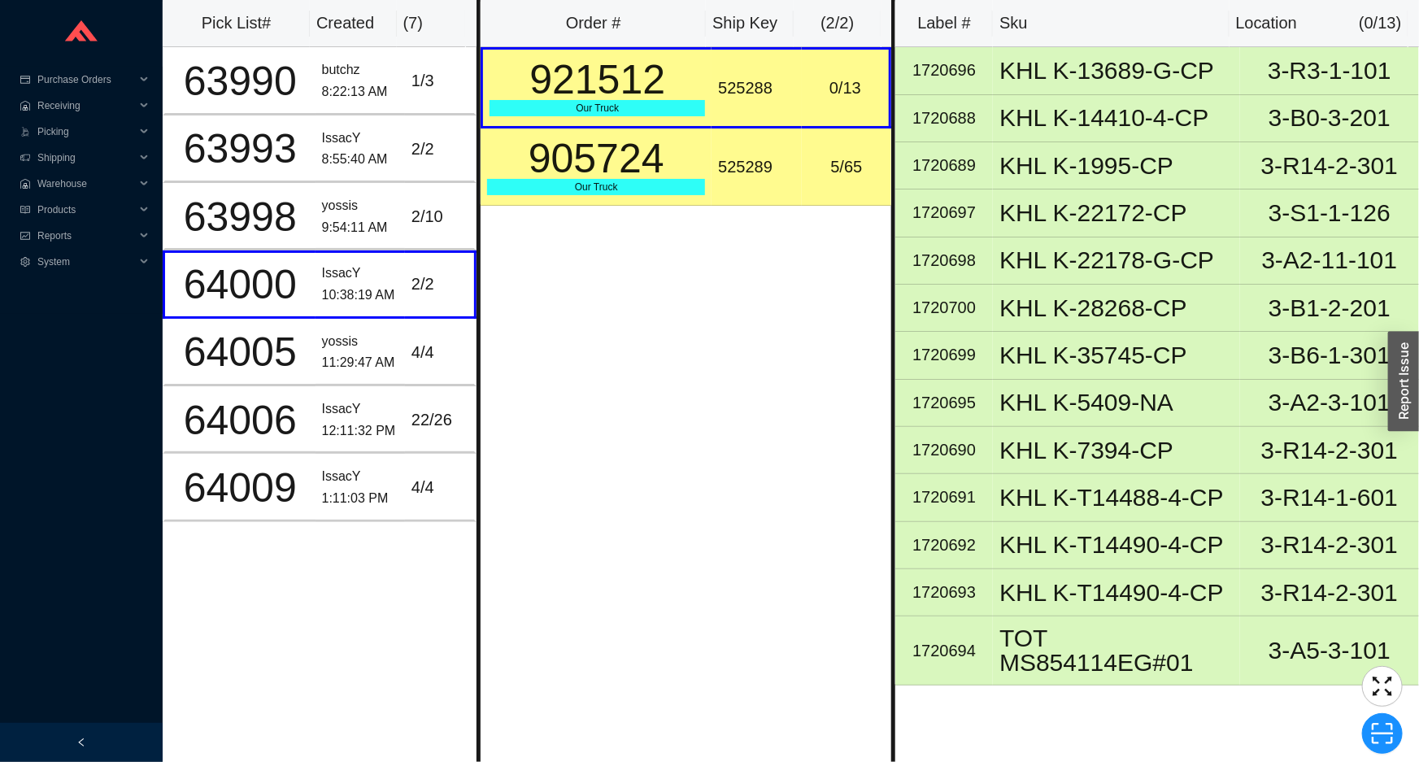
scroll to position [0, 0]
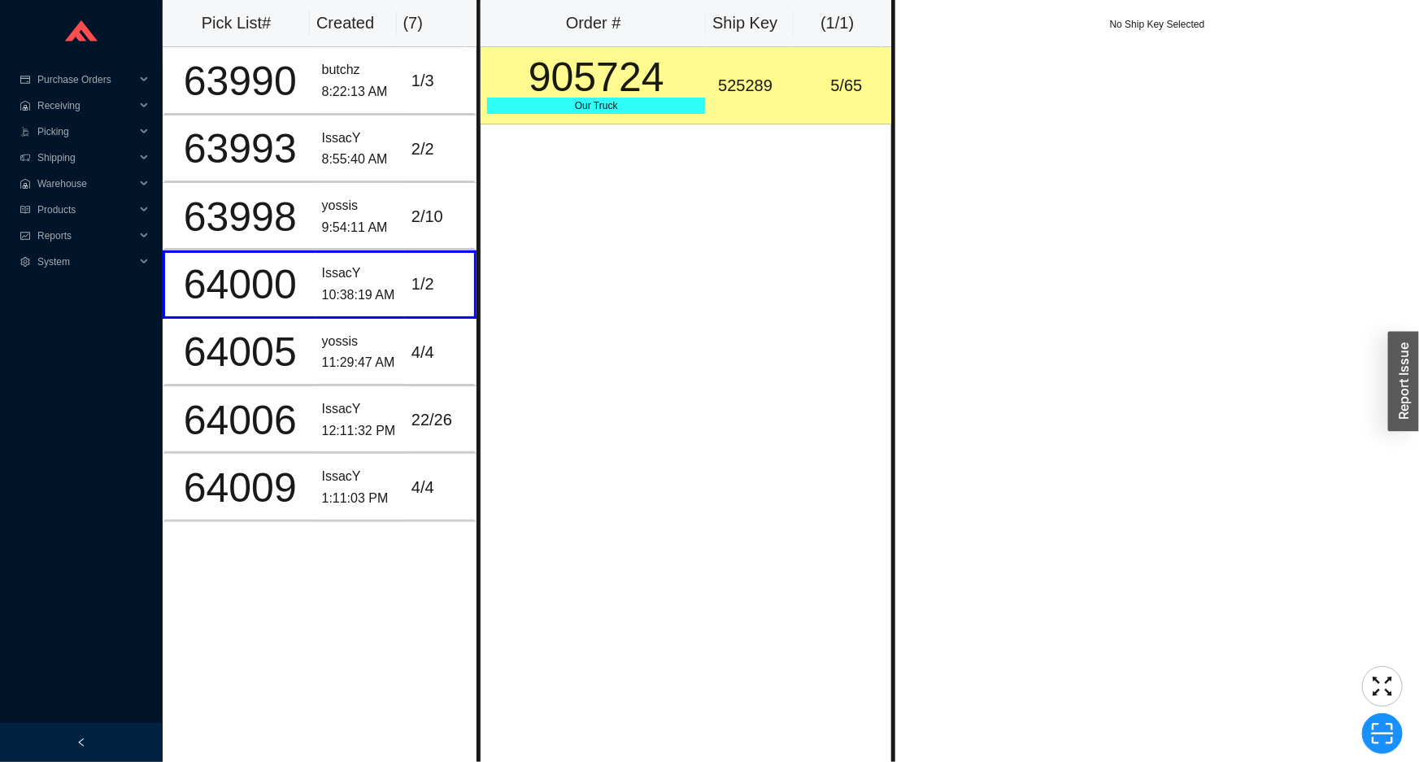
click at [726, 89] on div "525289" at bounding box center [756, 85] width 76 height 27
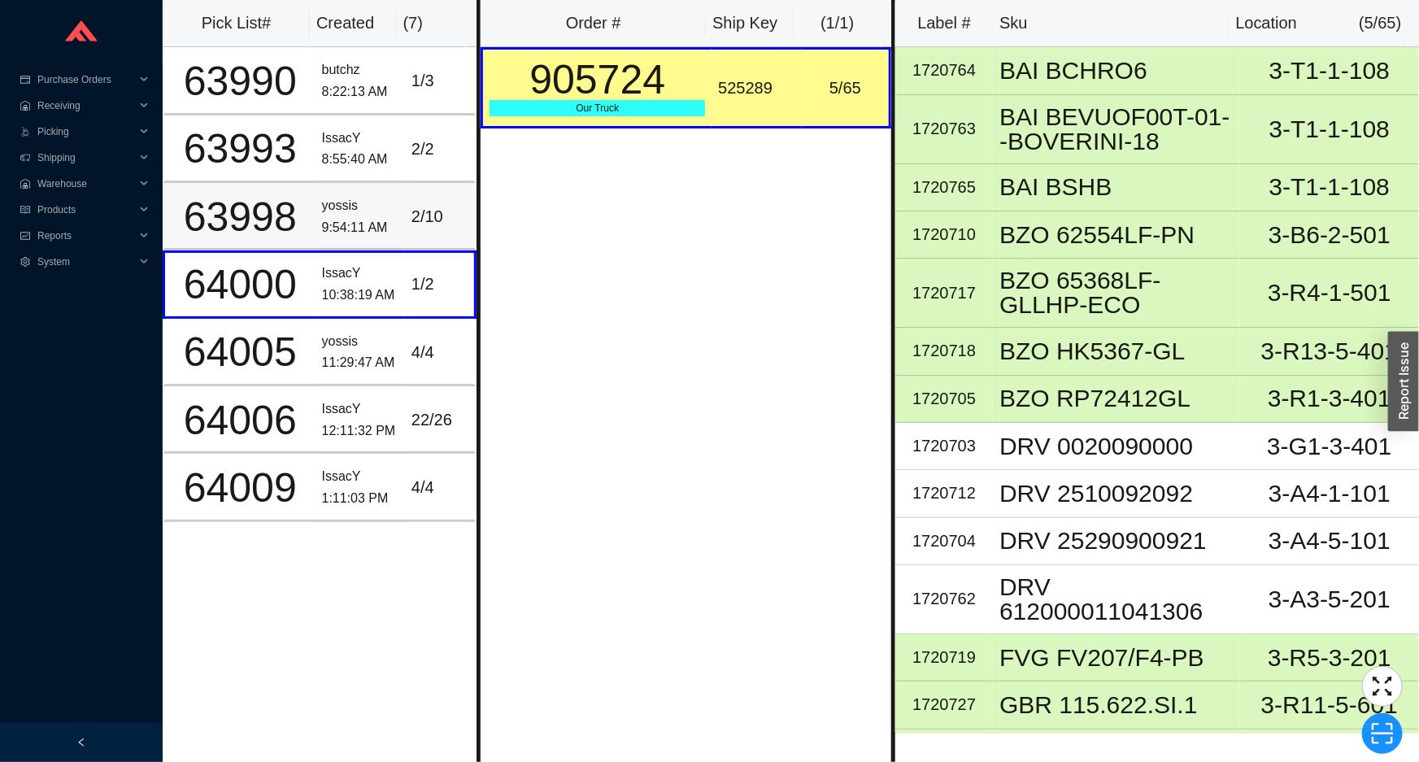
click at [351, 239] on td "yossis 9:54:11 AM" at bounding box center [360, 217] width 89 height 68
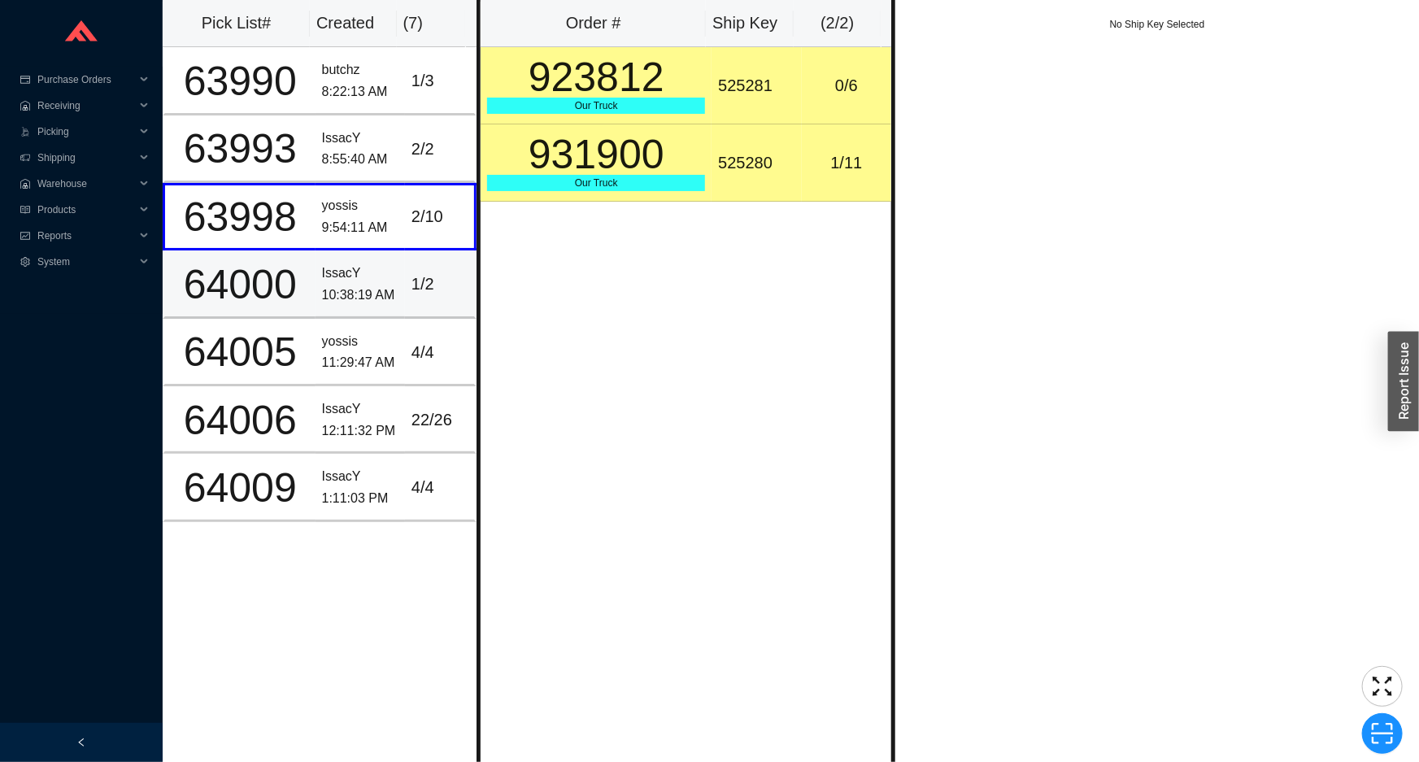
click at [353, 285] on div "10:38:19 AM" at bounding box center [360, 296] width 76 height 22
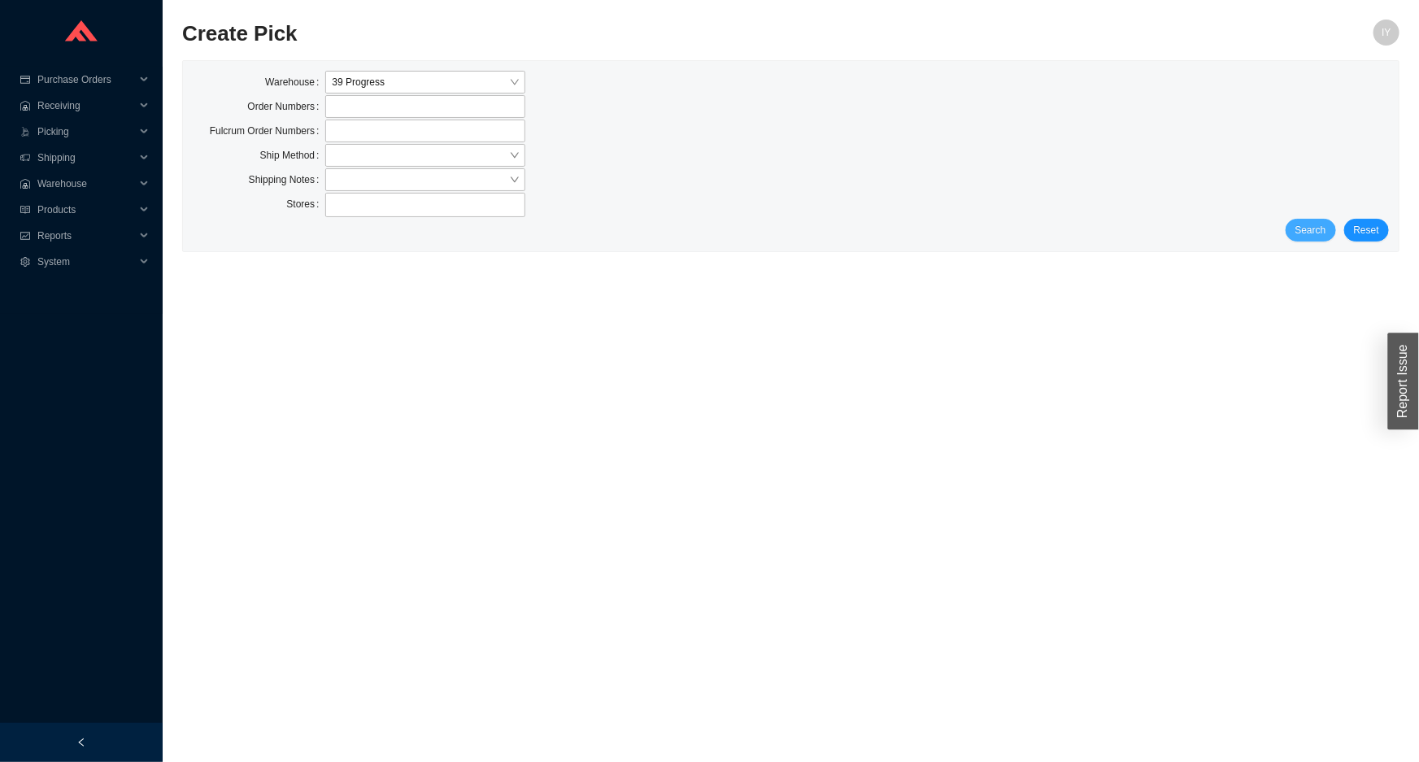
click at [1308, 236] on span "Search" at bounding box center [1311, 230] width 31 height 16
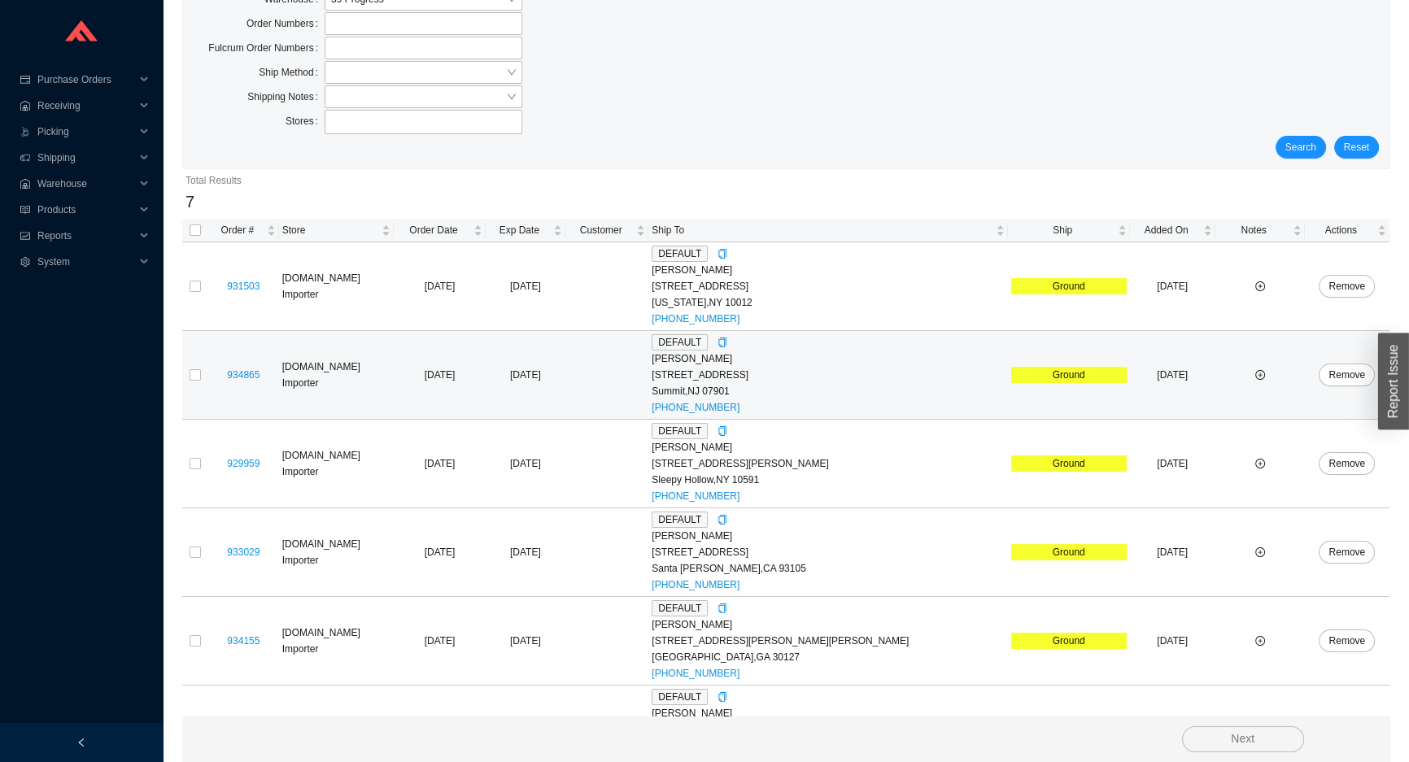
scroll to position [228, 0]
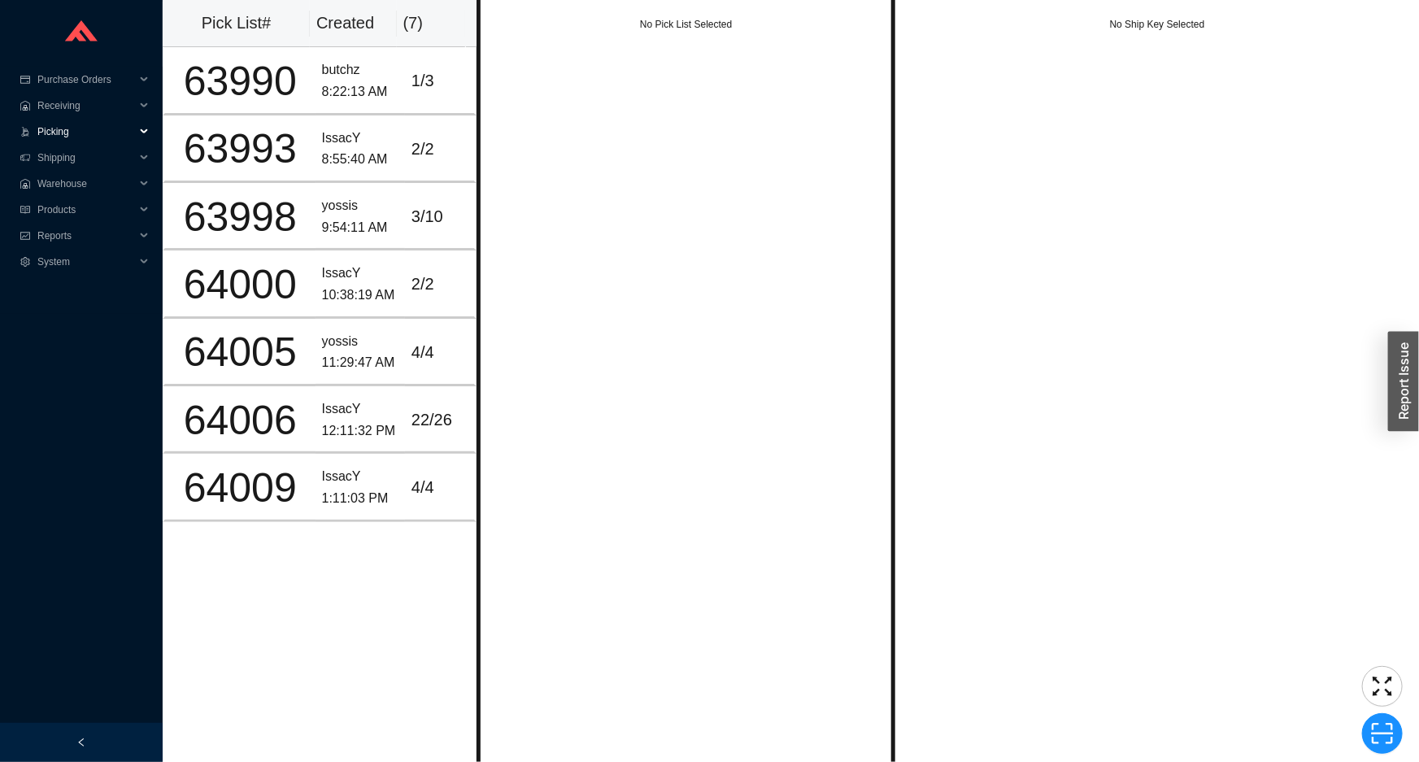
click at [97, 130] on span "Picking" at bounding box center [86, 132] width 98 height 26
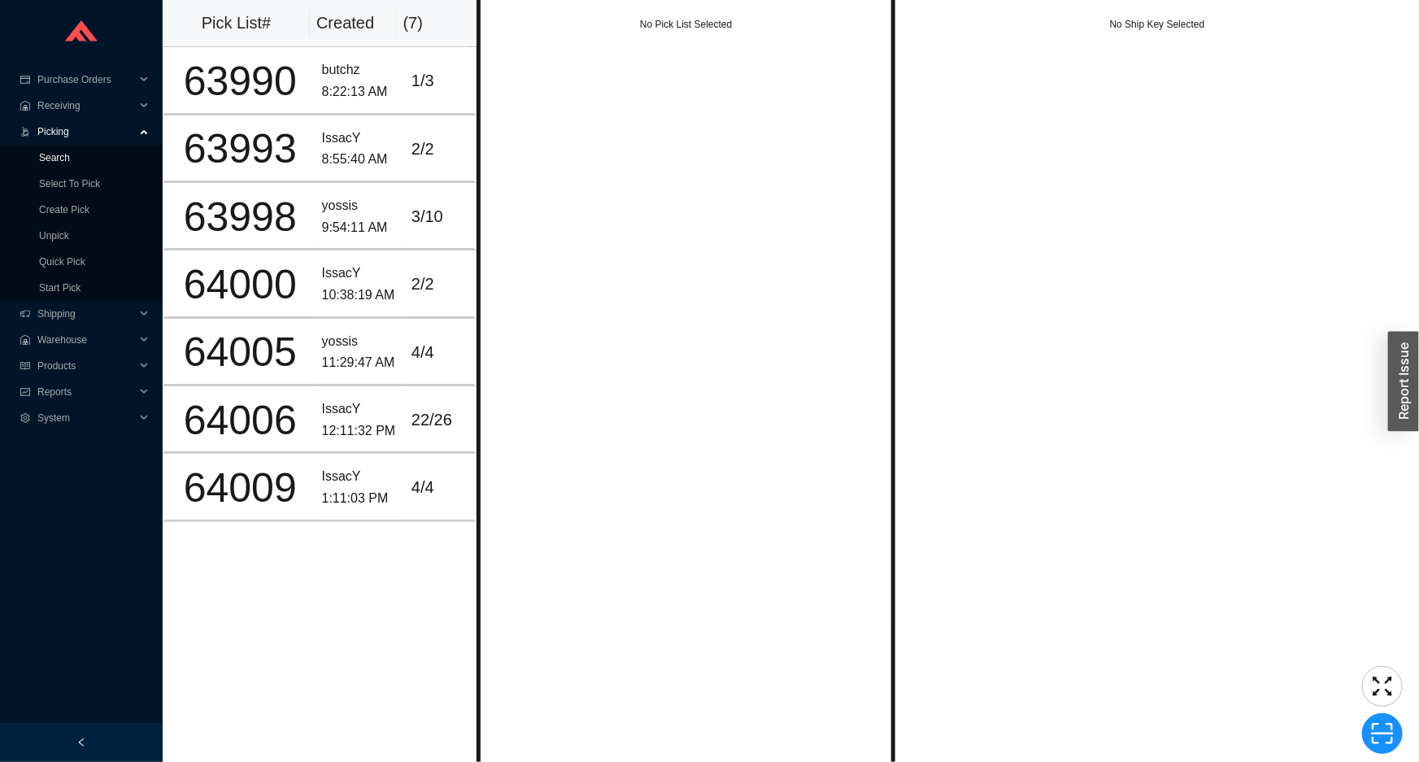
click at [70, 152] on link "Search" at bounding box center [54, 157] width 31 height 11
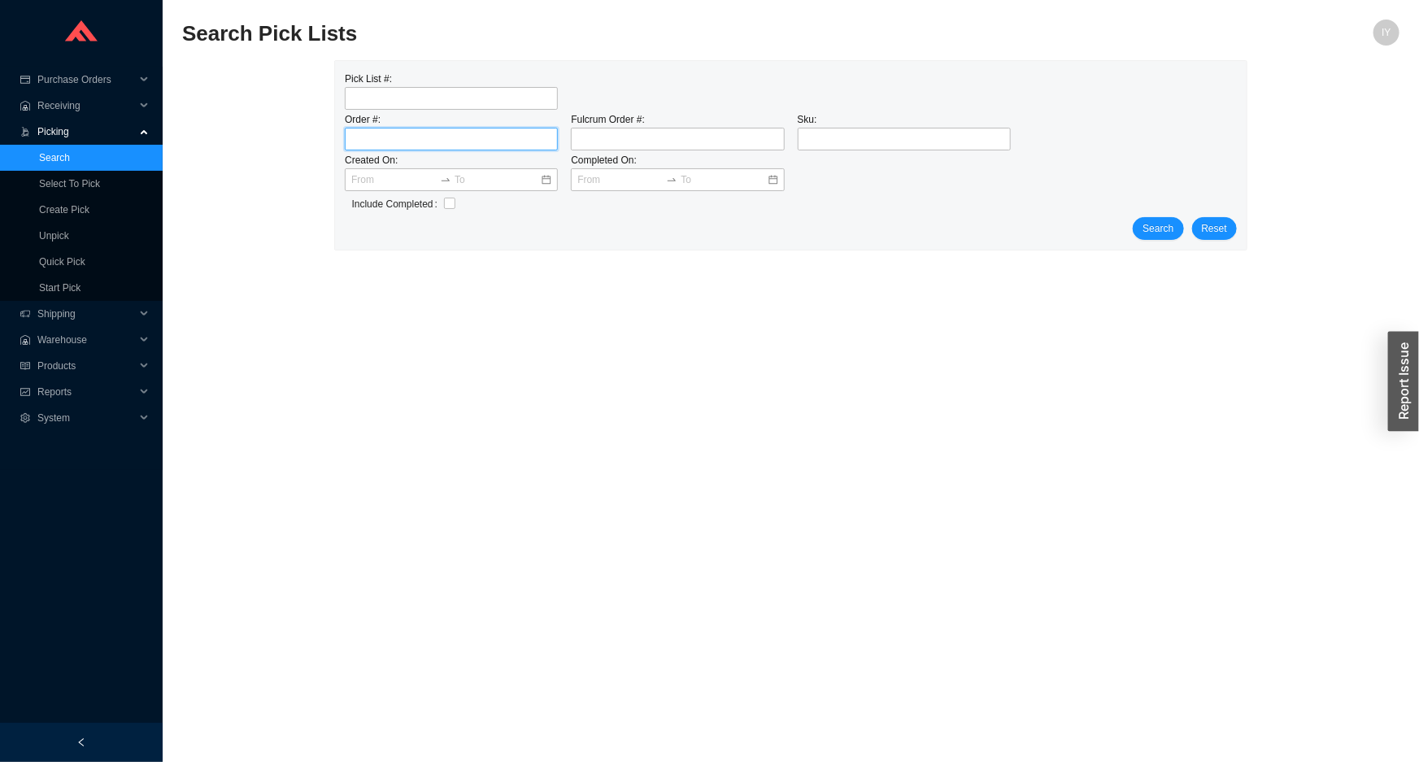
click at [394, 137] on input "tel" at bounding box center [451, 139] width 213 height 23
paste input "921512"
type input "921512"
click at [447, 206] on input "checkbox" at bounding box center [449, 203] width 11 height 11
checkbox input "true"
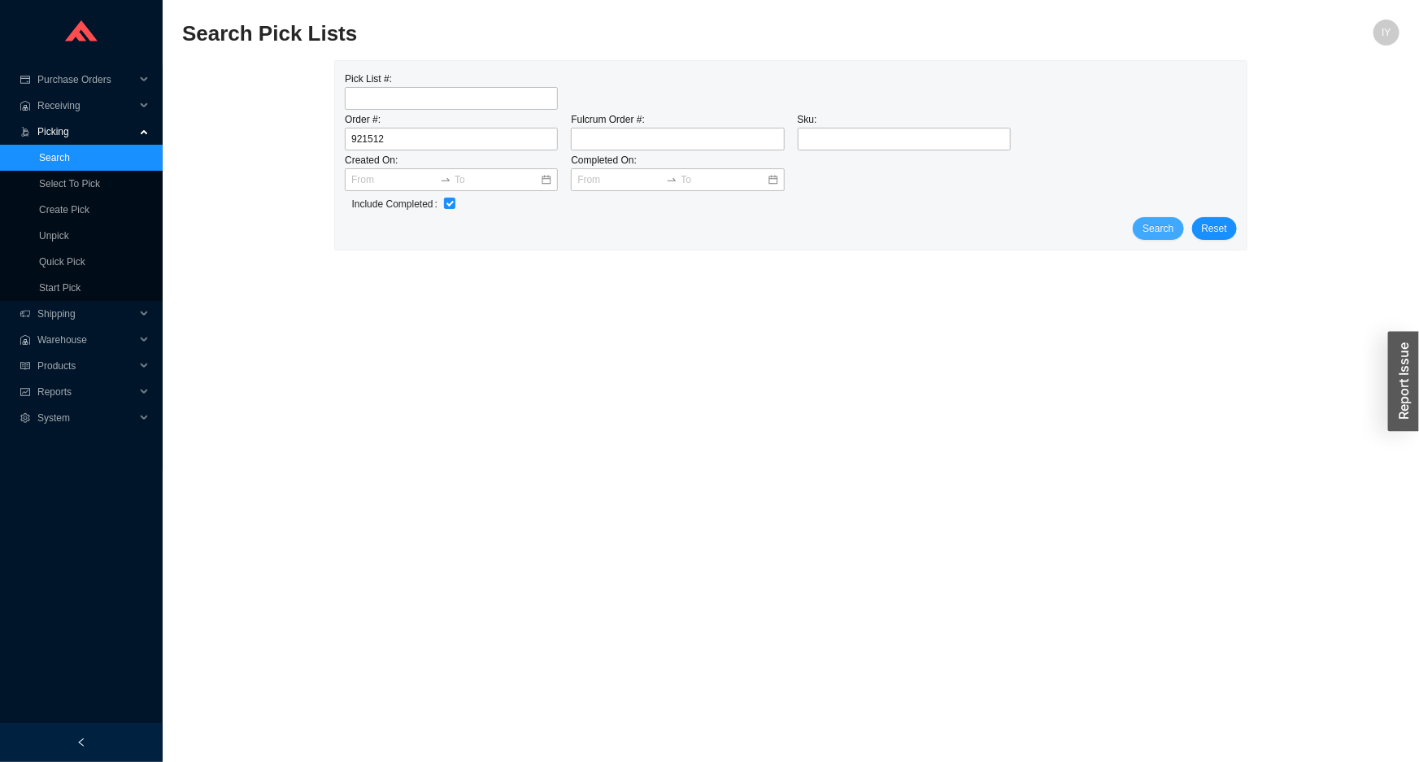
click at [1154, 230] on span "Search" at bounding box center [1158, 228] width 31 height 16
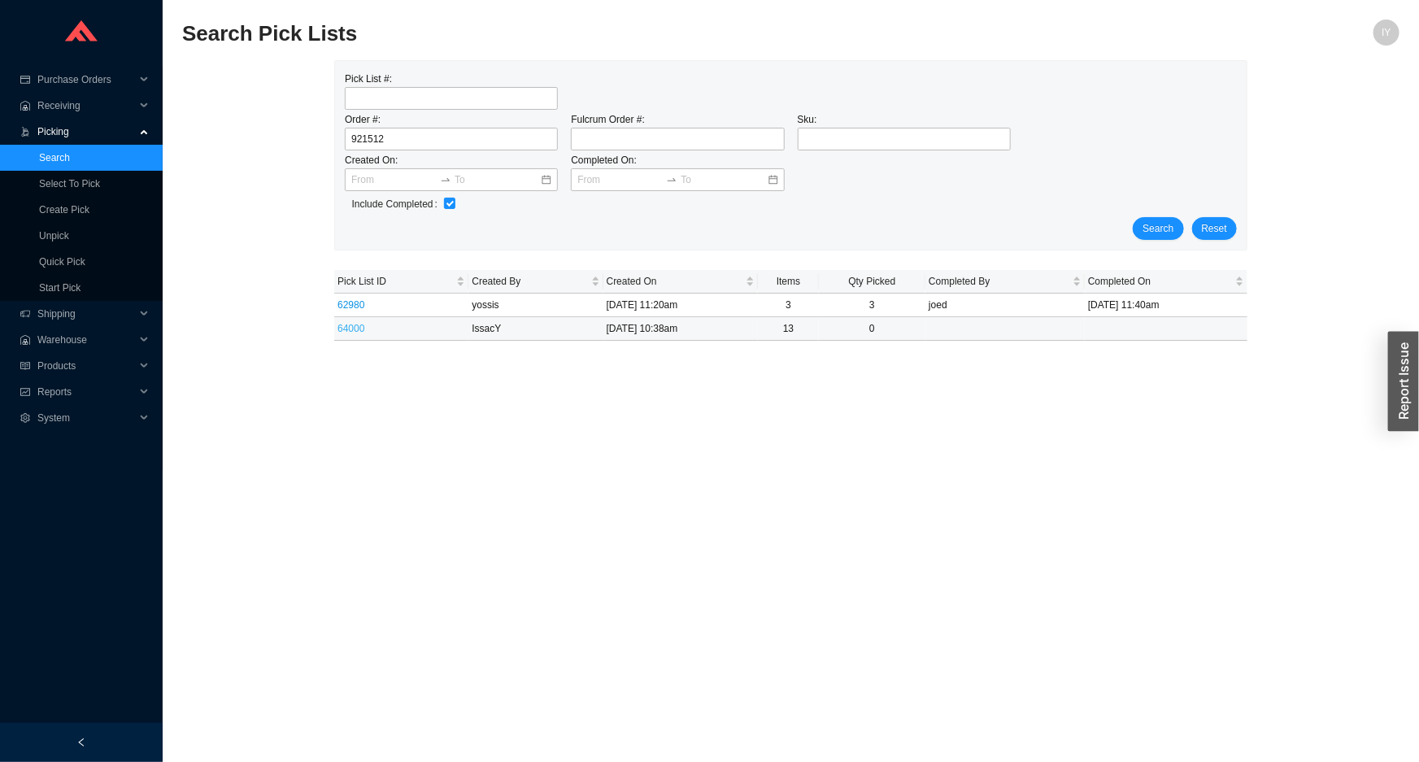
click at [356, 330] on link "64000" at bounding box center [351, 328] width 27 height 11
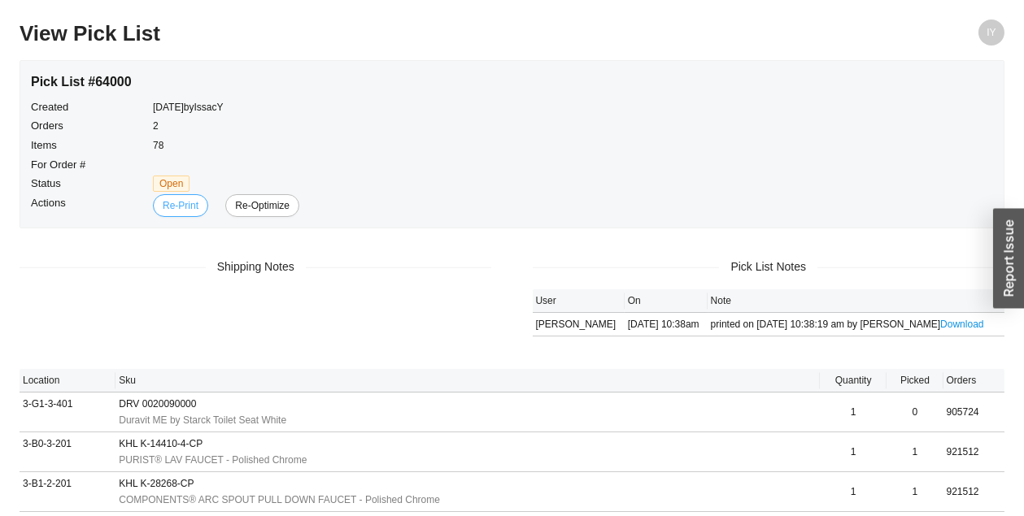
click at [176, 201] on span "Re-Print" at bounding box center [181, 206] width 36 height 16
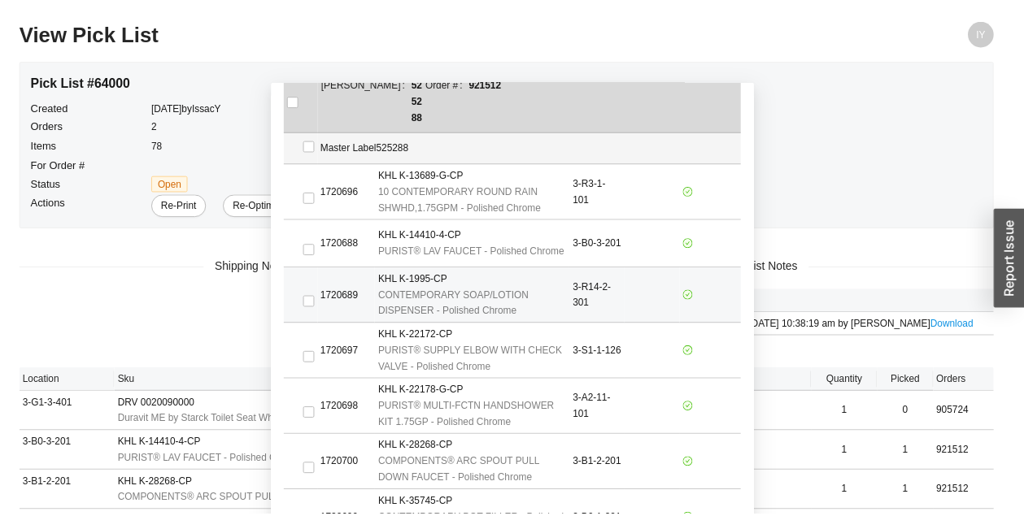
scroll to position [221, 0]
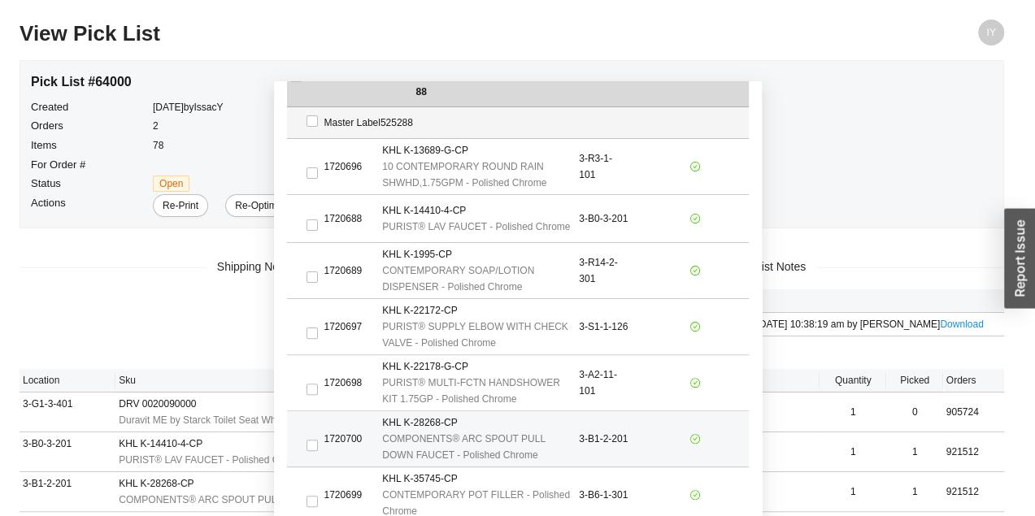
click at [294, 420] on td at bounding box center [304, 440] width 34 height 56
click at [308, 440] on input "checkbox" at bounding box center [312, 445] width 11 height 11
checkbox input "true"
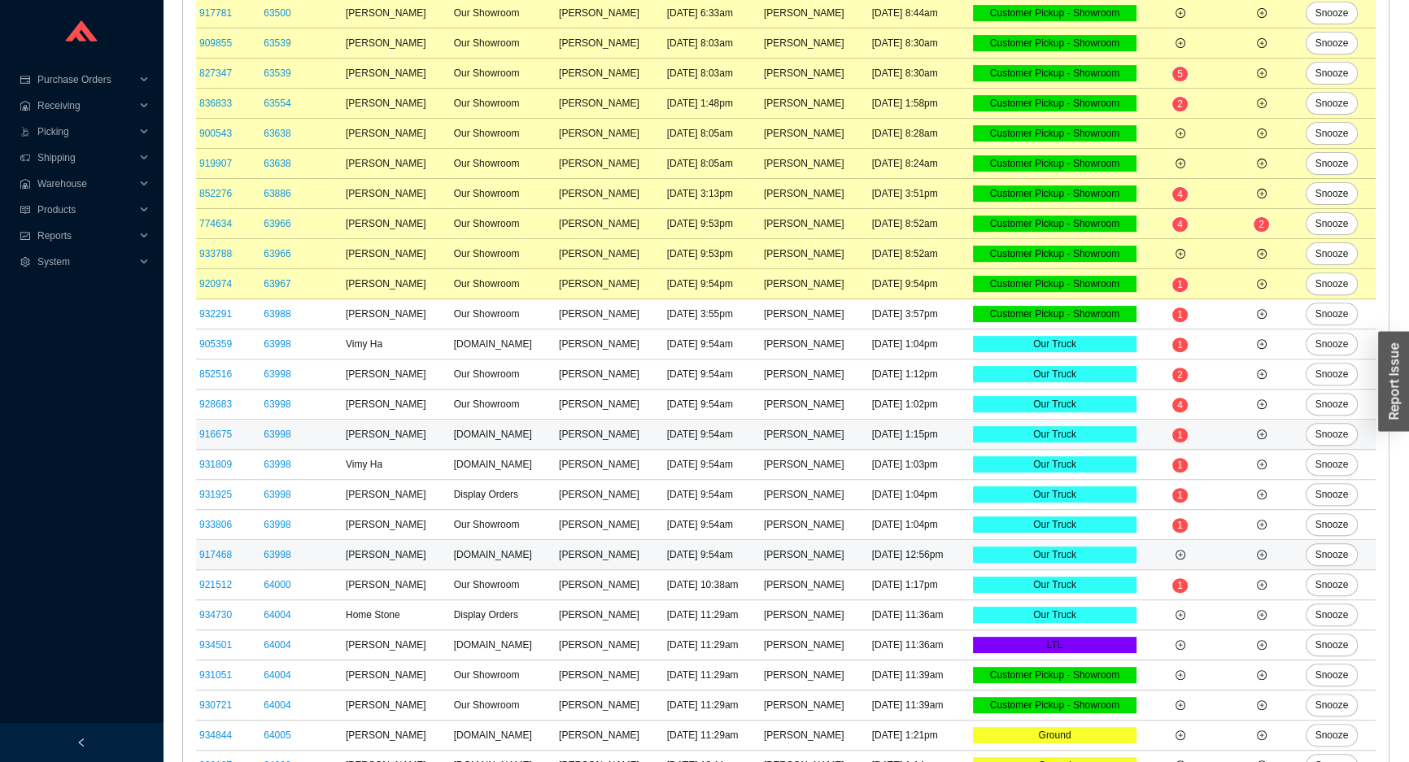
scroll to position [887, 0]
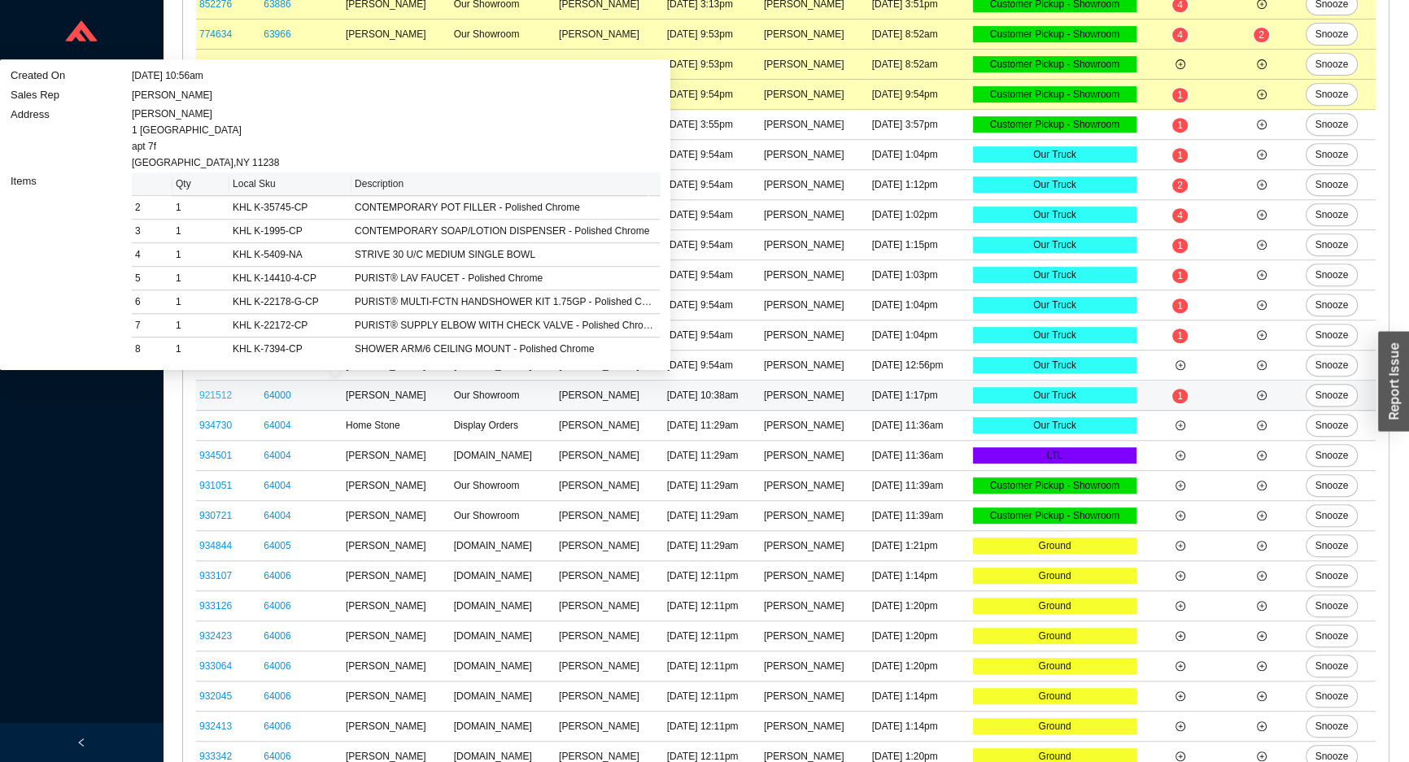
click at [208, 392] on link "921512" at bounding box center [215, 395] width 33 height 11
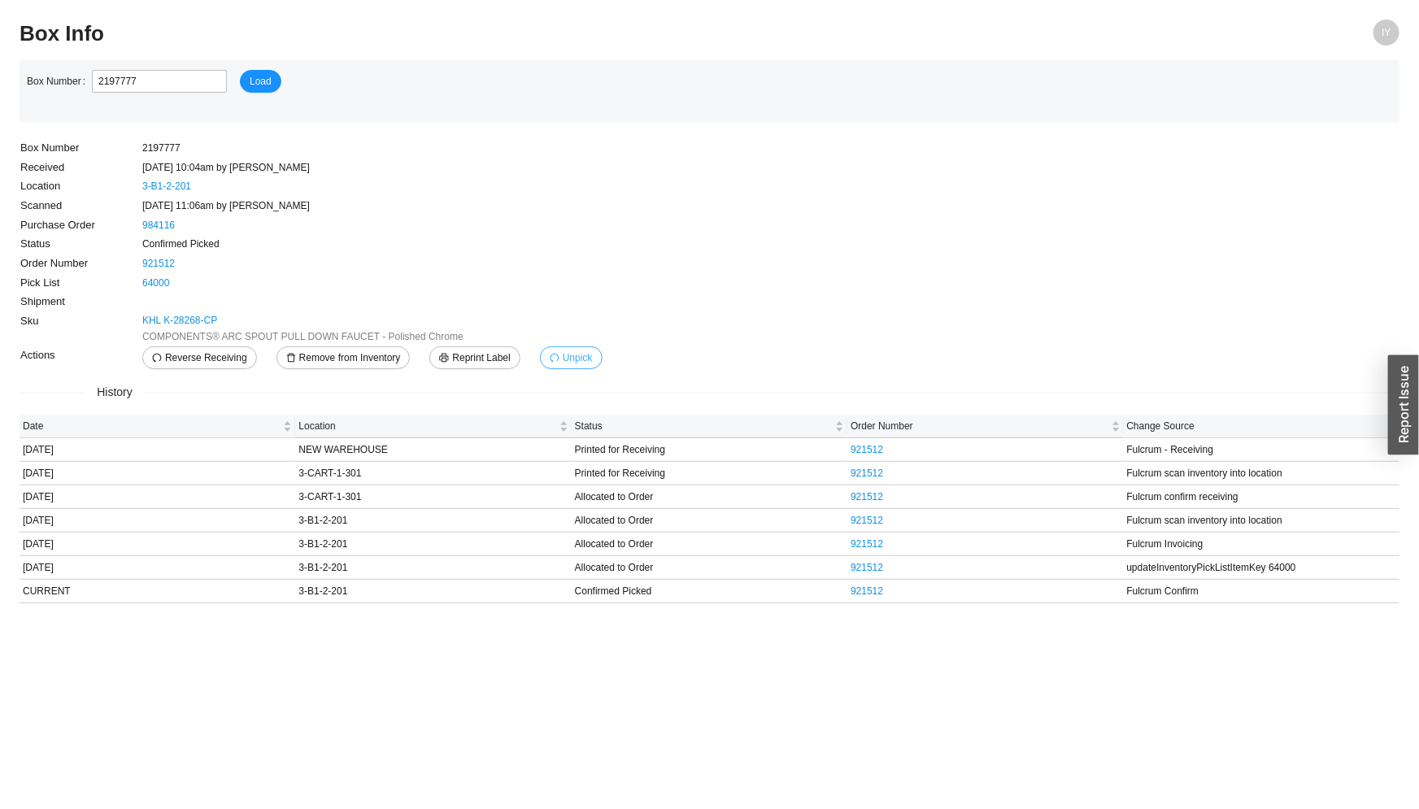
click at [577, 357] on span "Unpick" at bounding box center [578, 358] width 30 height 16
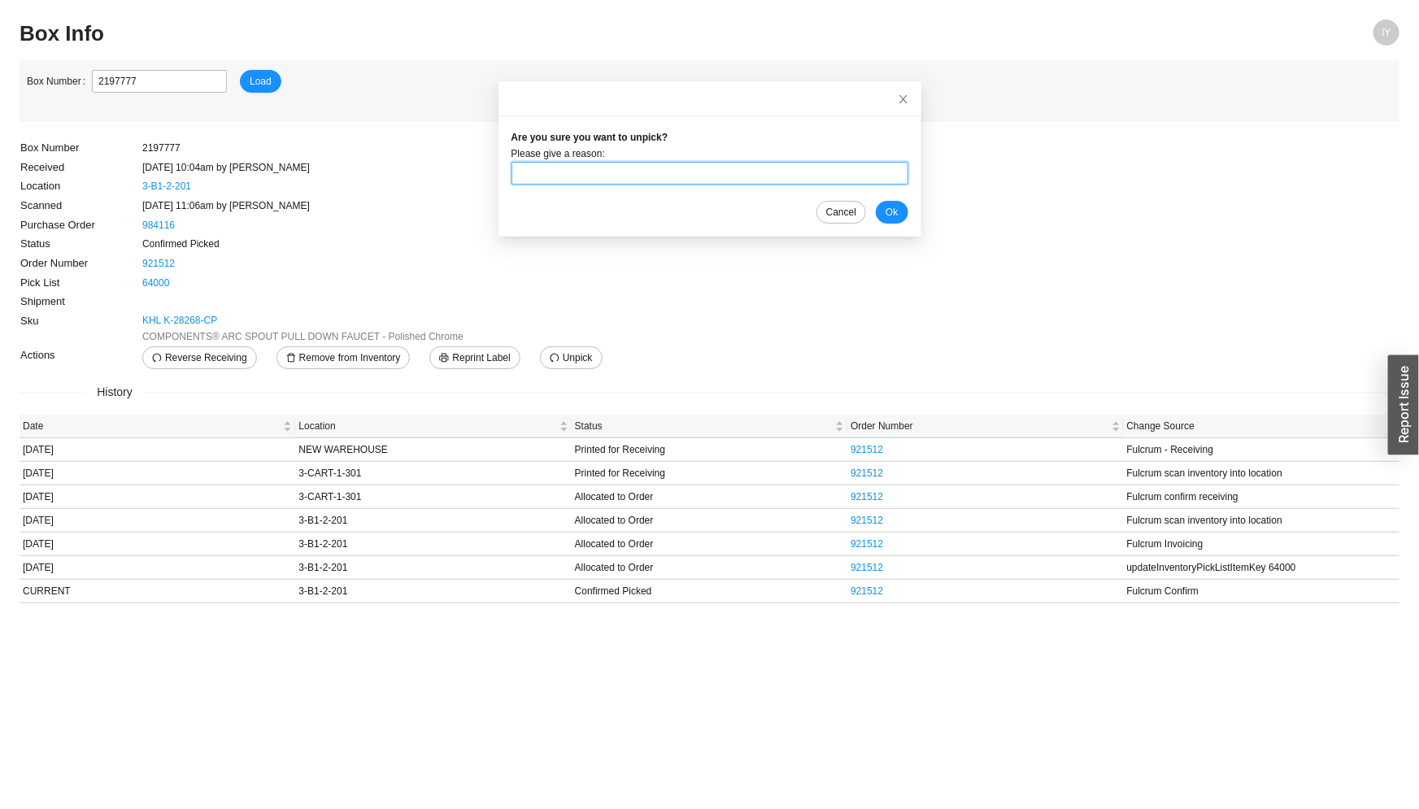
click at [590, 162] on input "text" at bounding box center [710, 173] width 397 height 23
type input "unpick"
click at [590, 212] on span "Ok" at bounding box center [892, 212] width 12 height 16
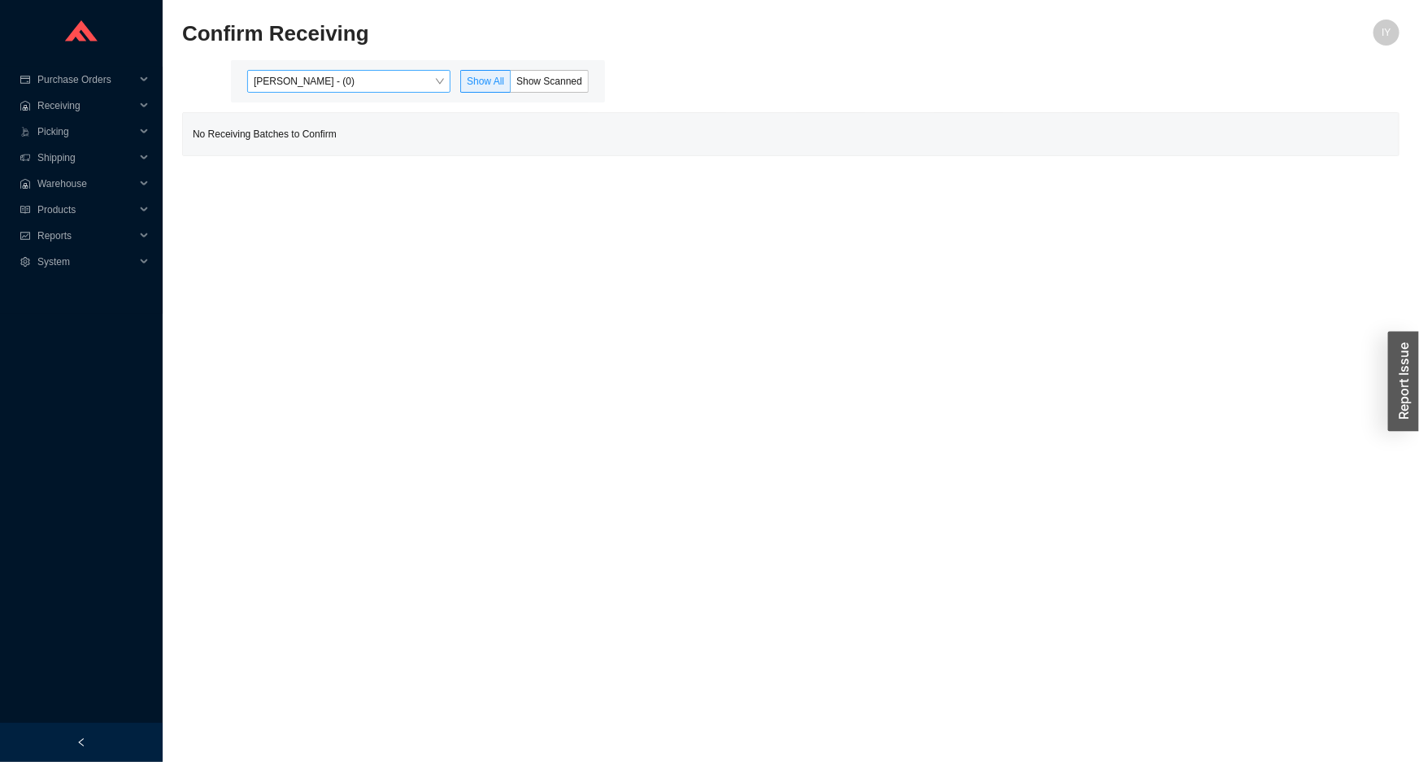
click at [353, 75] on span "[PERSON_NAME] - (0)" at bounding box center [349, 81] width 190 height 21
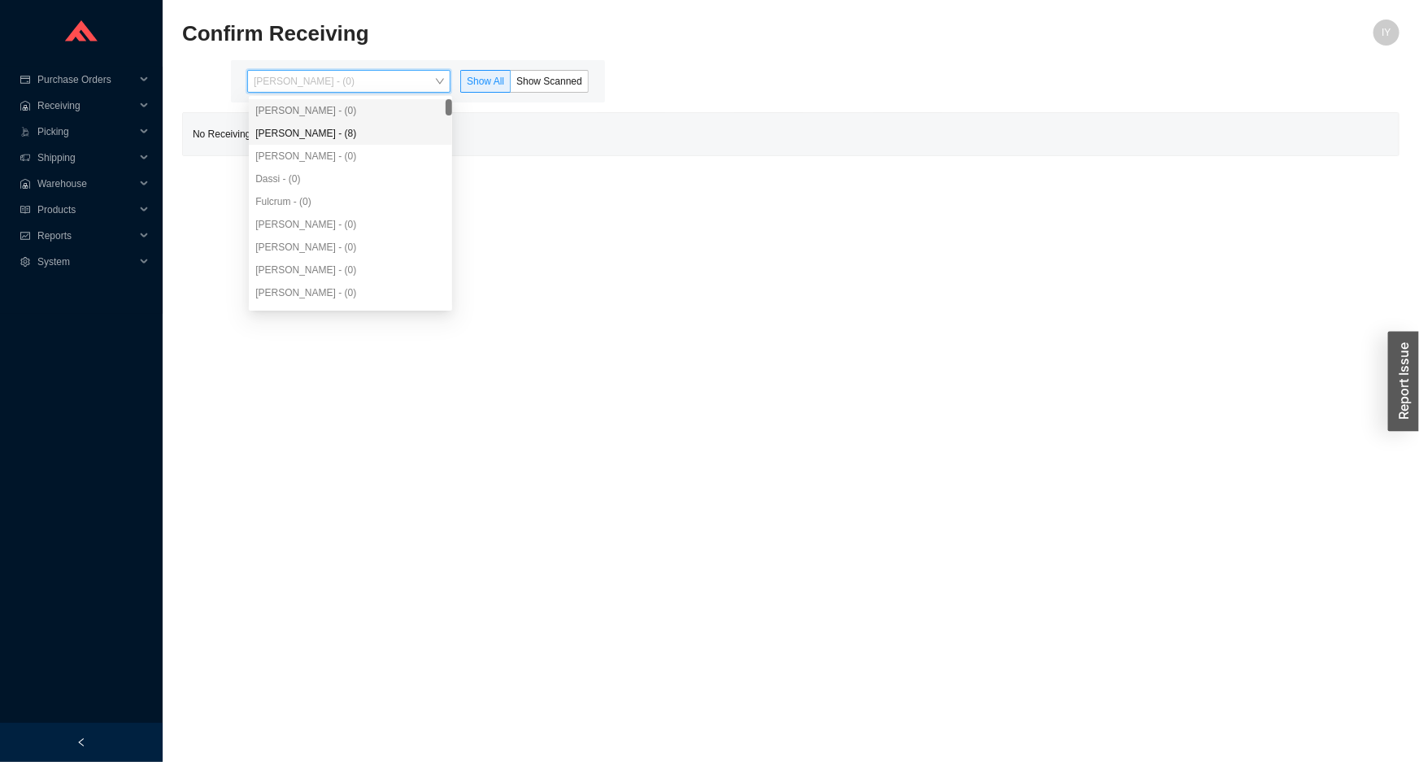
click at [339, 130] on div "[PERSON_NAME] - (8)" at bounding box center [350, 133] width 190 height 15
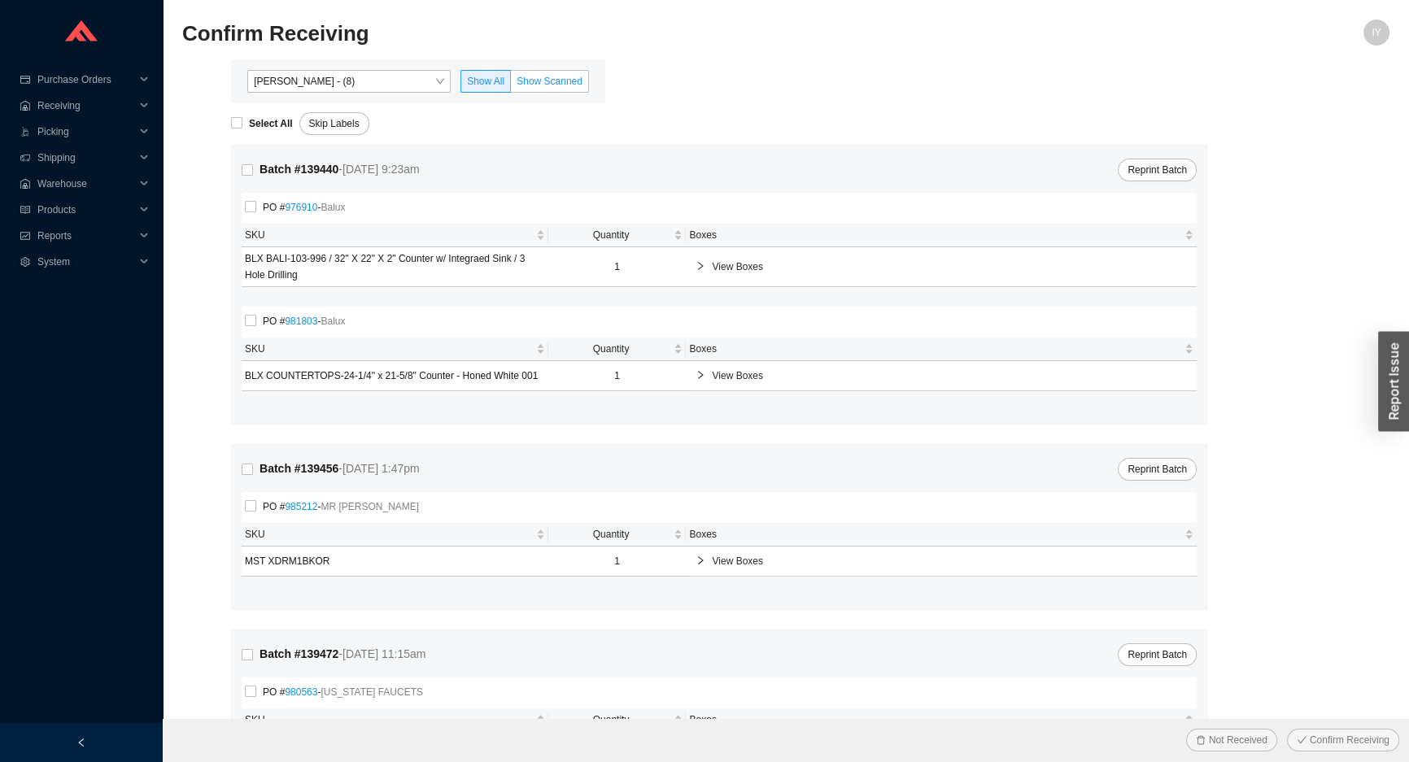
click at [529, 81] on span "Show Scanned" at bounding box center [549, 81] width 66 height 11
click at [511, 85] on input "Show Scanned" at bounding box center [511, 85] width 0 height 0
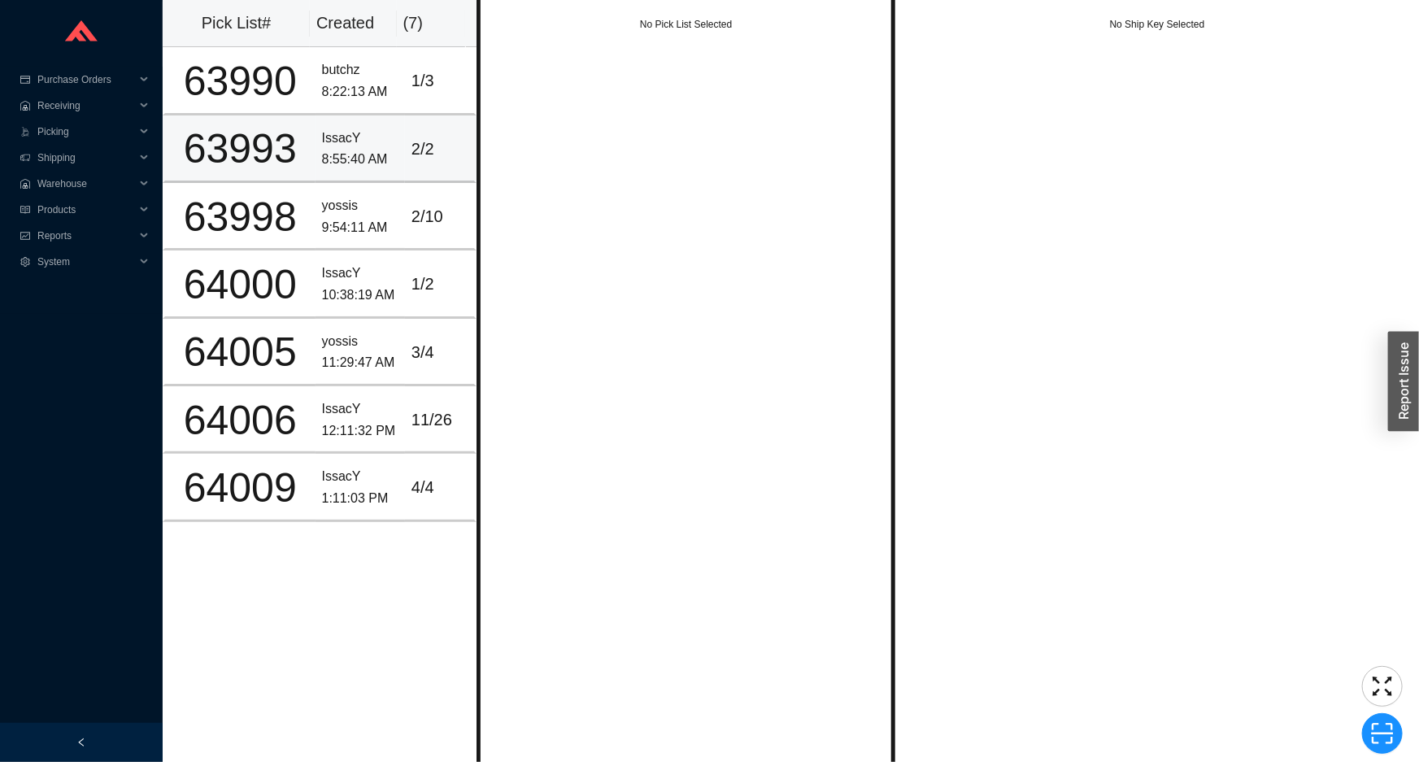
click at [363, 115] on td "IssacY 8:55:40 AM" at bounding box center [360, 149] width 89 height 68
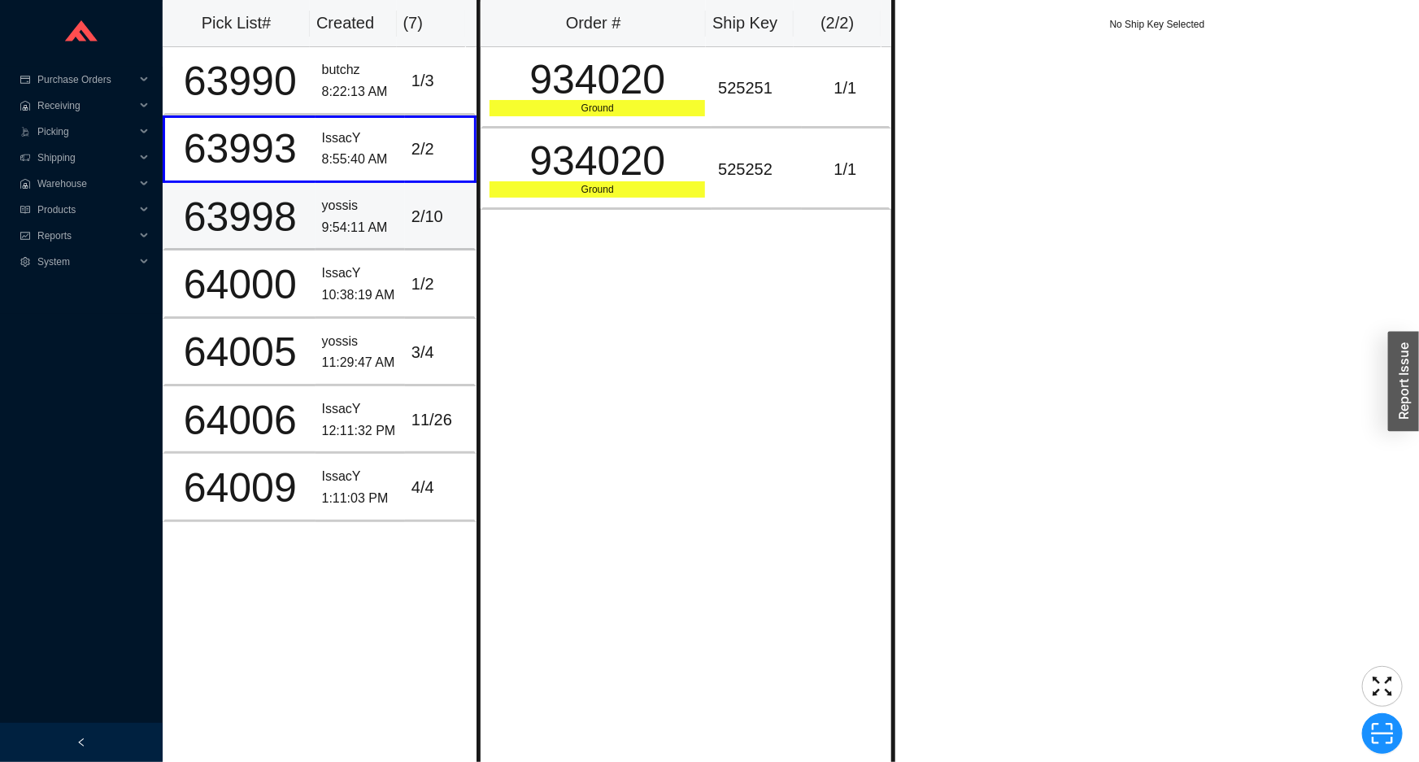
click at [339, 190] on td "yossis 9:54:11 AM" at bounding box center [360, 217] width 89 height 68
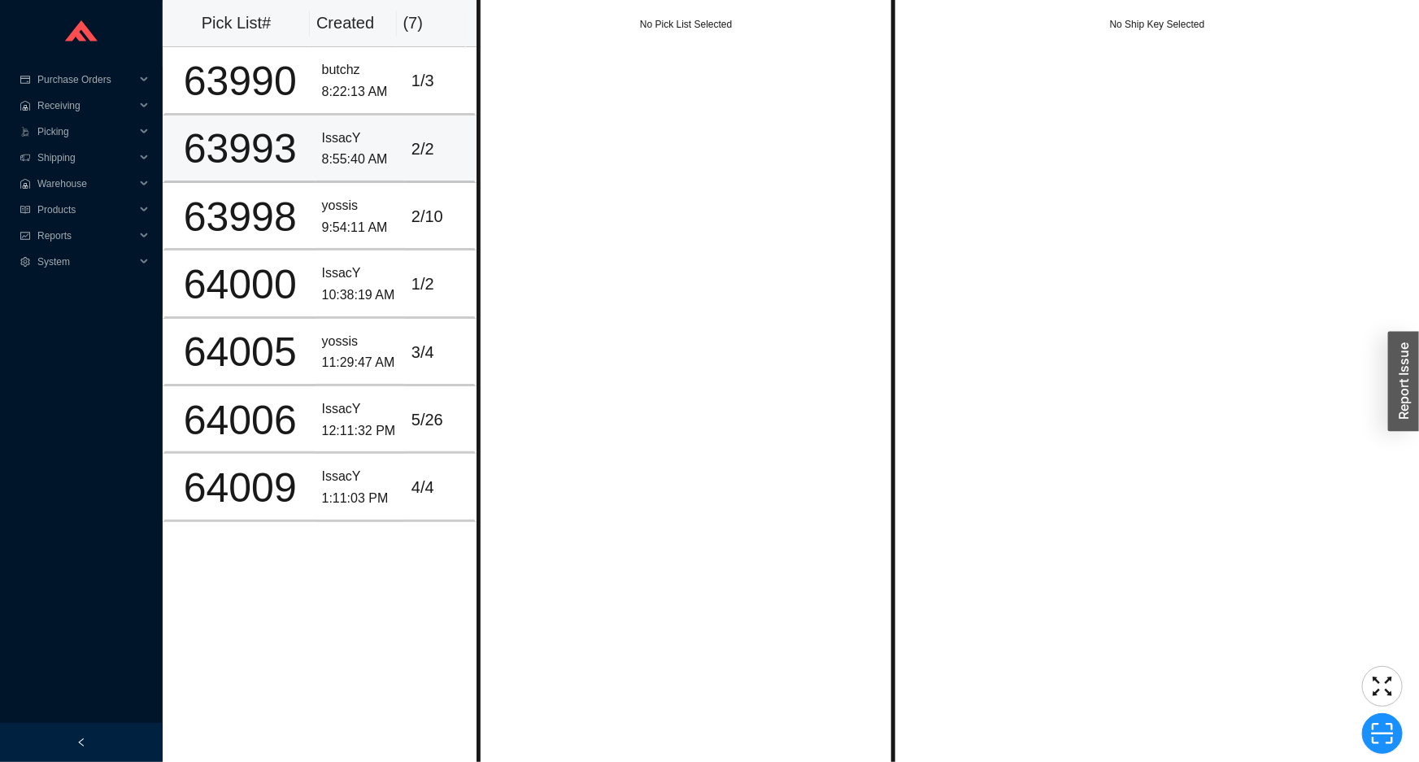
click at [302, 150] on div "63993" at bounding box center [240, 149] width 137 height 41
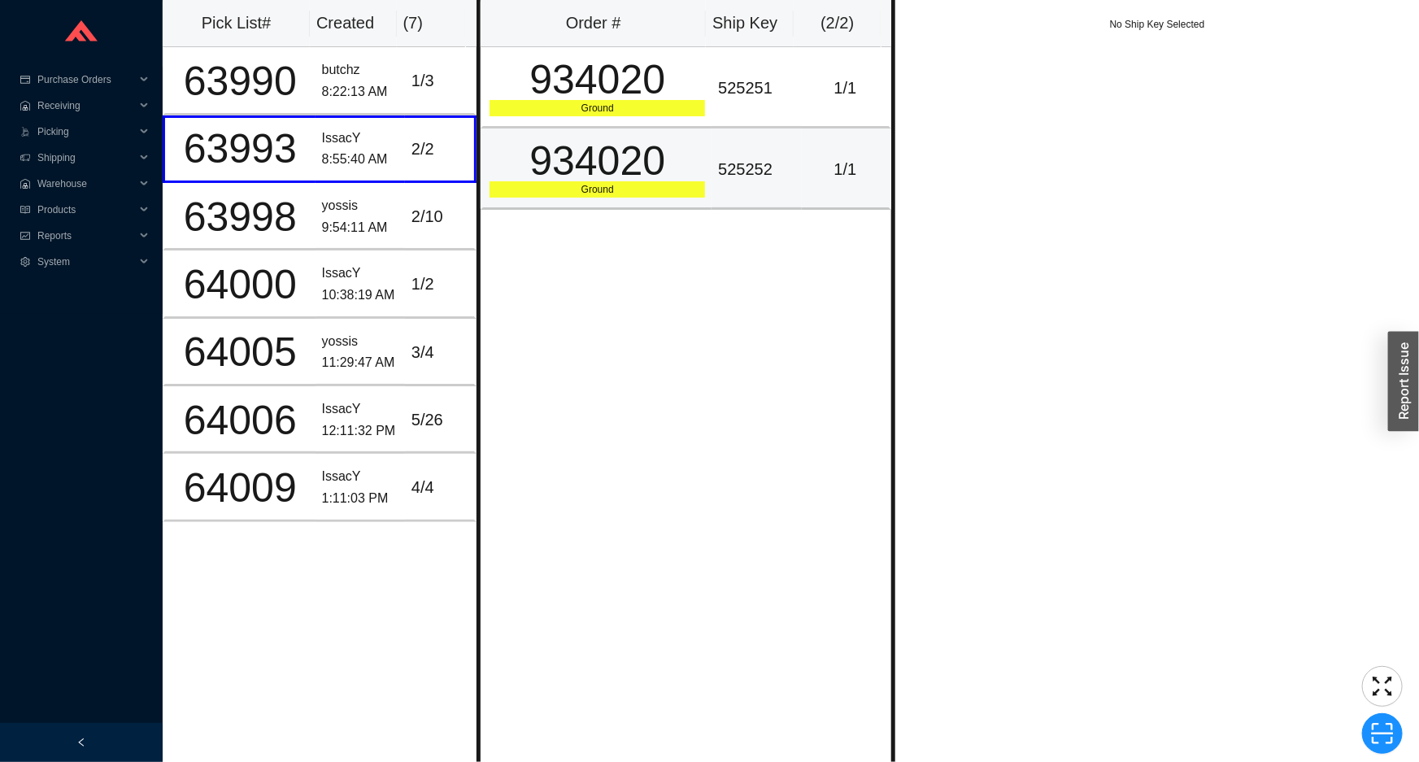
click at [704, 163] on td "934020 Ground" at bounding box center [596, 169] width 231 height 81
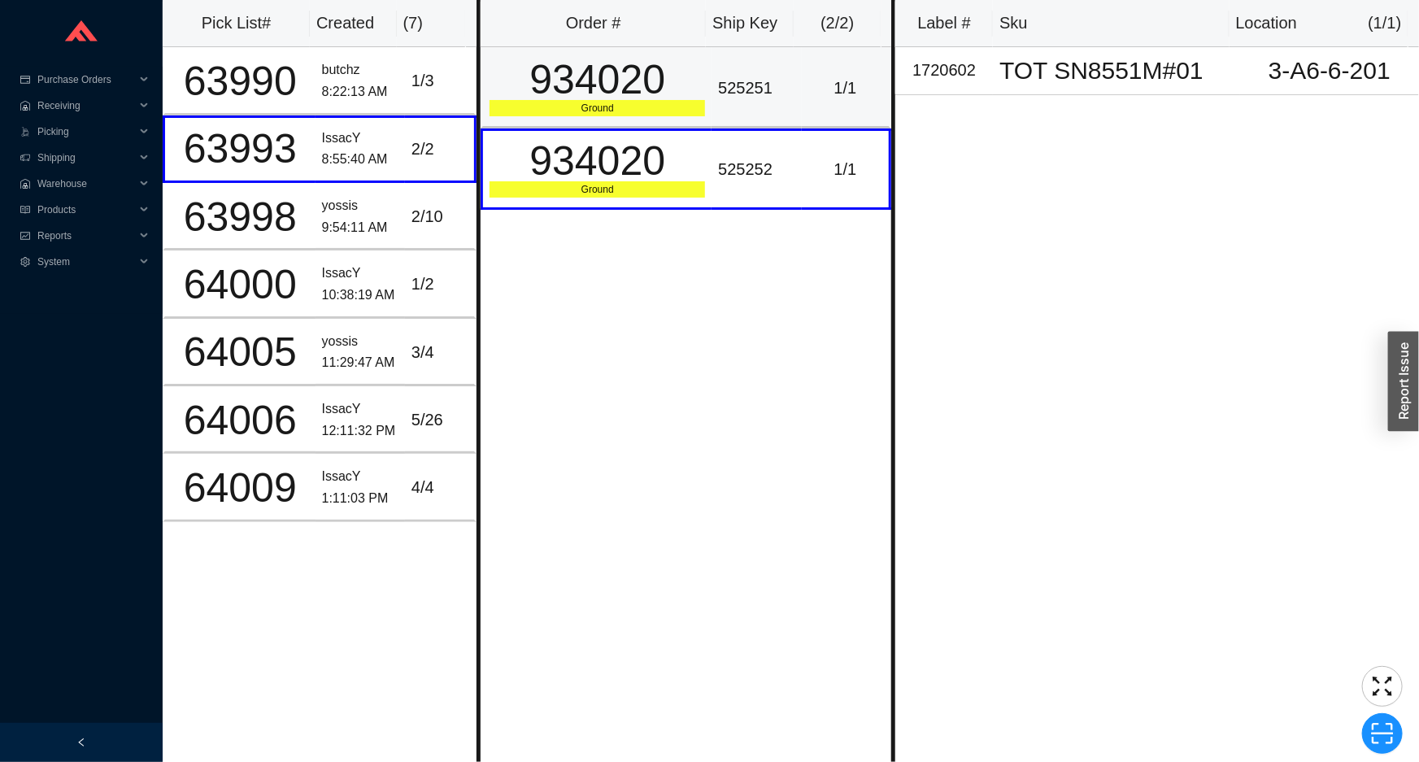
click at [712, 121] on td "525251" at bounding box center [756, 87] width 89 height 81
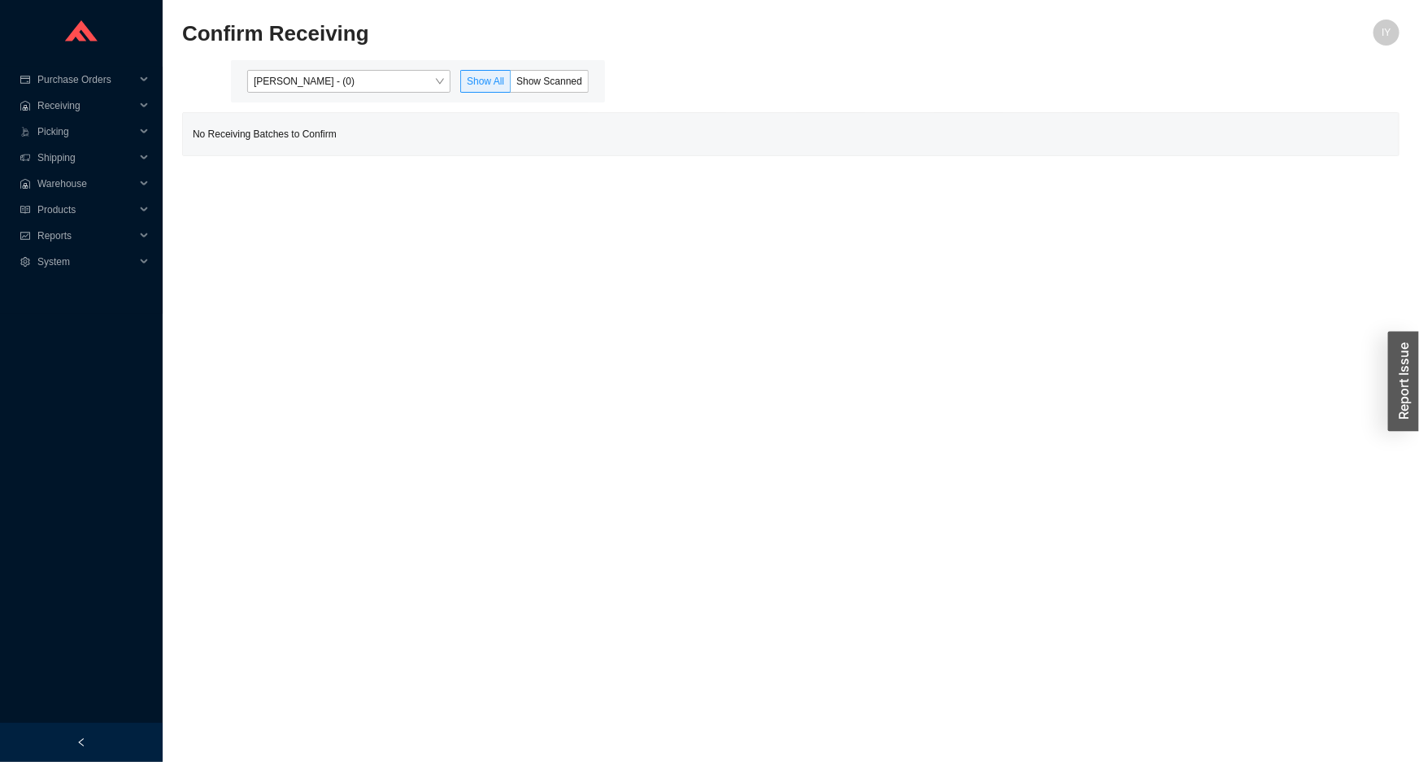
drag, startPoint x: 373, startPoint y: 85, endPoint x: 373, endPoint y: 94, distance: 9.8
click at [373, 87] on span "[PERSON_NAME] - (0)" at bounding box center [349, 81] width 190 height 21
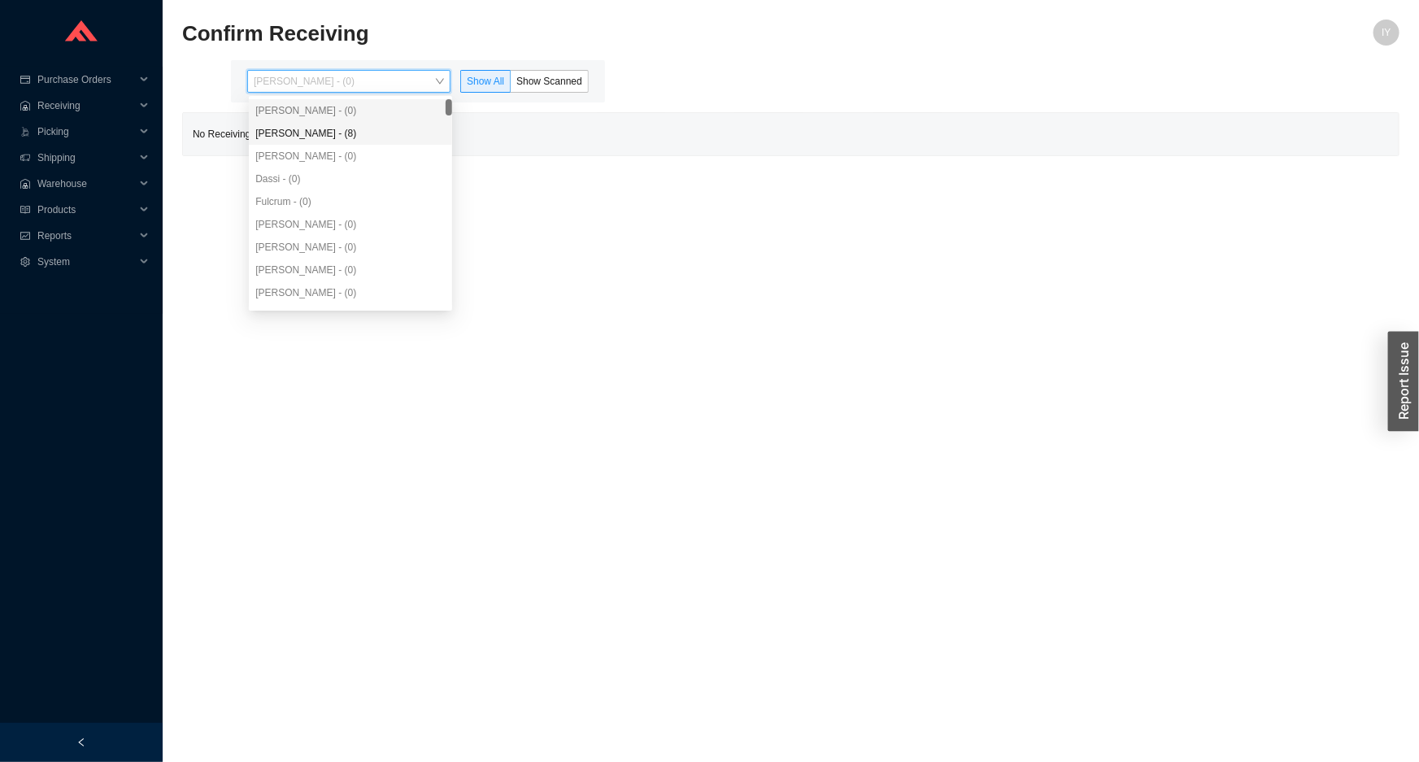
click at [355, 142] on div "[PERSON_NAME] - (8)" at bounding box center [350, 133] width 203 height 23
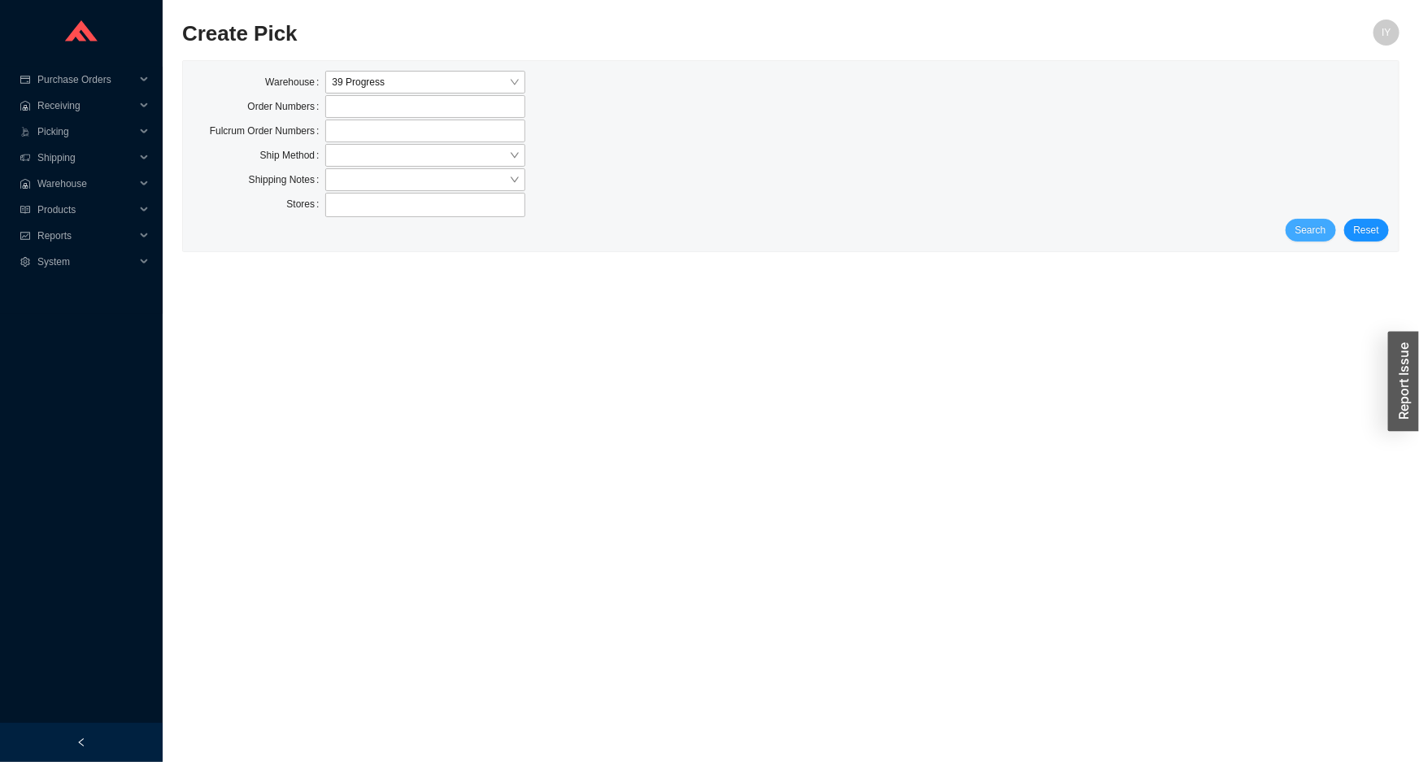
click at [1319, 231] on span "Search" at bounding box center [1311, 230] width 31 height 16
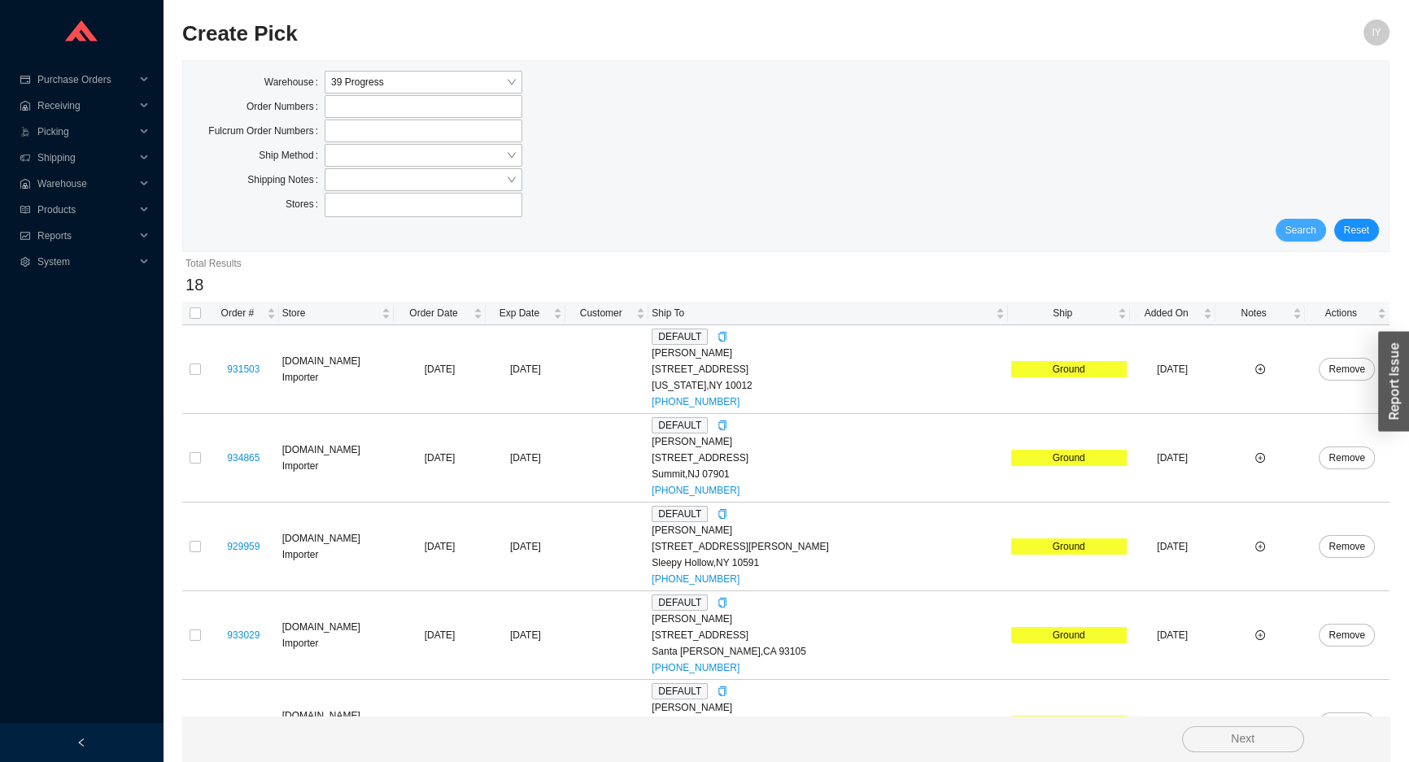
click at [1298, 228] on span "Search" at bounding box center [1300, 230] width 31 height 16
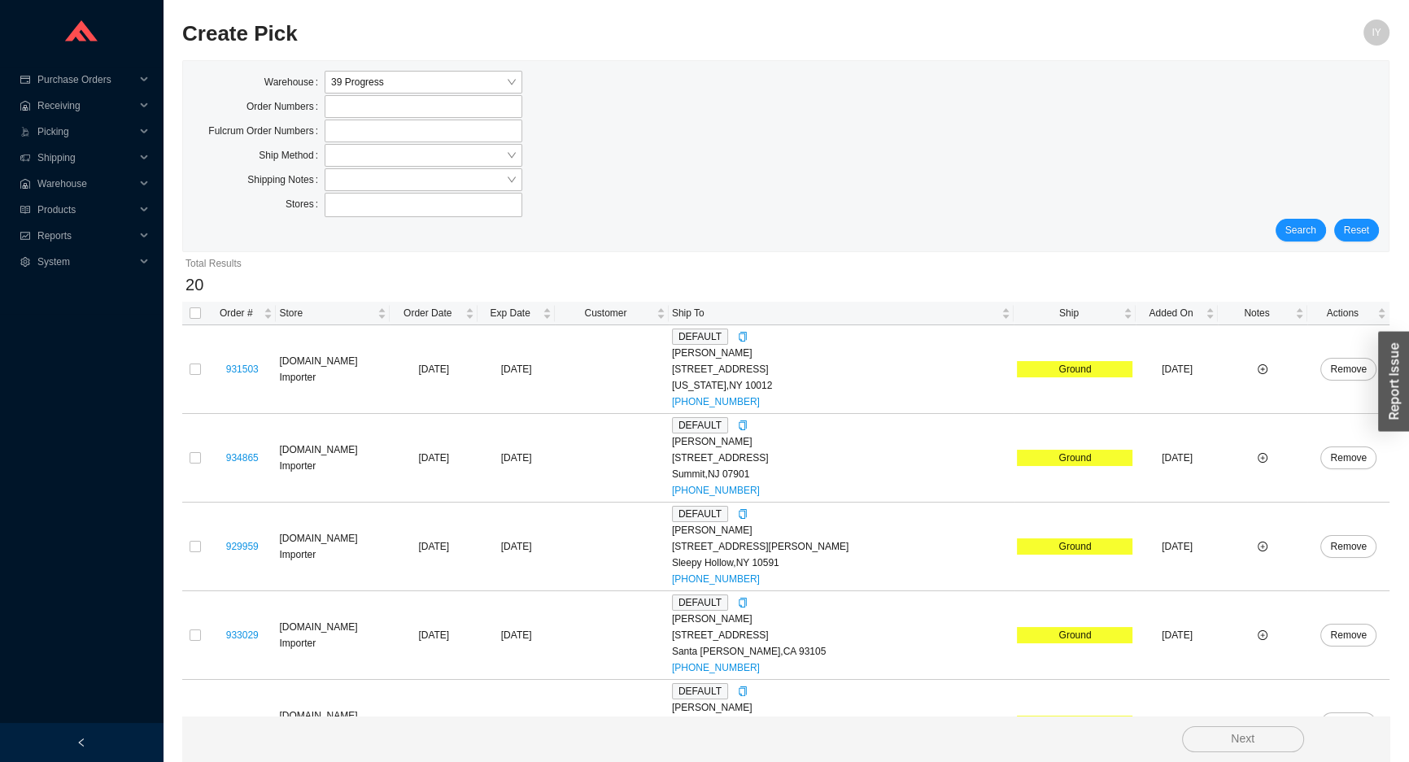
click at [186, 313] on th at bounding box center [195, 314] width 26 height 24
click at [201, 312] on th at bounding box center [195, 314] width 26 height 24
click at [194, 312] on input "checkbox" at bounding box center [195, 312] width 11 height 11
checkbox input "true"
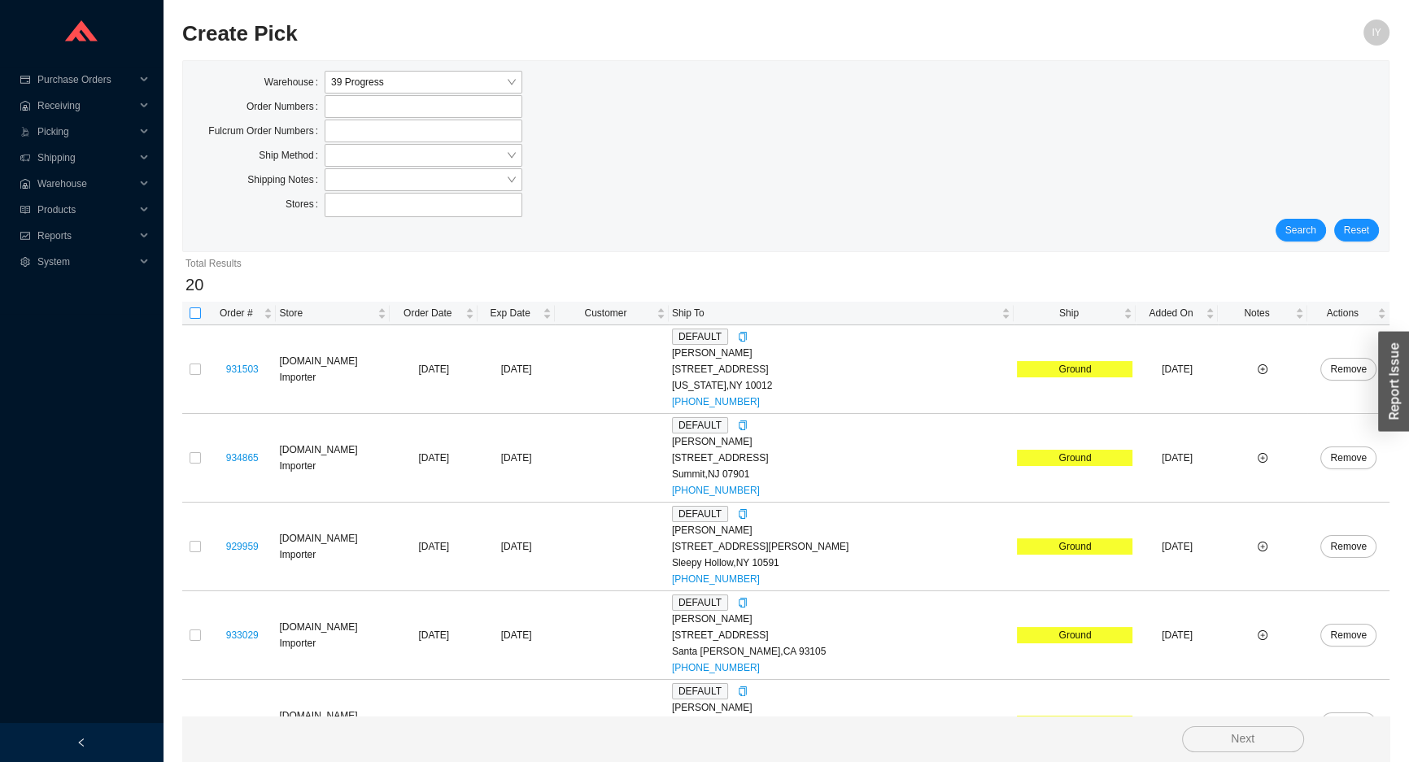
checkbox input "true"
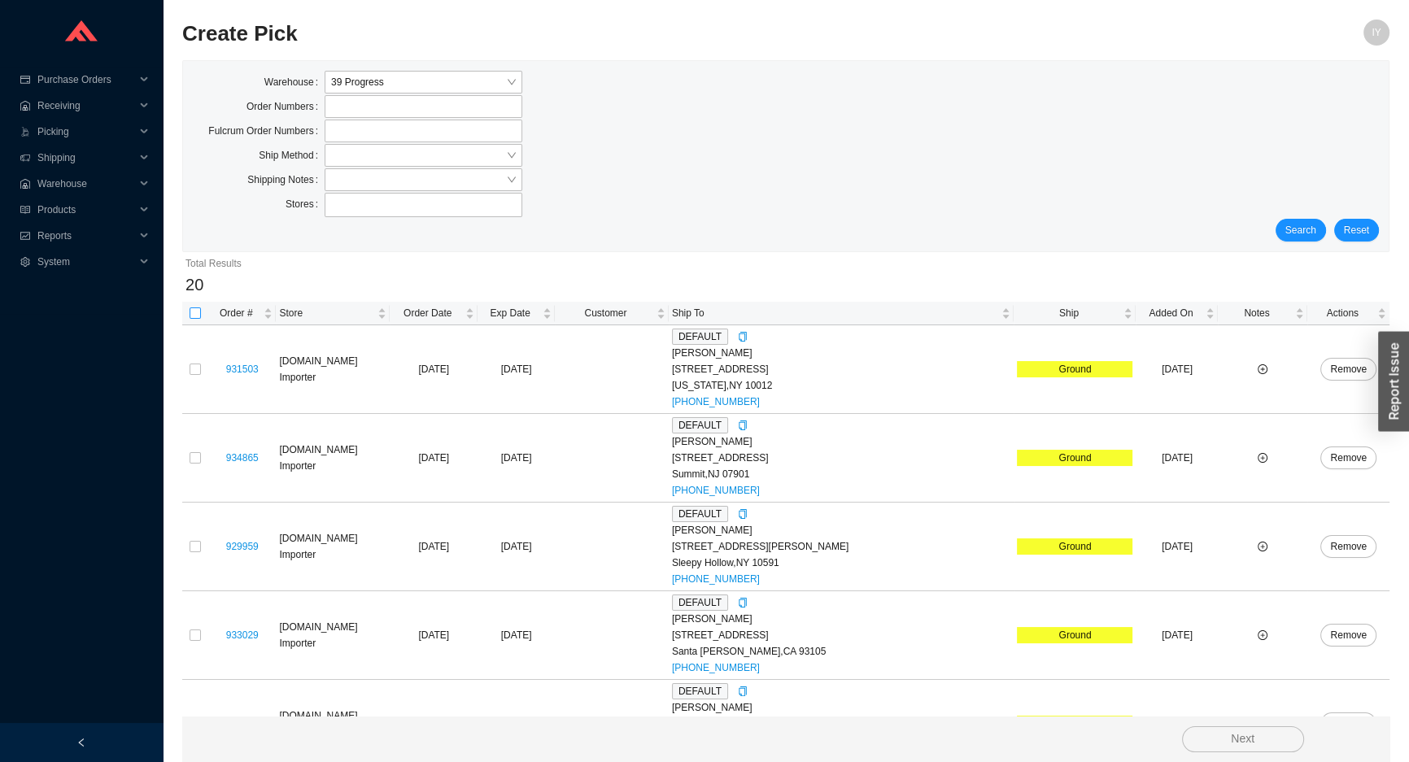
checkbox input "true"
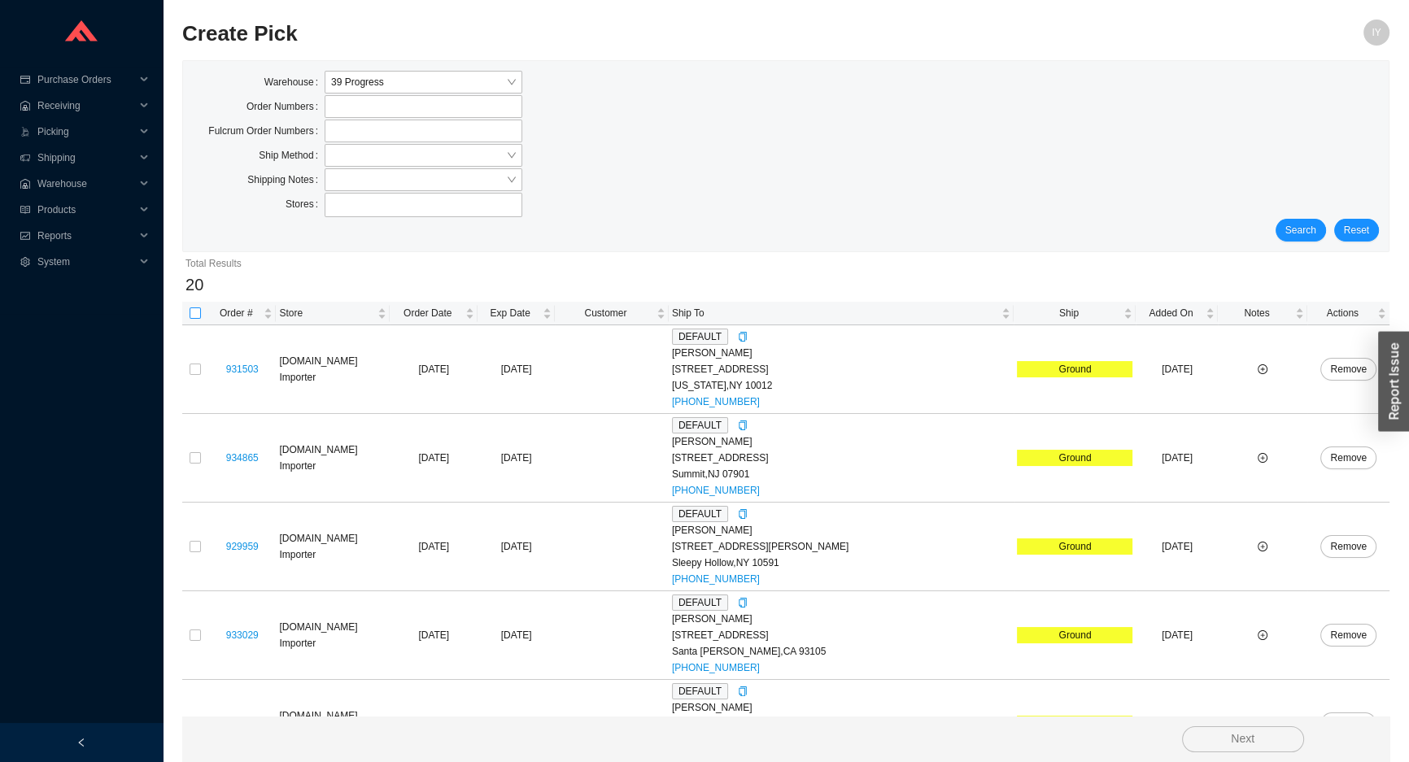
checkbox input "true"
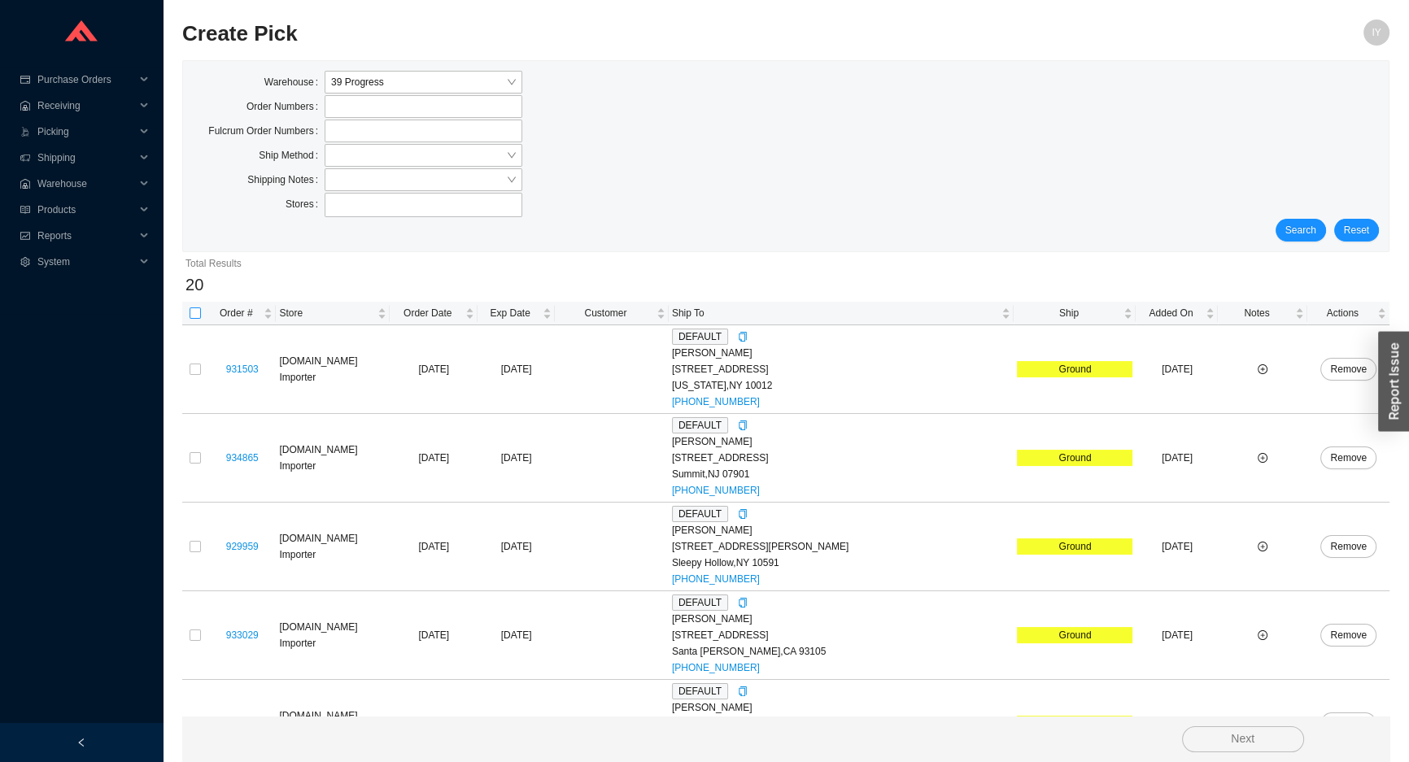
checkbox input "true"
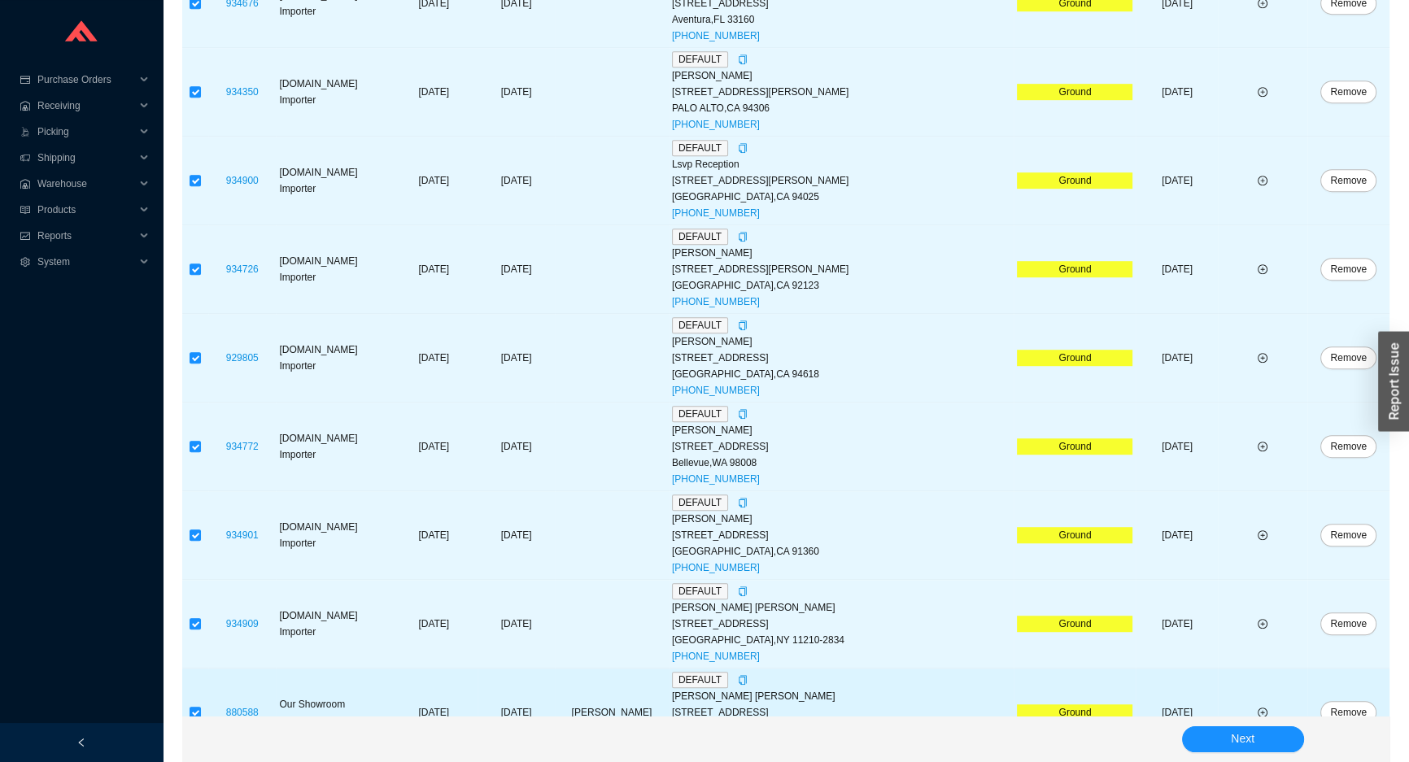
scroll to position [1379, 0]
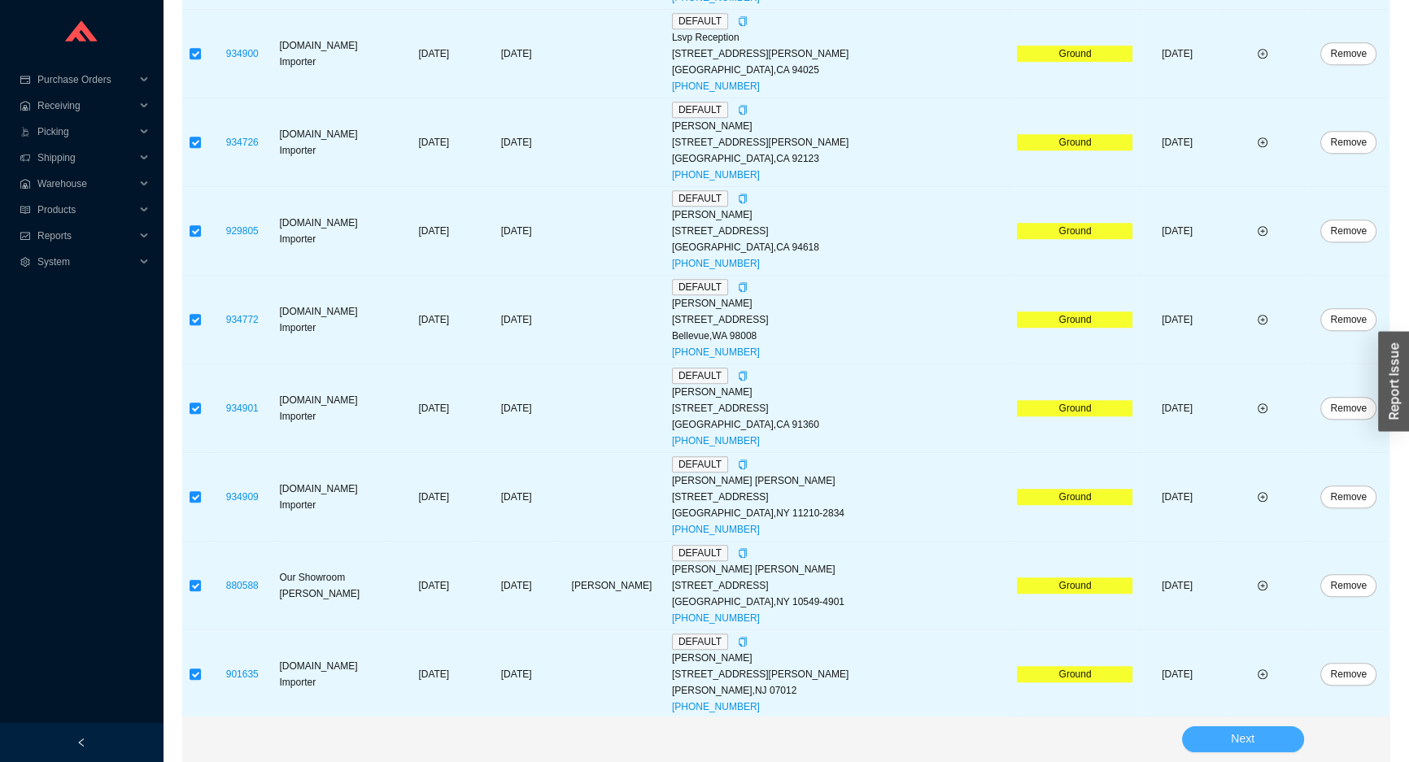
click at [1237, 745] on span "Next" at bounding box center [1243, 739] width 24 height 19
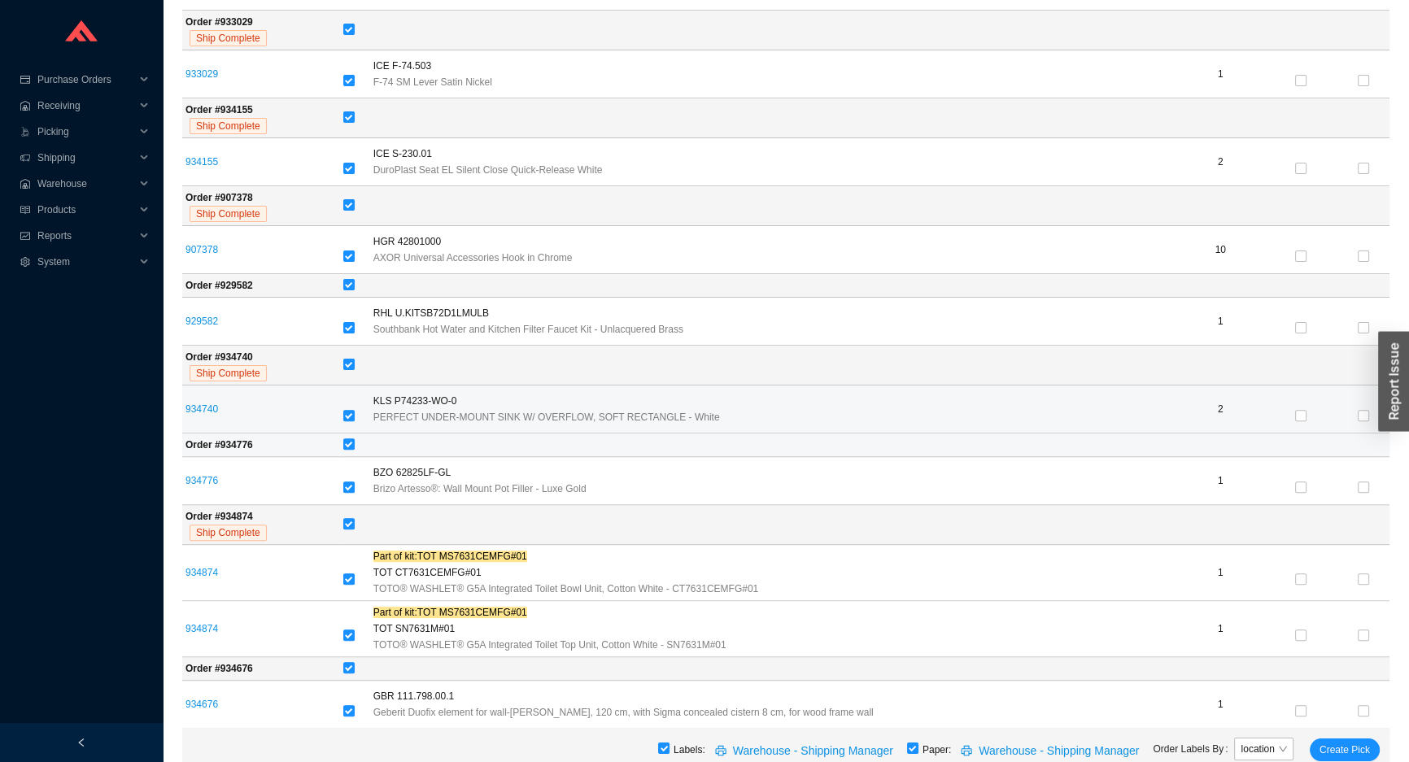
scroll to position [591, 0]
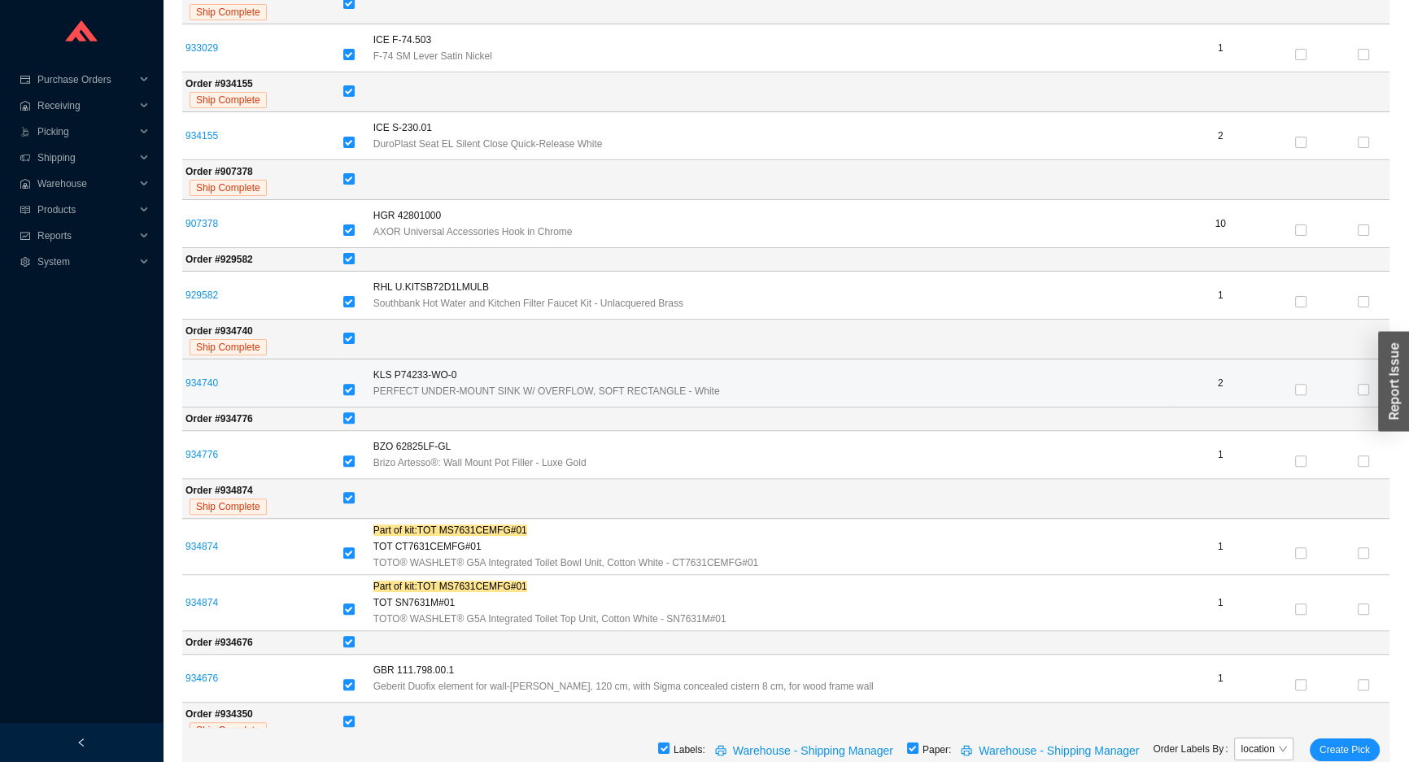
click at [343, 398] on div at bounding box center [355, 390] width 24 height 23
click at [348, 390] on input "checkbox" at bounding box center [348, 389] width 11 height 11
checkbox input "false"
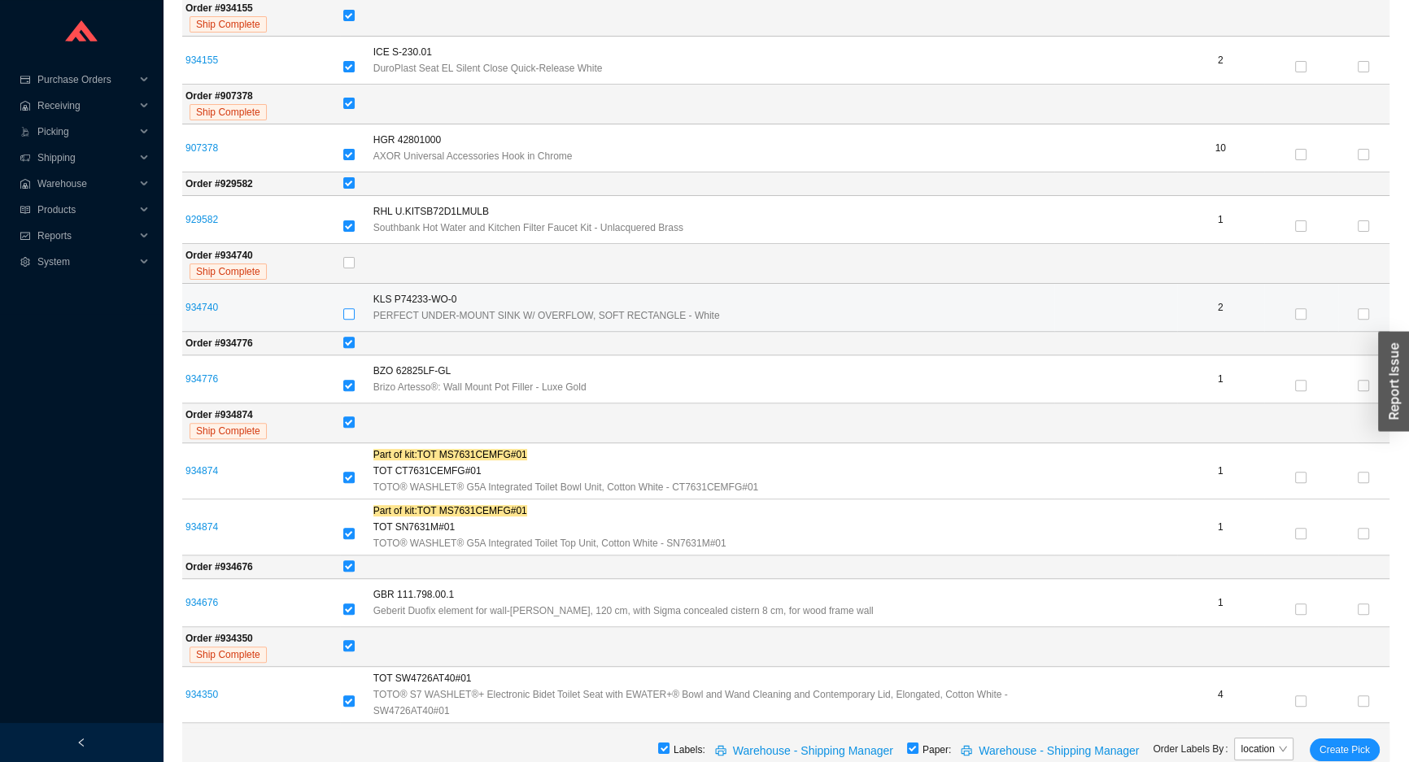
scroll to position [739, 0]
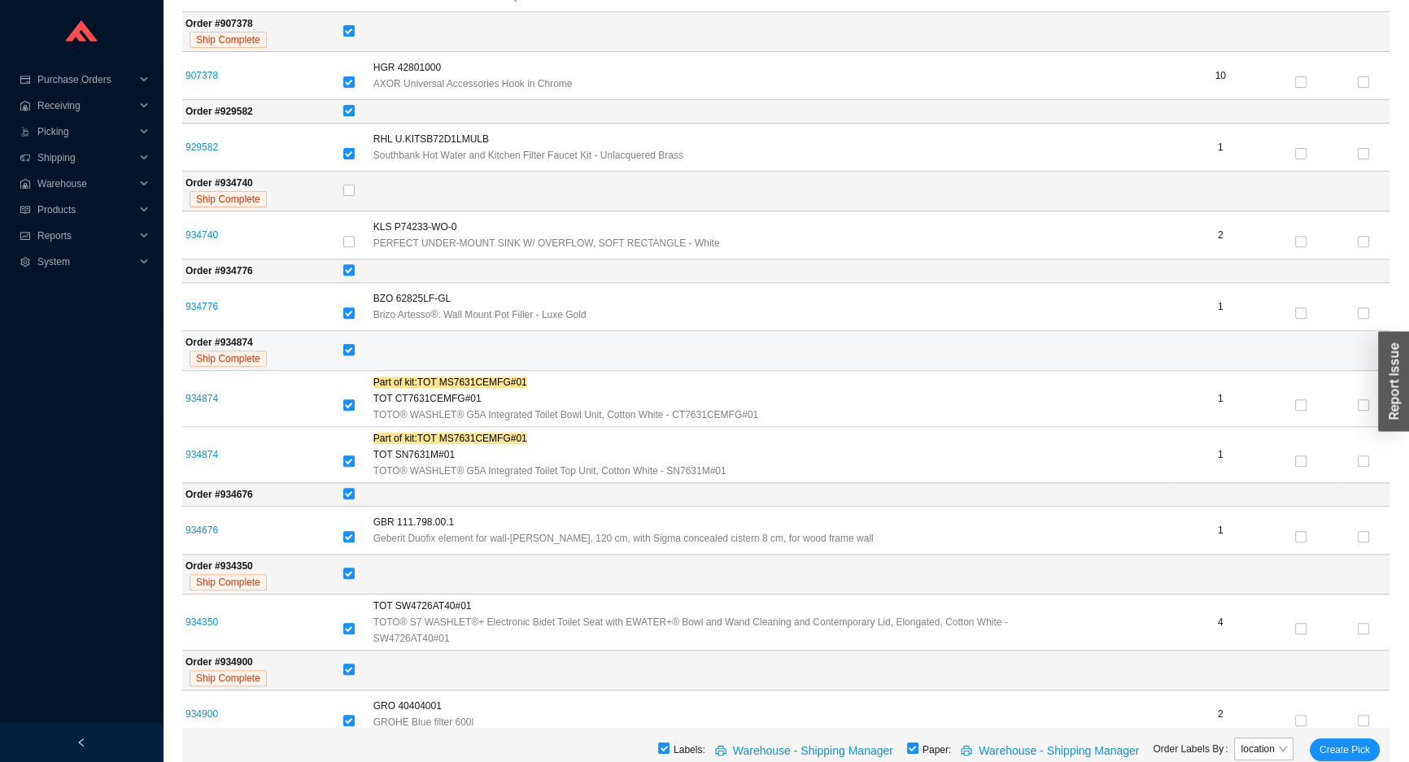
click at [346, 352] on input "checkbox" at bounding box center [348, 349] width 11 height 11
checkbox input "false"
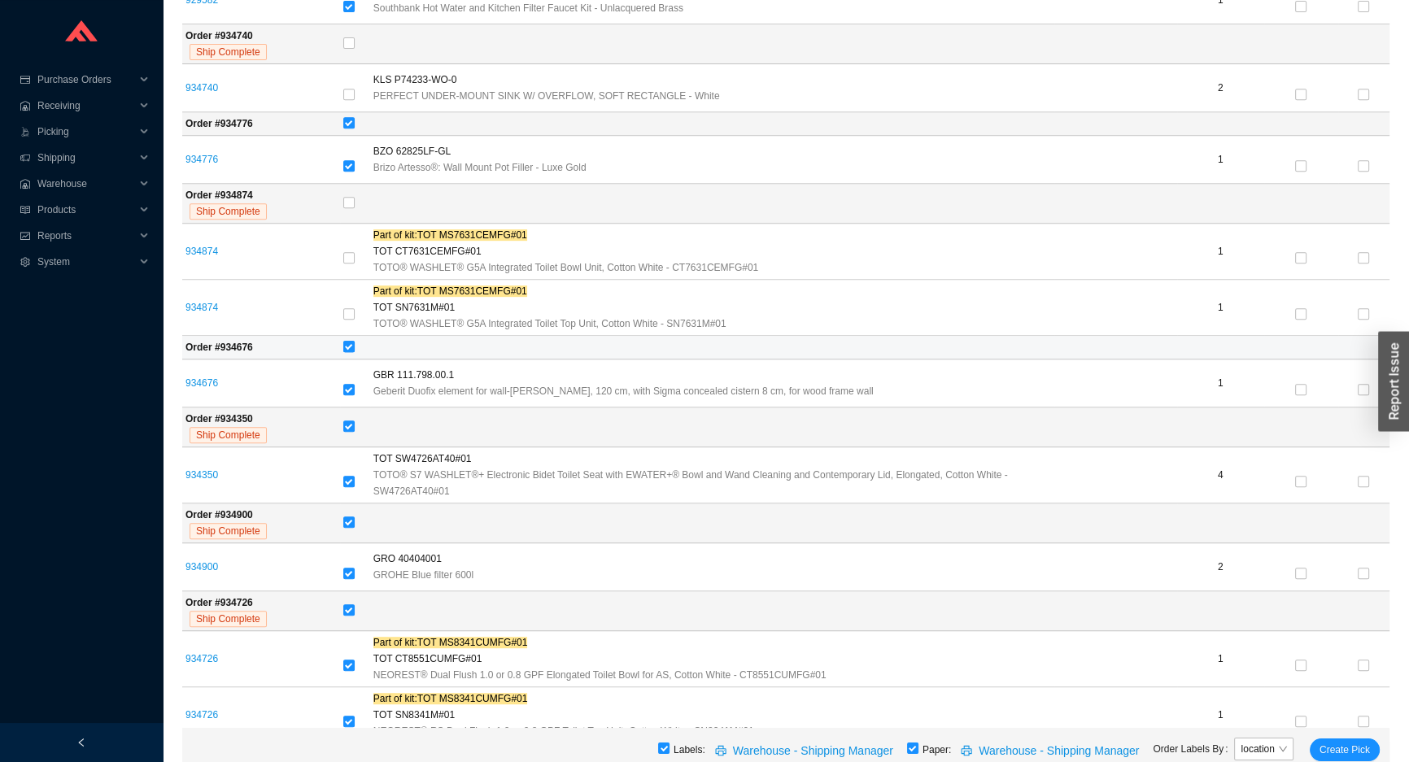
click at [346, 343] on input "checkbox" at bounding box center [348, 346] width 11 height 11
checkbox input "false"
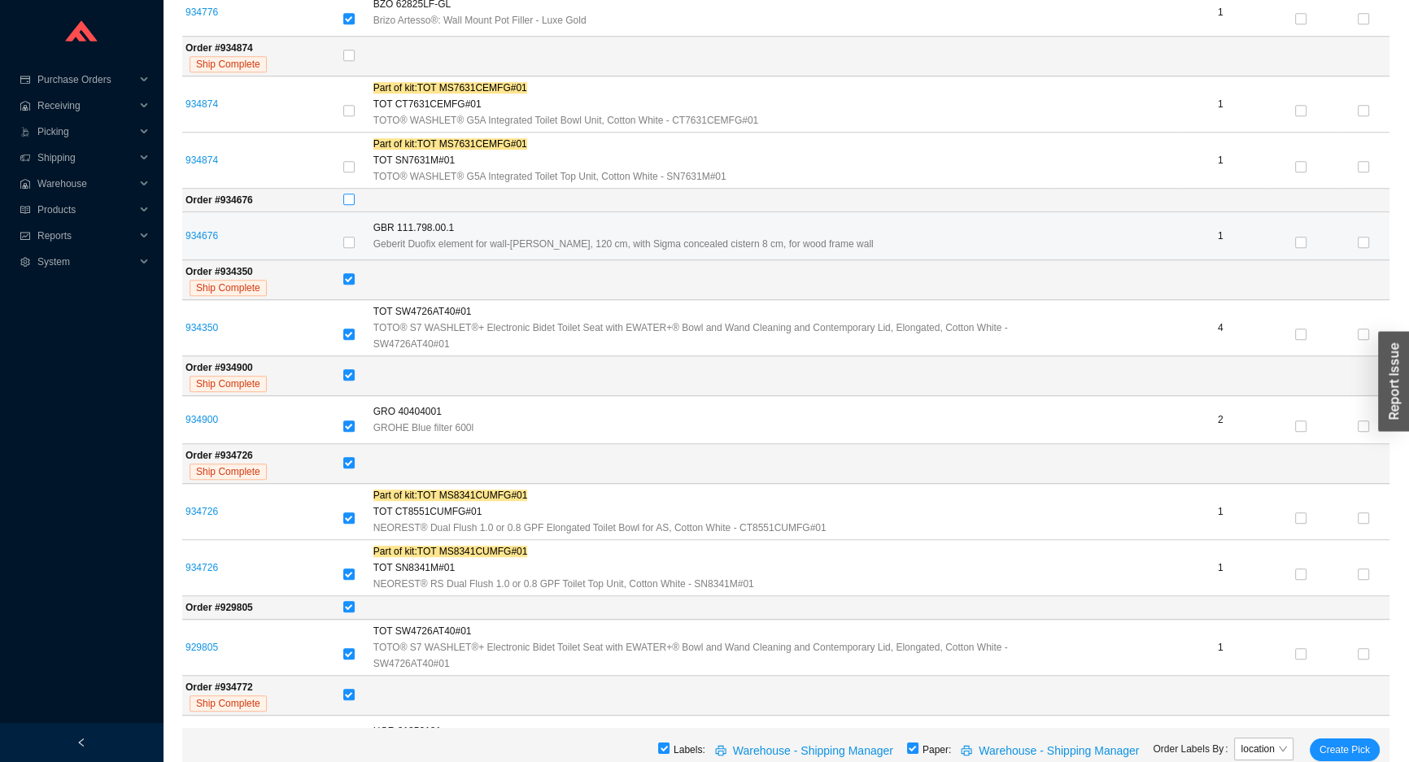
scroll to position [1035, 0]
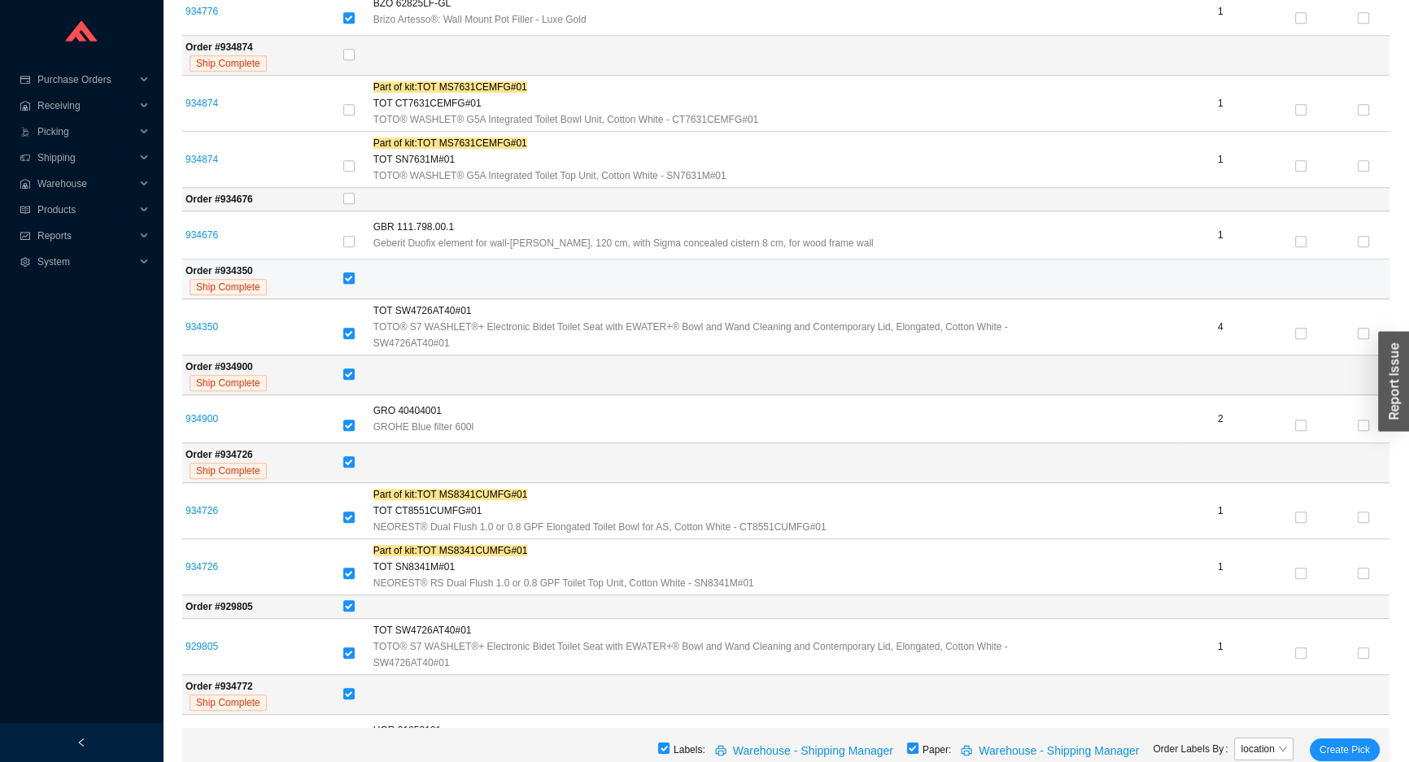
click at [346, 281] on input "checkbox" at bounding box center [348, 277] width 11 height 11
checkbox input "false"
click at [349, 461] on input "checkbox" at bounding box center [348, 461] width 11 height 11
checkbox input "false"
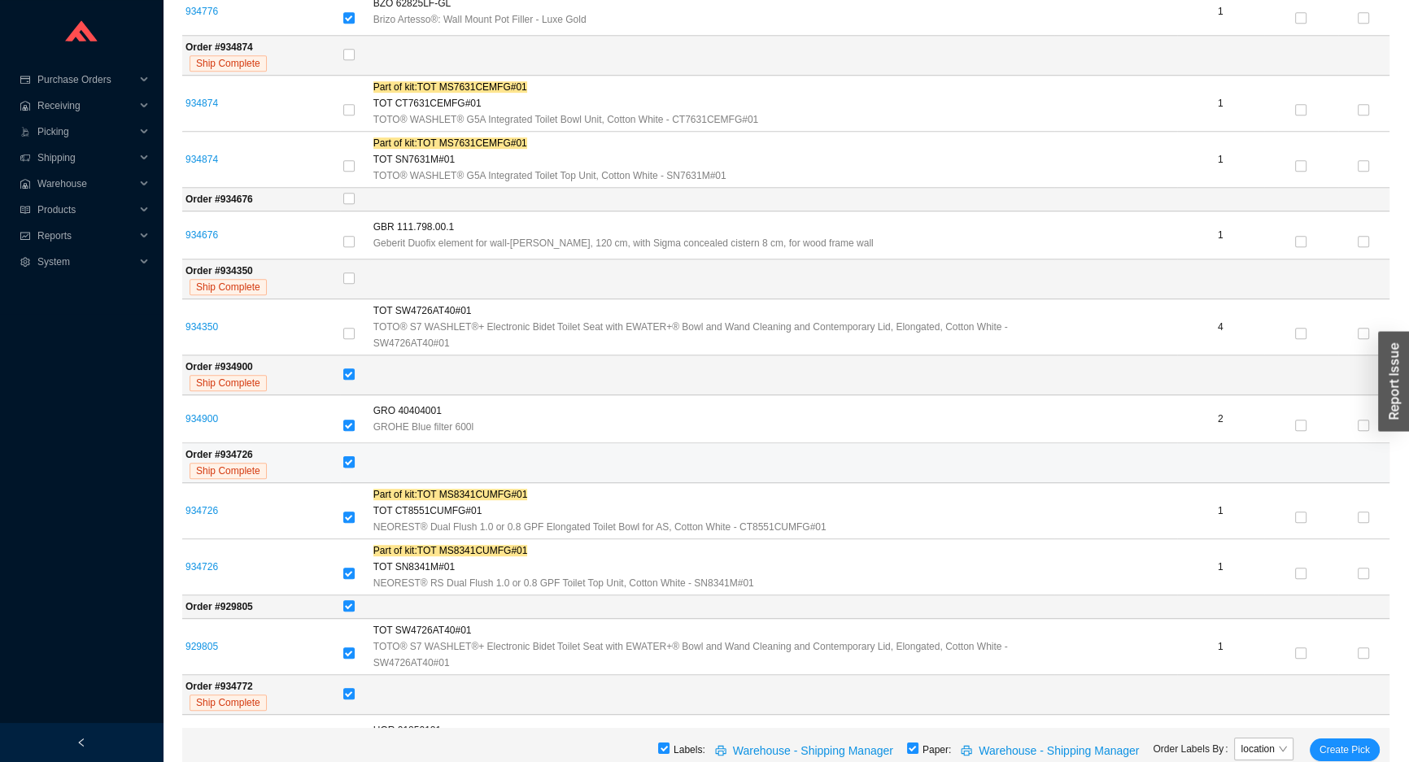
checkbox input "false"
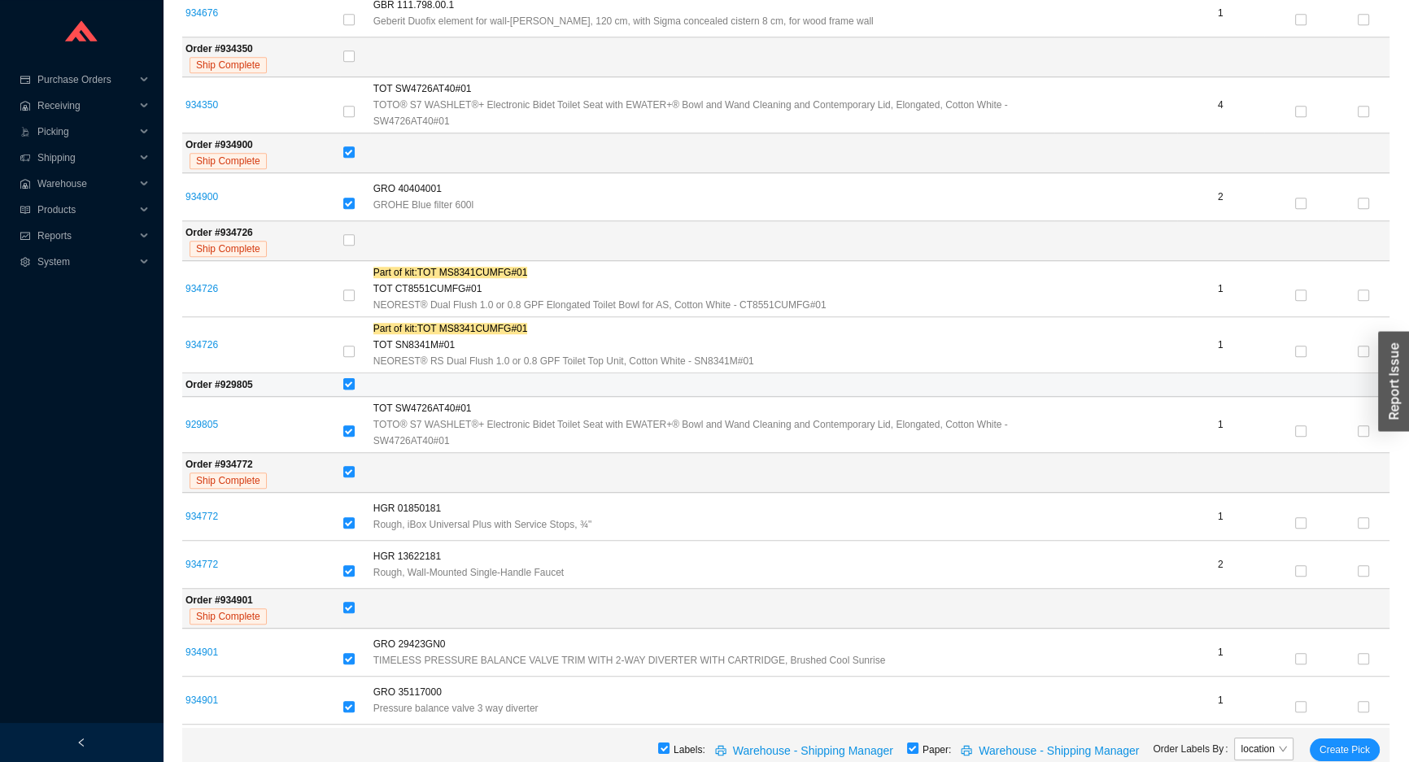
click at [347, 383] on input "checkbox" at bounding box center [348, 383] width 11 height 11
checkbox input "false"
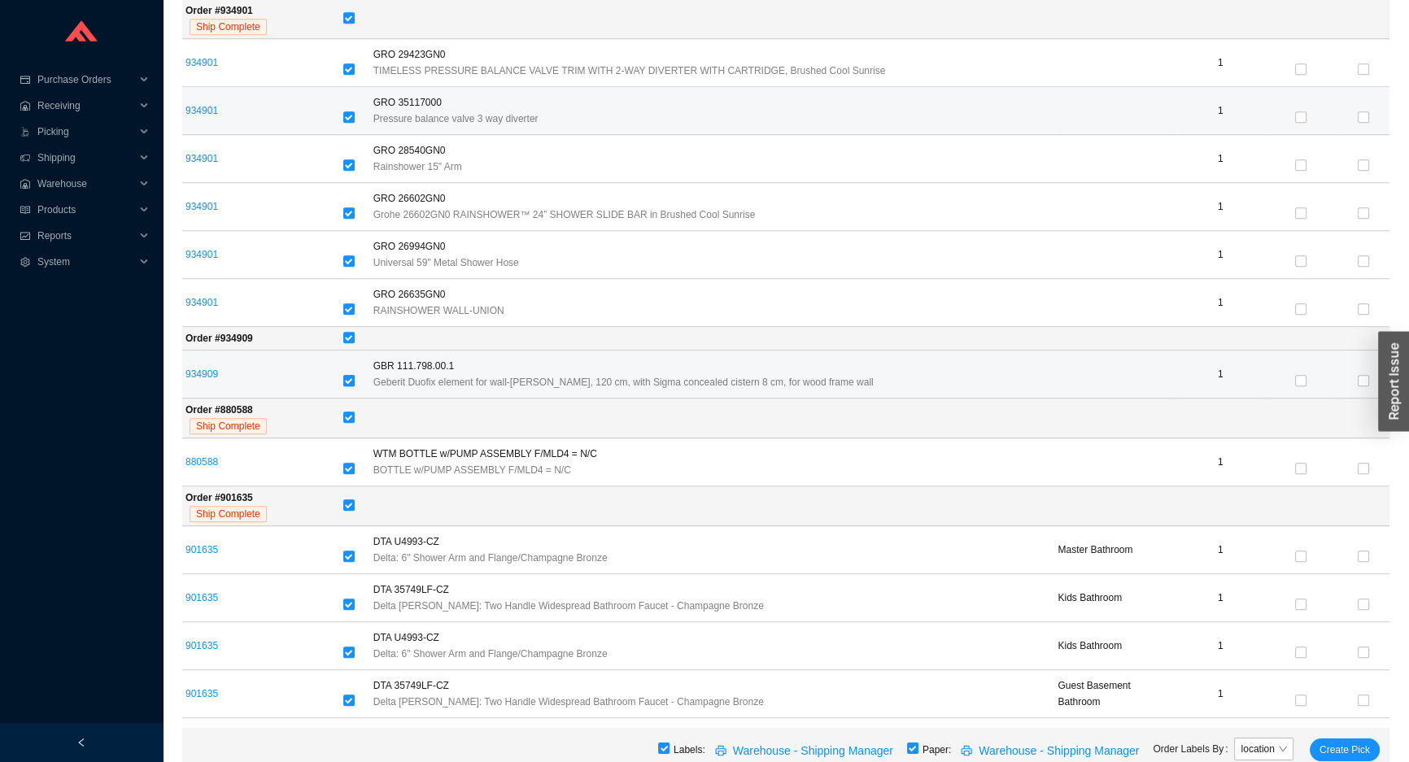
scroll to position [1848, 0]
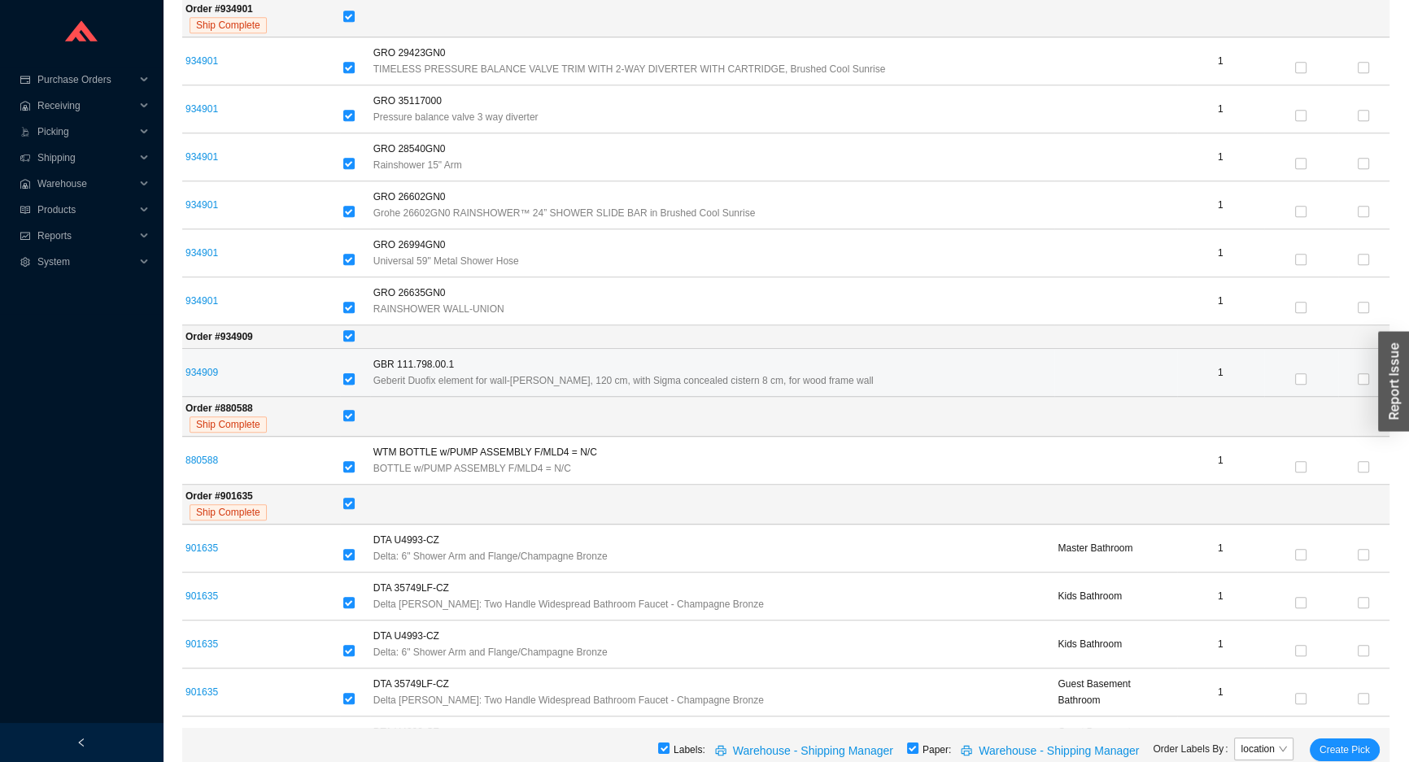
click at [346, 379] on input "checkbox" at bounding box center [348, 378] width 11 height 11
checkbox input "false"
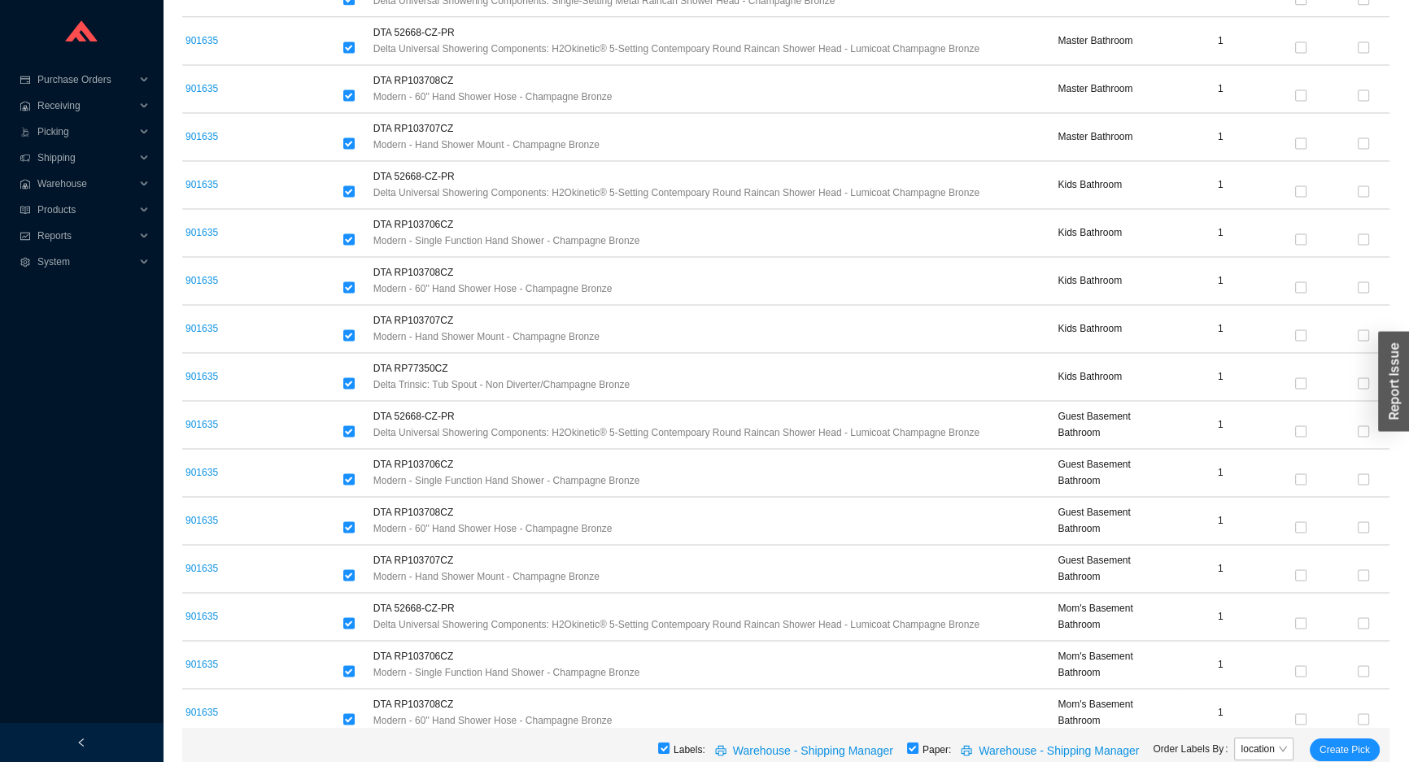
scroll to position [2990, 0]
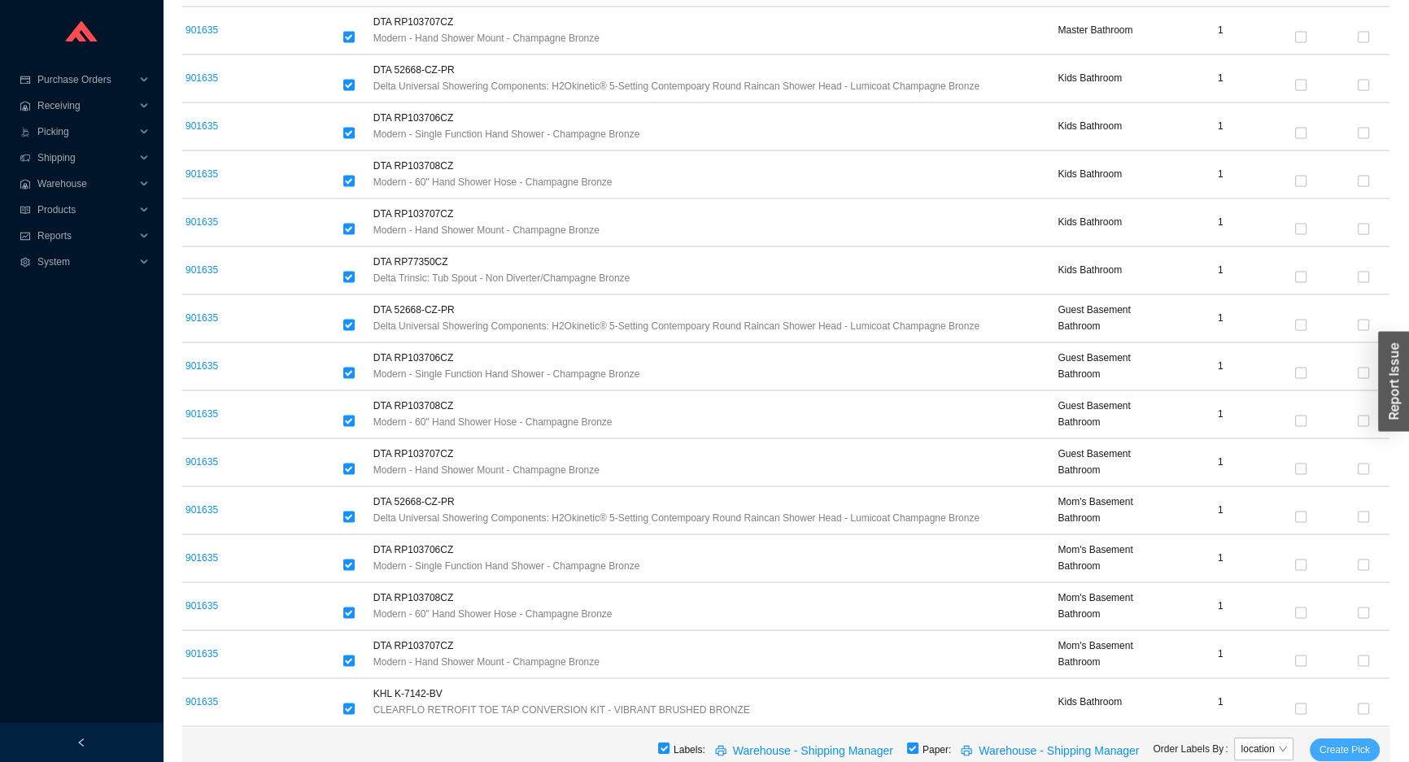
click at [1335, 747] on span "Create Pick" at bounding box center [1344, 750] width 50 height 16
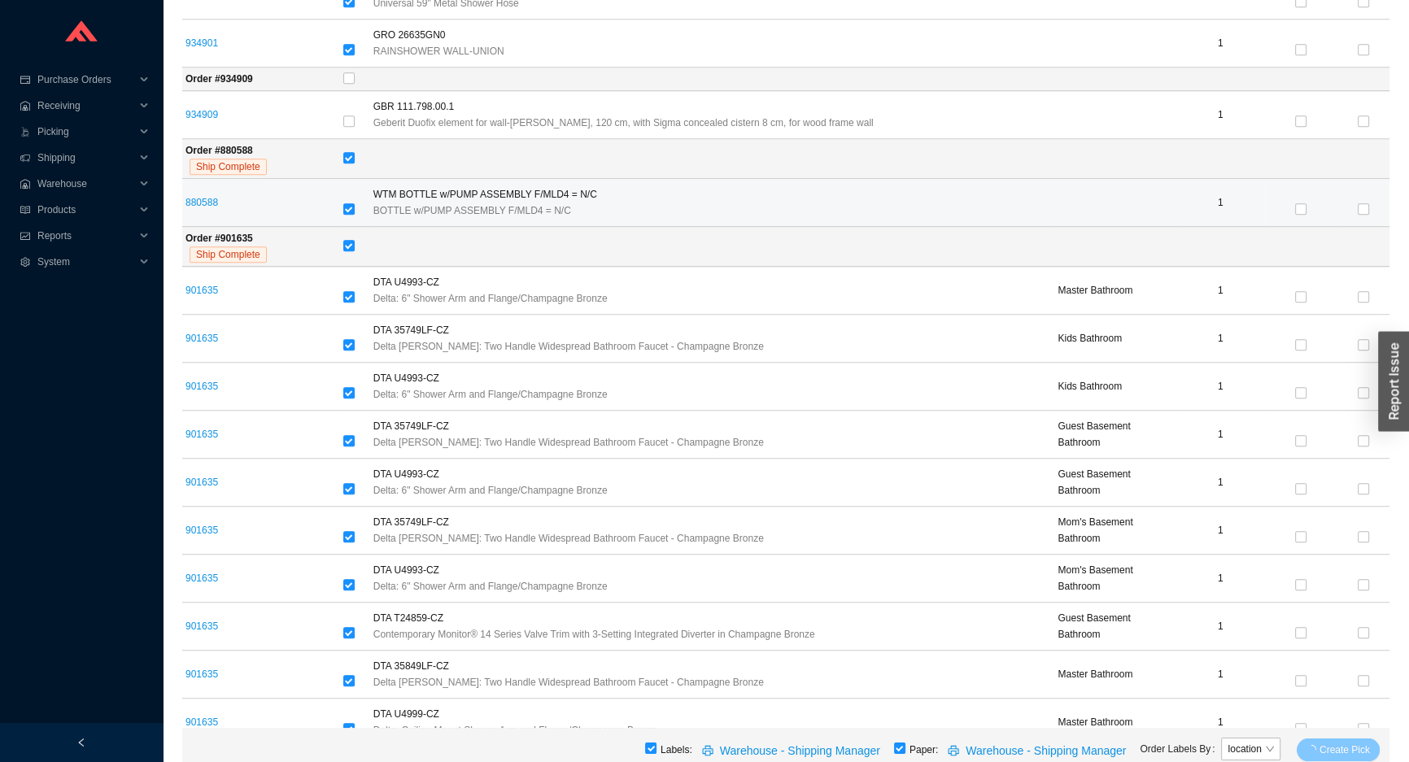
scroll to position [1806, 0]
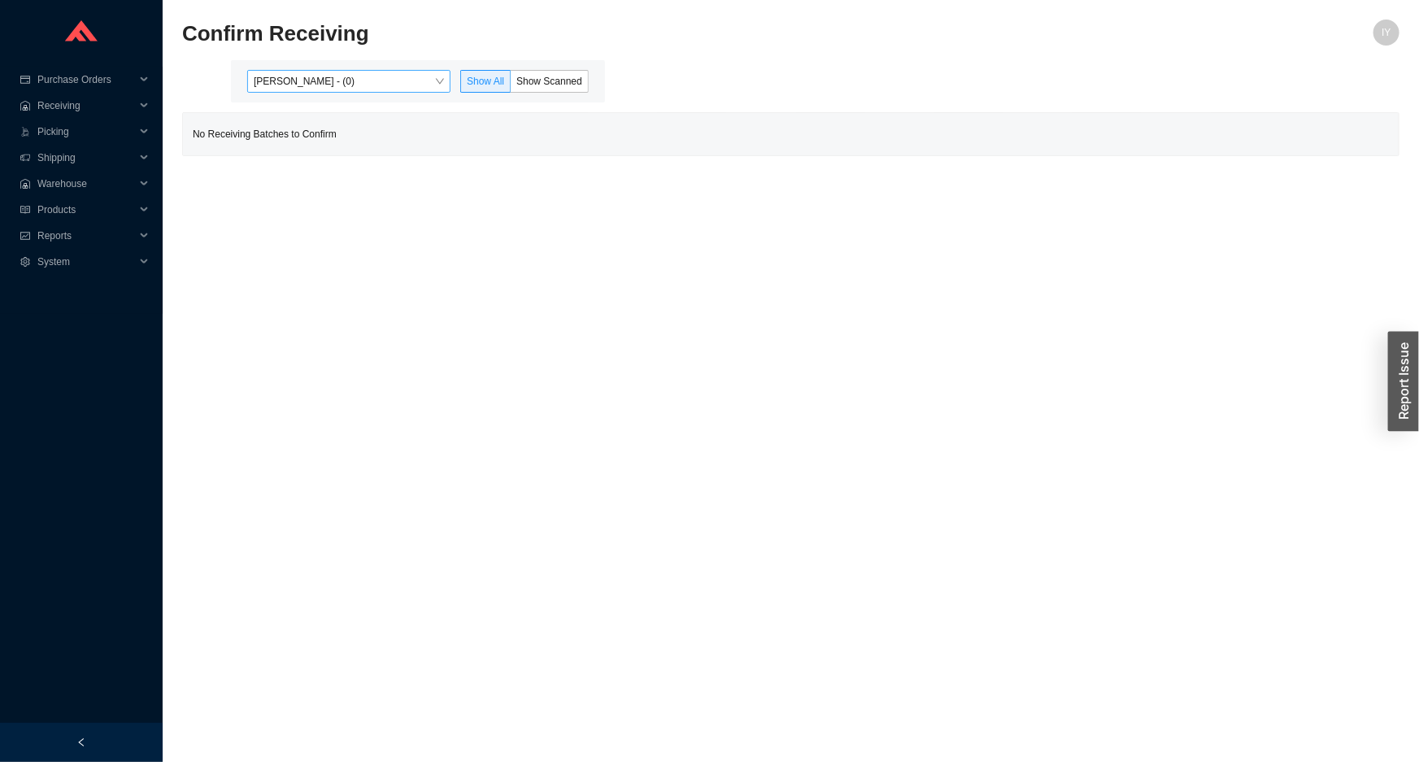
drag, startPoint x: 361, startPoint y: 72, endPoint x: 365, endPoint y: 92, distance: 20.7
click at [362, 72] on span "[PERSON_NAME] - (0)" at bounding box center [349, 81] width 190 height 21
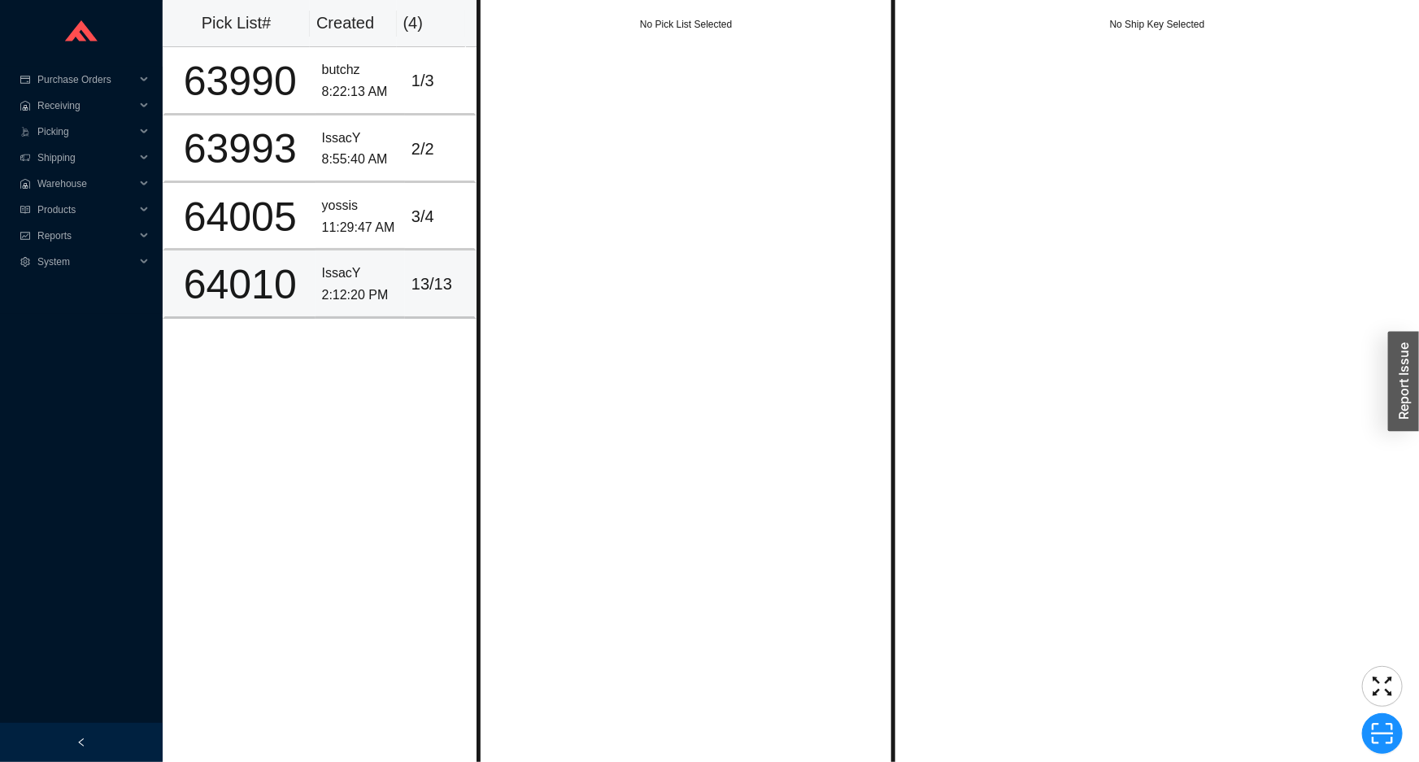
drag, startPoint x: 386, startPoint y: 274, endPoint x: 424, endPoint y: 277, distance: 37.5
click at [387, 274] on div "IssacY" at bounding box center [360, 274] width 76 height 22
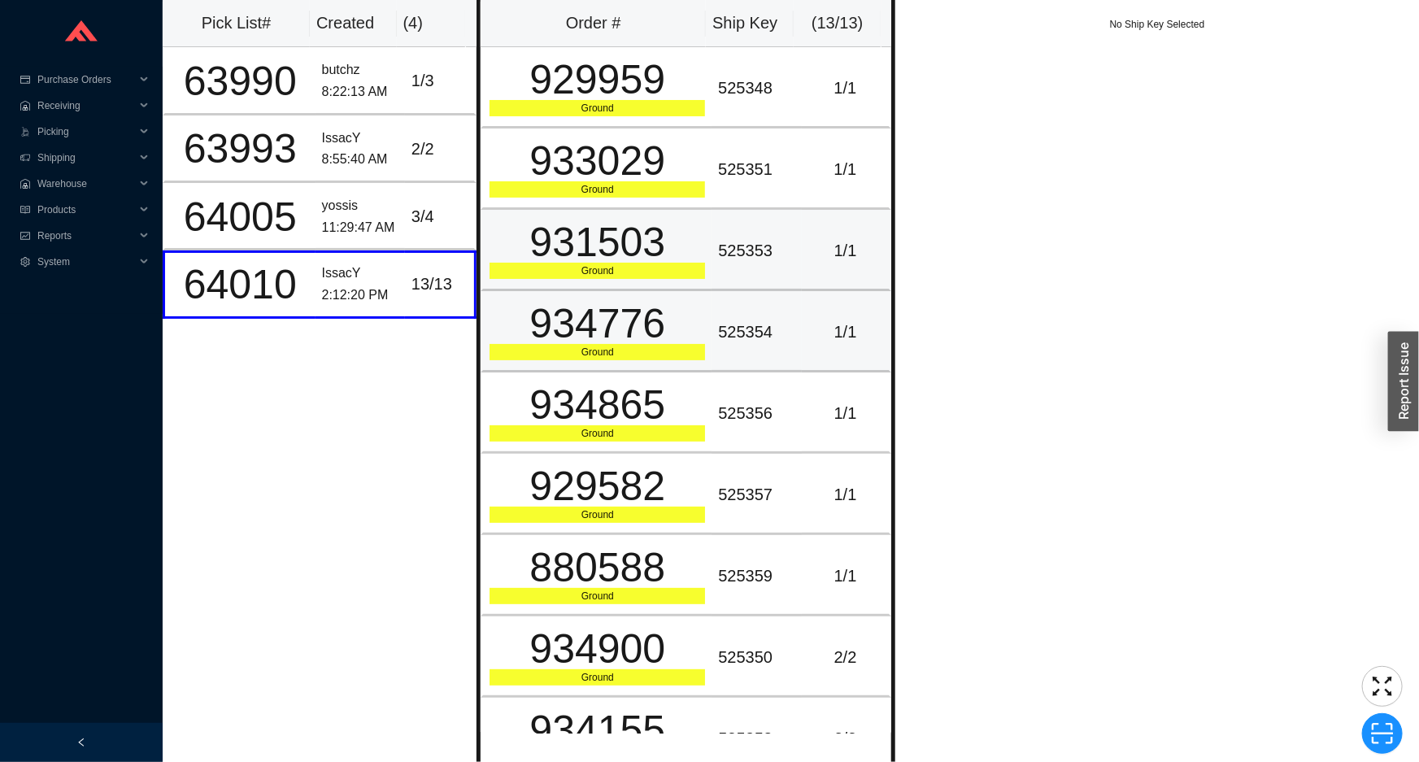
scroll to position [365, 0]
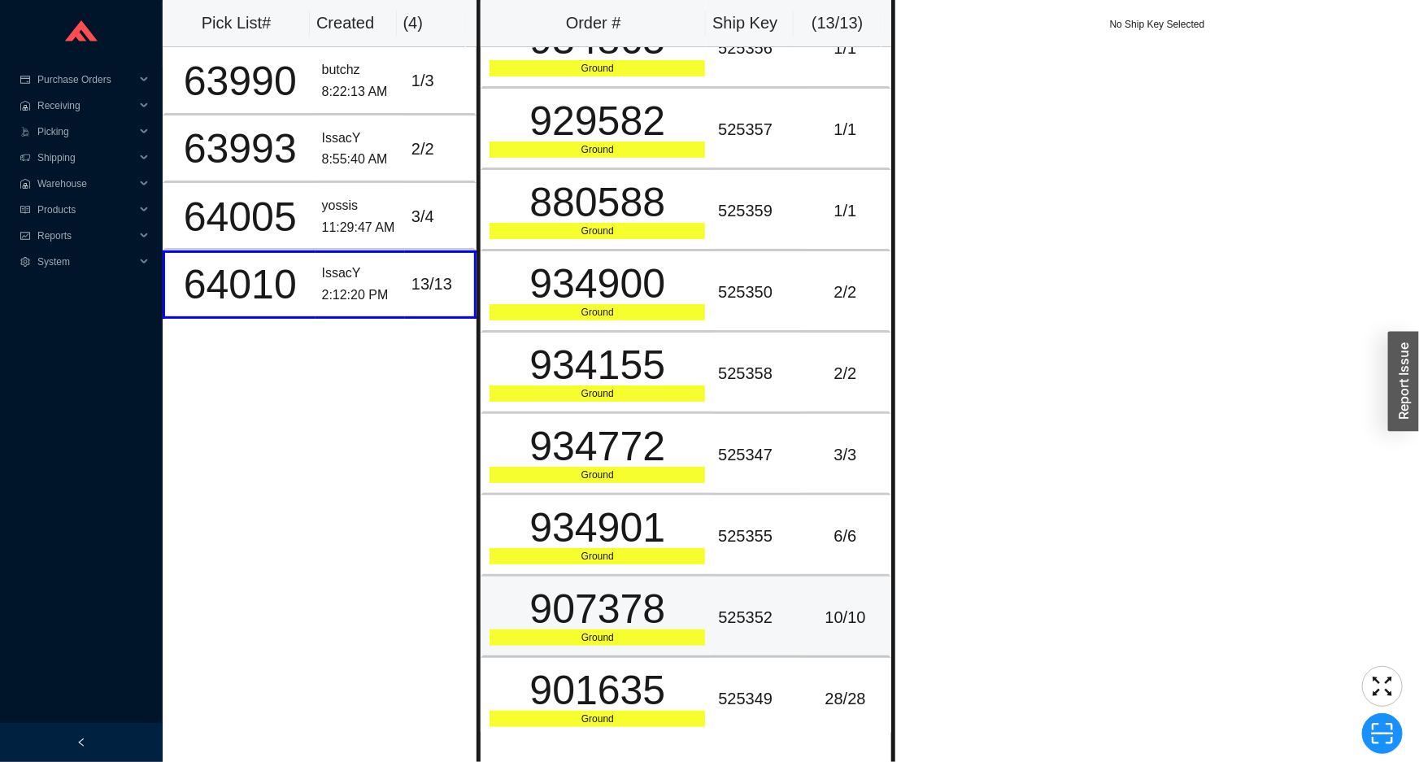
drag, startPoint x: 751, startPoint y: 641, endPoint x: 756, endPoint y: 651, distance: 10.9
click at [754, 647] on td "525352" at bounding box center [756, 617] width 89 height 81
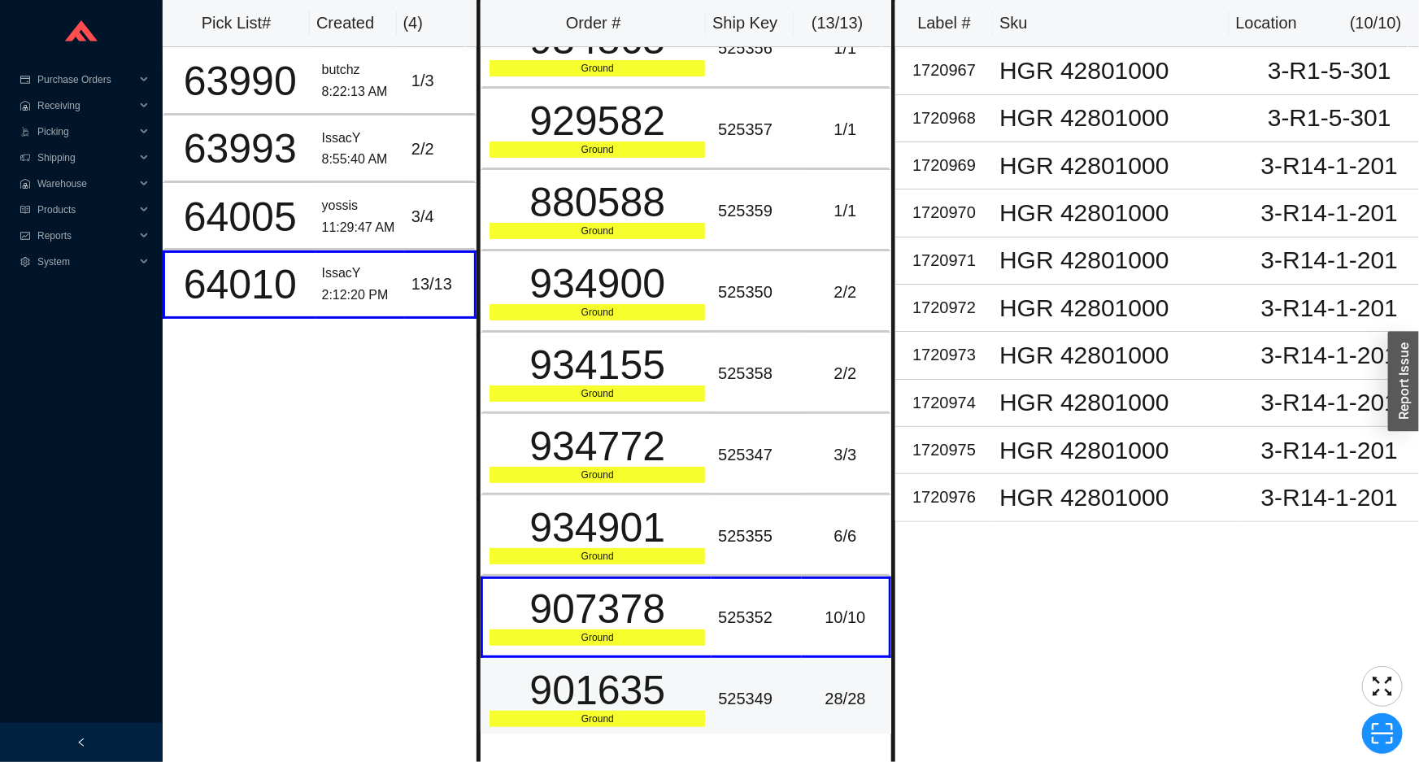
click at [776, 686] on div "525349" at bounding box center [756, 699] width 76 height 27
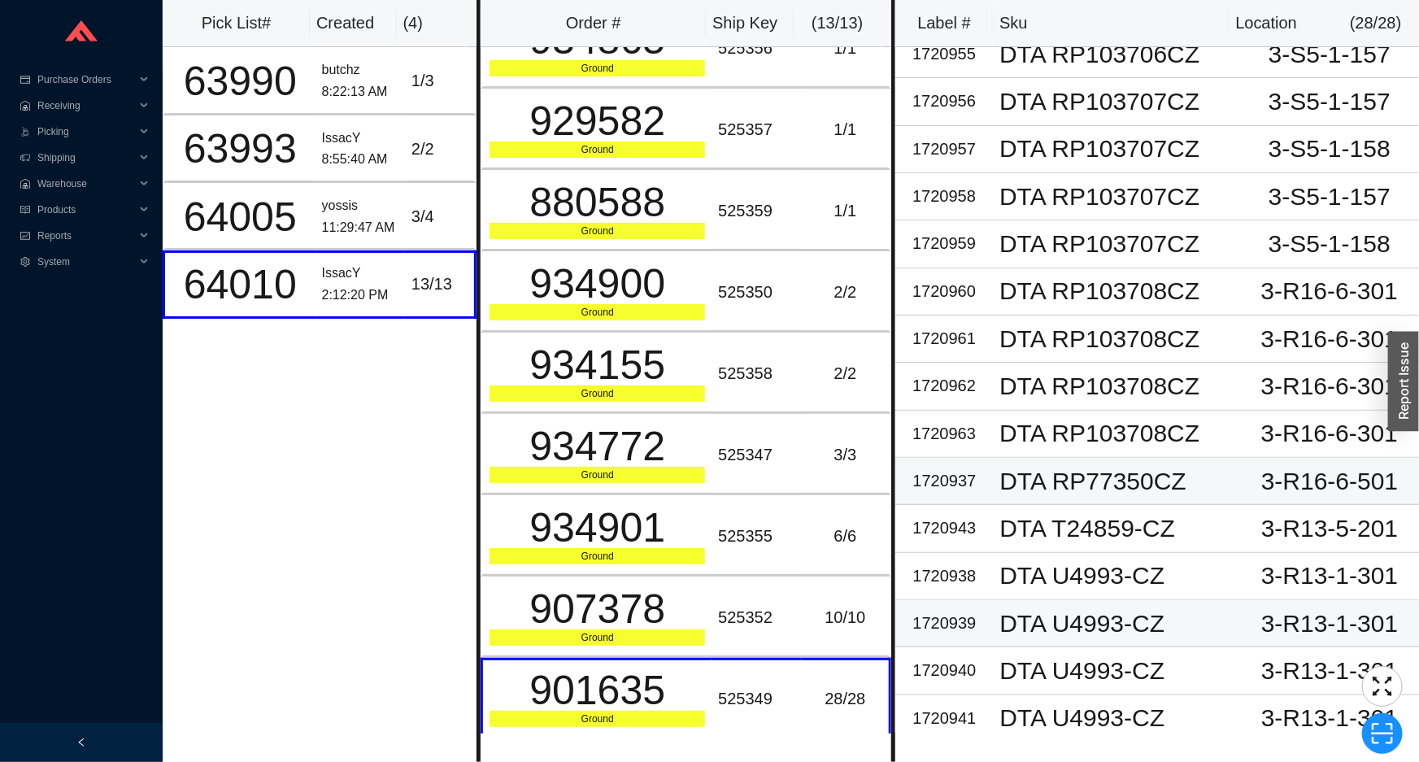
scroll to position [639, 0]
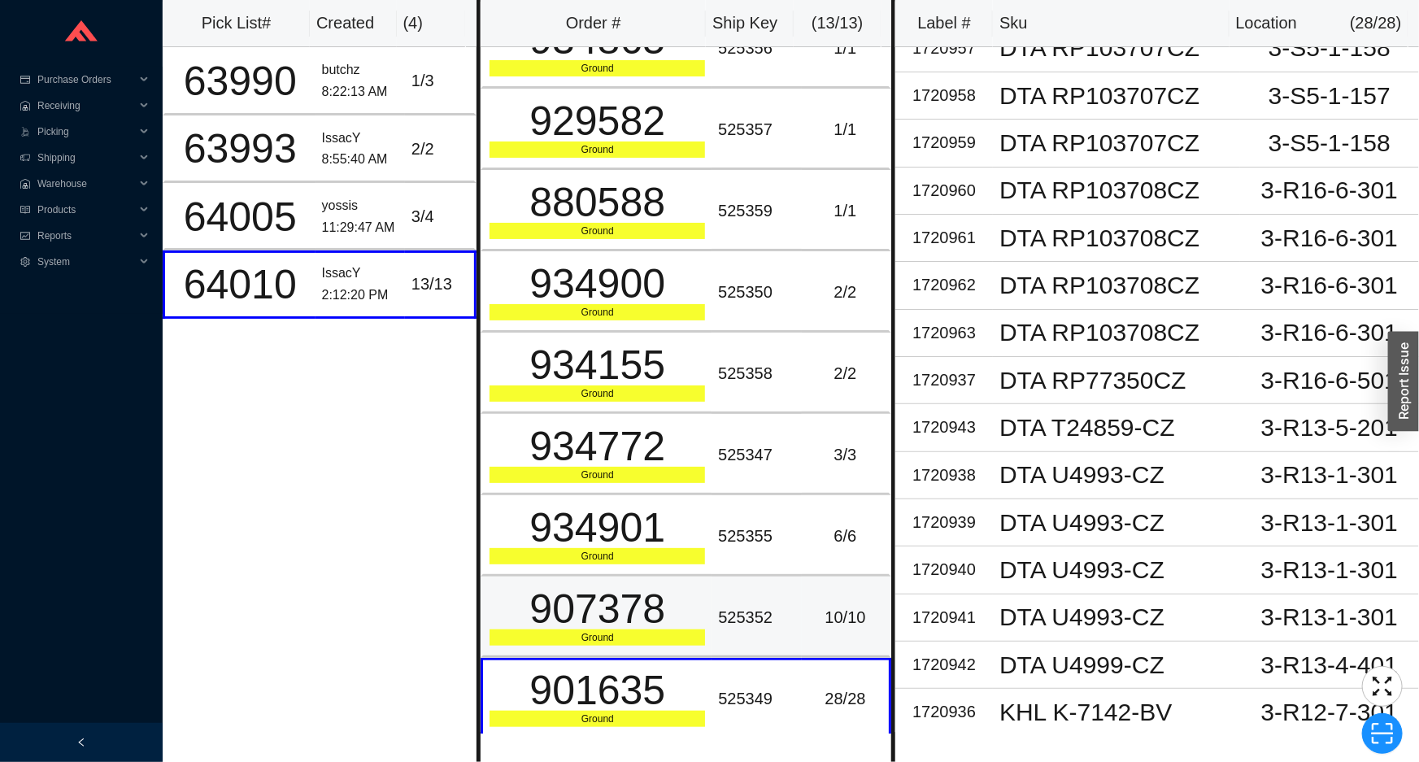
drag, startPoint x: 852, startPoint y: 614, endPoint x: 840, endPoint y: 575, distance: 40.9
click at [852, 613] on div "10 / 10" at bounding box center [845, 617] width 74 height 27
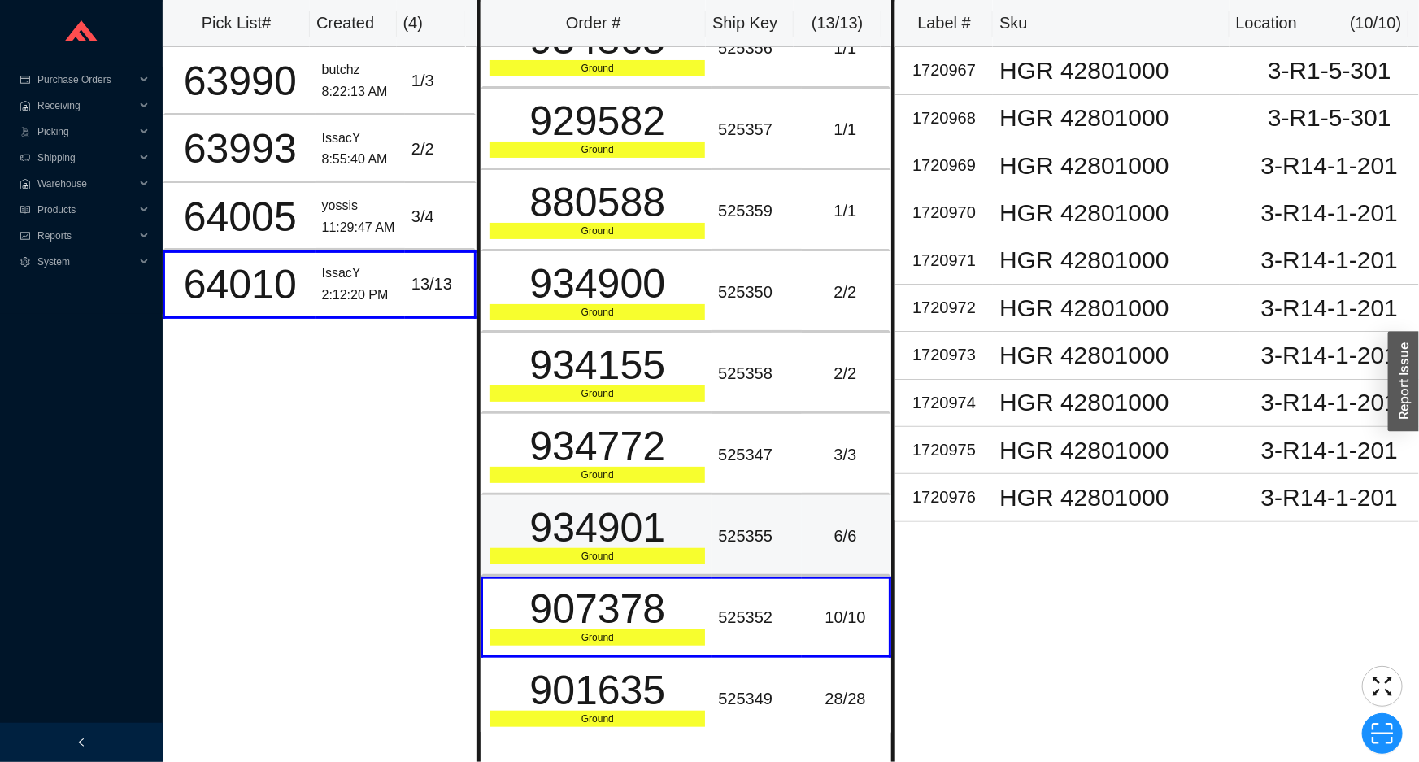
click at [823, 534] on div "6 / 6" at bounding box center [845, 536] width 74 height 27
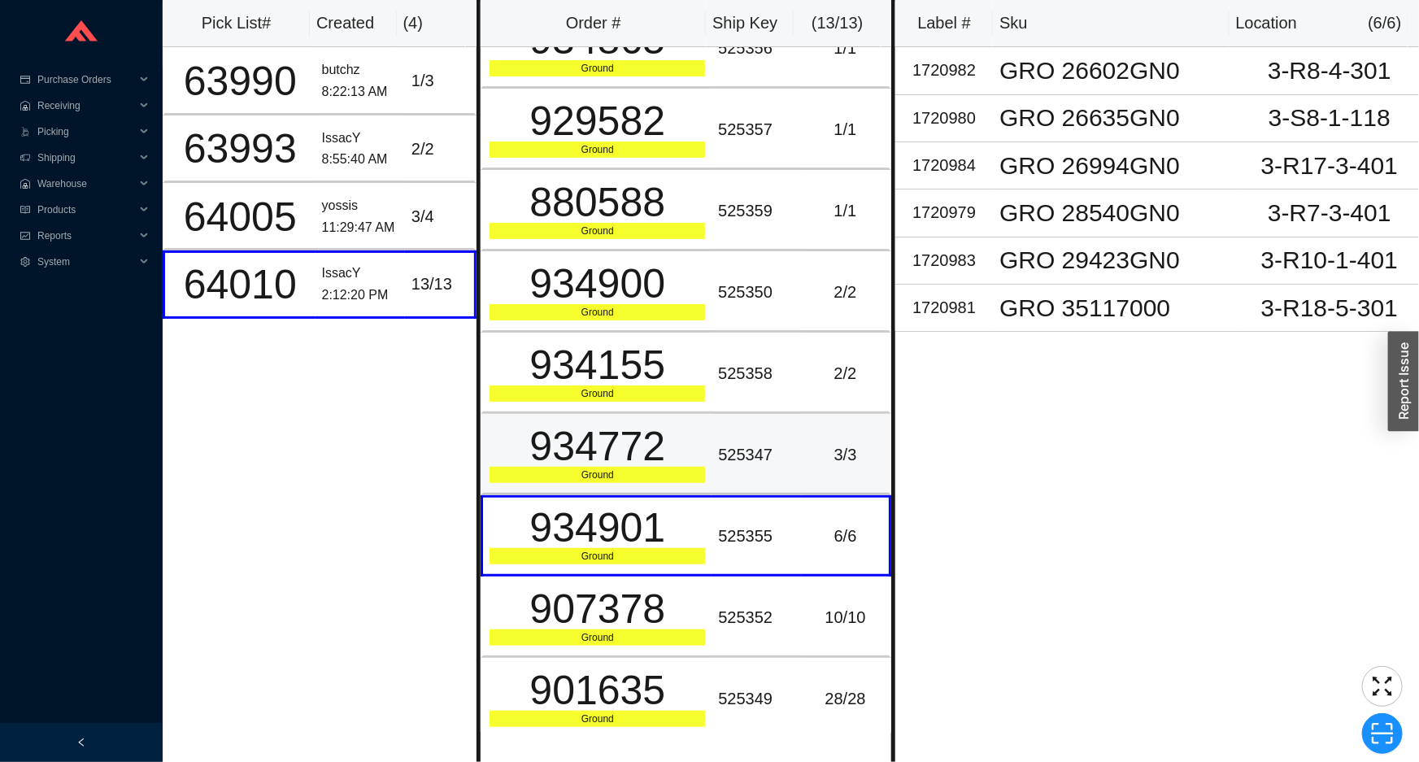
click at [802, 468] on td "3 / 3" at bounding box center [846, 454] width 89 height 81
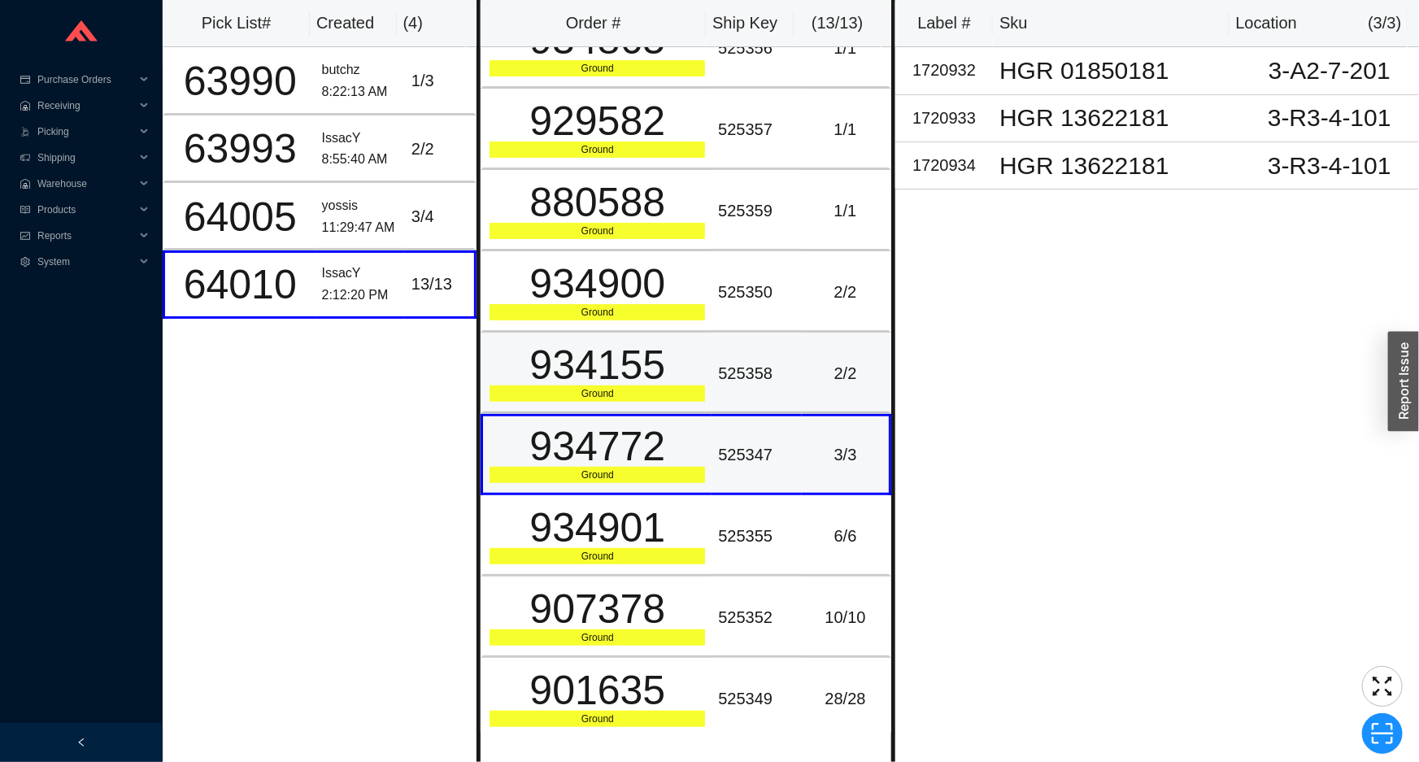
drag, startPoint x: 753, startPoint y: 441, endPoint x: 753, endPoint y: 399, distance: 41.5
click at [753, 442] on div "525347" at bounding box center [756, 455] width 76 height 27
click at [752, 394] on td "525358" at bounding box center [756, 373] width 89 height 81
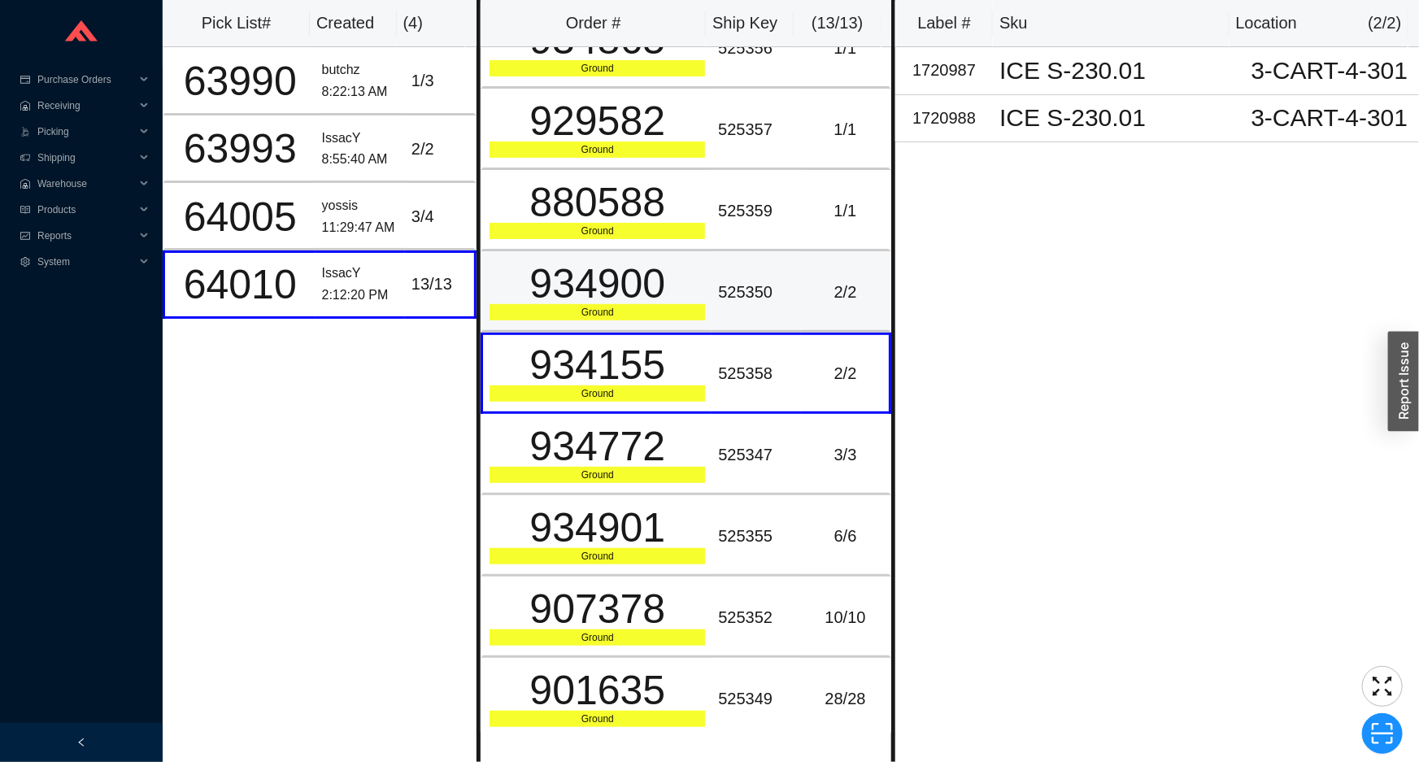
click at [723, 322] on td "525350" at bounding box center [756, 291] width 89 height 81
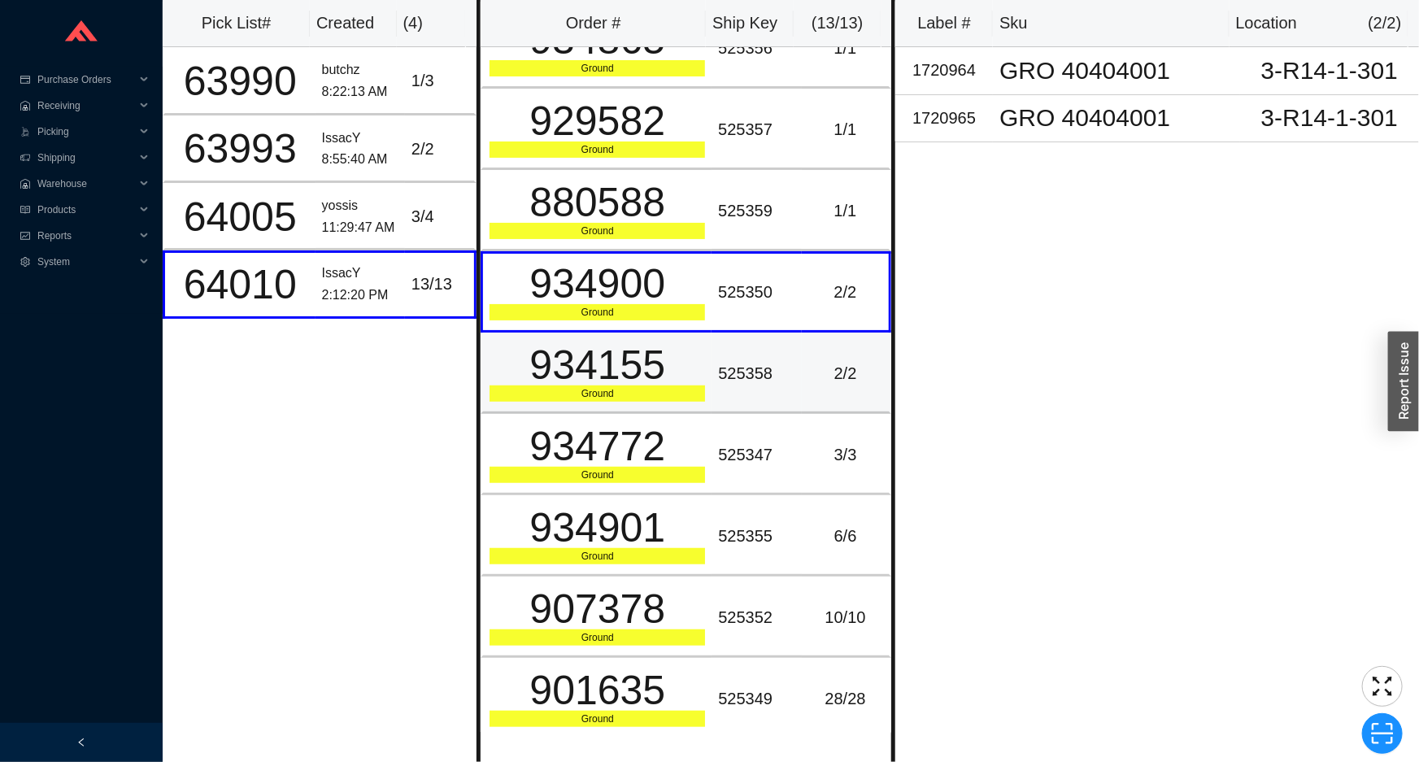
drag, startPoint x: 721, startPoint y: 400, endPoint x: 721, endPoint y: 386, distance: 13.8
click at [721, 399] on td "525358" at bounding box center [756, 373] width 89 height 81
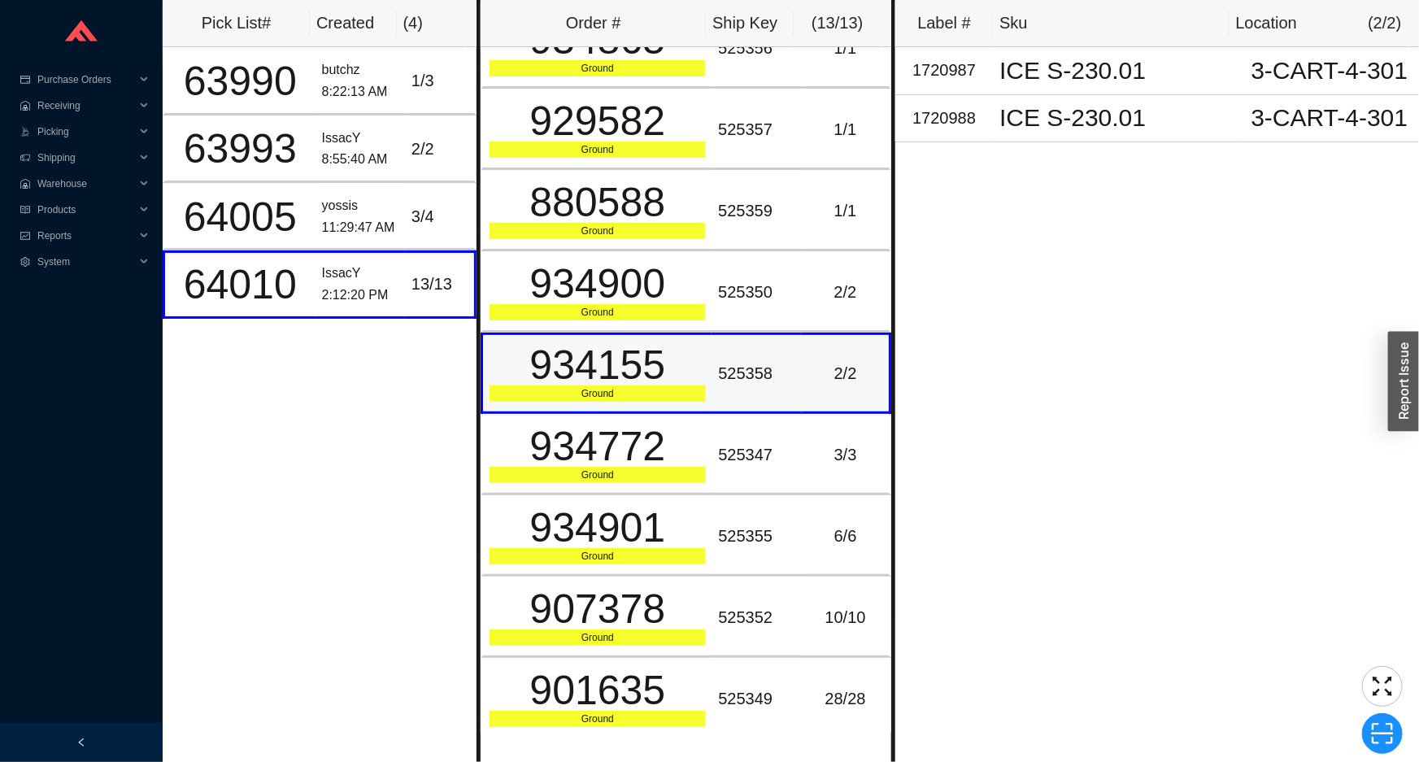
click at [721, 386] on td "525358" at bounding box center [756, 373] width 89 height 81
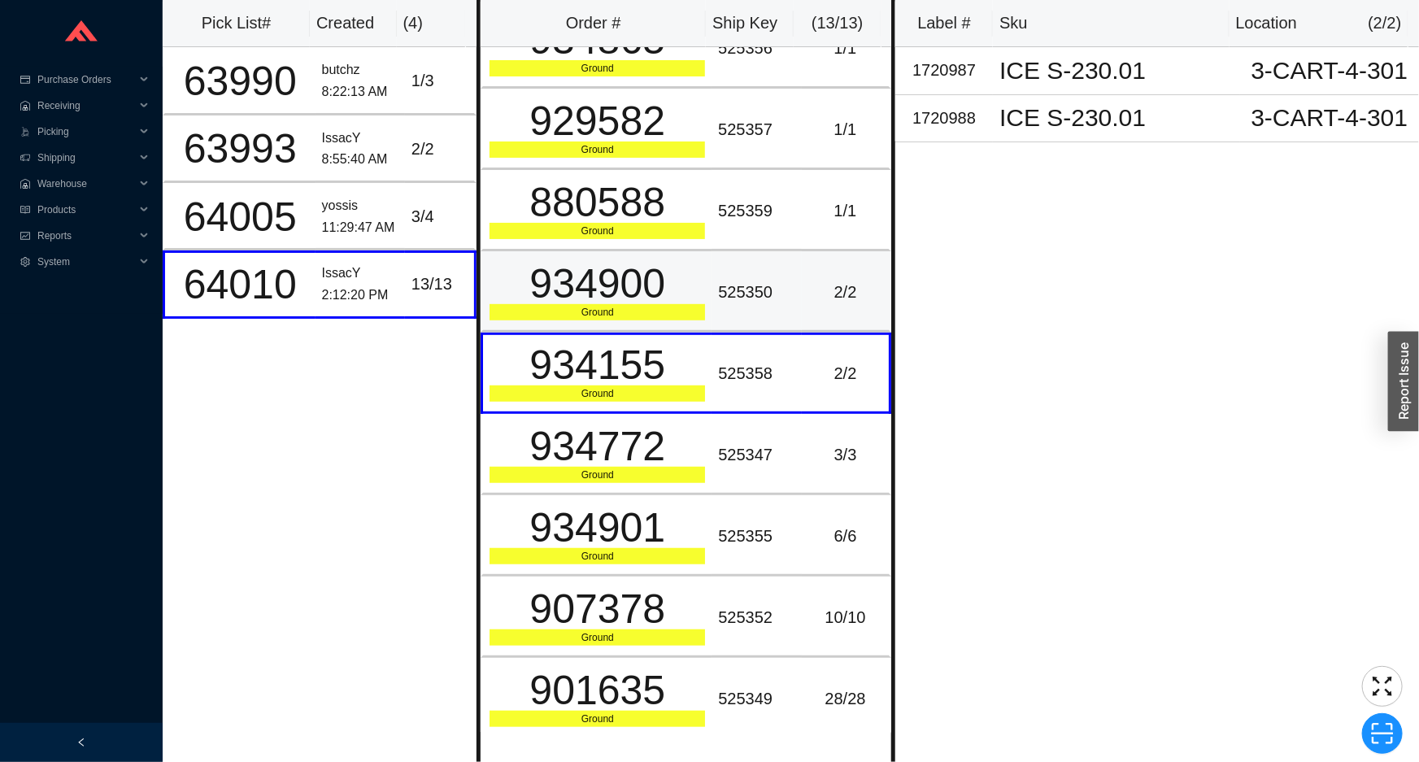
click at [665, 298] on div "934900" at bounding box center [598, 284] width 216 height 41
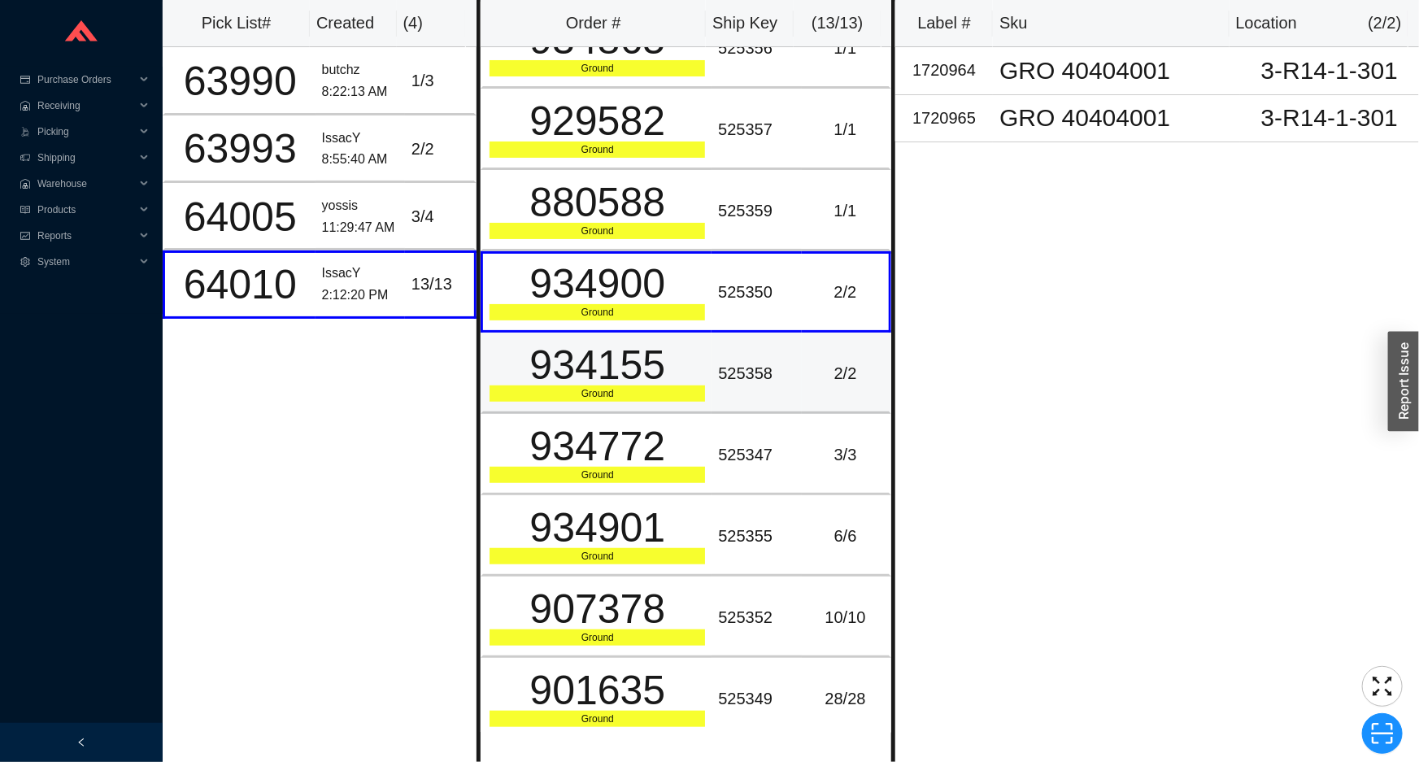
click at [698, 403] on td "934155 Ground" at bounding box center [596, 373] width 231 height 81
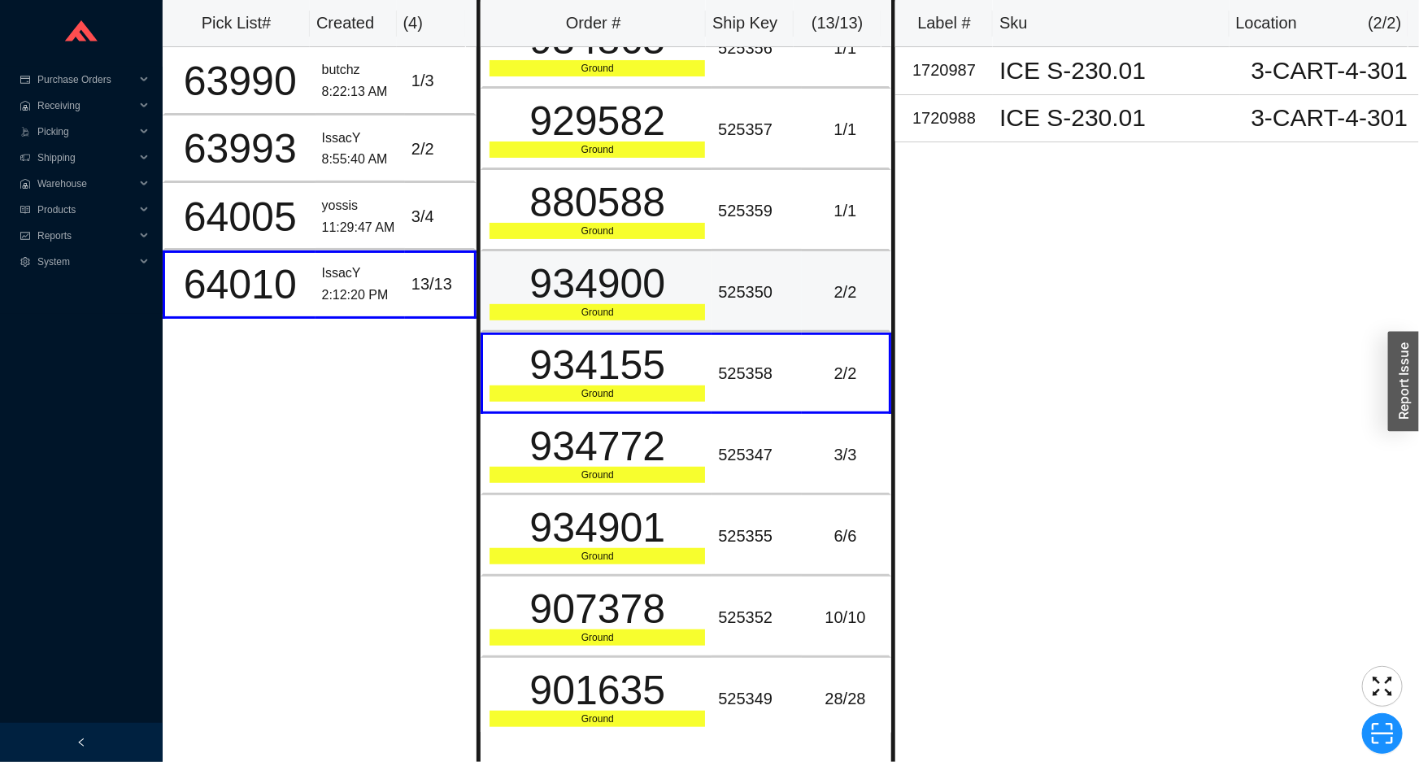
click at [659, 264] on div "934900" at bounding box center [598, 284] width 216 height 41
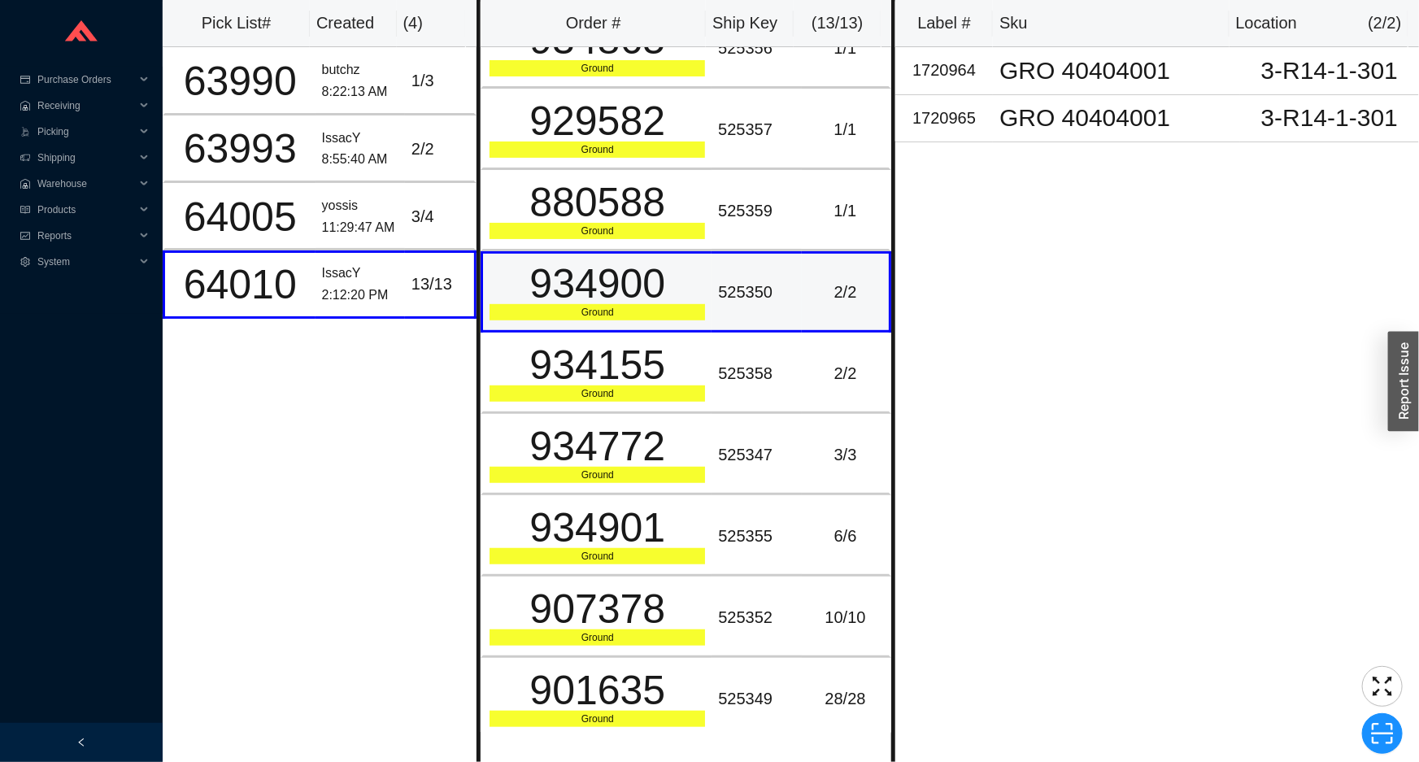
click at [665, 304] on div "Ground" at bounding box center [598, 312] width 216 height 16
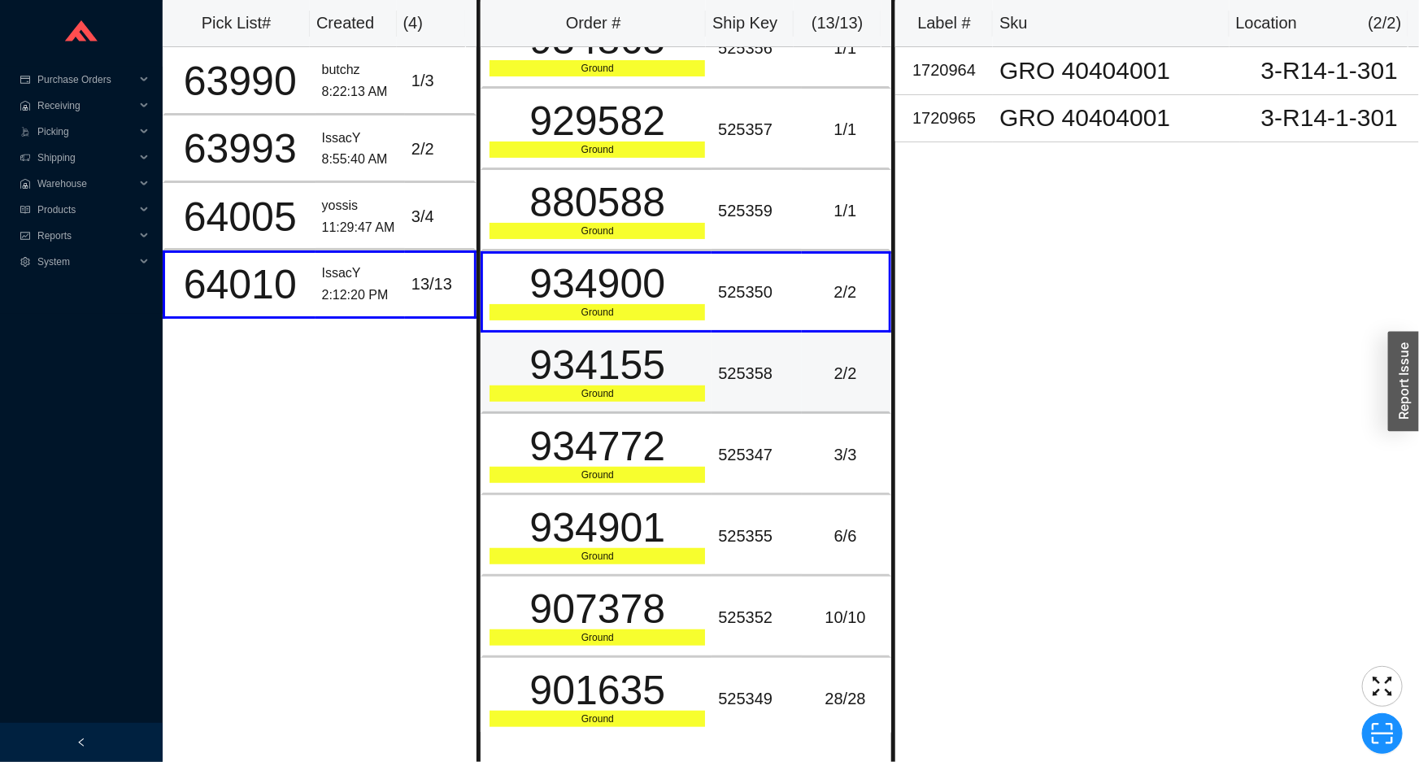
click at [665, 353] on div "934155" at bounding box center [598, 365] width 216 height 41
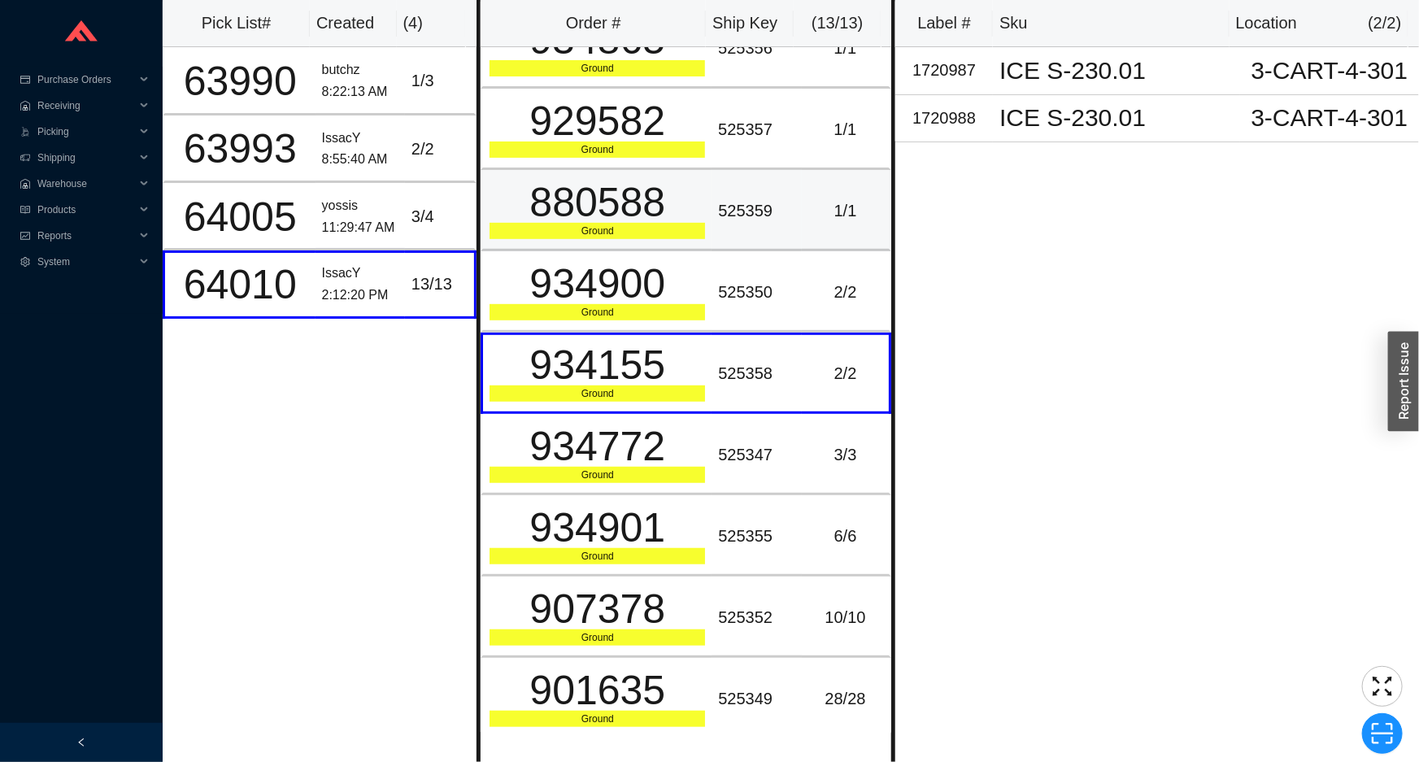
click at [664, 230] on div "Ground" at bounding box center [598, 231] width 216 height 16
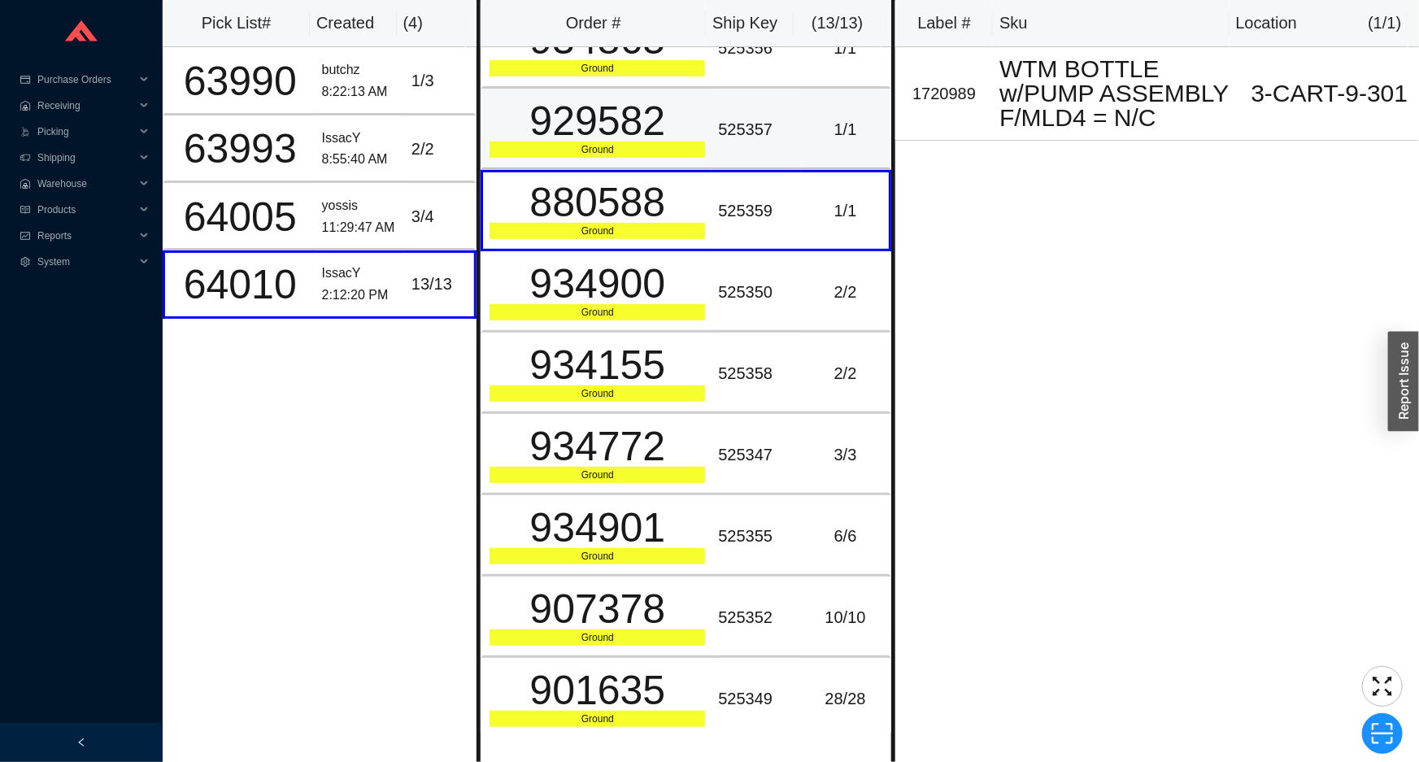
click at [659, 166] on td "929582 Ground" at bounding box center [596, 129] width 231 height 81
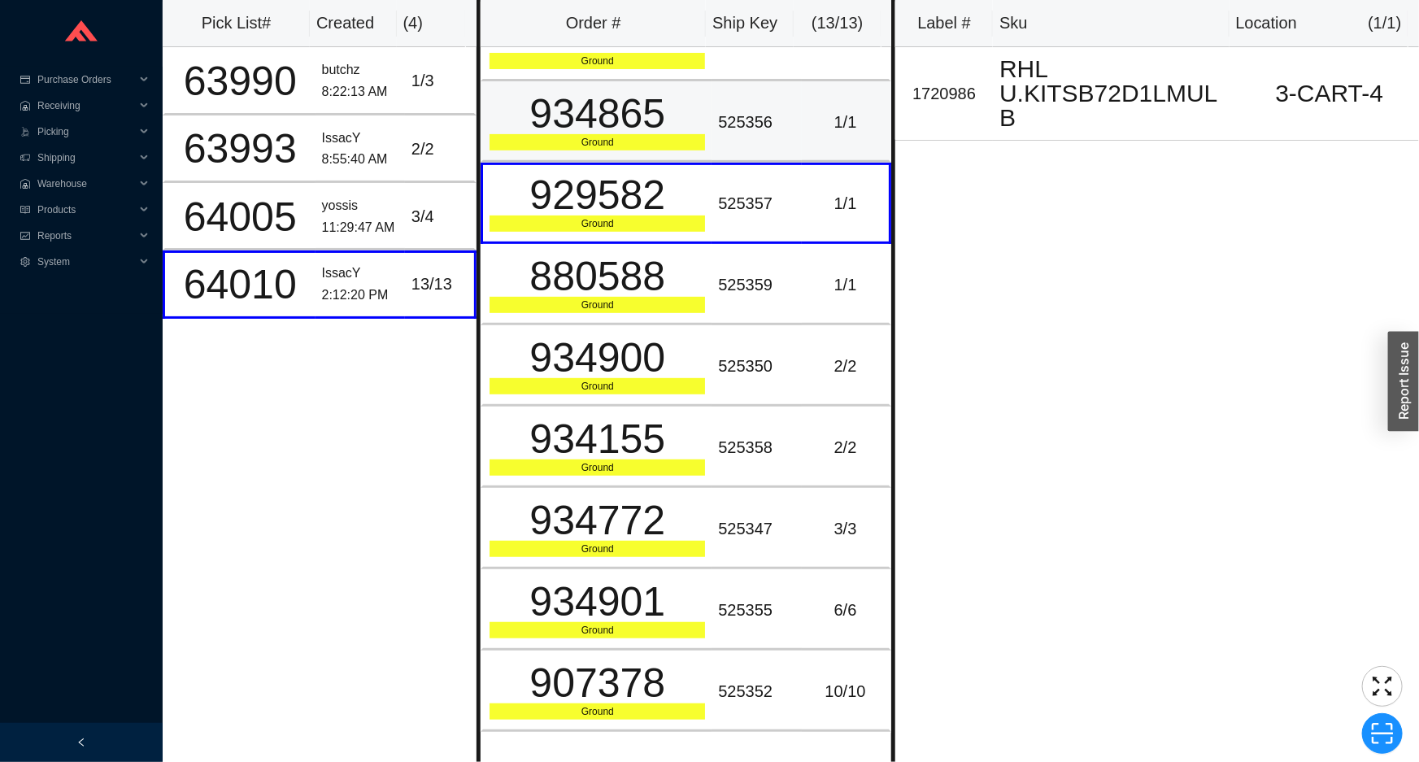
click at [681, 140] on div "Ground" at bounding box center [598, 142] width 216 height 16
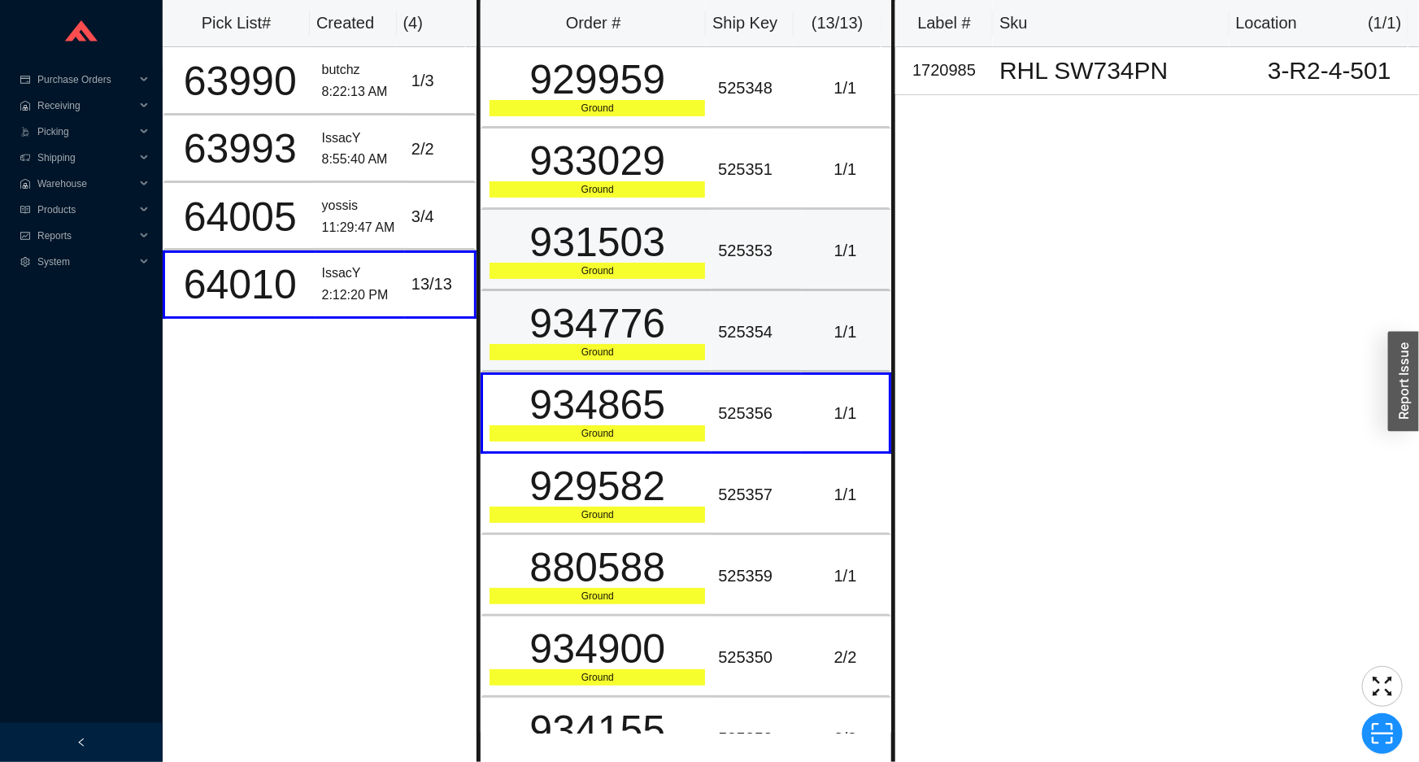
click at [717, 303] on td "525354" at bounding box center [756, 331] width 89 height 81
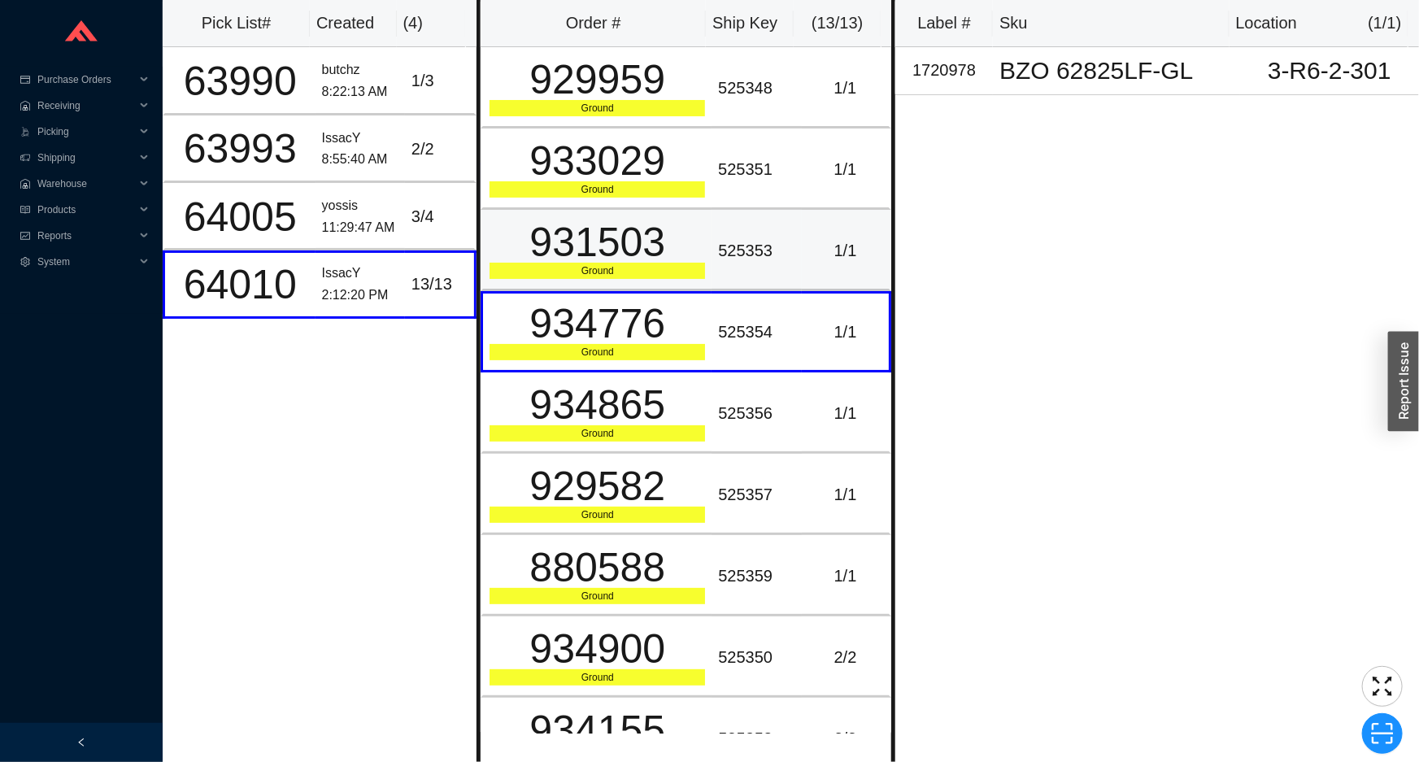
click at [718, 254] on div "525353" at bounding box center [756, 250] width 76 height 27
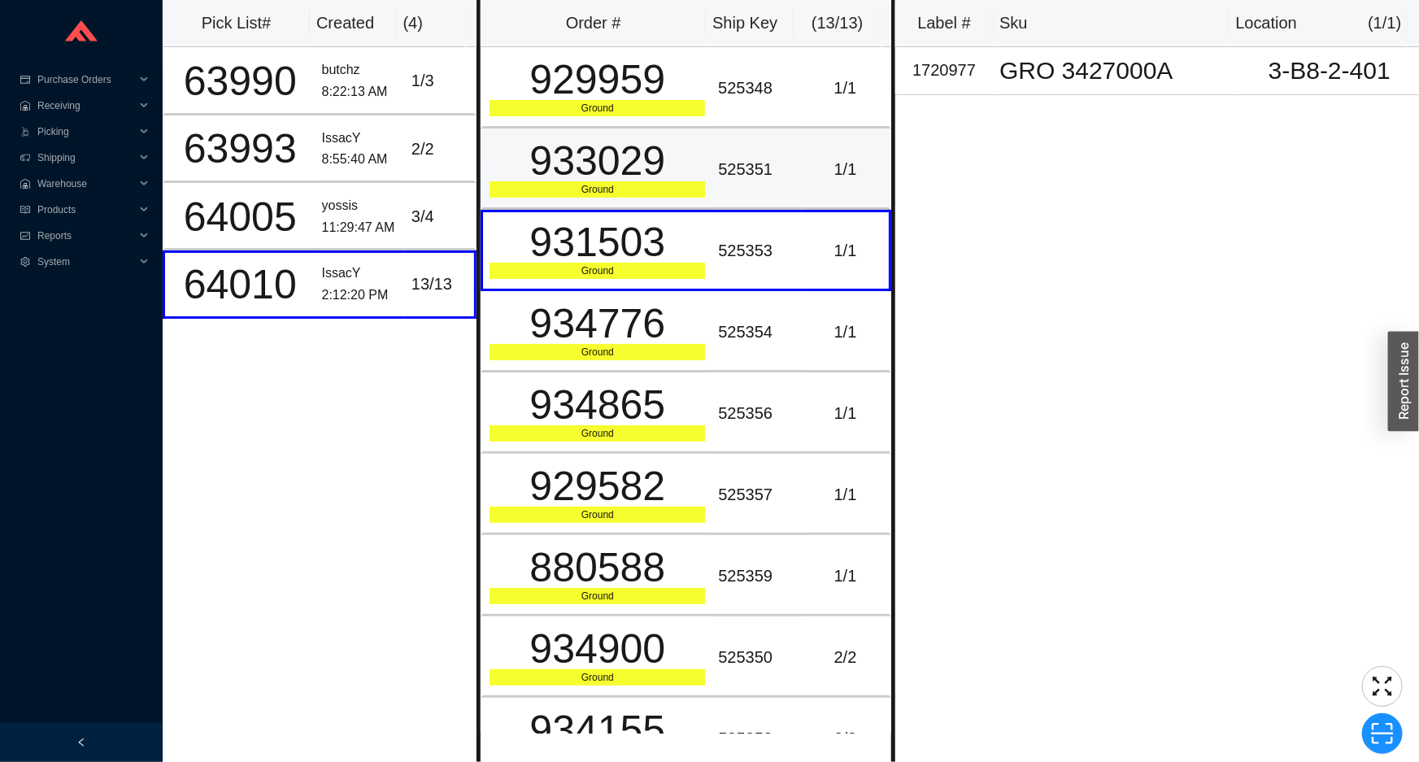
click at [699, 176] on td "933029 Ground" at bounding box center [596, 169] width 231 height 81
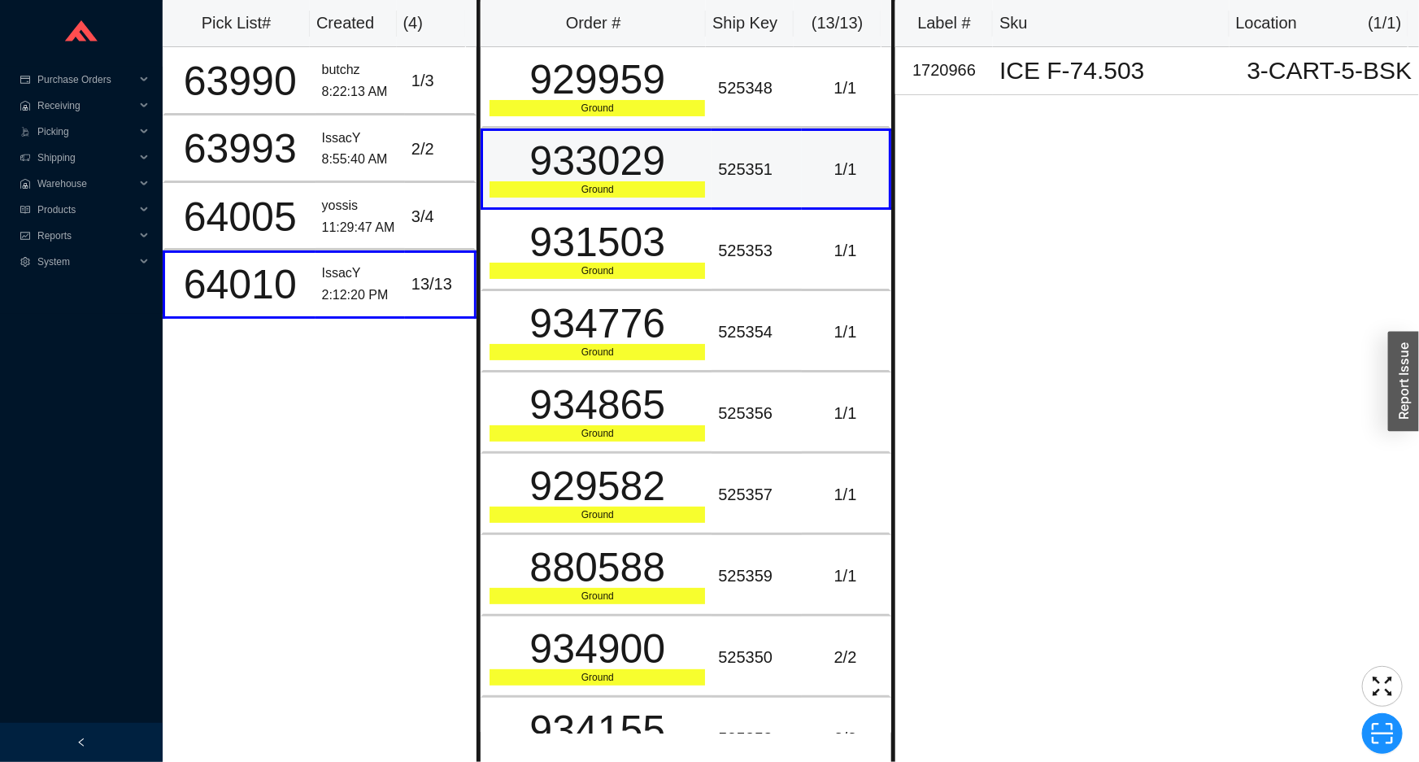
click at [696, 129] on td "933029 Ground" at bounding box center [596, 169] width 231 height 81
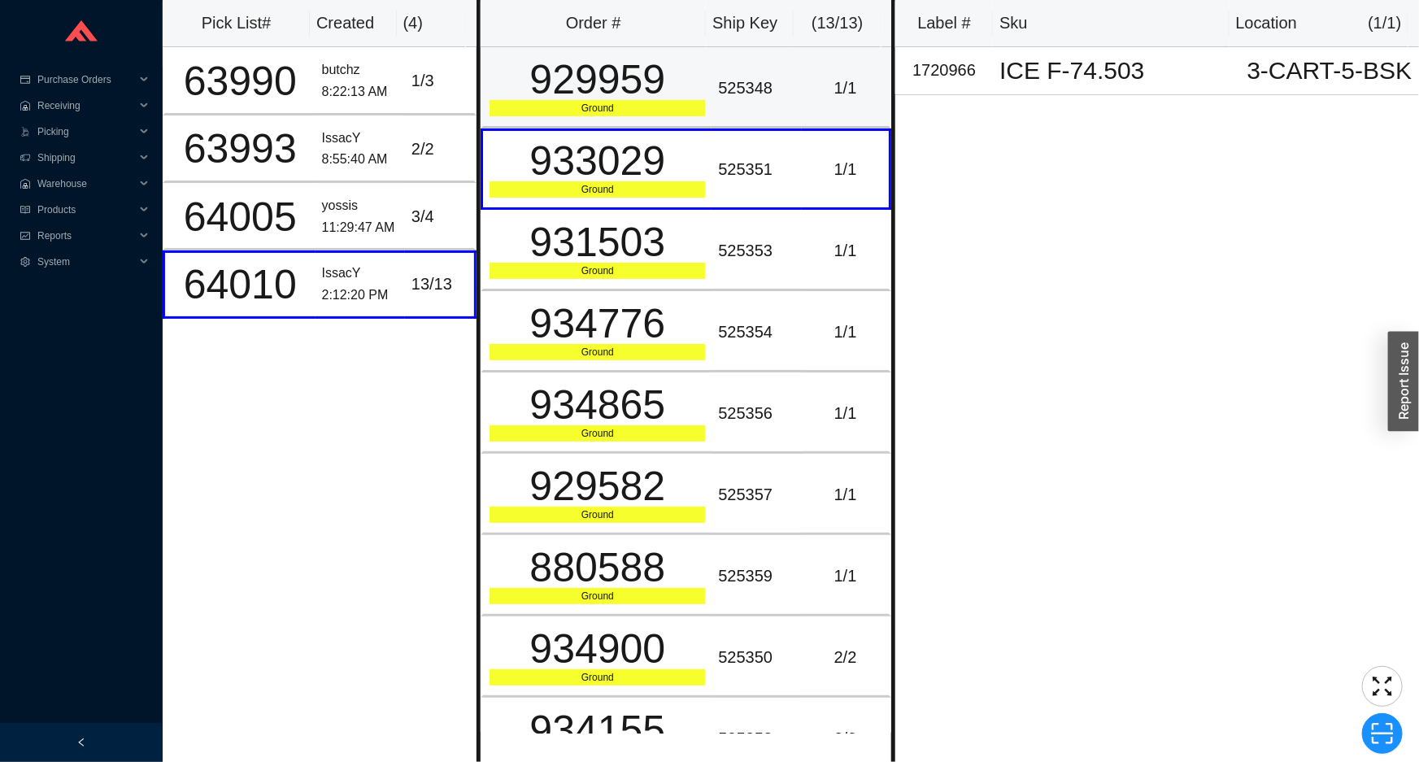
click at [704, 86] on td "929959 Ground" at bounding box center [596, 87] width 231 height 81
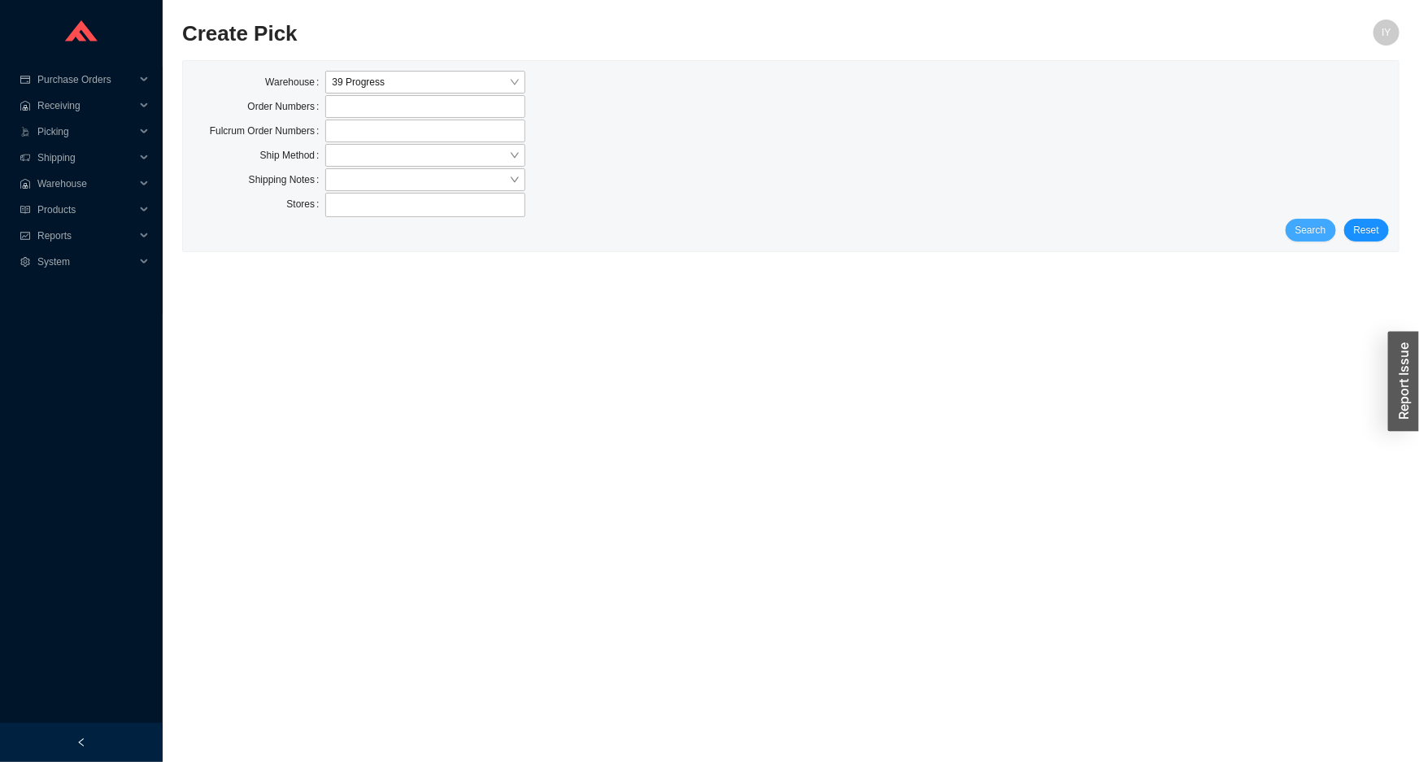
click at [1300, 229] on span "Search" at bounding box center [1311, 230] width 31 height 16
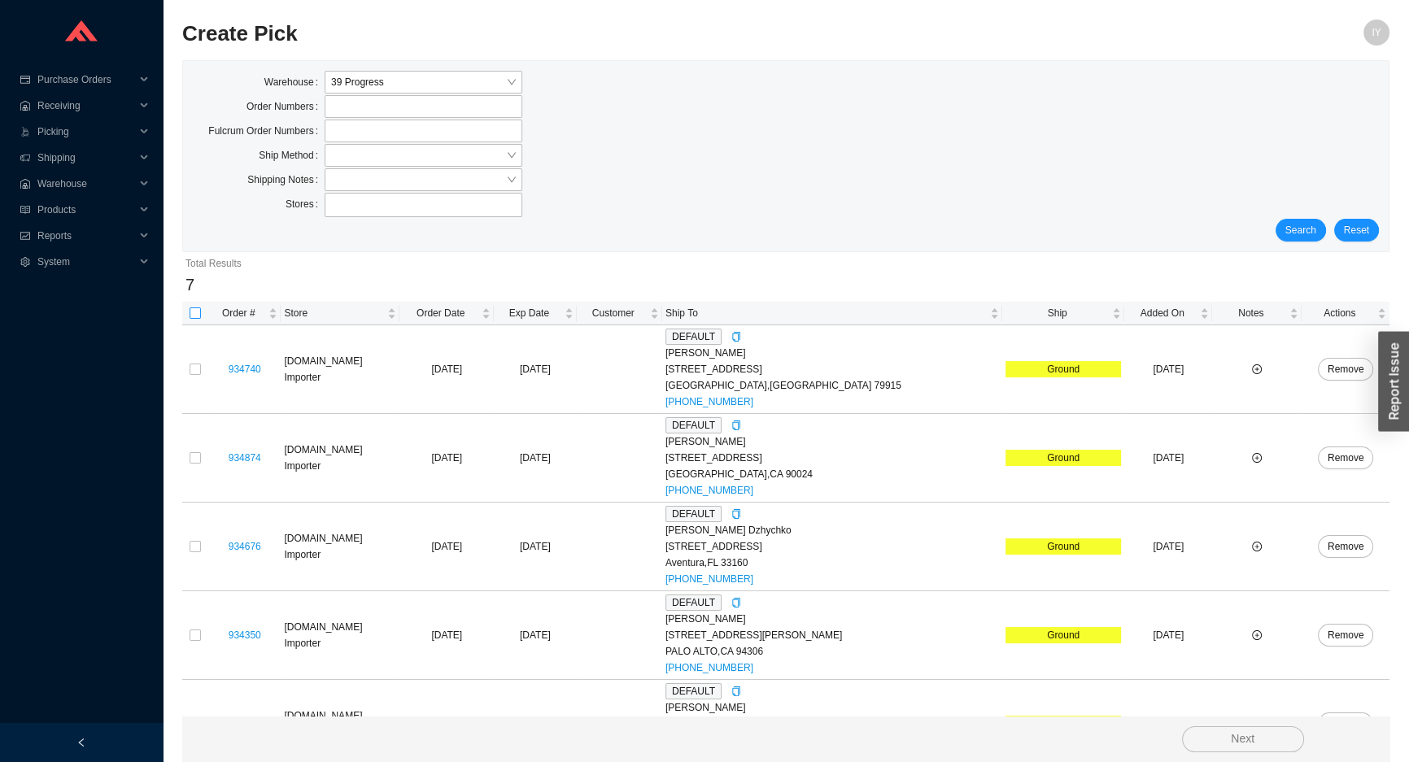
click at [195, 316] on input "checkbox" at bounding box center [195, 312] width 11 height 11
checkbox input "true"
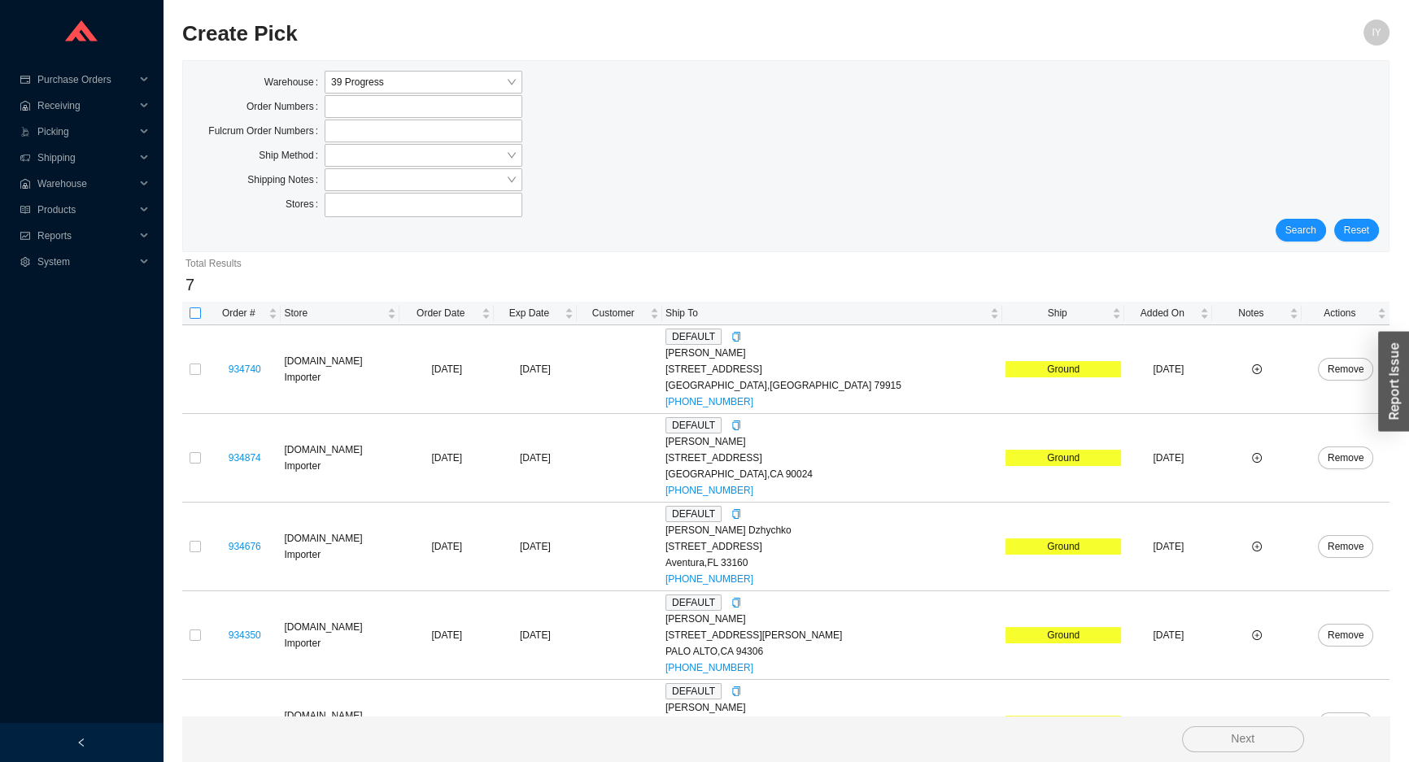
checkbox input "true"
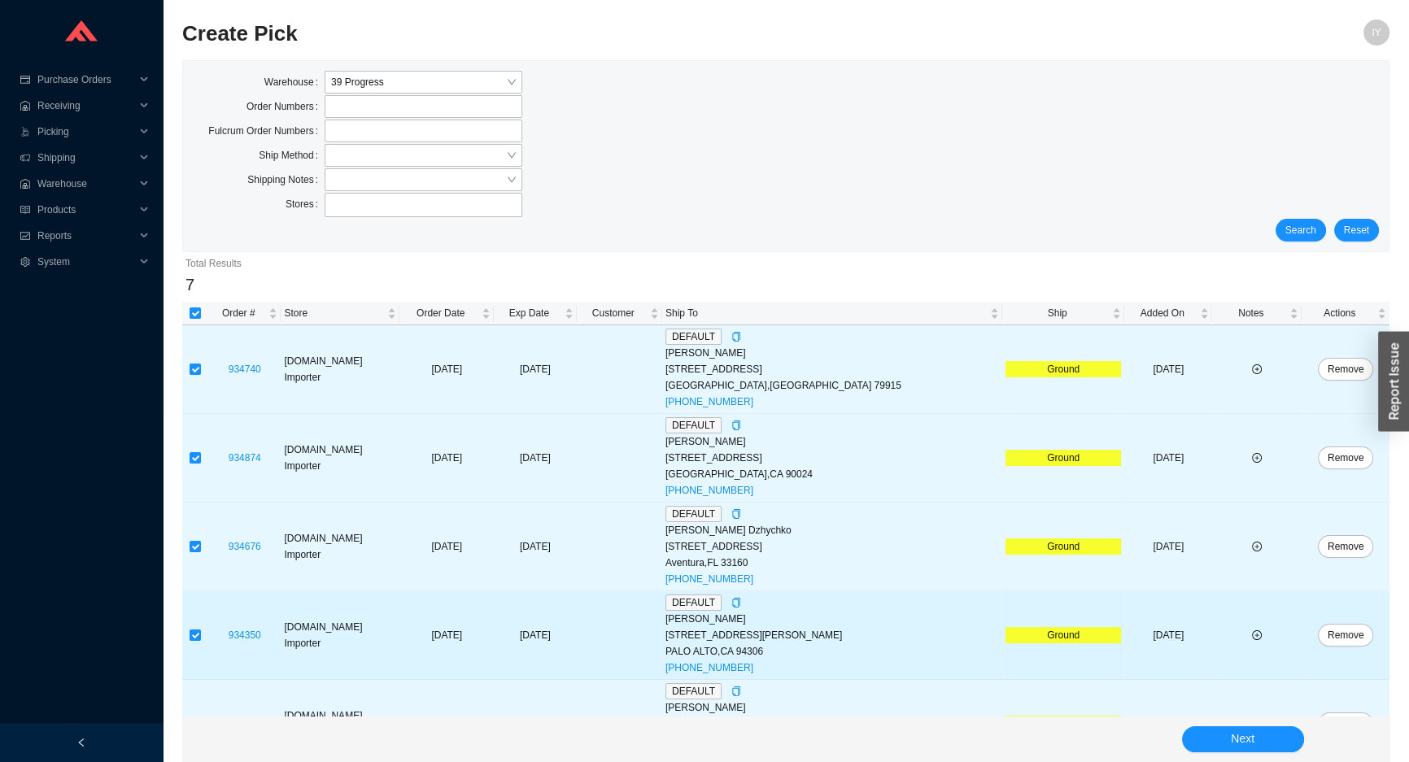
scroll to position [228, 0]
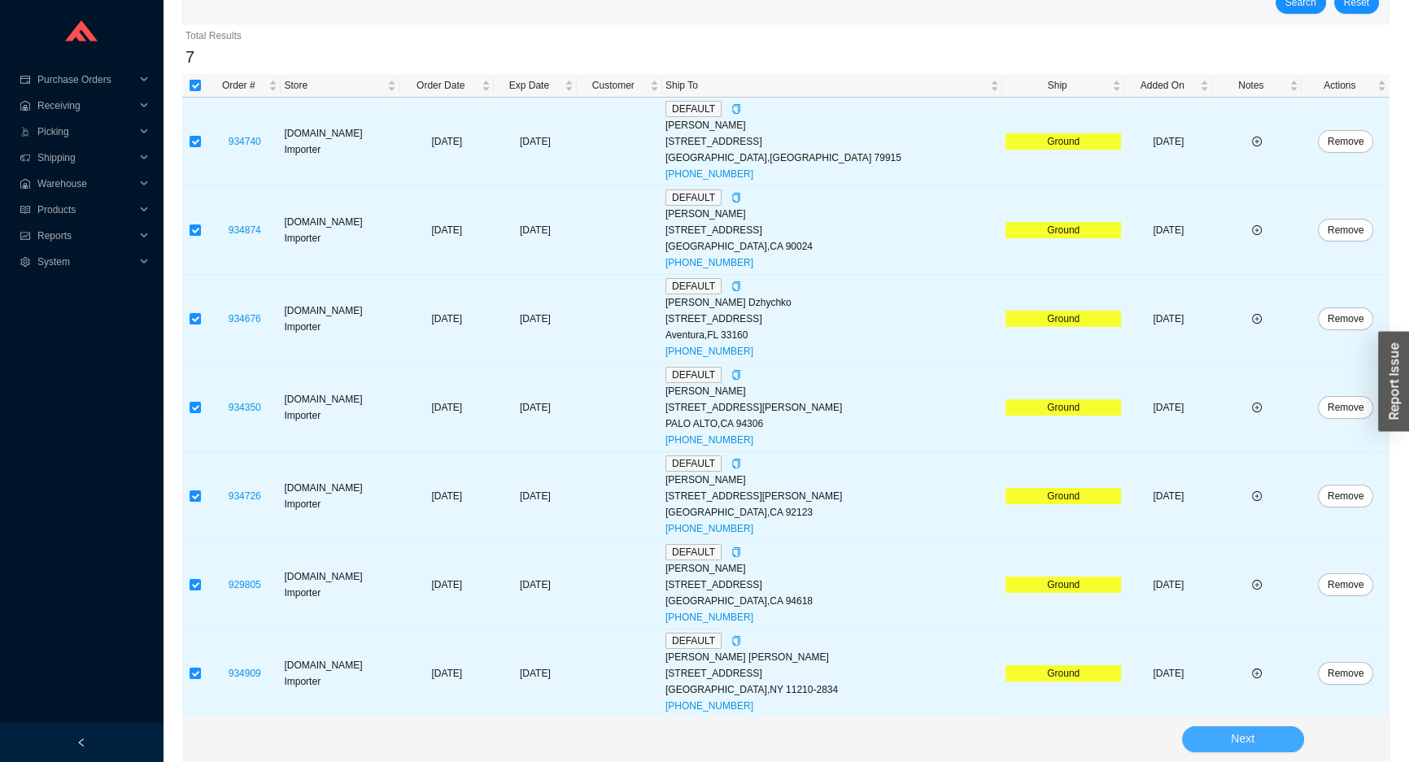
click at [1242, 737] on span "Next" at bounding box center [1243, 739] width 24 height 19
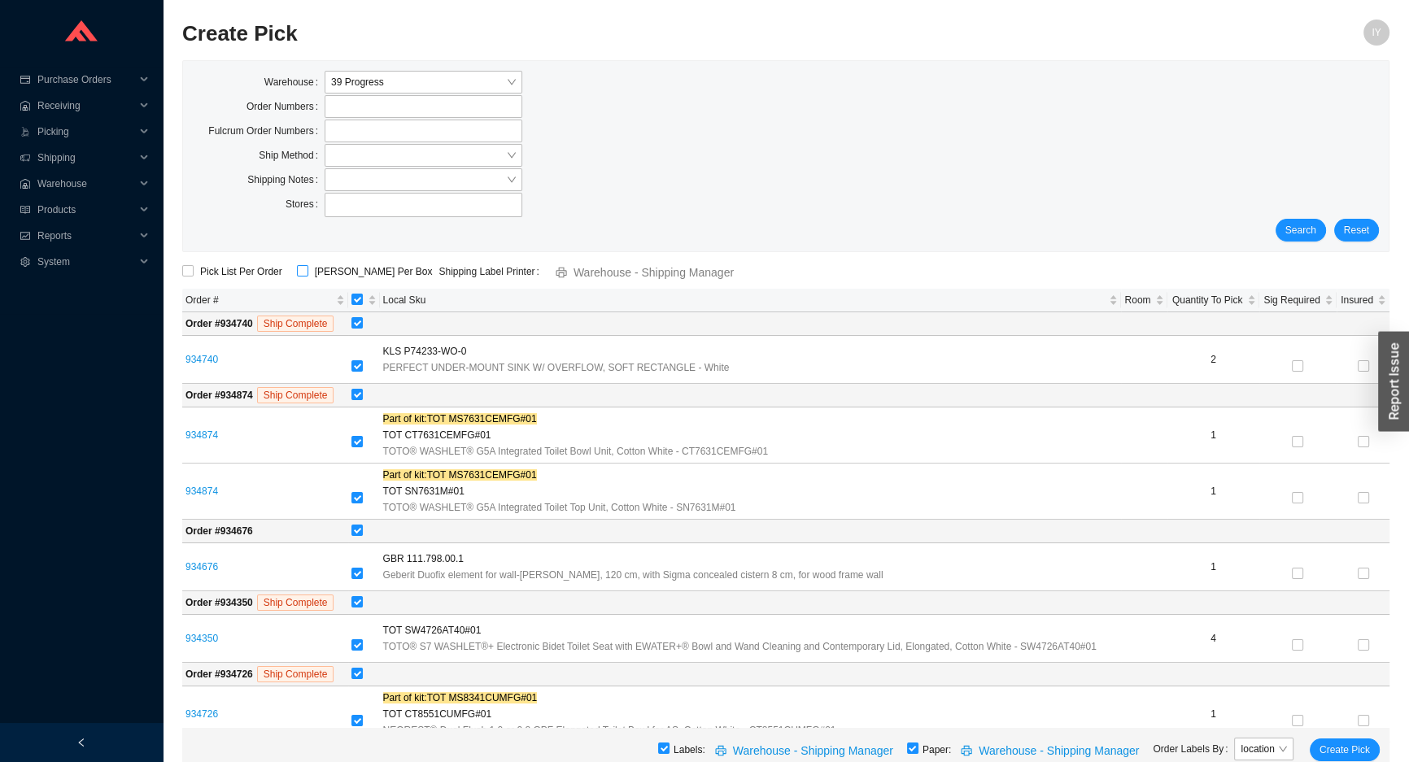
click at [302, 272] on input "[PERSON_NAME] Per Box" at bounding box center [302, 270] width 11 height 11
checkbox input "true"
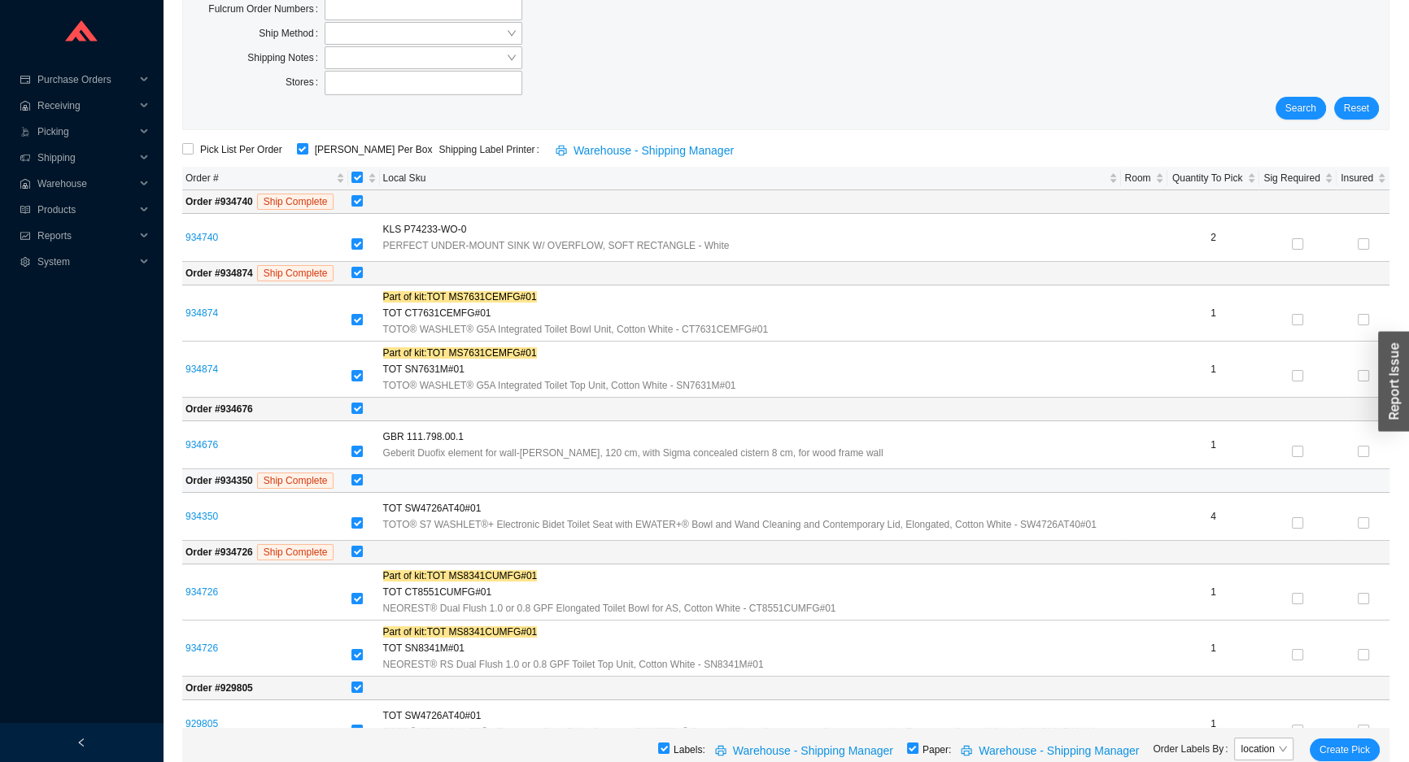
scroll to position [147, 0]
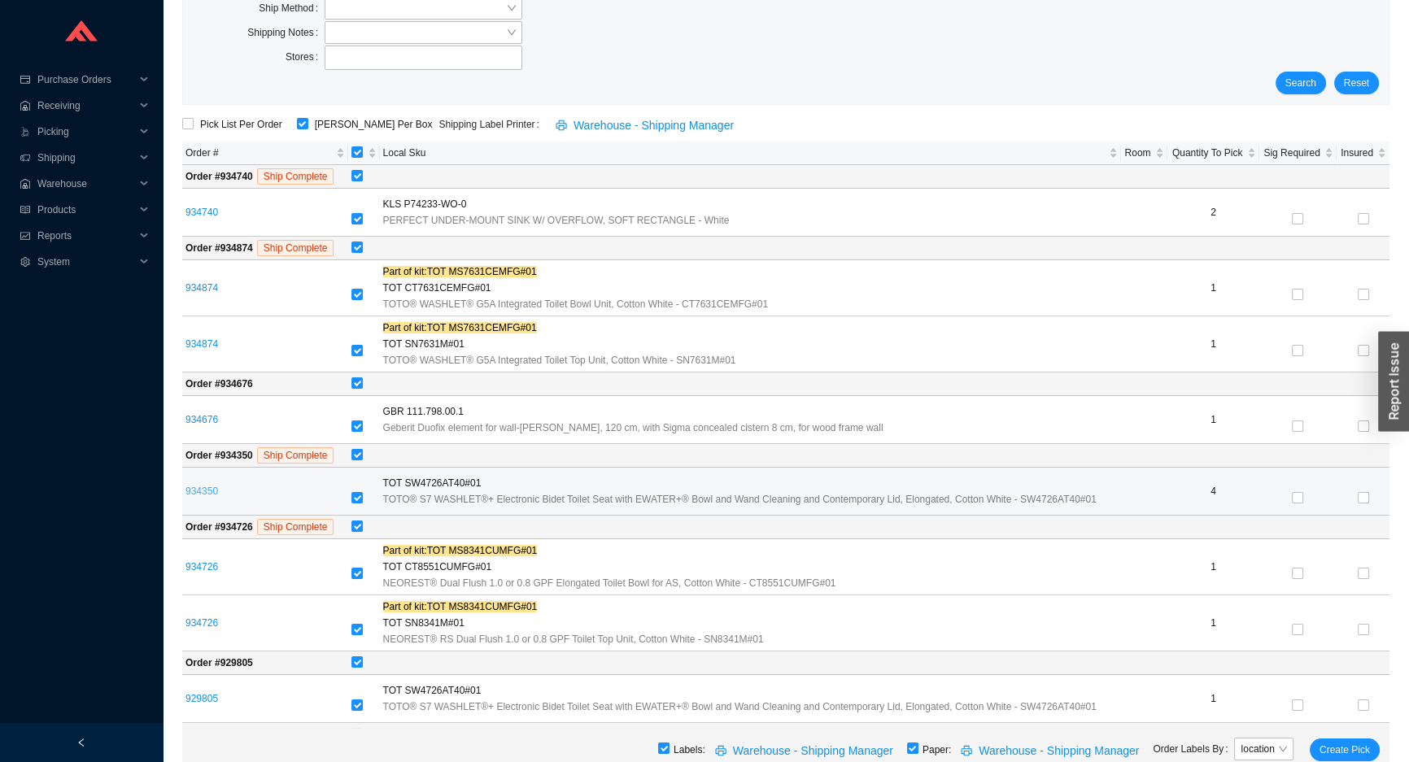
click at [194, 490] on link "934350" at bounding box center [201, 491] width 33 height 11
click at [354, 500] on input "checkbox" at bounding box center [356, 497] width 11 height 11
checkbox input "false"
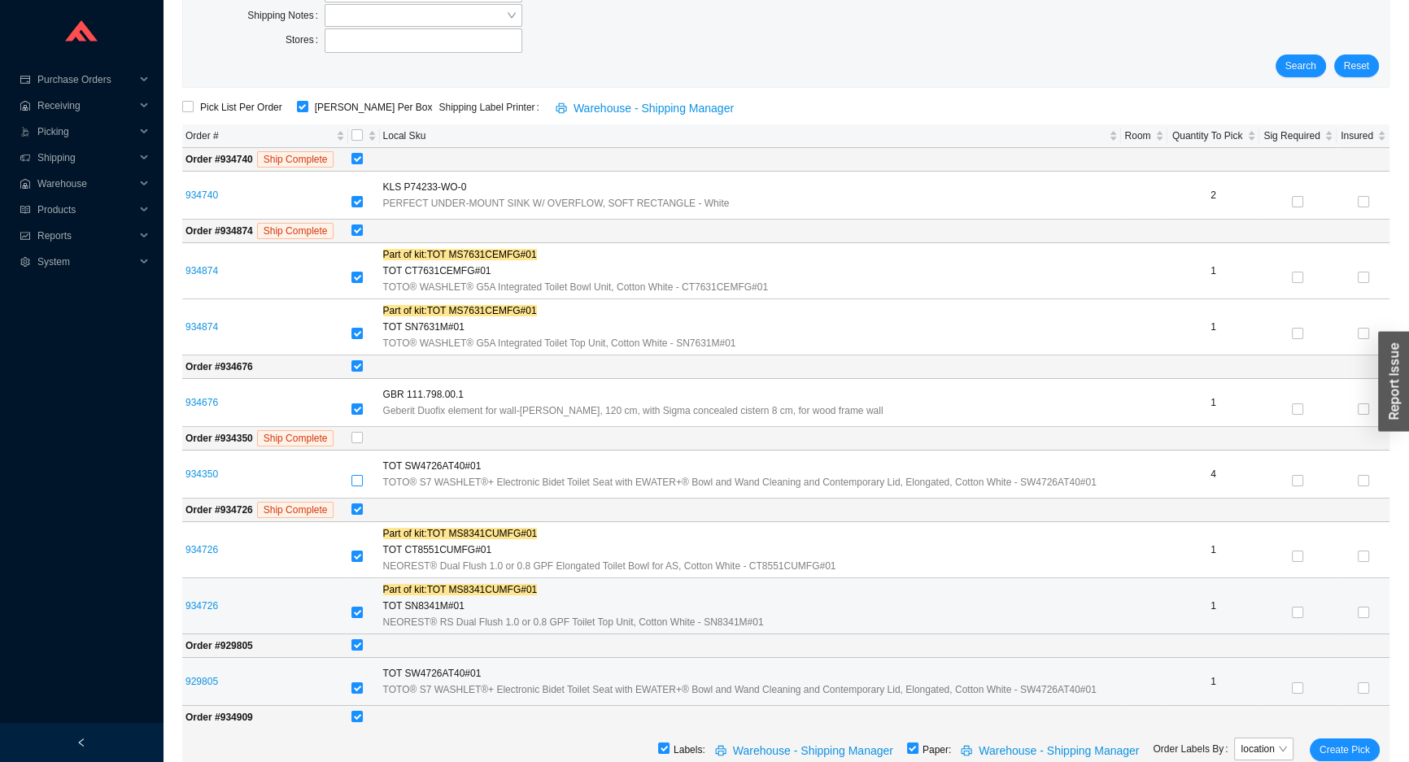
scroll to position [221, 0]
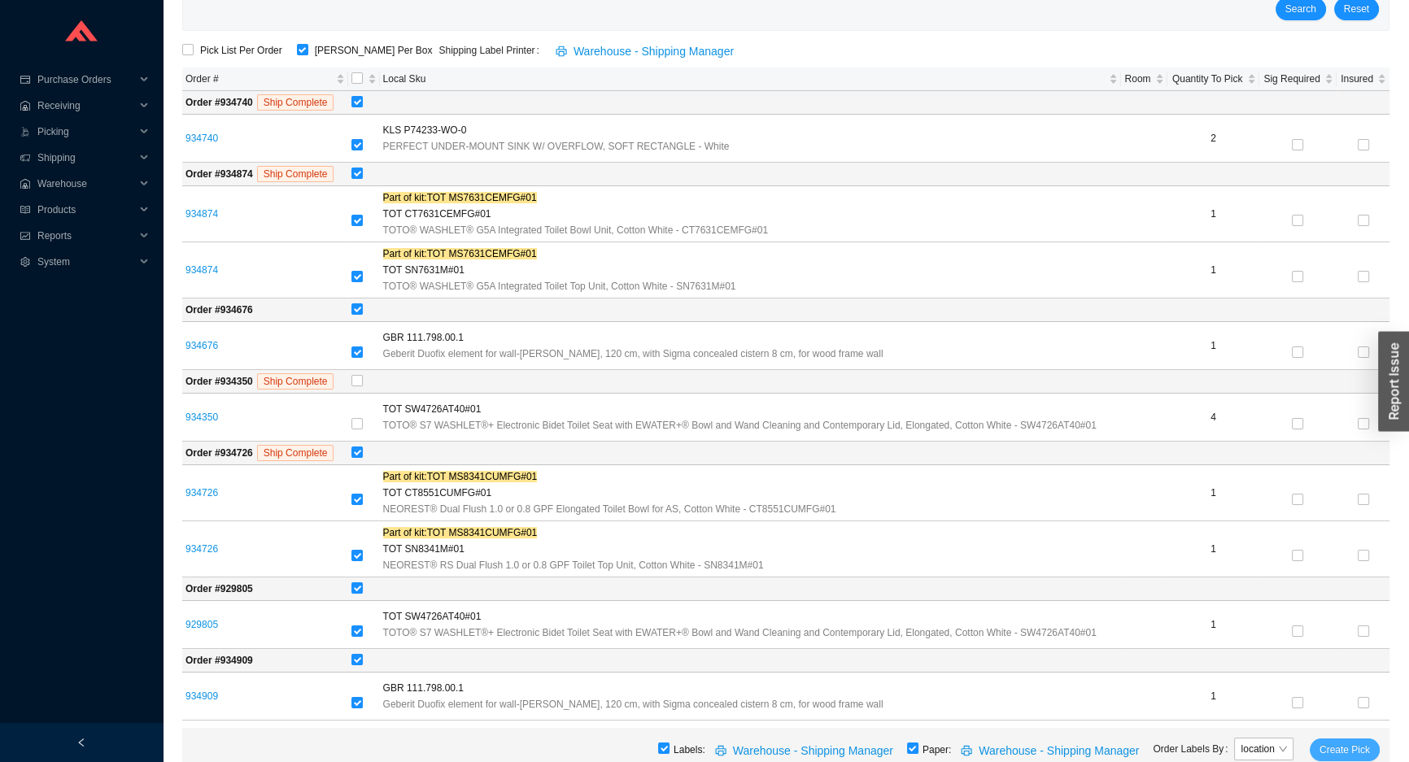
click at [1365, 752] on span "Create Pick" at bounding box center [1344, 750] width 50 height 16
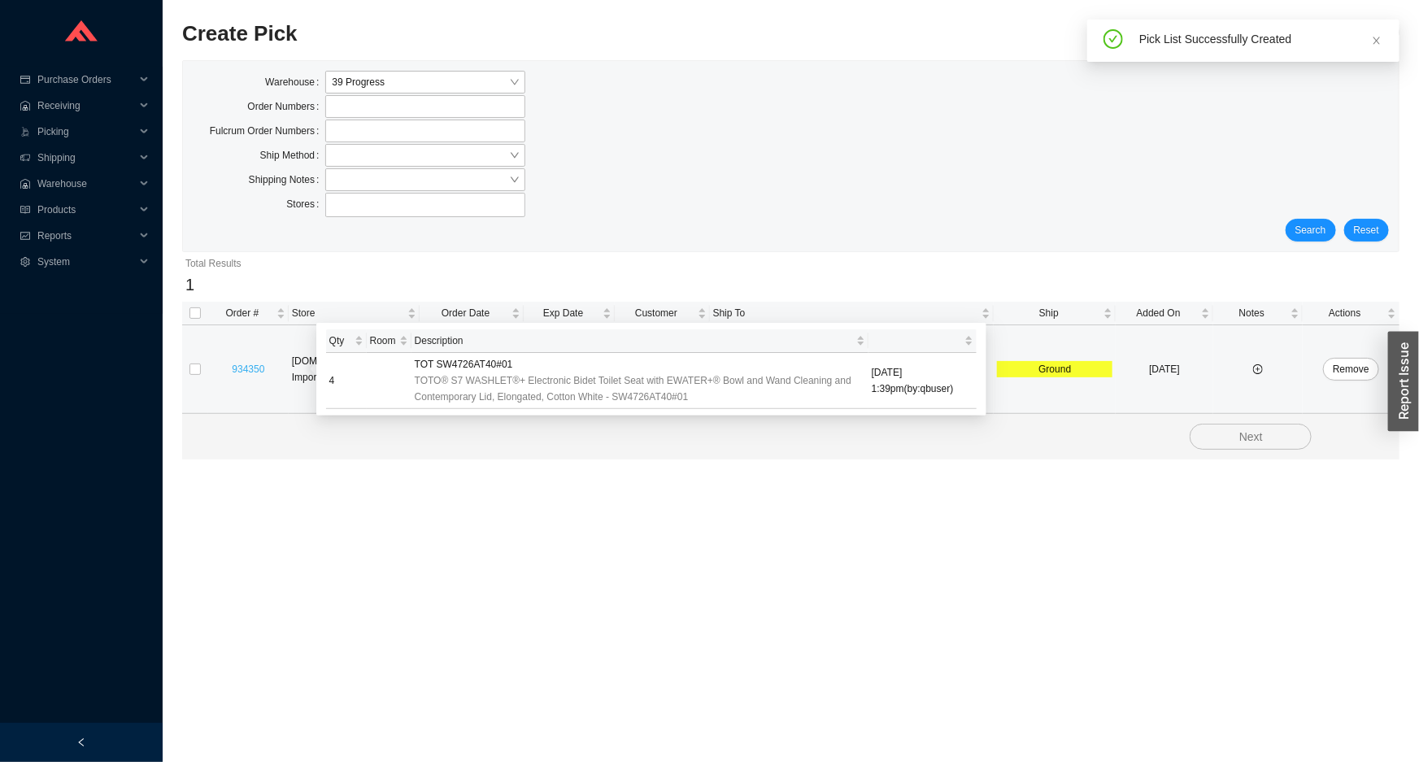
click at [259, 373] on link "934350" at bounding box center [248, 369] width 33 height 11
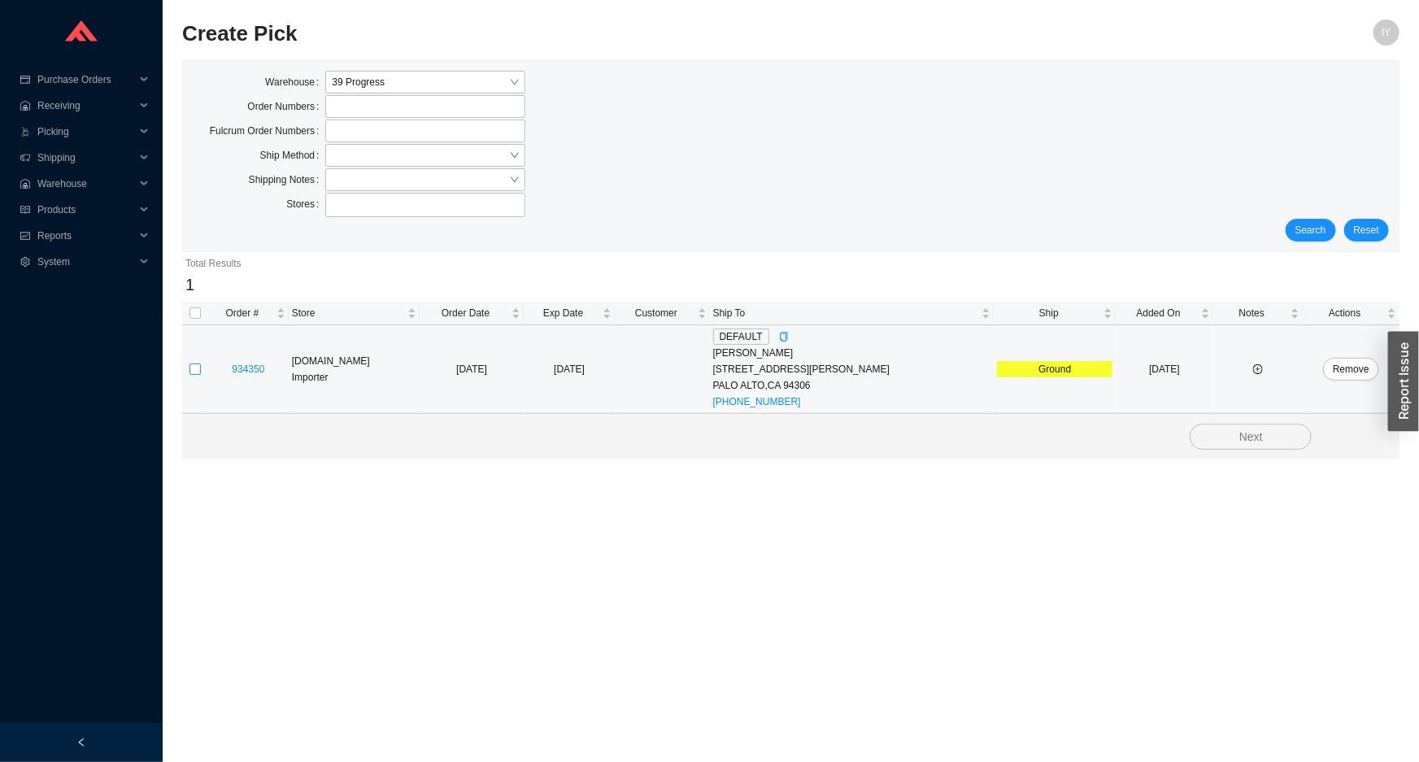
click at [194, 375] on label at bounding box center [195, 369] width 11 height 16
click at [194, 375] on input "checkbox" at bounding box center [195, 369] width 11 height 11
checkbox input "true"
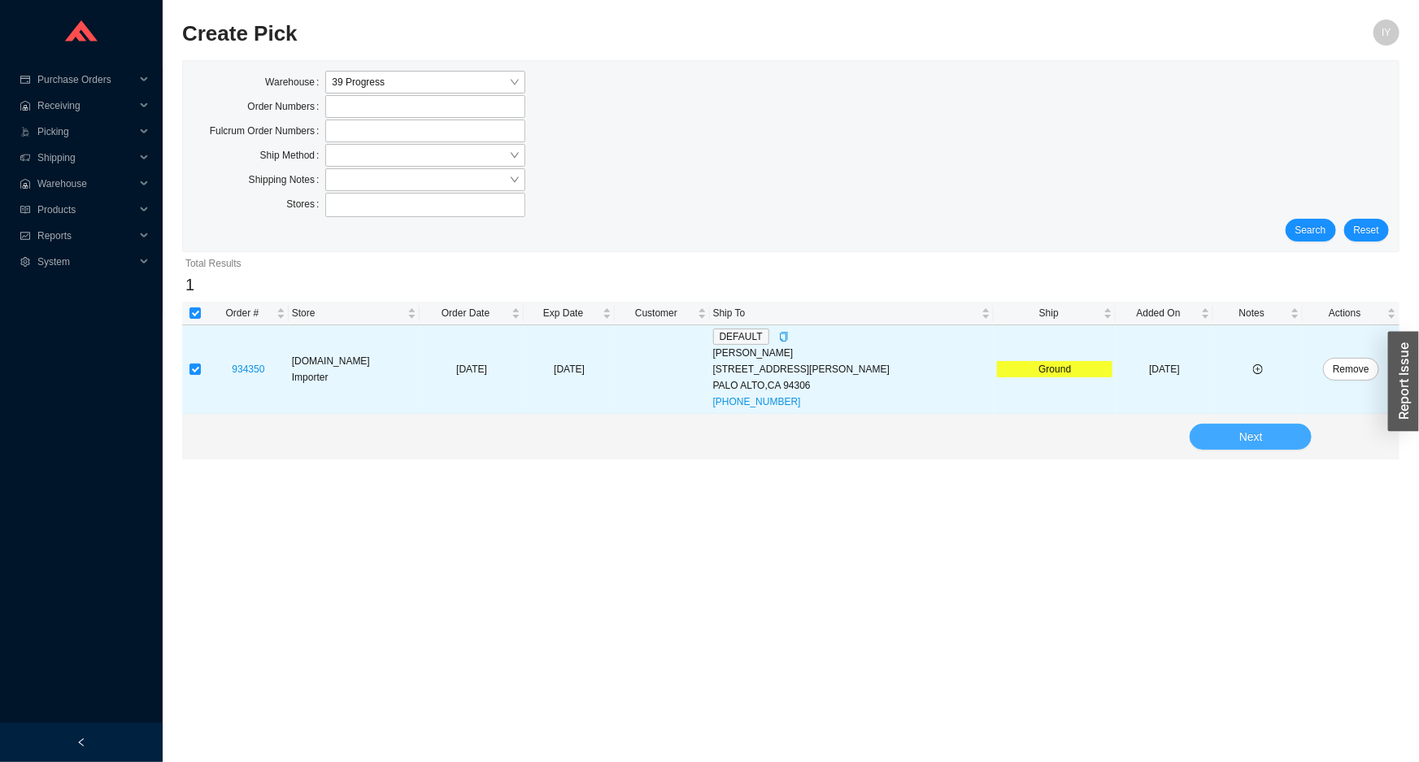
click at [1269, 446] on button "Next" at bounding box center [1251, 437] width 122 height 26
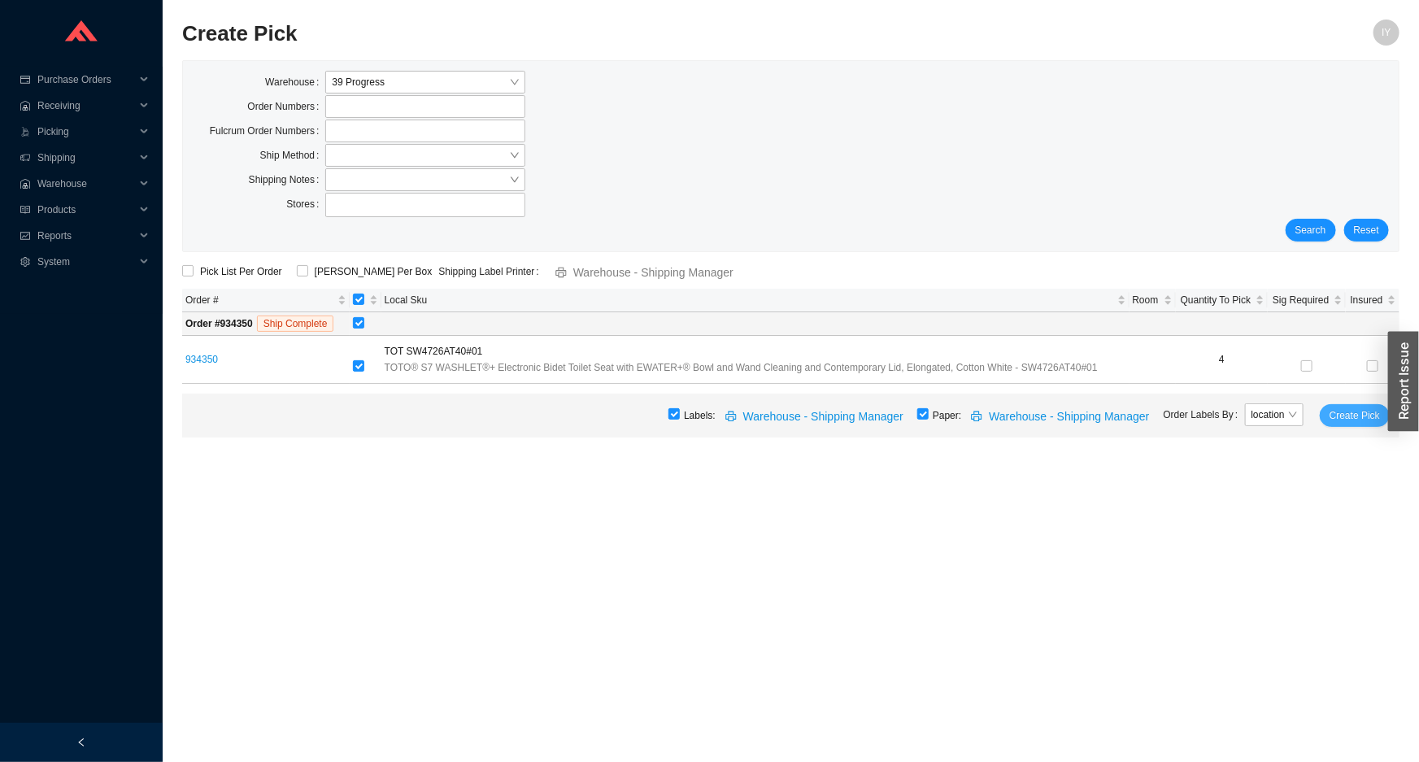
click at [1345, 417] on span "Create Pick" at bounding box center [1355, 415] width 50 height 16
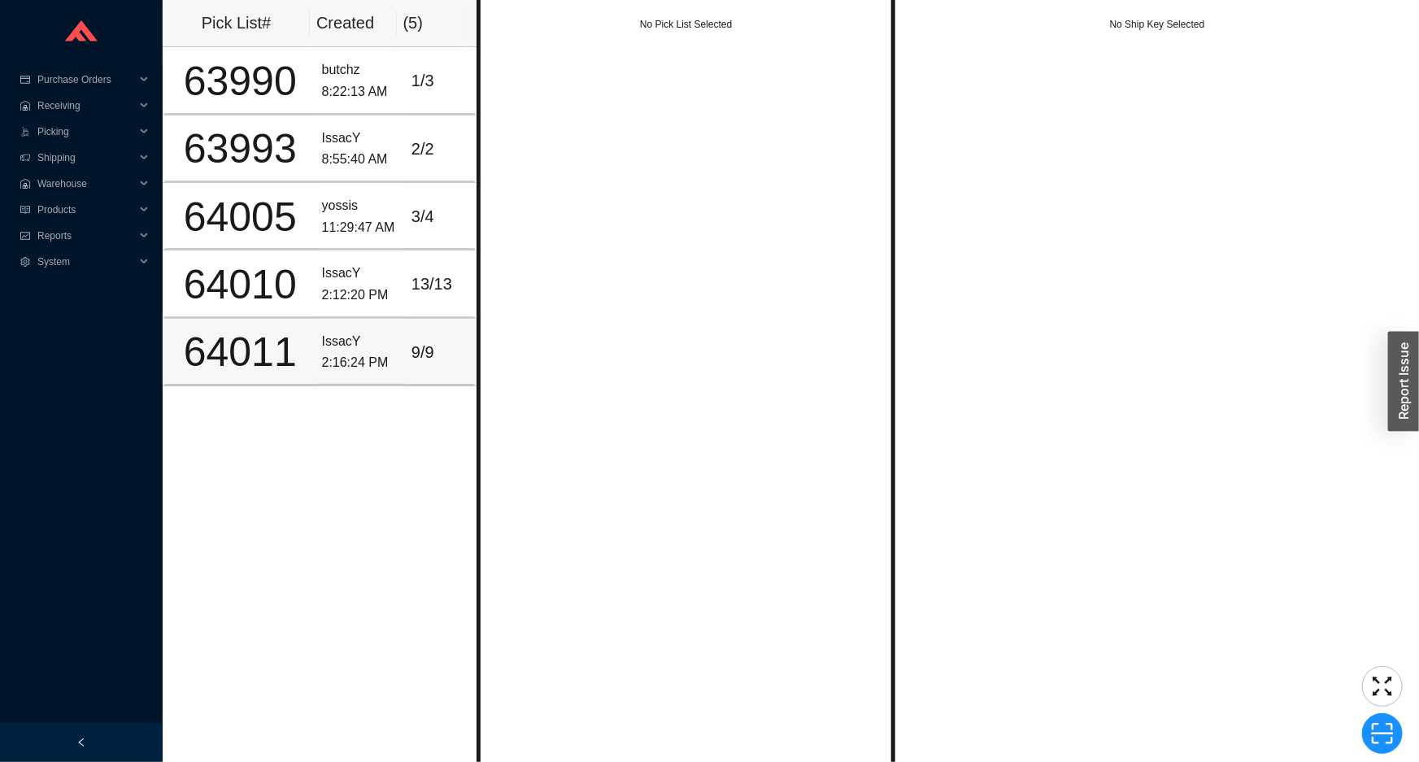
click at [333, 371] on div "2:16:24 PM" at bounding box center [360, 363] width 76 height 22
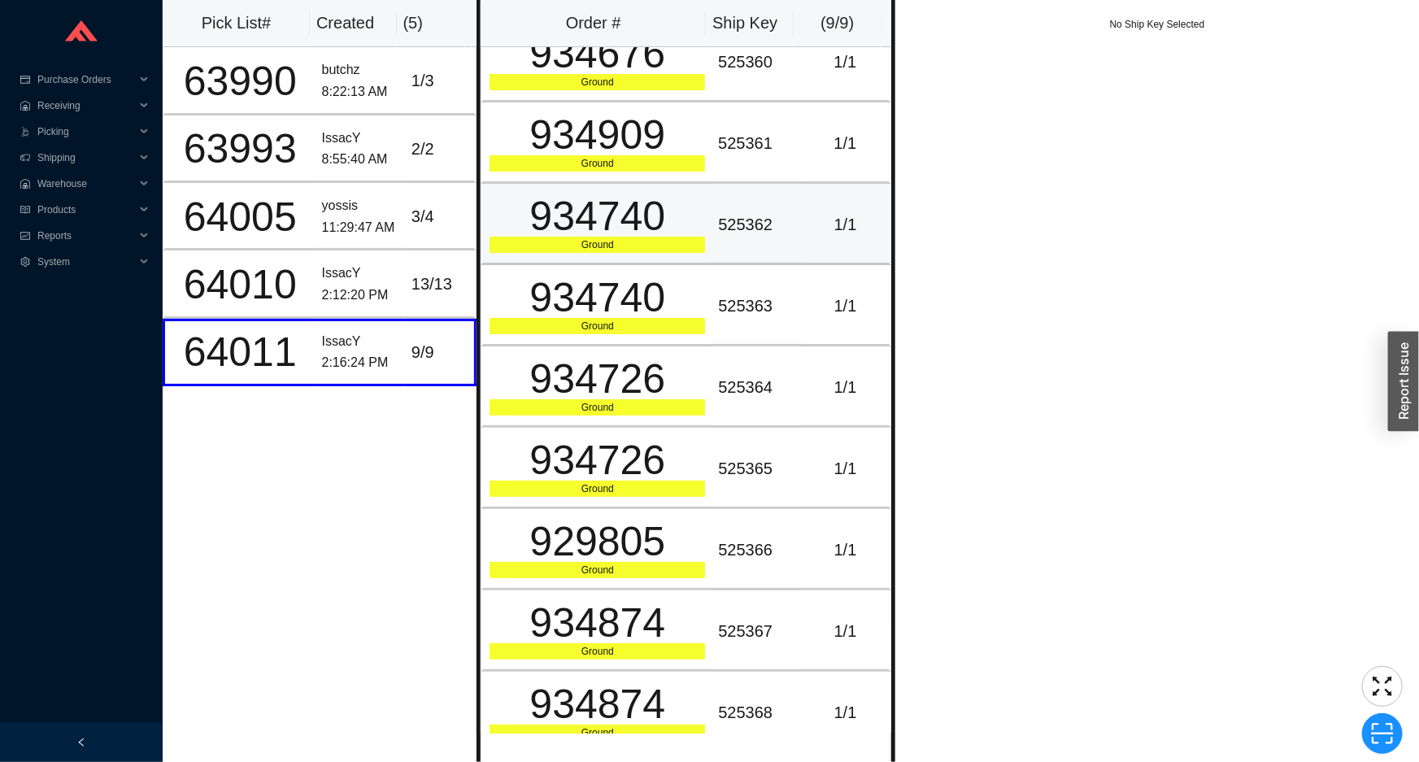
scroll to position [41, 0]
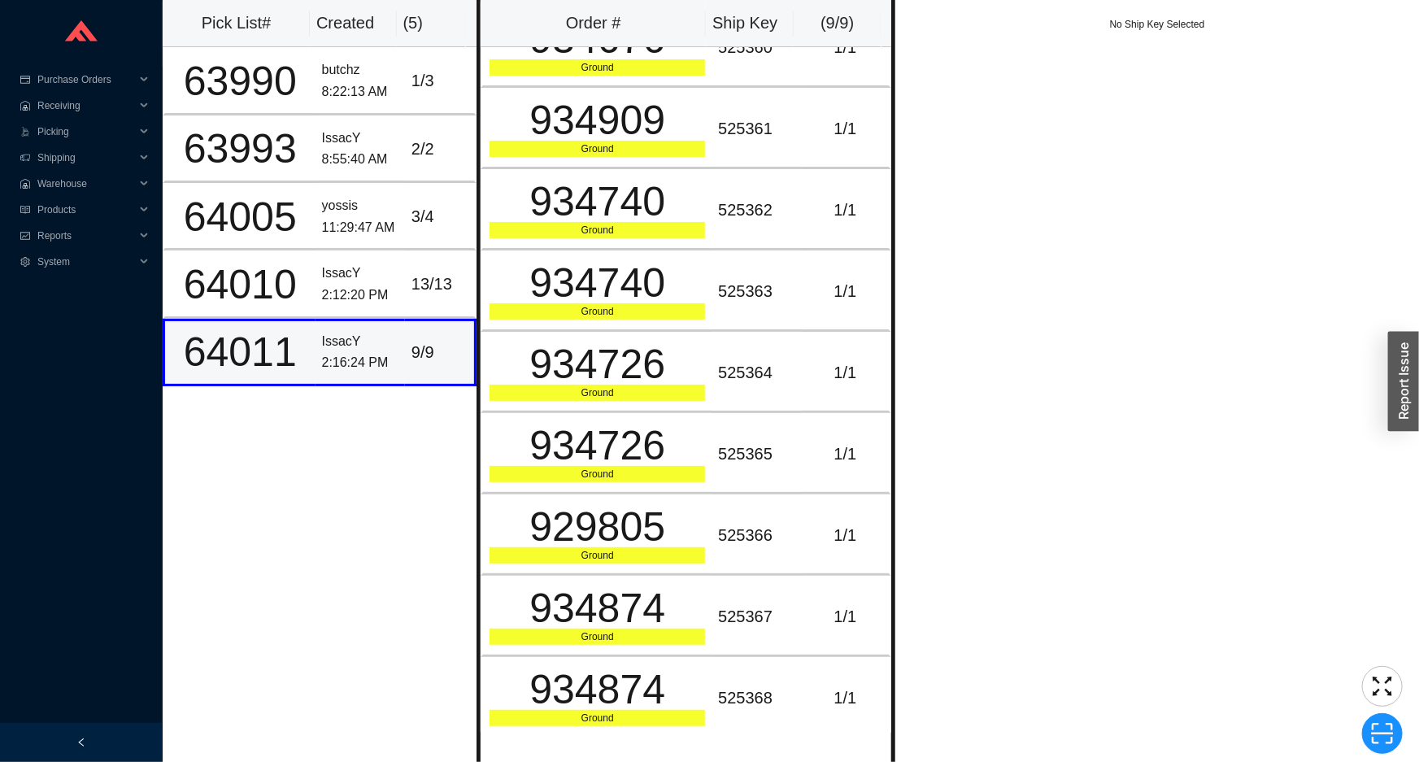
click at [409, 371] on td "9 / 9" at bounding box center [441, 353] width 72 height 68
click at [673, 222] on div "Ground" at bounding box center [598, 230] width 216 height 16
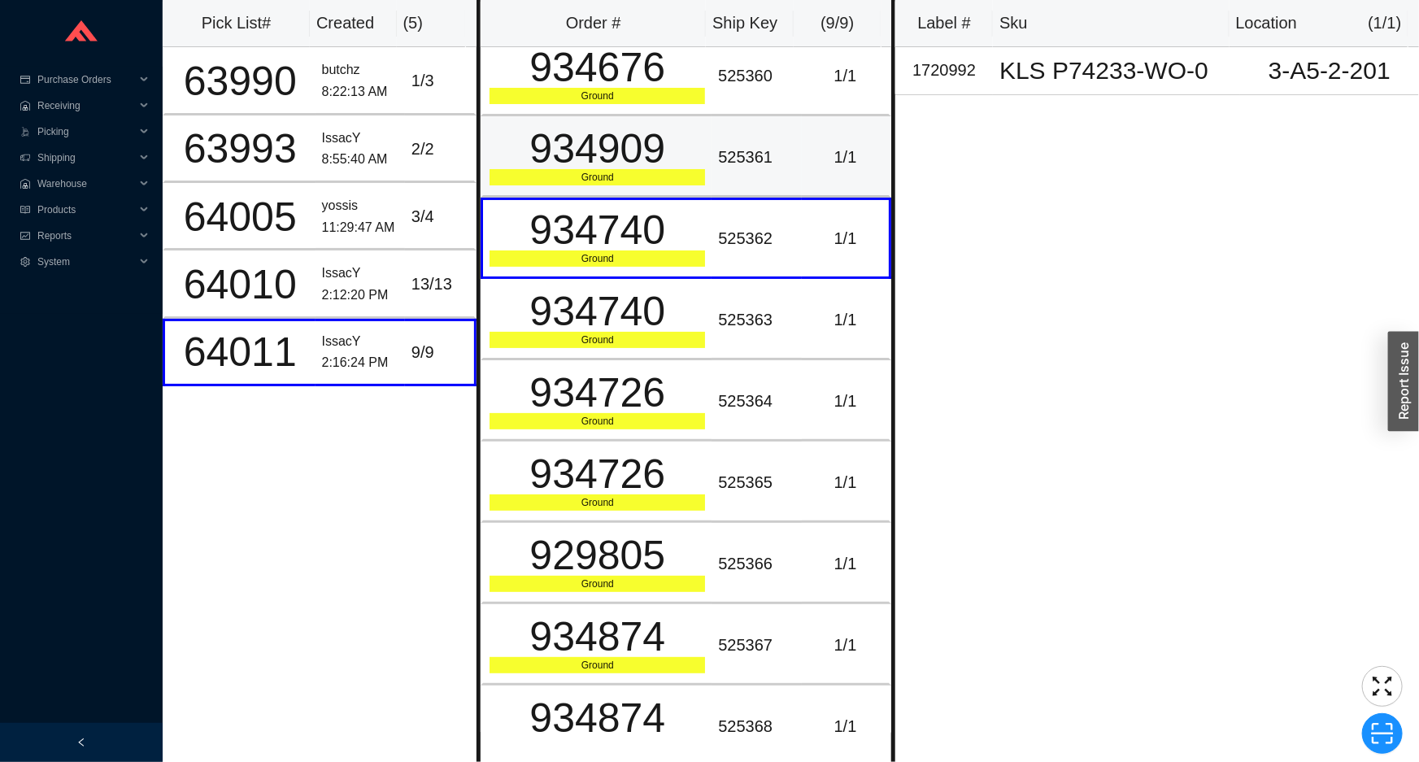
scroll to position [0, 0]
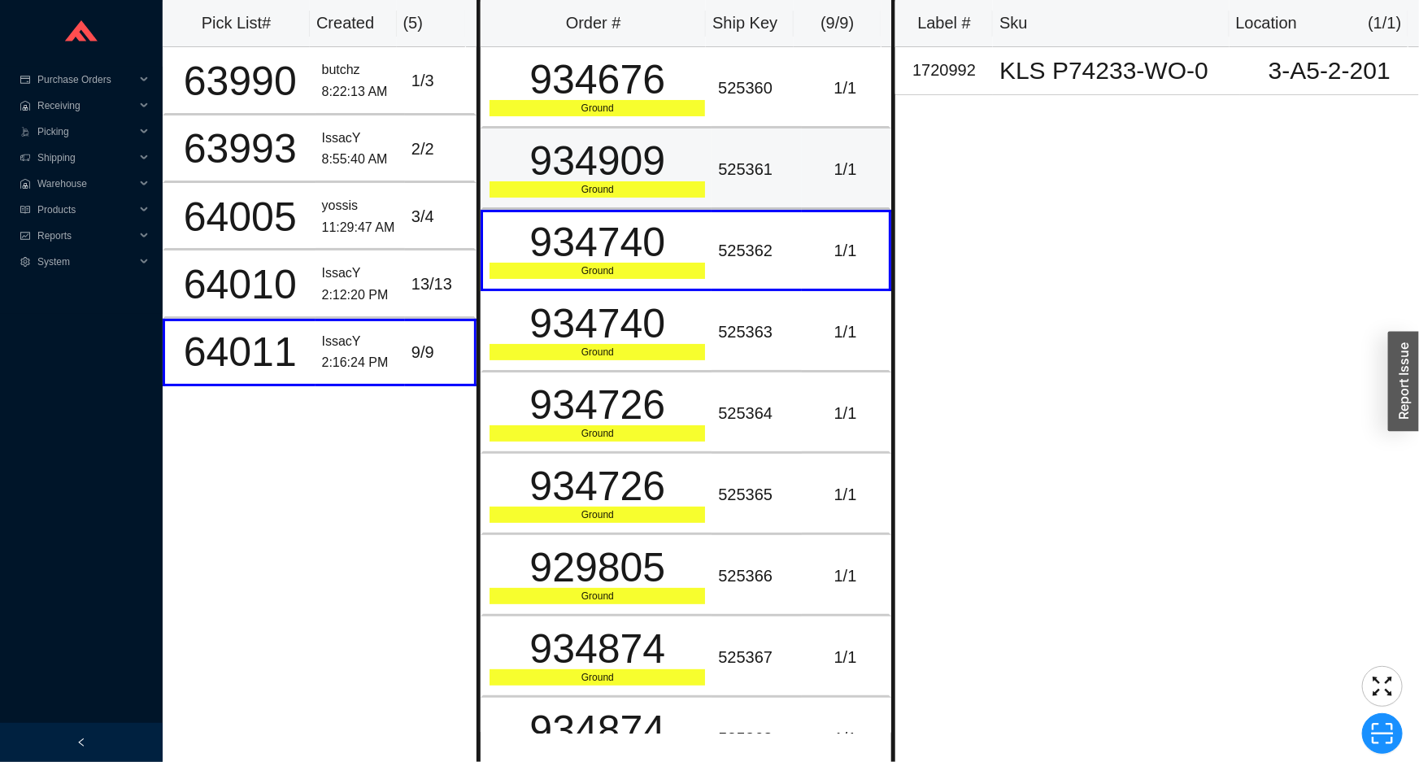
click at [669, 181] on div "Ground" at bounding box center [598, 189] width 216 height 16
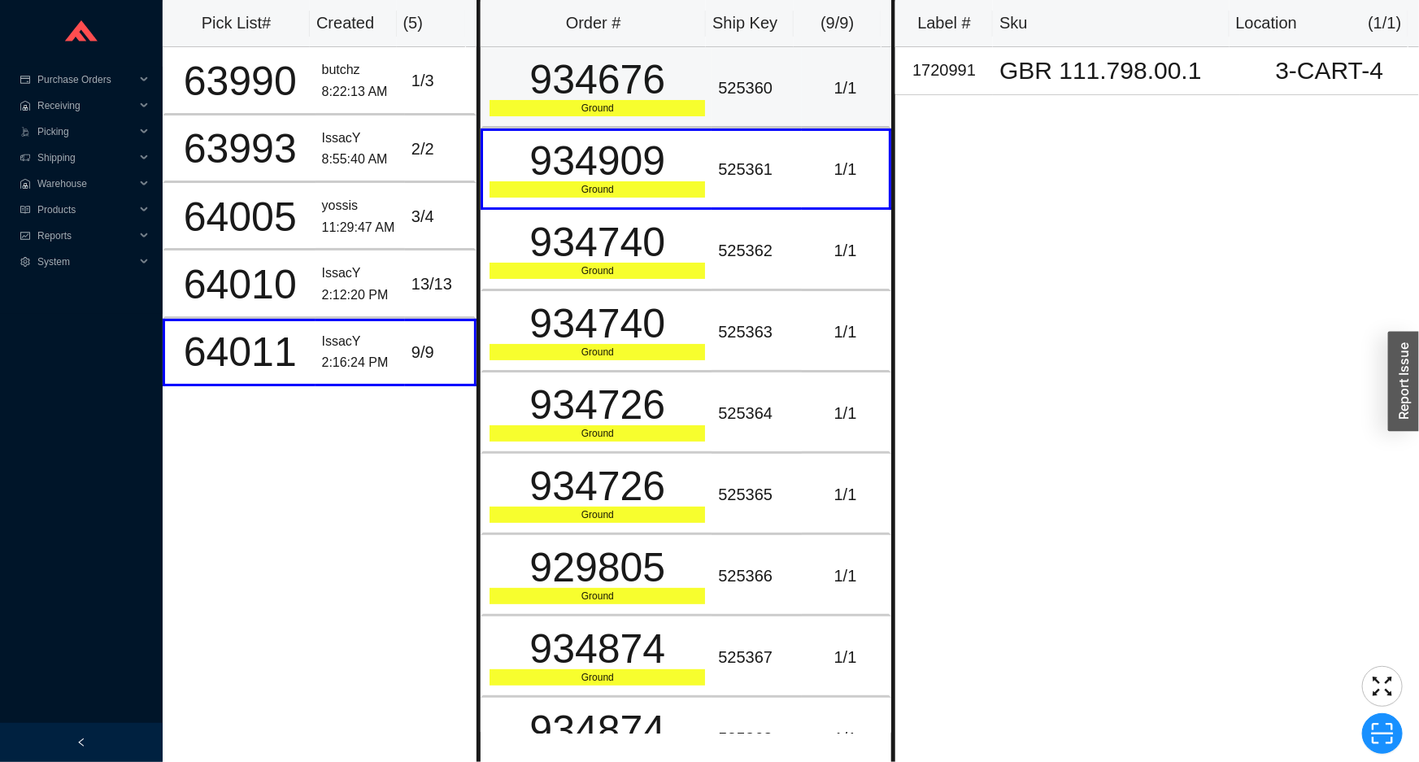
click at [674, 100] on div "Ground" at bounding box center [598, 108] width 216 height 16
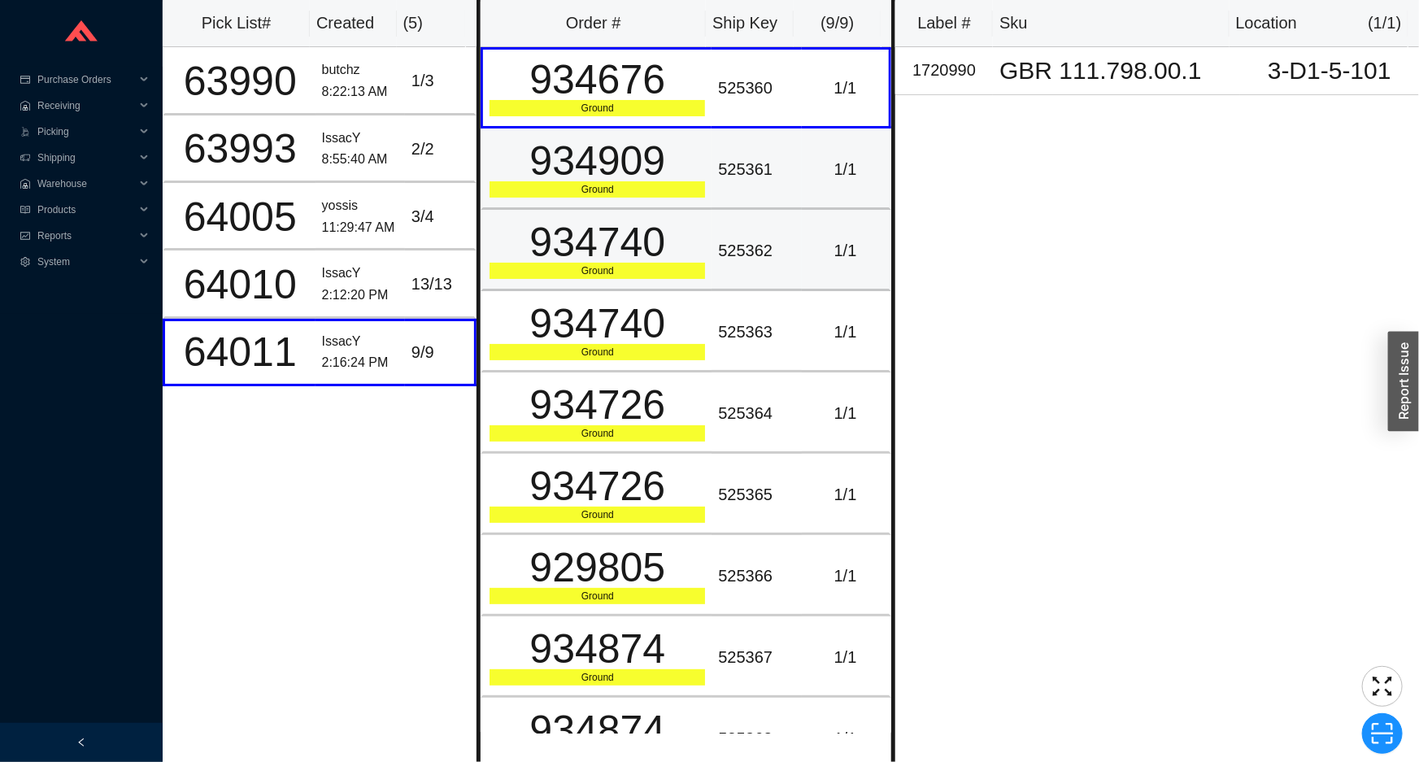
drag, startPoint x: 694, startPoint y: 207, endPoint x: 693, endPoint y: 257, distance: 49.6
click at [694, 233] on tbody "934676 Ground 525360 1 / 1 934909 Ground 525361 1 / 1 934740 Ground 525362 1 / …" at bounding box center [686, 413] width 411 height 732
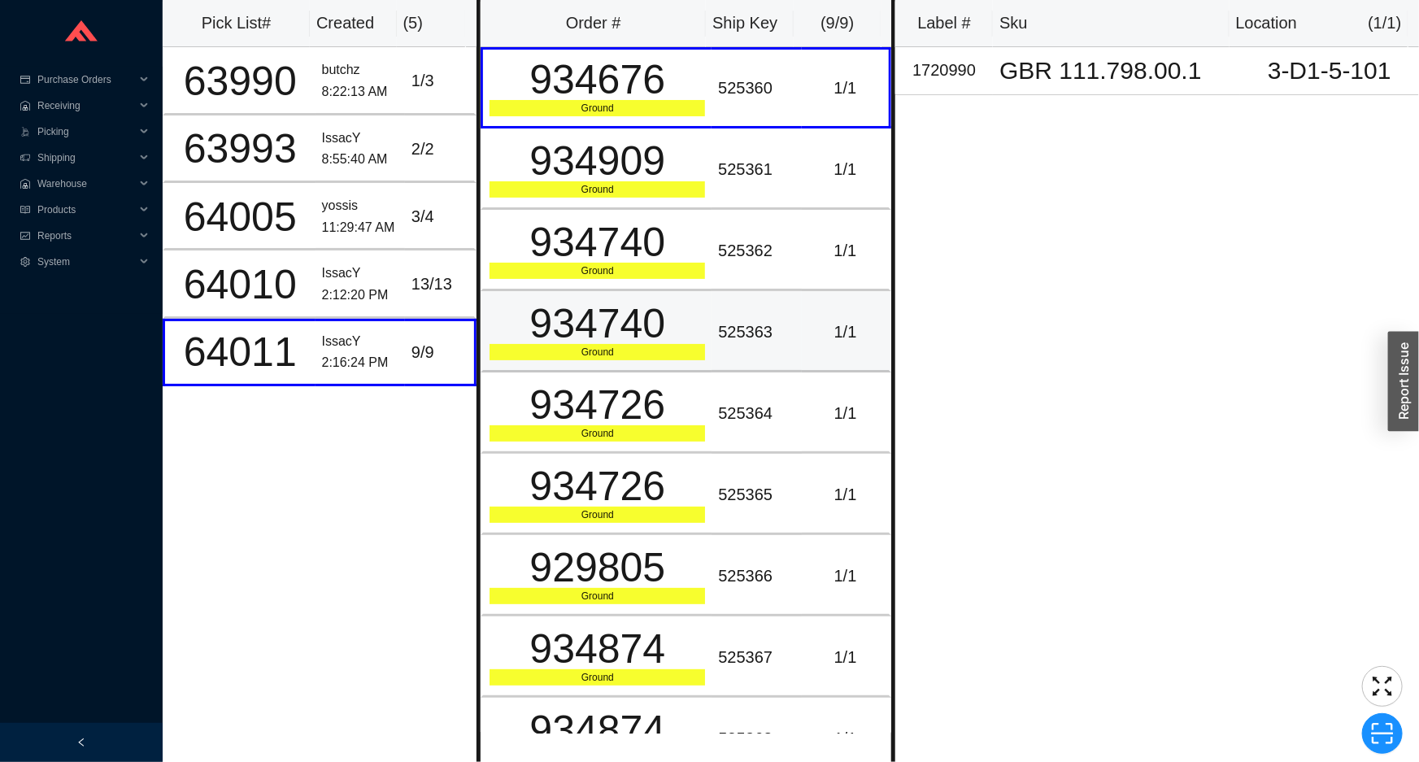
click at [692, 299] on td "934740 Ground" at bounding box center [596, 331] width 231 height 81
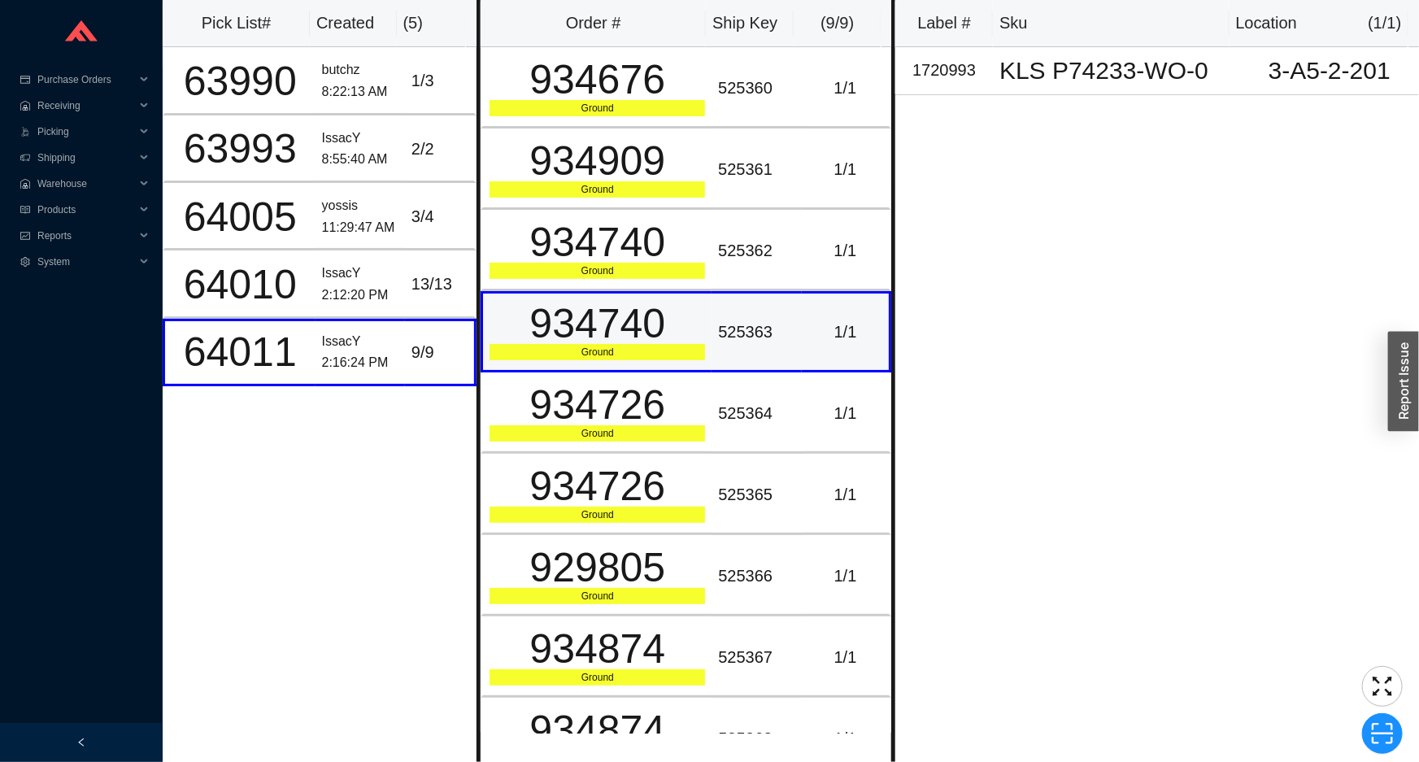
drag, startPoint x: 691, startPoint y: 325, endPoint x: 690, endPoint y: 345, distance: 19.6
click at [690, 342] on div "934740 Ground" at bounding box center [598, 331] width 216 height 57
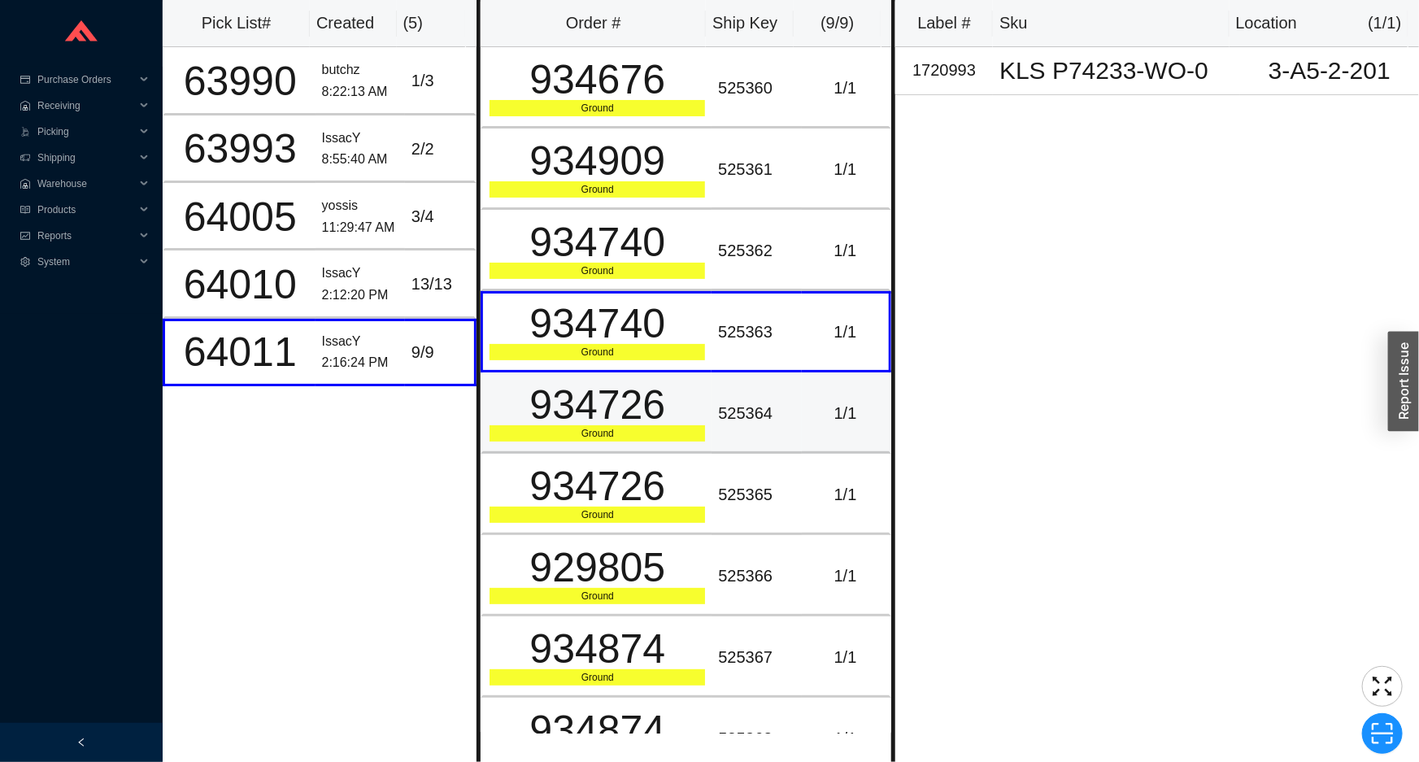
click at [692, 387] on div "934726" at bounding box center [598, 405] width 216 height 41
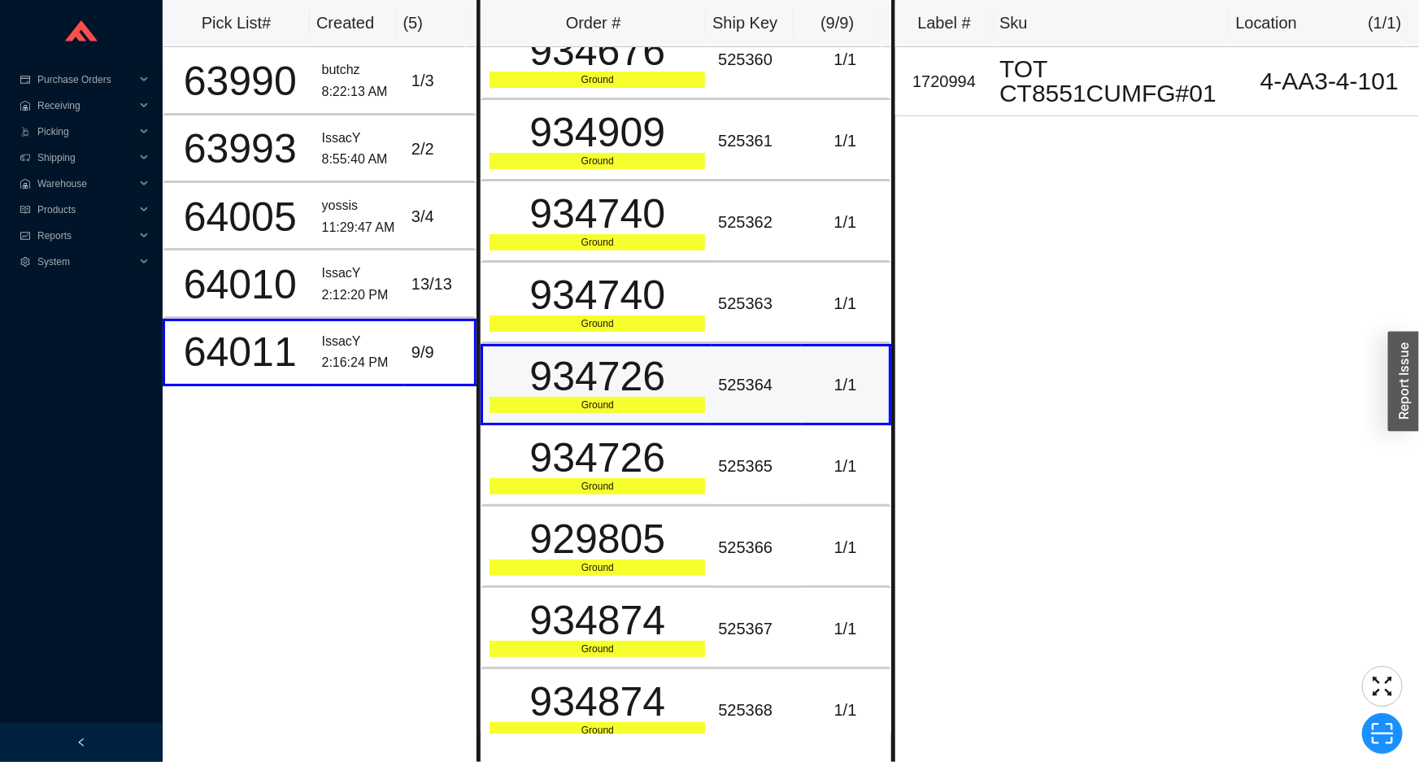
scroll to position [41, 0]
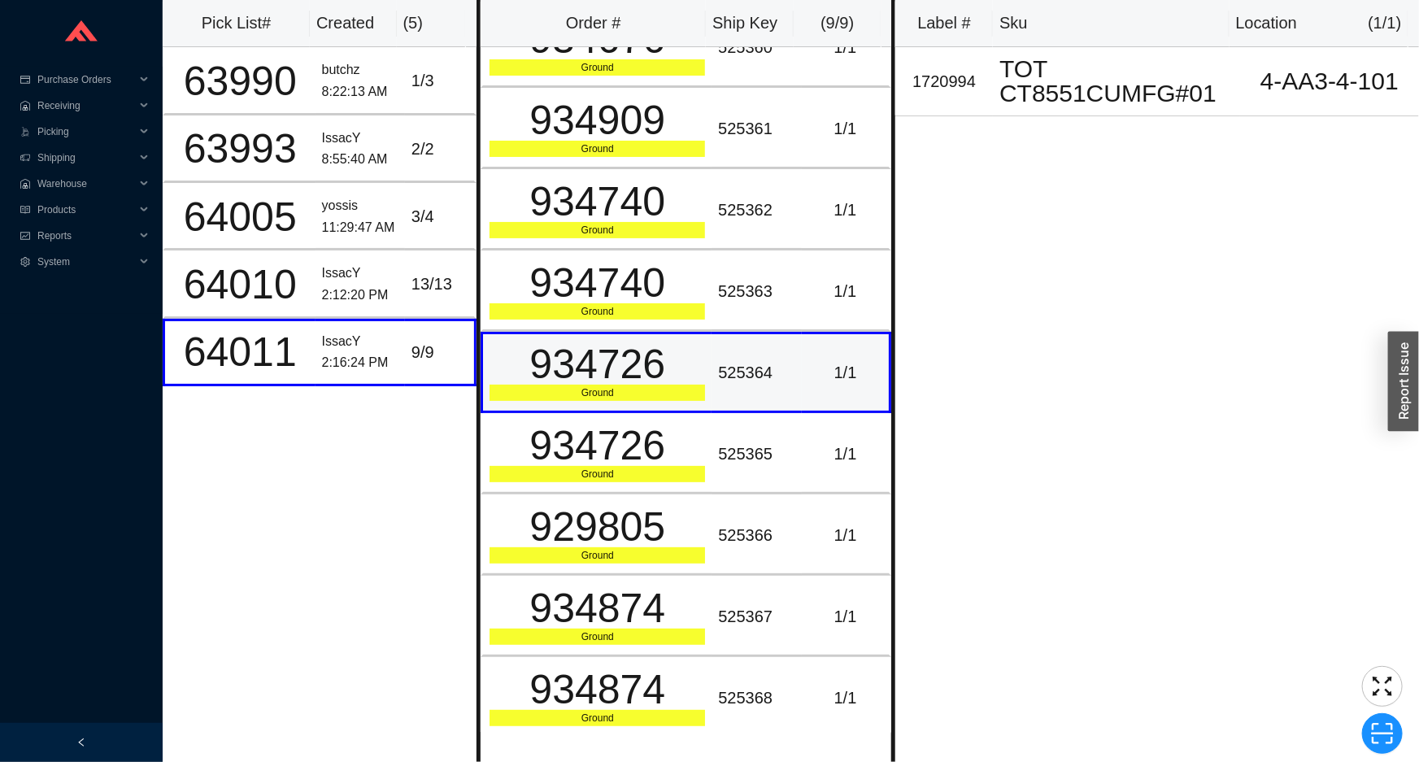
click at [690, 389] on div "Ground" at bounding box center [598, 393] width 216 height 16
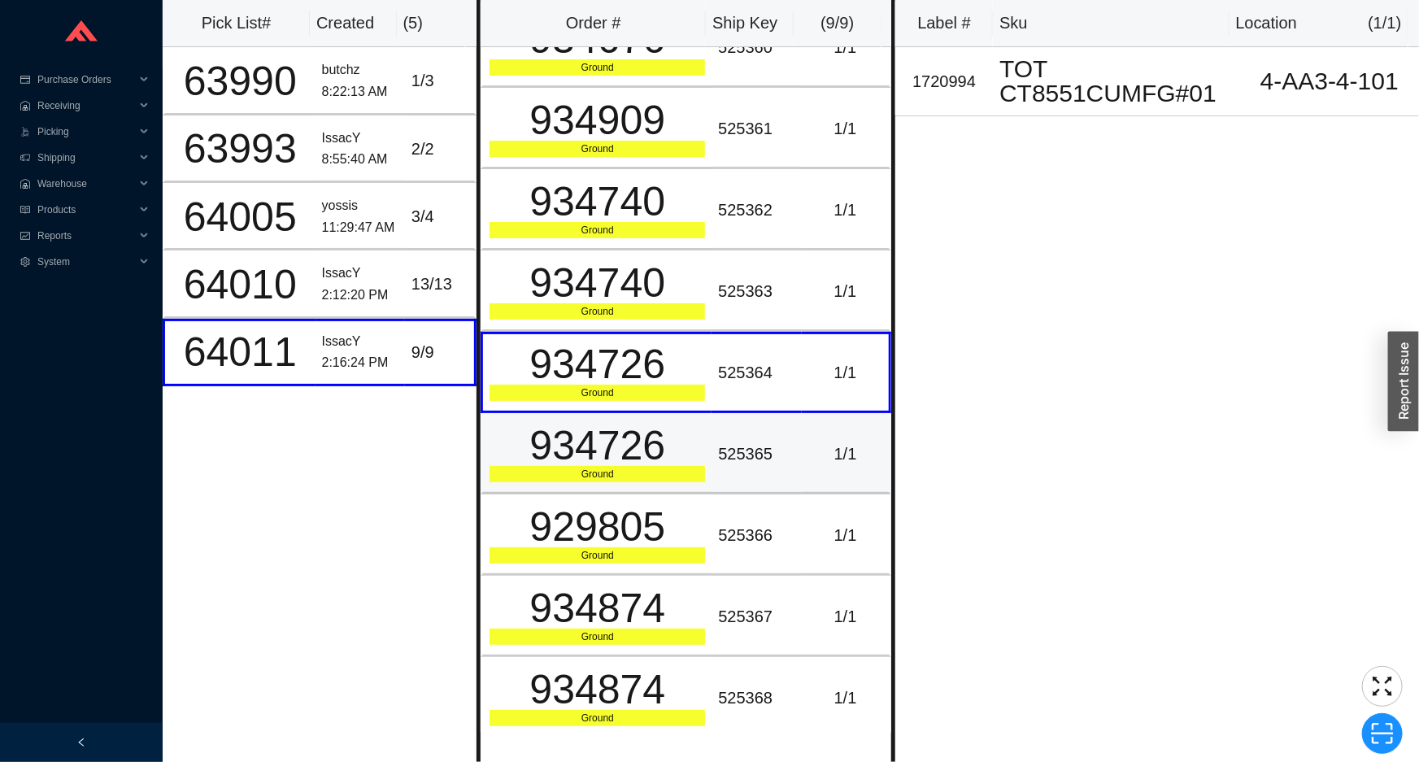
click at [690, 443] on div "934726" at bounding box center [598, 445] width 216 height 41
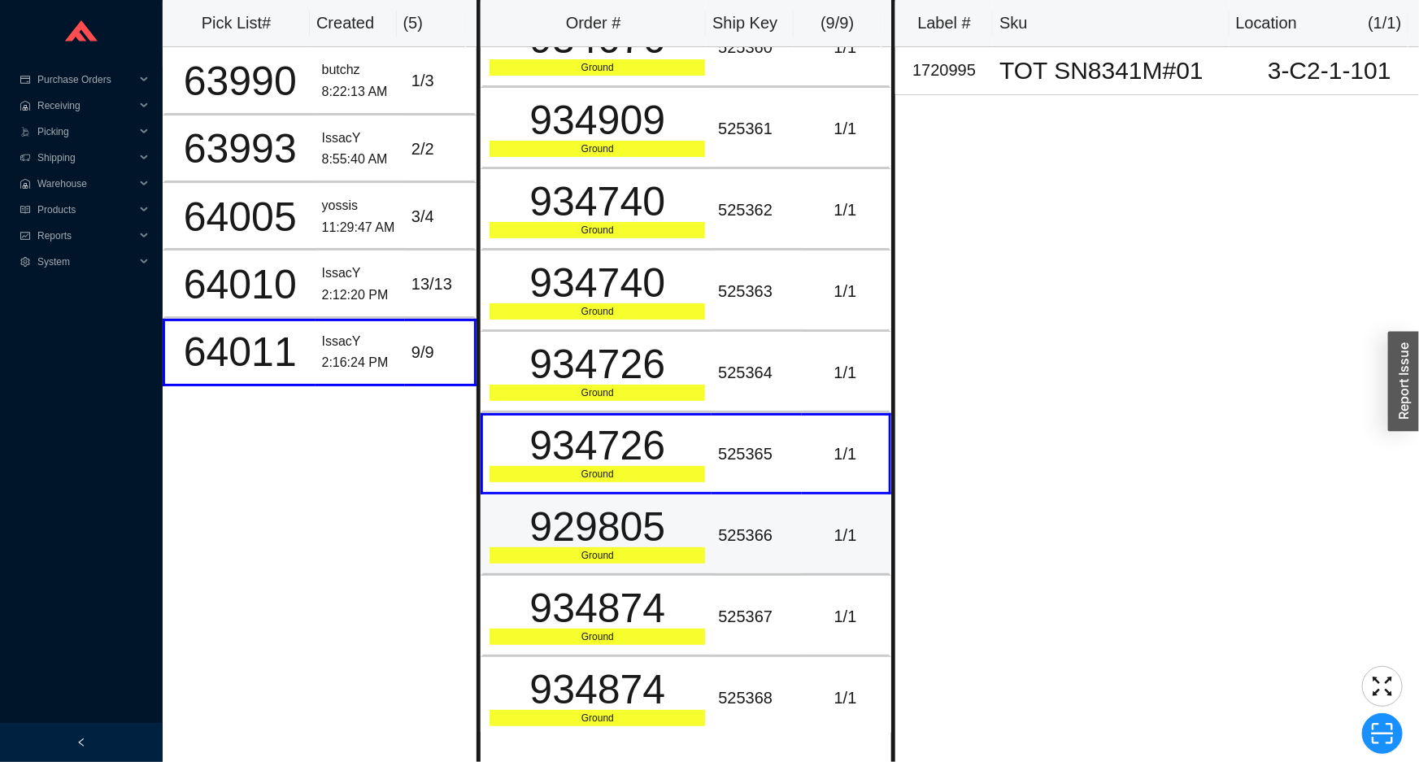
click at [675, 499] on td "929805 Ground" at bounding box center [596, 535] width 231 height 81
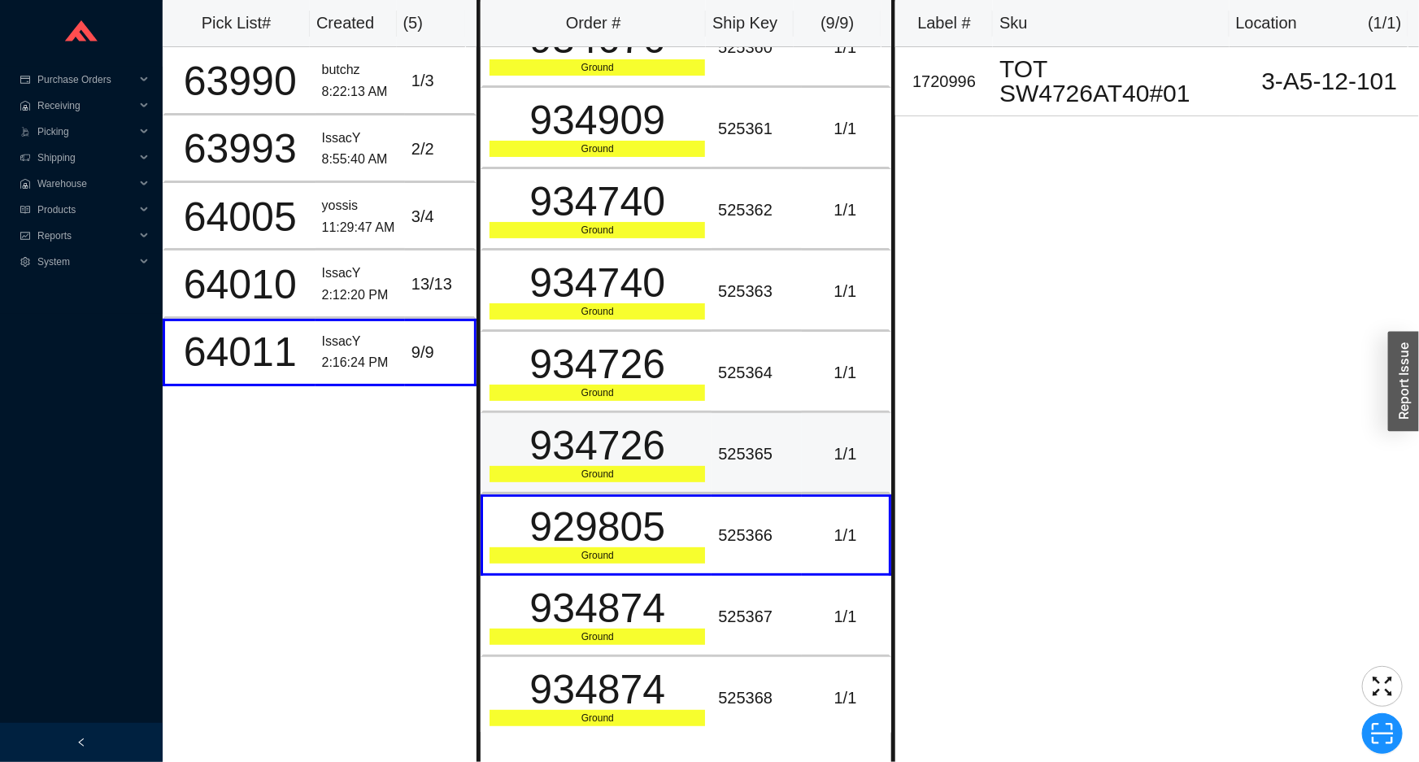
click at [669, 447] on div "934726" at bounding box center [598, 445] width 216 height 41
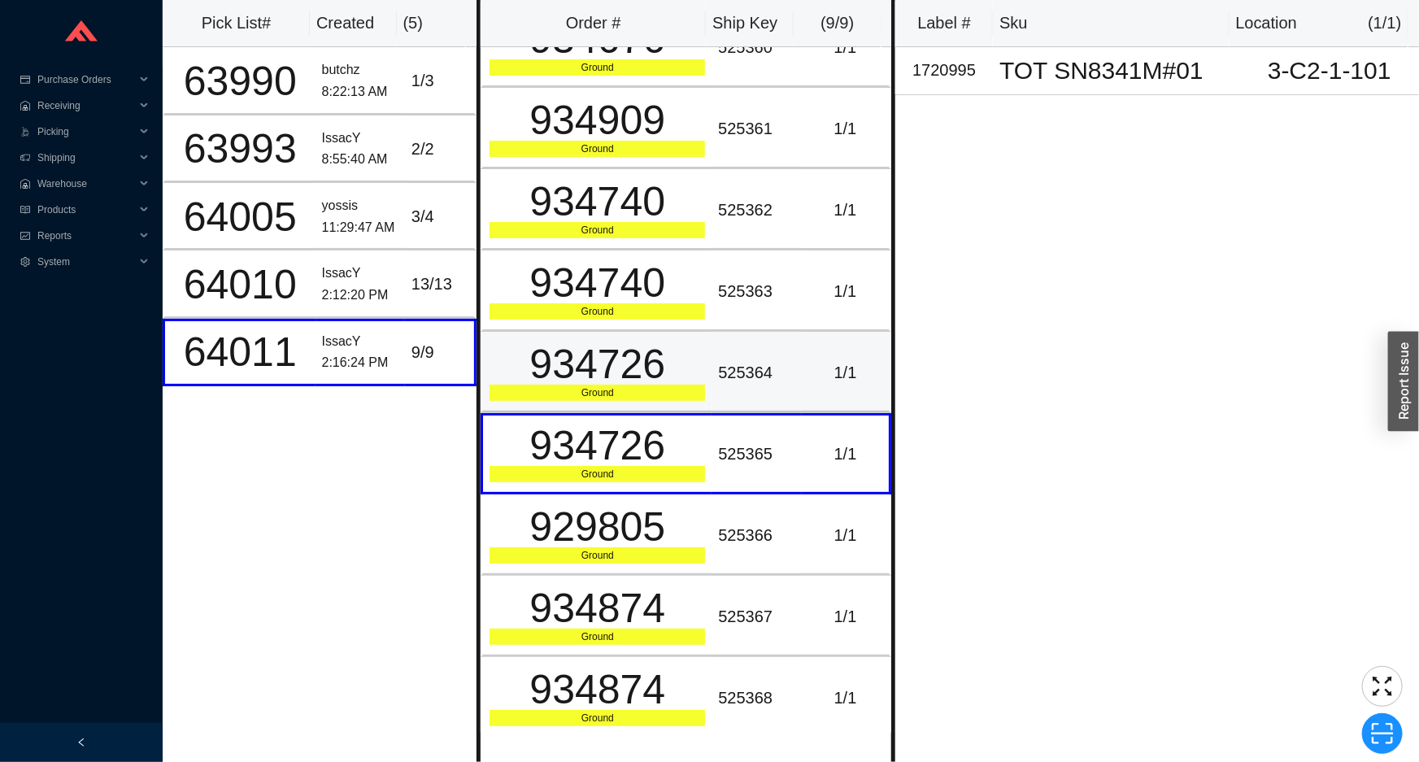
click at [604, 378] on div "934726" at bounding box center [598, 364] width 216 height 41
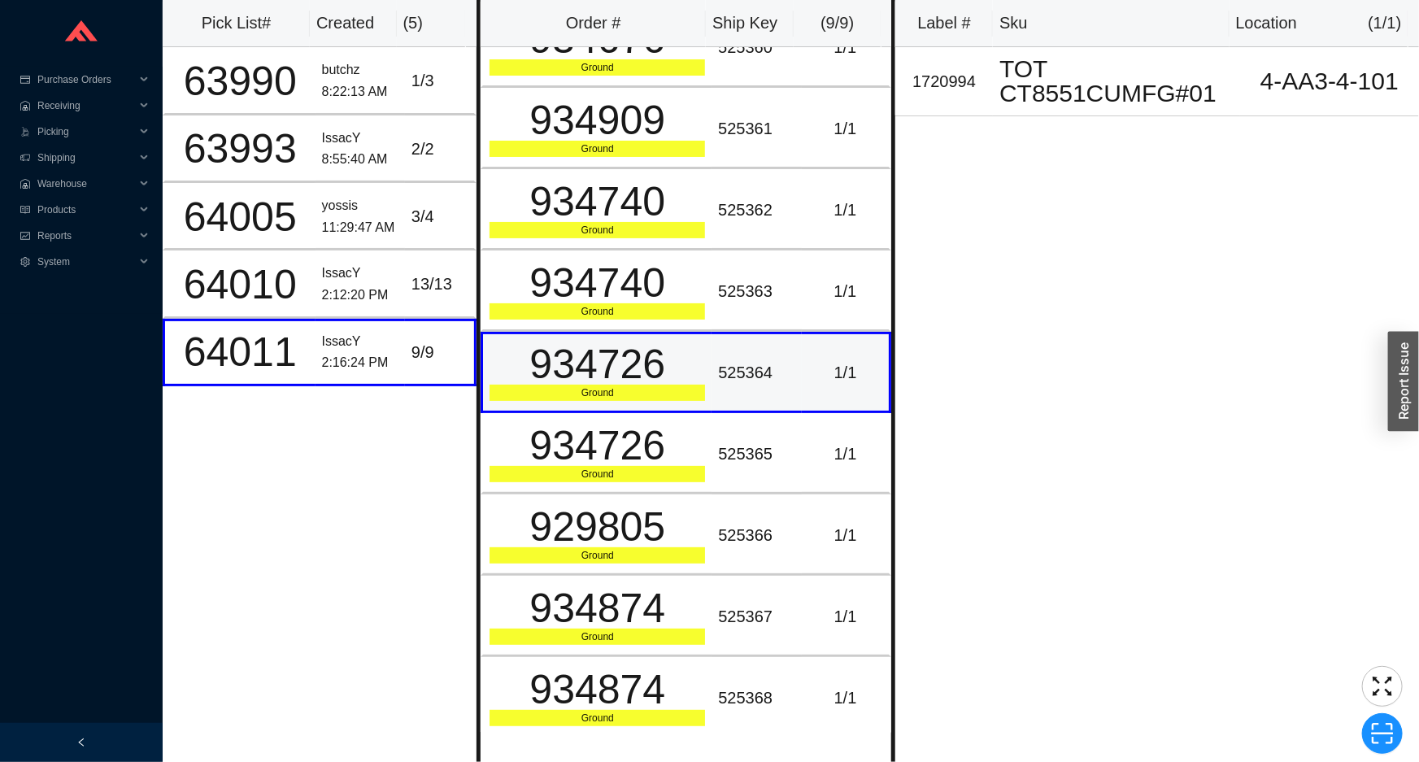
click at [602, 369] on div "934726" at bounding box center [598, 364] width 216 height 41
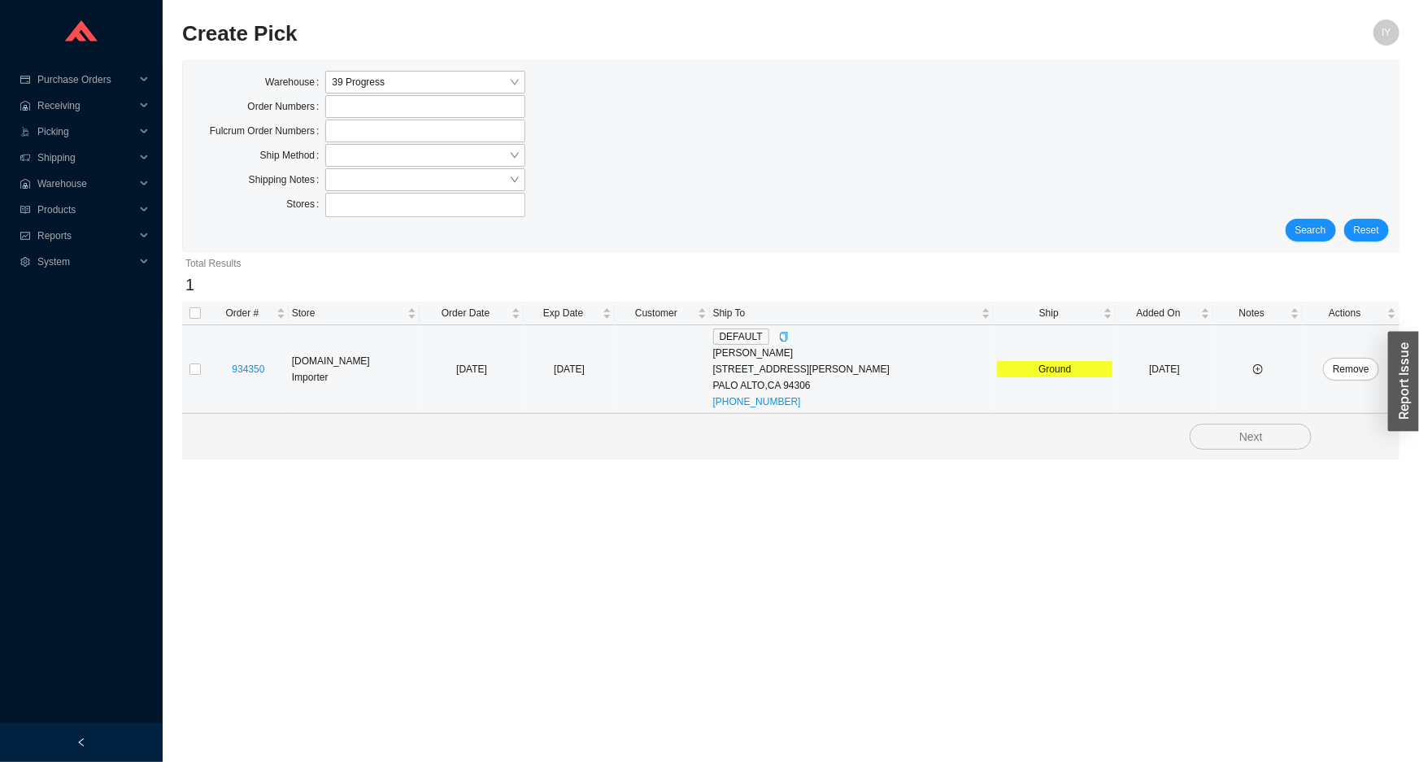
click at [201, 367] on td at bounding box center [195, 369] width 26 height 89
click at [198, 370] on input "checkbox" at bounding box center [195, 369] width 11 height 11
checkbox input "true"
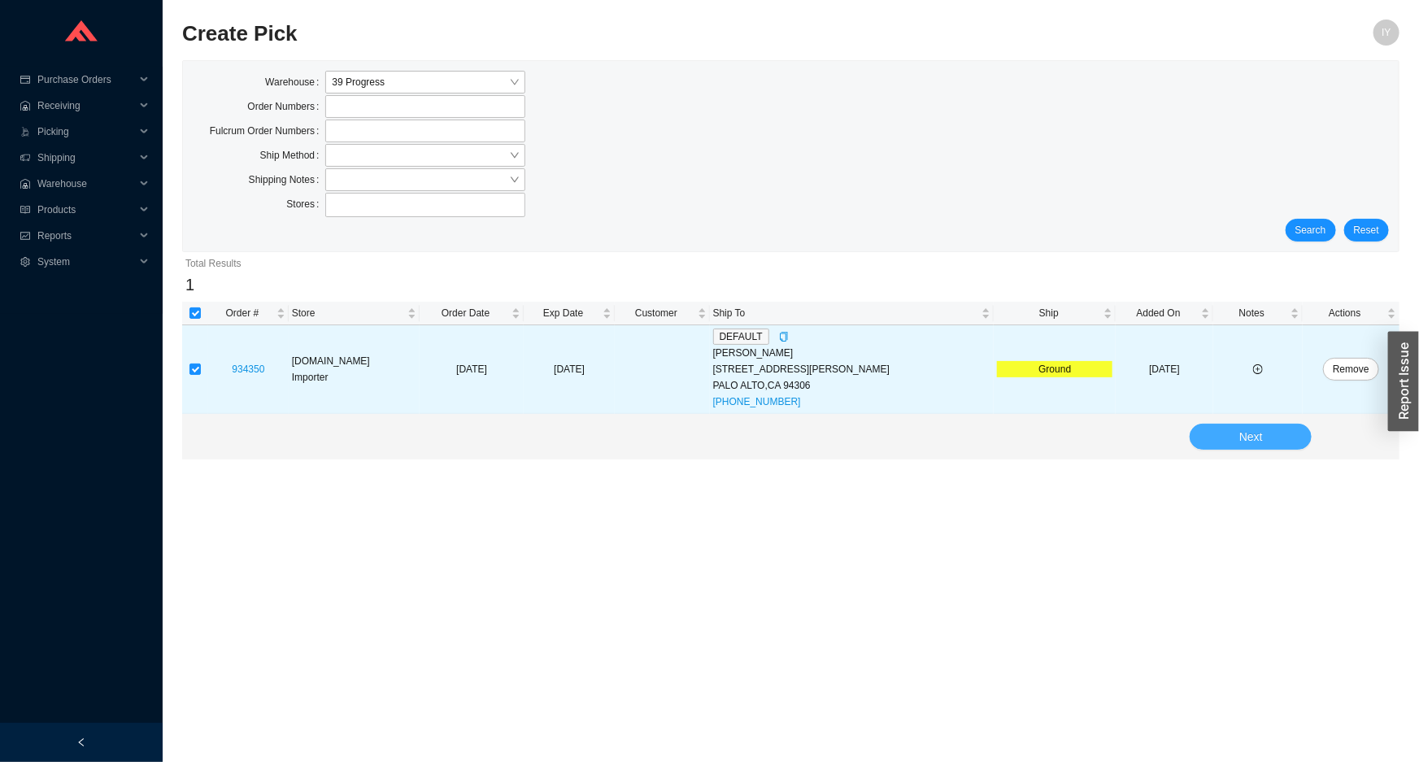
click at [1278, 429] on button "Next" at bounding box center [1251, 437] width 122 height 26
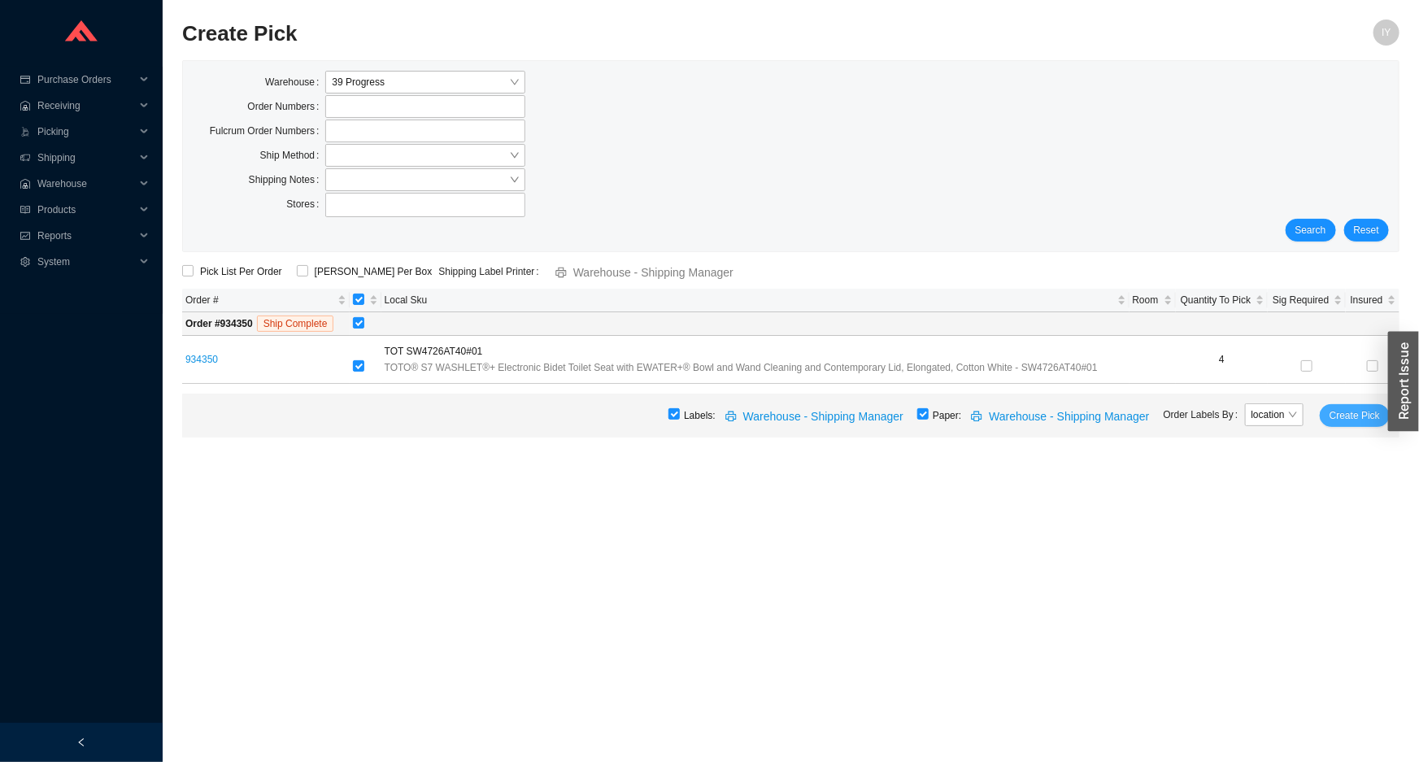
click at [1341, 418] on span "Create Pick" at bounding box center [1355, 415] width 50 height 16
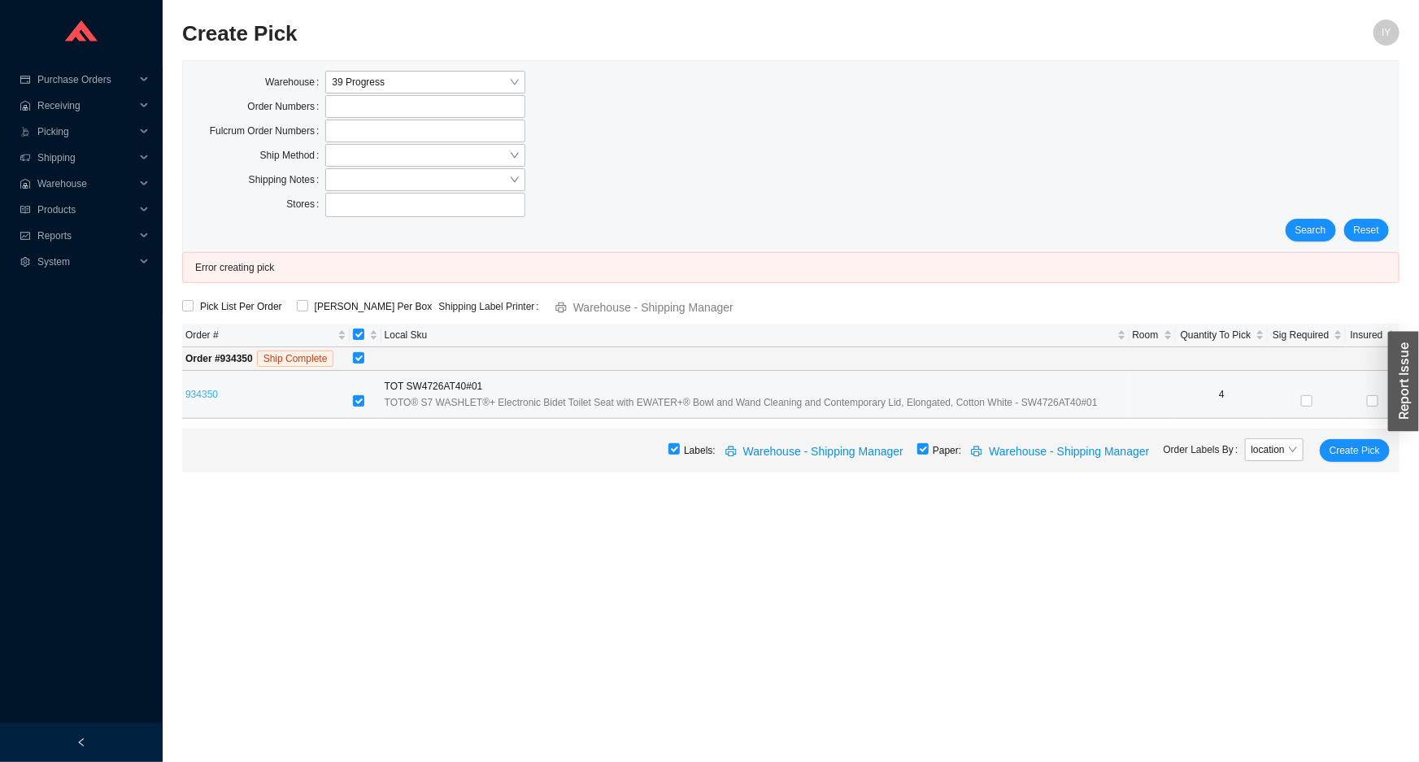
click at [198, 391] on link "934350" at bounding box center [201, 394] width 33 height 11
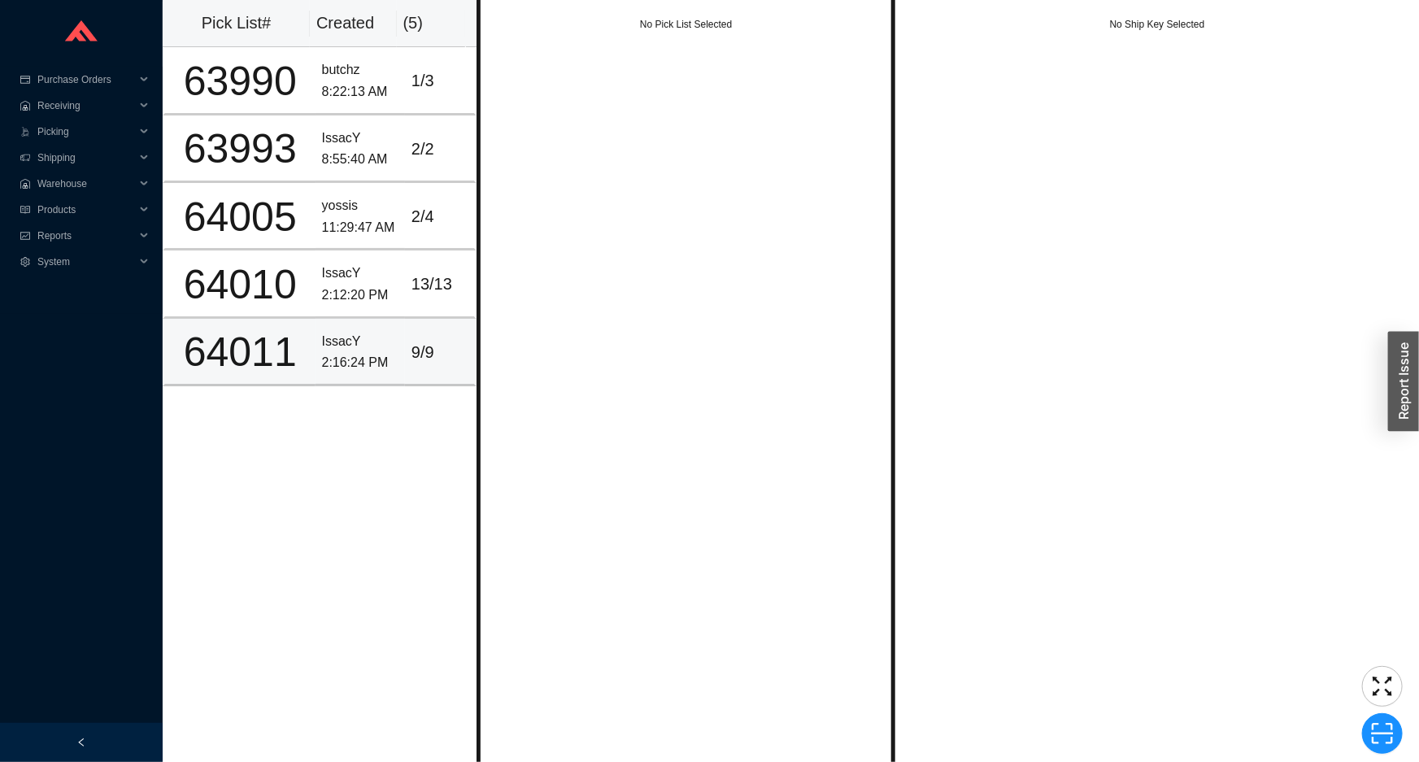
drag, startPoint x: 0, startPoint y: 0, endPoint x: 231, endPoint y: 344, distance: 414.4
click at [227, 346] on div "64011" at bounding box center [240, 352] width 137 height 41
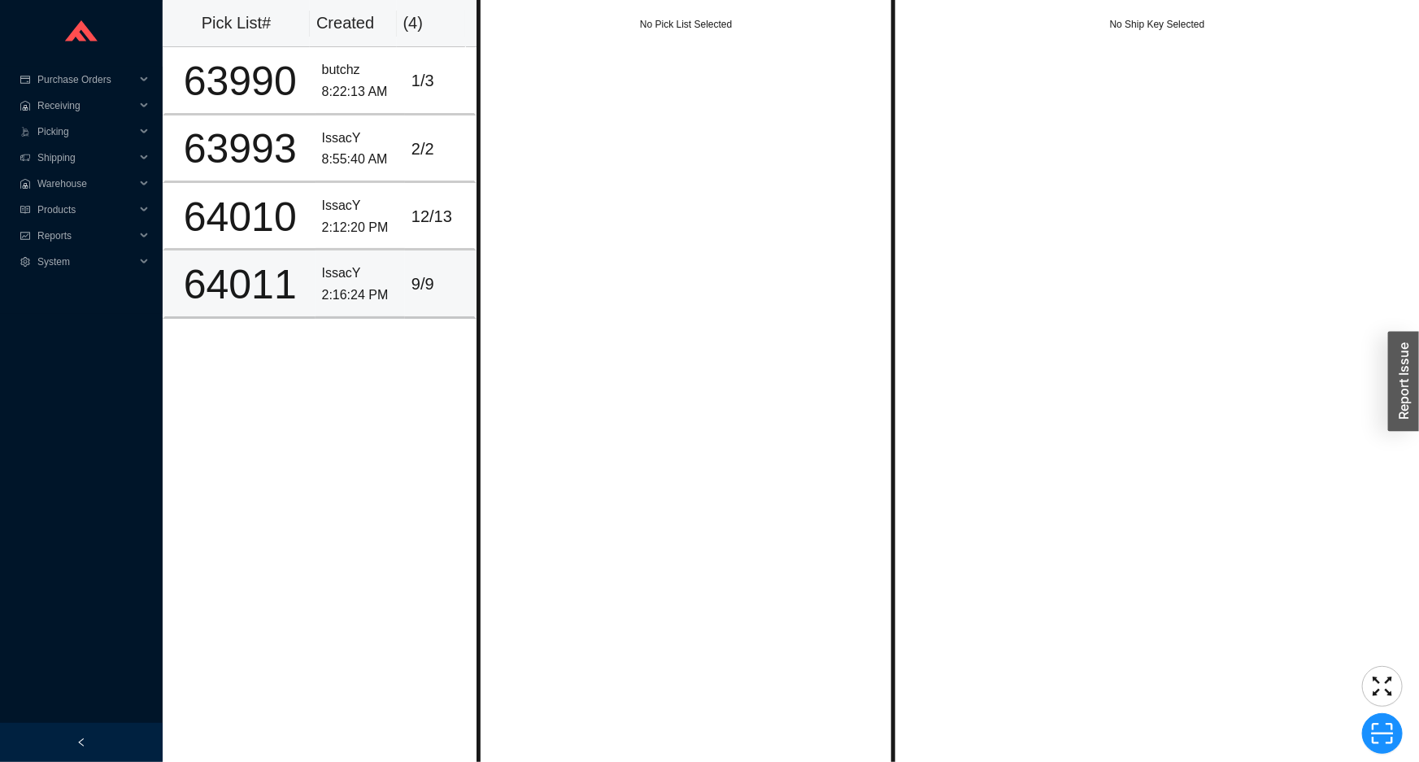
click at [405, 301] on td "9 / 9" at bounding box center [441, 285] width 72 height 68
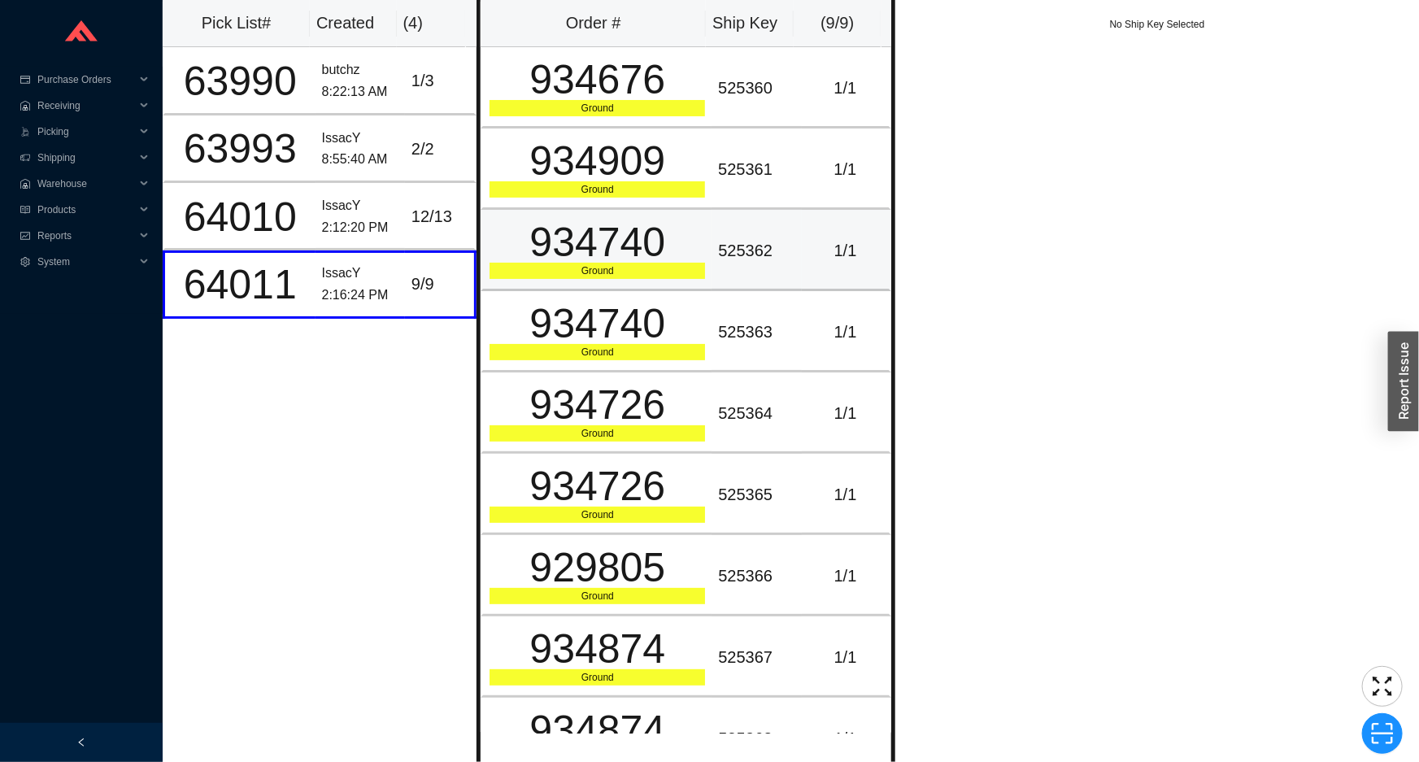
click at [712, 233] on td "525362" at bounding box center [756, 250] width 89 height 81
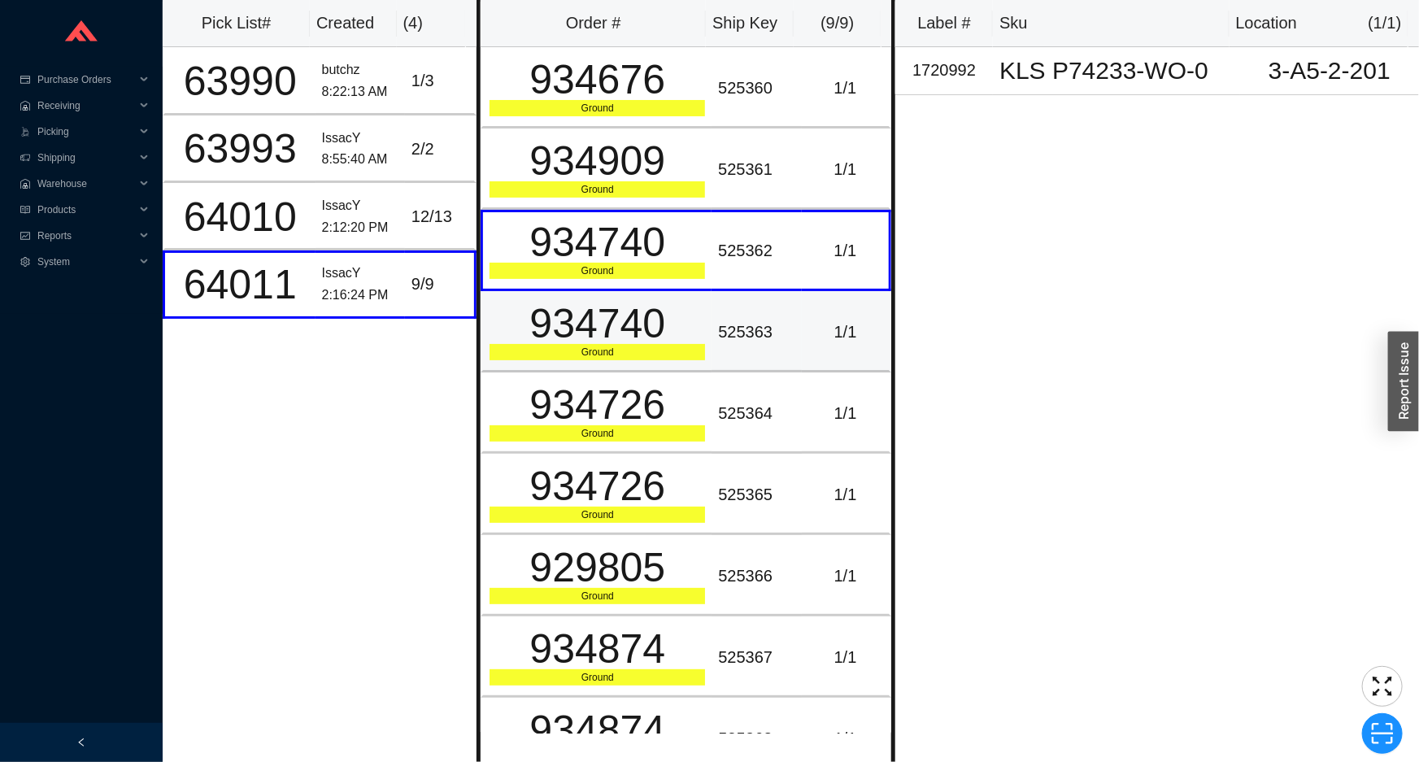
scroll to position [41, 0]
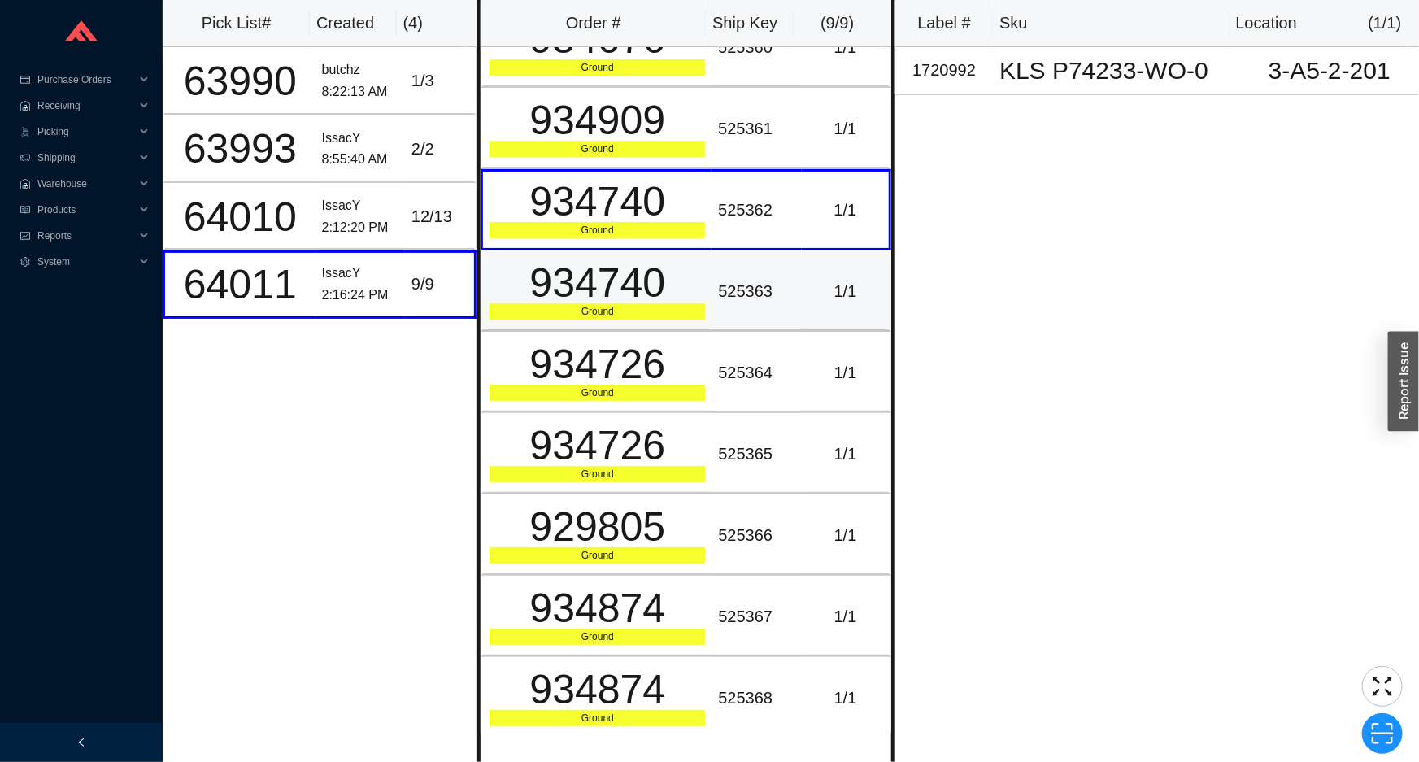
click at [667, 293] on div "934740" at bounding box center [598, 283] width 216 height 41
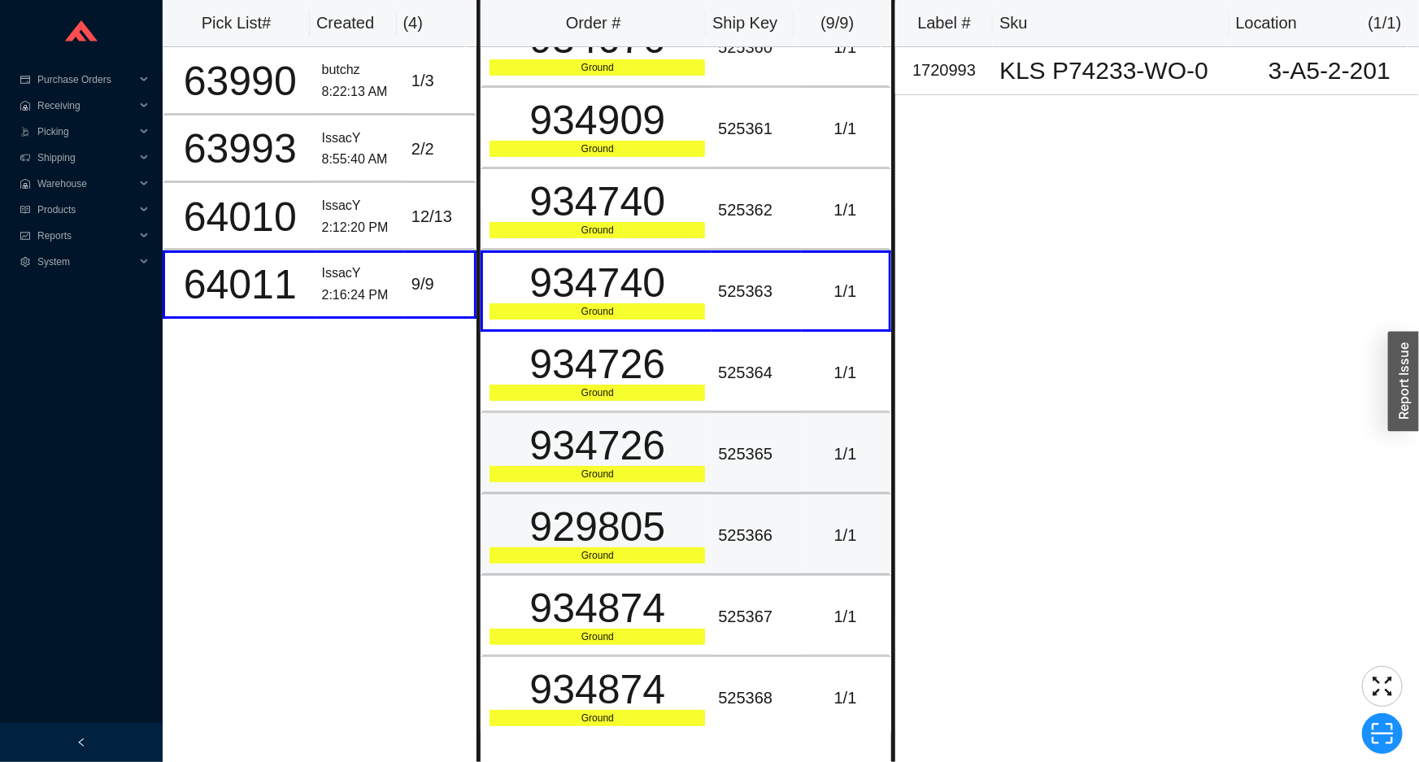
click at [690, 527] on div "929805" at bounding box center [598, 527] width 216 height 41
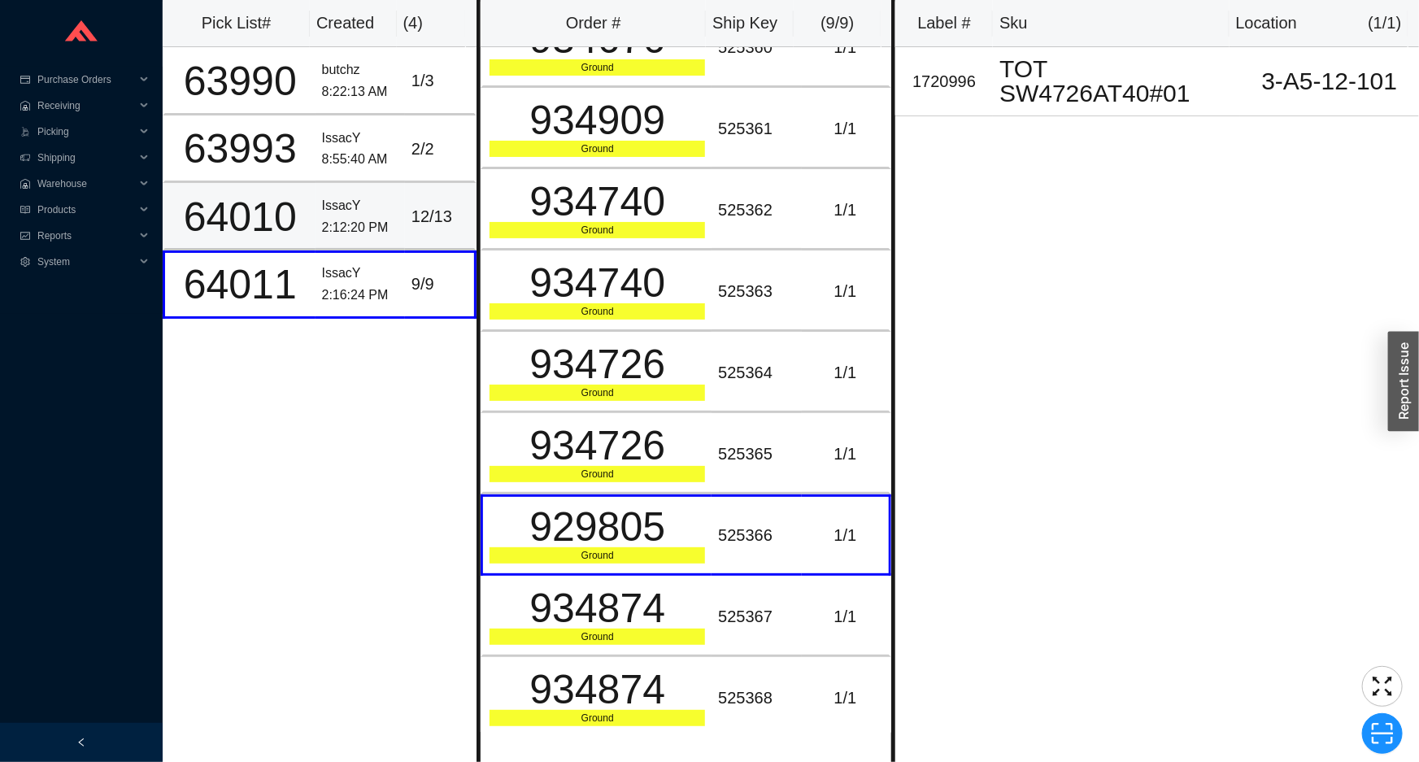
click at [420, 197] on td "12 / 13" at bounding box center [441, 217] width 72 height 68
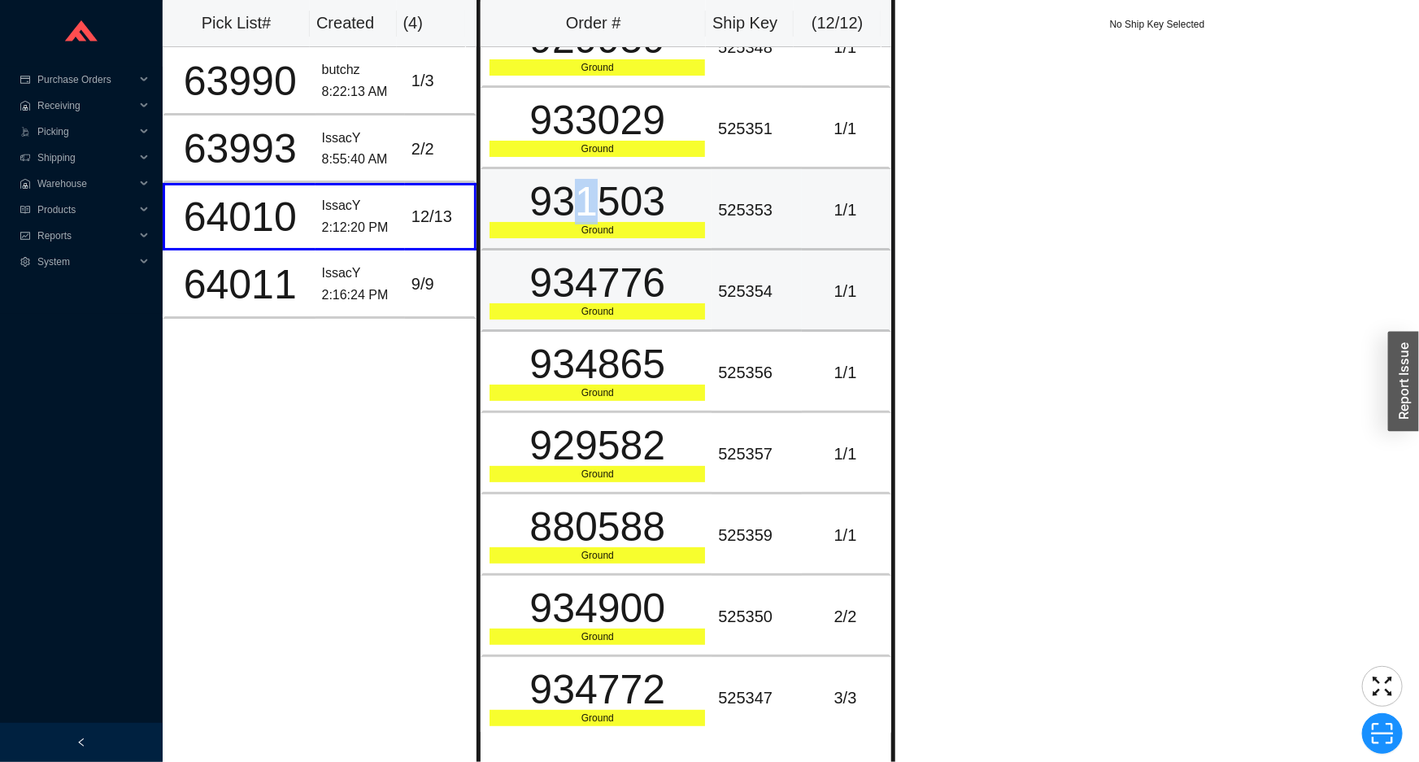
drag, startPoint x: 585, startPoint y: 180, endPoint x: 633, endPoint y: 320, distance: 147.9
click at [587, 187] on td "931503 Ground" at bounding box center [596, 209] width 231 height 81
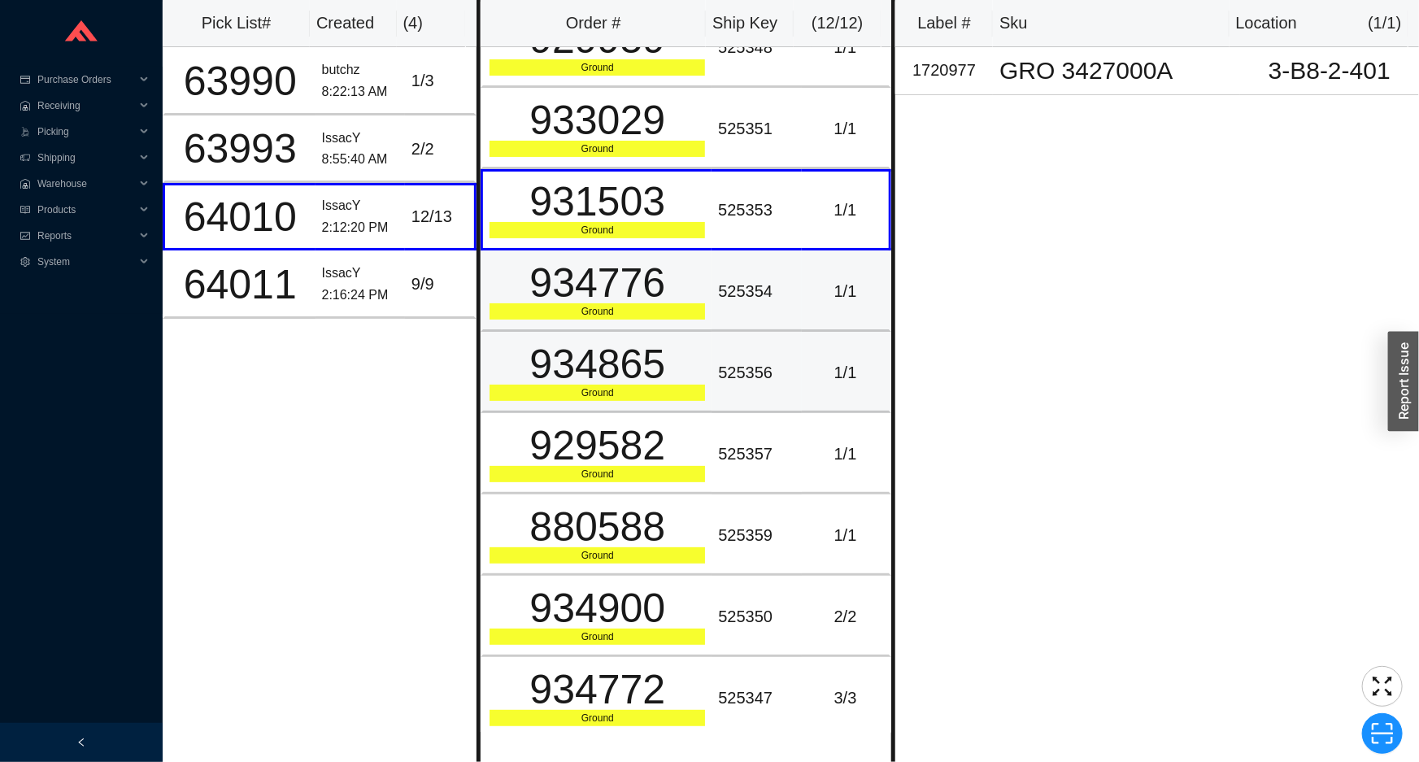
click at [636, 335] on td "934865 Ground" at bounding box center [596, 372] width 231 height 81
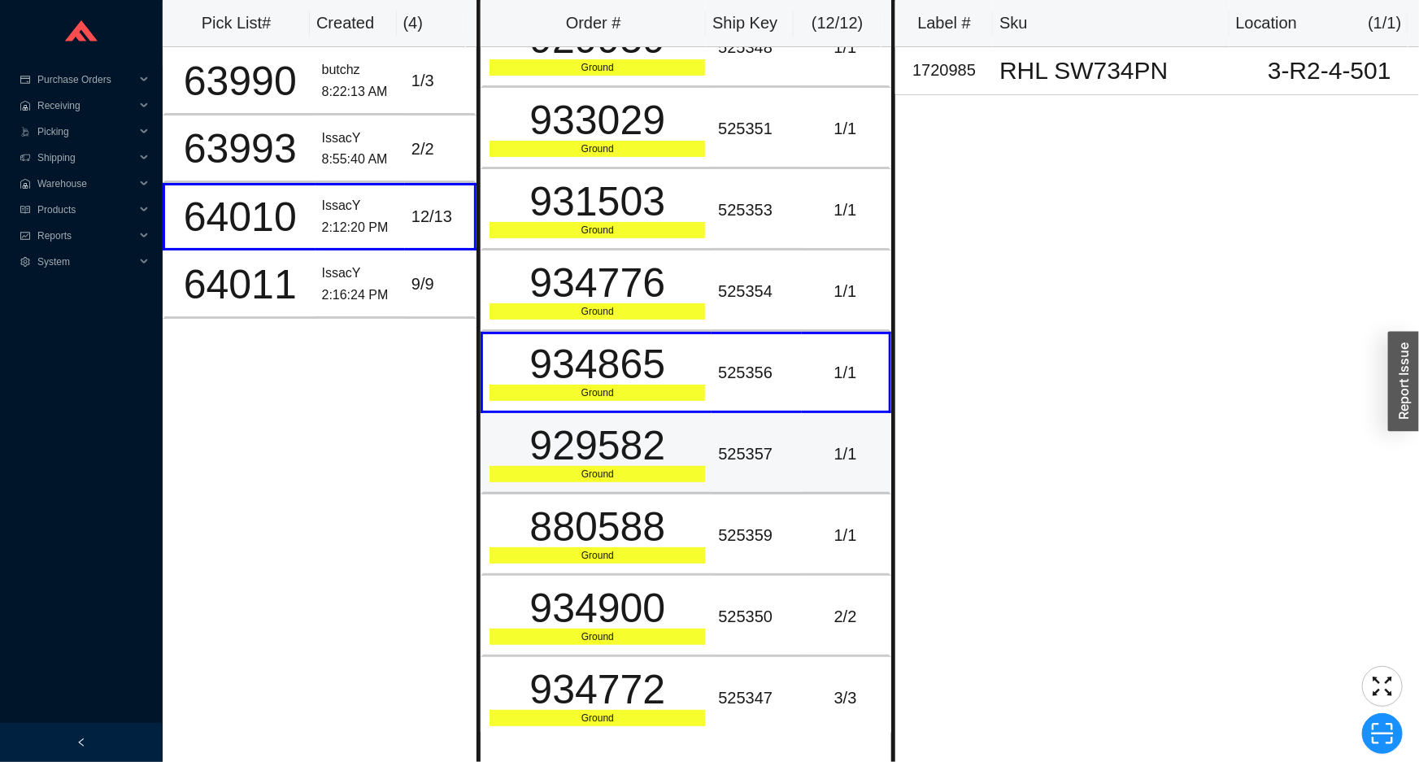
click at [640, 425] on div "929582" at bounding box center [598, 445] width 216 height 41
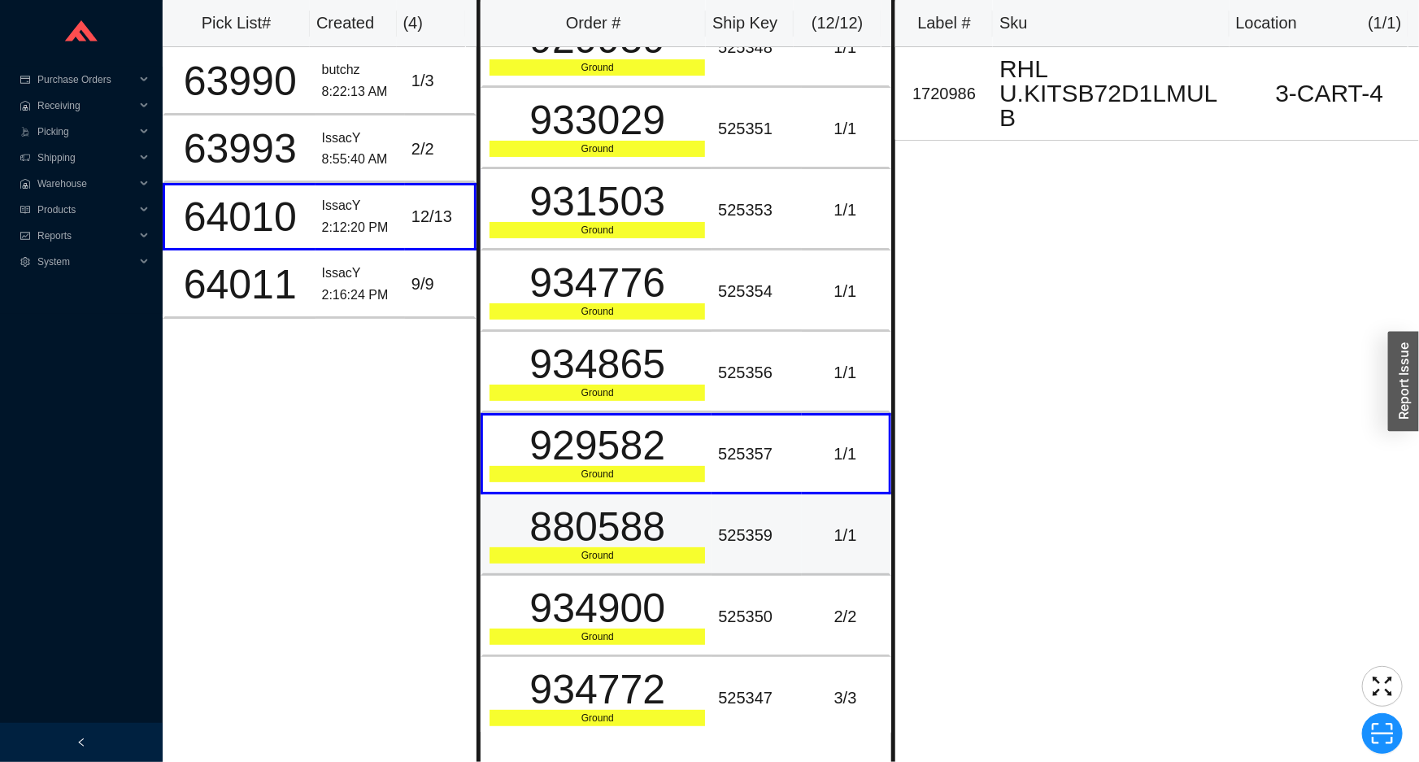
drag, startPoint x: 623, startPoint y: 513, endPoint x: 604, endPoint y: 425, distance: 90.6
click at [621, 508] on div "880588" at bounding box center [598, 527] width 216 height 41
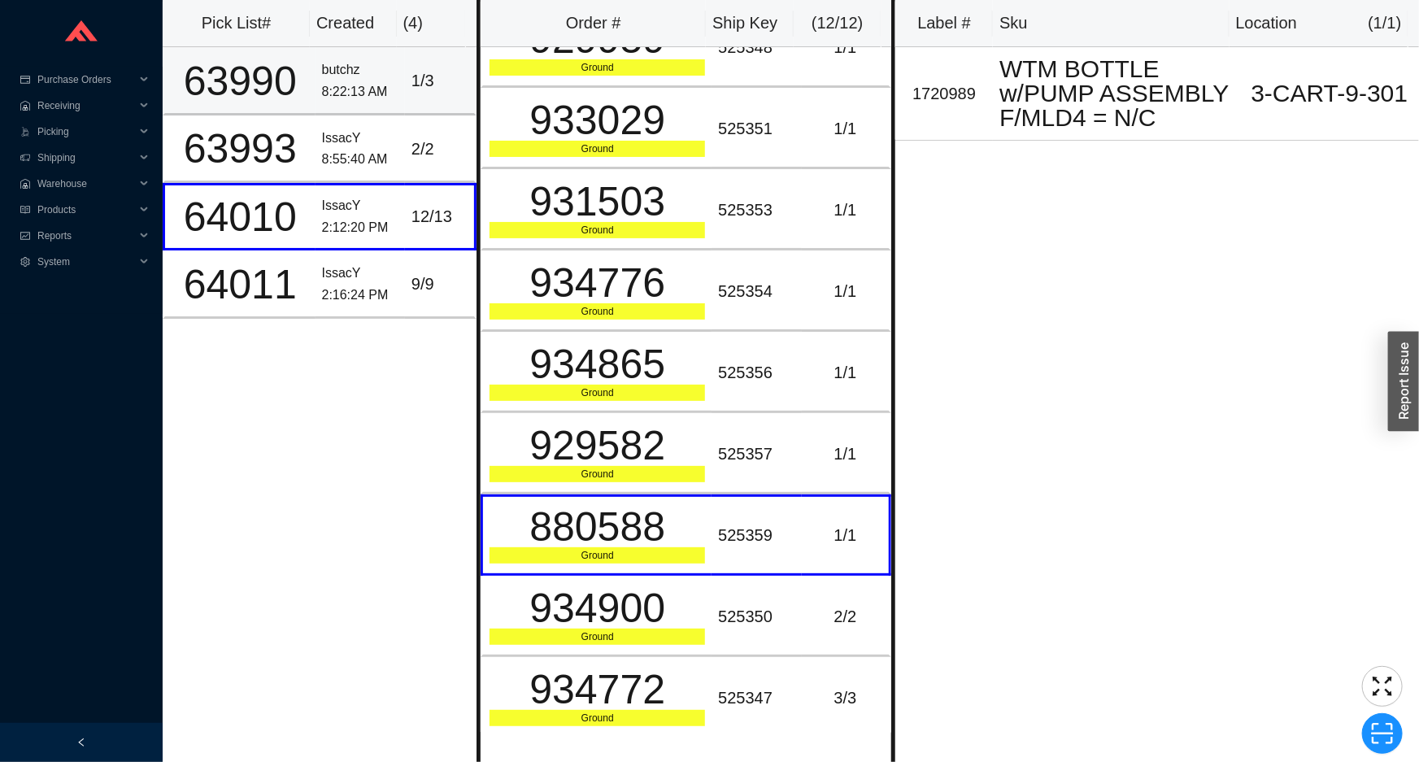
click at [340, 66] on div "butchz" at bounding box center [360, 70] width 76 height 22
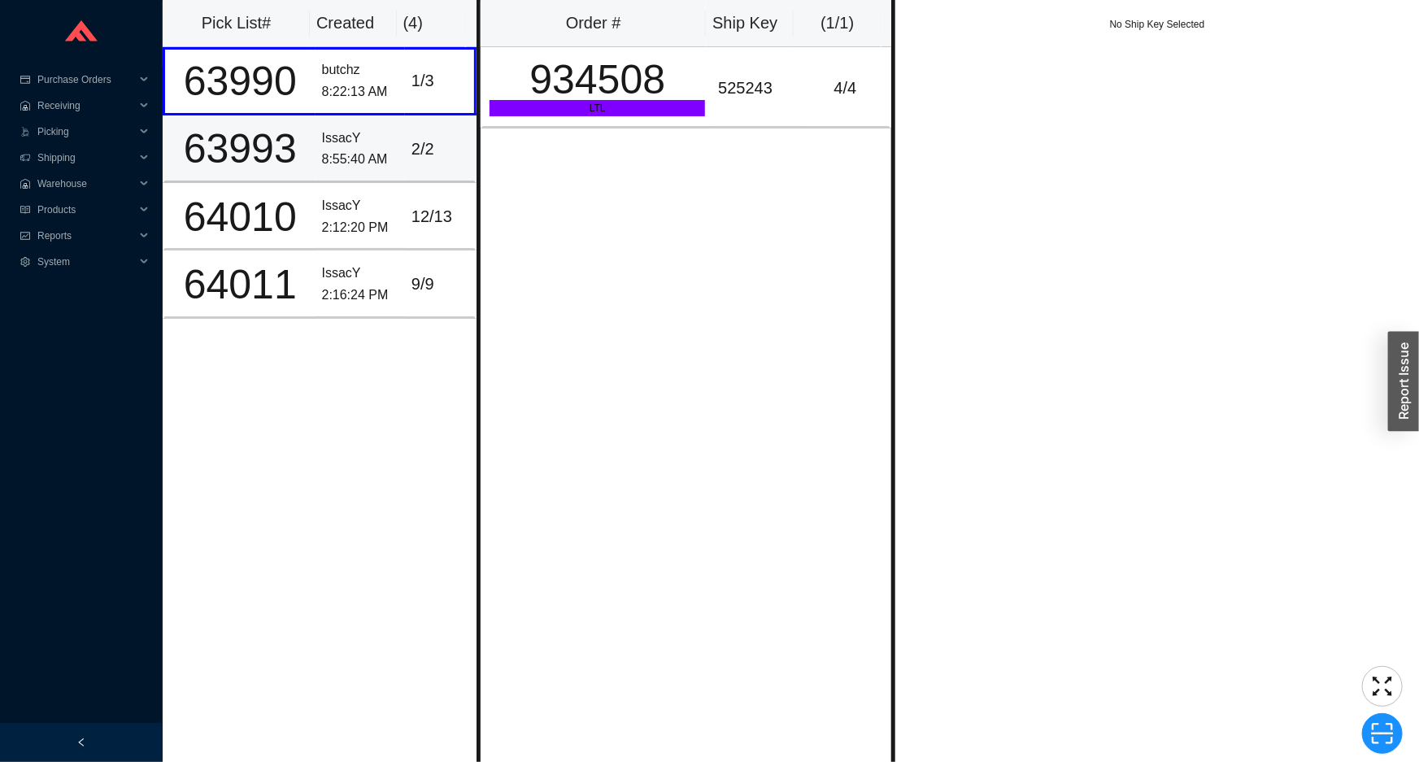
click at [407, 133] on td "2 / 2" at bounding box center [441, 149] width 72 height 68
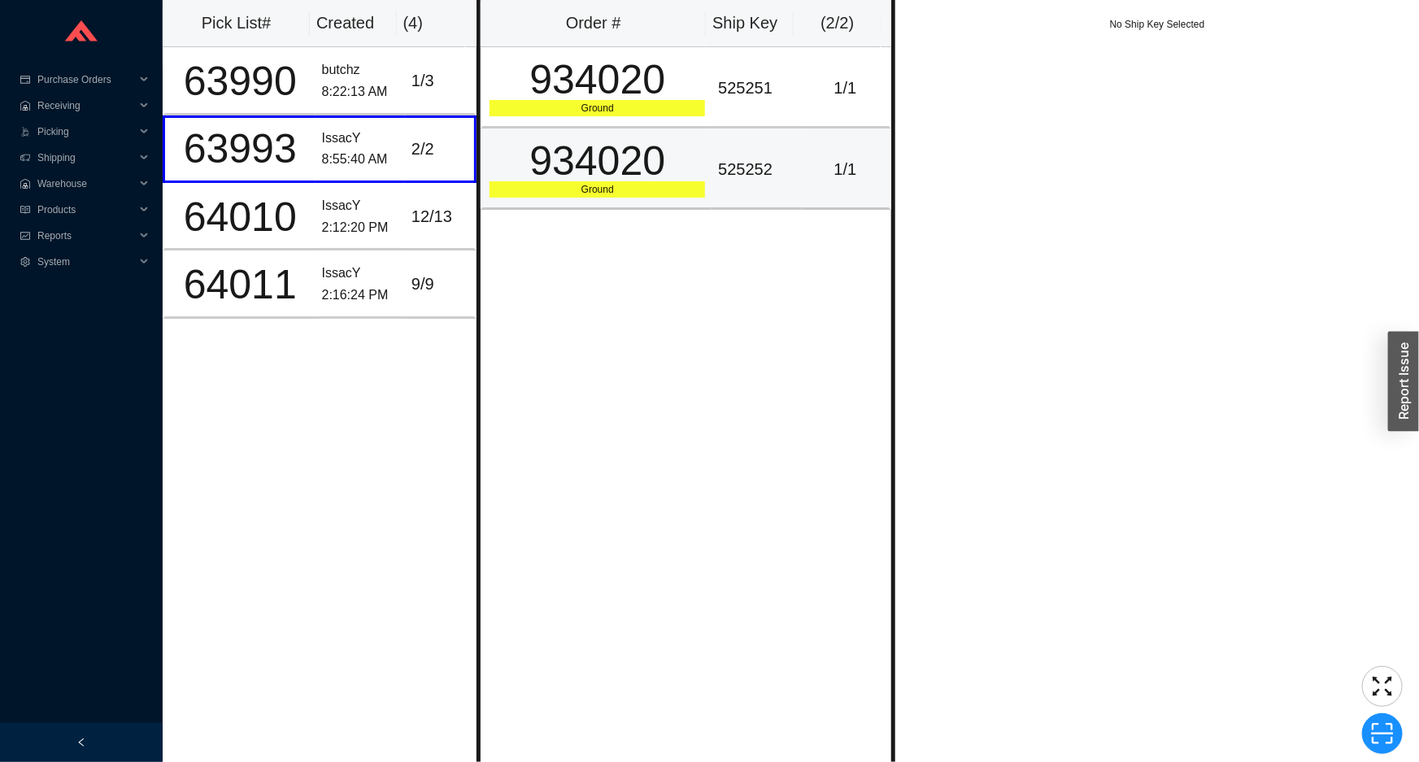
click at [608, 152] on div "934020" at bounding box center [598, 161] width 216 height 41
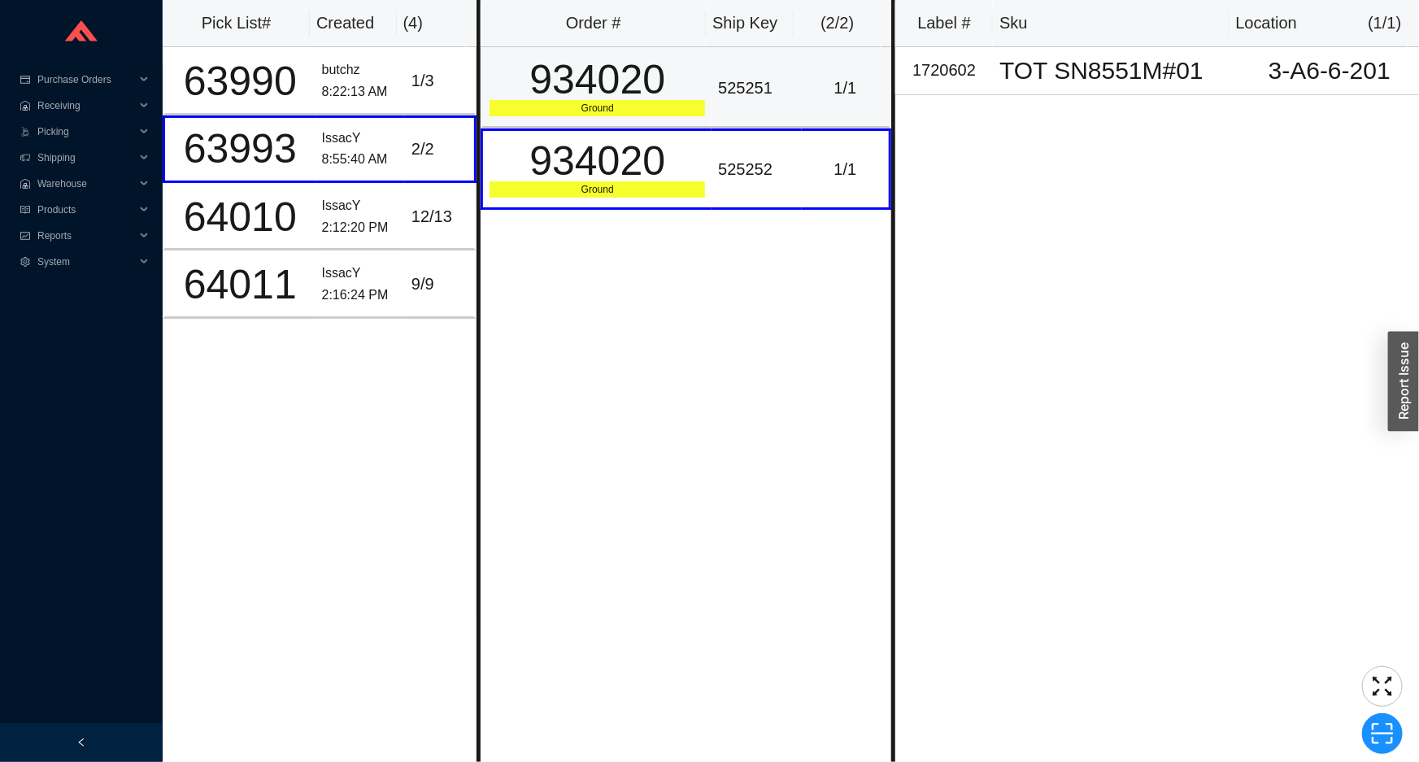
click at [611, 82] on div "934020" at bounding box center [598, 79] width 216 height 41
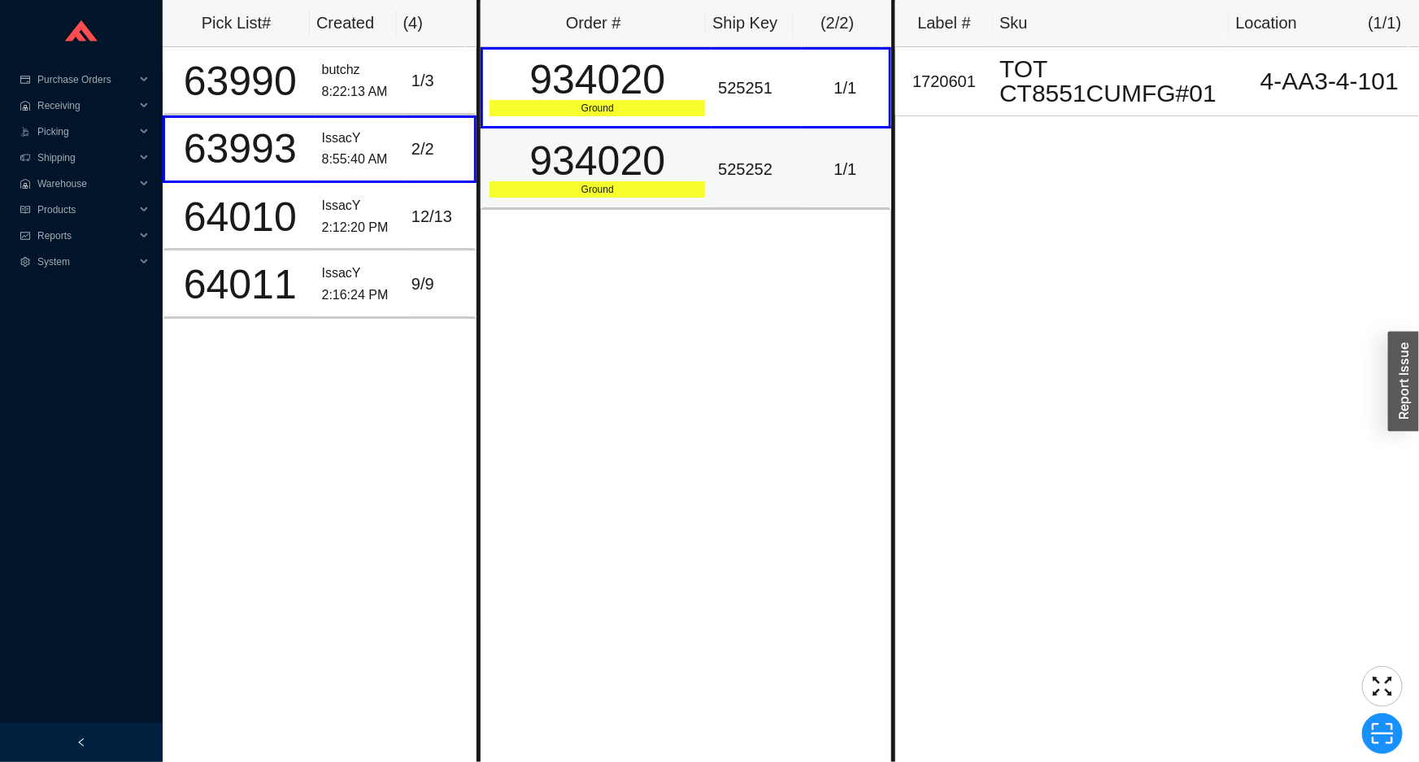
click at [660, 172] on div "934020" at bounding box center [598, 161] width 216 height 41
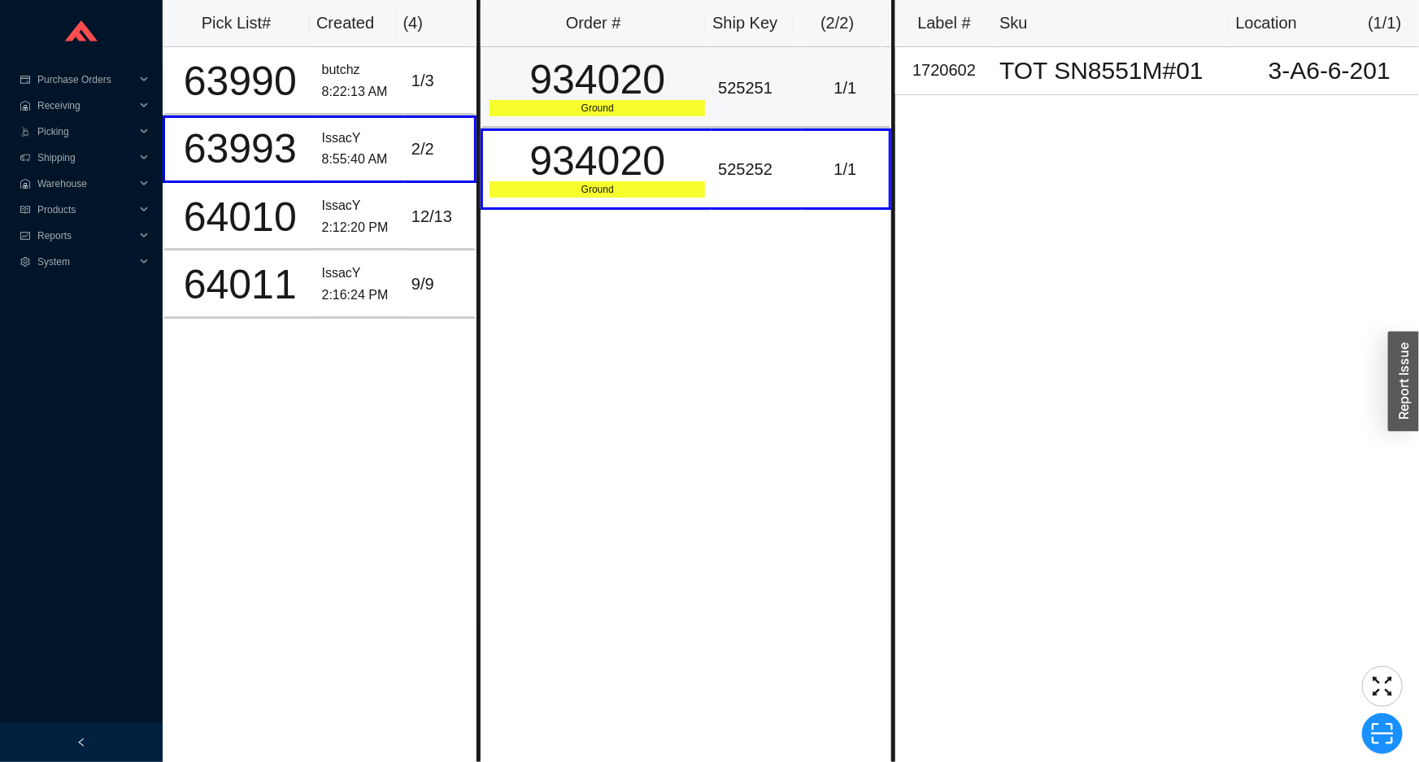
click at [669, 107] on div "Ground" at bounding box center [598, 108] width 216 height 16
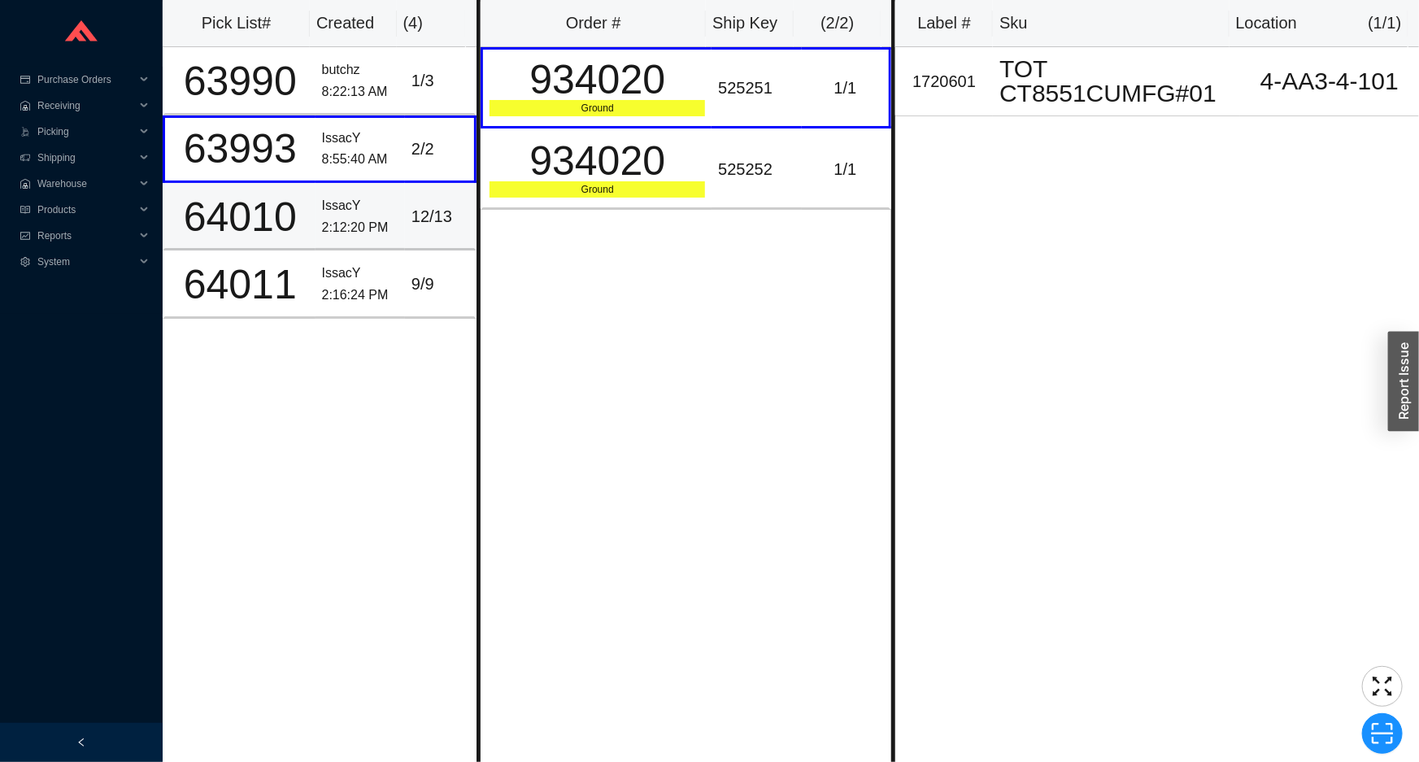
click at [424, 238] on td "12 / 13" at bounding box center [441, 217] width 72 height 68
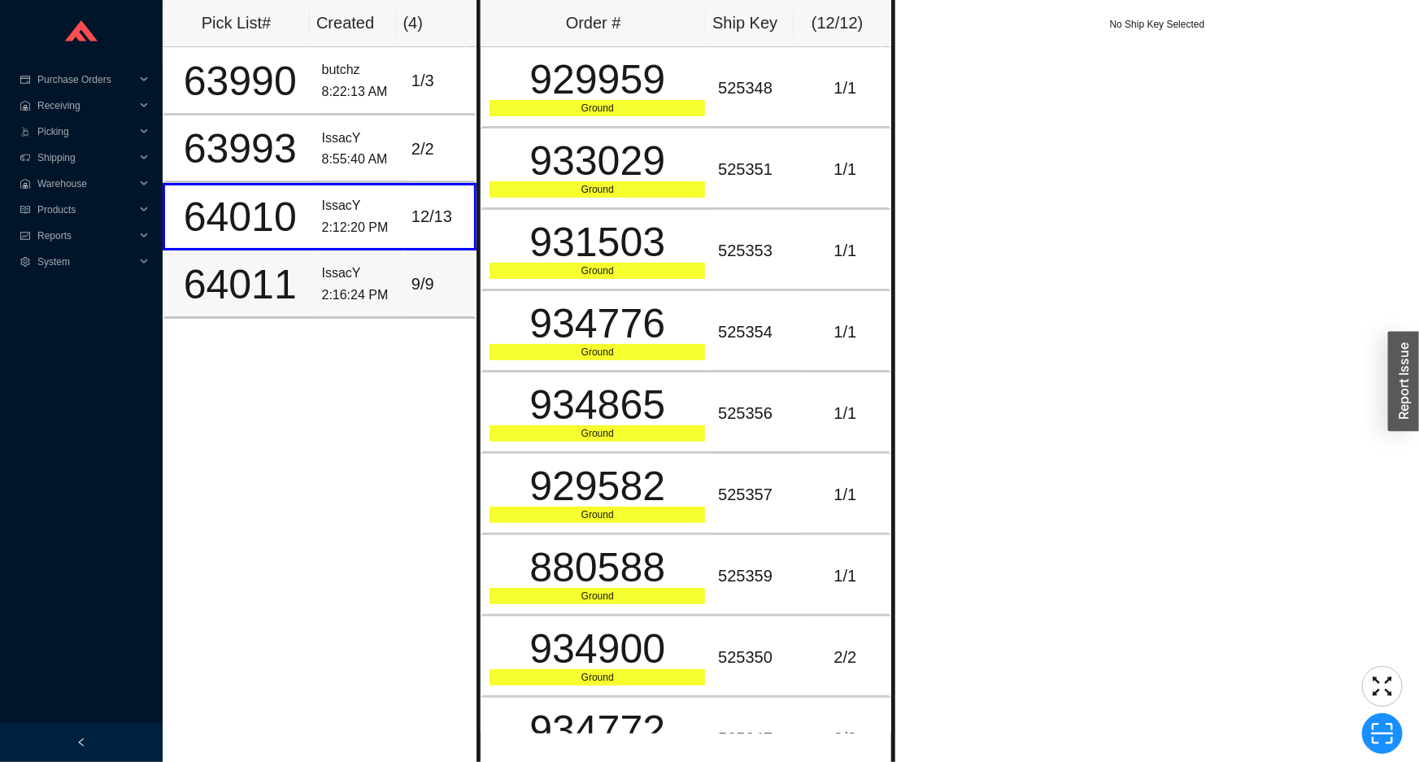
click at [420, 303] on td "9 / 9" at bounding box center [441, 285] width 72 height 68
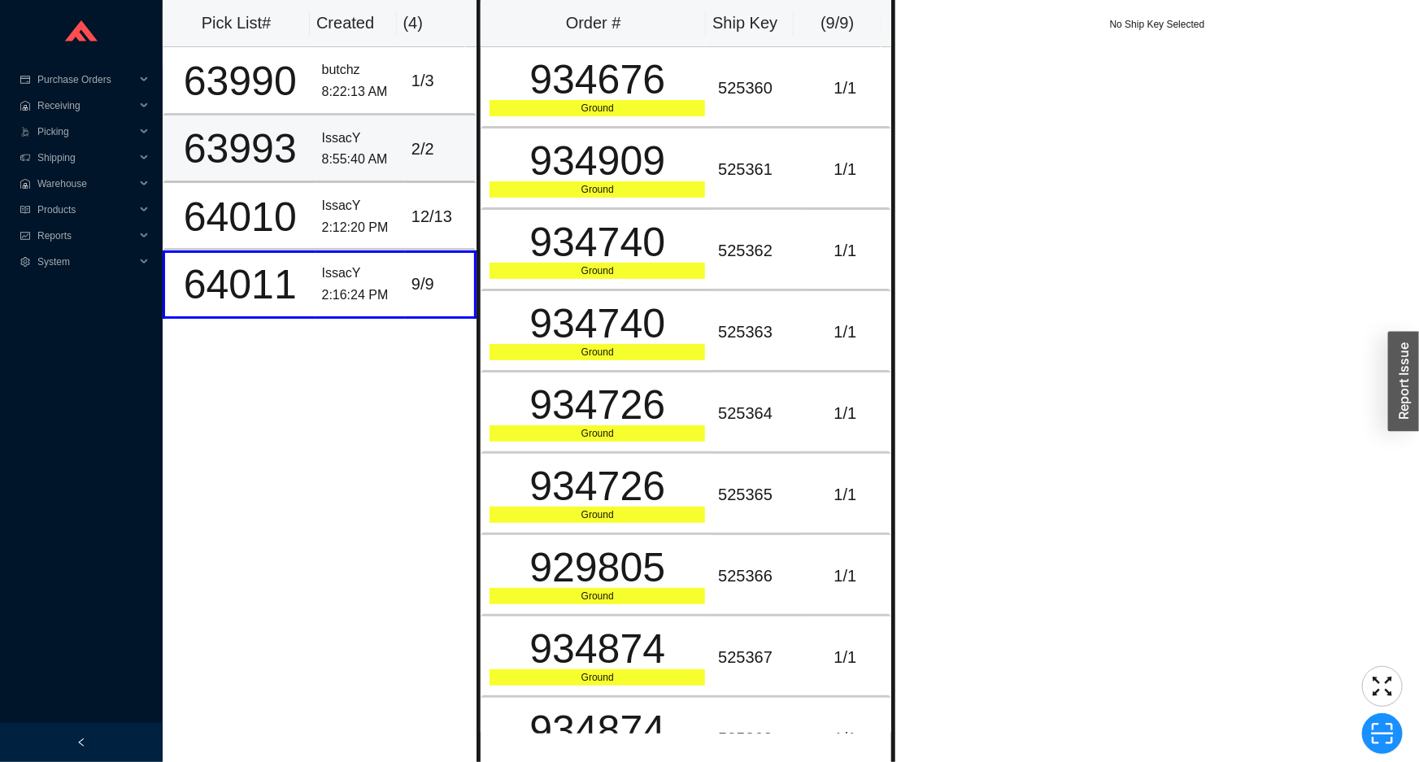
click at [405, 123] on td "2 / 2" at bounding box center [441, 149] width 72 height 68
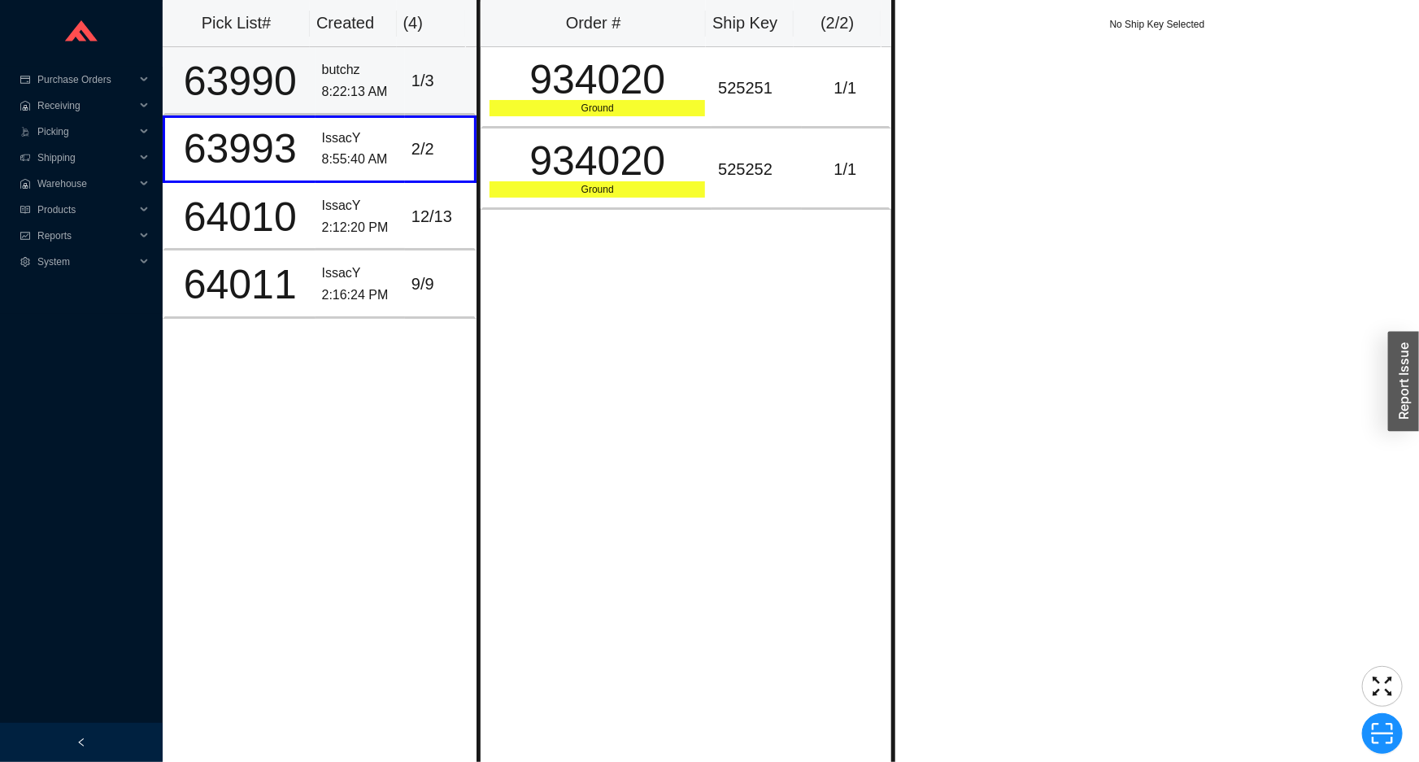
click at [395, 96] on td "butchz 8:22:13 AM" at bounding box center [360, 81] width 89 height 68
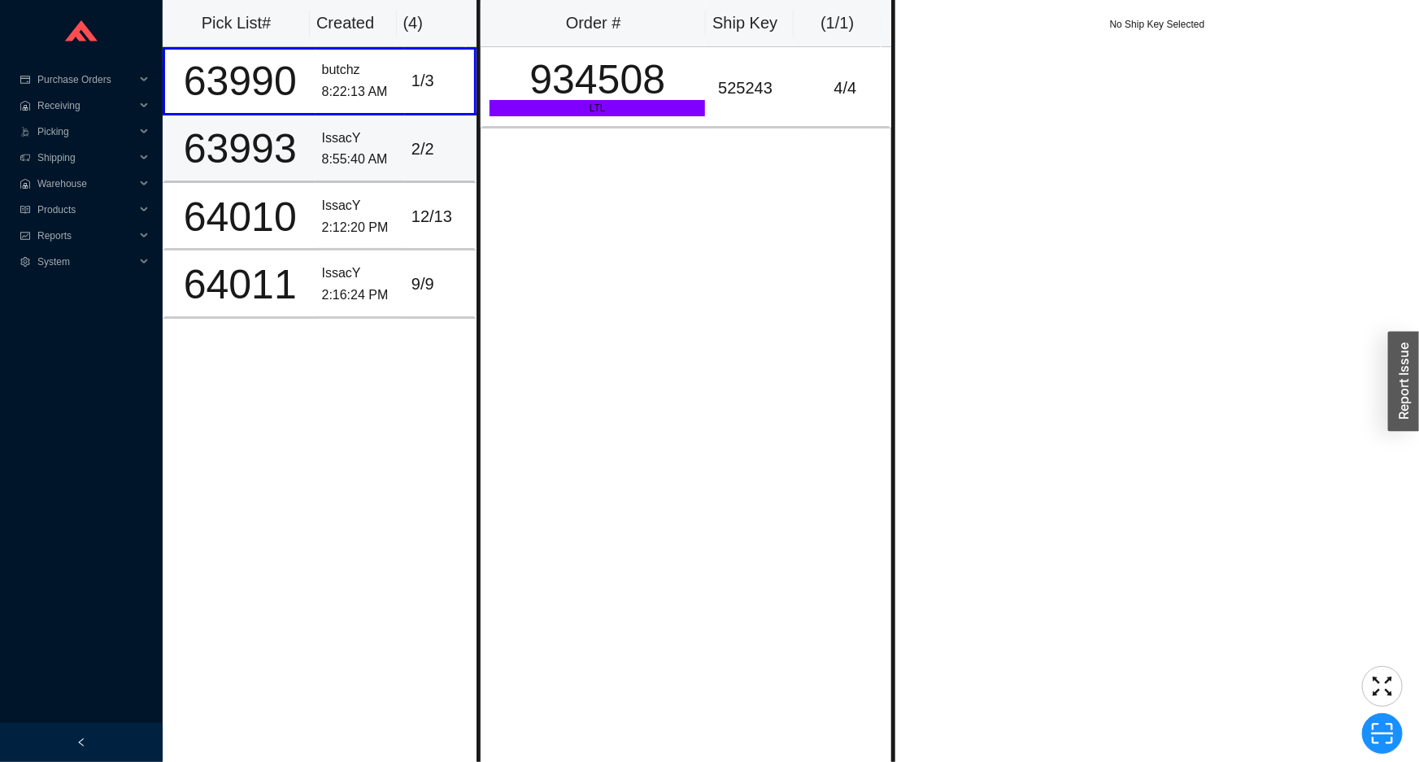
click at [391, 129] on td "IssacY 8:55:40 AM" at bounding box center [360, 149] width 89 height 68
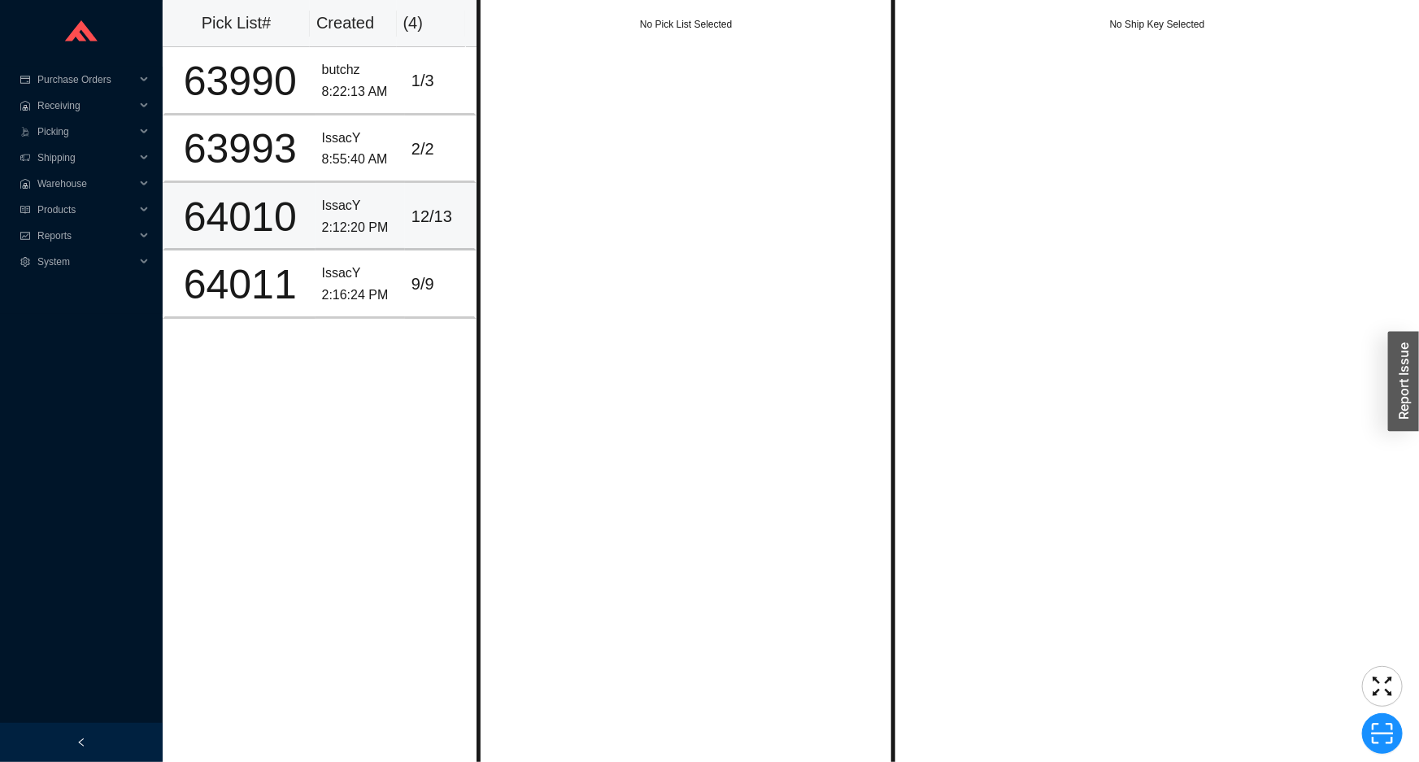
click at [405, 216] on td "12 / 13" at bounding box center [441, 217] width 72 height 68
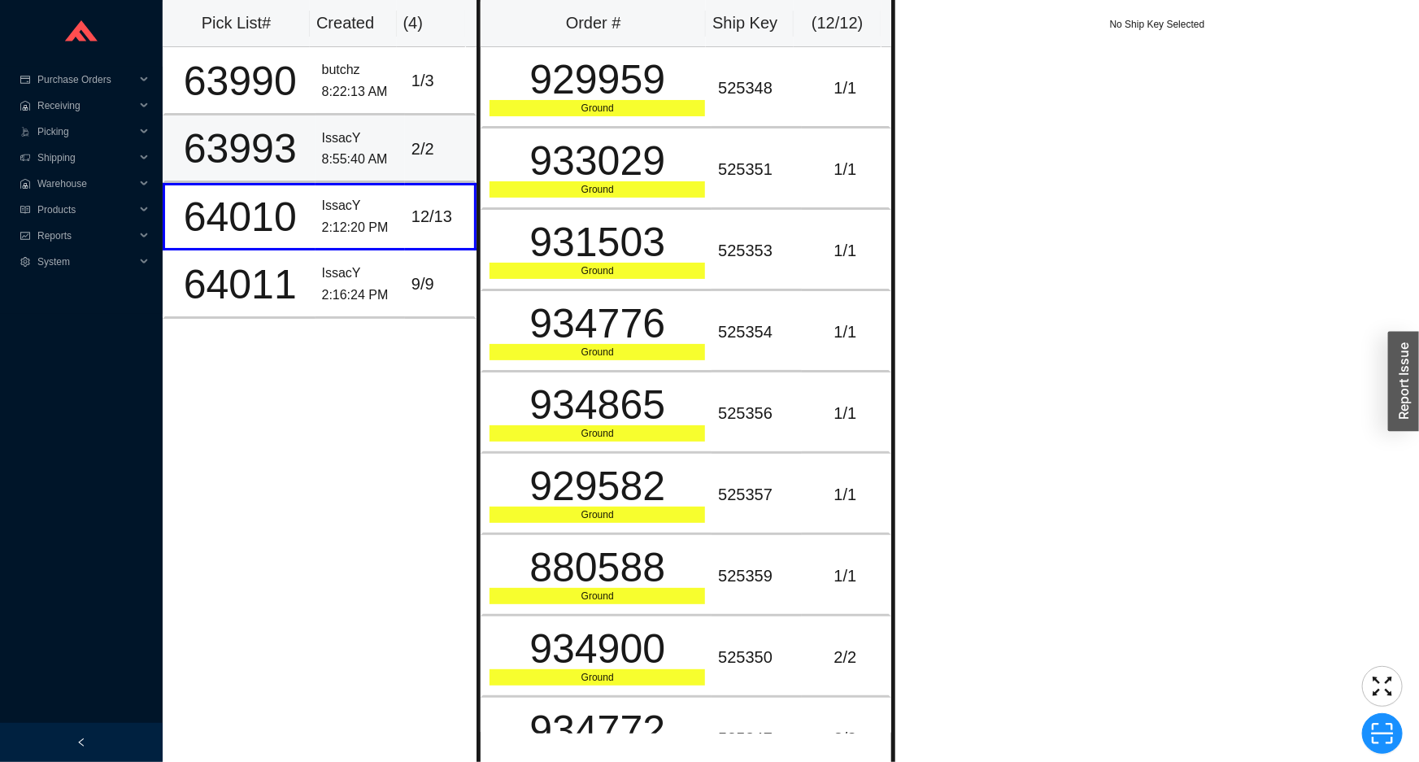
click at [405, 147] on td "2 / 2" at bounding box center [441, 149] width 72 height 68
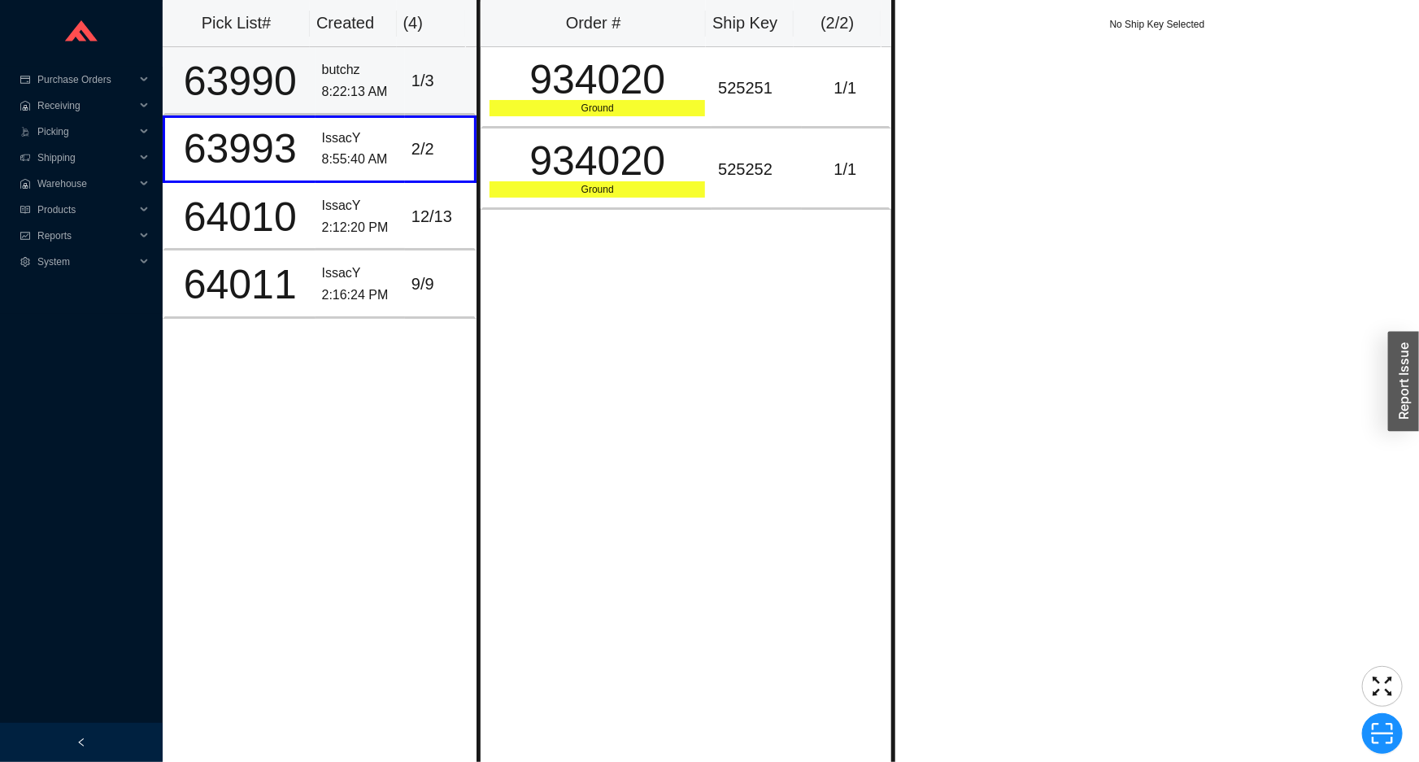
click at [266, 88] on div "63990" at bounding box center [240, 81] width 137 height 41
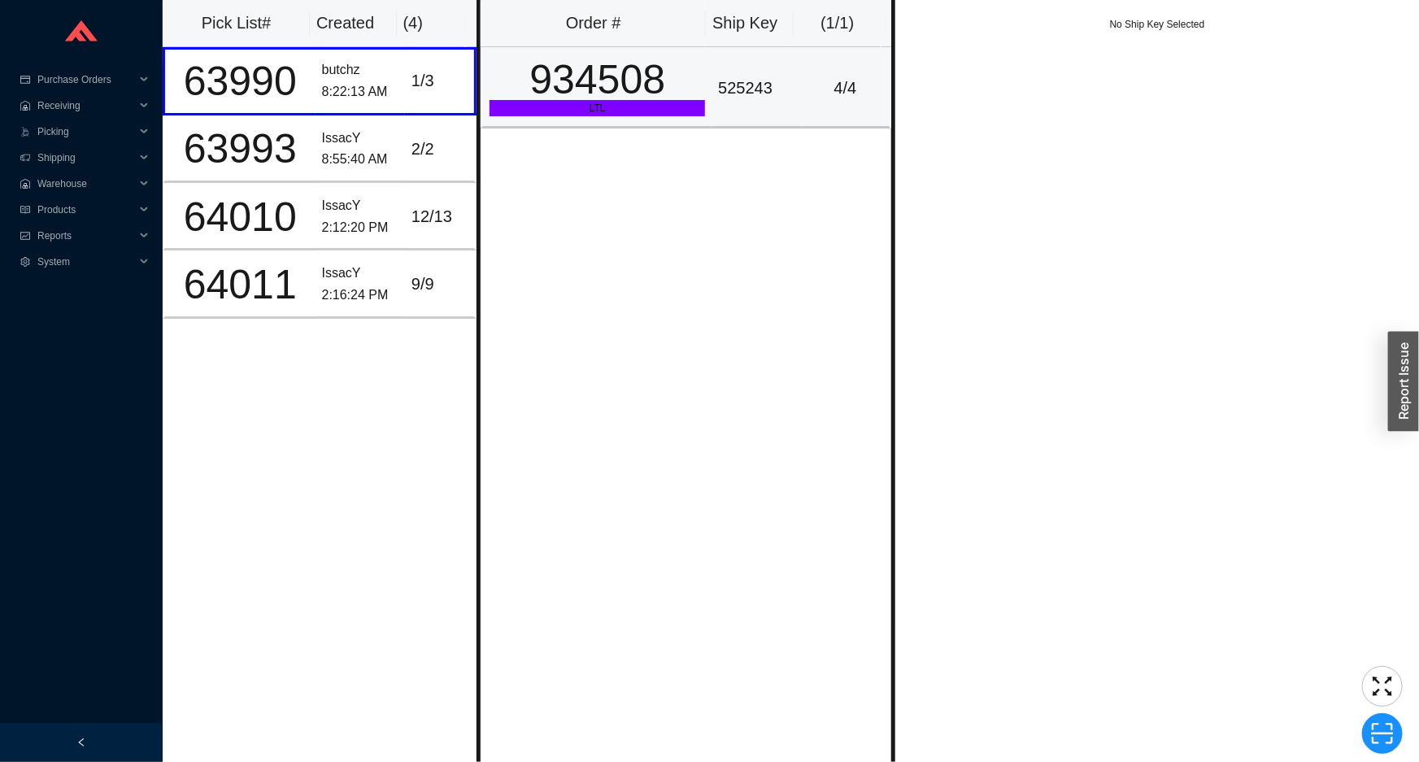
click at [602, 90] on div "934508" at bounding box center [598, 79] width 216 height 41
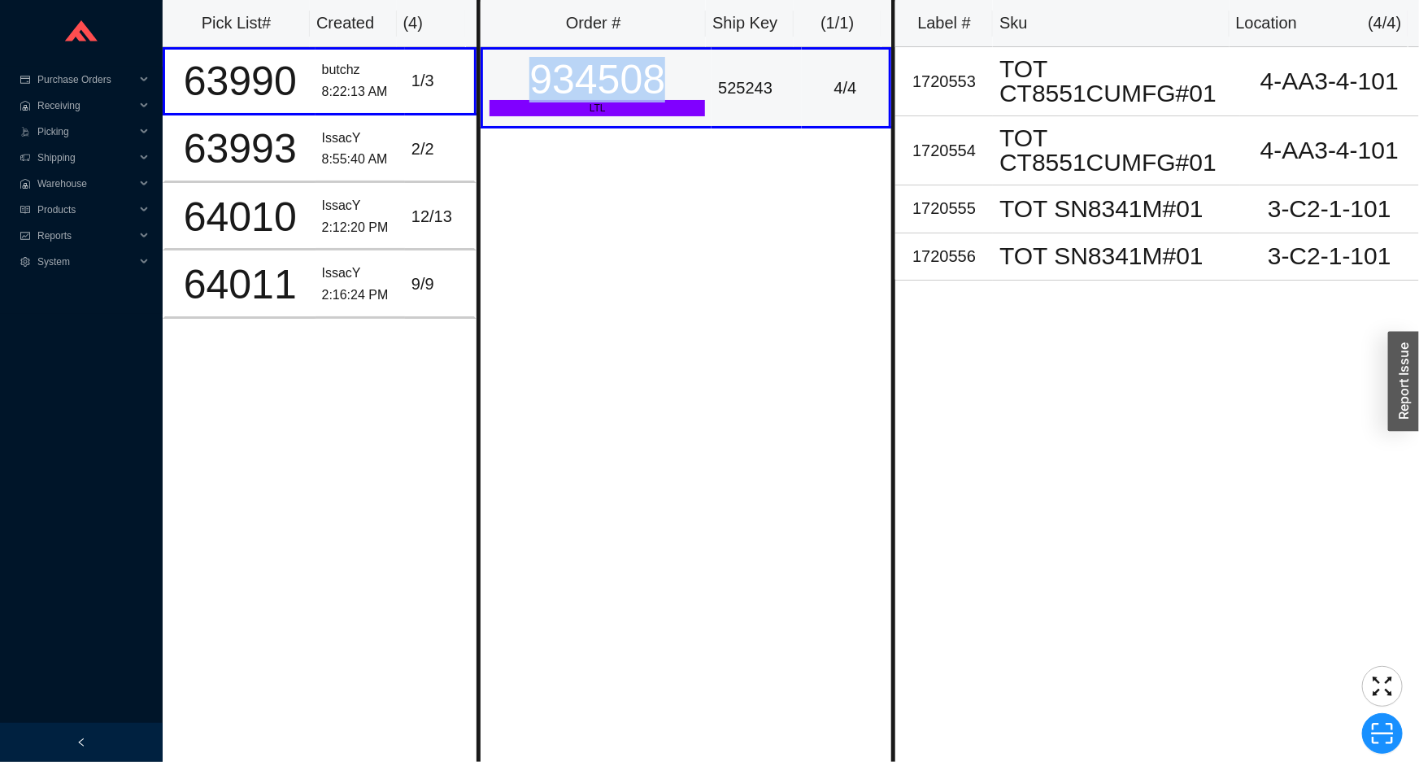
click at [602, 90] on div "934508" at bounding box center [598, 79] width 216 height 41
copy div "934508"
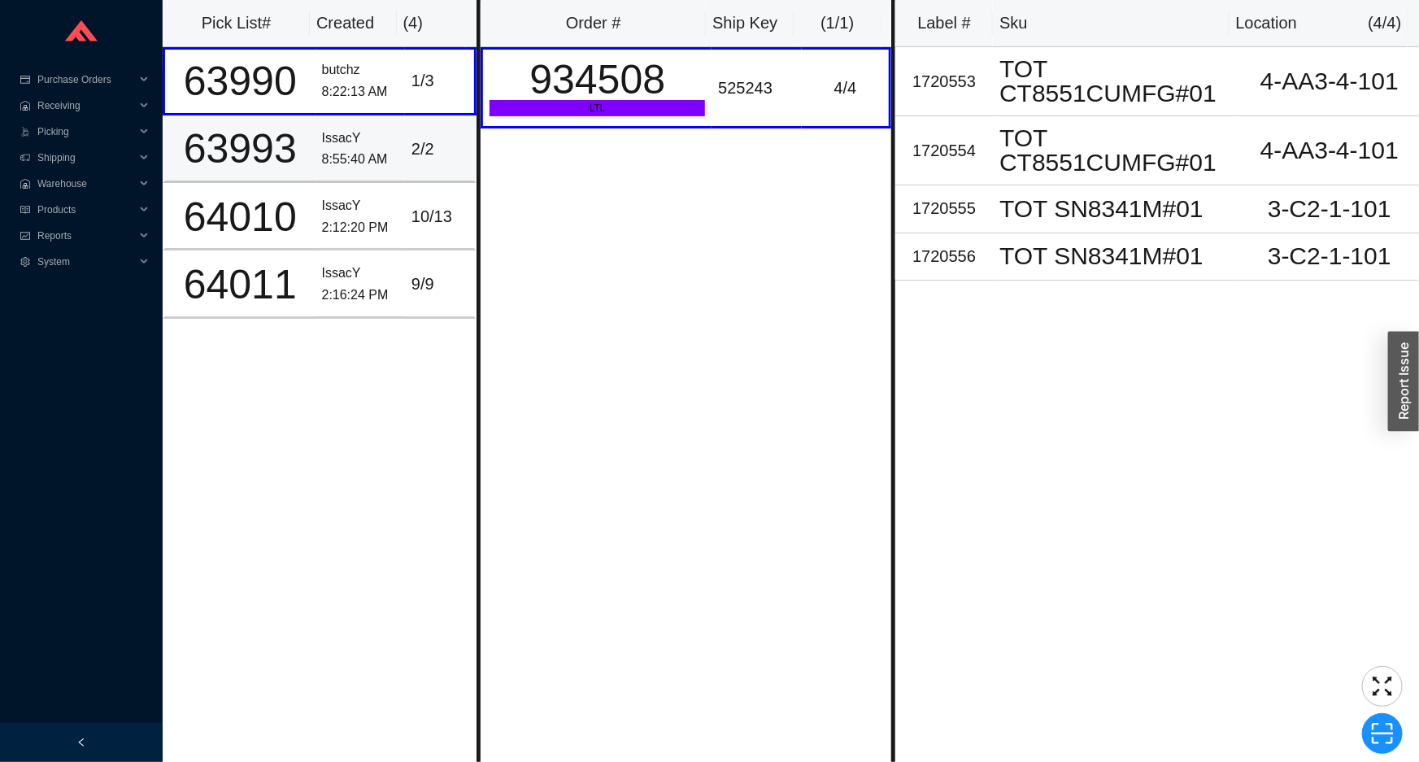
click at [250, 157] on div "63993" at bounding box center [240, 149] width 137 height 41
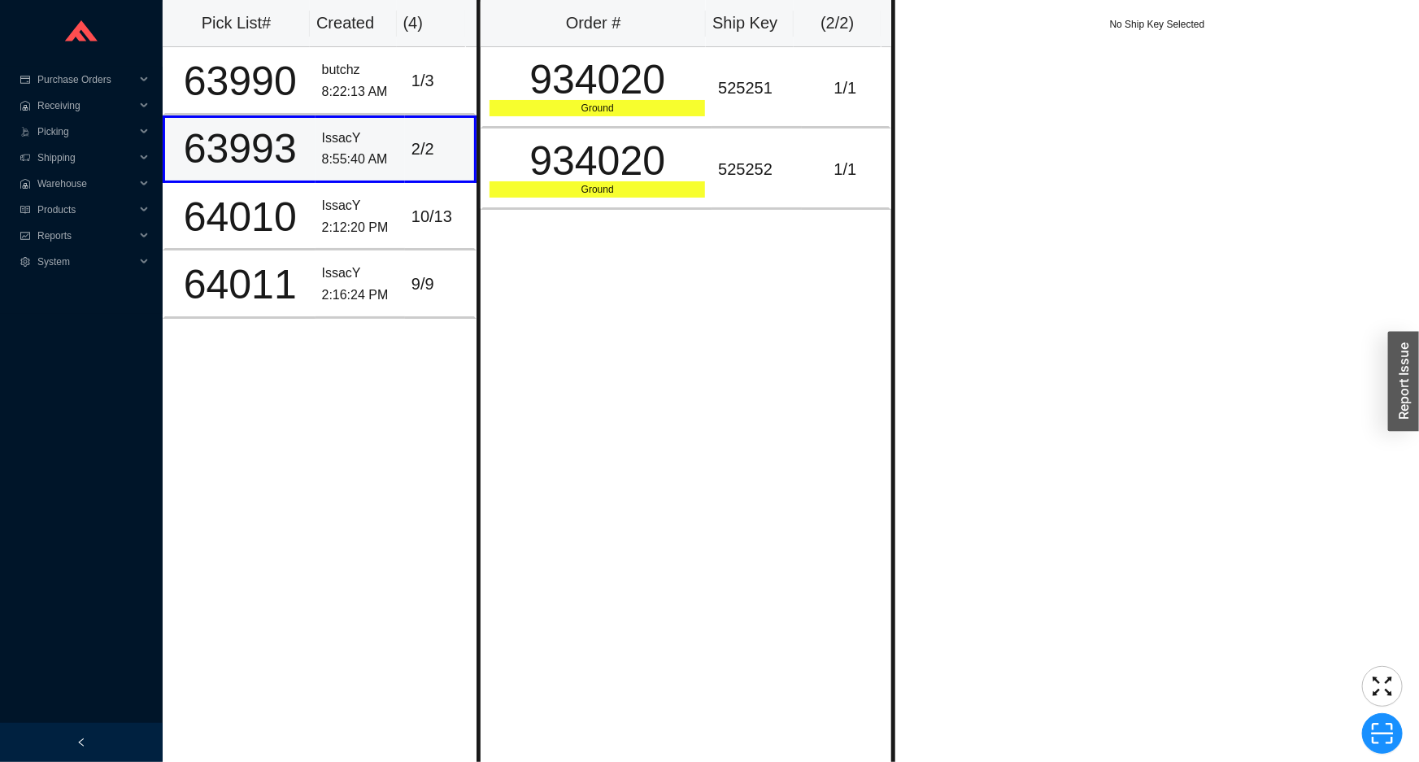
click at [247, 153] on div "63993" at bounding box center [240, 149] width 137 height 41
click at [610, 85] on div "934020" at bounding box center [598, 79] width 216 height 41
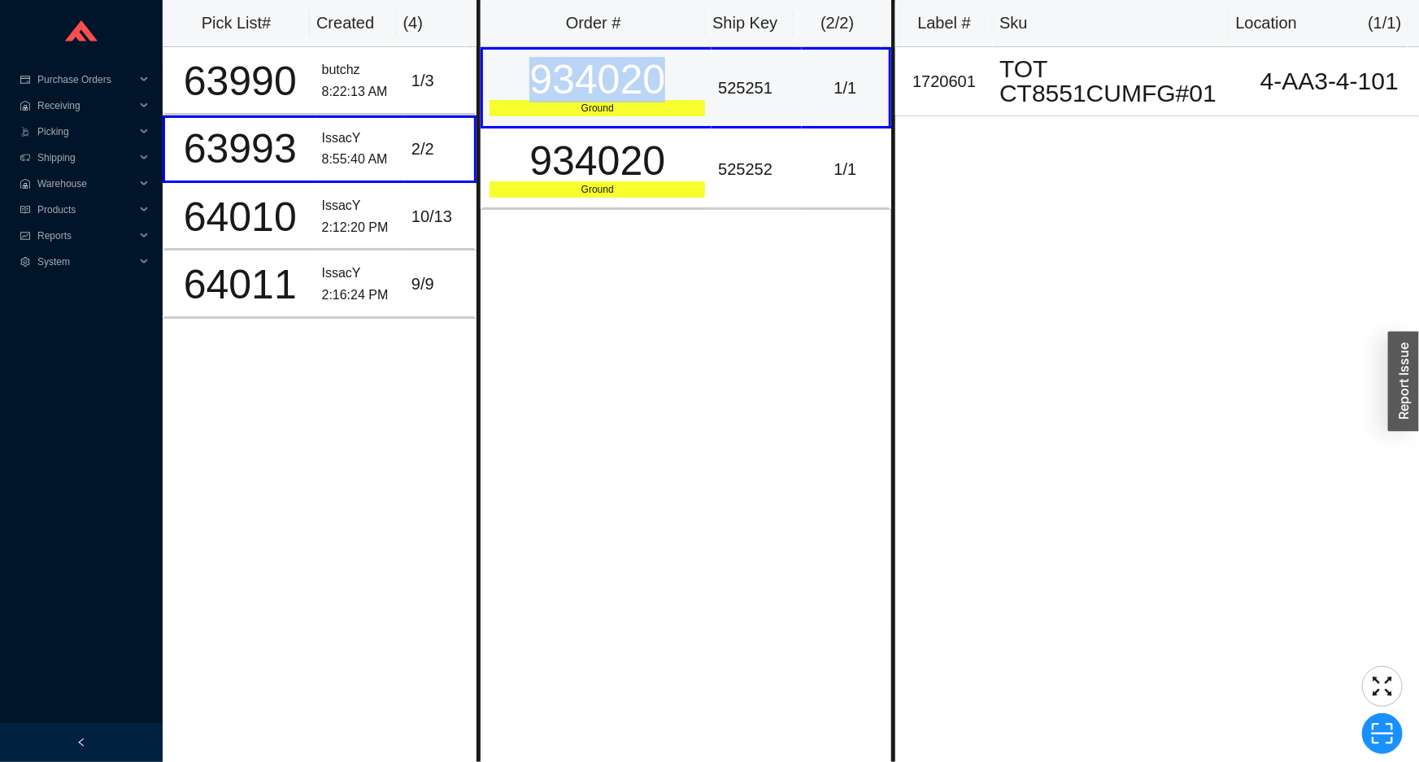
click at [610, 85] on div "934020" at bounding box center [598, 79] width 216 height 41
copy div "934020"
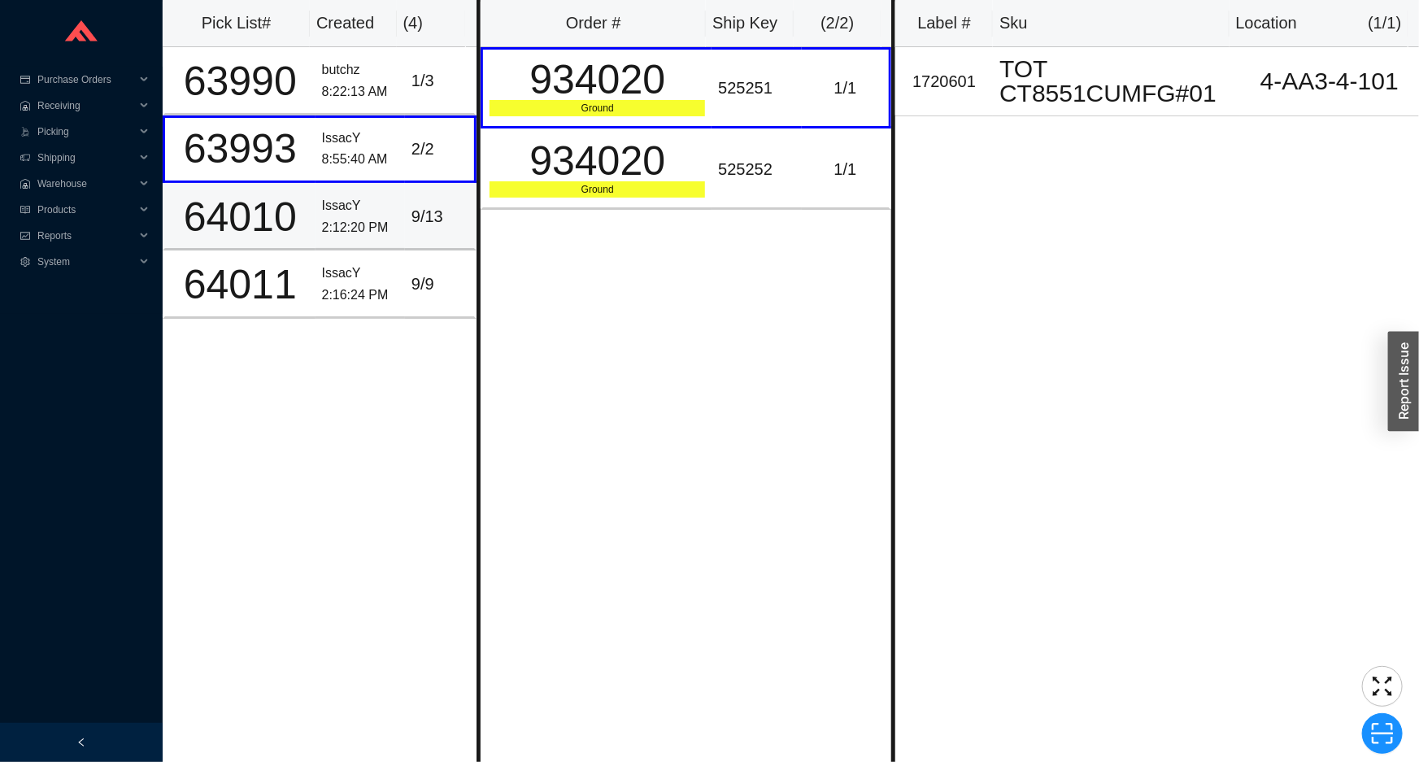
click at [372, 211] on div "IssacY" at bounding box center [360, 206] width 76 height 22
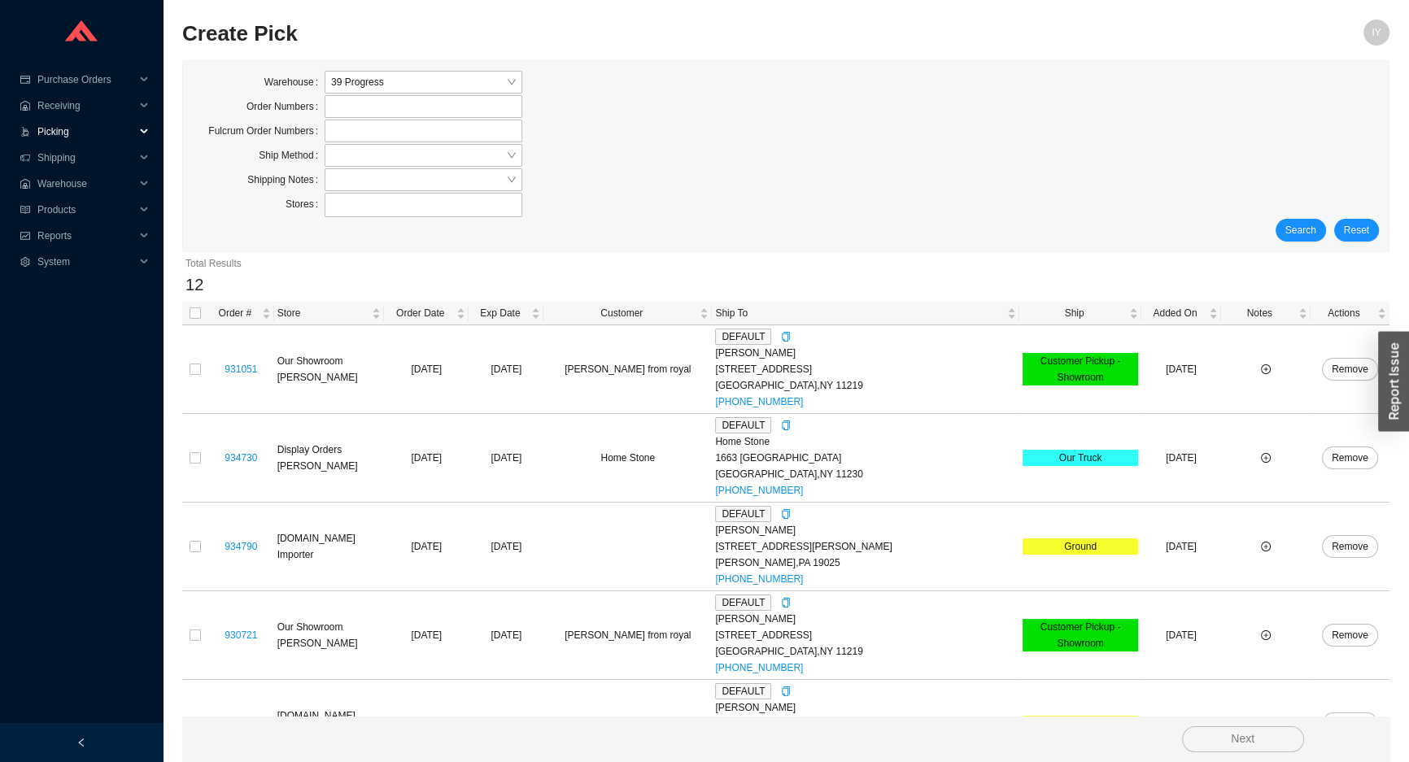
click at [112, 133] on span "Picking" at bounding box center [86, 132] width 98 height 26
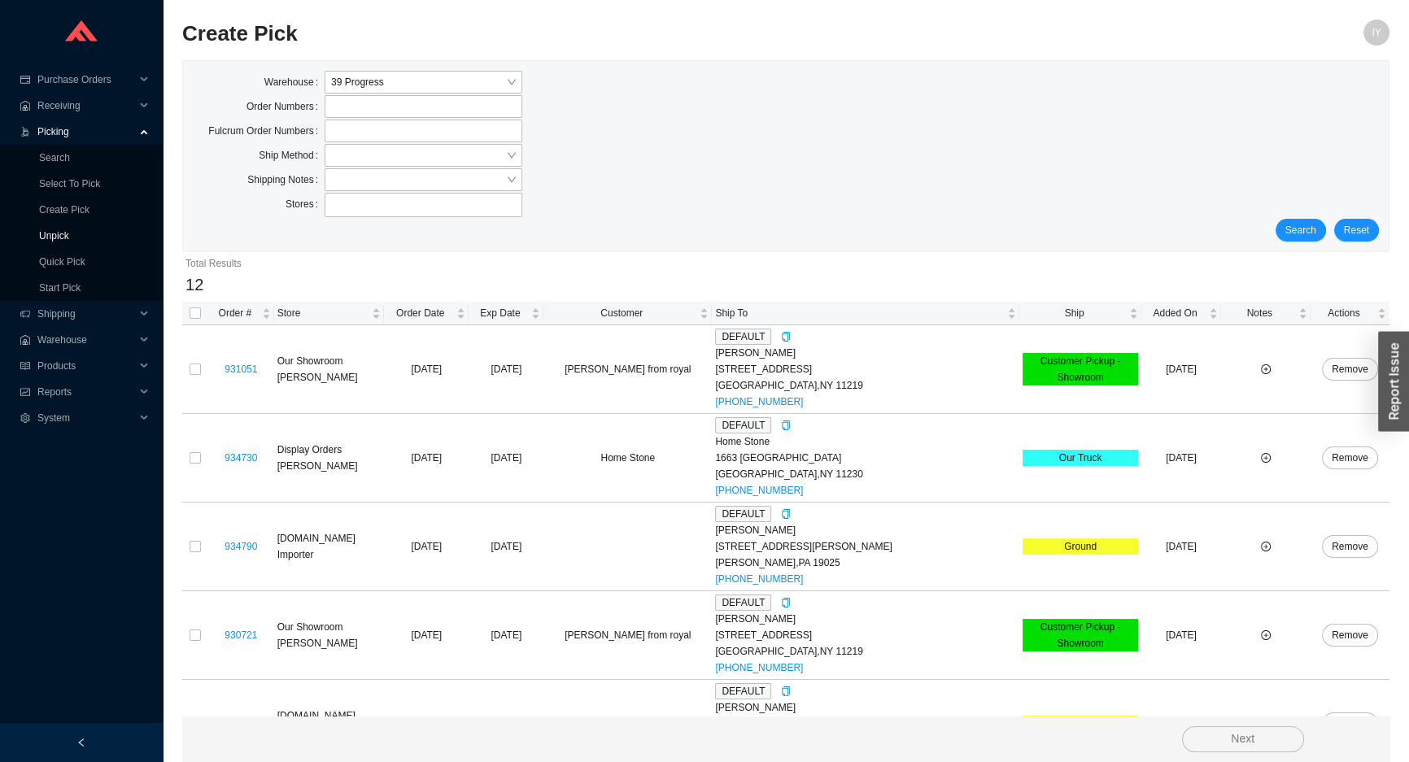
click at [57, 237] on link "Unpick" at bounding box center [54, 235] width 30 height 11
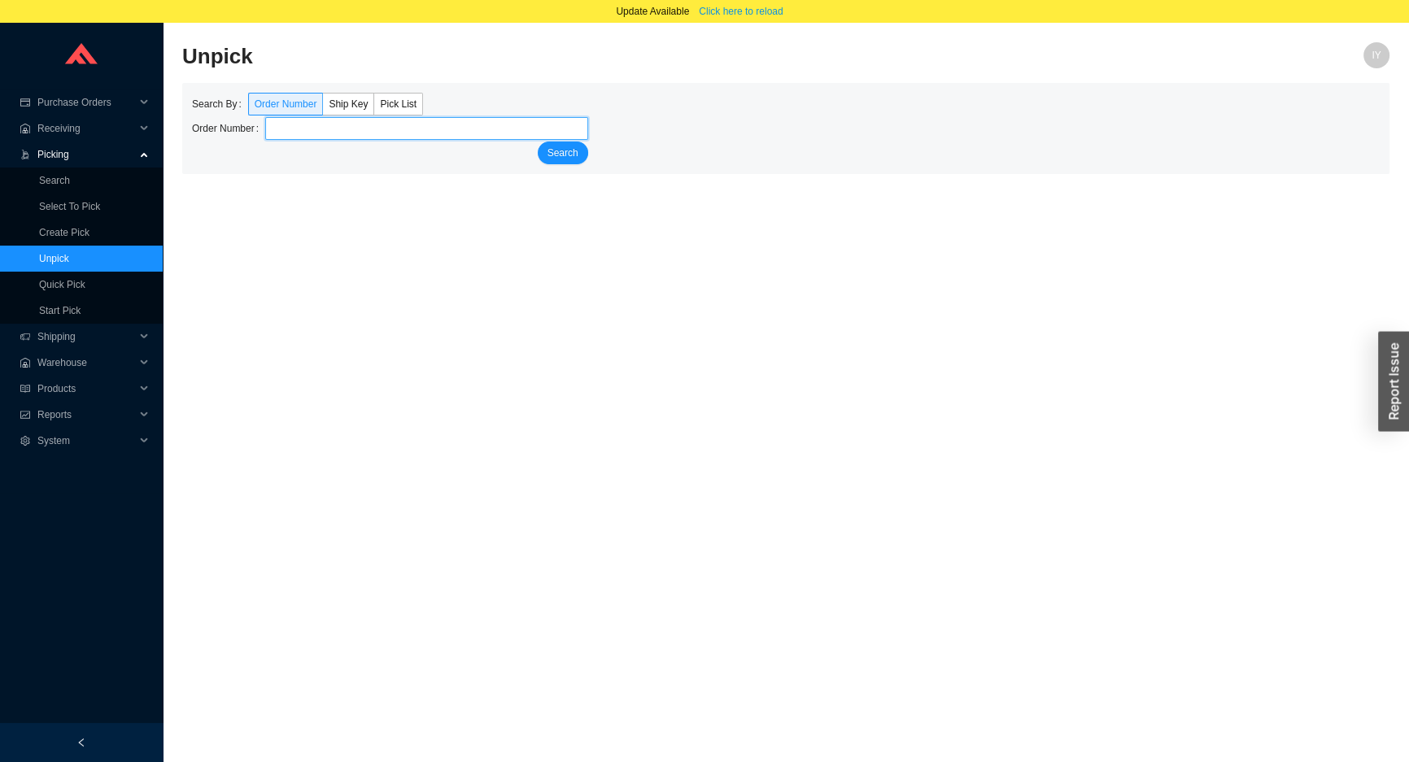
paste input "934508"
type input "934508"
click at [538, 142] on button "Search" at bounding box center [563, 153] width 50 height 23
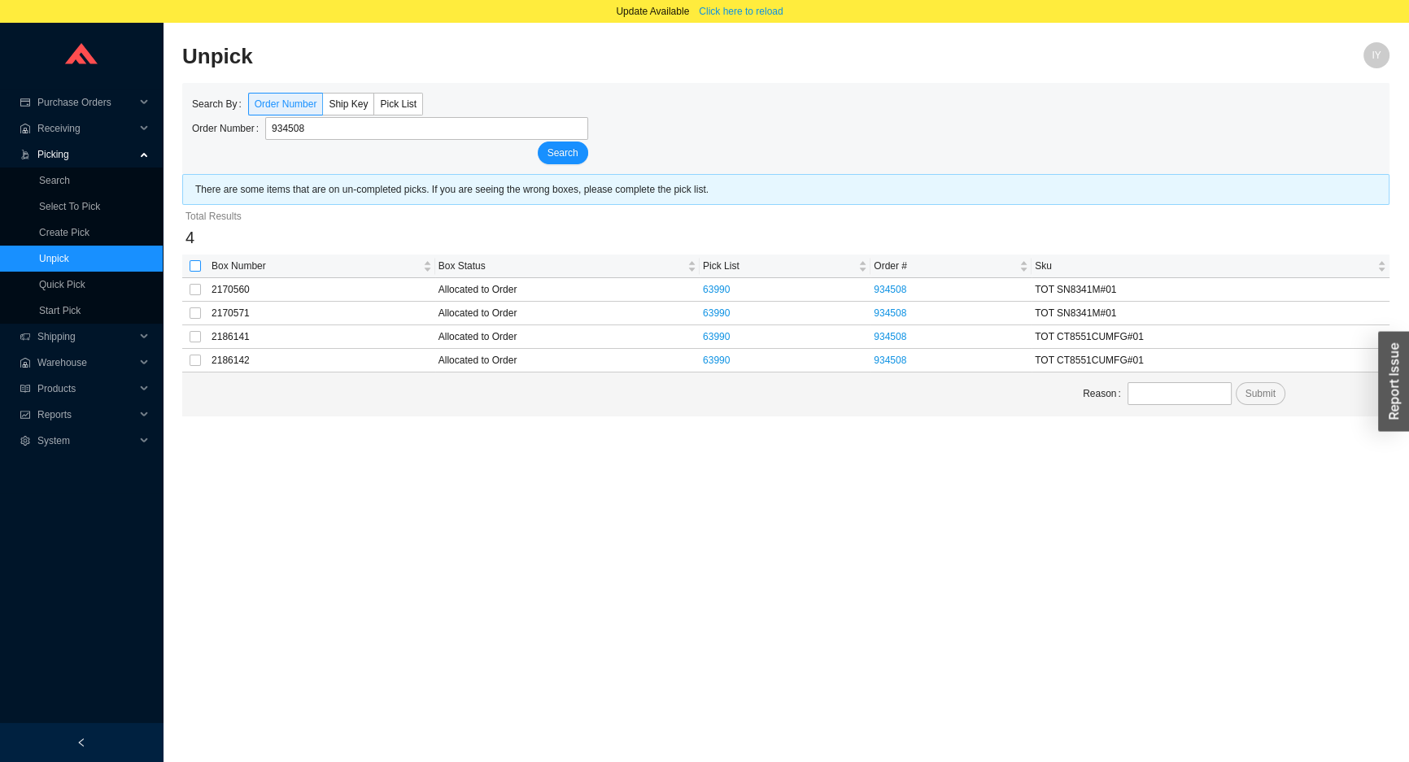
click at [196, 269] on input "checkbox" at bounding box center [195, 265] width 11 height 11
checkbox input "true"
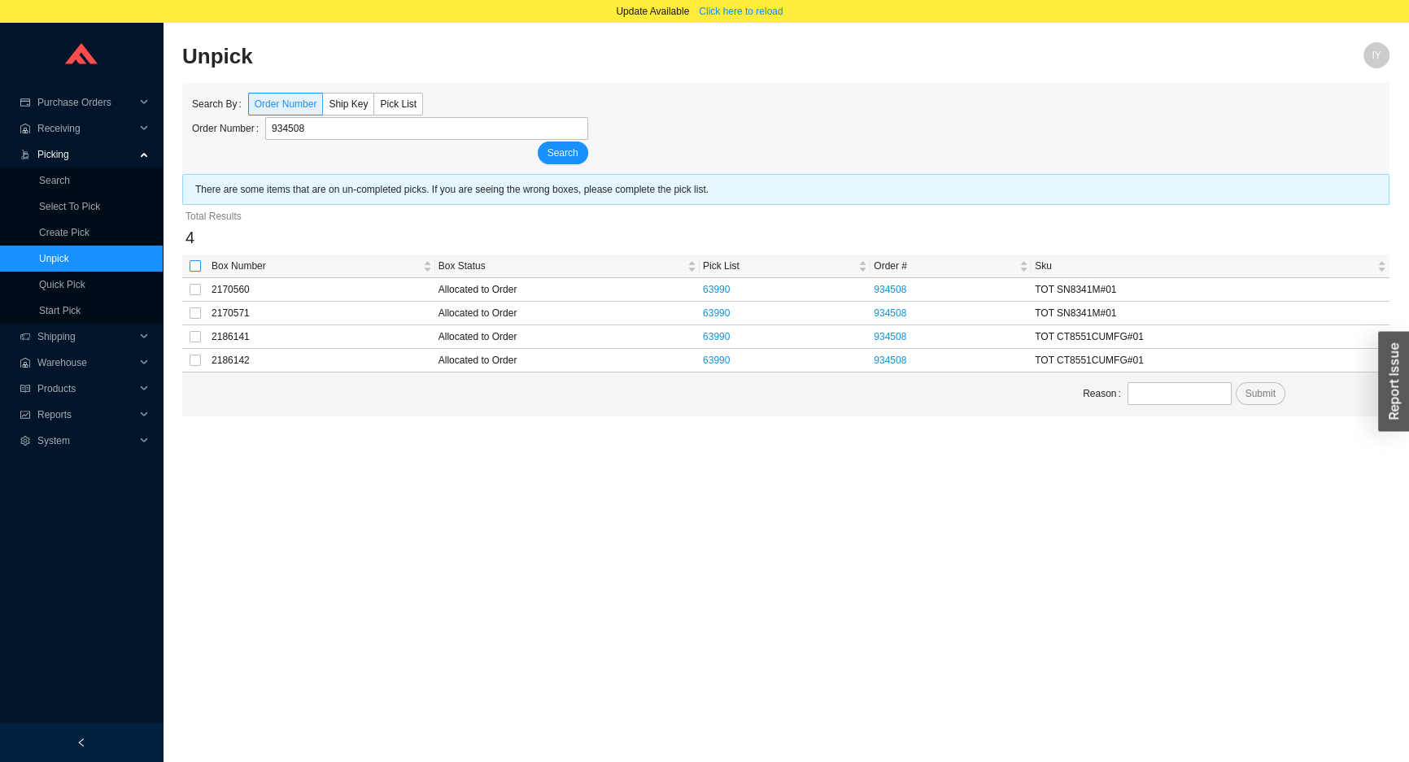
checkbox input "true"
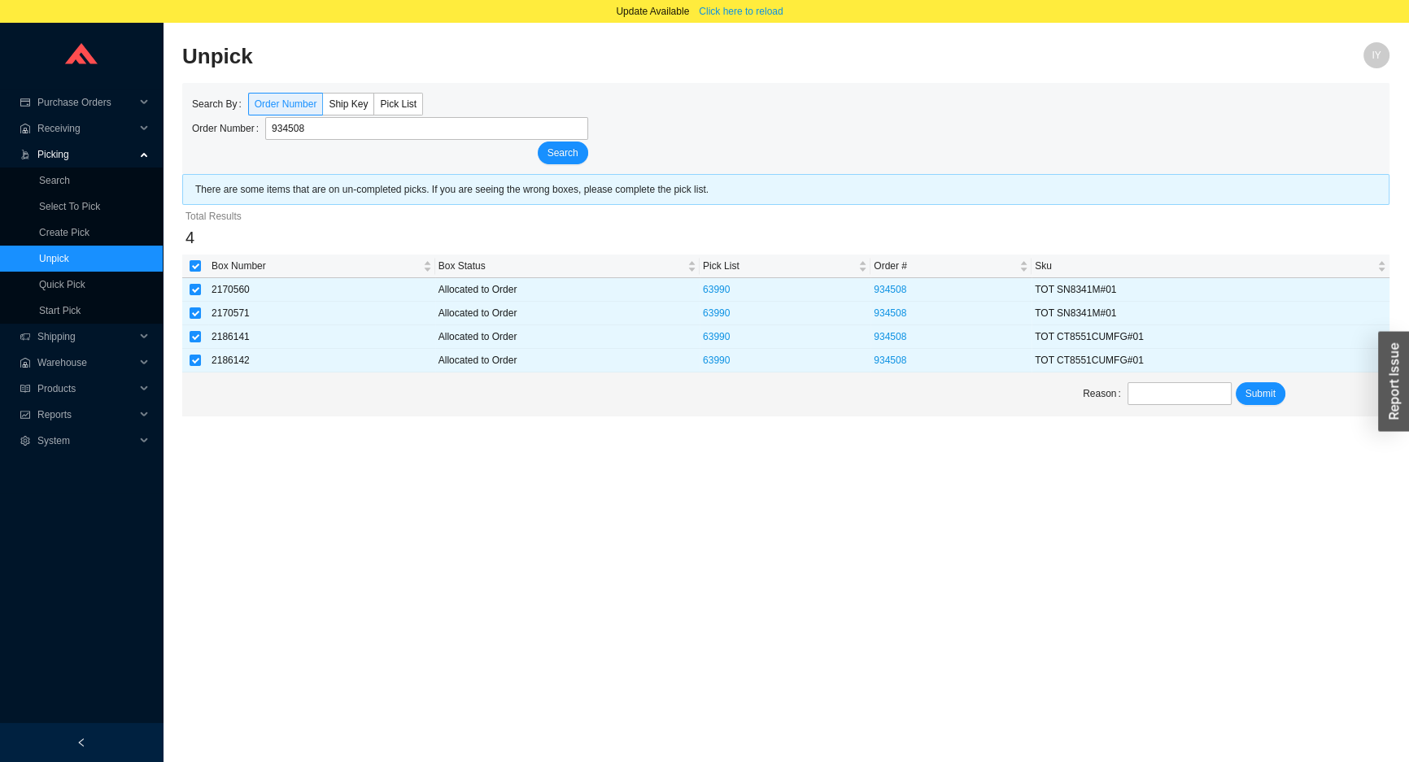
click at [1194, 414] on div "Reason Submit" at bounding box center [785, 395] width 1207 height 44
click at [1188, 394] on input "text" at bounding box center [1179, 393] width 104 height 23
type input "unpick"
click at [1270, 390] on span "Submit" at bounding box center [1260, 394] width 30 height 16
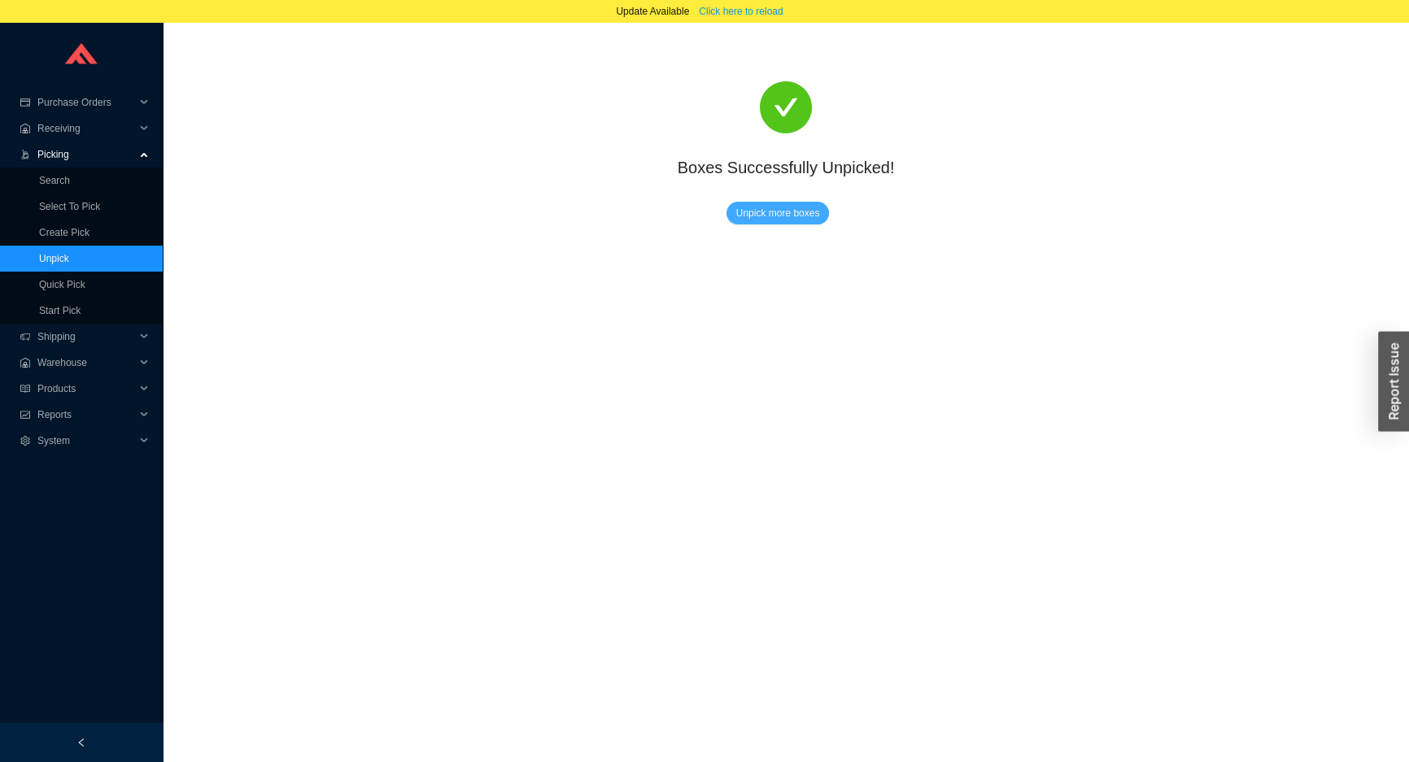
click at [773, 220] on span "Unpick more boxes" at bounding box center [778, 213] width 84 height 16
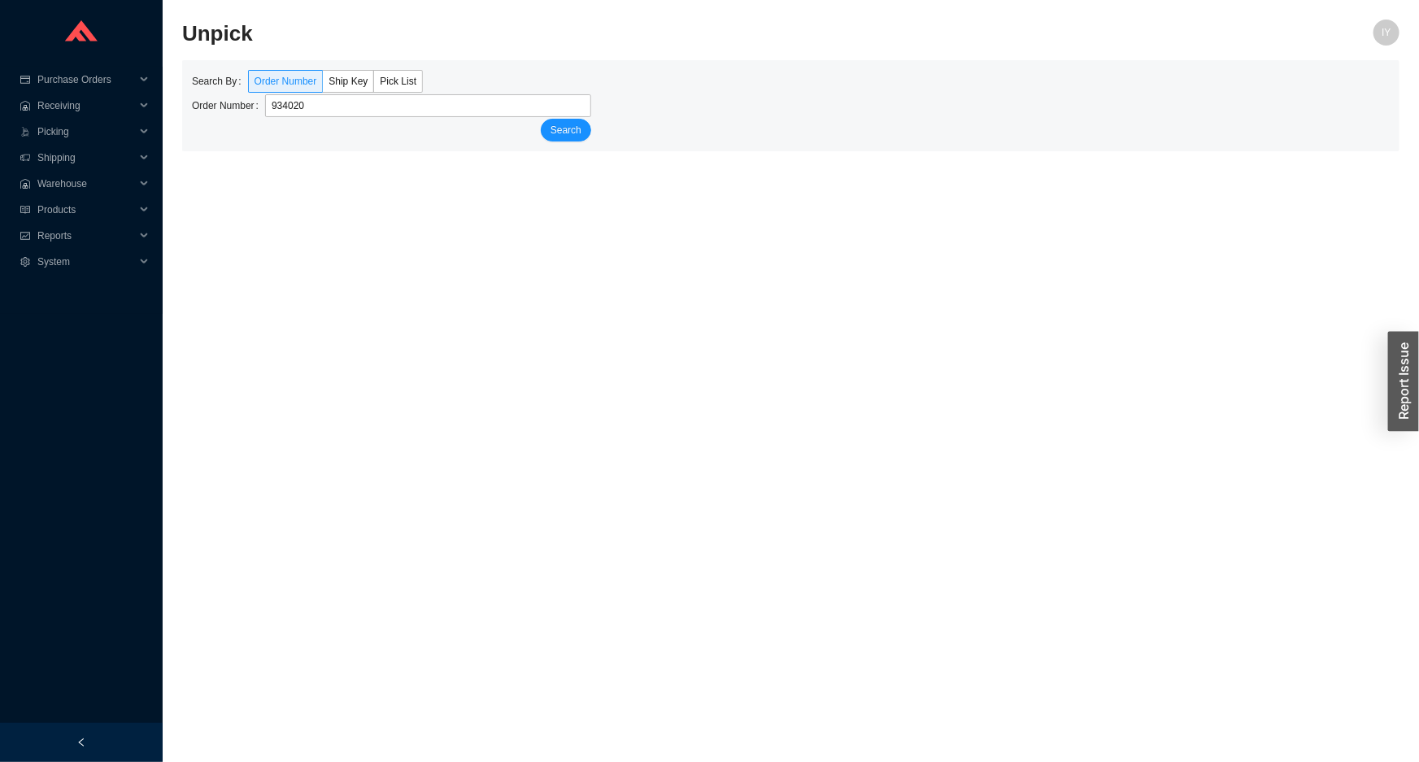
type input "934020"
click at [541, 119] on button "Search" at bounding box center [566, 130] width 50 height 23
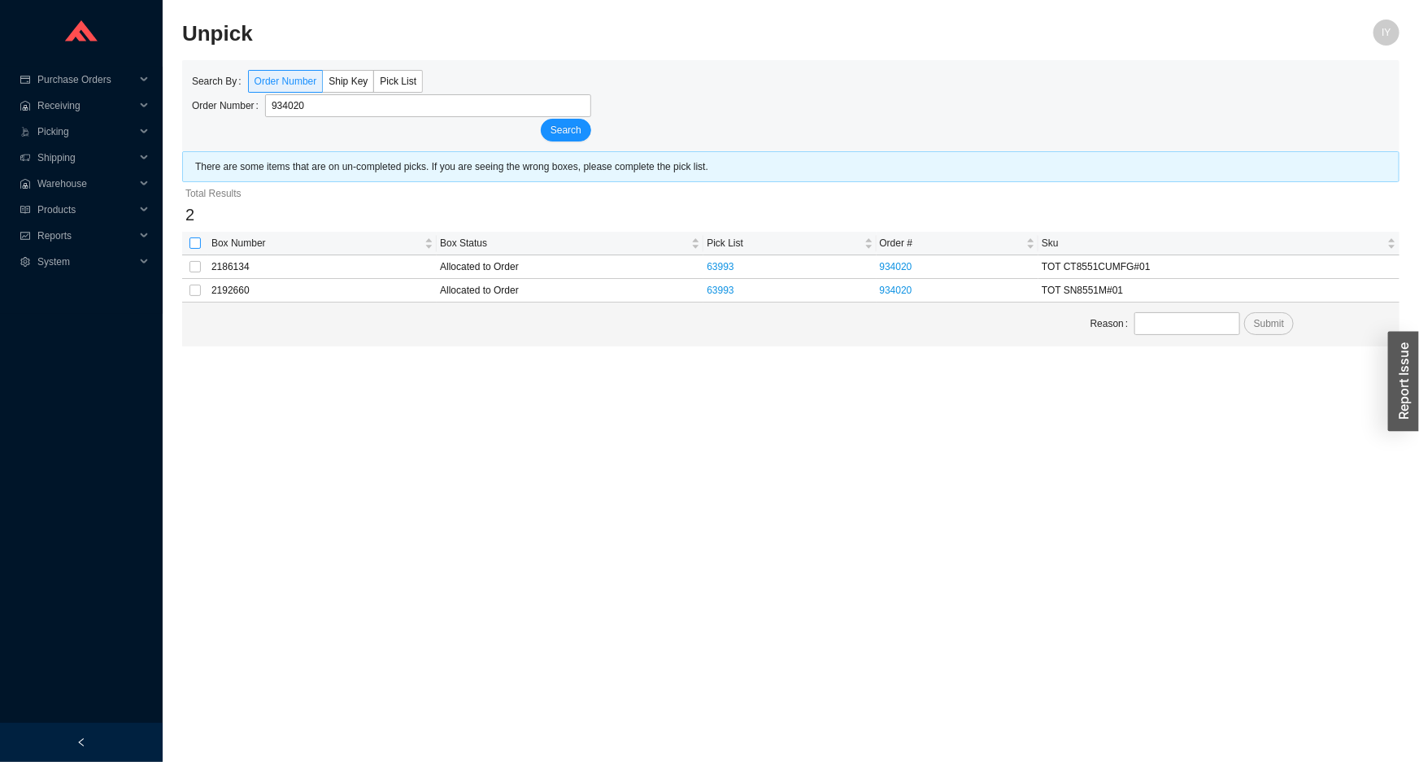
click at [194, 239] on input "checkbox" at bounding box center [195, 242] width 11 height 11
checkbox input "true"
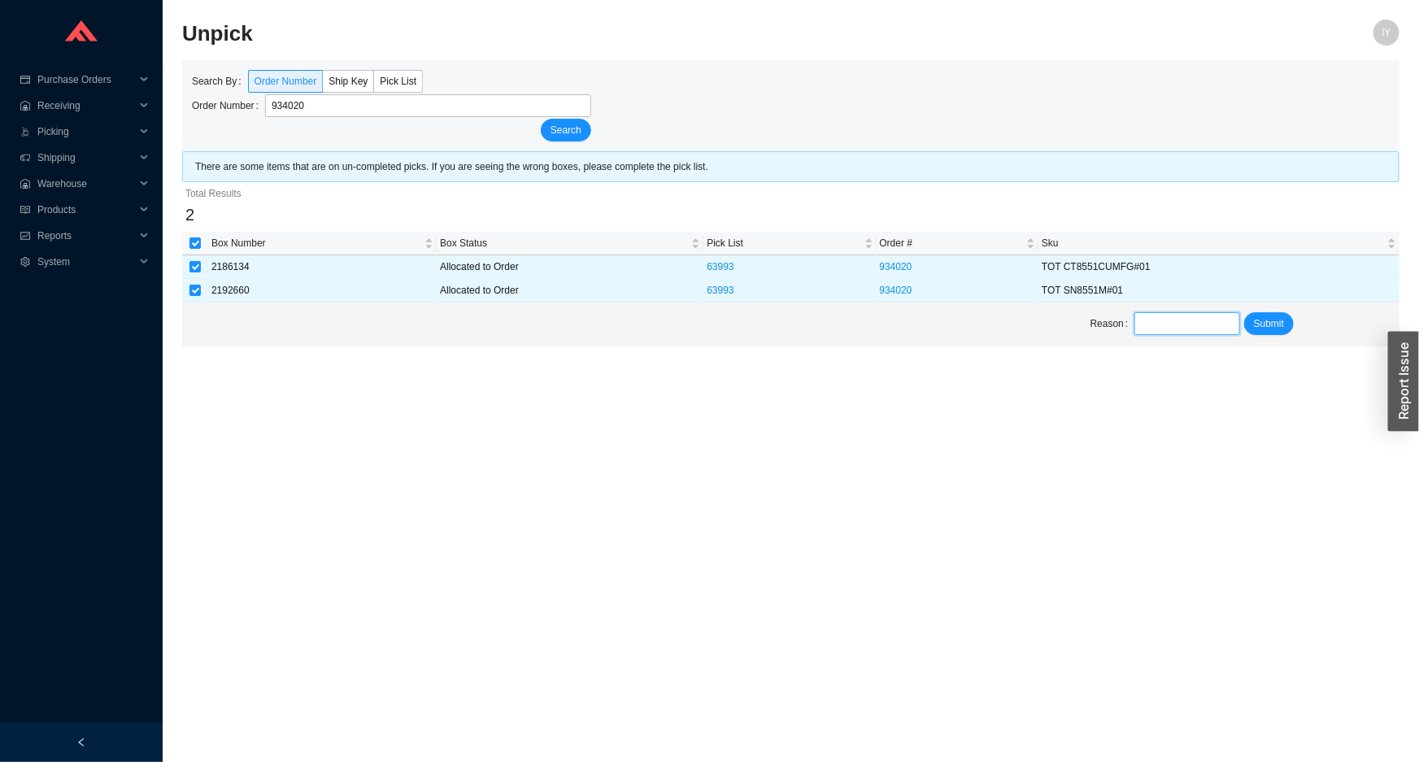
click at [1227, 327] on input "text" at bounding box center [1187, 323] width 105 height 23
type input "unpick"
click at [1273, 316] on span "Submit" at bounding box center [1269, 324] width 30 height 16
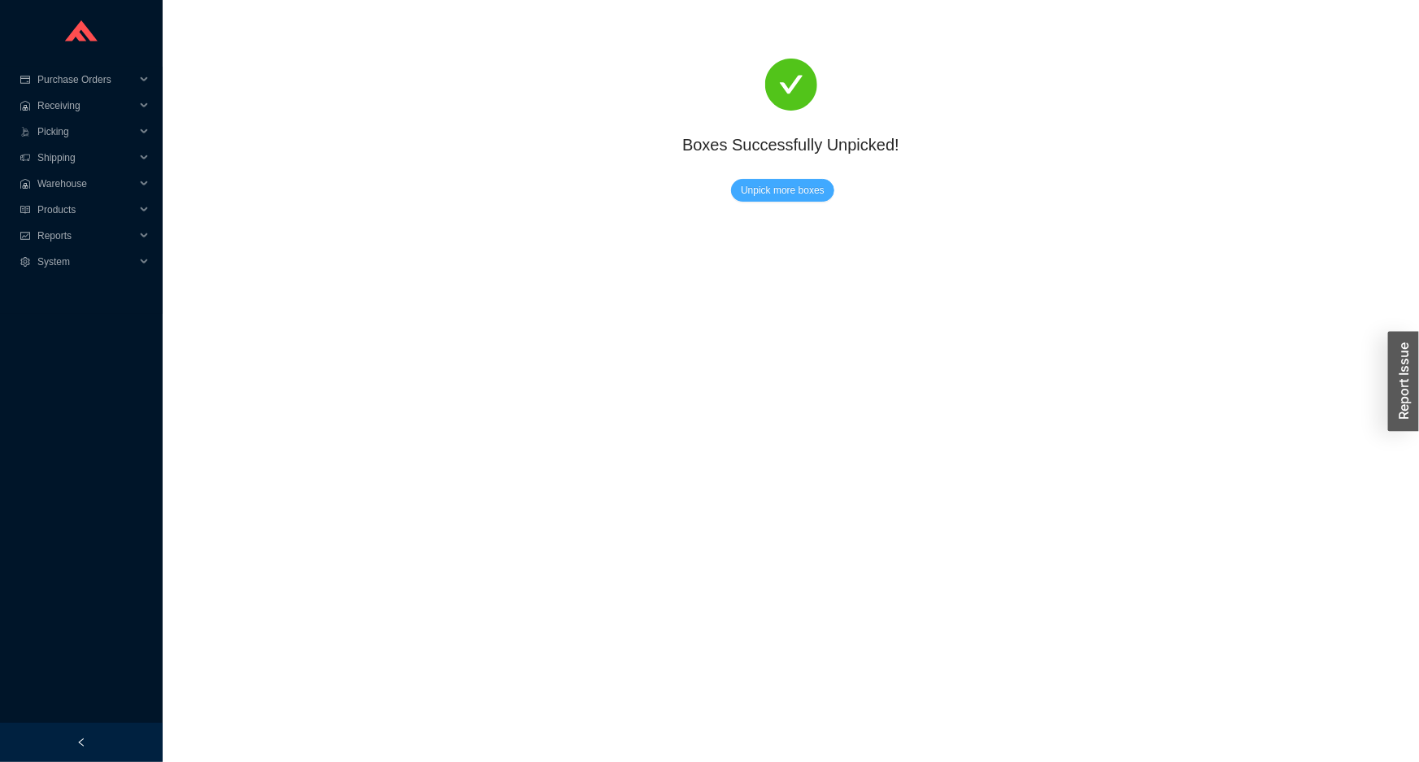
click at [760, 183] on span "Unpick more boxes" at bounding box center [783, 190] width 84 height 16
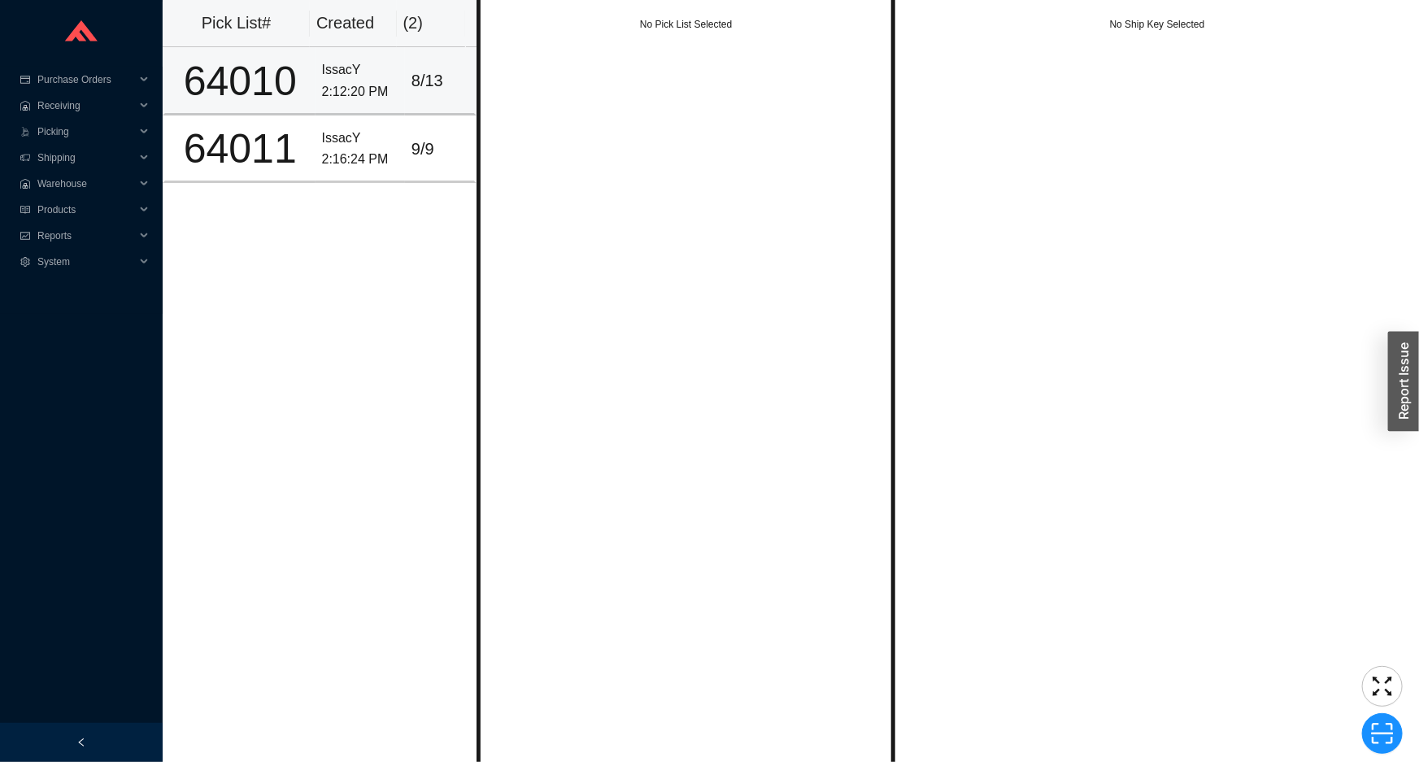
click at [342, 110] on td "IssacY 2:12:20 PM" at bounding box center [360, 81] width 89 height 68
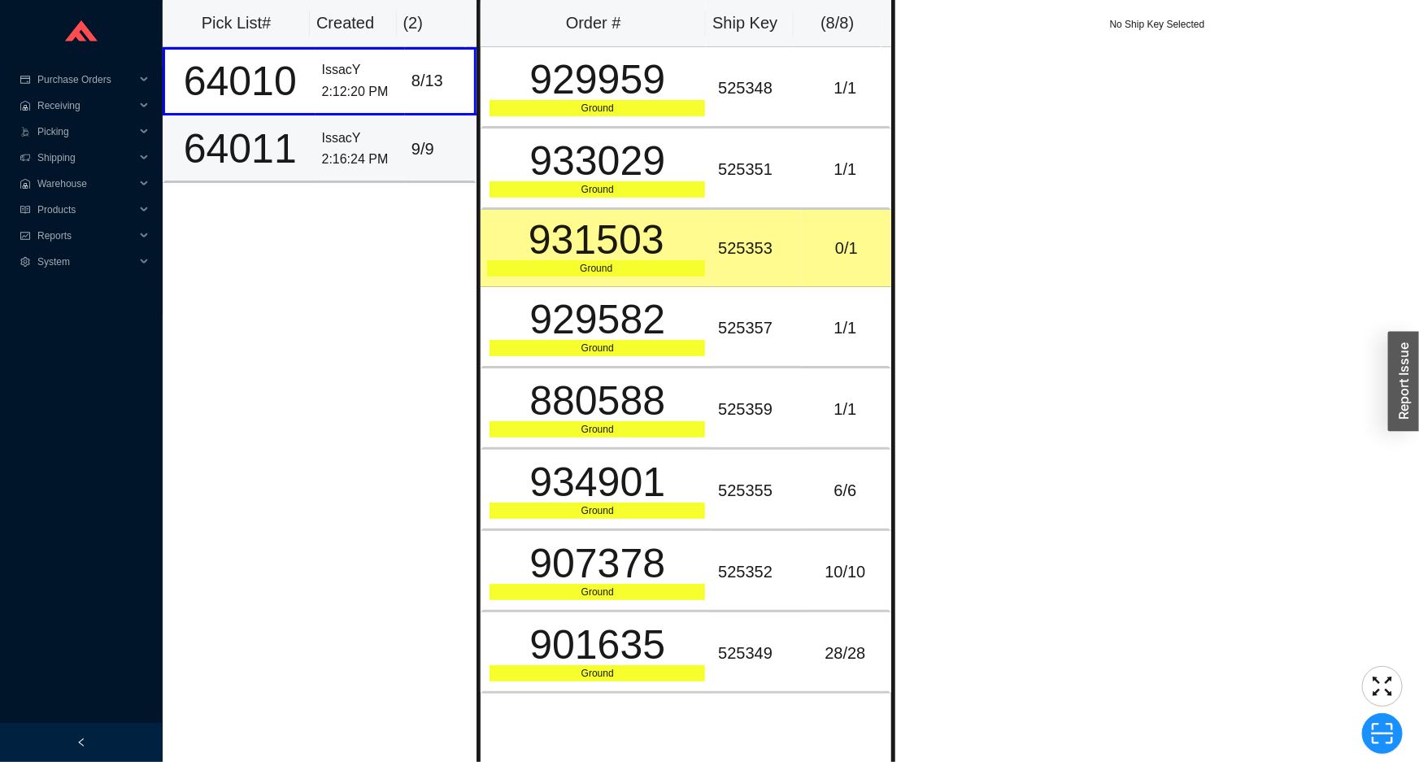
click at [423, 170] on td "9 / 9" at bounding box center [441, 149] width 72 height 68
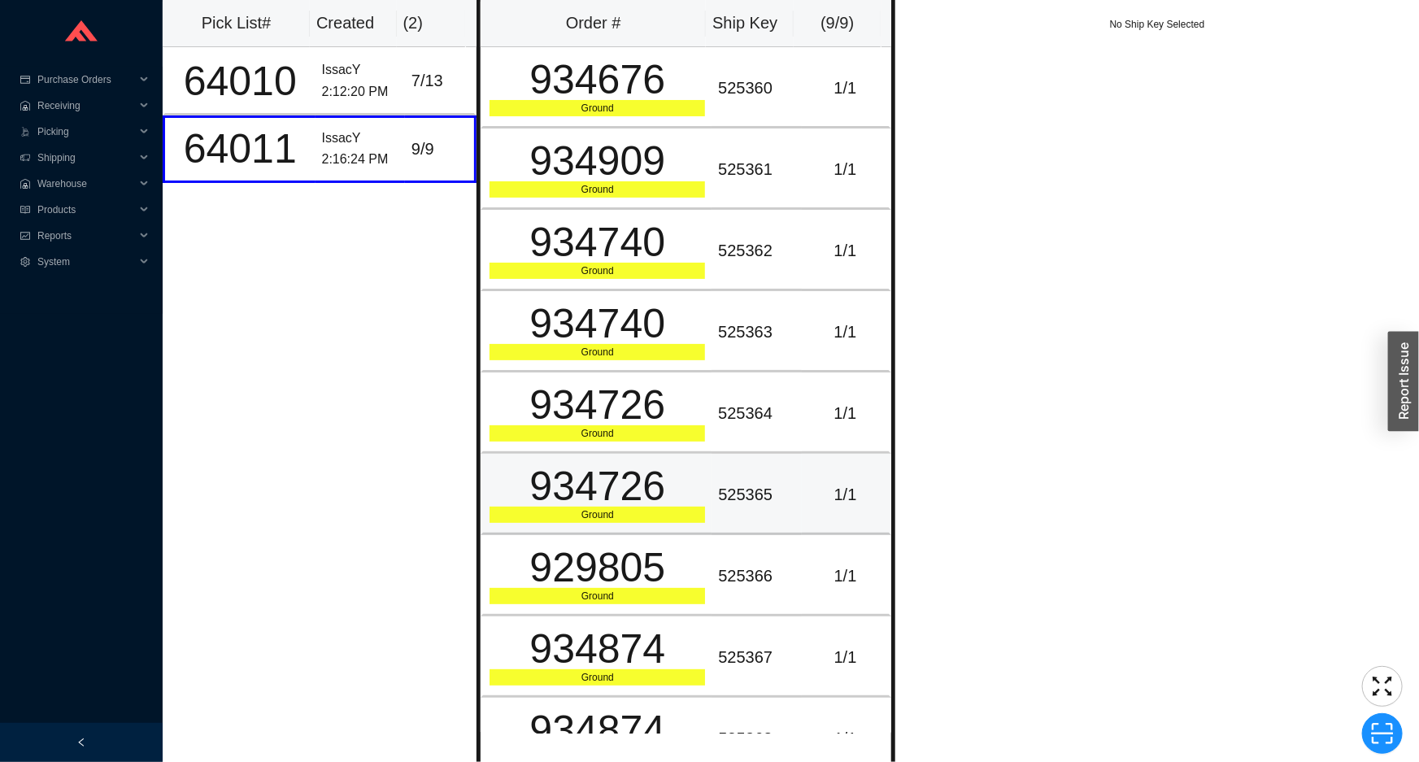
scroll to position [41, 0]
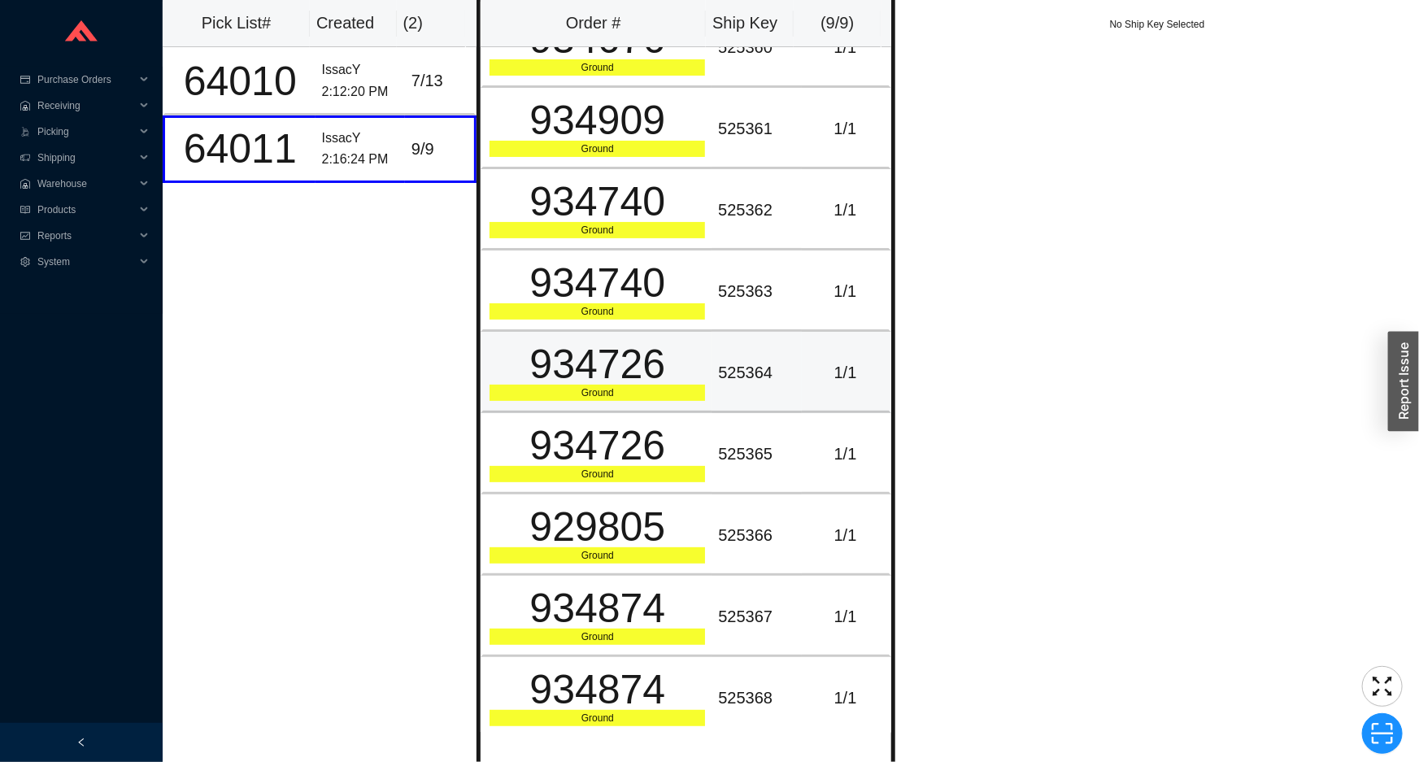
click at [546, 368] on div "934726" at bounding box center [598, 364] width 216 height 41
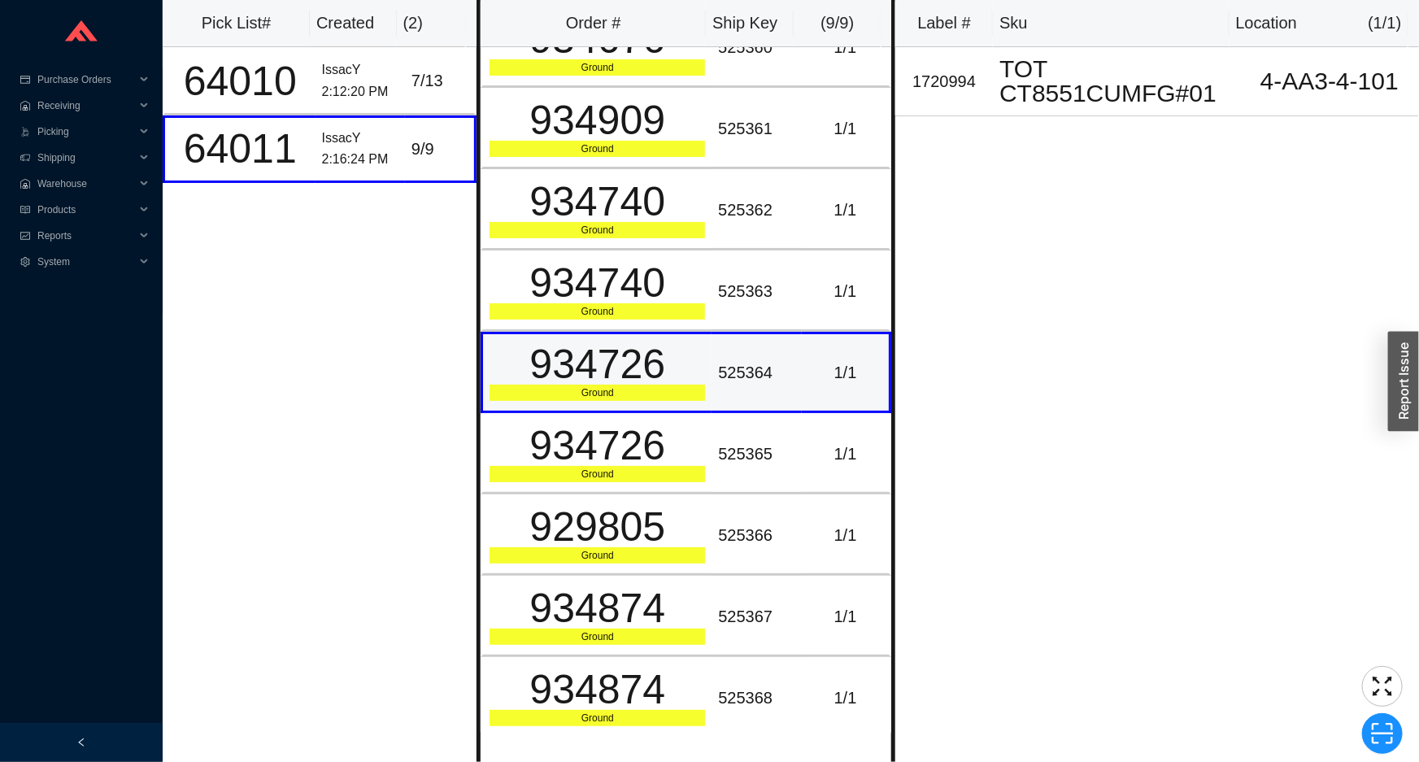
click at [559, 373] on div "934726" at bounding box center [598, 364] width 216 height 41
copy div "934726"
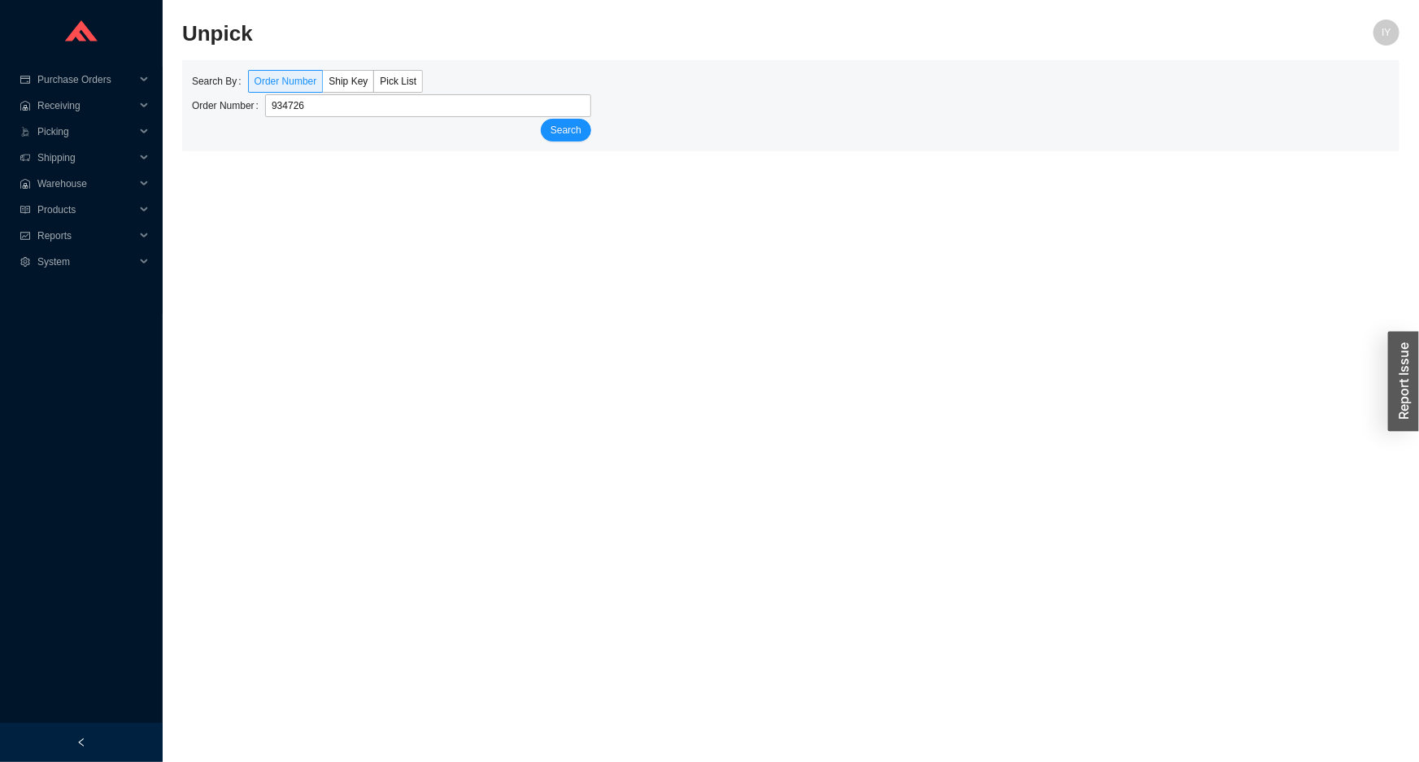
type input "934726"
click at [541, 119] on button "Search" at bounding box center [566, 130] width 50 height 23
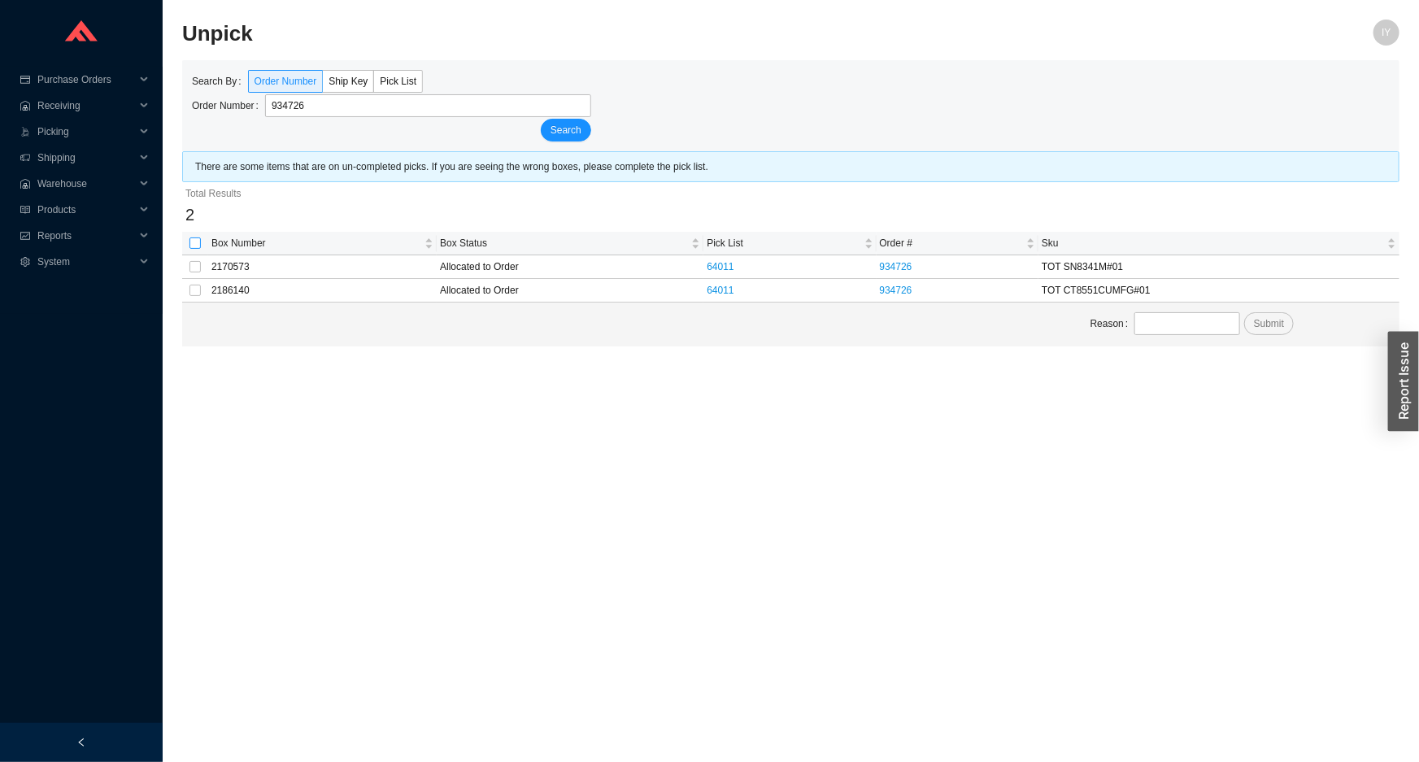
click at [191, 244] on input "checkbox" at bounding box center [195, 242] width 11 height 11
checkbox input "true"
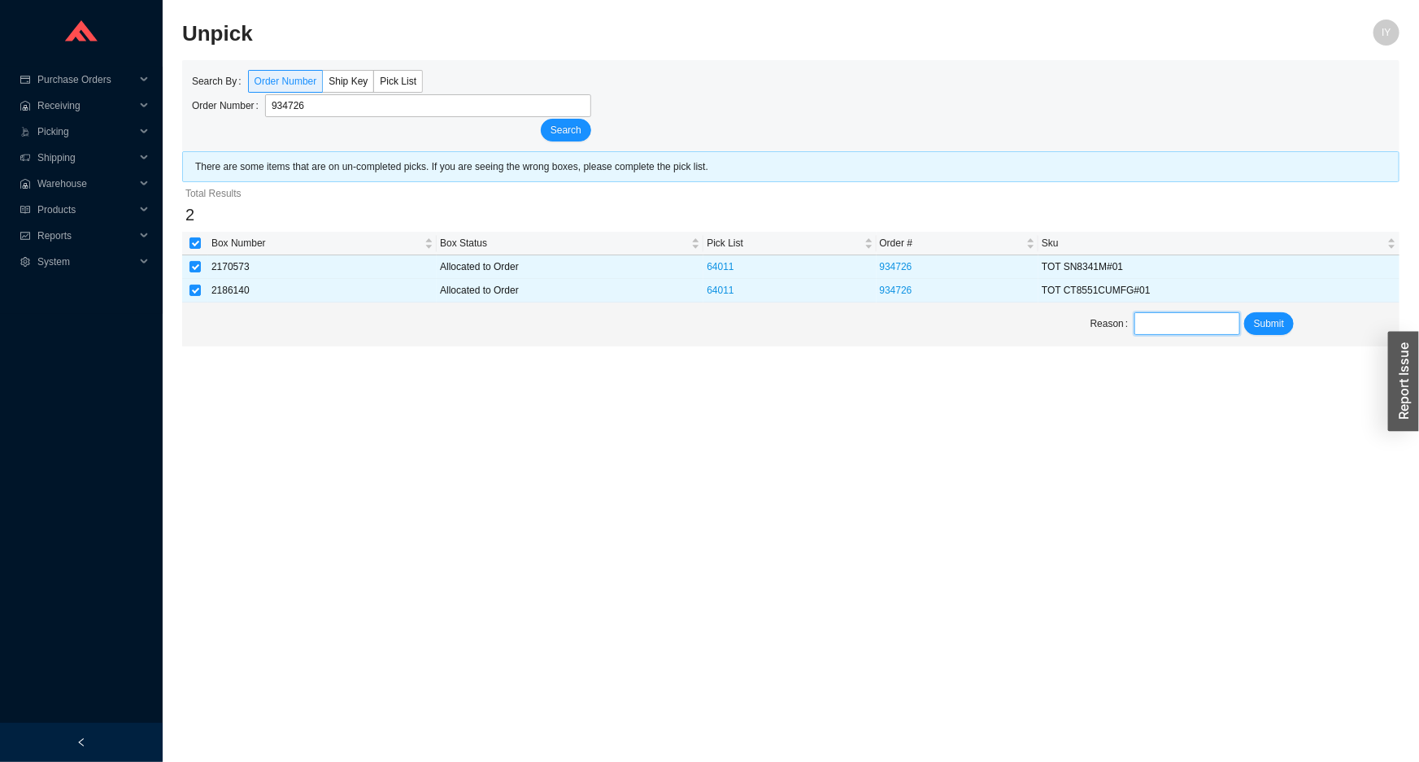
click at [1155, 317] on input "text" at bounding box center [1187, 323] width 105 height 23
type input "unpick"
click at [1257, 325] on span "Submit" at bounding box center [1269, 324] width 30 height 16
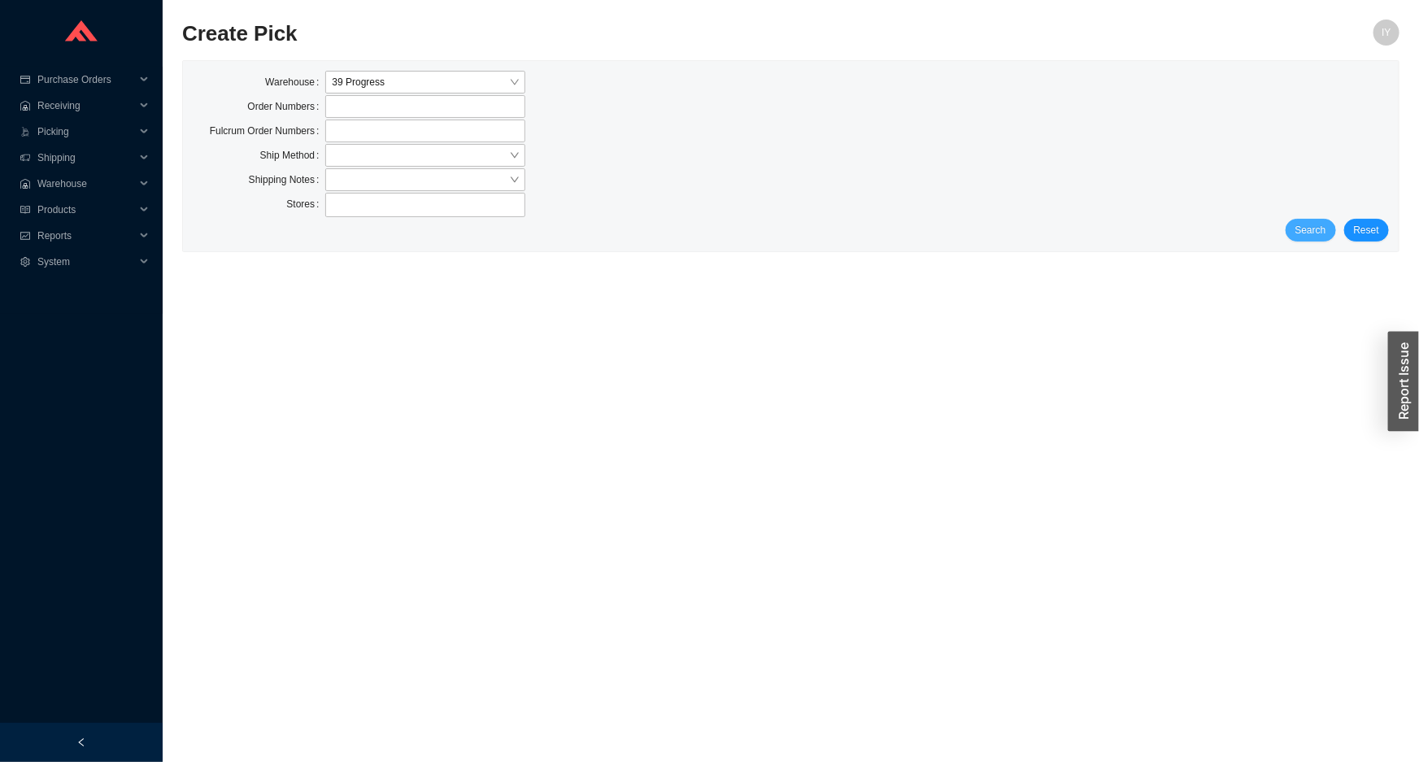
click at [1301, 228] on span "Search" at bounding box center [1311, 230] width 31 height 16
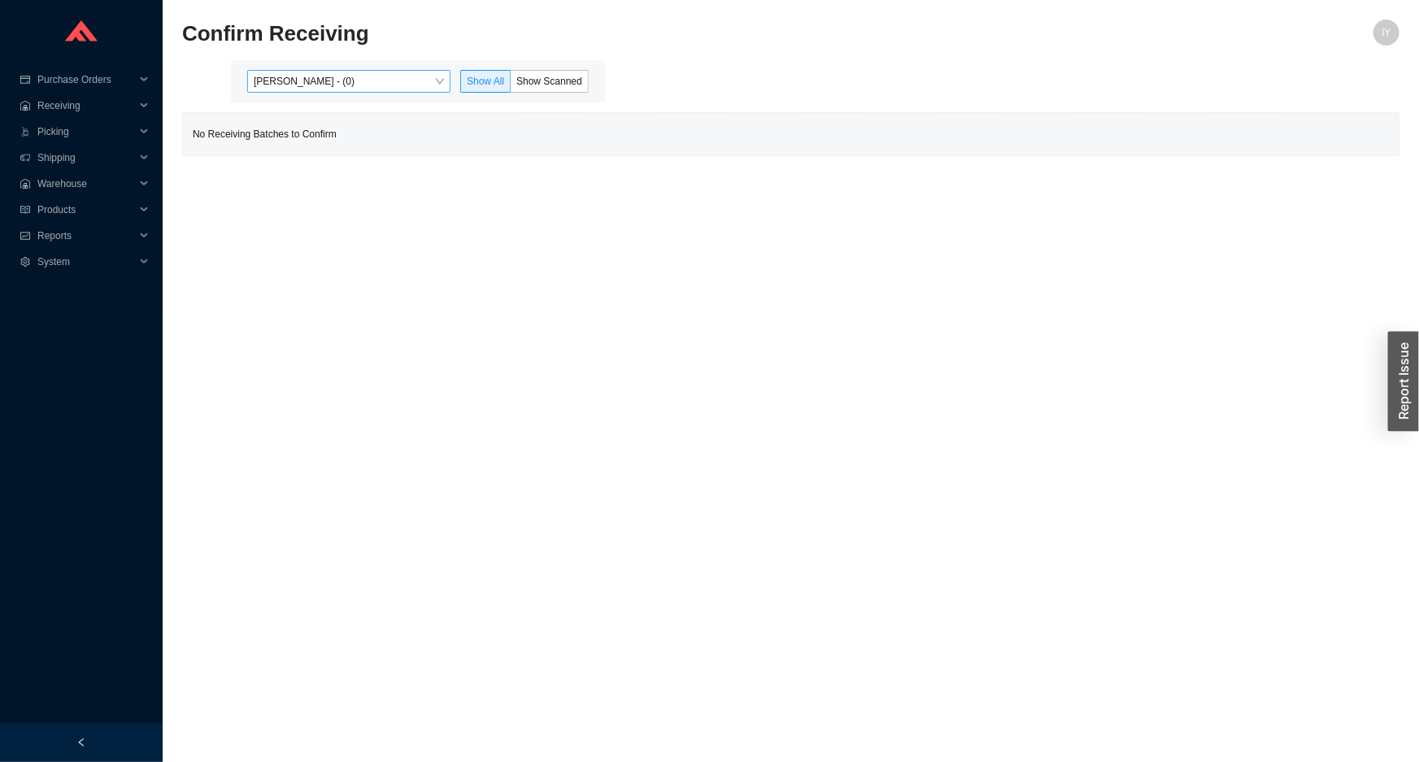
click at [373, 78] on span "[PERSON_NAME] - (0)" at bounding box center [349, 81] width 190 height 21
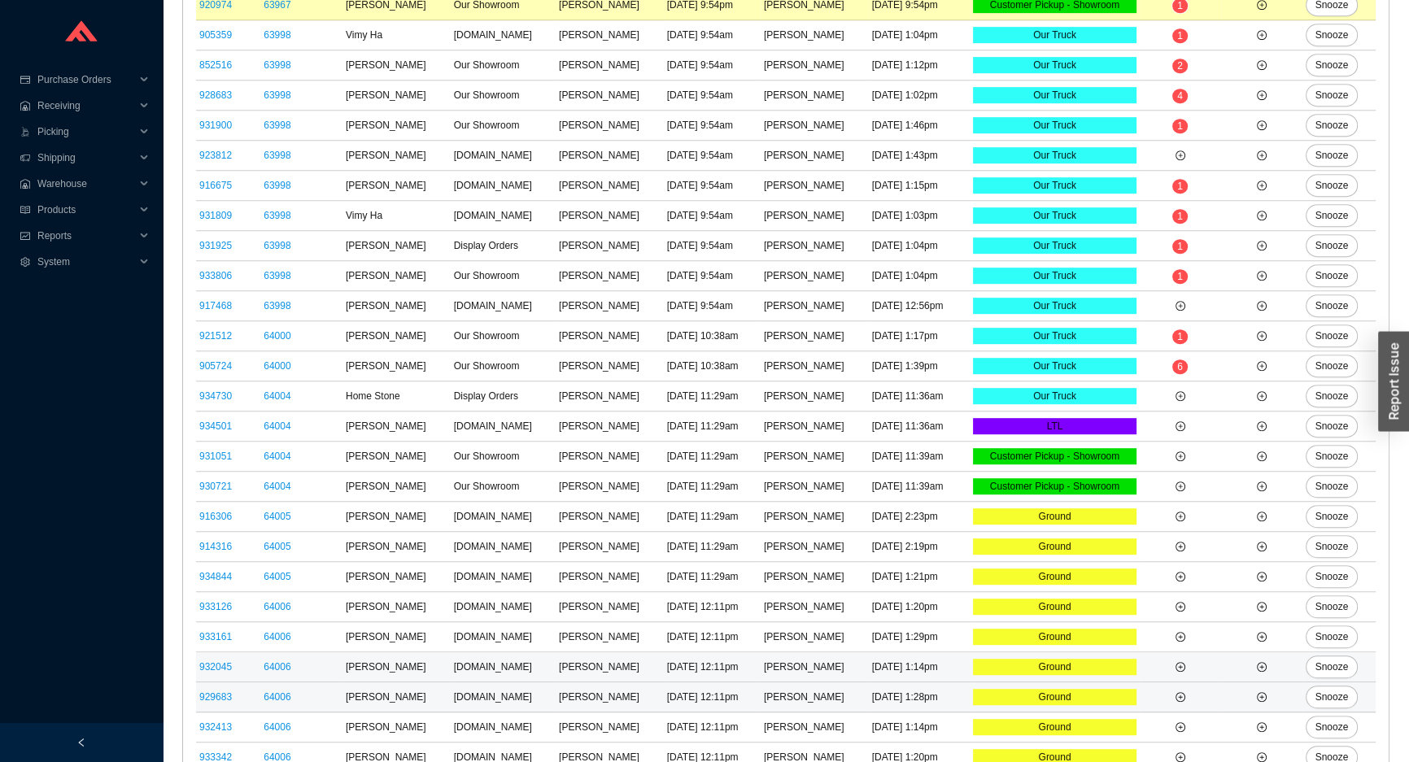
scroll to position [1109, 0]
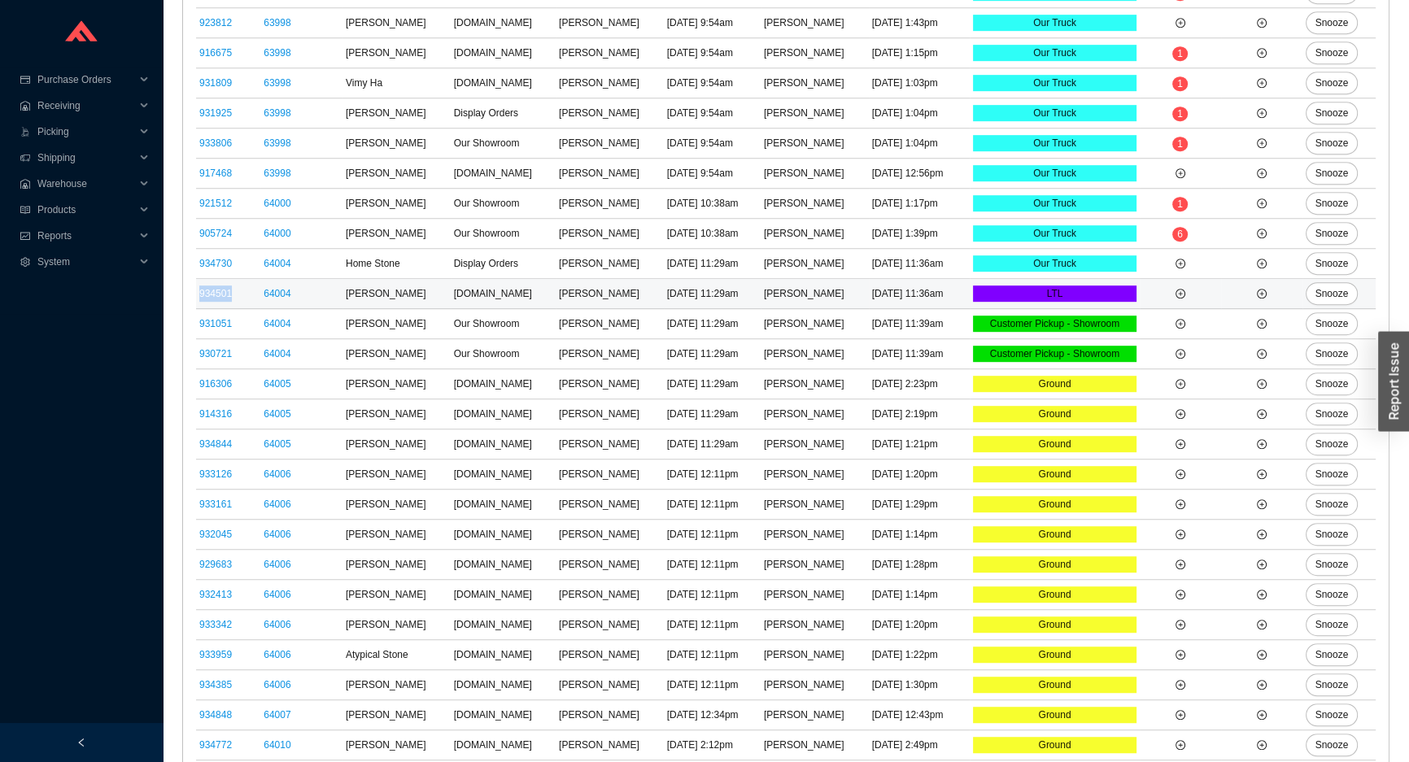
drag, startPoint x: 243, startPoint y: 292, endPoint x: 196, endPoint y: 296, distance: 47.3
click at [196, 296] on td "934501" at bounding box center [228, 294] width 64 height 30
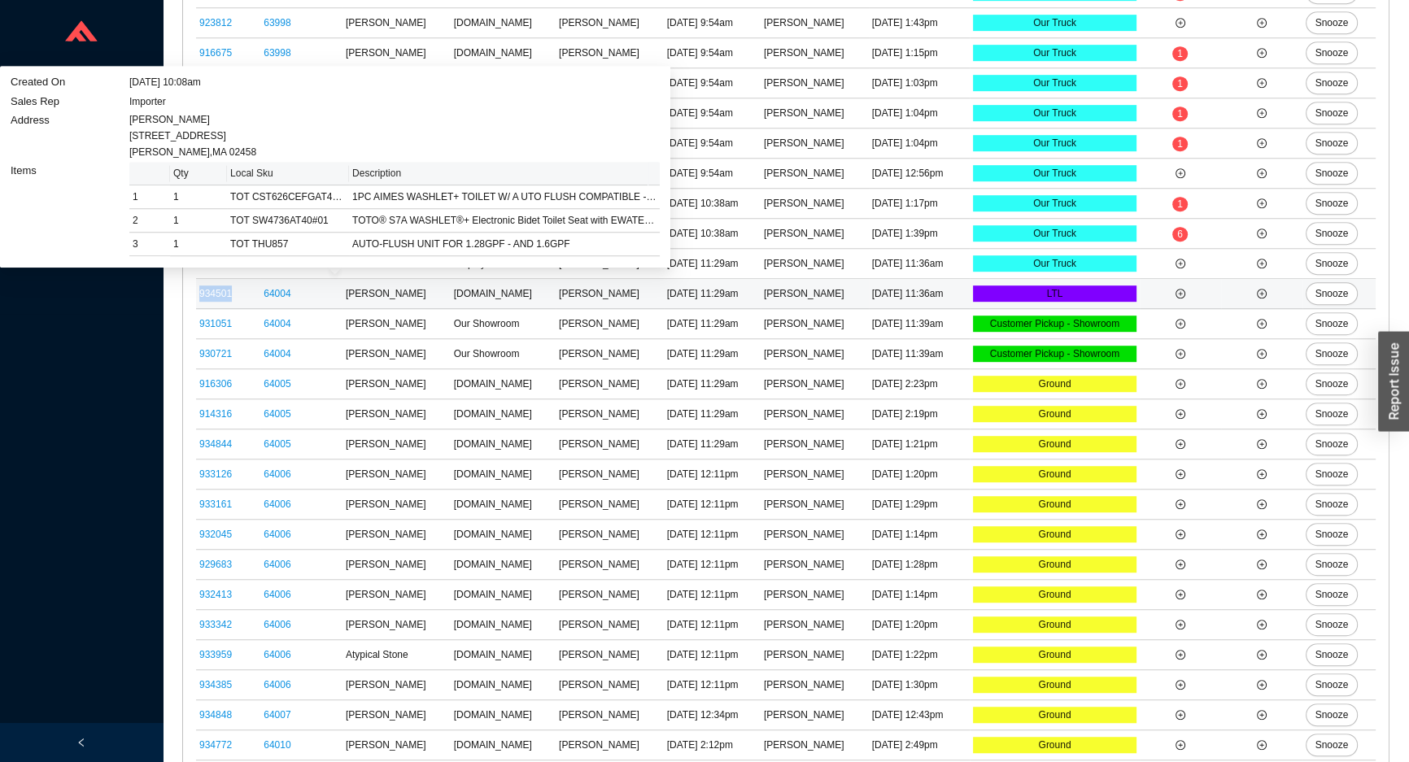
copy link "934501"
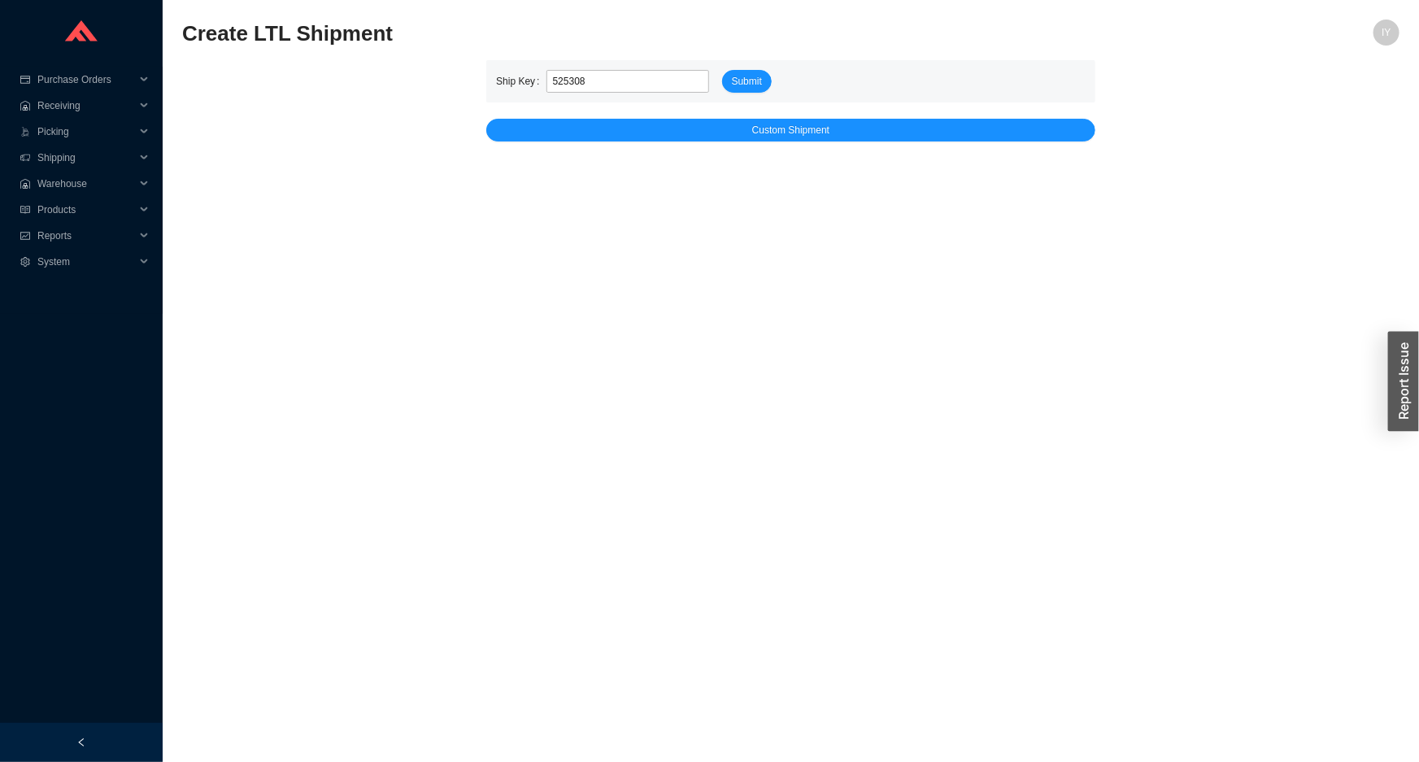
type input "525308"
click at [722, 70] on button "Submit" at bounding box center [747, 81] width 50 height 23
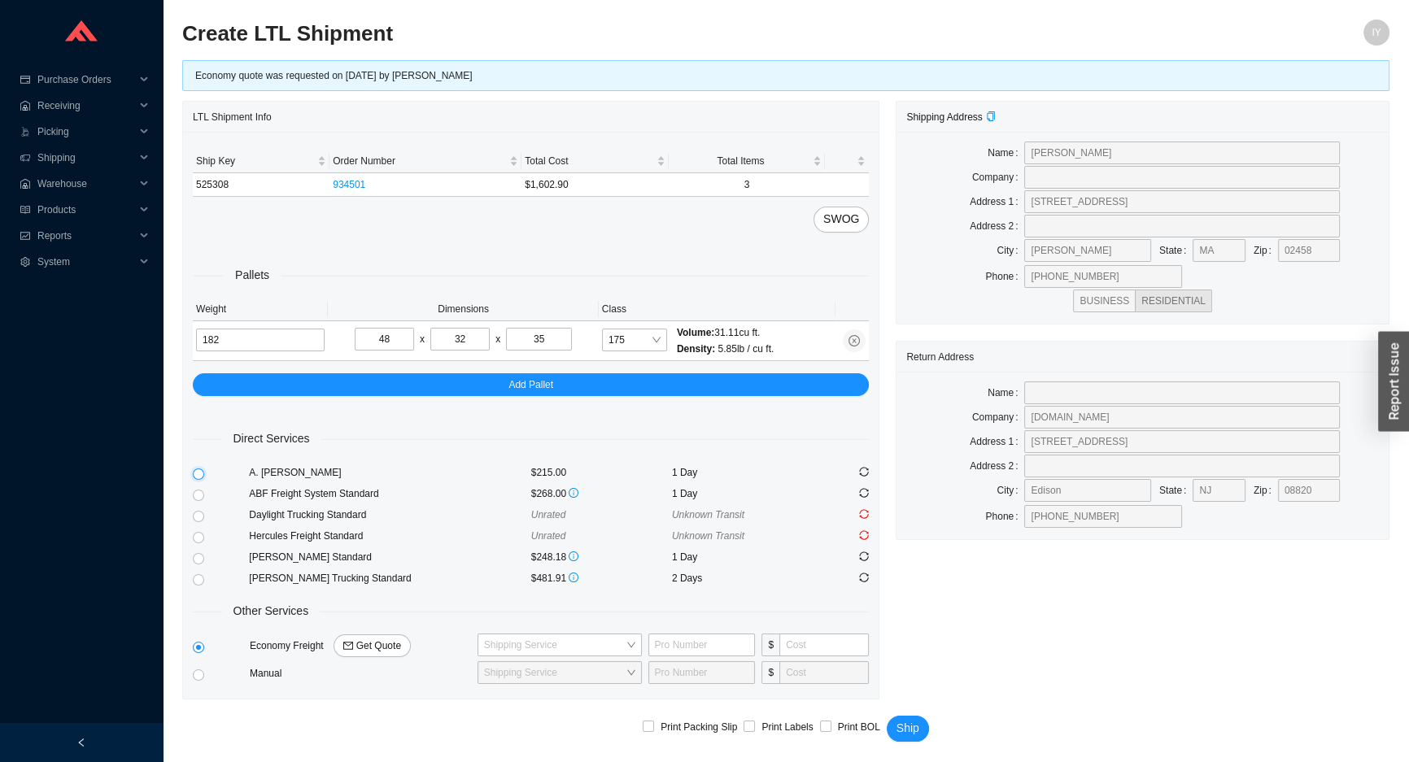
click at [197, 473] on input "radio" at bounding box center [198, 473] width 11 height 11
radio input "true"
checkbox input "true"
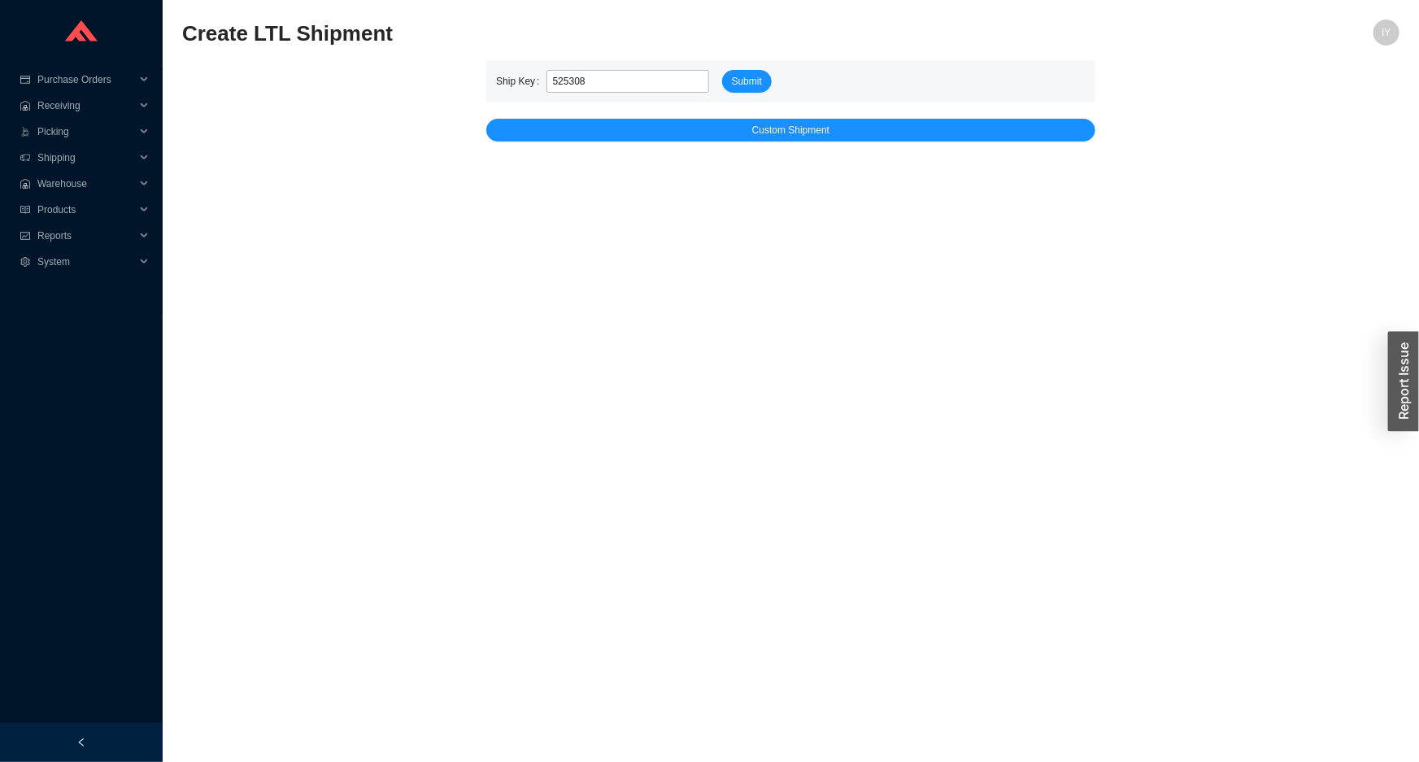
type input "525308"
click at [722, 70] on button "Submit" at bounding box center [747, 81] width 50 height 23
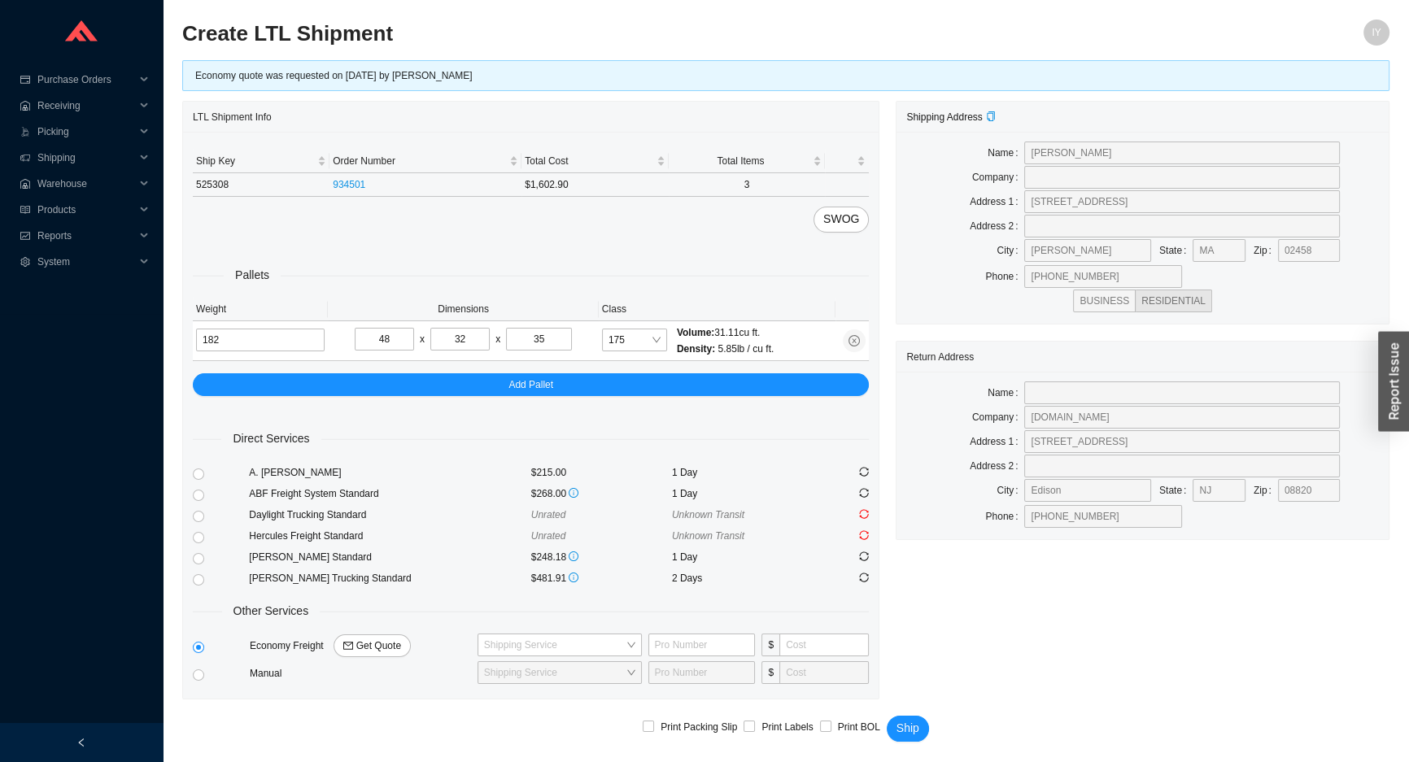
drag, startPoint x: 227, startPoint y: 181, endPoint x: 193, endPoint y: 186, distance: 34.5
click at [212, 179] on td "525308" at bounding box center [261, 185] width 137 height 24
click at [211, 179] on td "525308" at bounding box center [261, 185] width 137 height 24
copy td "525308"
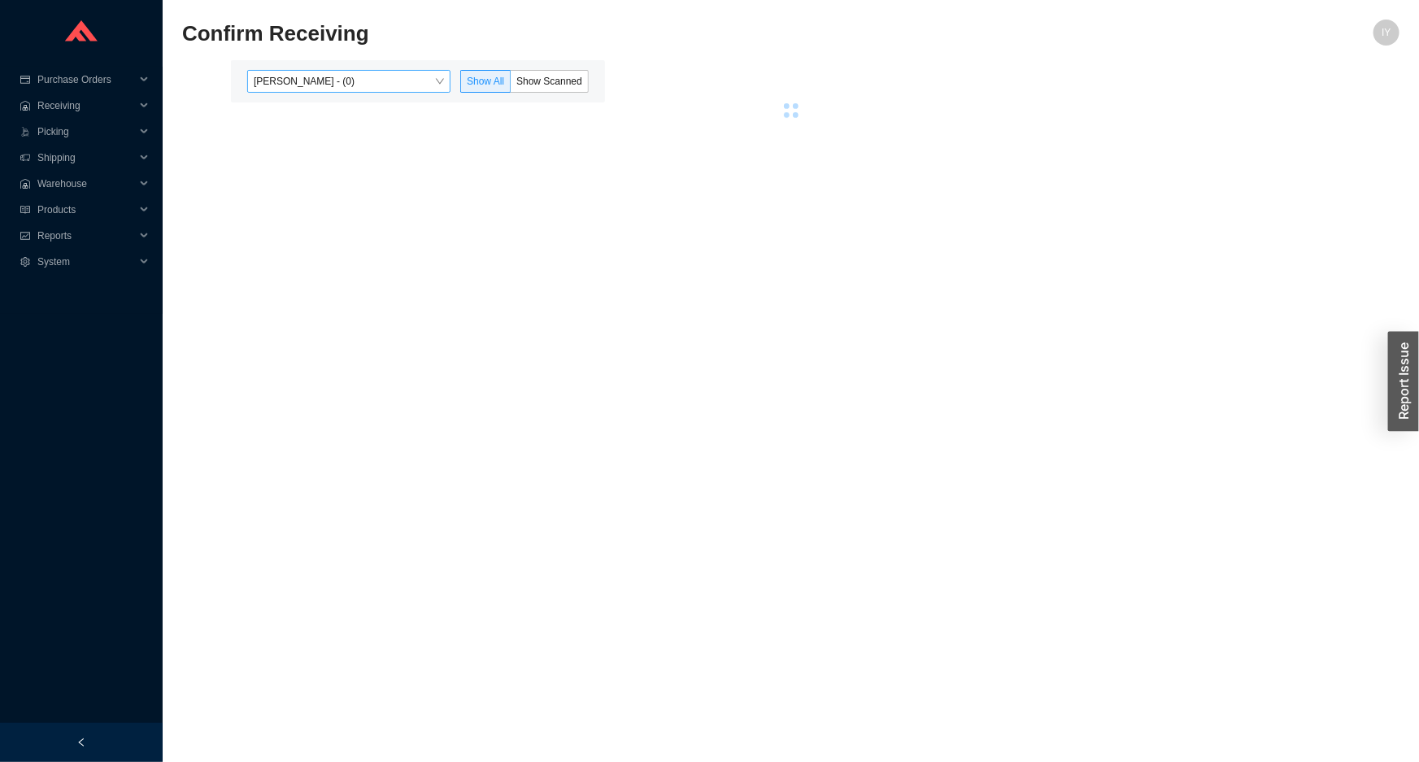
click at [414, 89] on span "[PERSON_NAME] - (0)" at bounding box center [349, 81] width 190 height 21
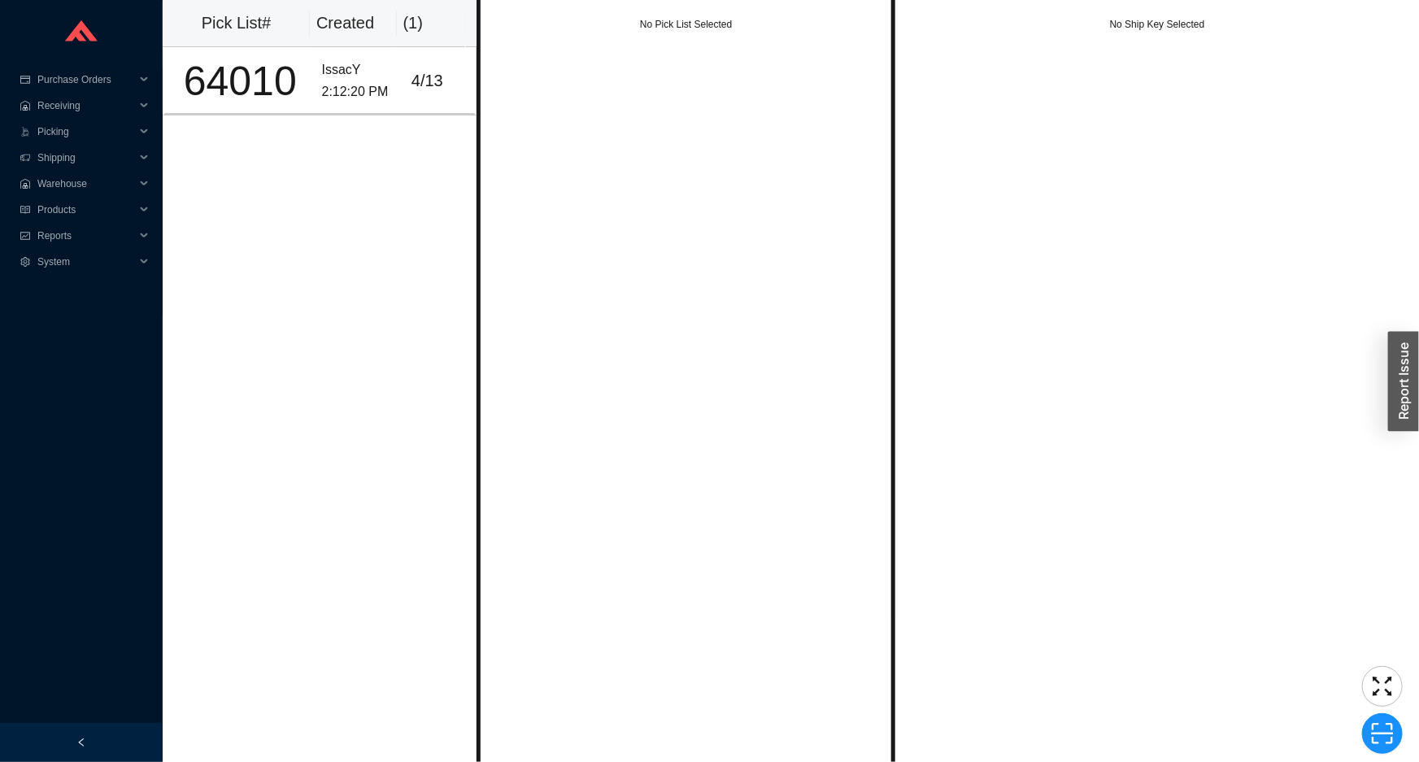
click at [377, 119] on div "Pick List# Created ( 1 ) 64010 IssacY 2:12:20 PM [DATE]" at bounding box center [320, 381] width 314 height 762
click at [377, 107] on td "IssacY 2:12:20 PM" at bounding box center [360, 81] width 89 height 68
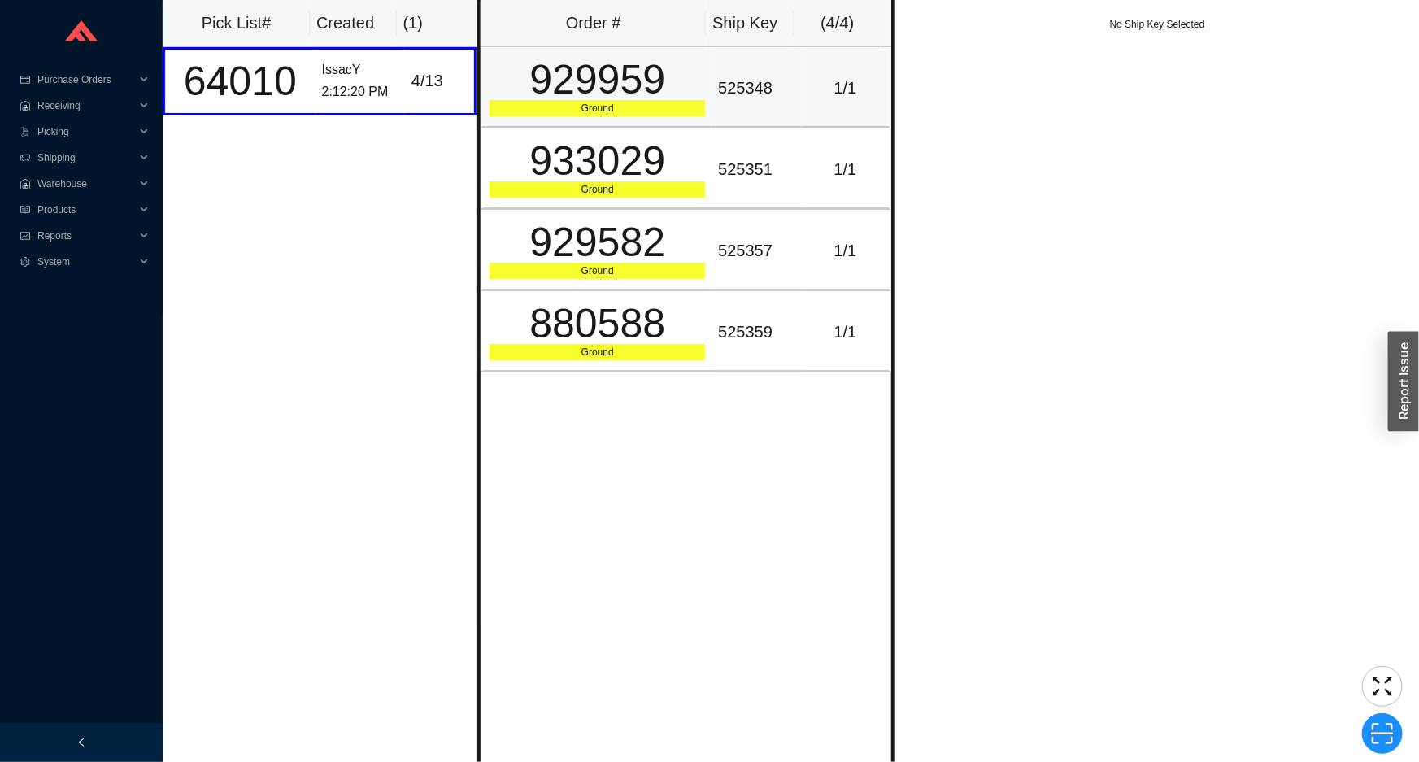
click at [593, 75] on div "929959" at bounding box center [598, 79] width 216 height 41
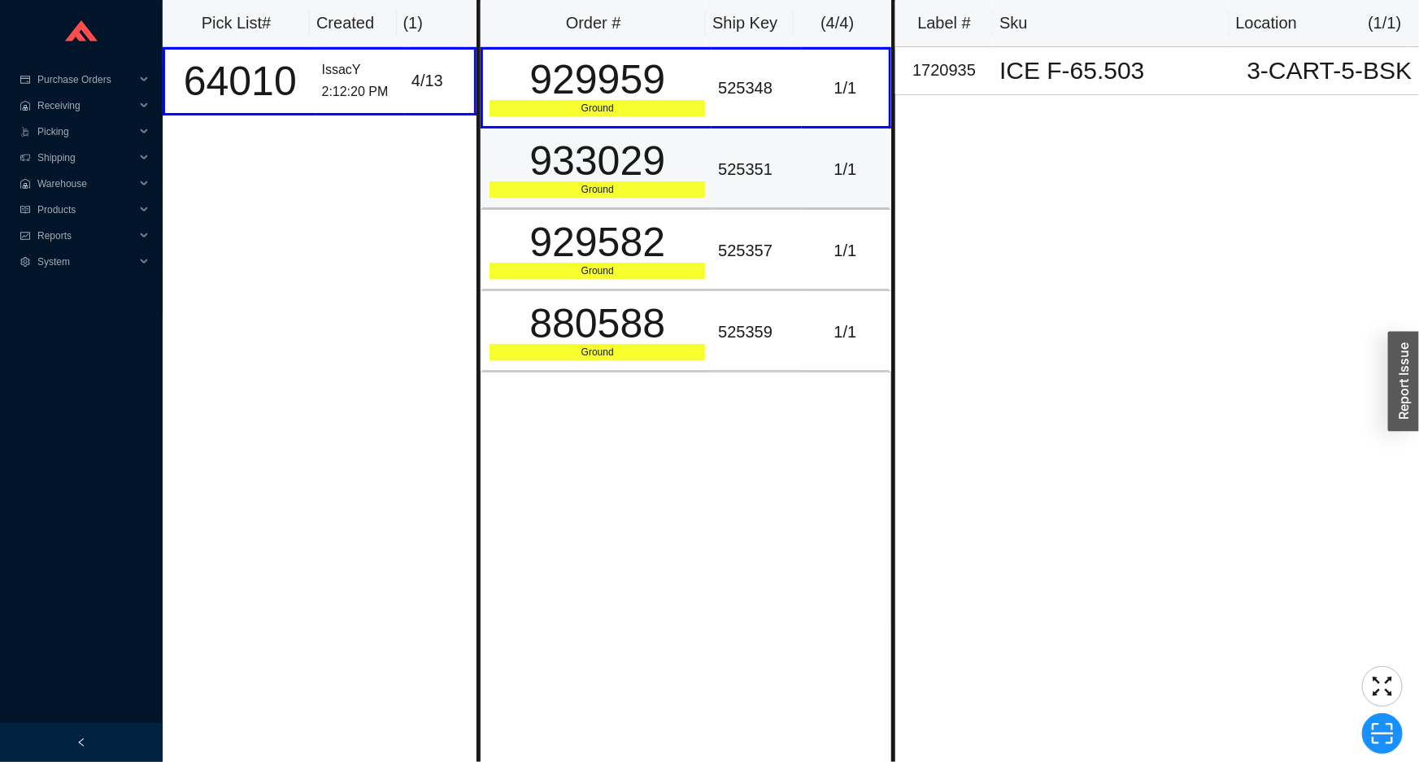
click at [577, 194] on div "Ground" at bounding box center [598, 189] width 216 height 16
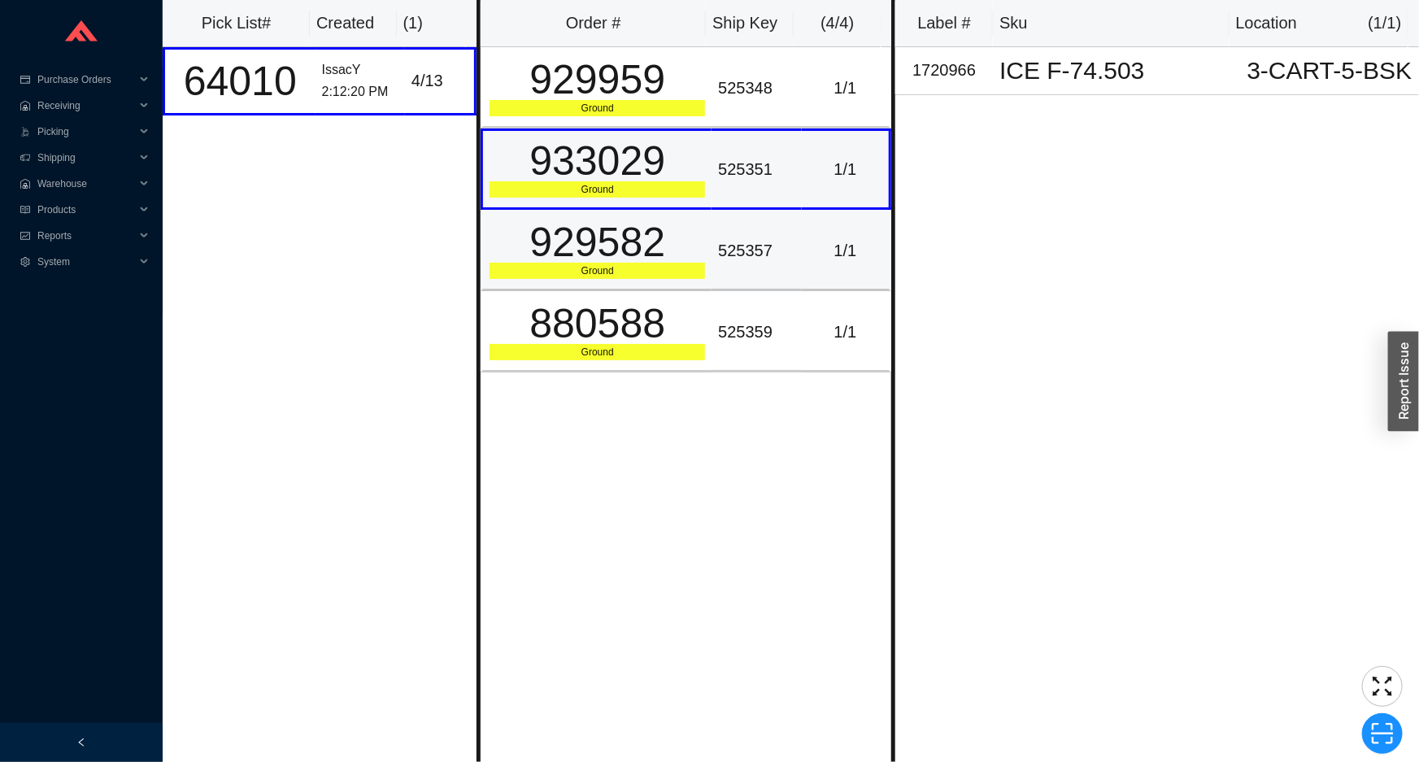
drag, startPoint x: 620, startPoint y: 285, endPoint x: 536, endPoint y: 162, distance: 148.7
click at [621, 281] on td "929582 Ground" at bounding box center [596, 250] width 231 height 81
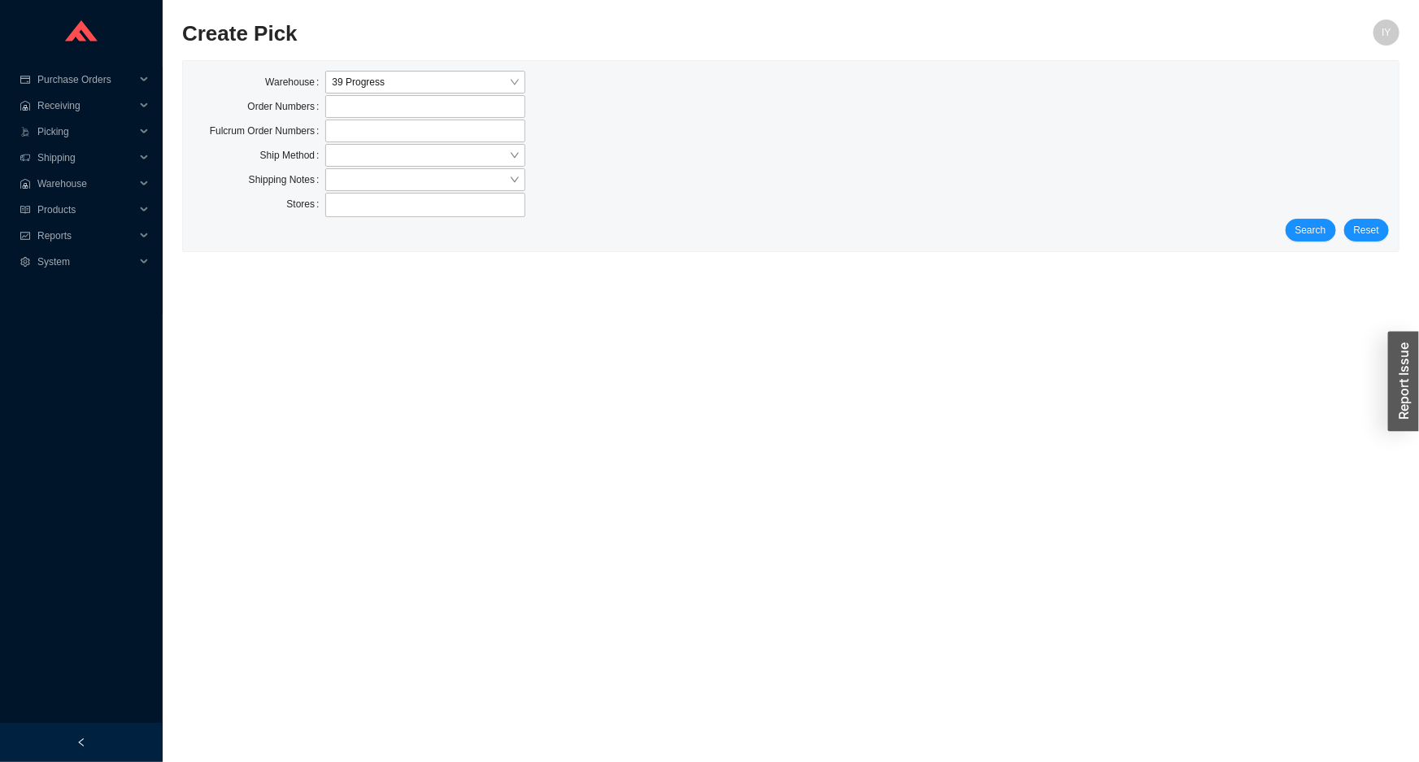
click at [1297, 242] on div "Warehouse 39 Progress Order Numbers Fulcrum Order Numbers Ship Method Shipping …" at bounding box center [791, 156] width 1216 height 190
click at [1300, 237] on button "Search" at bounding box center [1311, 230] width 50 height 23
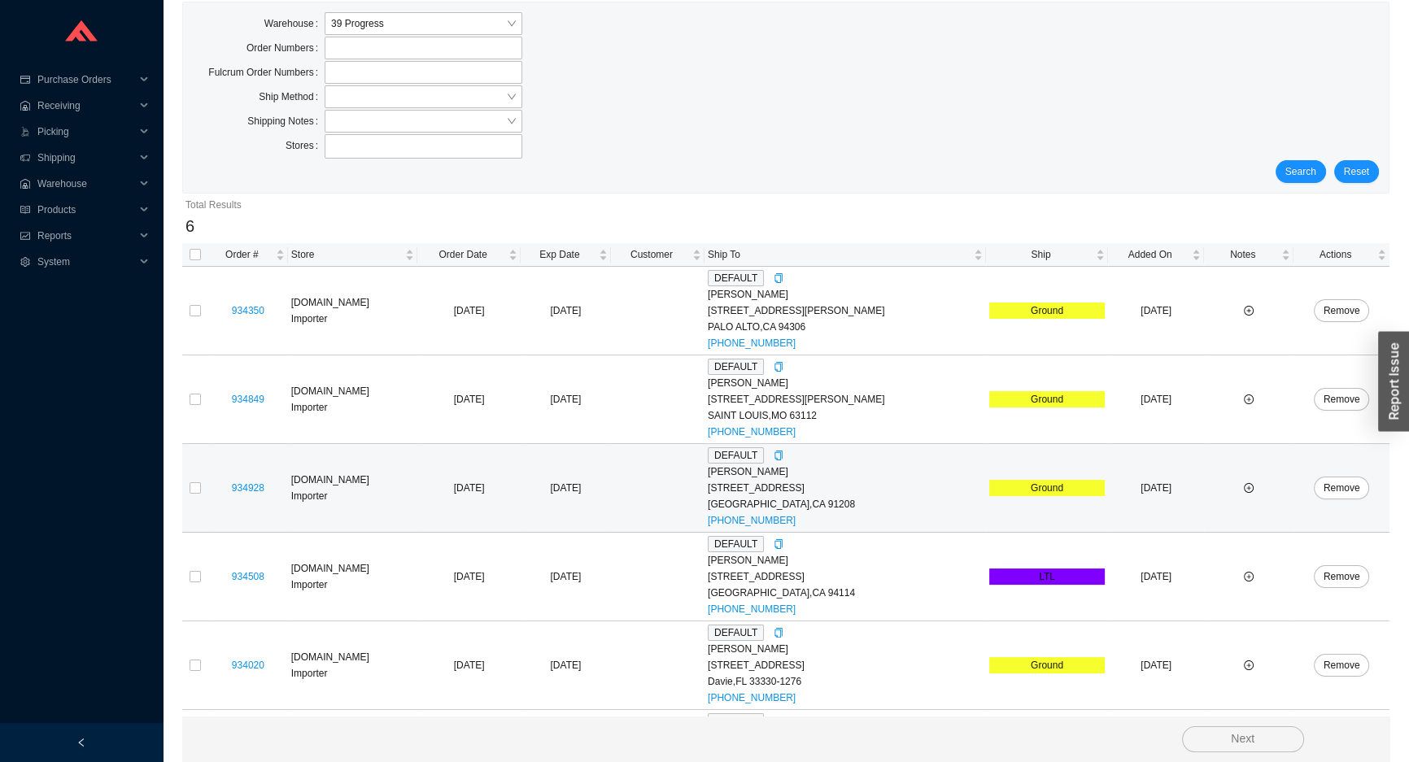
scroll to position [139, 0]
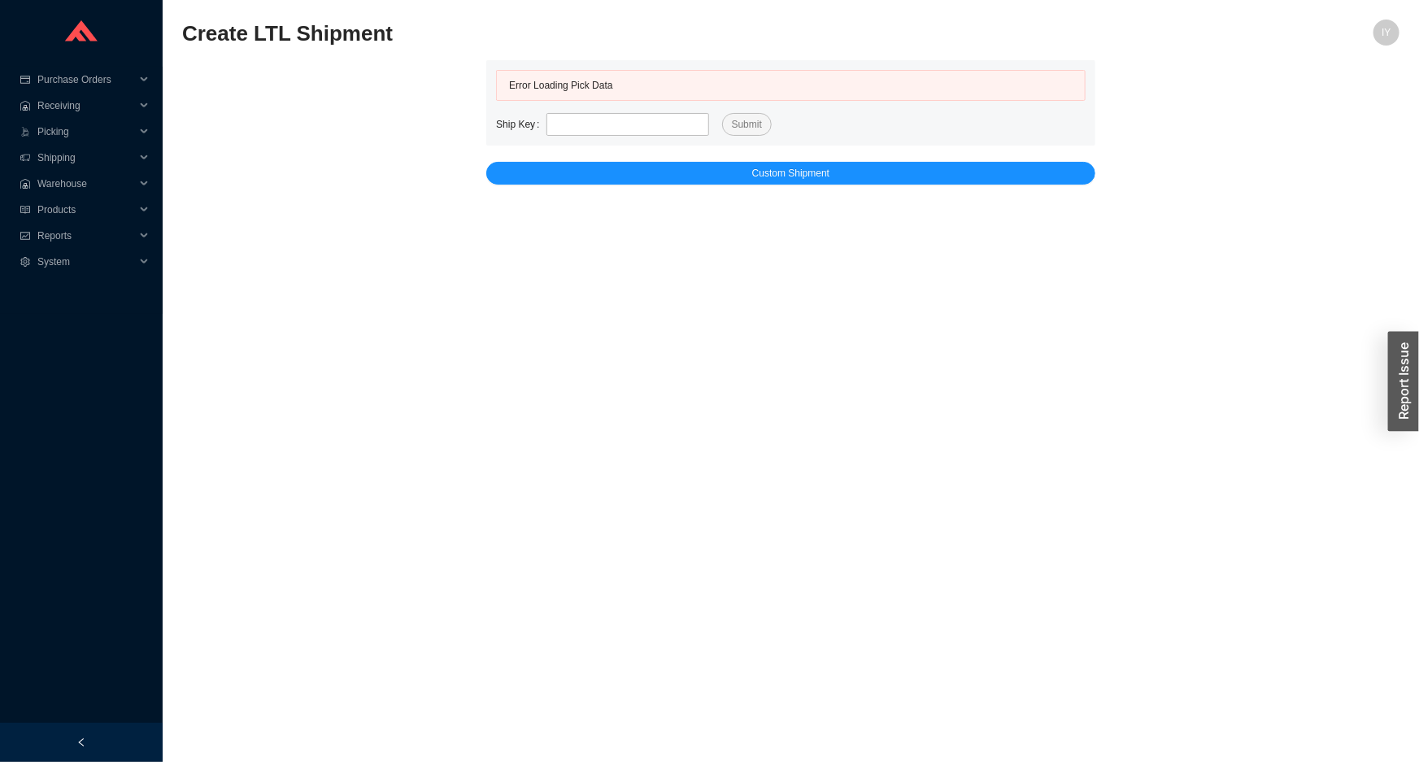
click at [560, 108] on div "Error Loading Pick Data" at bounding box center [791, 91] width 590 height 43
click at [564, 122] on input "tel" at bounding box center [628, 124] width 163 height 23
paste input "525341"
type input "525341"
click at [722, 113] on button "Submit" at bounding box center [747, 124] width 50 height 23
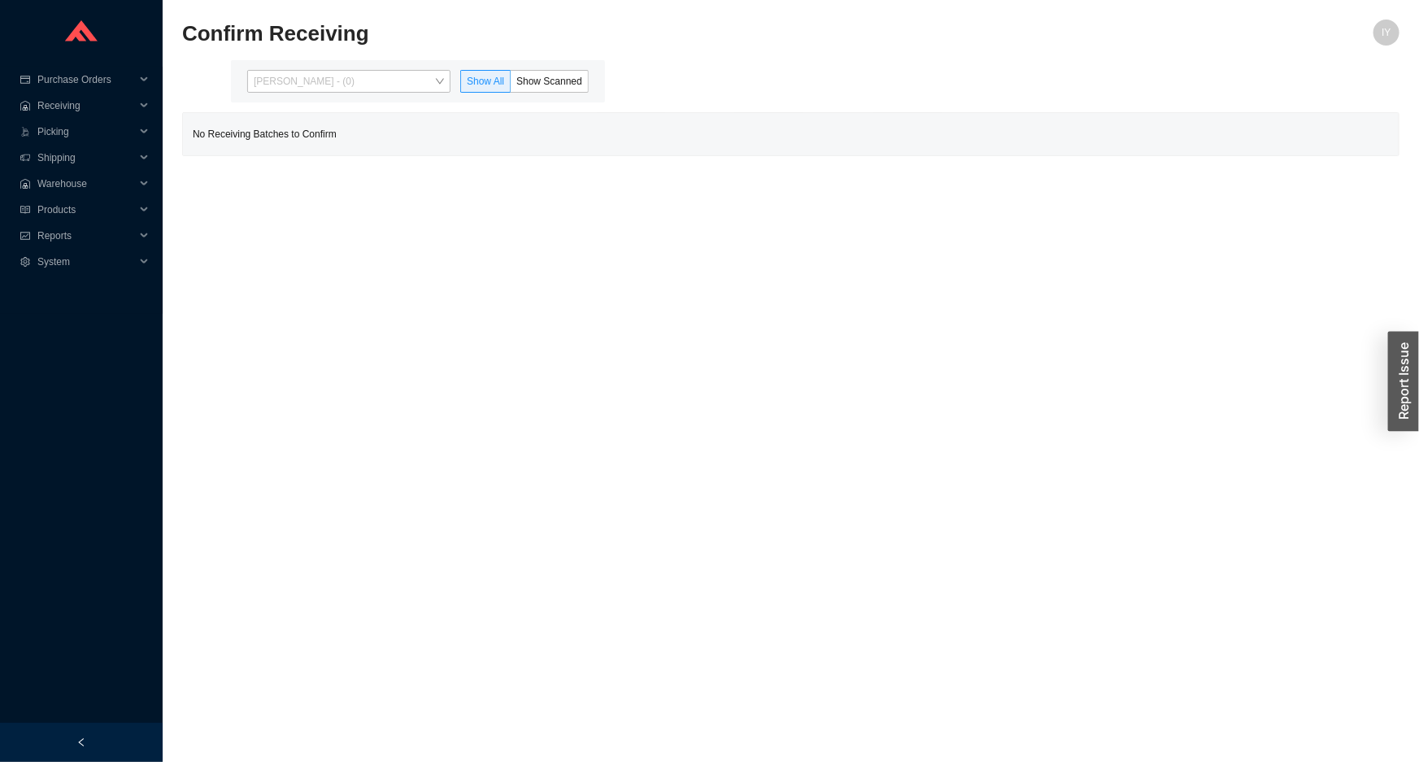
click at [395, 73] on span "[PERSON_NAME] - (0)" at bounding box center [349, 81] width 190 height 21
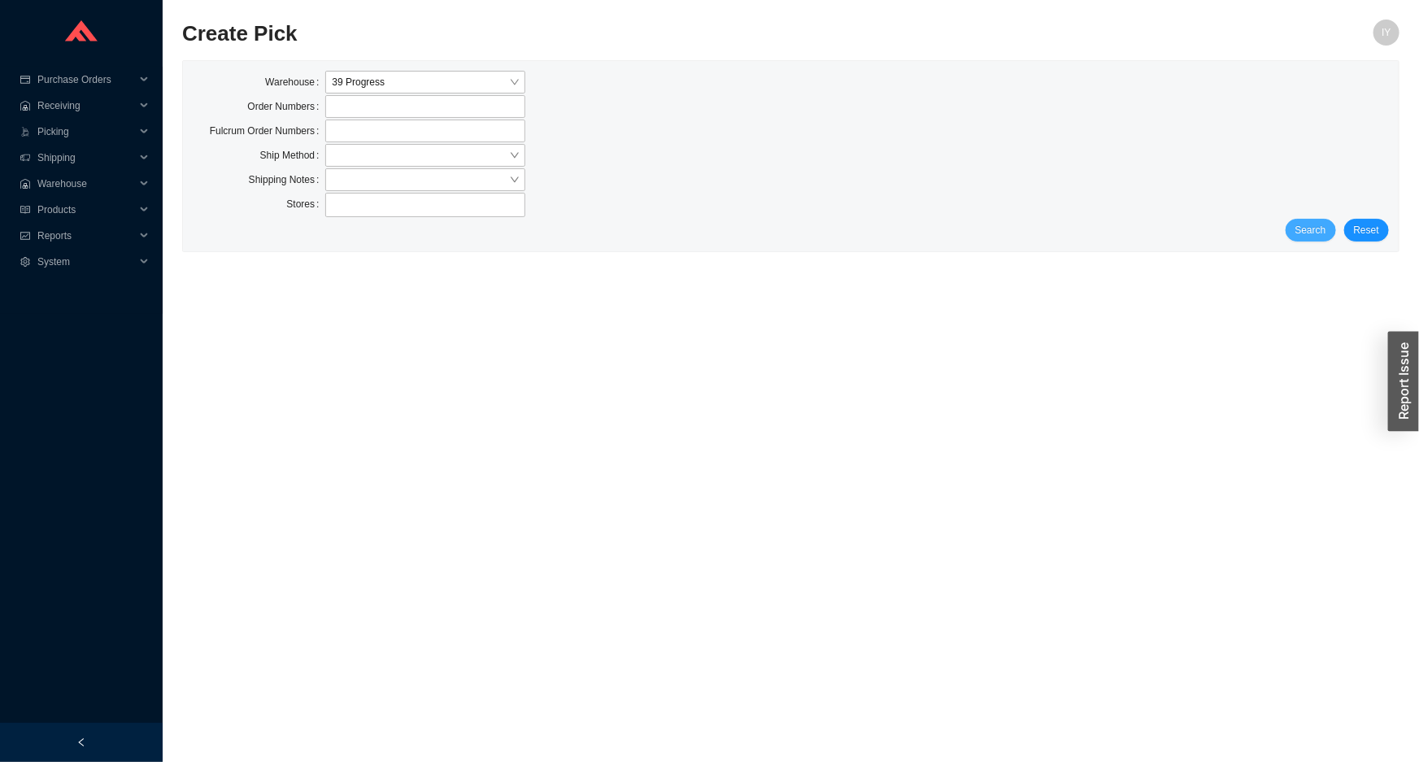
click at [1297, 233] on button "Search" at bounding box center [1311, 230] width 50 height 23
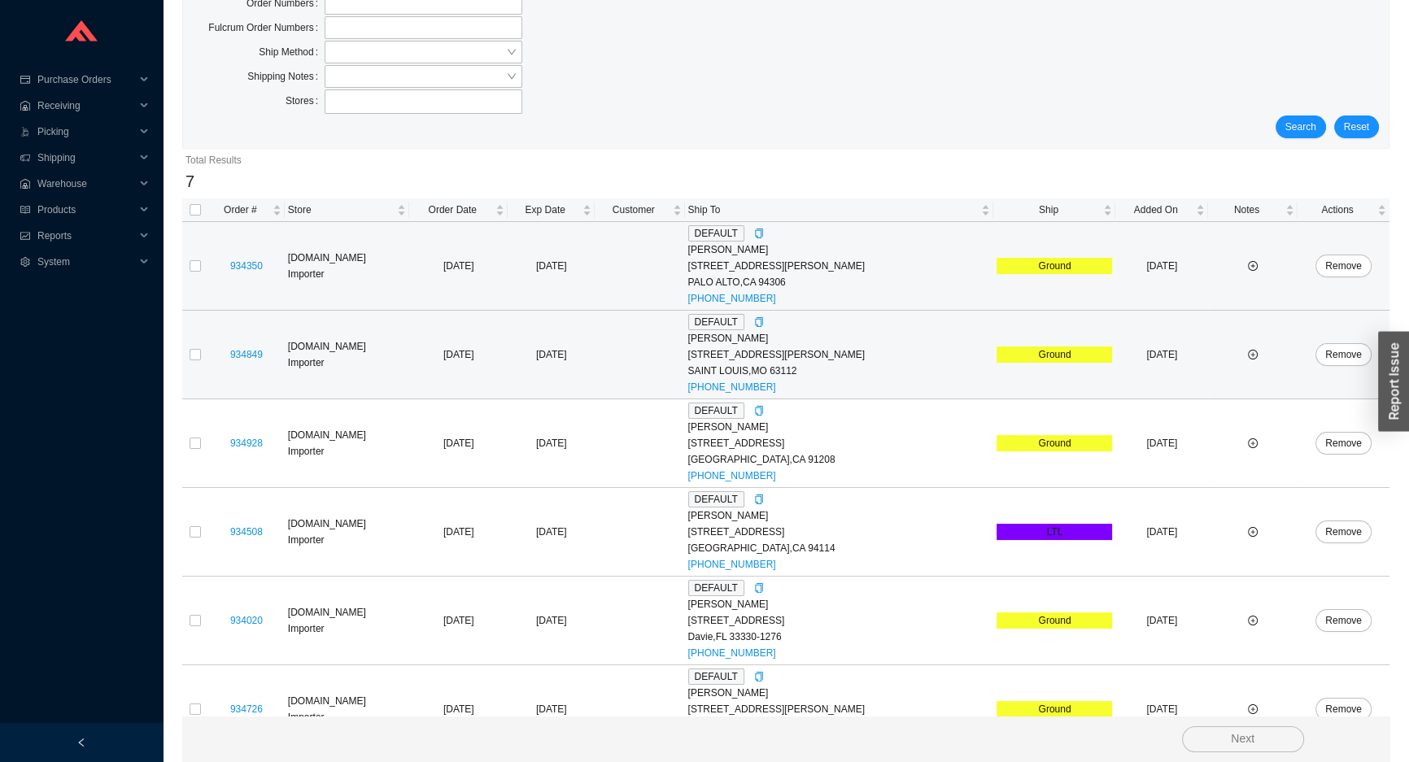
scroll to position [228, 0]
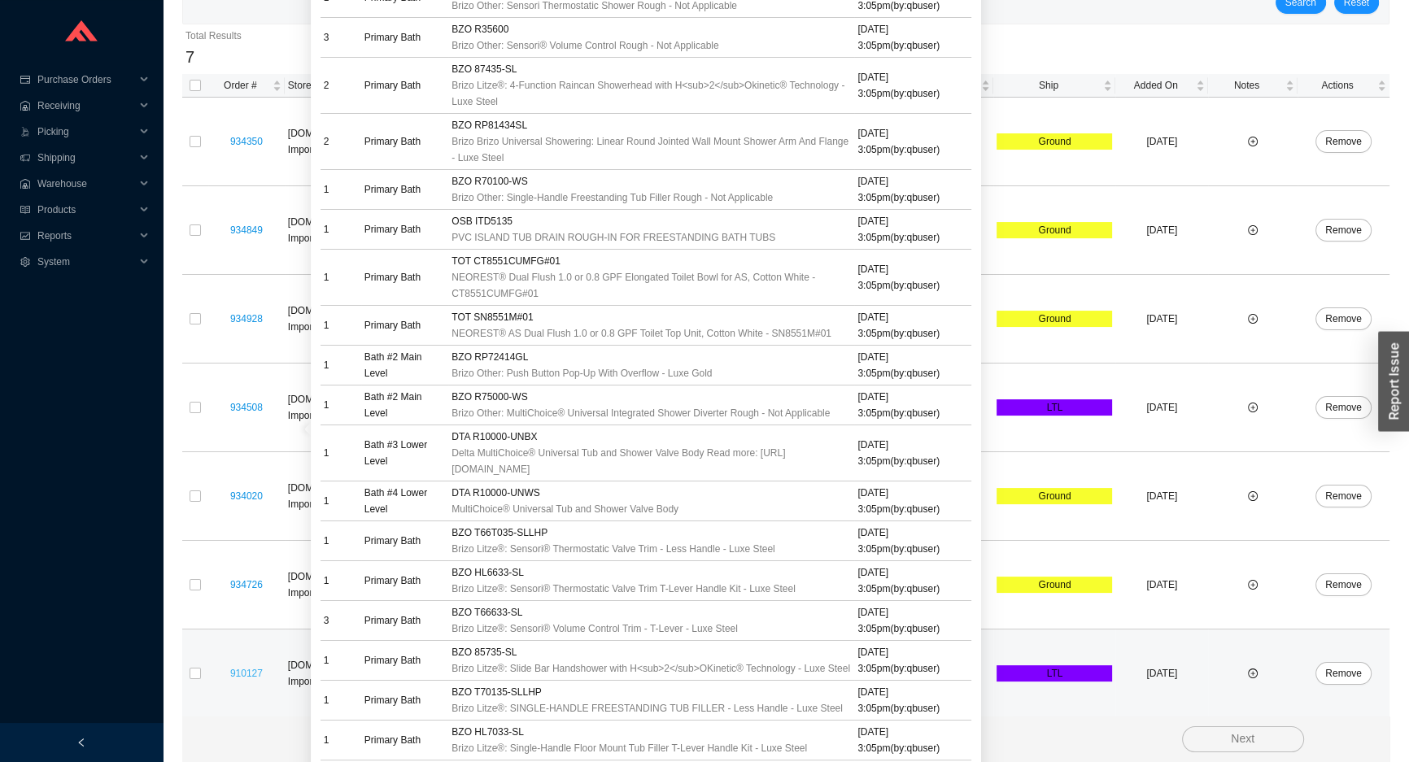
click at [253, 673] on link "910127" at bounding box center [246, 673] width 33 height 11
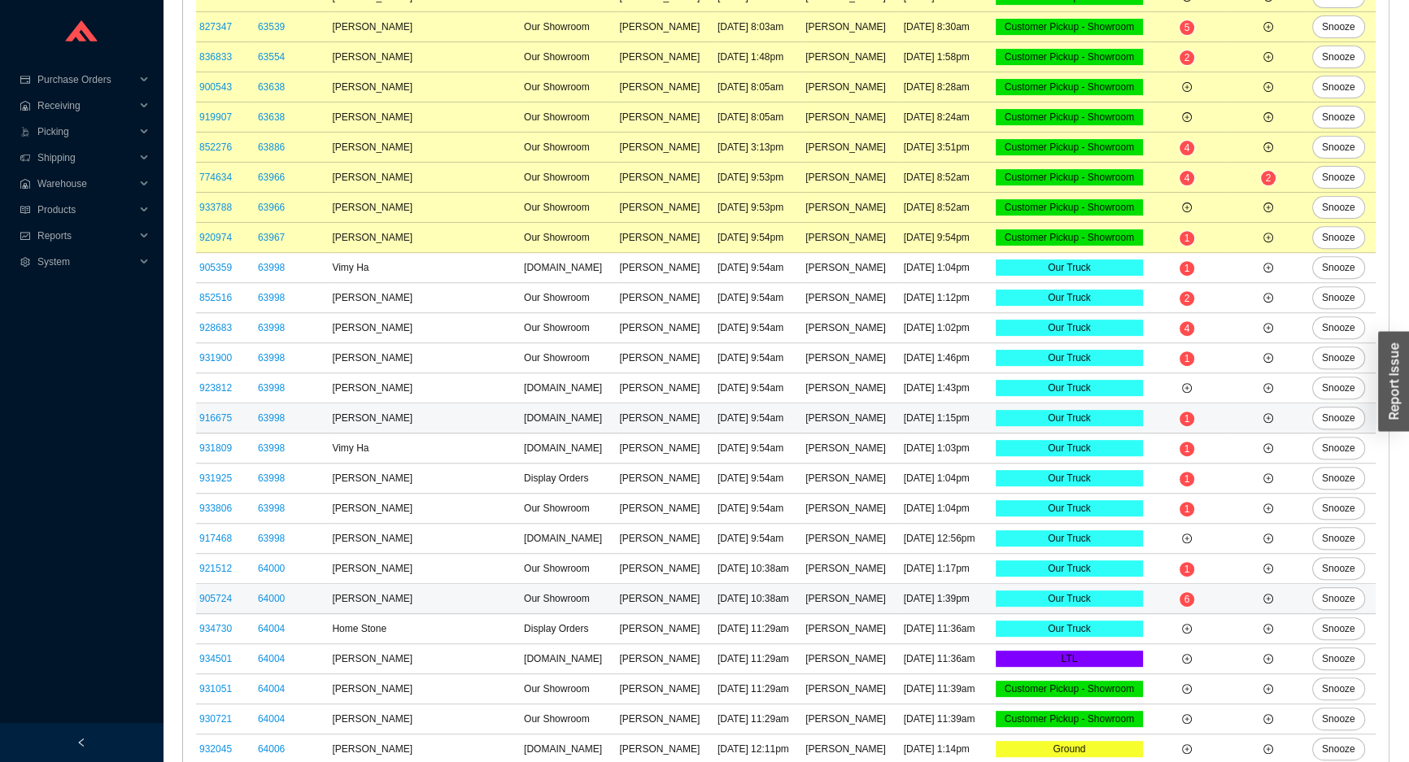
scroll to position [928, 0]
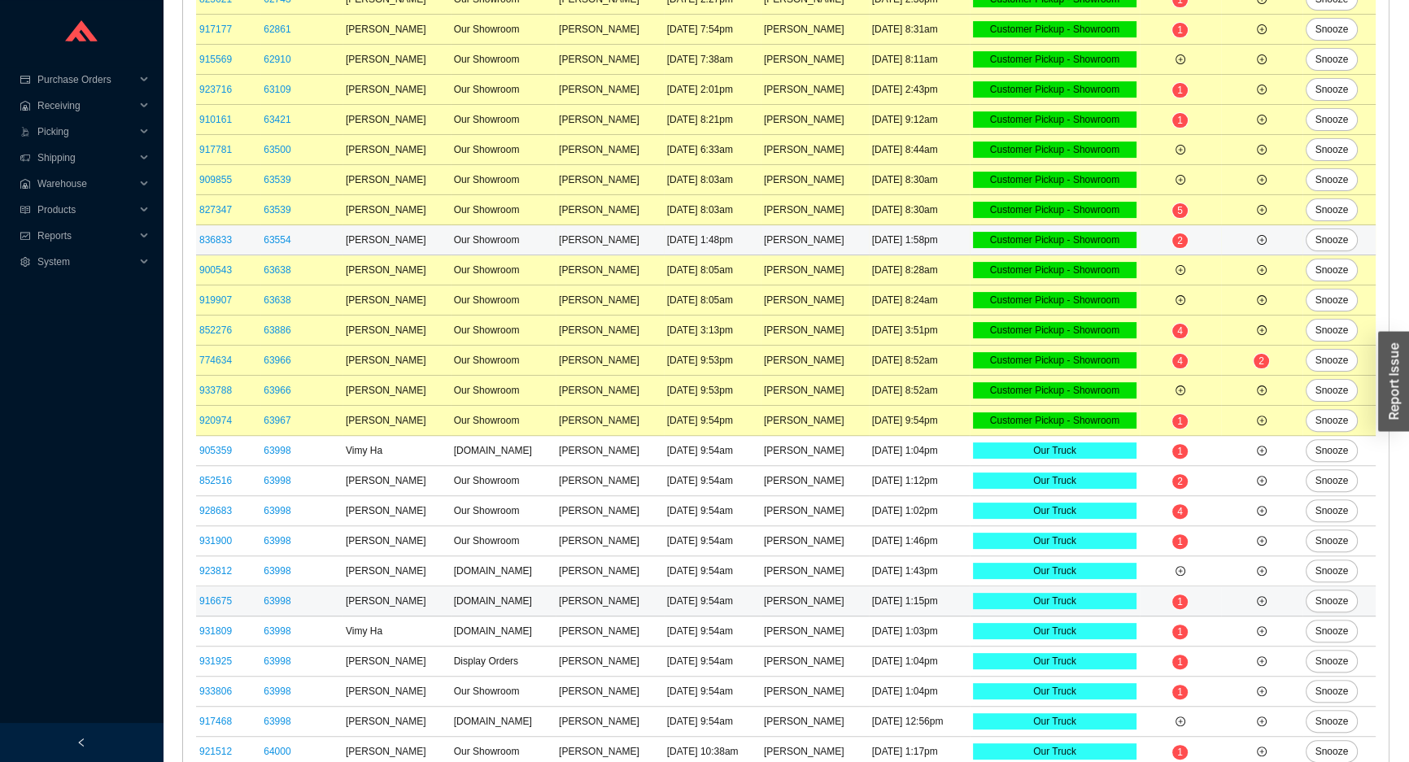
scroll to position [808, 0]
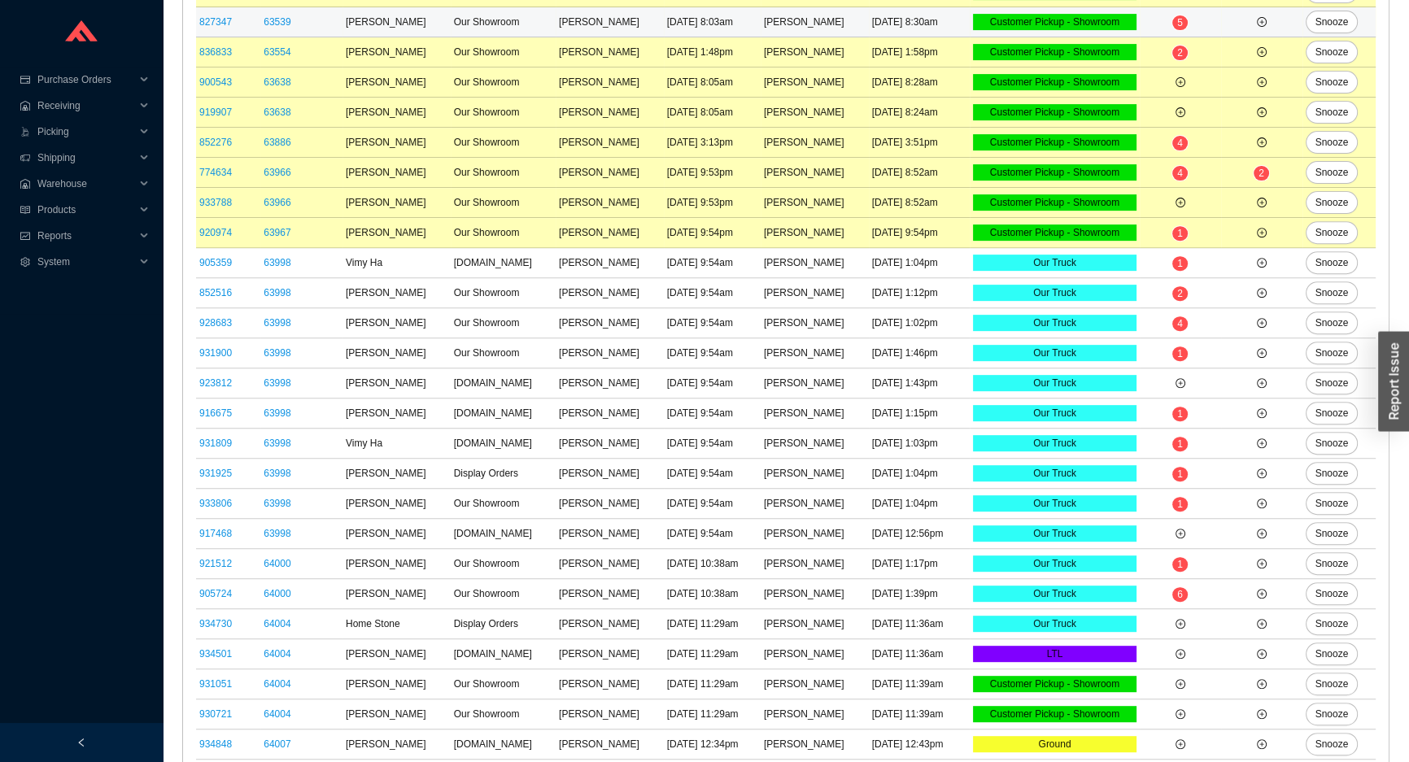
scroll to position [675, 0]
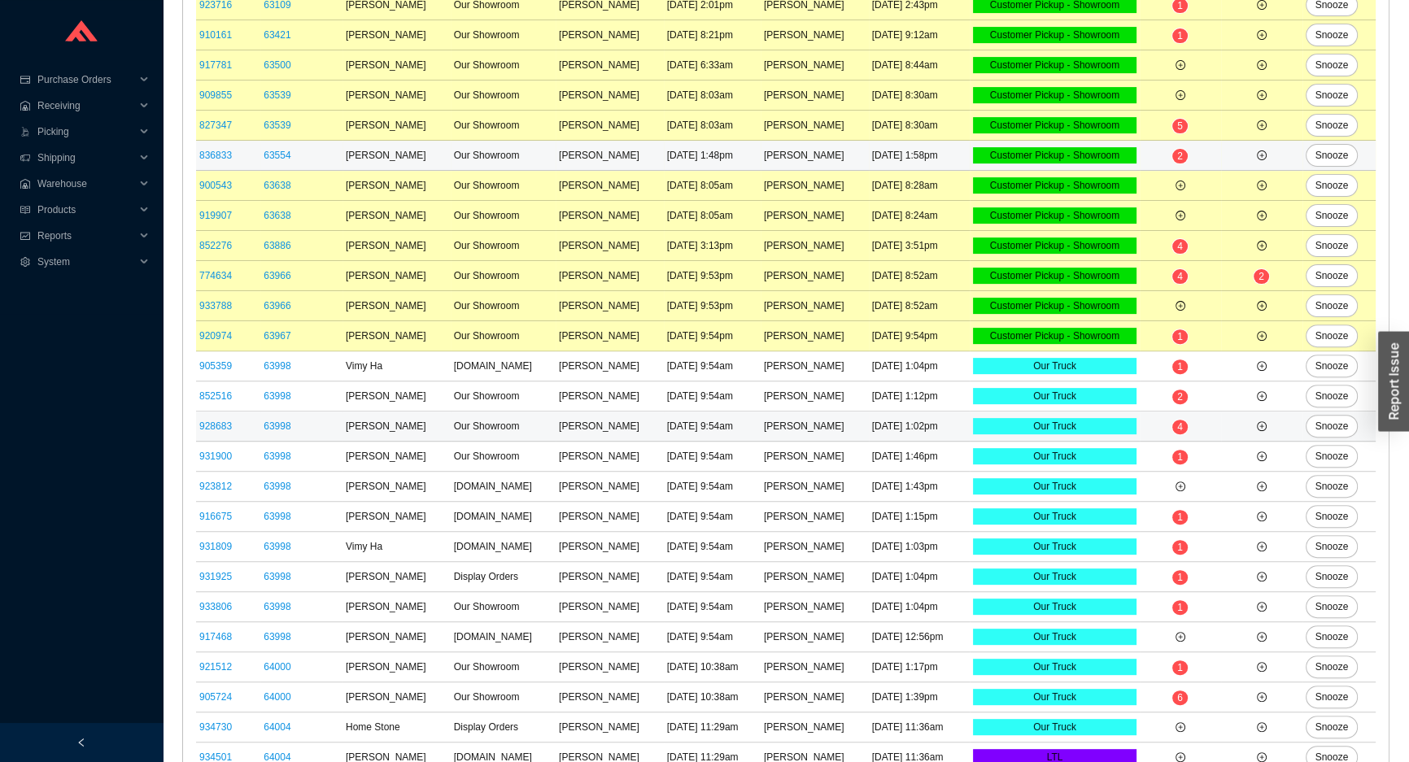
scroll to position [748, 0]
